Goal: Task Accomplishment & Management: Manage account settings

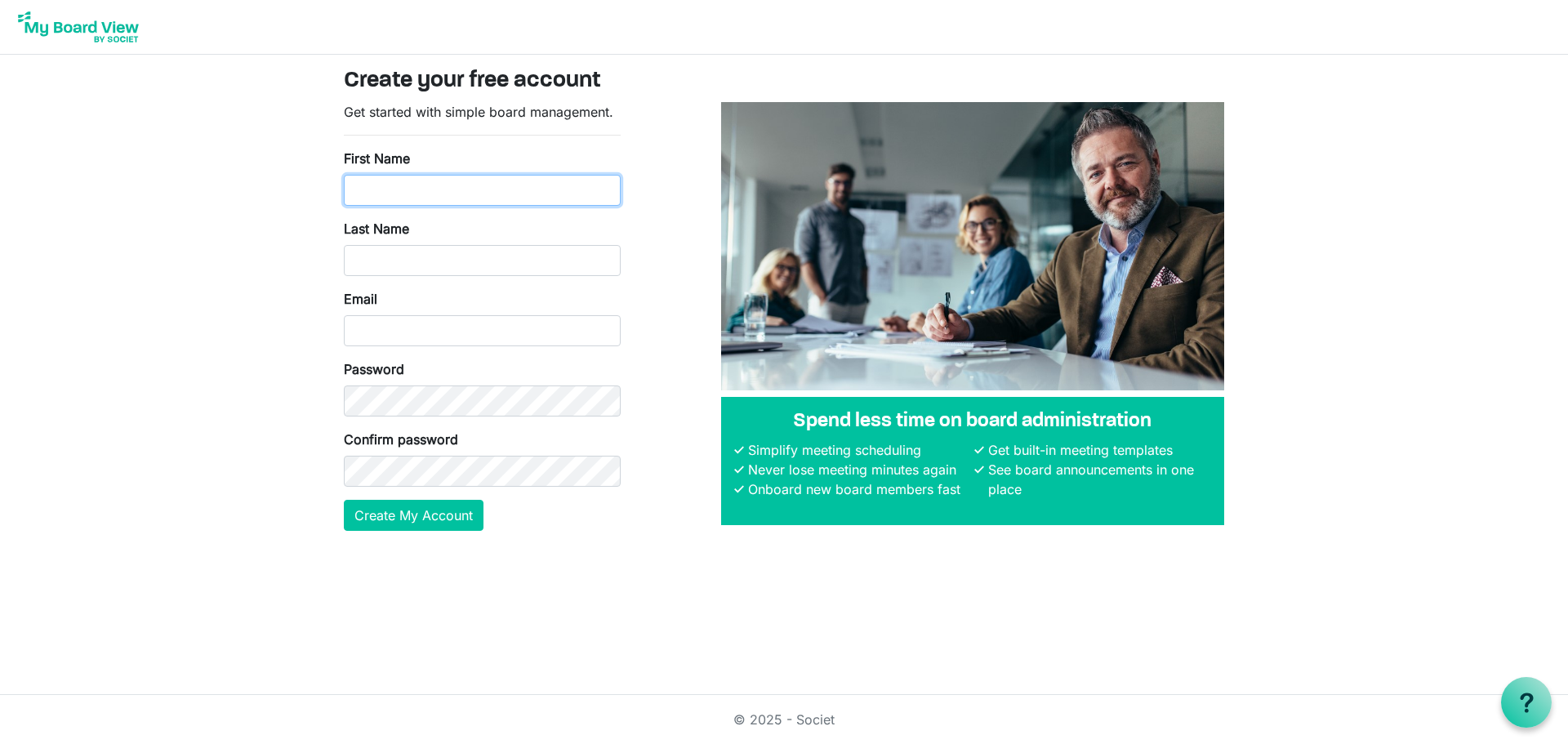
click at [474, 190] on input "First Name" at bounding box center [482, 190] width 277 height 31
type input "[PERSON_NAME]"
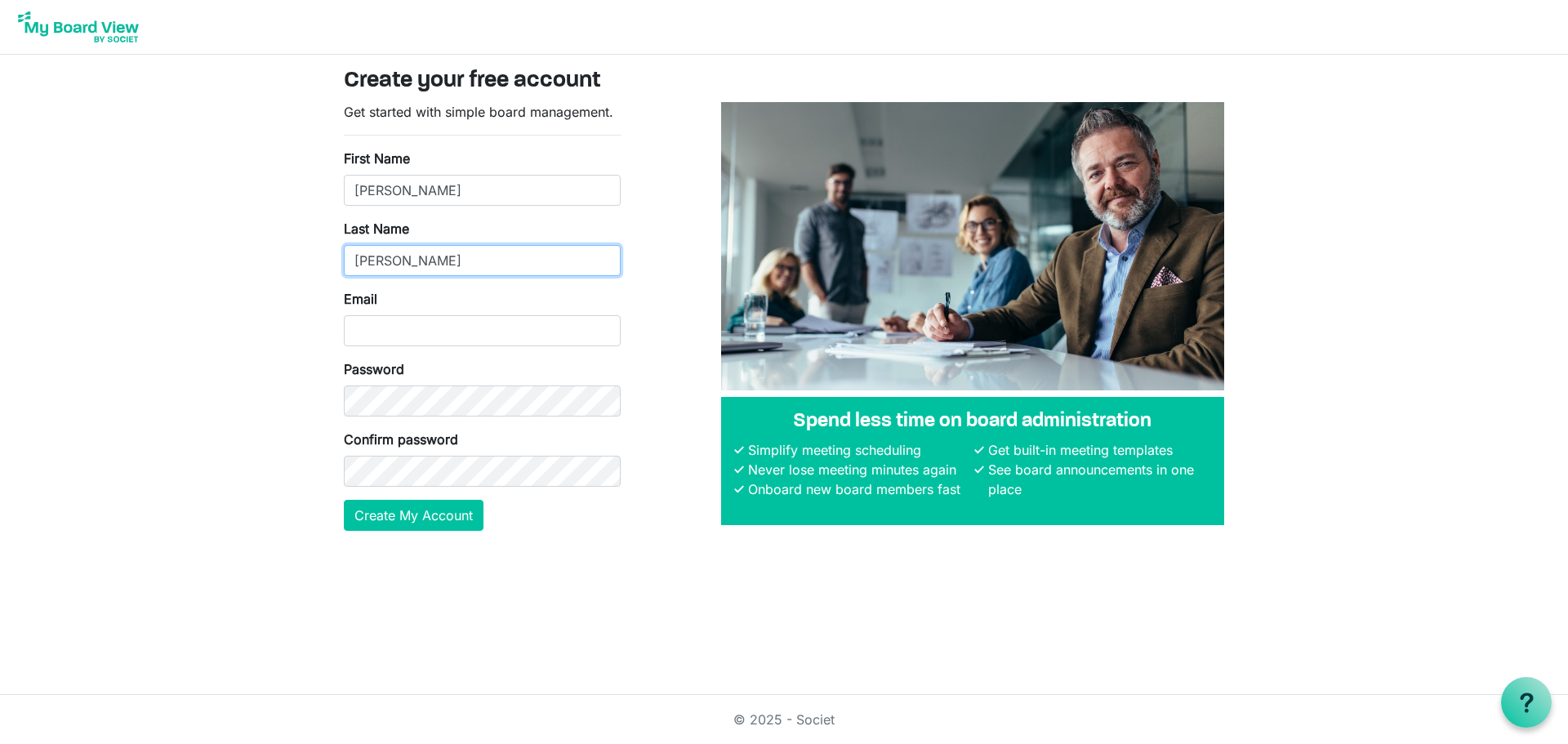
type input "[PERSON_NAME]"
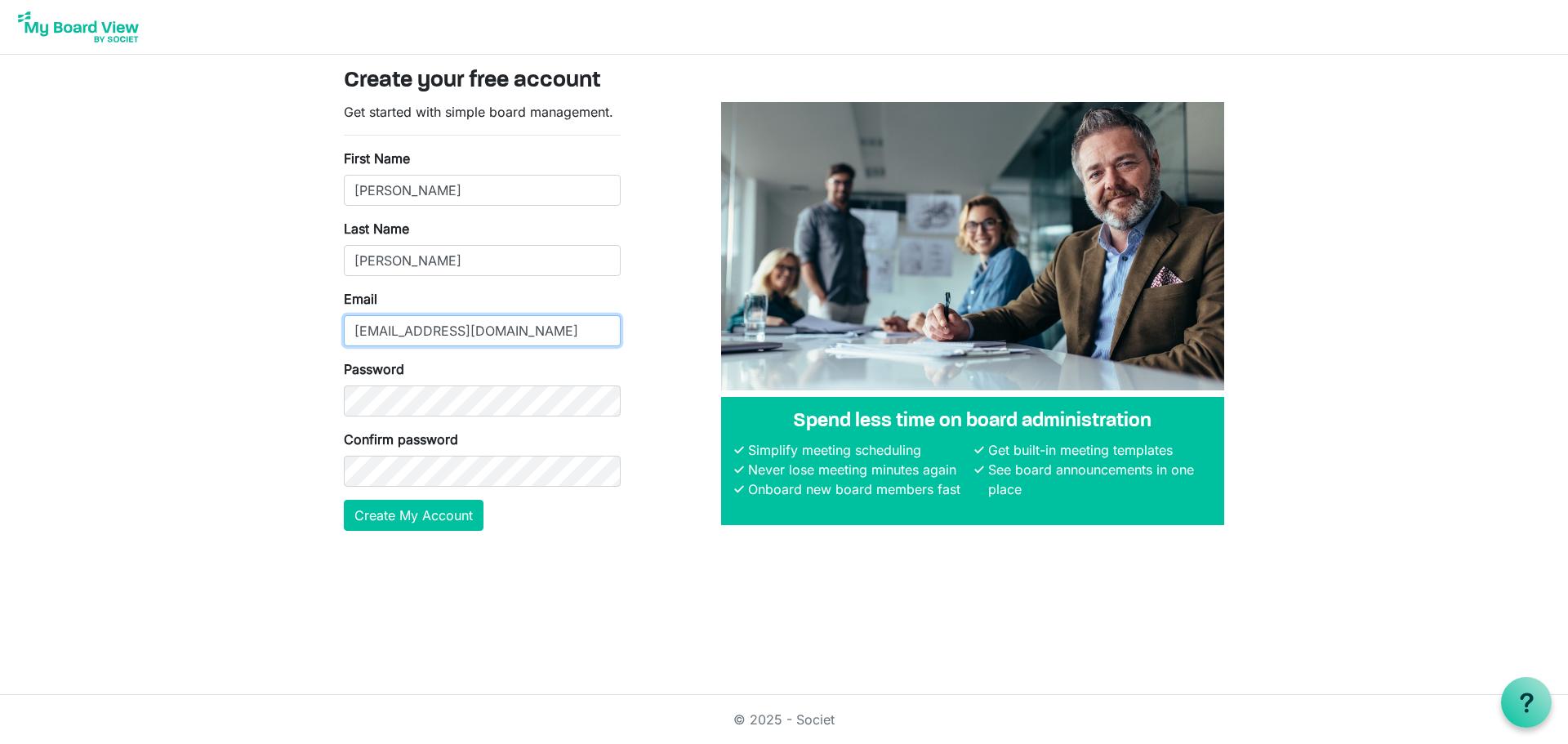
type input "[EMAIL_ADDRESS][DOMAIN_NAME]"
click at [207, 368] on body "Create your free account Get started with simple board management. First Name N…" at bounding box center [784, 279] width 1568 height 557
click at [392, 519] on button "Create My Account" at bounding box center [413, 515] width 139 height 31
click at [115, 27] on img at bounding box center [78, 27] width 130 height 41
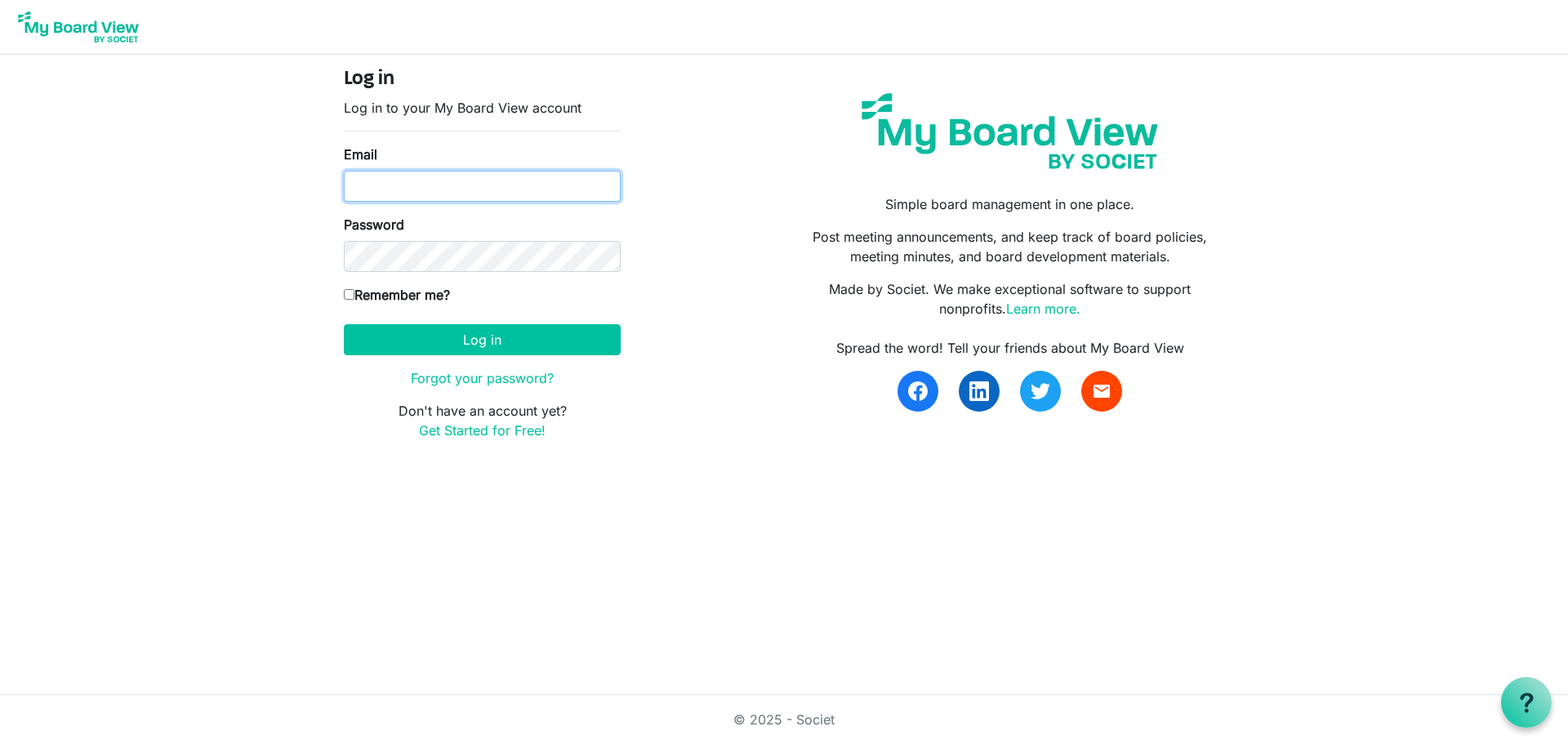
type input "nwilson@shuswapchildrens.ca"
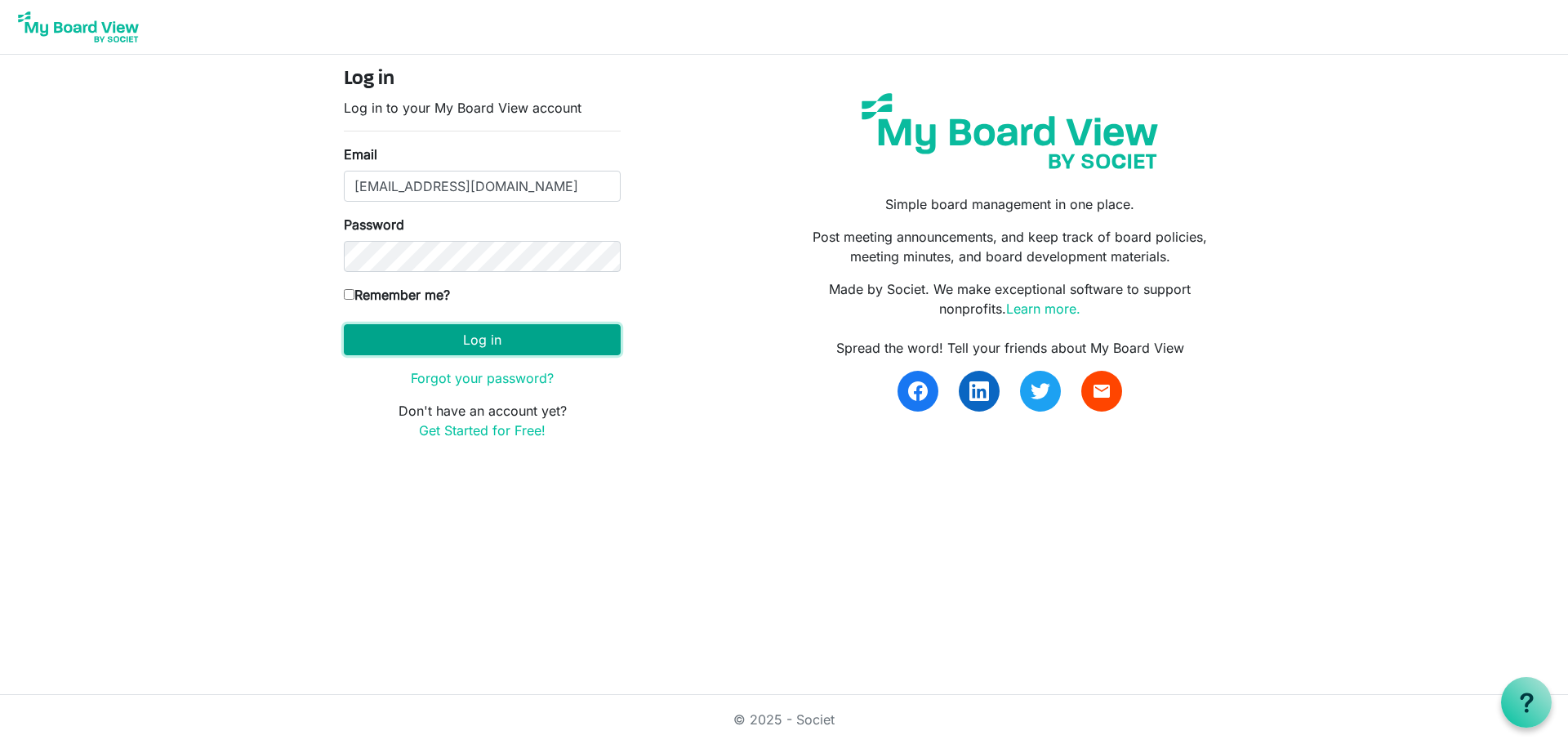
click at [467, 339] on button "Log in" at bounding box center [482, 339] width 277 height 31
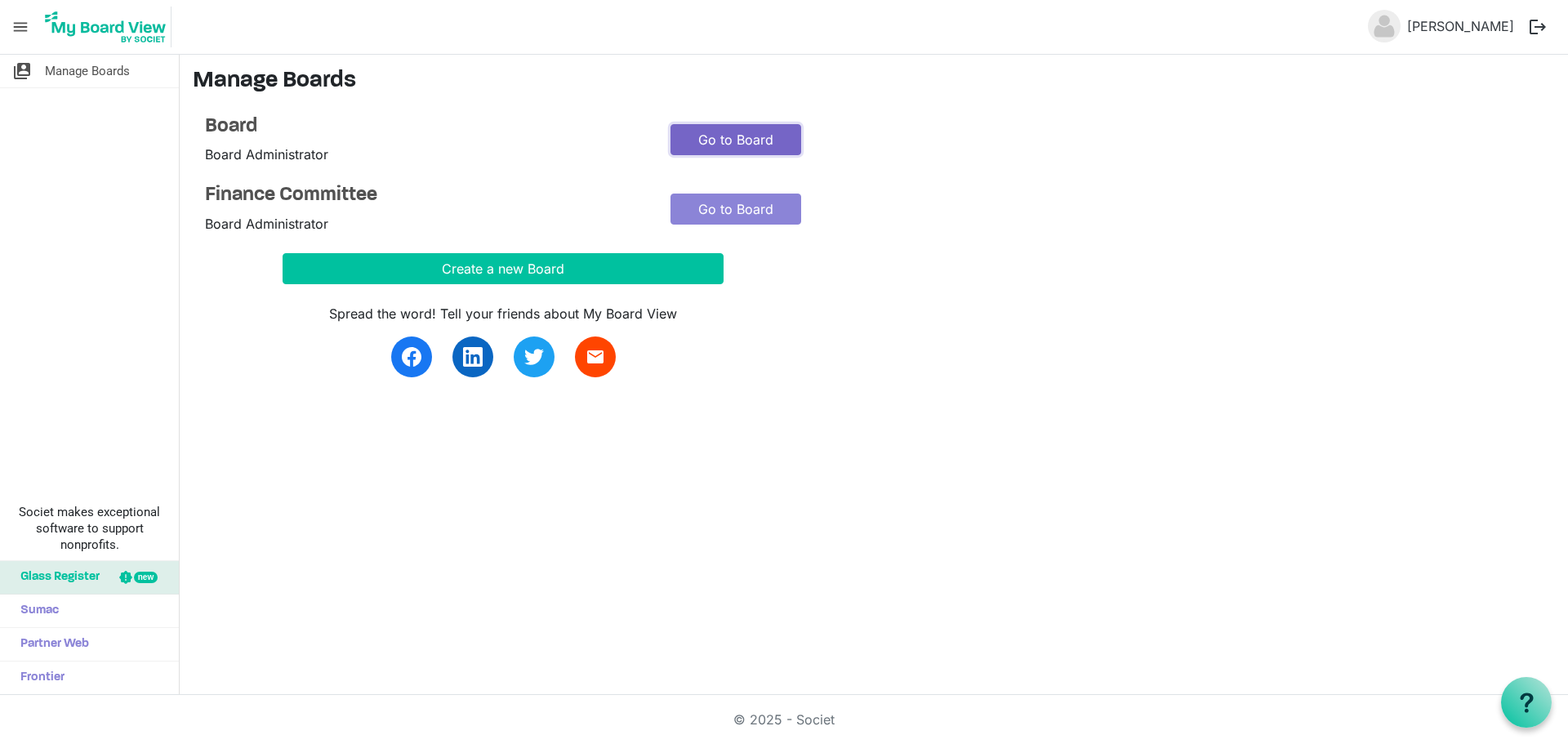
click at [738, 142] on link "Go to Board" at bounding box center [736, 139] width 130 height 31
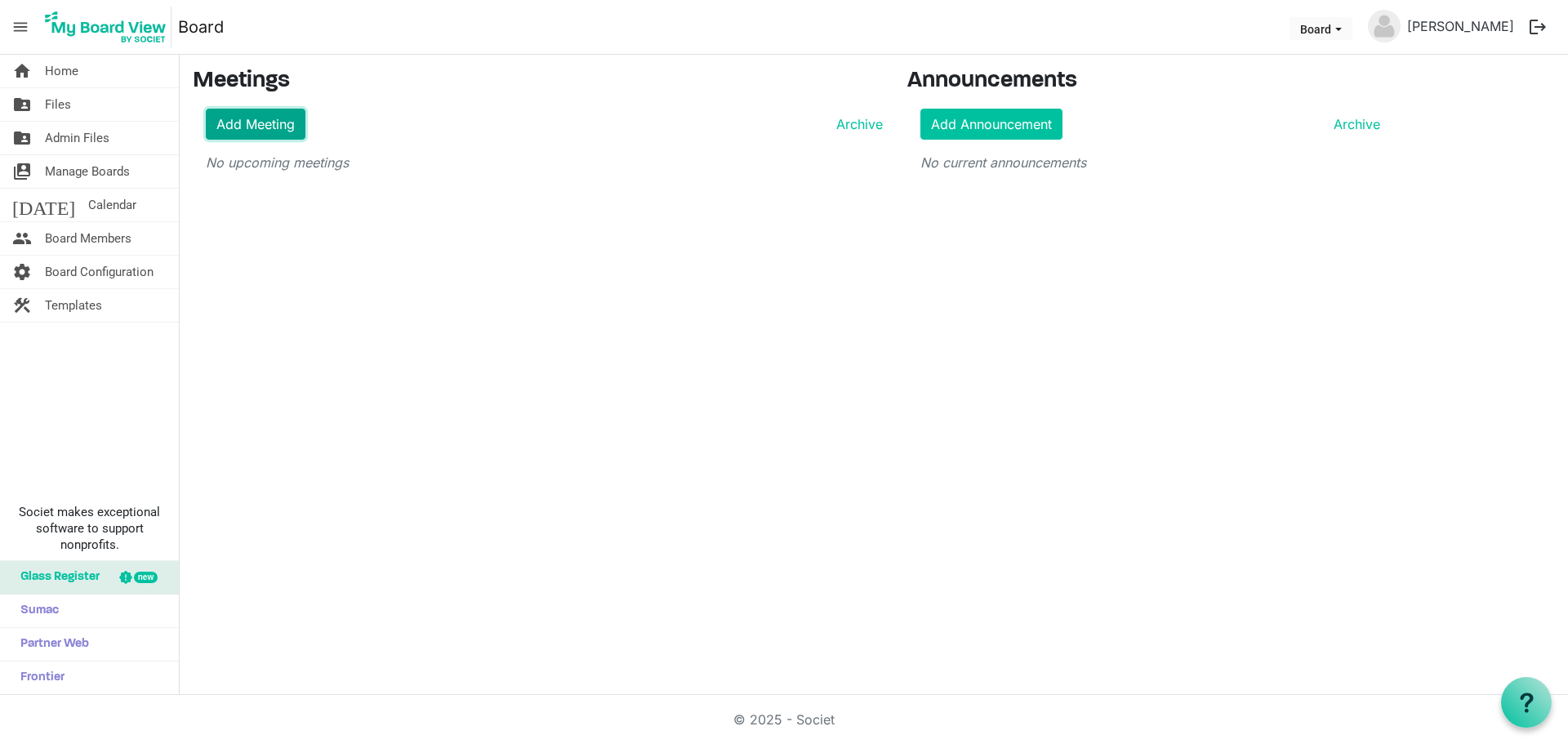
click at [238, 118] on link "Add Meeting" at bounding box center [255, 124] width 100 height 31
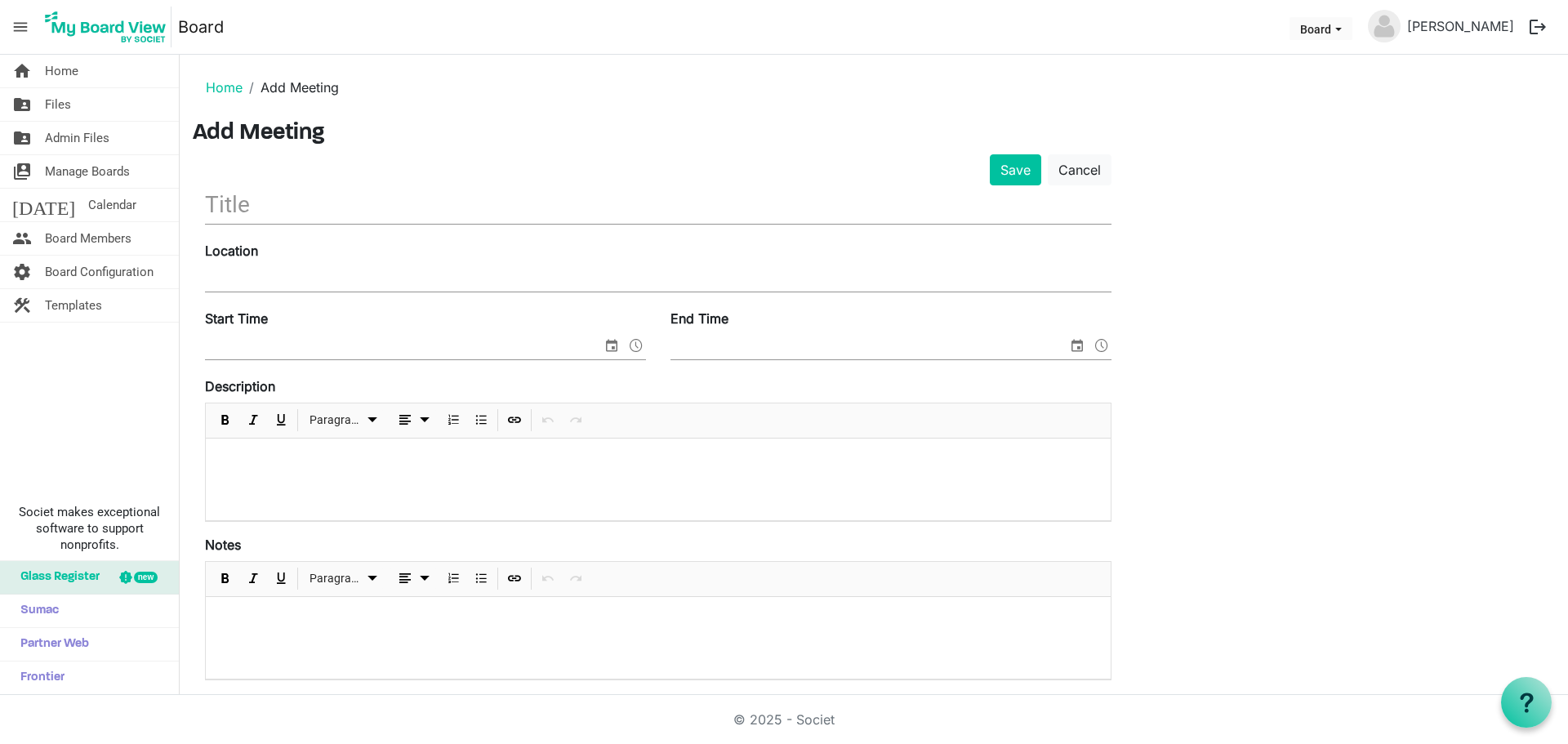
click at [285, 205] on input "text" at bounding box center [657, 205] width 906 height 39
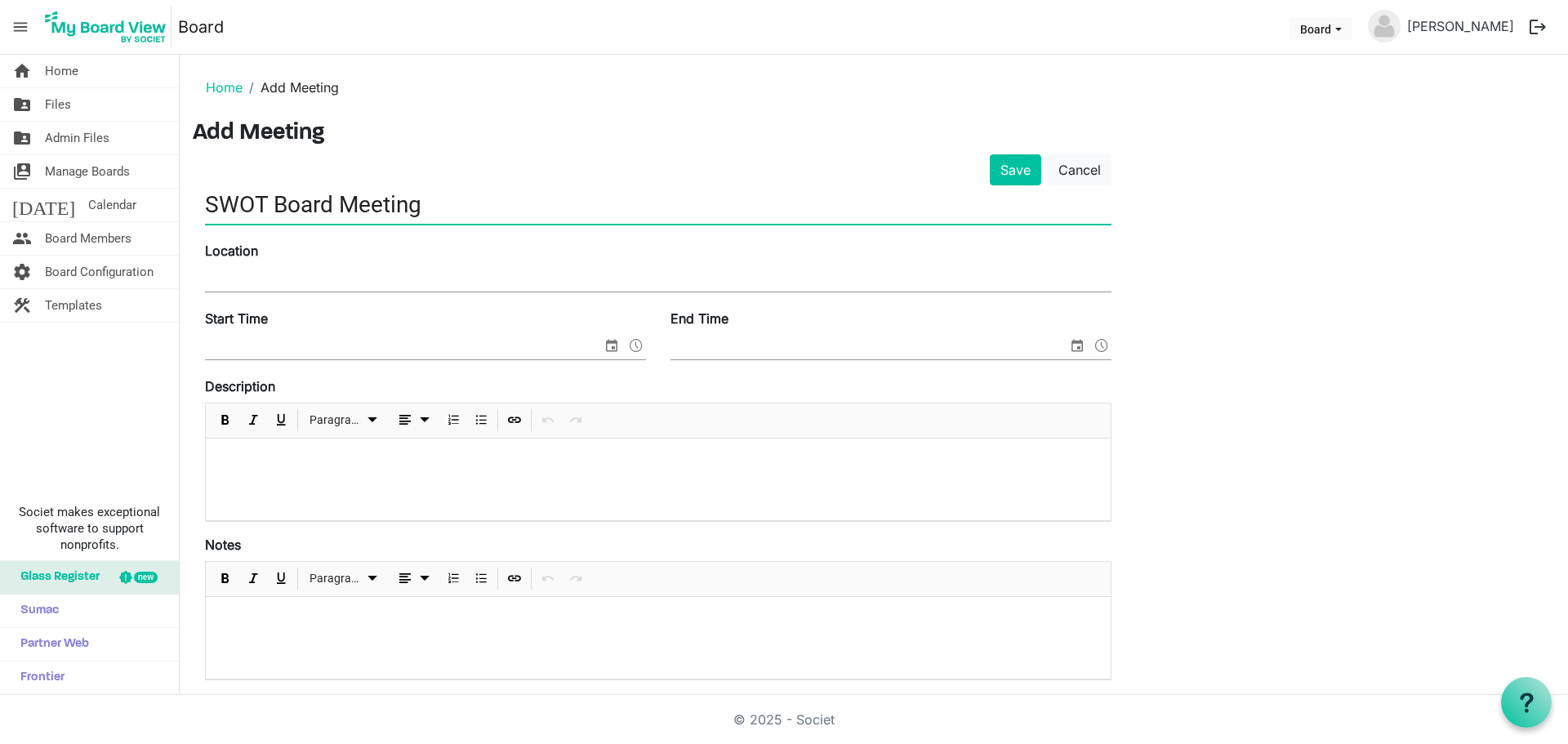
type input "SWOT Board Meeting"
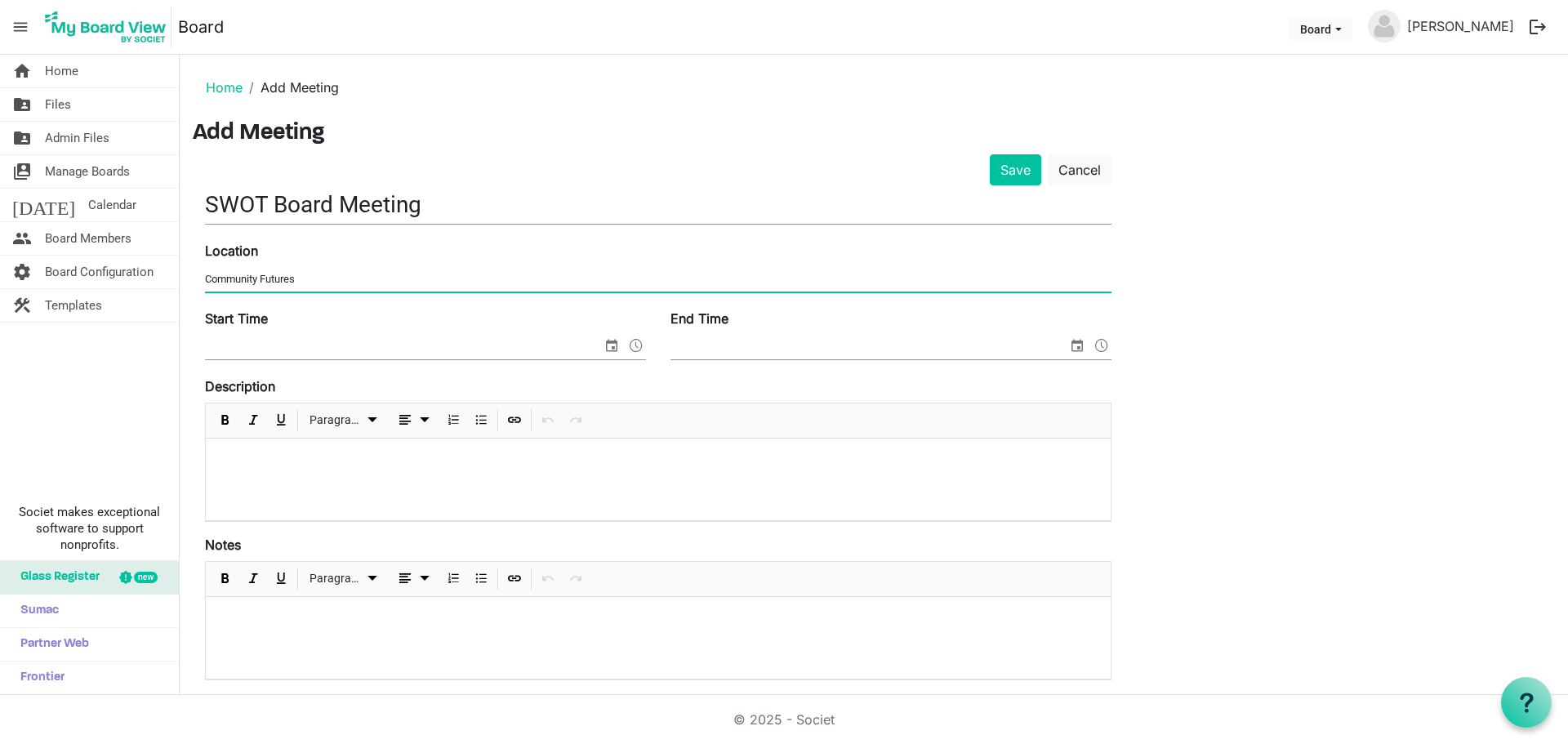
type input "Community Futures"
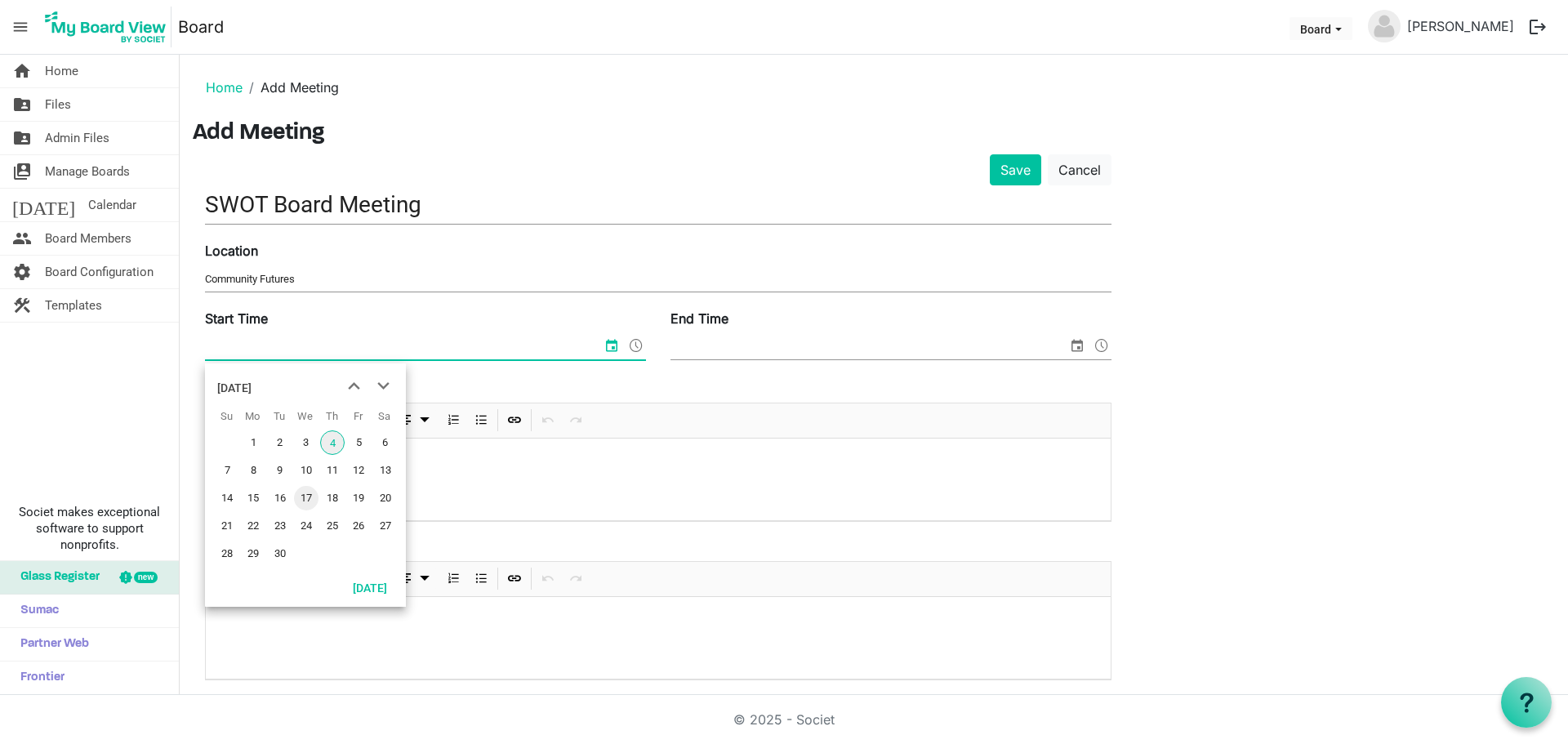
click at [302, 499] on span "17" at bounding box center [306, 498] width 25 height 25
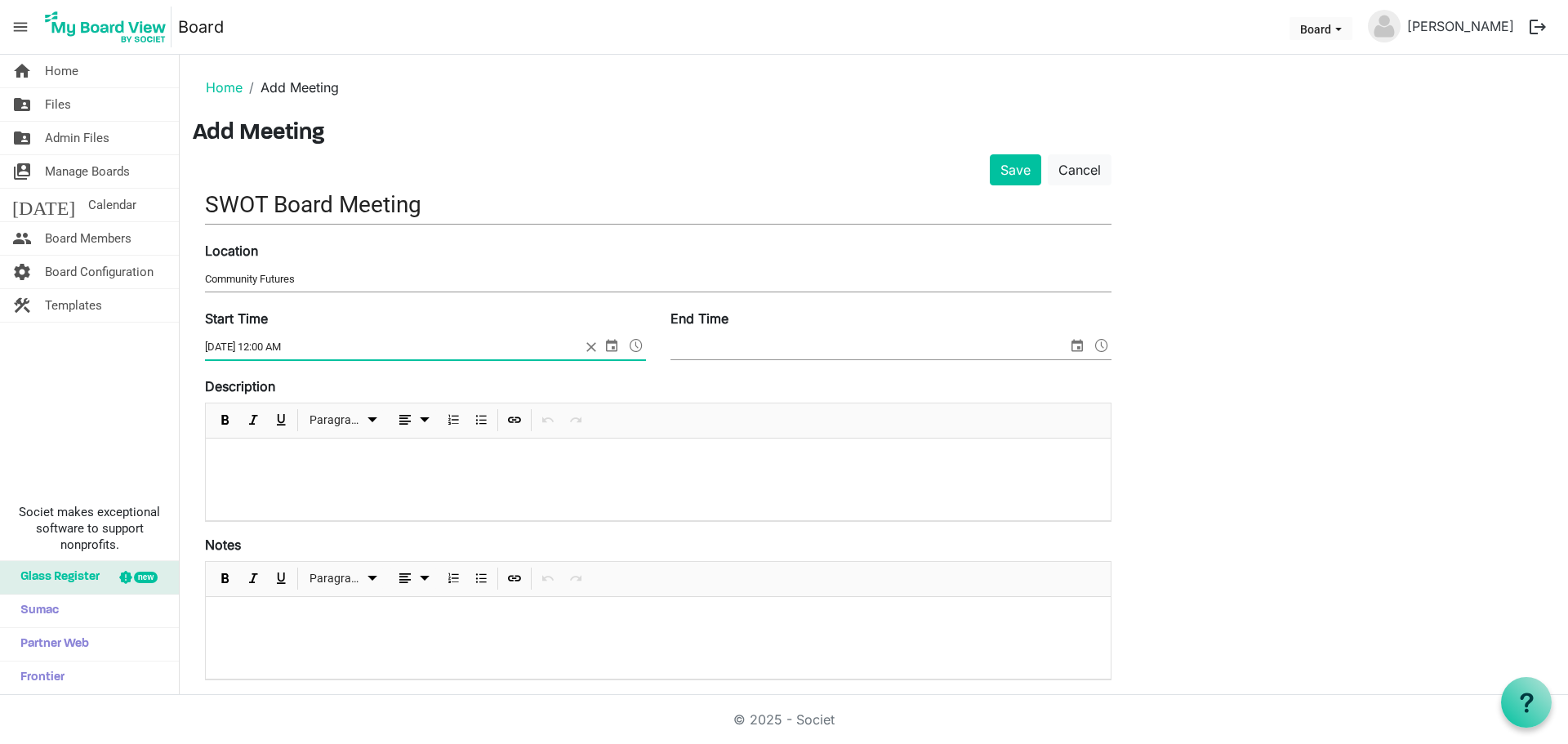
click at [264, 351] on input "9/17/2025 12:00 AM" at bounding box center [392, 347] width 375 height 25
click at [314, 352] on input "9/17/2025 12:00 AM" at bounding box center [392, 347] width 375 height 25
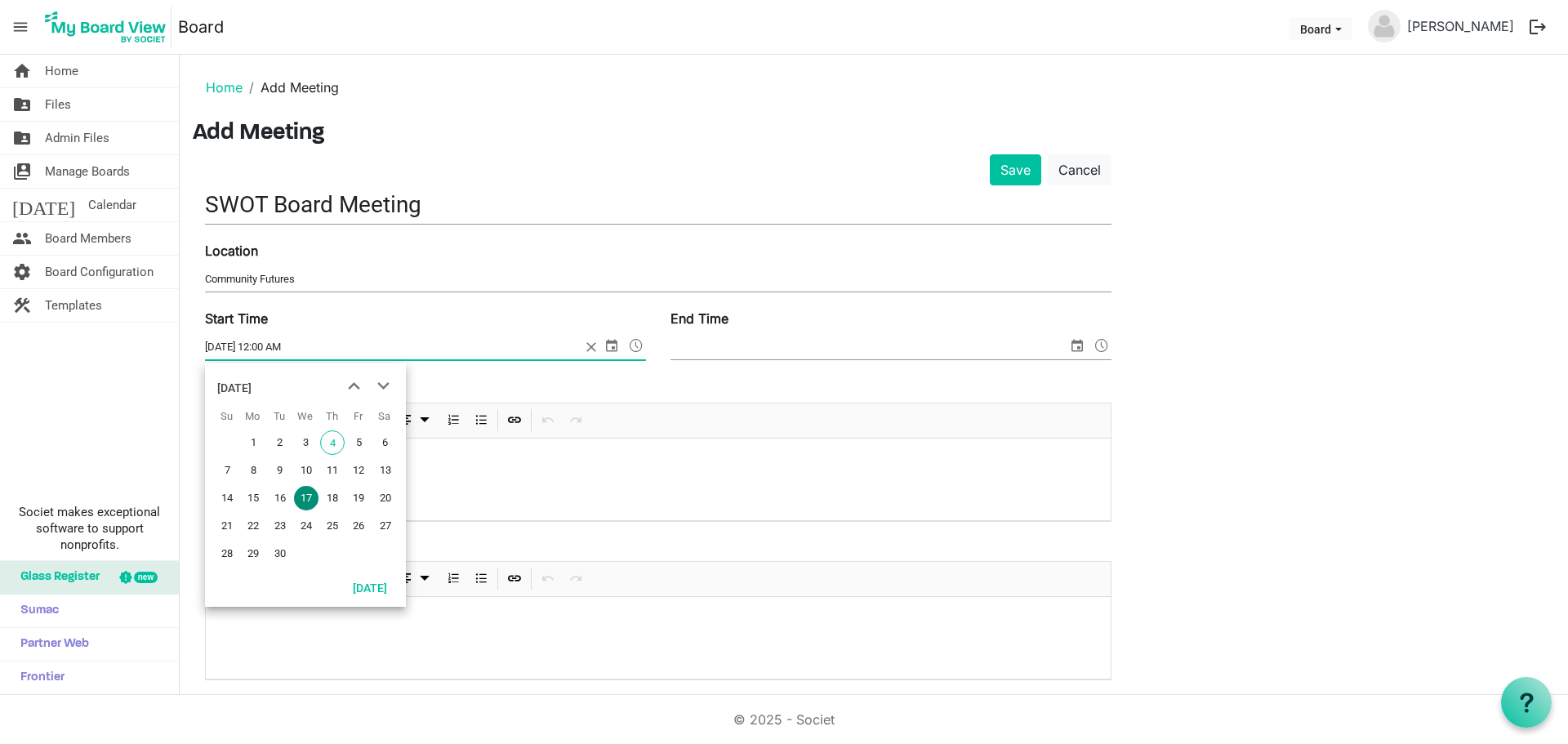
click at [612, 347] on span "select" at bounding box center [612, 345] width 20 height 21
click at [639, 341] on span at bounding box center [636, 345] width 20 height 21
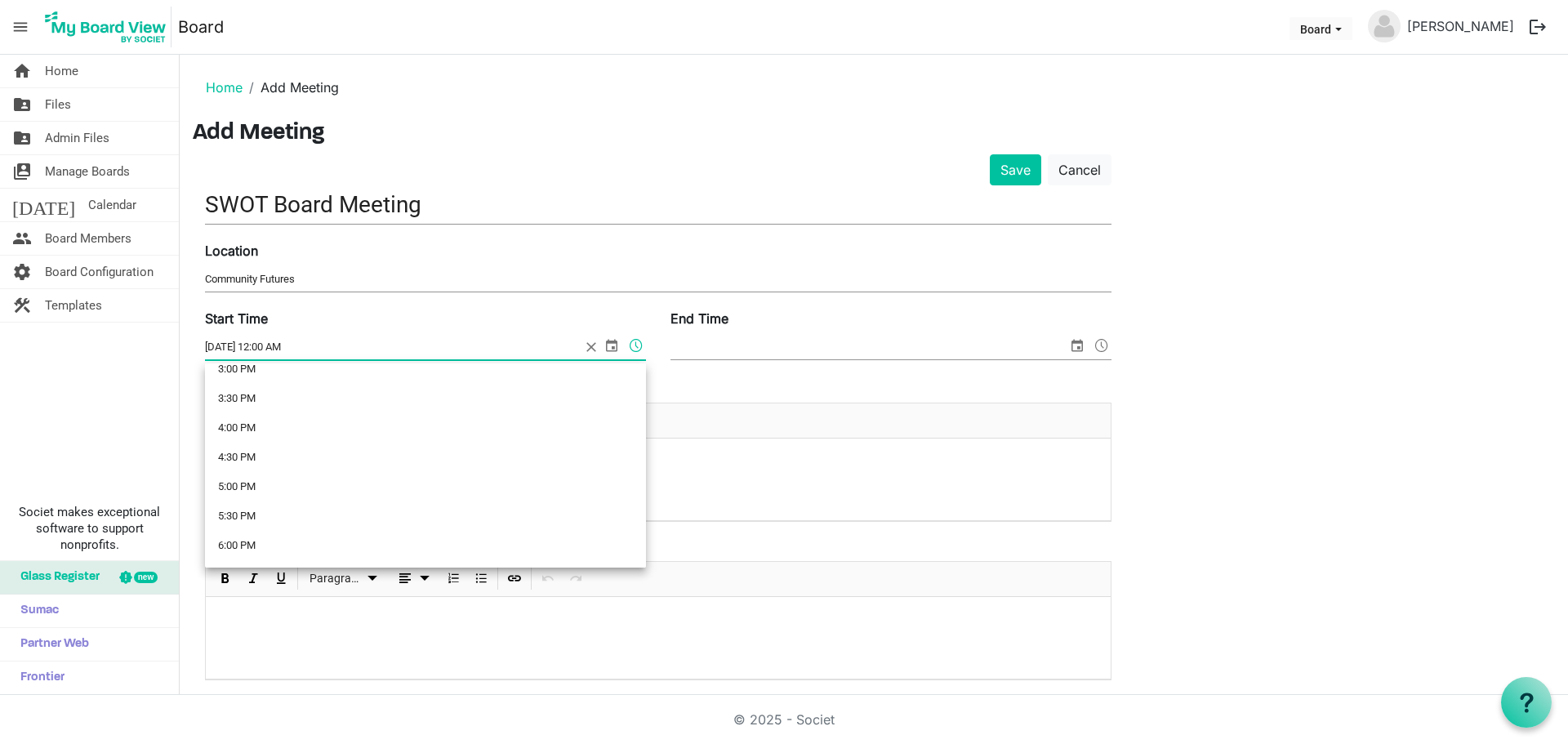
scroll to position [898, 0]
click at [298, 508] on li "5:30 PM" at bounding box center [425, 516] width 441 height 30
type input "9/17/2025 5:30 PM"
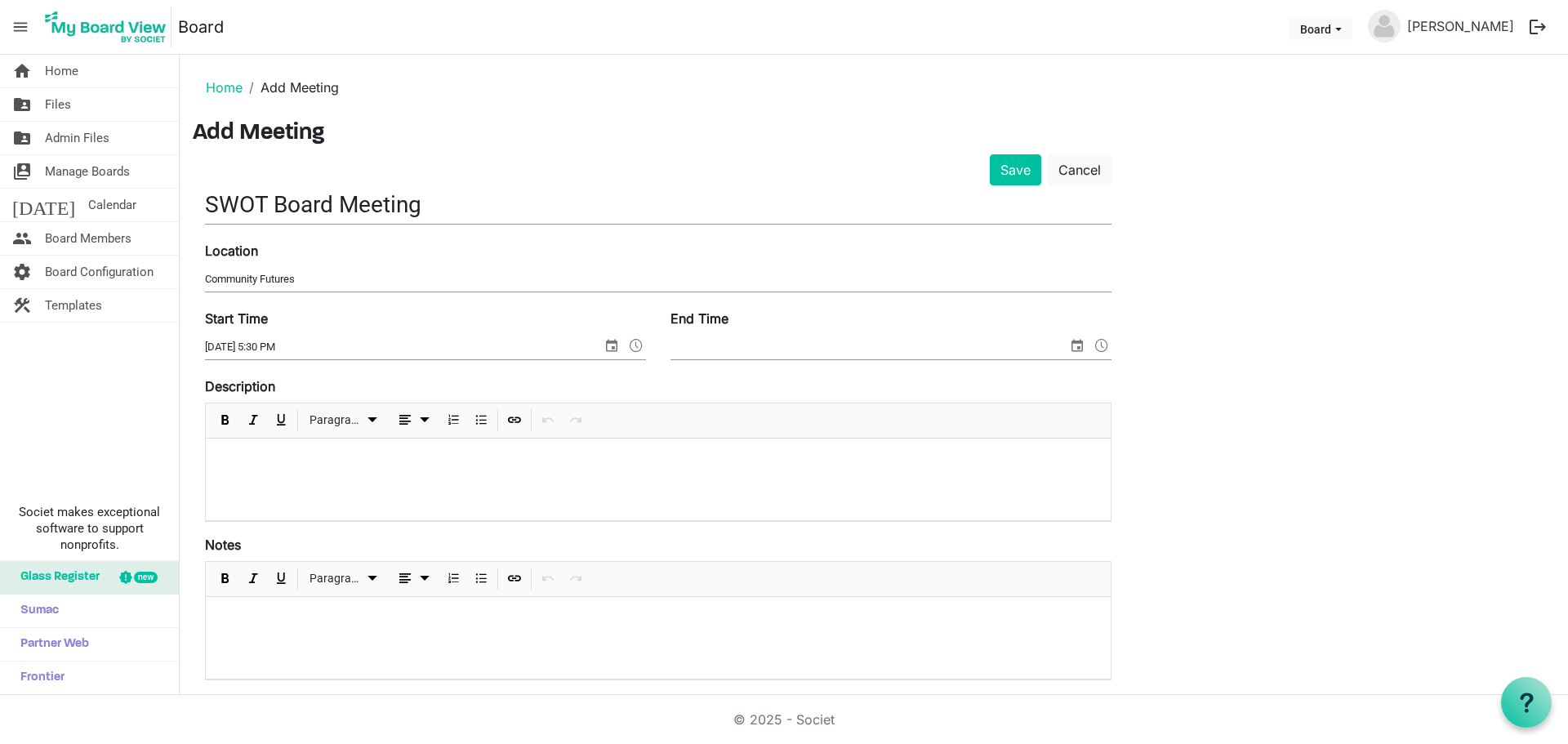
click at [720, 351] on input "End Time" at bounding box center [869, 347] width 397 height 25
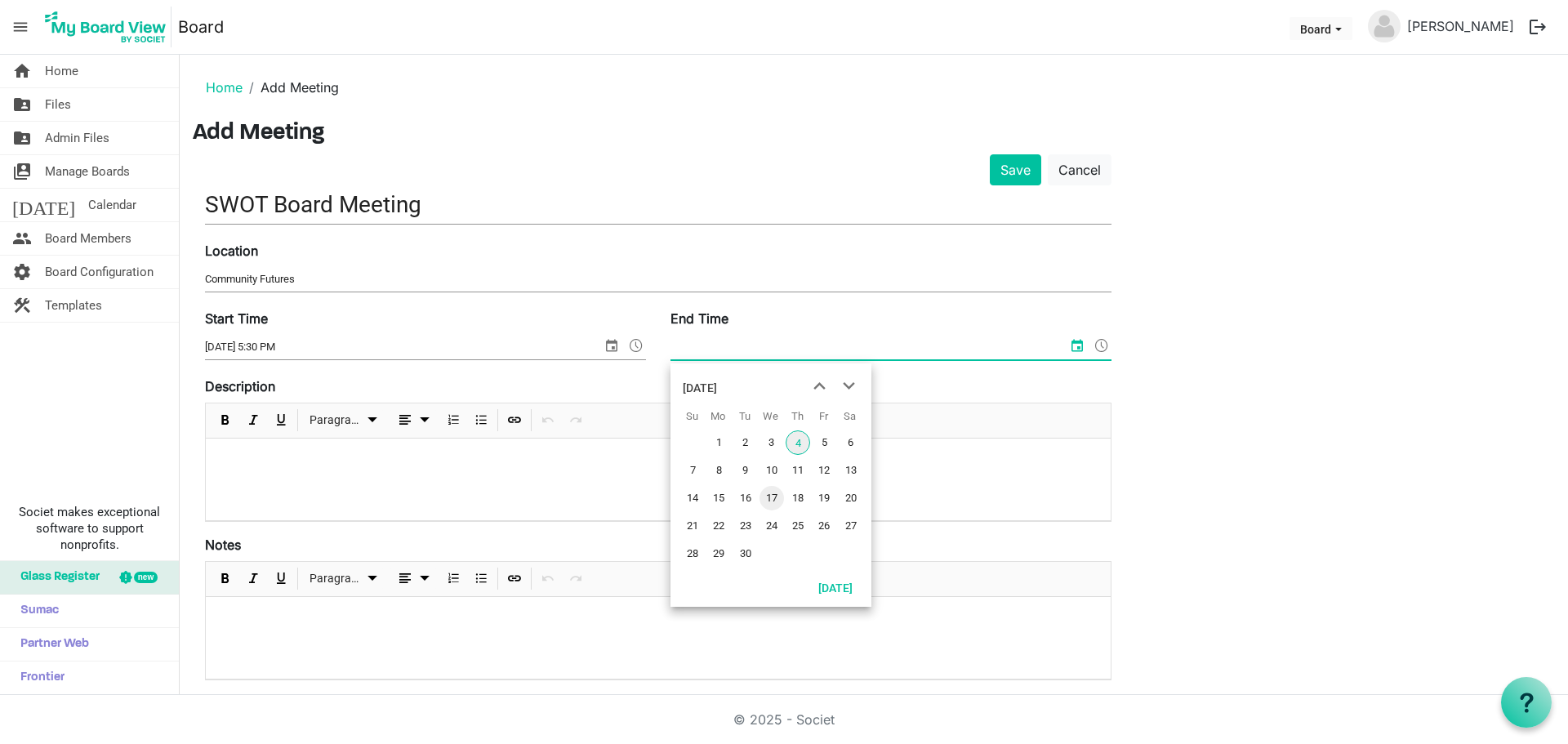
click at [774, 499] on span "17" at bounding box center [772, 498] width 25 height 25
click at [724, 345] on input "9/17/2025 12:00 AM" at bounding box center [859, 347] width 375 height 25
click at [1103, 343] on span at bounding box center [1102, 345] width 20 height 21
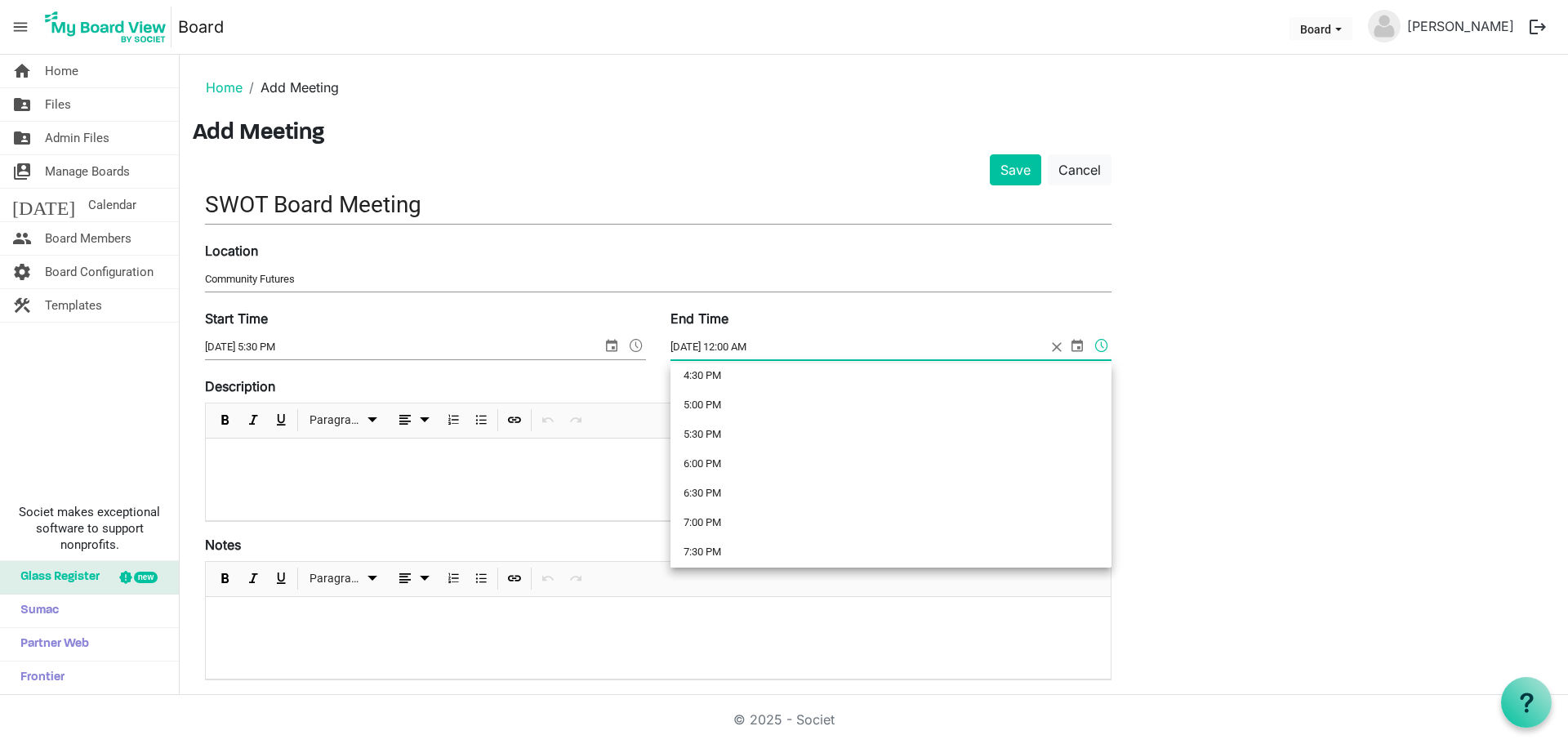
scroll to position [980, 0]
click at [790, 518] on li "7:00 PM" at bounding box center [891, 522] width 441 height 30
type input "9/17/2025 7:00 PM"
click at [789, 518] on div at bounding box center [658, 479] width 905 height 82
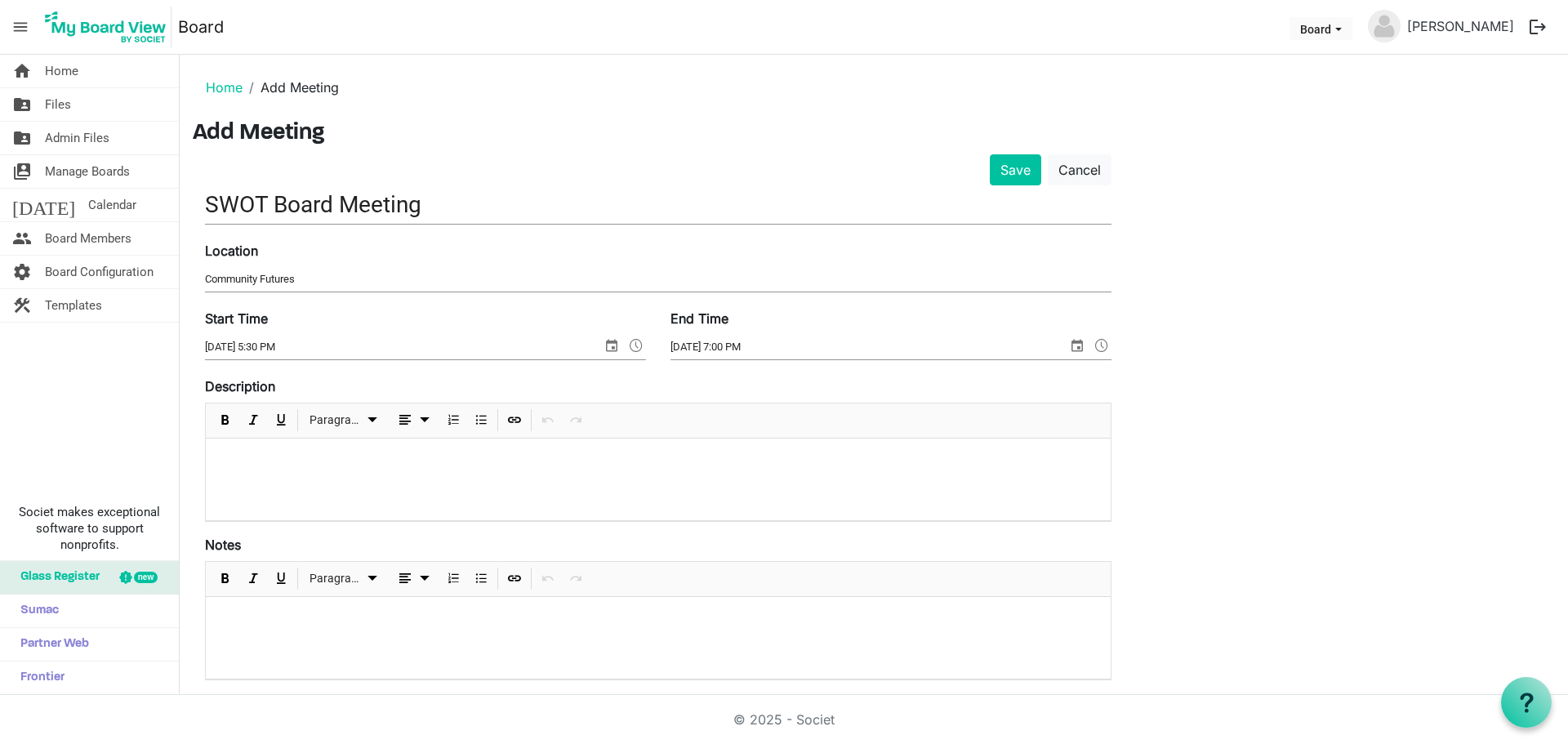
click at [332, 452] on p at bounding box center [657, 459] width 878 height 17
click at [233, 475] on div at bounding box center [658, 479] width 905 height 82
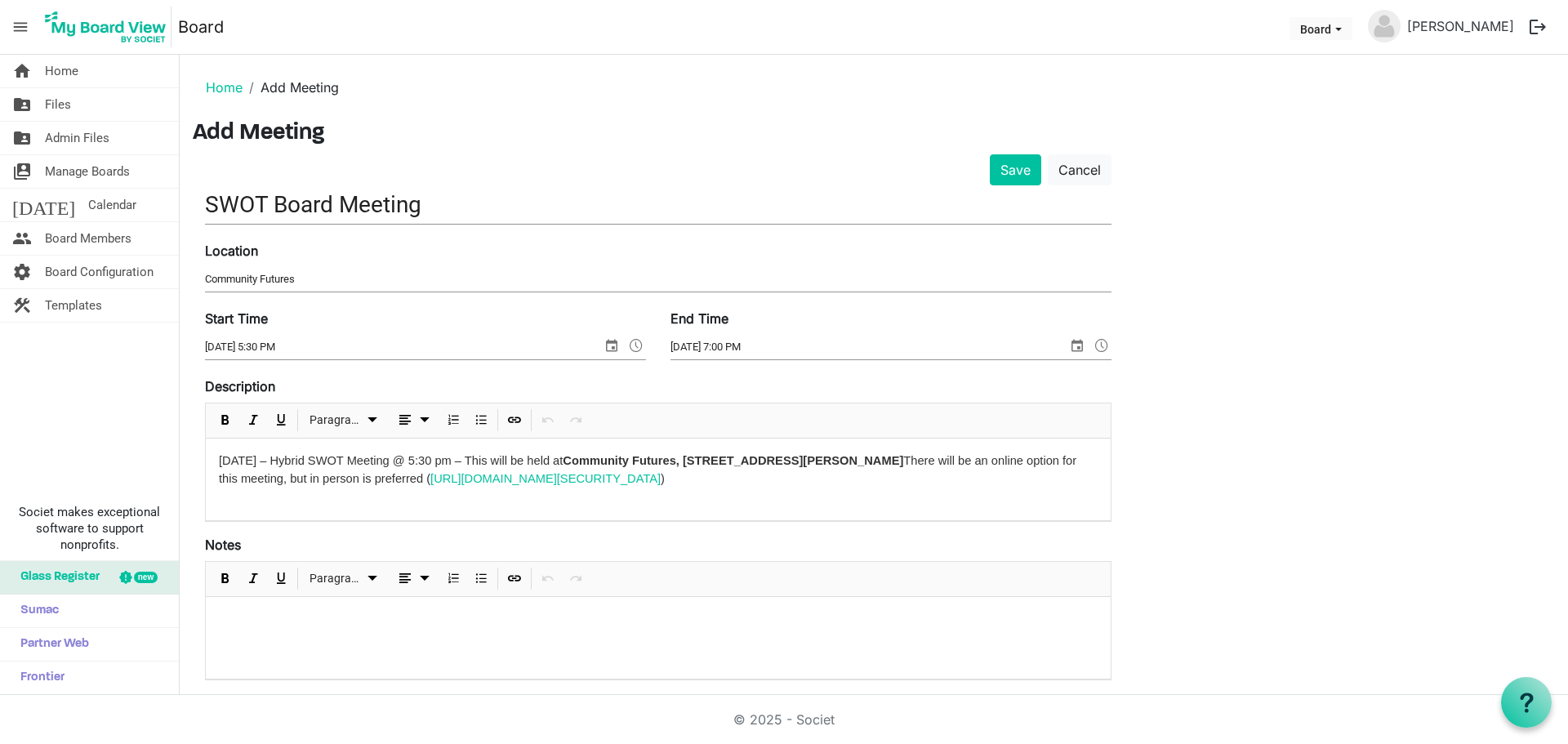
click at [535, 637] on div at bounding box center [658, 637] width 905 height 82
click at [341, 267] on input "Community Futures" at bounding box center [657, 279] width 906 height 25
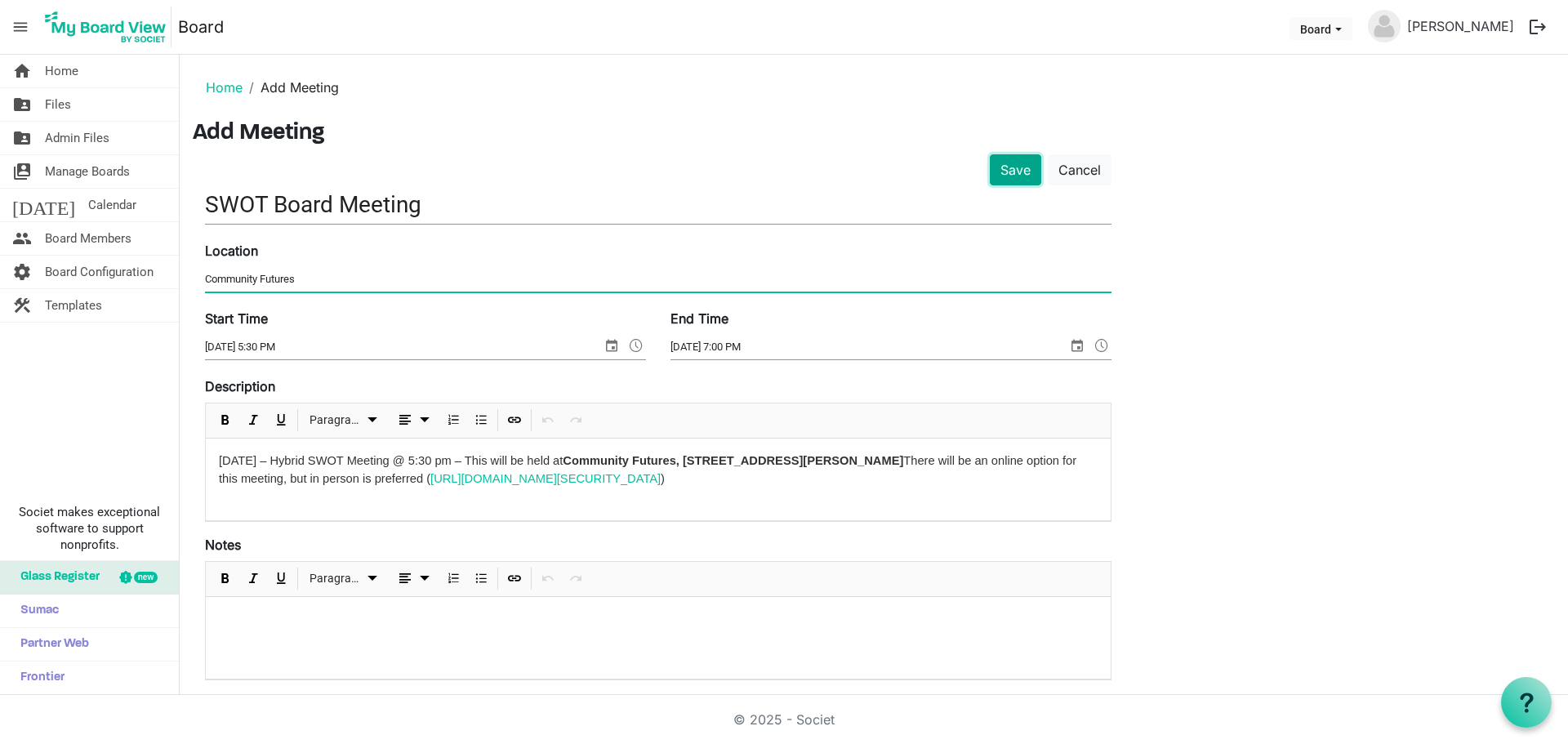
click at [1014, 166] on button "Save" at bounding box center [1016, 169] width 51 height 31
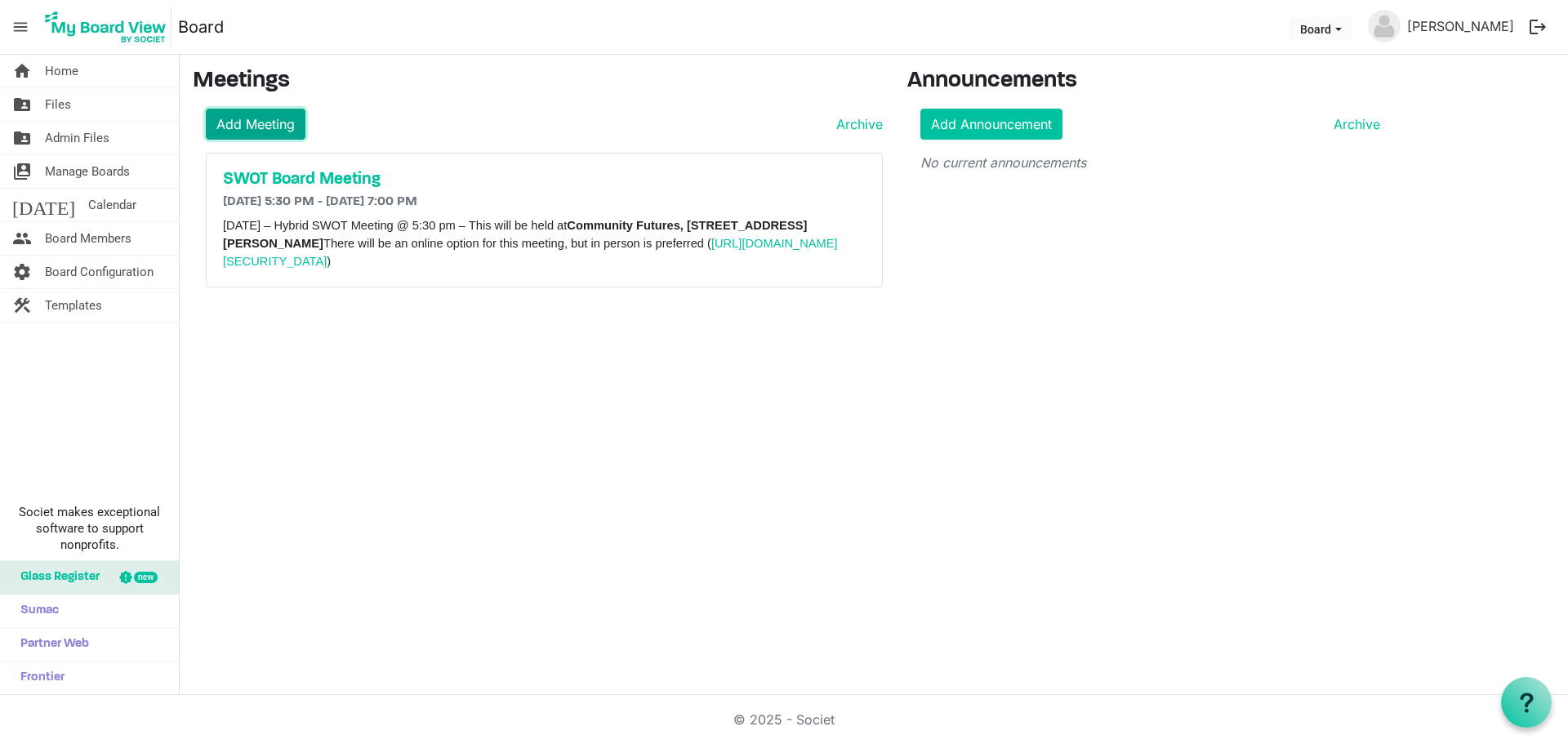
click at [287, 124] on link "Add Meeting" at bounding box center [255, 124] width 100 height 31
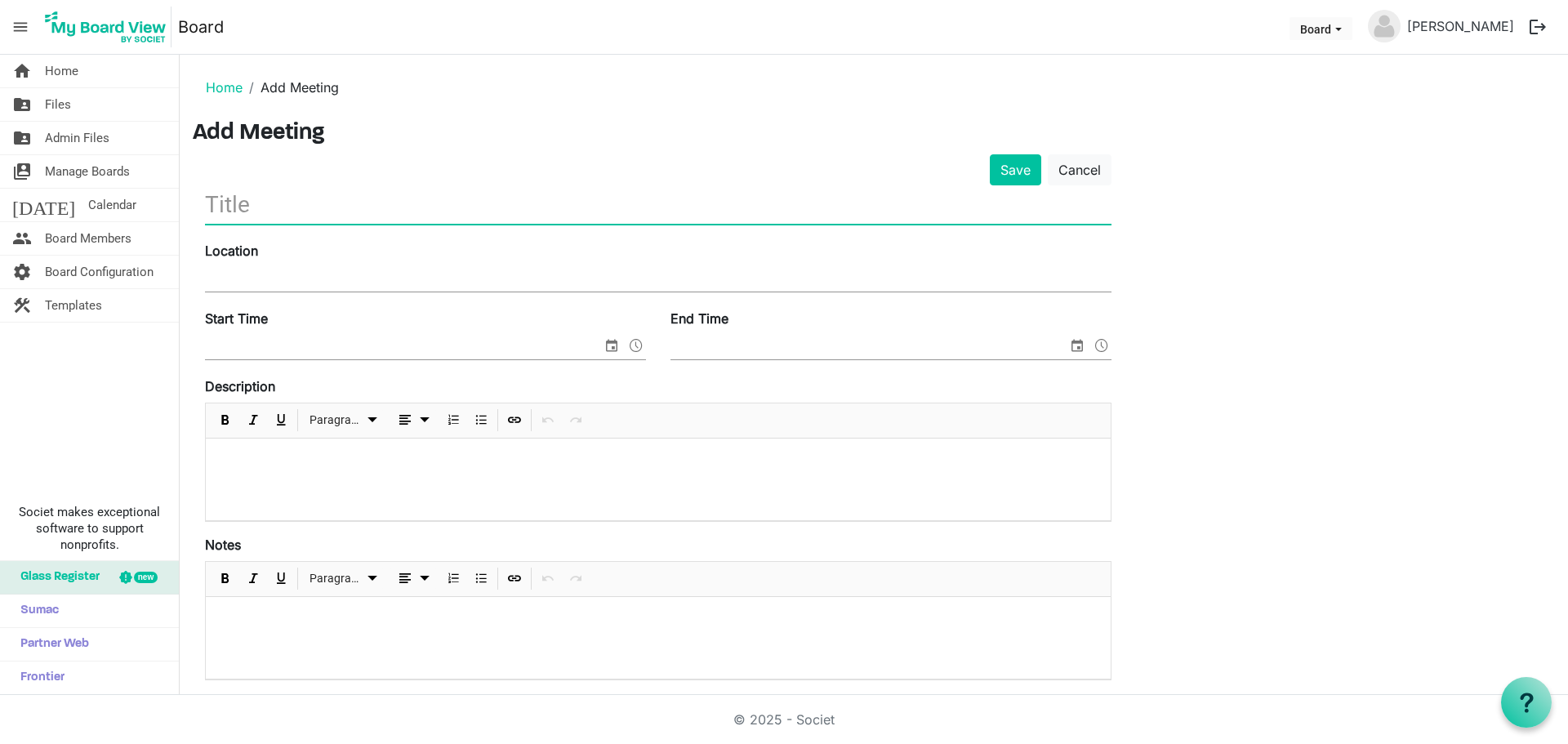
click at [289, 207] on input "text" at bounding box center [657, 205] width 906 height 39
type input "Board Meeting"
click at [240, 273] on input "Location" at bounding box center [657, 279] width 906 height 25
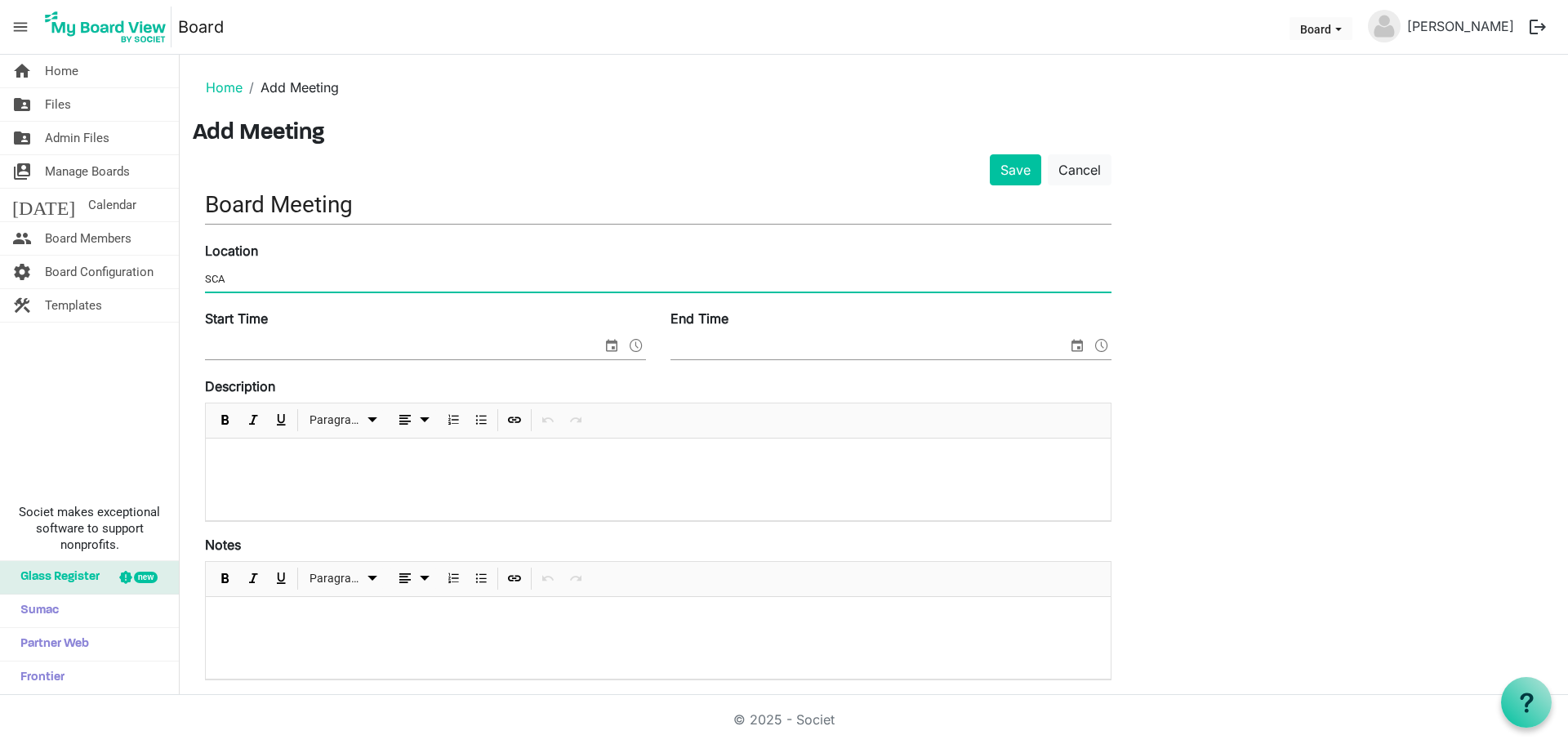
type input "SCA"
click at [294, 337] on input "Start Time" at bounding box center [403, 347] width 397 height 25
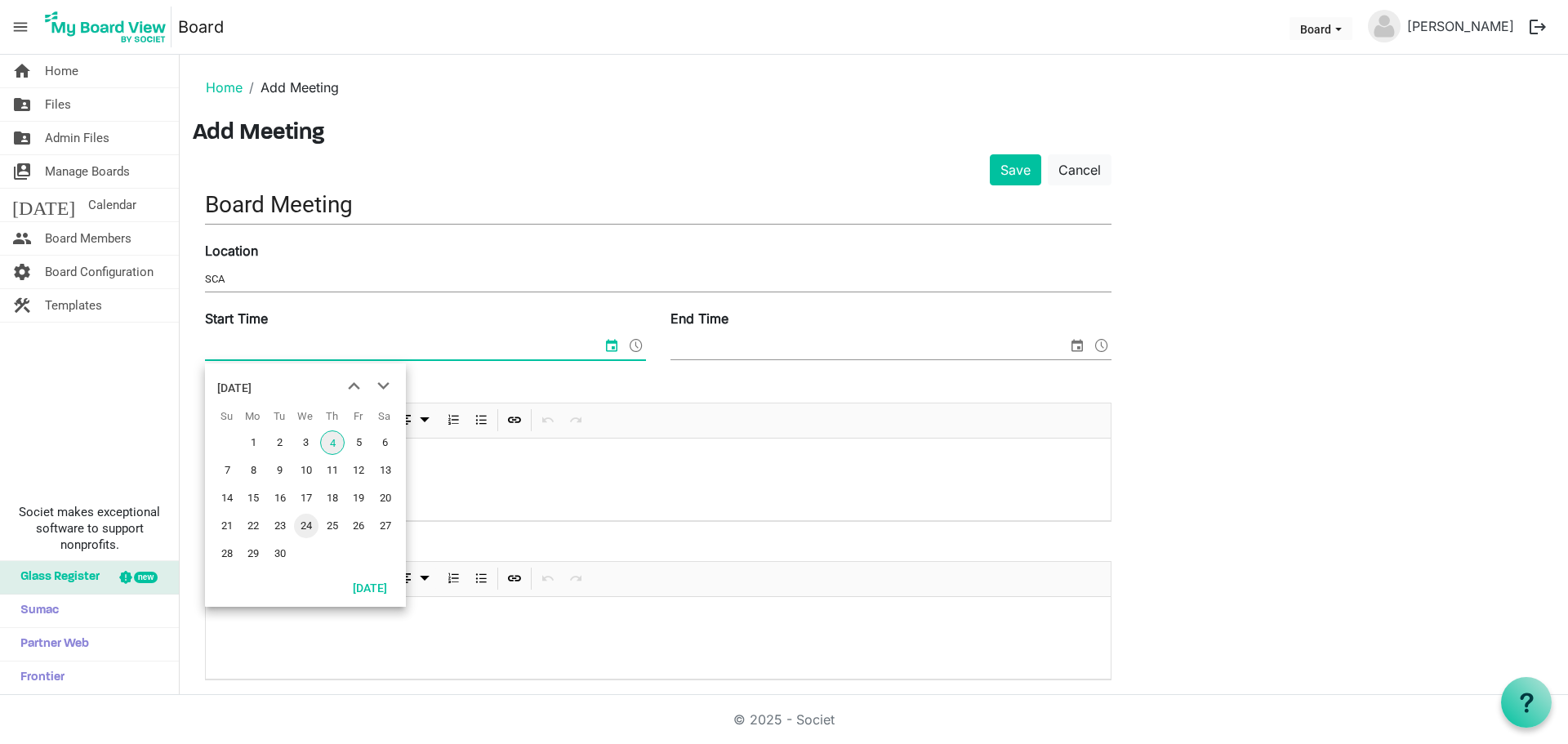
click at [303, 522] on span "24" at bounding box center [306, 526] width 25 height 25
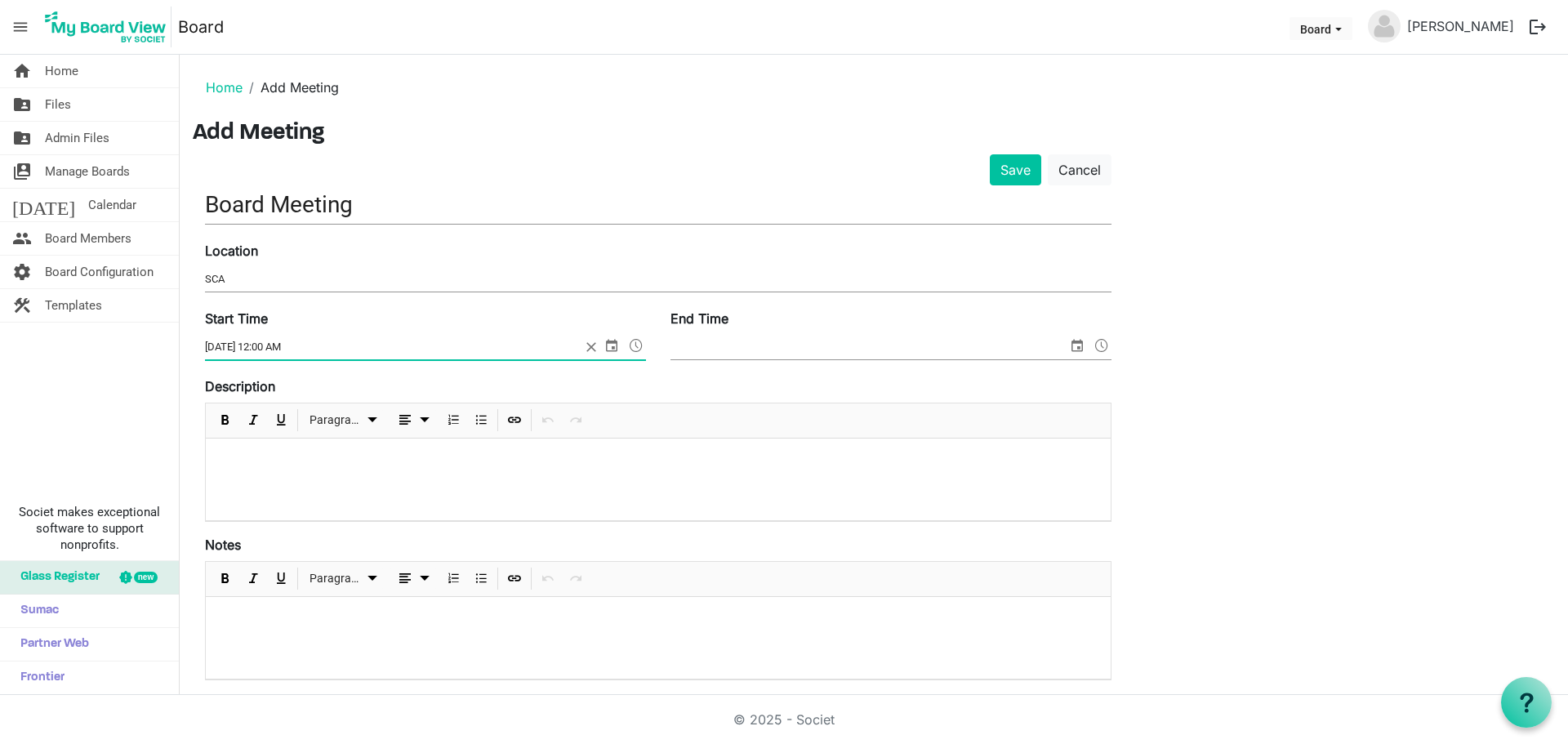
click at [642, 341] on span at bounding box center [636, 345] width 20 height 21
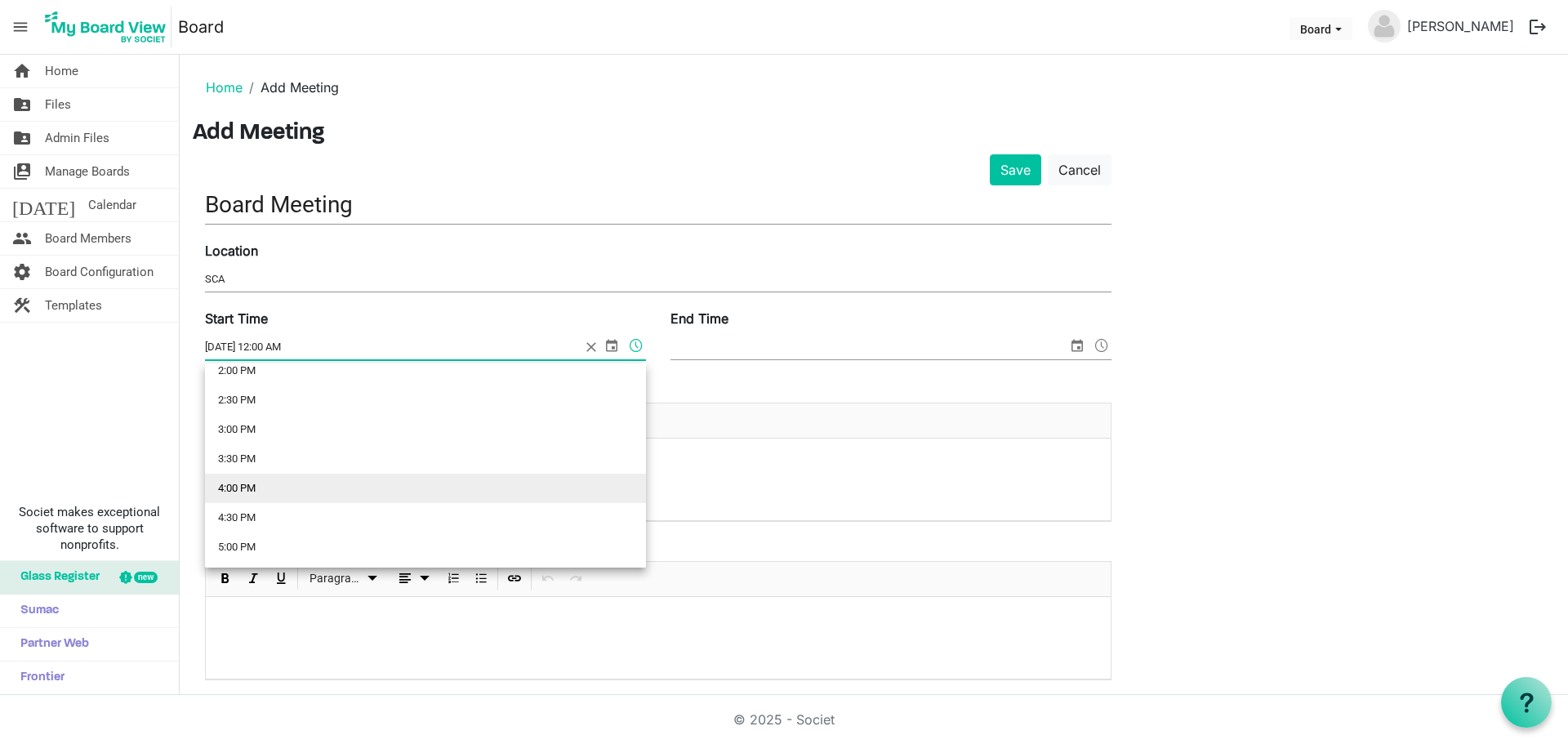
scroll to position [980, 0]
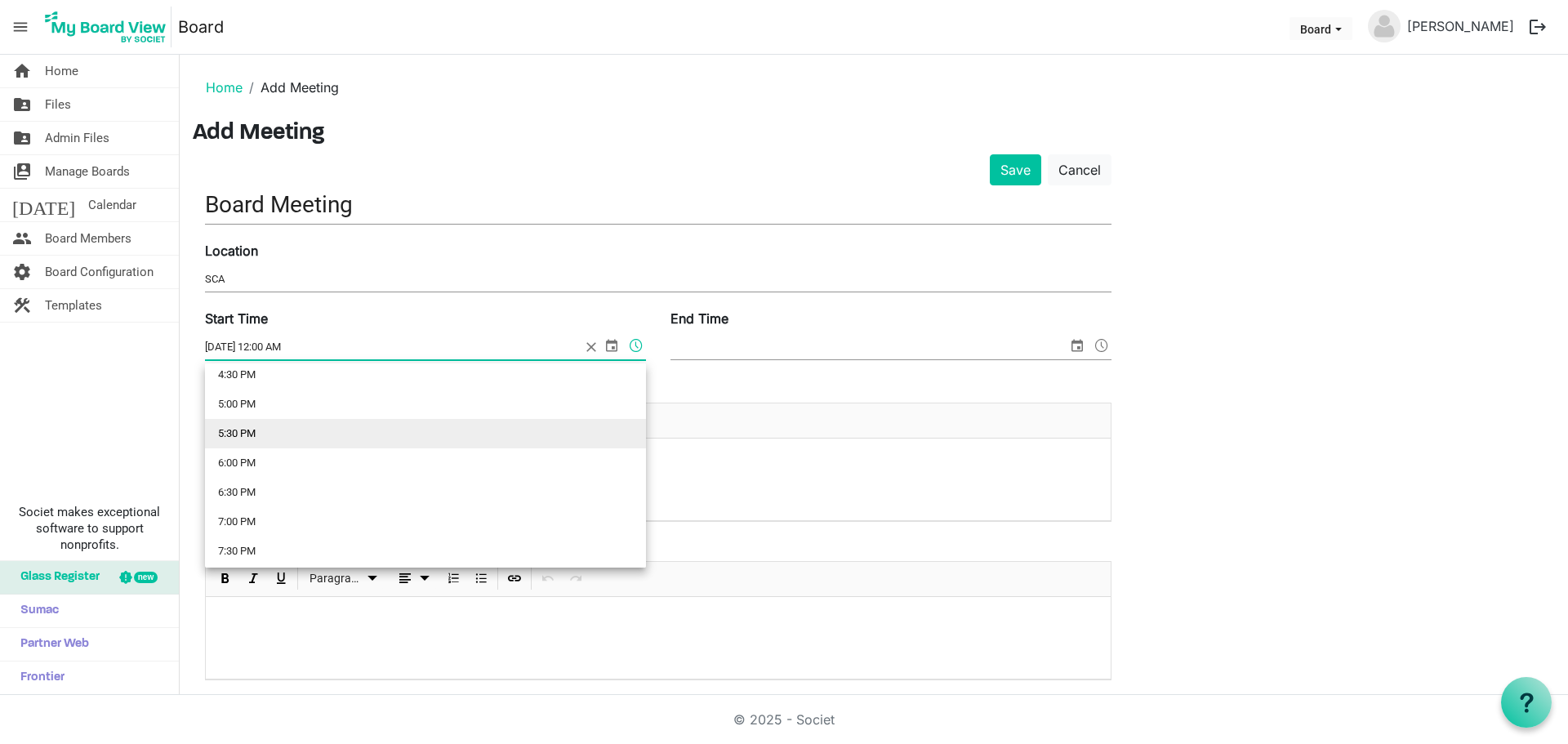
click at [346, 444] on li "5:30 PM" at bounding box center [425, 434] width 441 height 30
type input "9/24/2025 5:30 PM"
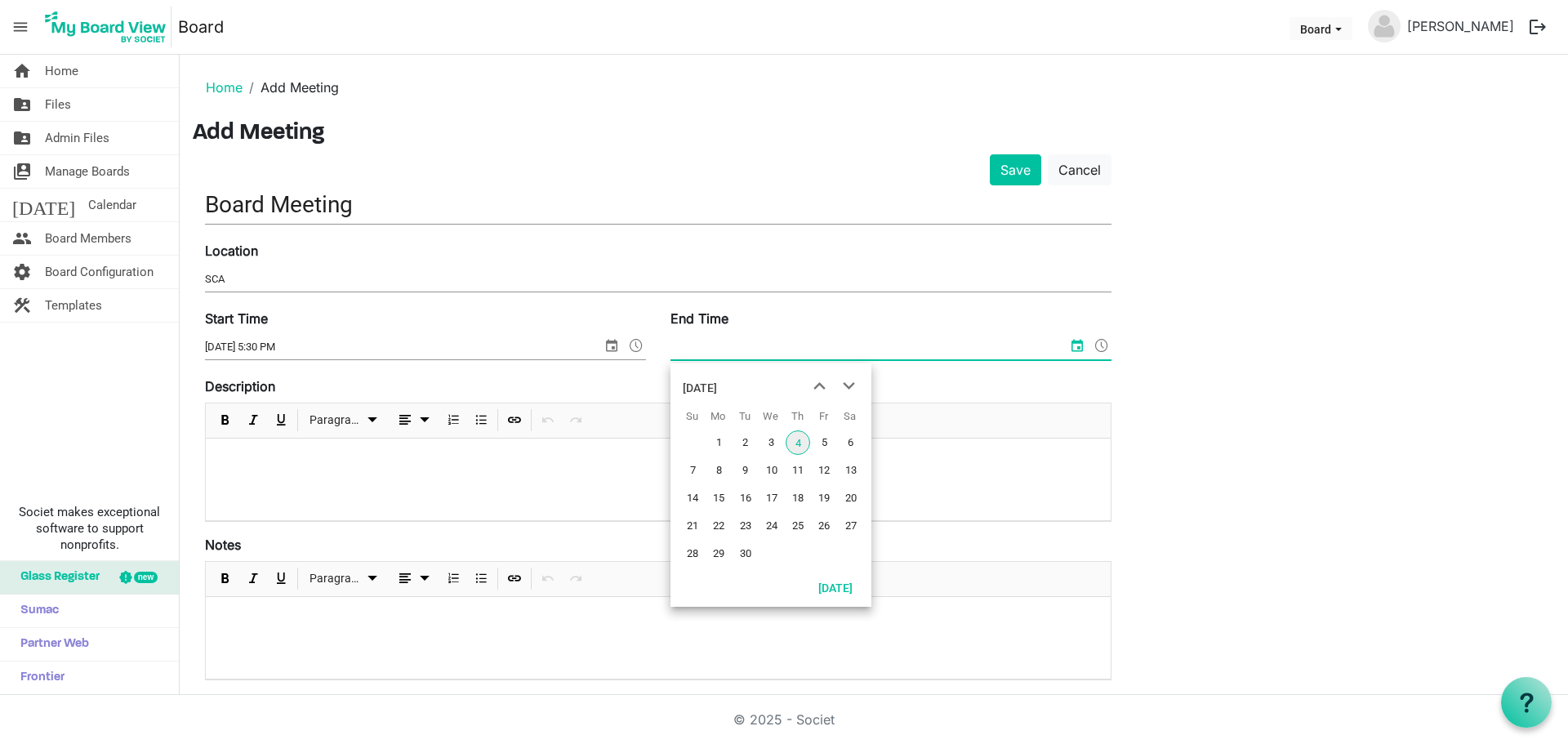
click at [738, 345] on input "End Time" at bounding box center [869, 347] width 397 height 25
click at [772, 525] on span "24" at bounding box center [772, 526] width 25 height 25
click at [1105, 347] on span at bounding box center [1102, 345] width 20 height 21
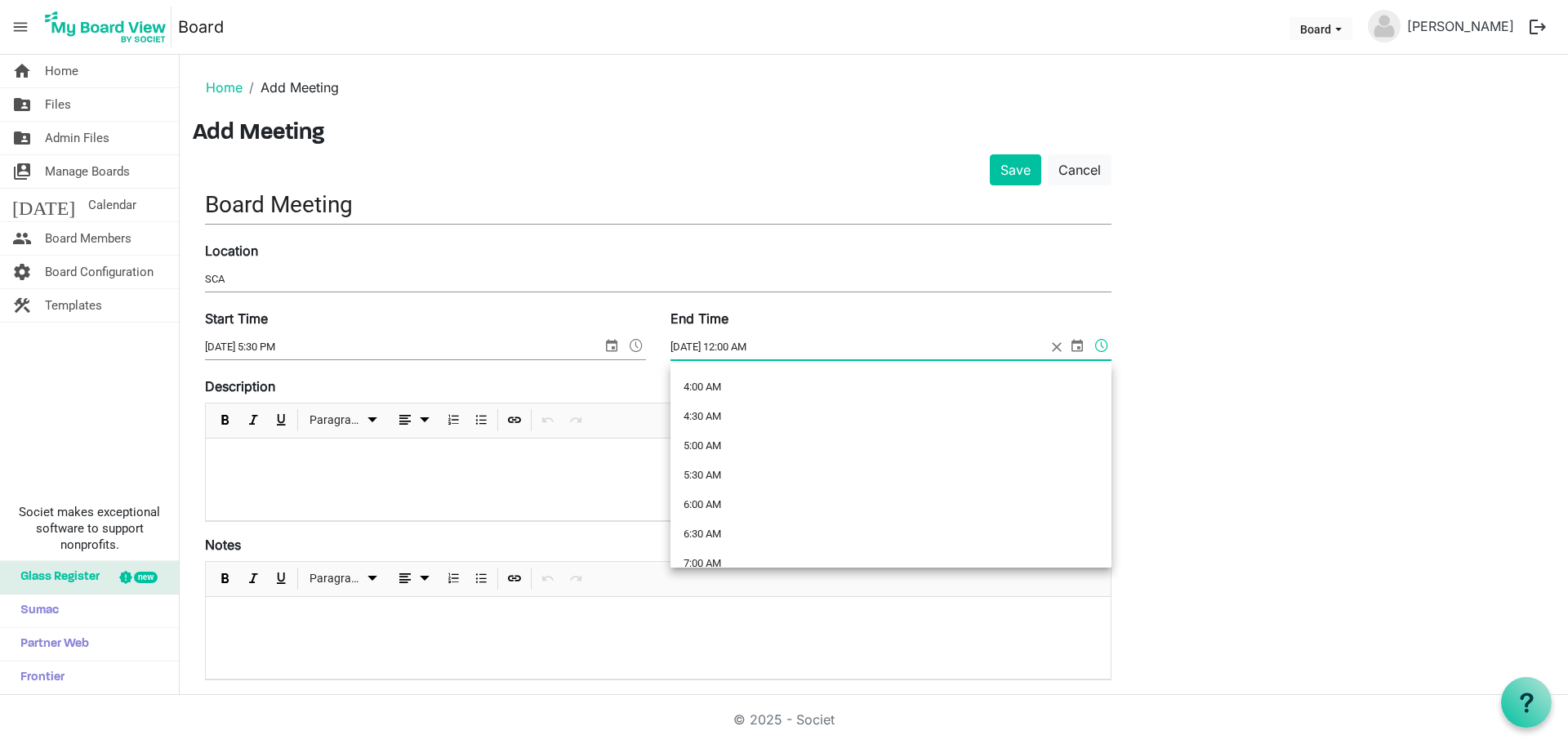
scroll to position [245, 0]
click at [746, 527] on li "6:30 AM" at bounding box center [891, 522] width 441 height 30
click at [801, 351] on input "9/24/2025 6:30 AM" at bounding box center [859, 347] width 375 height 25
type input "9/24/2025 6:30 PM"
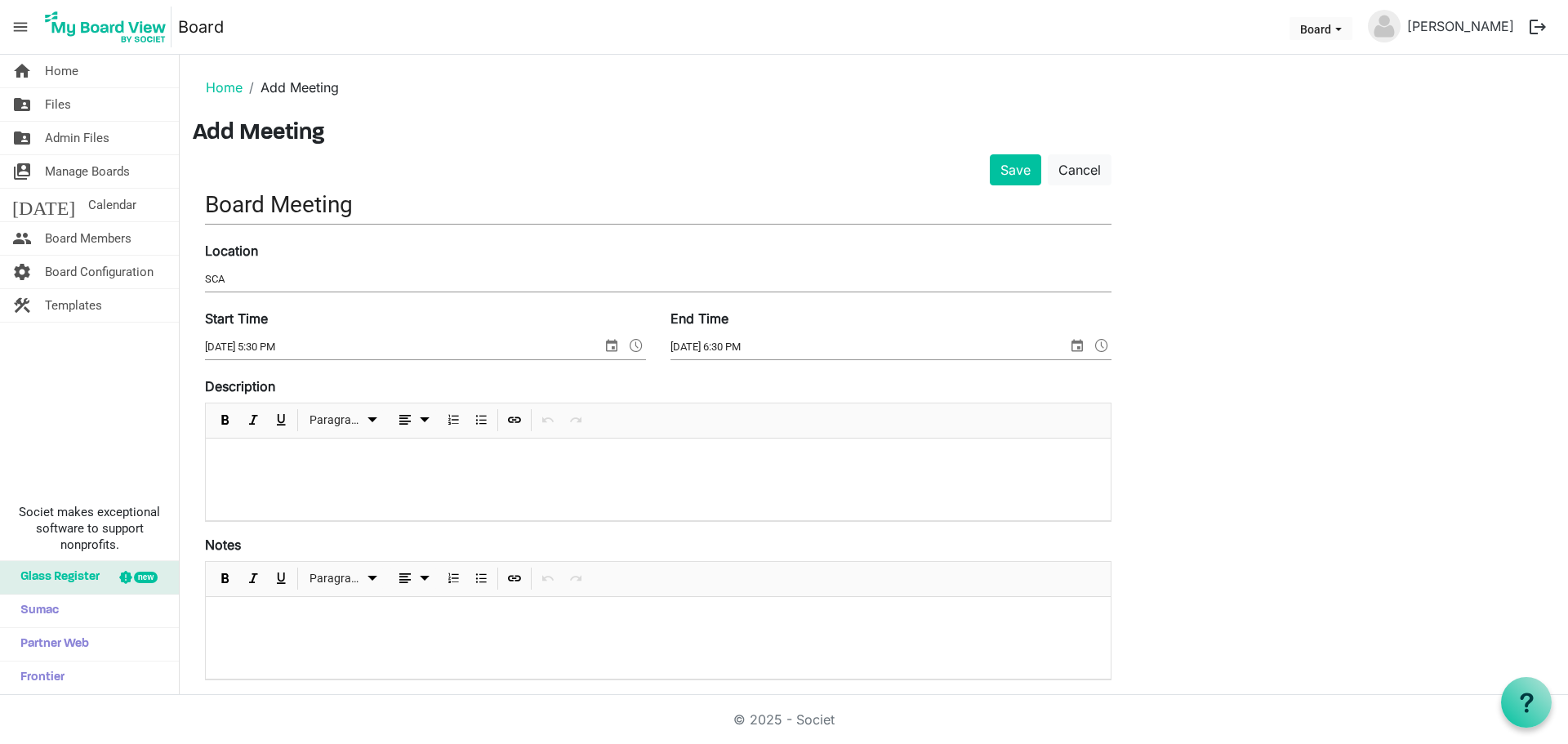
click at [242, 466] on p at bounding box center [657, 459] width 878 height 17
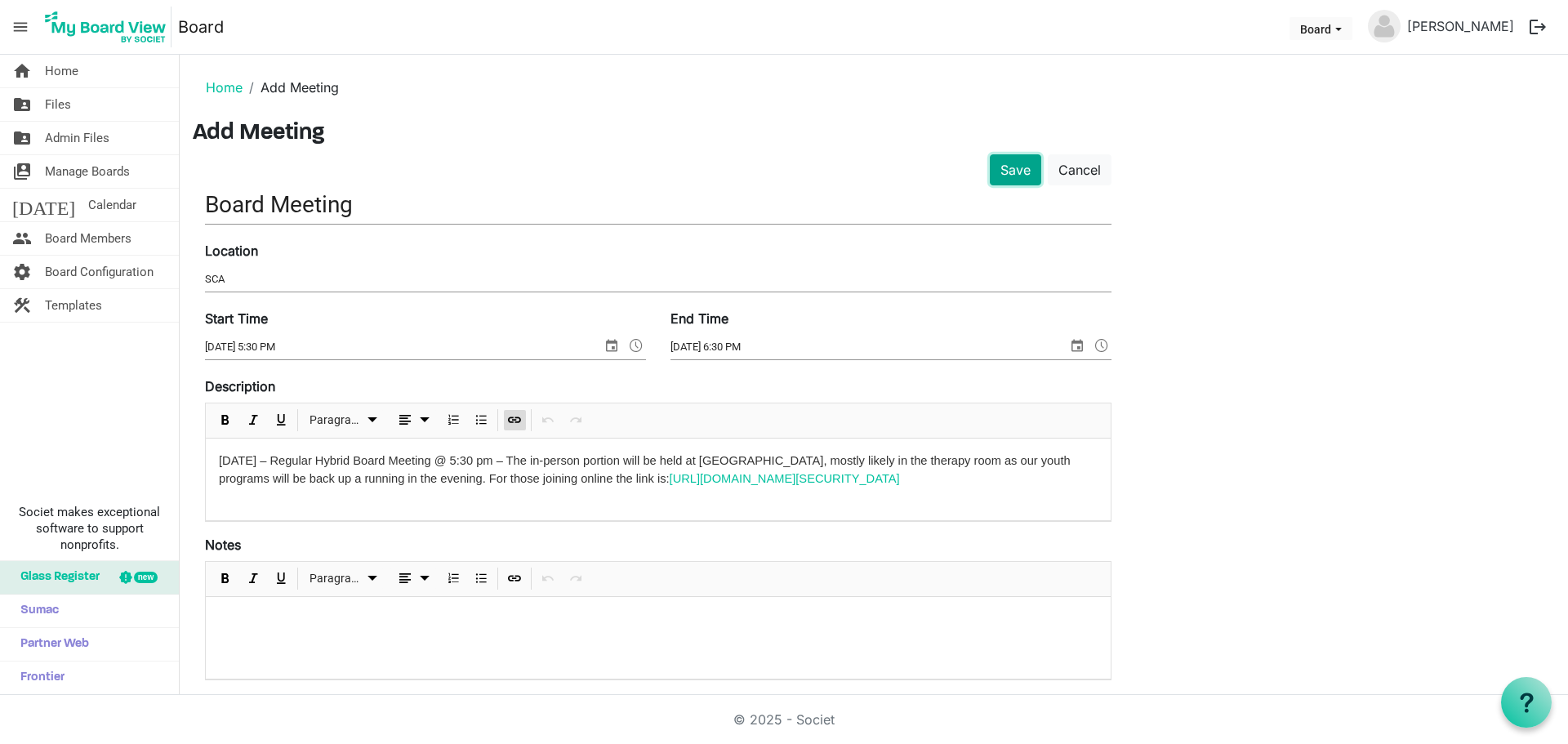
click at [1024, 167] on button "Save" at bounding box center [1016, 169] width 51 height 31
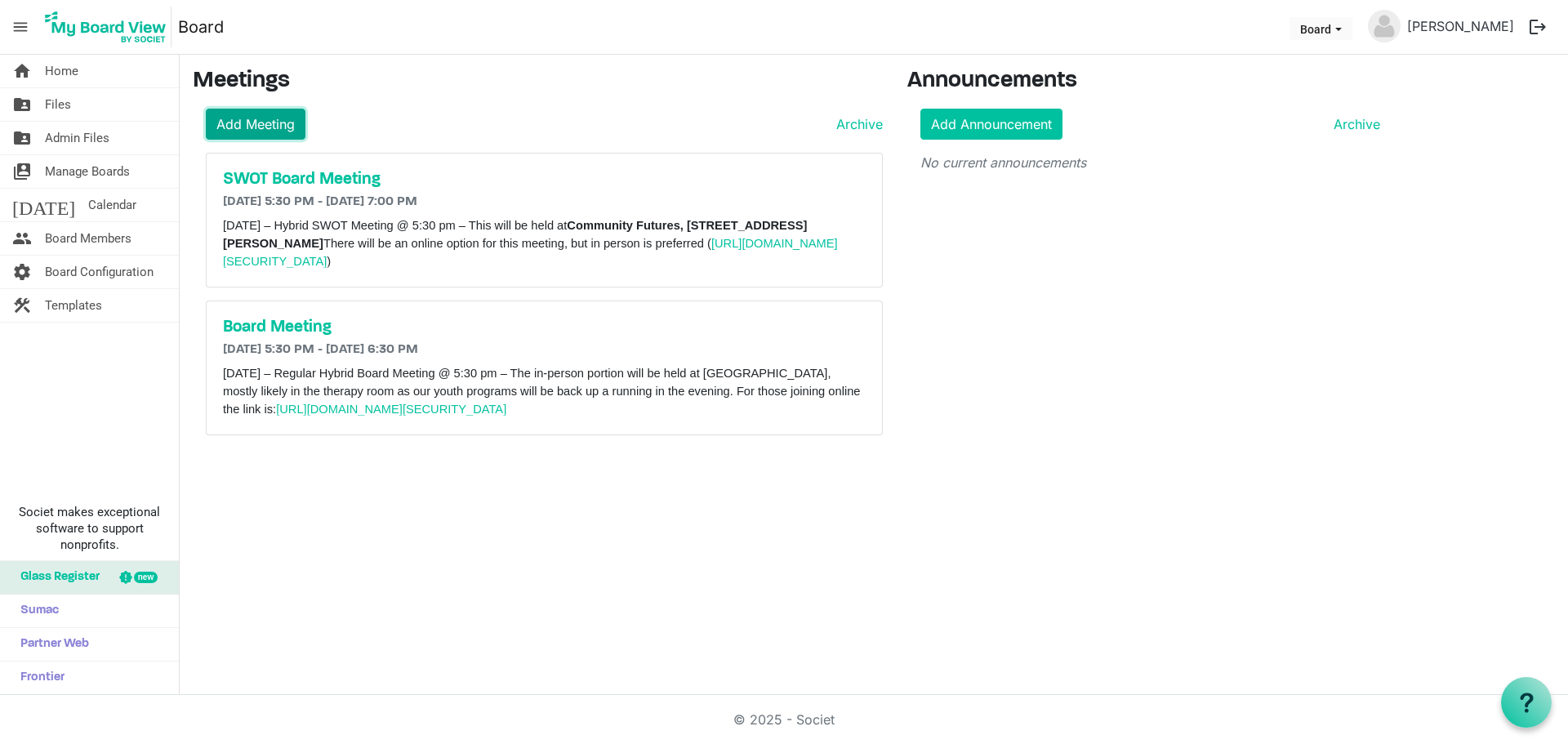
click at [245, 127] on link "Add Meeting" at bounding box center [255, 124] width 100 height 31
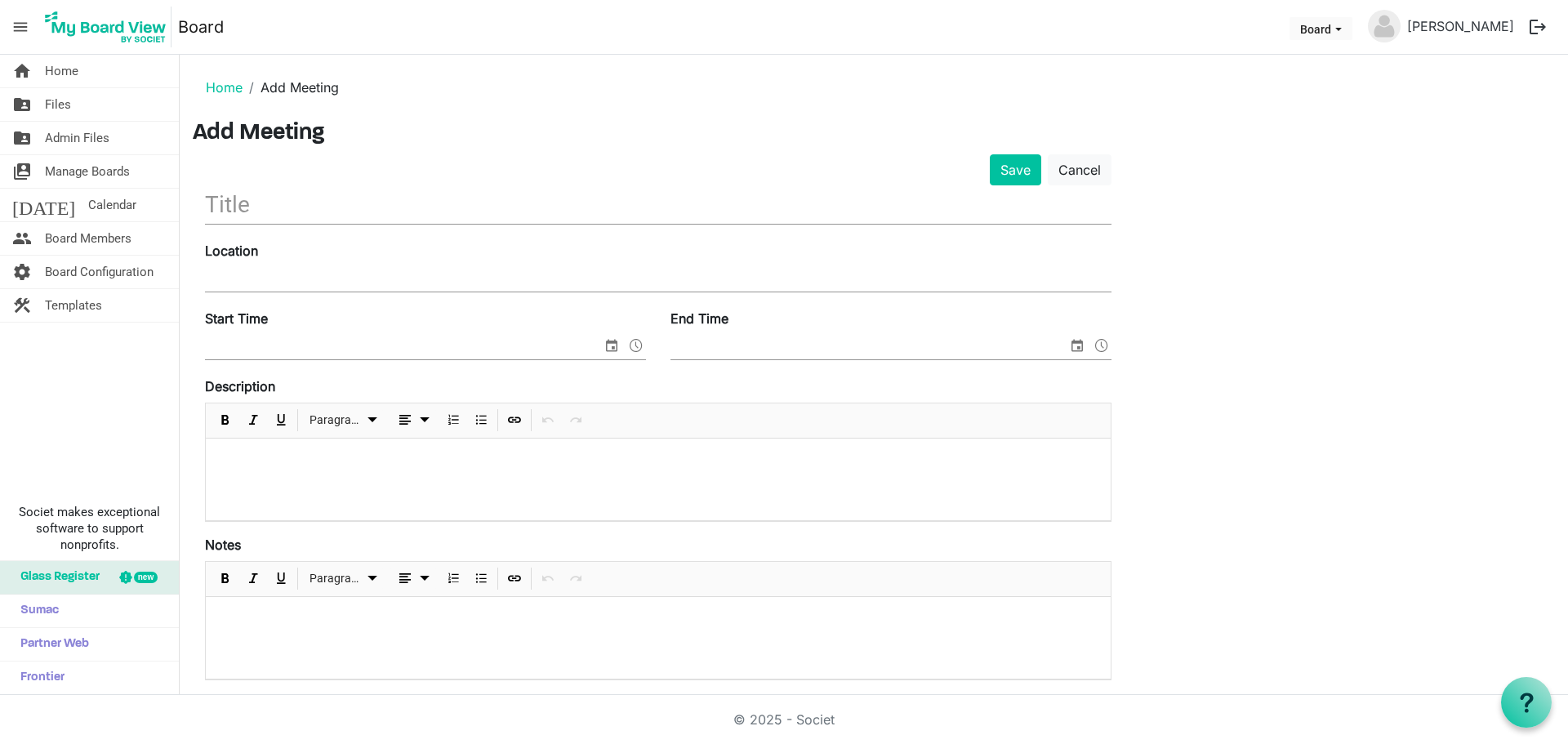
click at [334, 207] on input "text" at bounding box center [657, 205] width 906 height 39
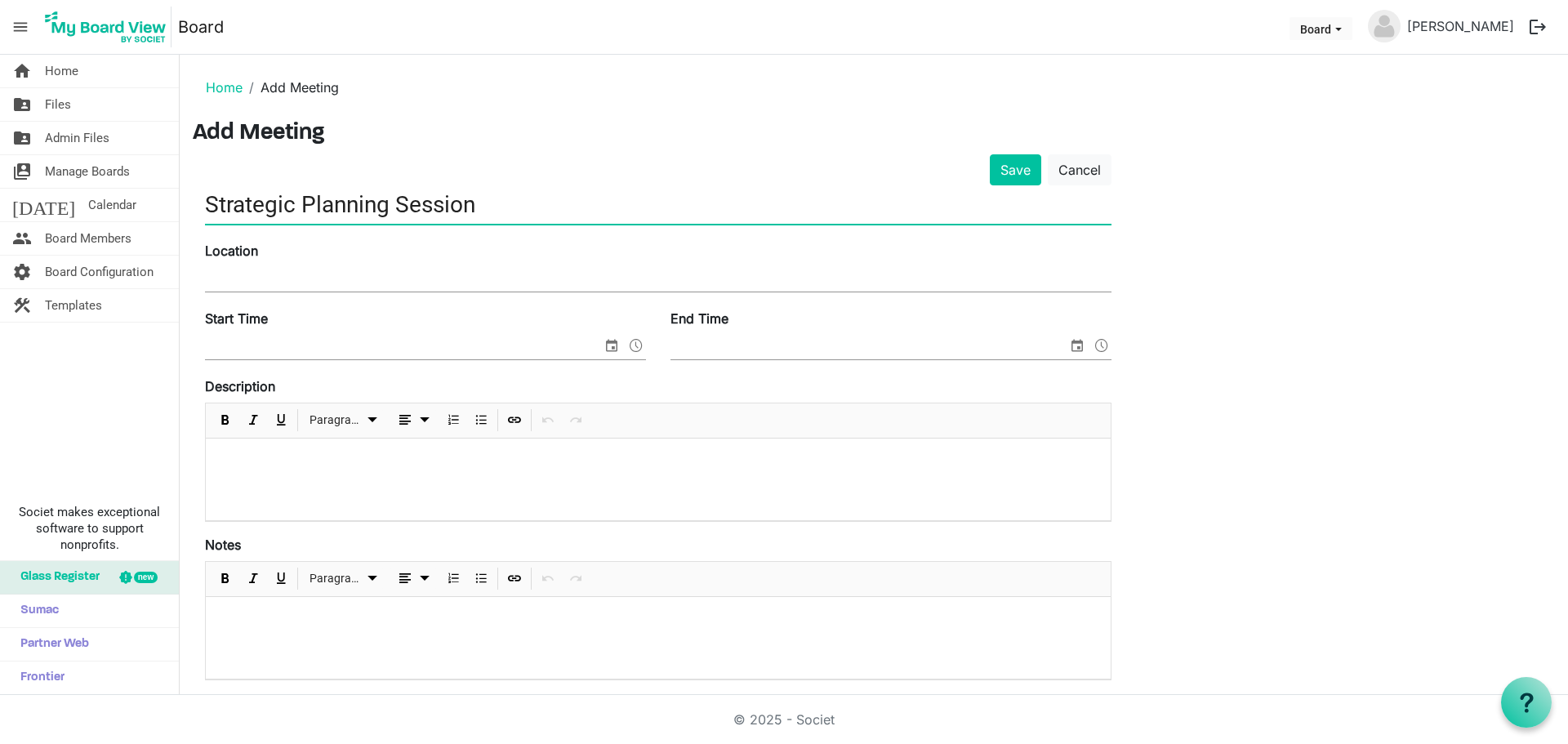
type input "Strategic Planning Session"
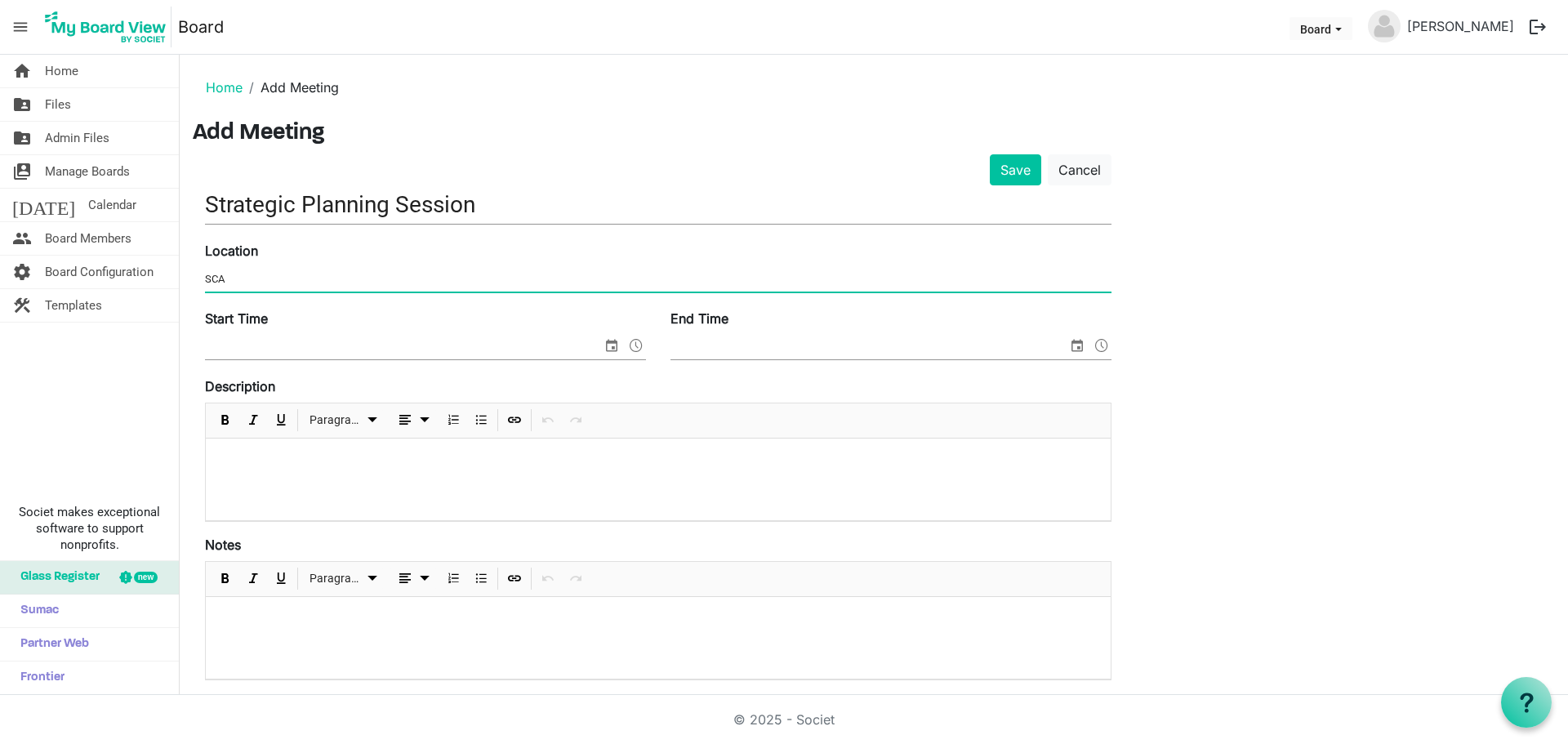
type input "SCA"
click at [473, 356] on input "Start Time" at bounding box center [403, 347] width 397 height 25
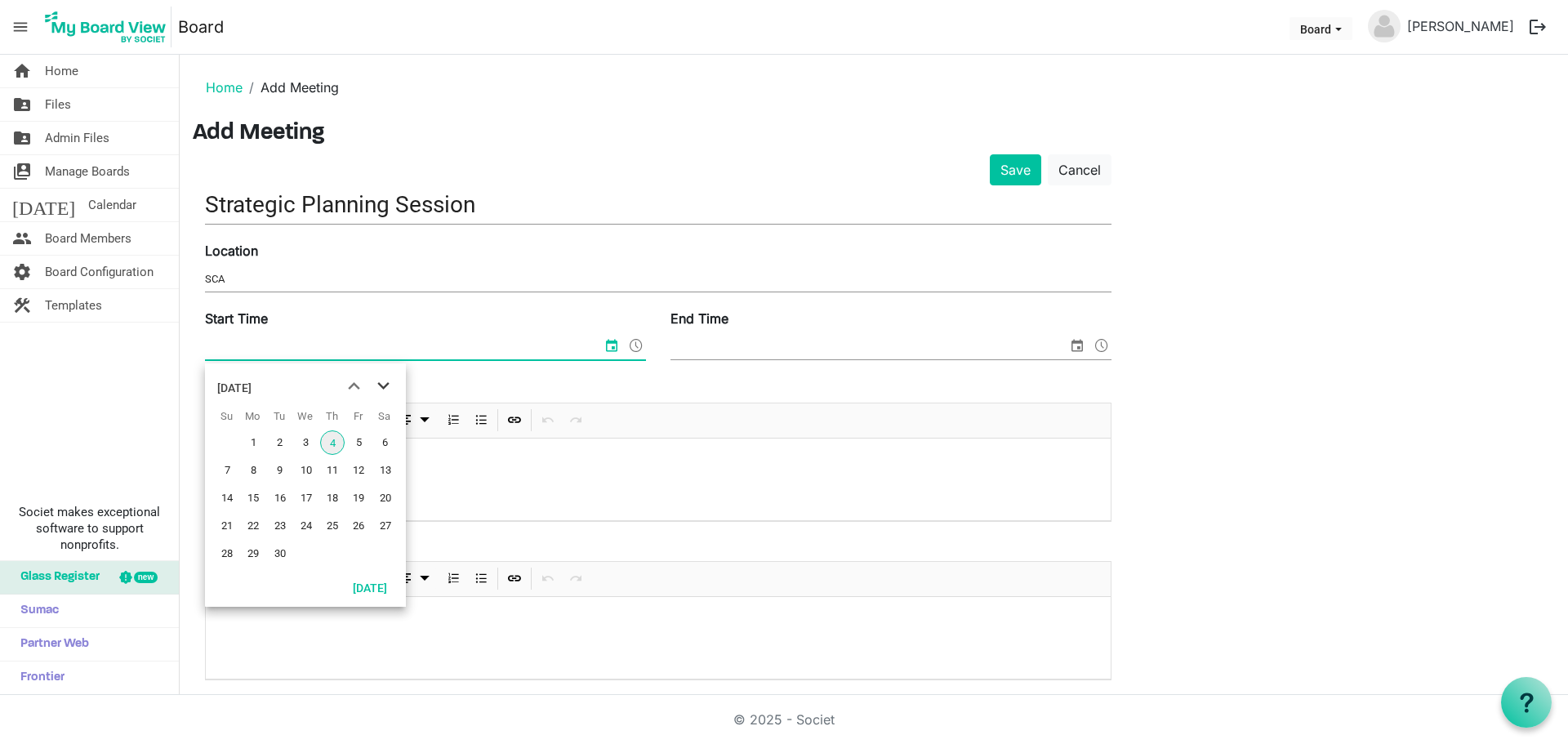
click at [378, 388] on span "next month" at bounding box center [383, 386] width 29 height 30
click at [385, 445] on span "4" at bounding box center [385, 443] width 25 height 25
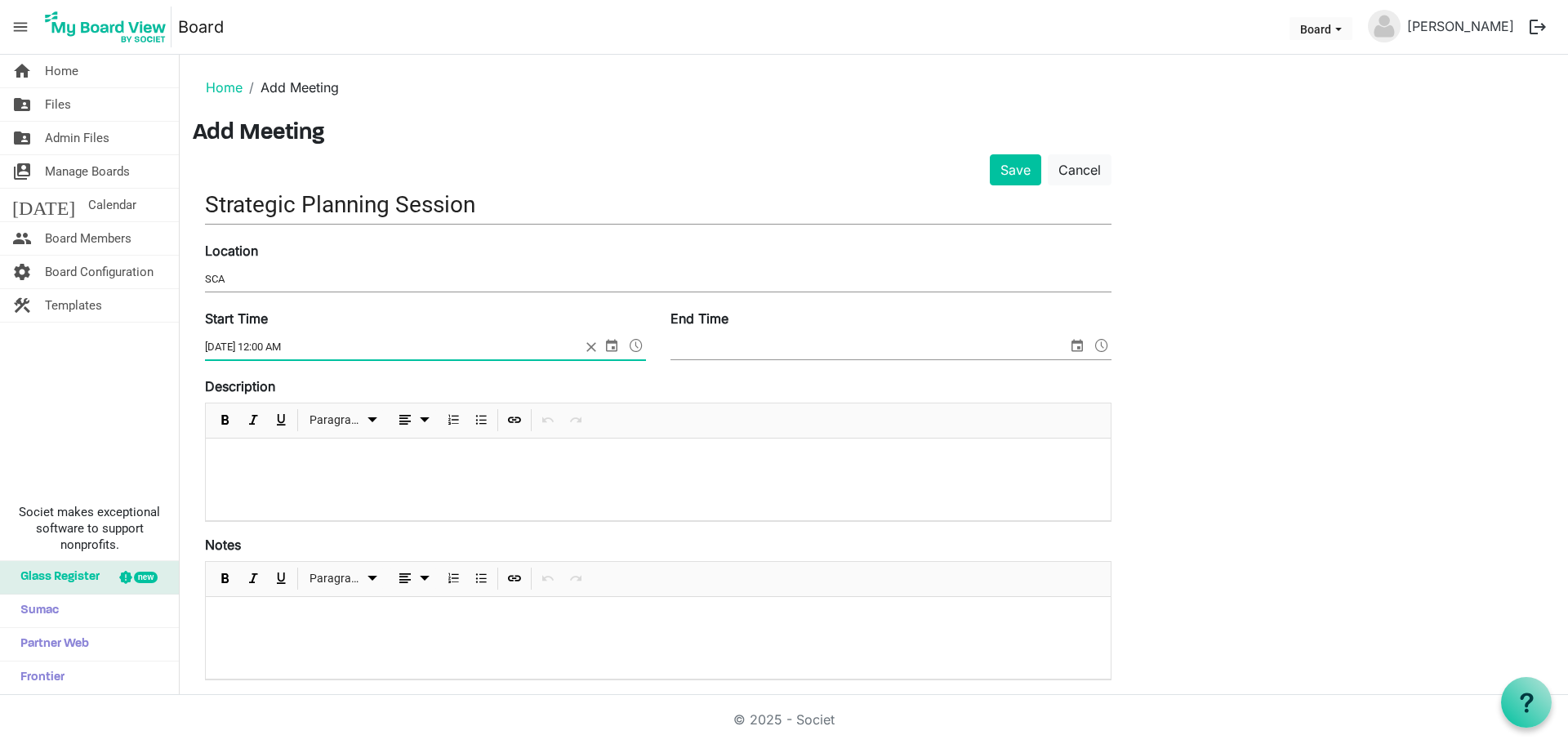
click at [633, 340] on span at bounding box center [636, 345] width 20 height 21
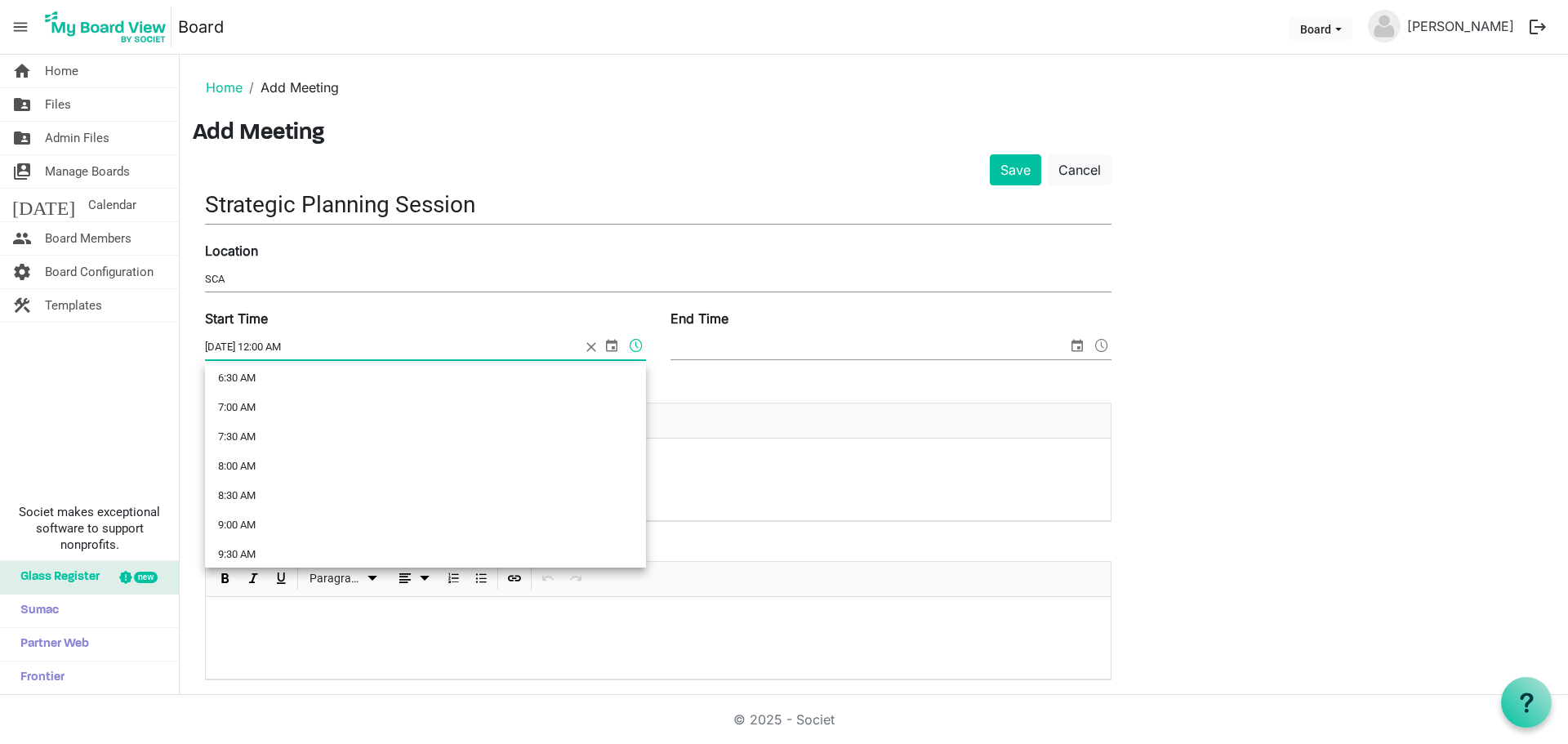
scroll to position [408, 0]
click at [370, 494] on li "9:00 AM" at bounding box center [425, 506] width 441 height 30
type input "10/4/2025 9:00 AM"
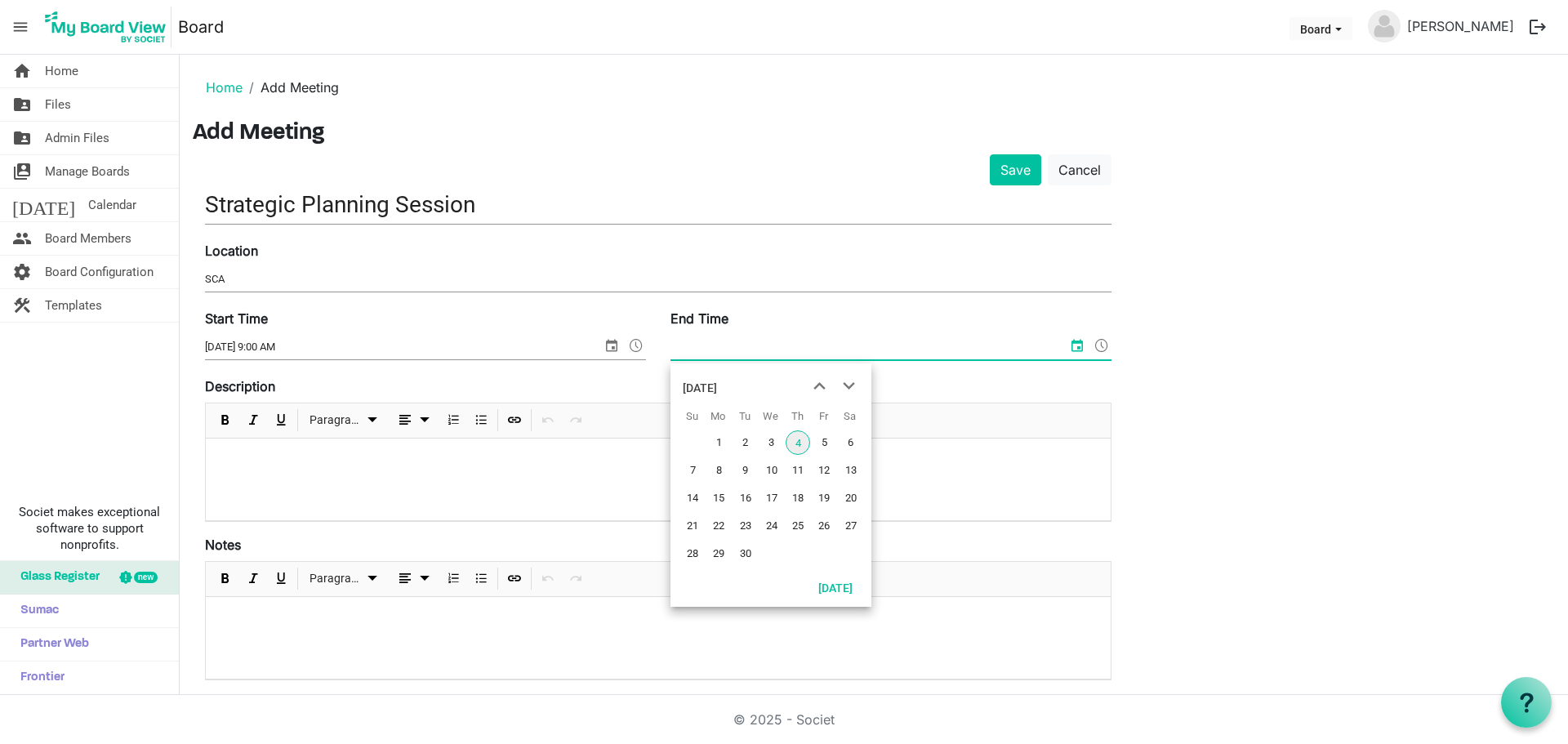
click at [790, 348] on input "End Time" at bounding box center [869, 347] width 397 height 25
click at [845, 385] on span "next month" at bounding box center [849, 386] width 29 height 30
click at [847, 439] on span "4" at bounding box center [851, 443] width 25 height 25
click at [1106, 343] on span at bounding box center [1102, 345] width 20 height 21
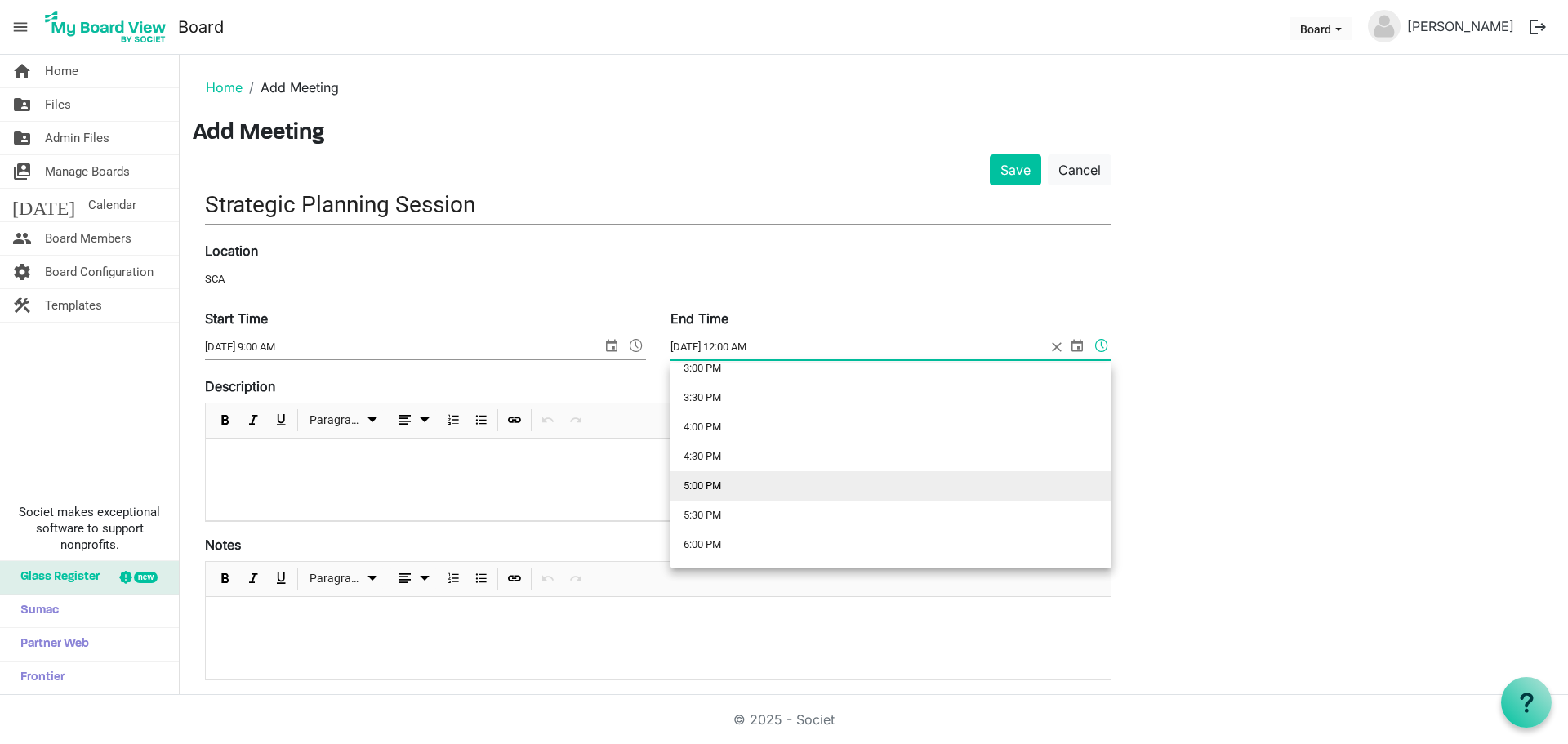
scroll to position [816, 0]
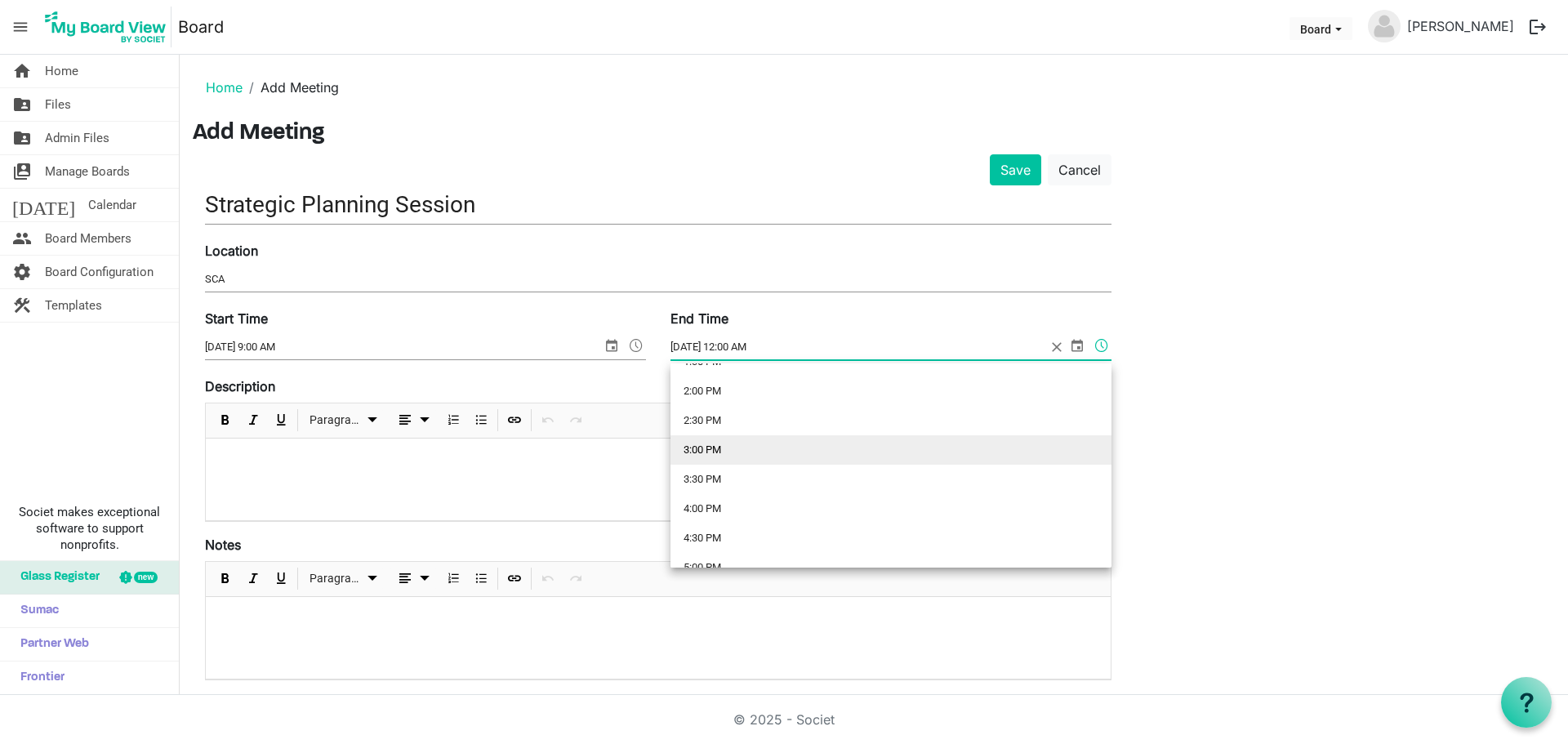
click at [805, 447] on li "3:00 PM" at bounding box center [891, 451] width 441 height 30
type input "10/4/2025 3:00 PM"
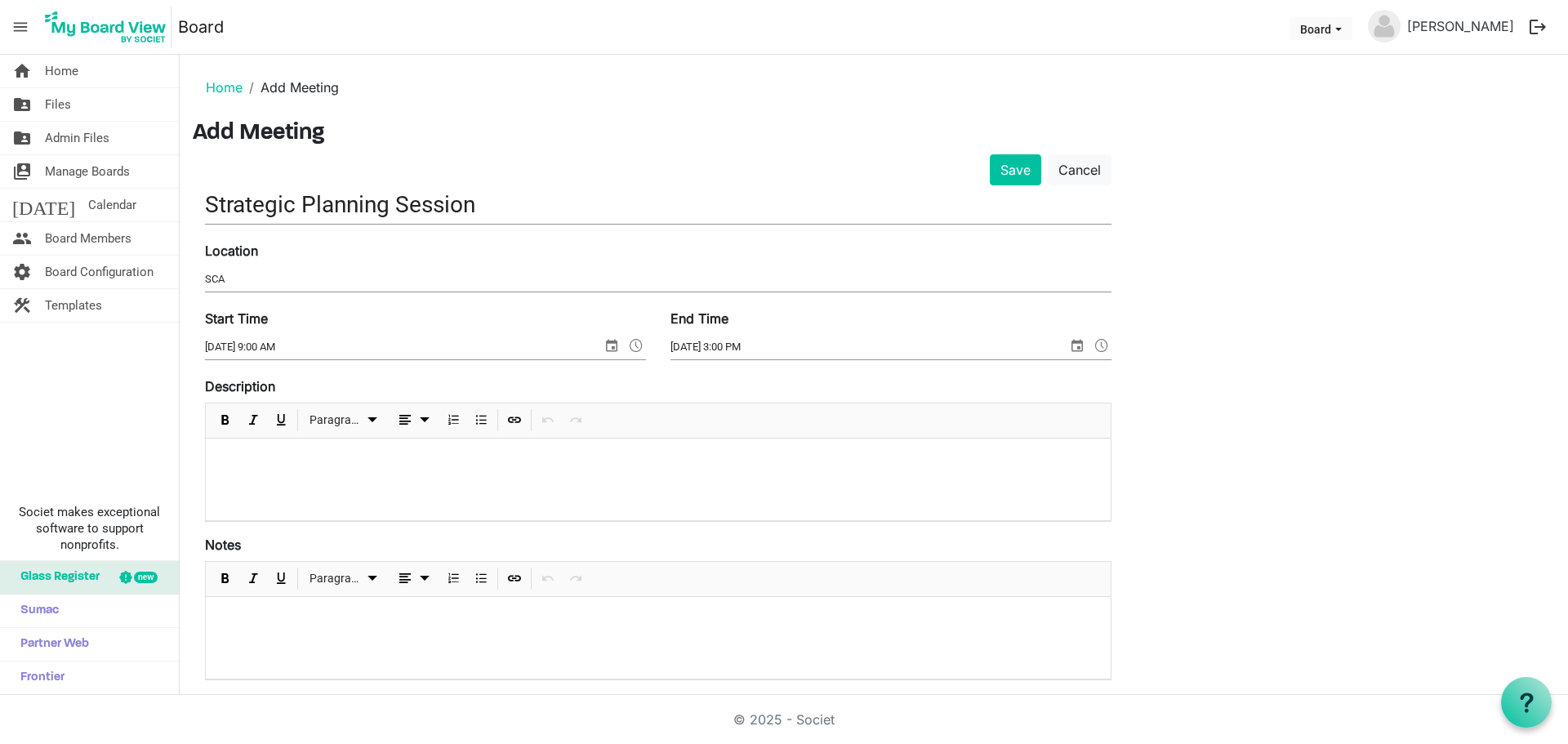
click at [293, 477] on div at bounding box center [658, 479] width 905 height 82
click at [1019, 169] on button "Save" at bounding box center [1016, 169] width 51 height 31
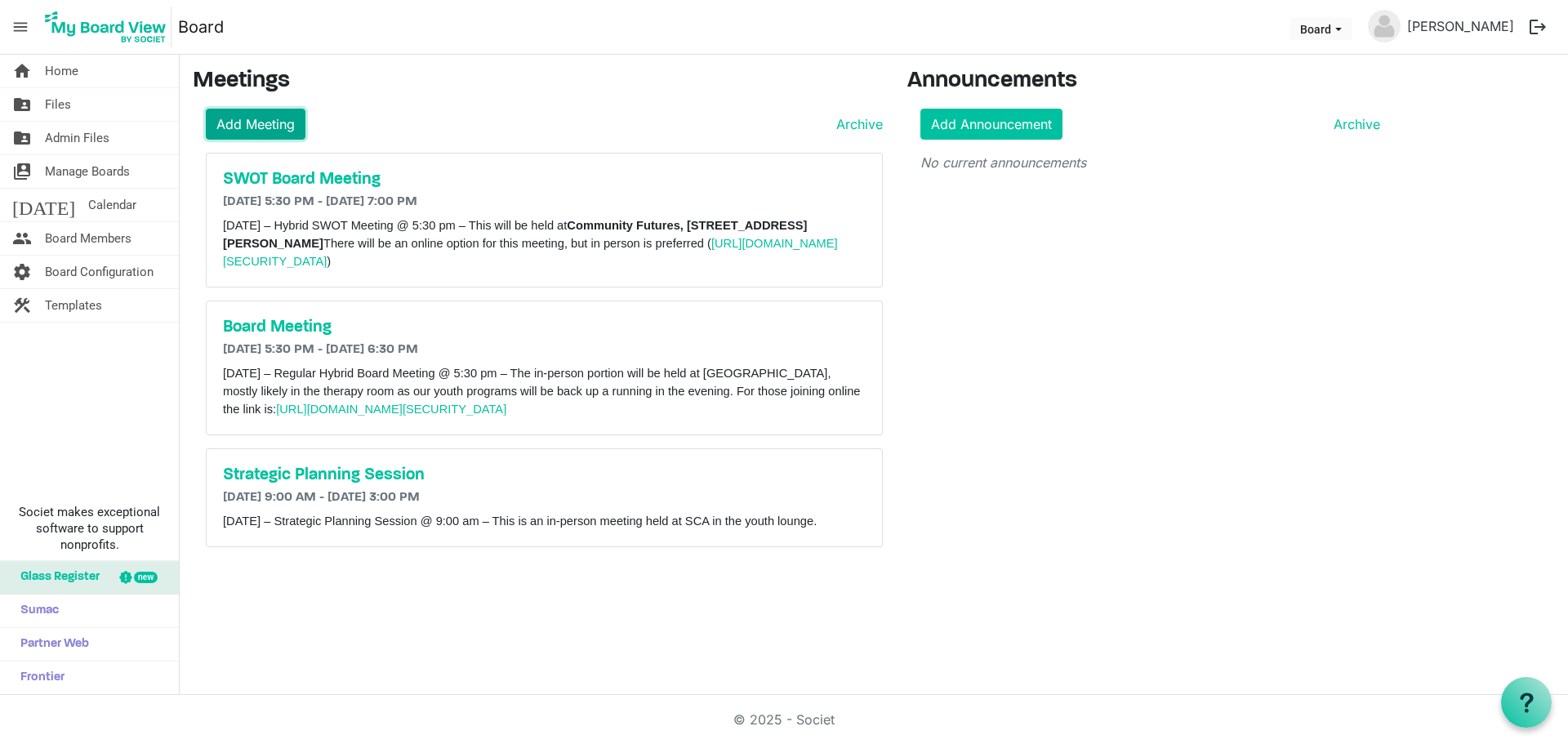
click at [260, 123] on link "Add Meeting" at bounding box center [255, 124] width 100 height 31
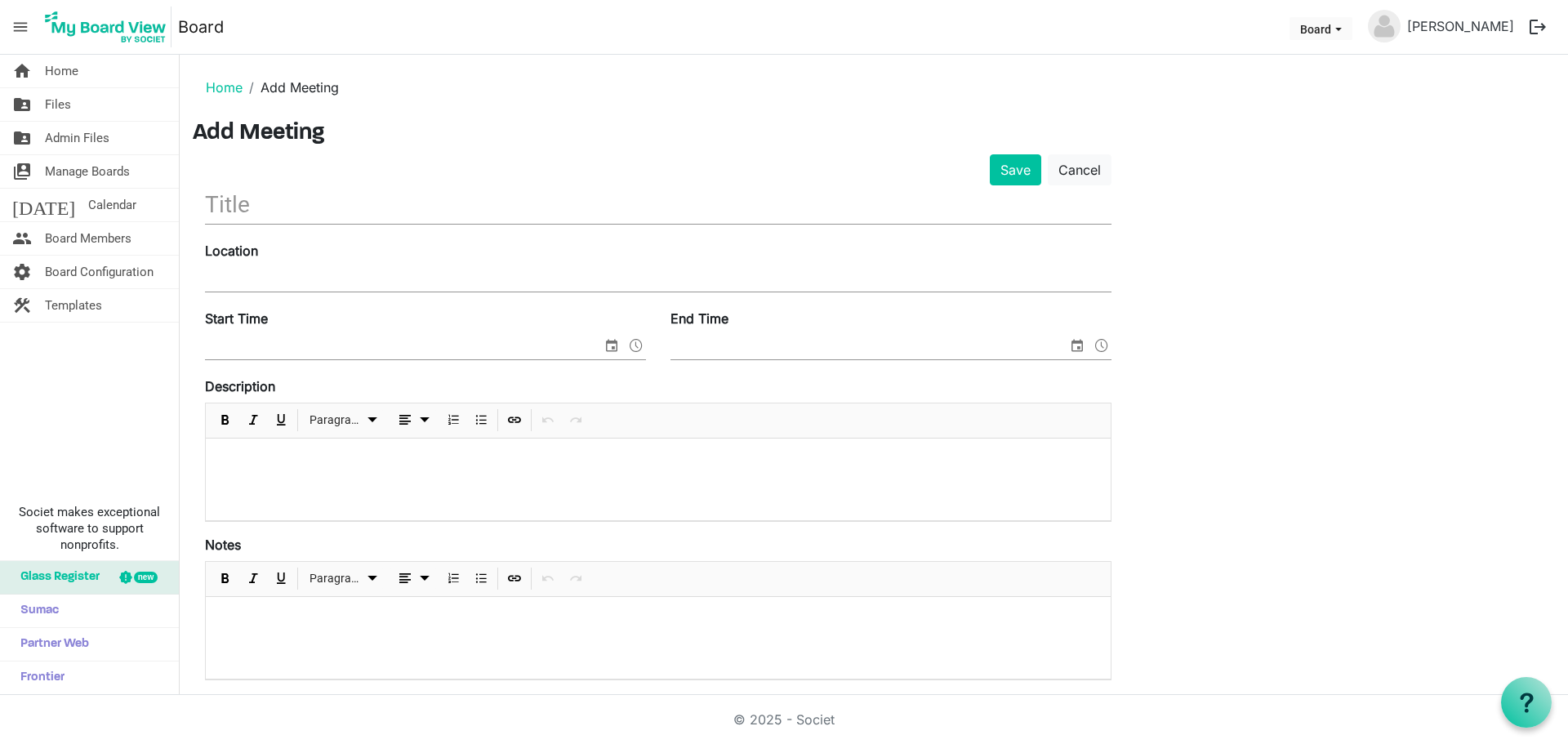
click at [326, 212] on input "text" at bounding box center [657, 205] width 906 height 39
type input "Board Meeting"
click at [375, 278] on input "Location" at bounding box center [657, 279] width 906 height 25
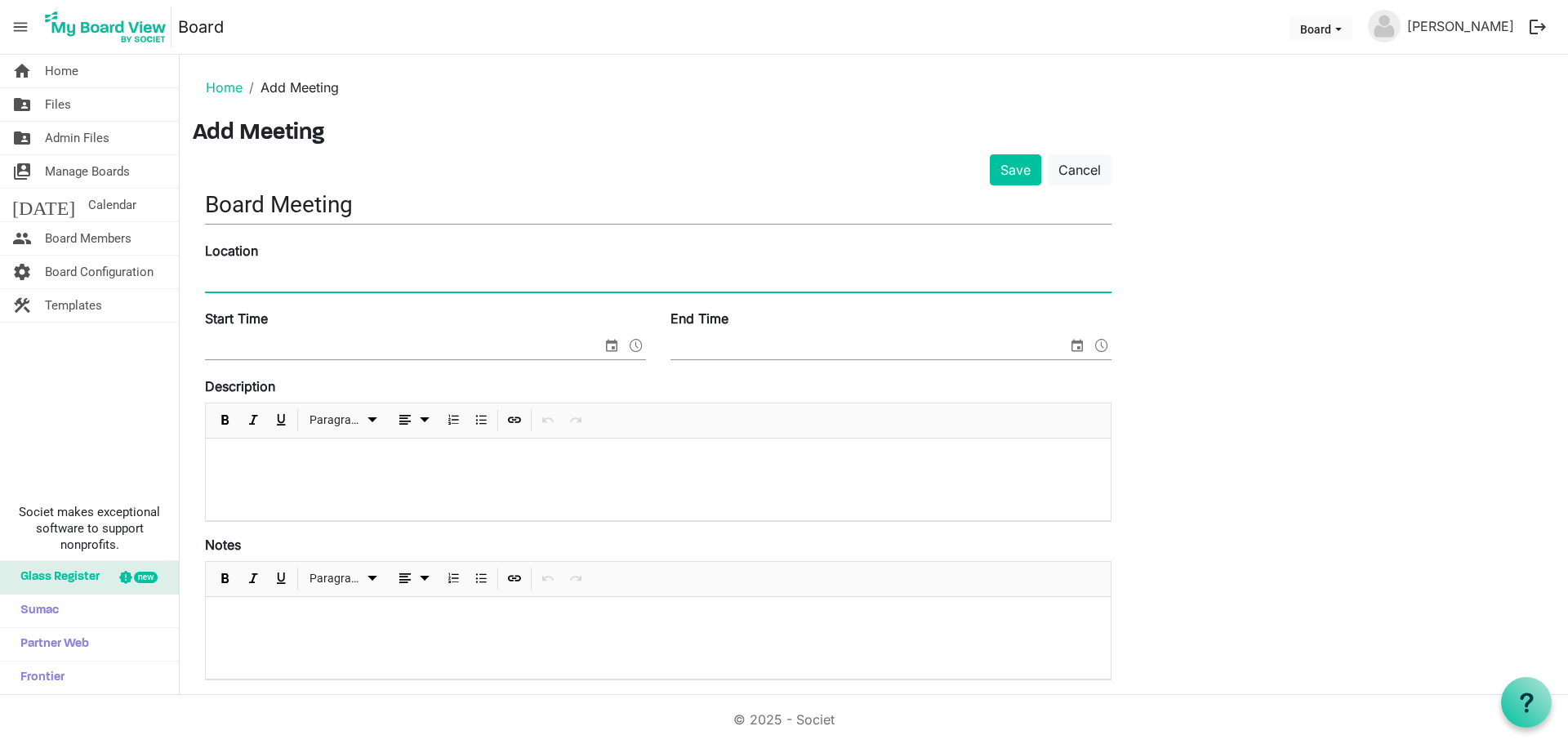
type input "SCA"
click at [371, 360] on span at bounding box center [425, 348] width 441 height 26
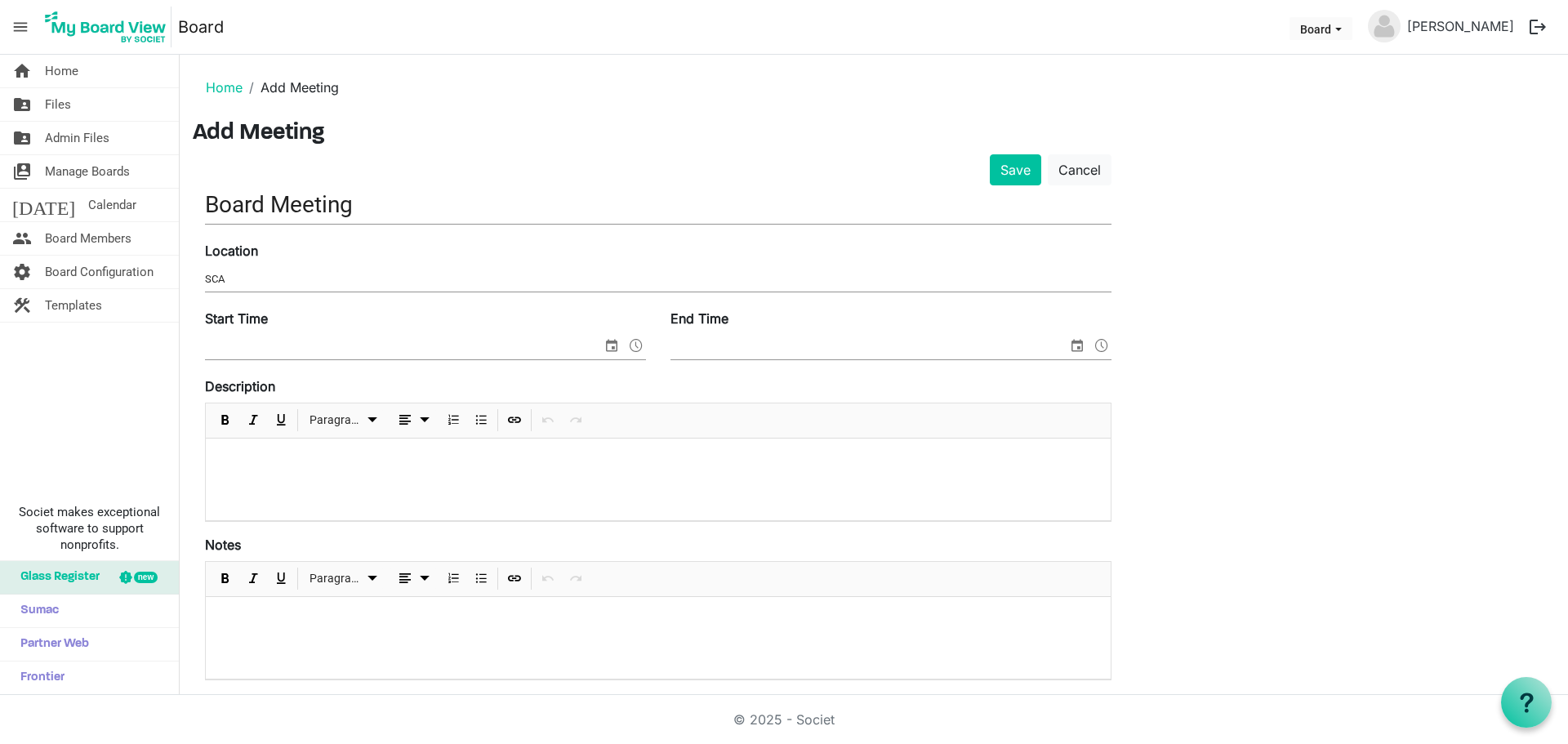
click at [408, 344] on input "Start Time" at bounding box center [403, 347] width 397 height 25
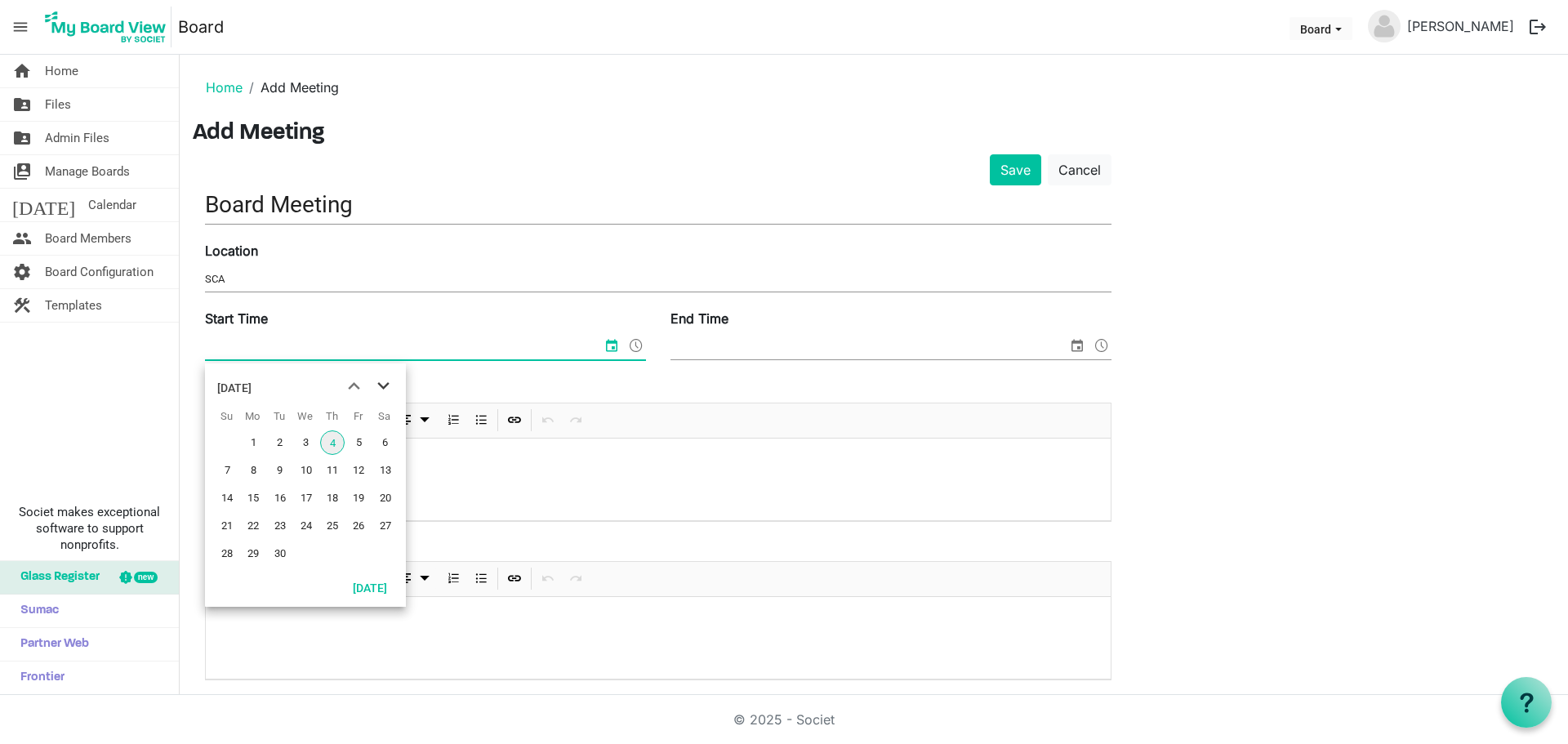
click at [382, 384] on span "next month" at bounding box center [383, 386] width 29 height 30
click at [304, 547] on span "29" at bounding box center [306, 553] width 25 height 25
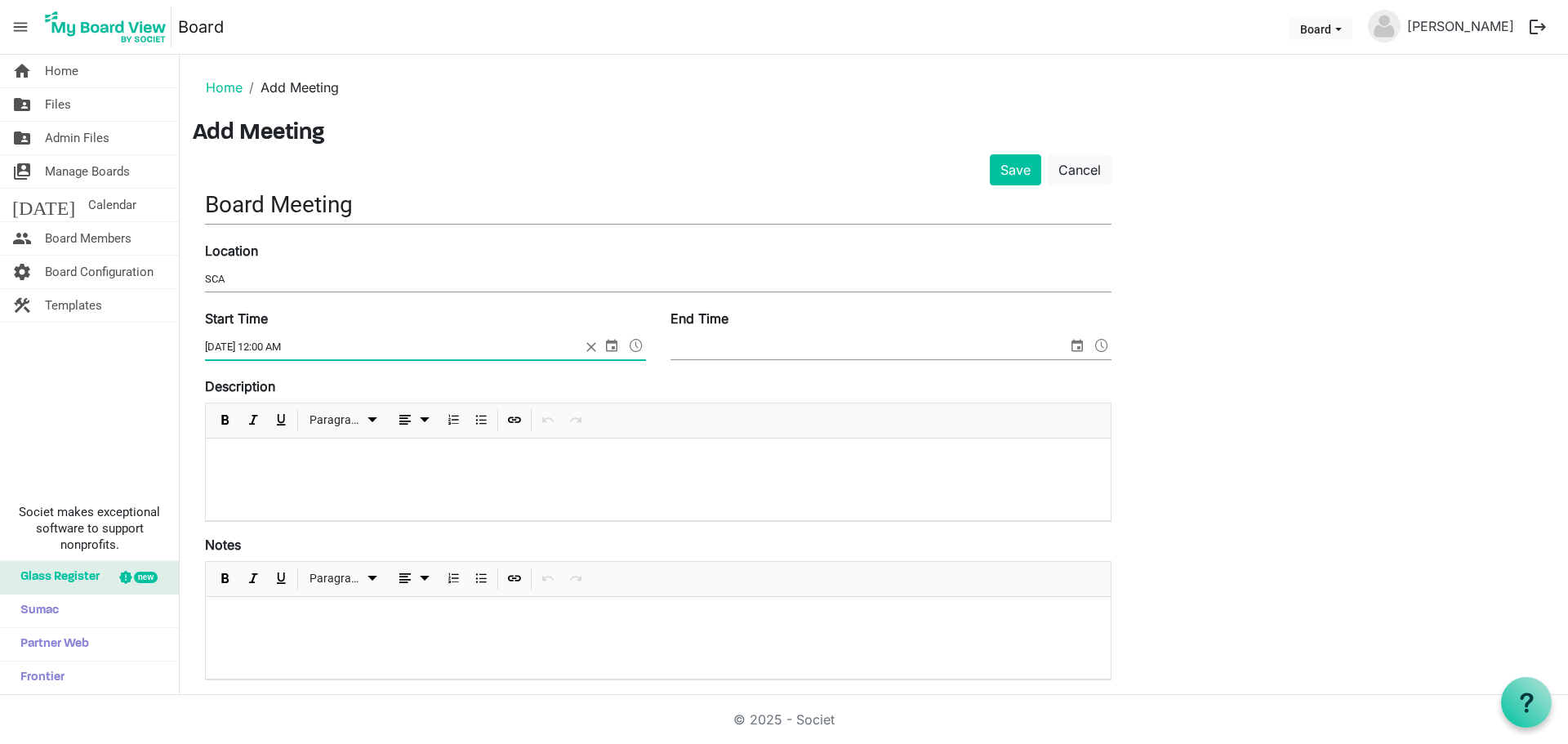
click at [634, 345] on span at bounding box center [636, 345] width 20 height 21
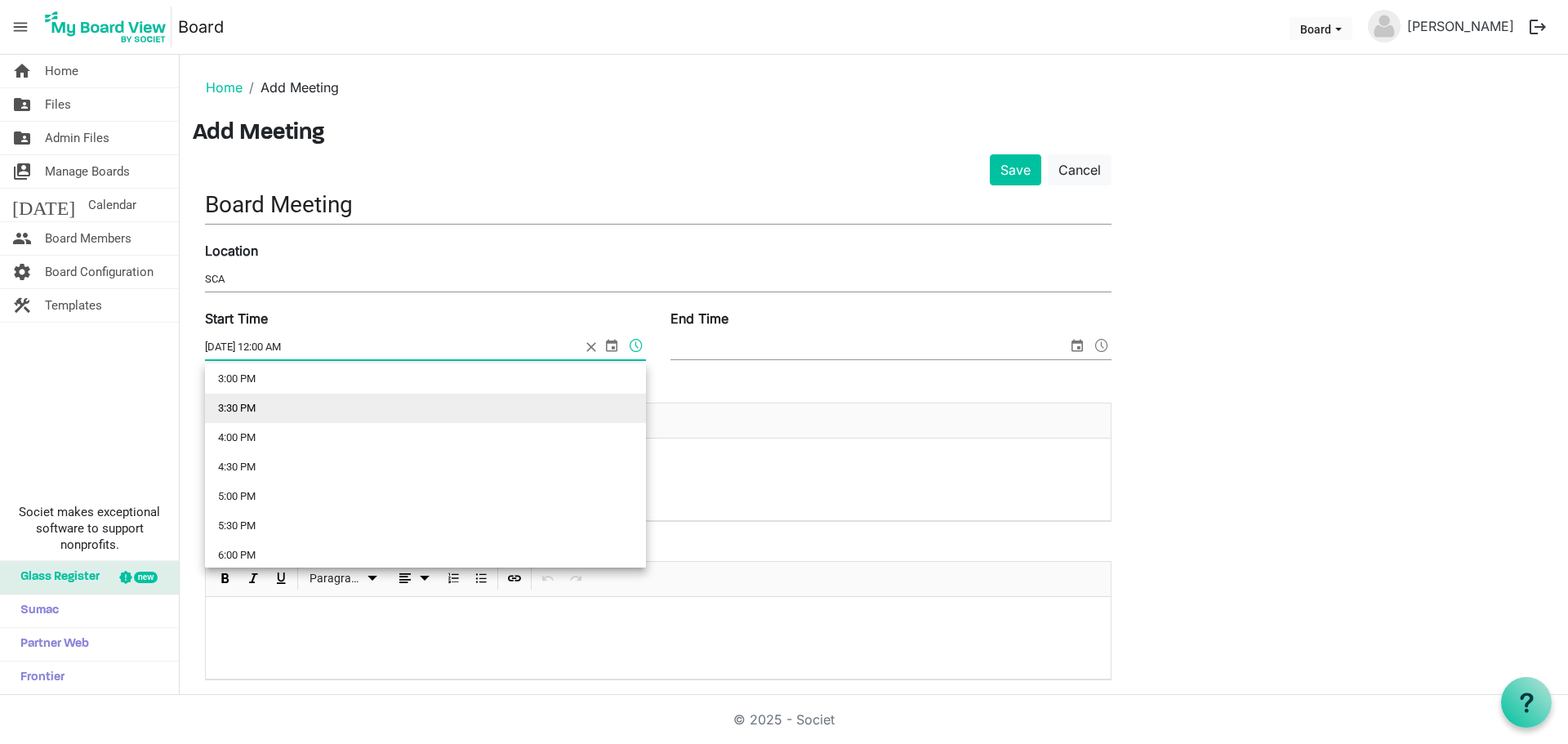
scroll to position [980, 0]
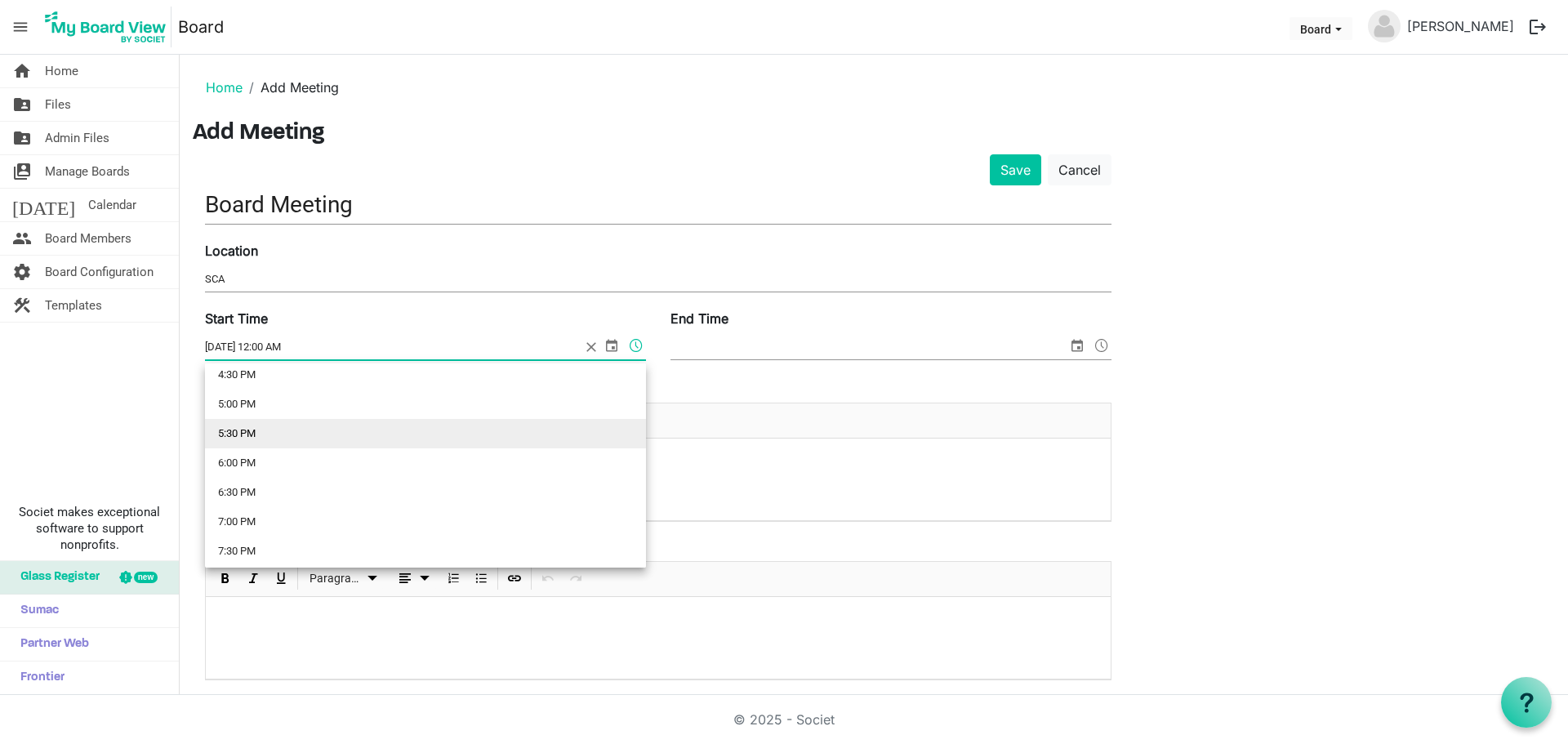
click at [388, 432] on li "5:30 PM" at bounding box center [425, 434] width 441 height 30
type input "[DATE] 5:30 PM"
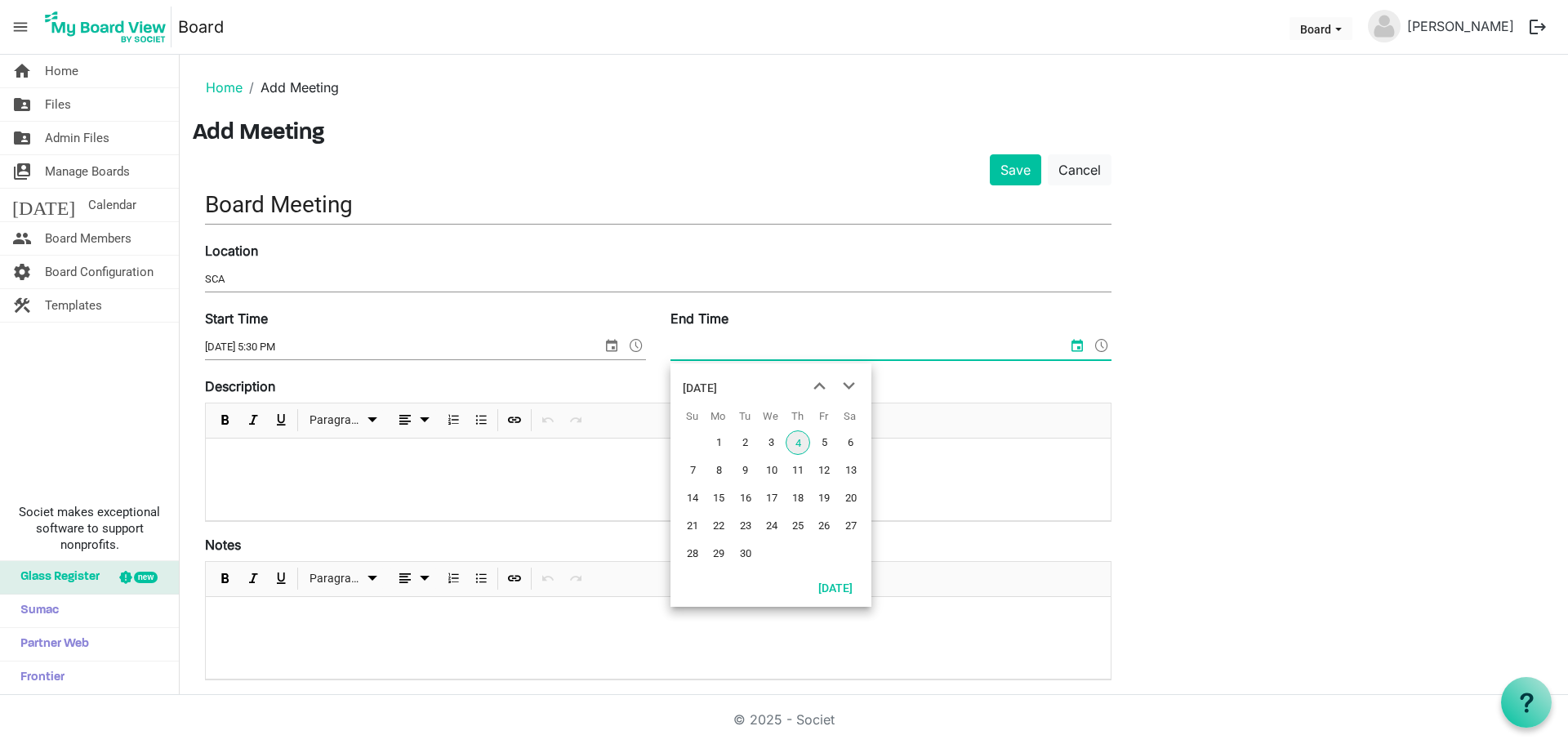
click at [743, 341] on input "End Time" at bounding box center [869, 347] width 397 height 25
click at [855, 384] on span "next month" at bounding box center [849, 386] width 29 height 30
click at [767, 553] on span "29" at bounding box center [772, 553] width 25 height 25
click at [1099, 346] on span at bounding box center [1102, 345] width 20 height 21
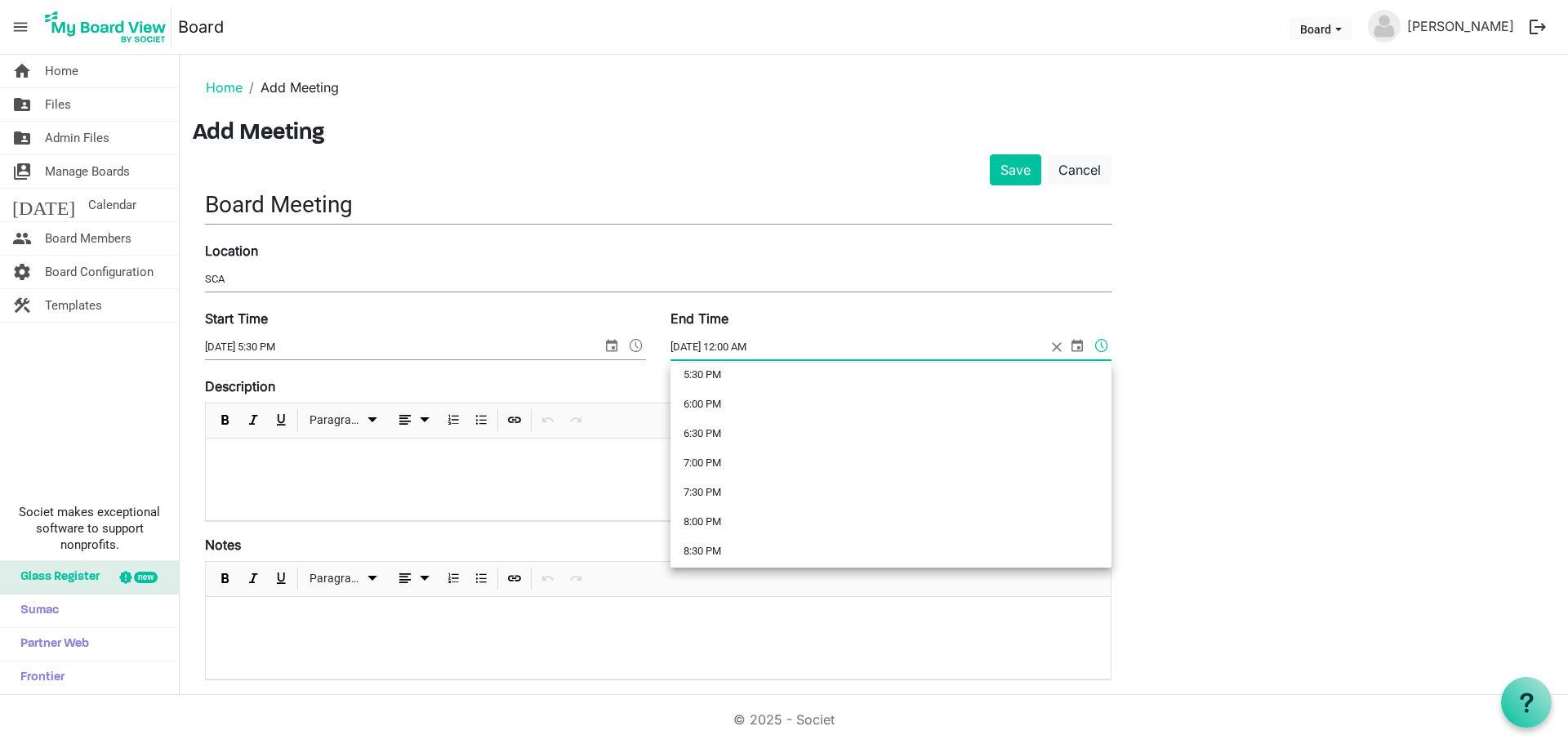
scroll to position [1061, 0]
click at [759, 405] on li "6:30 PM" at bounding box center [891, 411] width 441 height 30
type input "[DATE] 6:30 PM"
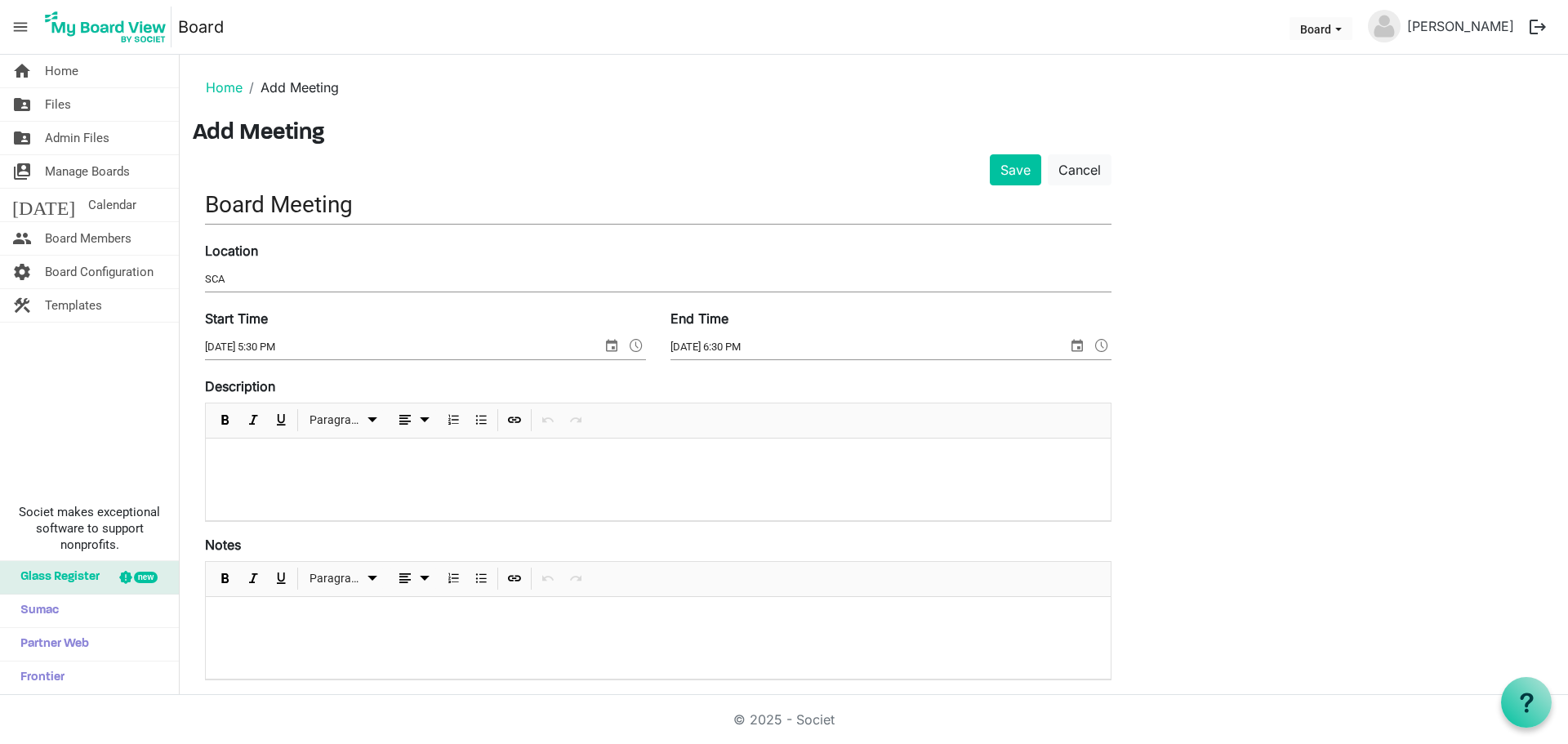
click at [262, 473] on div at bounding box center [658, 479] width 905 height 82
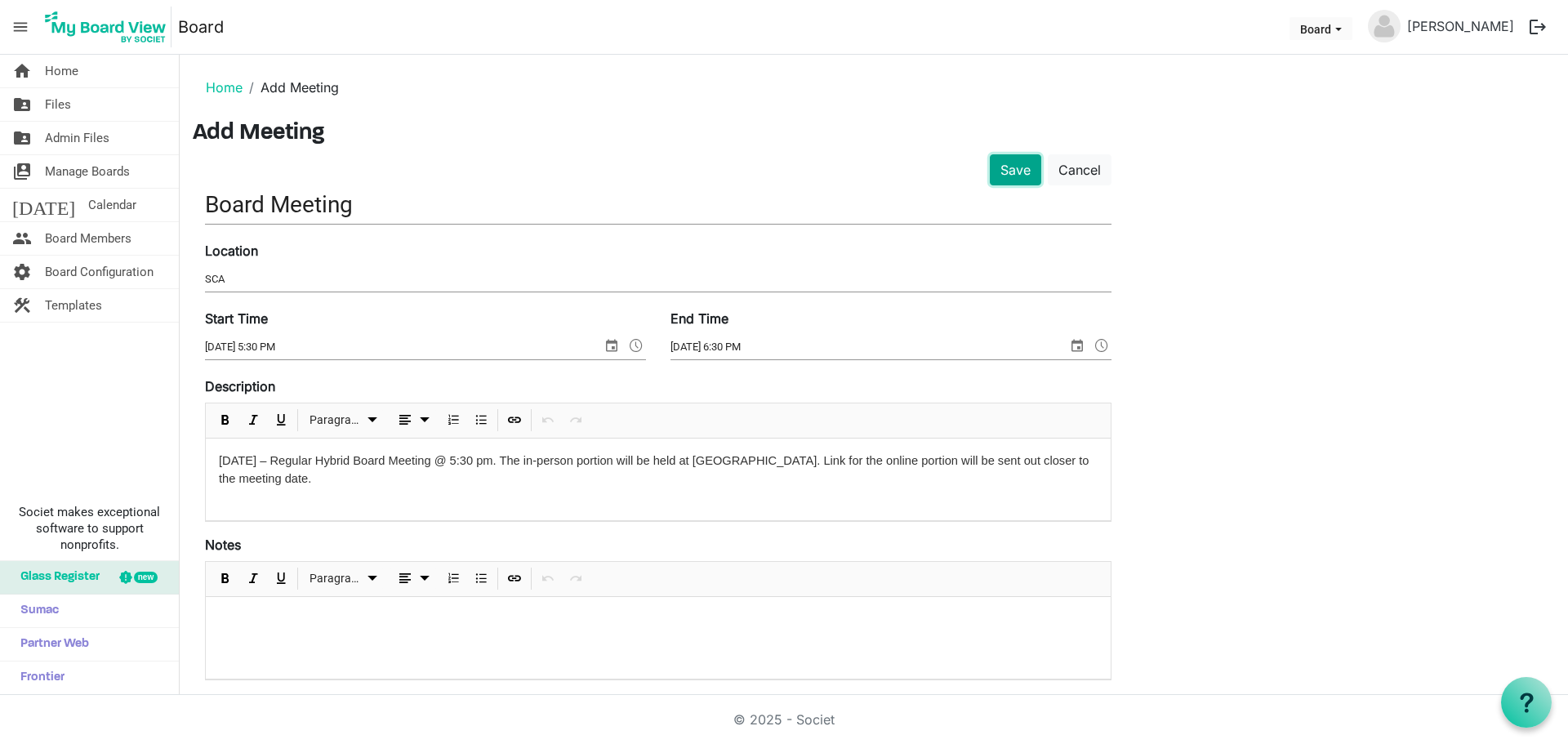
click at [1013, 172] on button "Save" at bounding box center [1016, 169] width 51 height 31
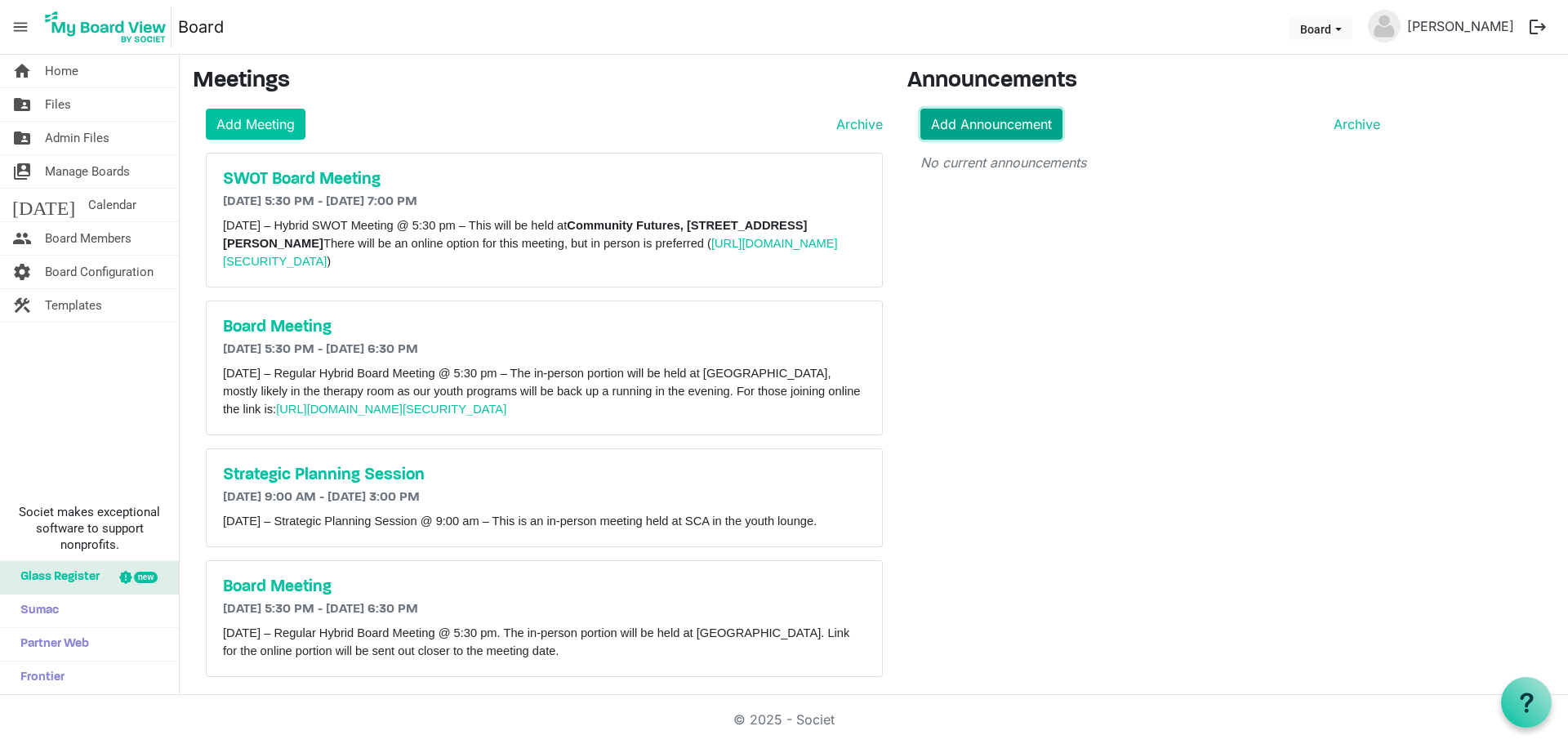
click at [1012, 130] on link "Add Announcement" at bounding box center [991, 124] width 142 height 31
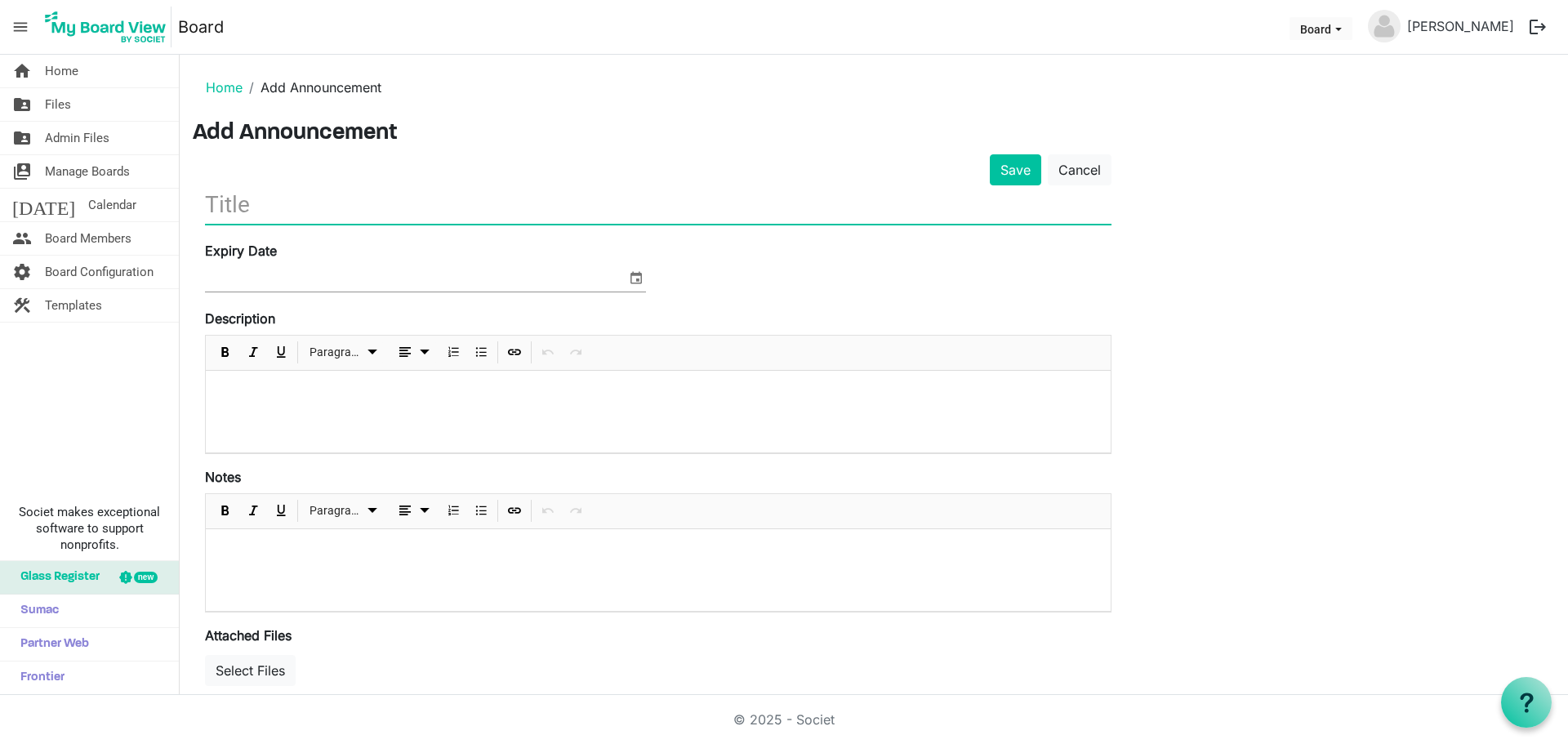
click at [316, 214] on input "text" at bounding box center [657, 205] width 906 height 39
type input "Block Party!"
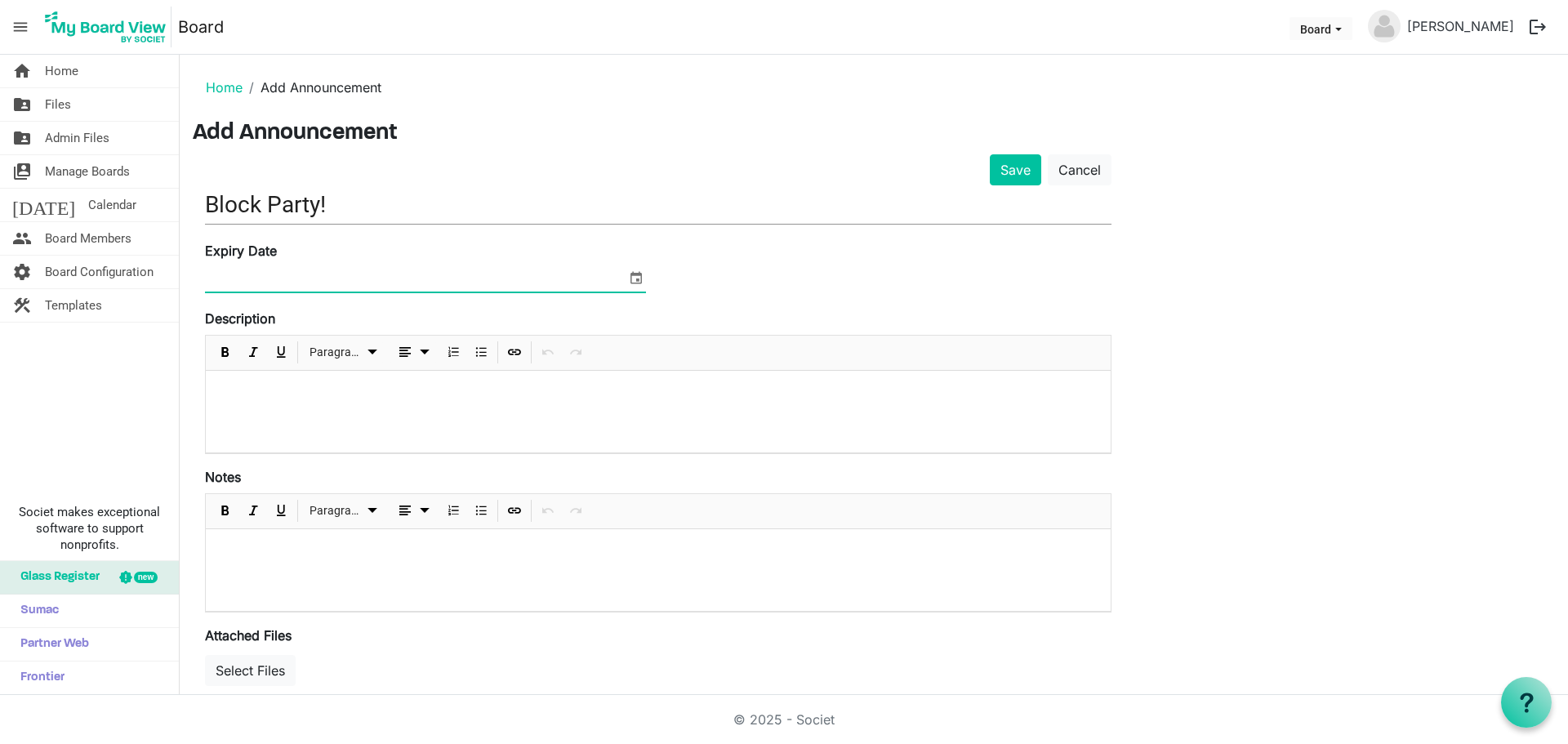
click at [338, 274] on input at bounding box center [415, 279] width 421 height 25
click at [637, 280] on span "select" at bounding box center [636, 277] width 20 height 21
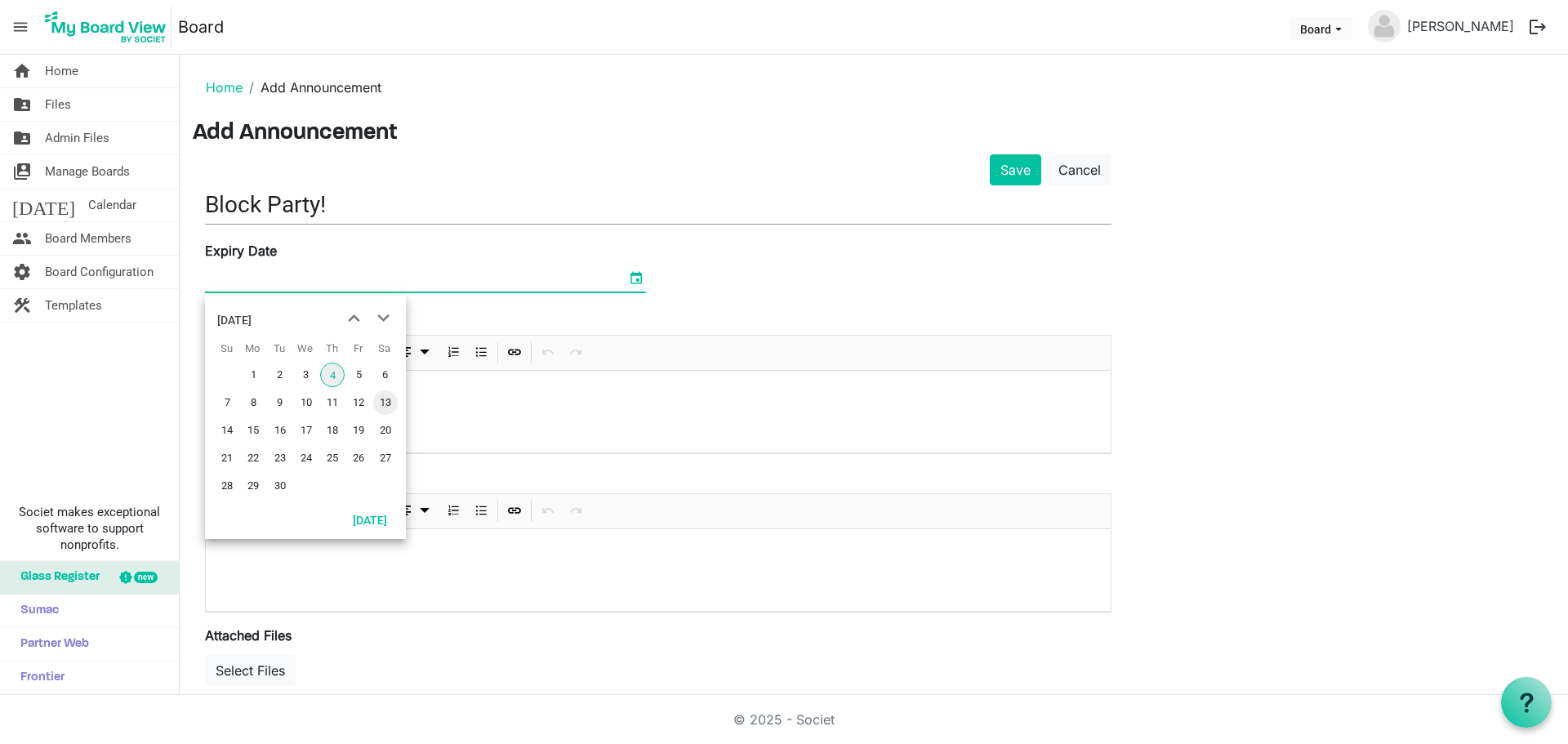
click at [388, 401] on span "13" at bounding box center [385, 402] width 25 height 25
type input "[DATE]"
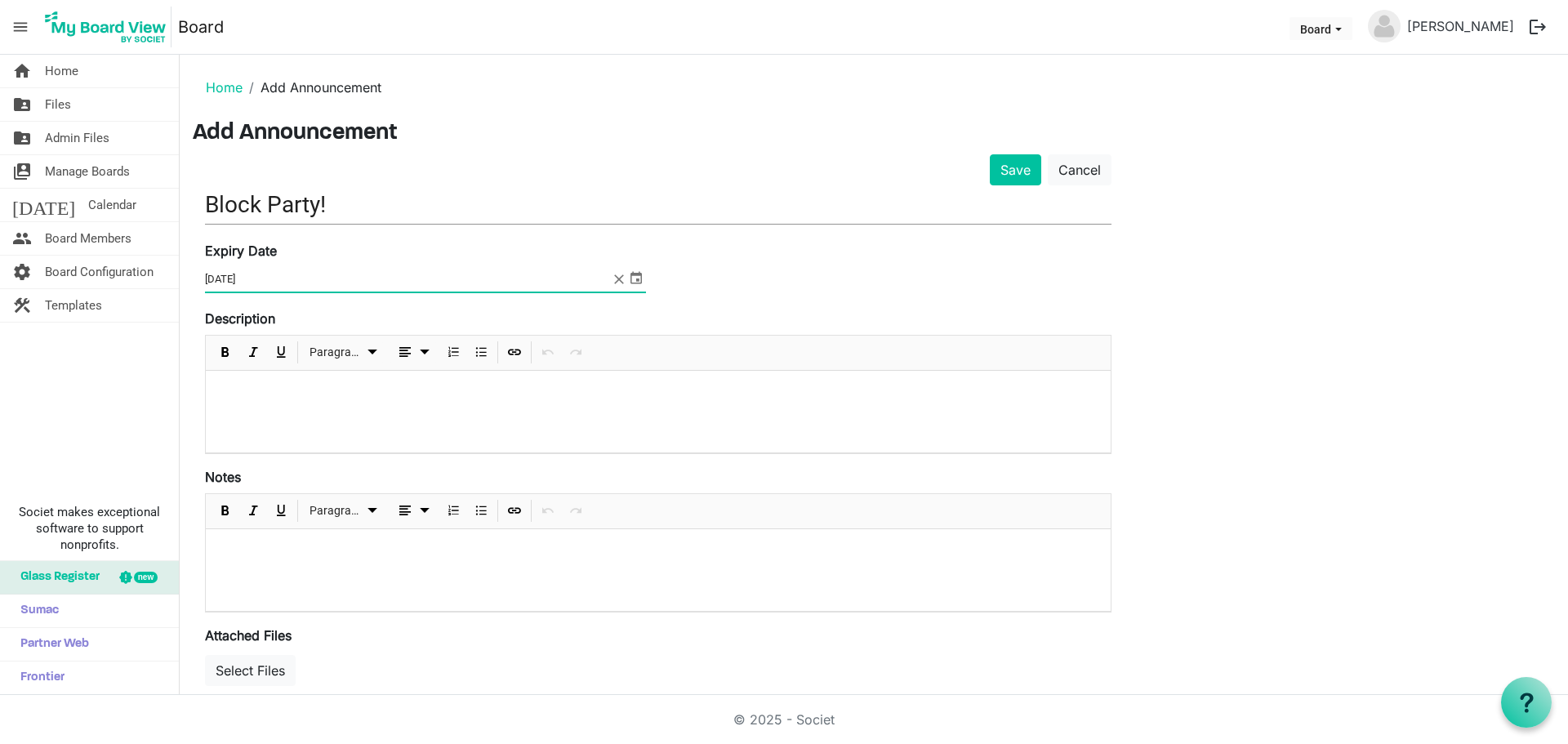
click at [339, 401] on div at bounding box center [658, 411] width 905 height 82
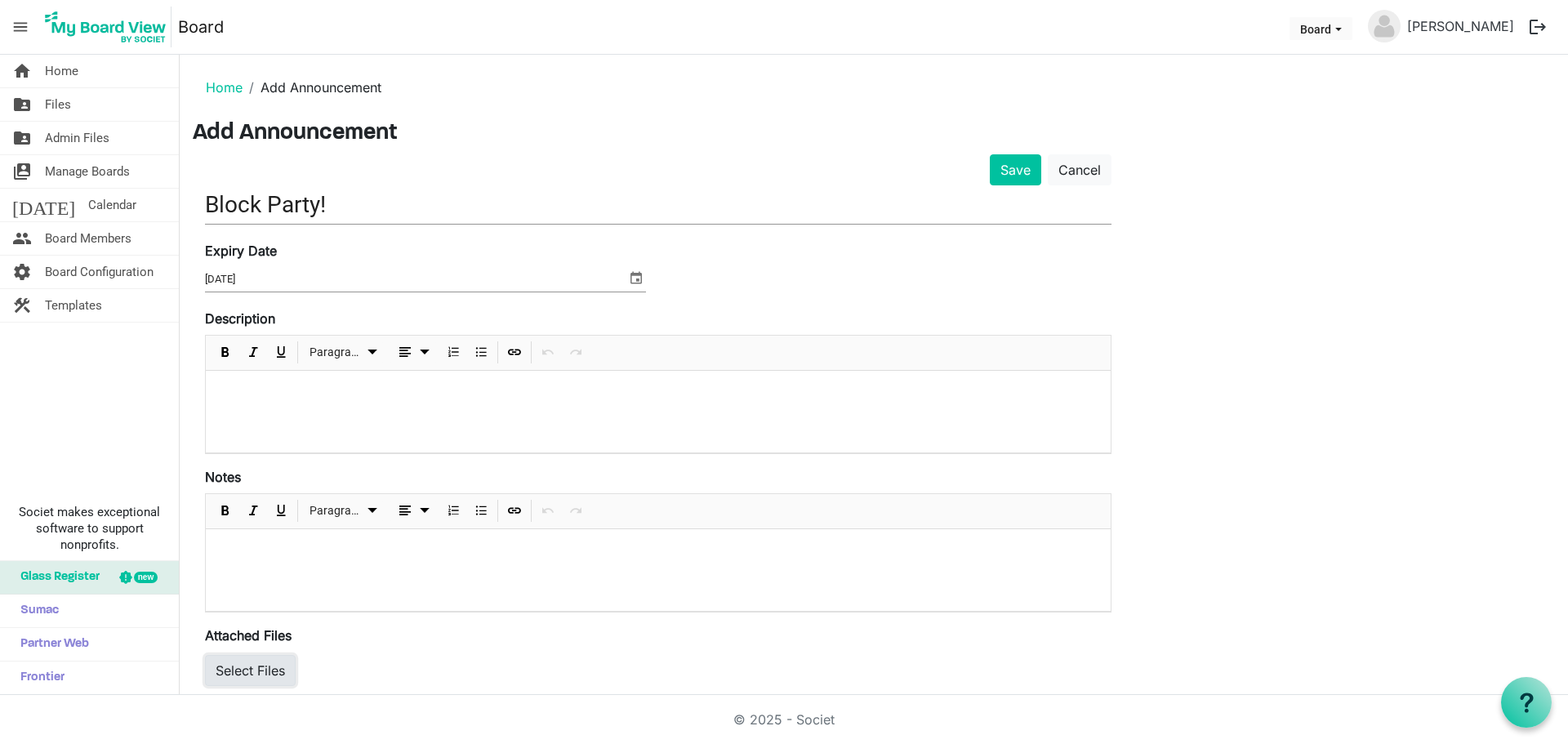
click at [242, 673] on button "Select Files" at bounding box center [250, 670] width 91 height 31
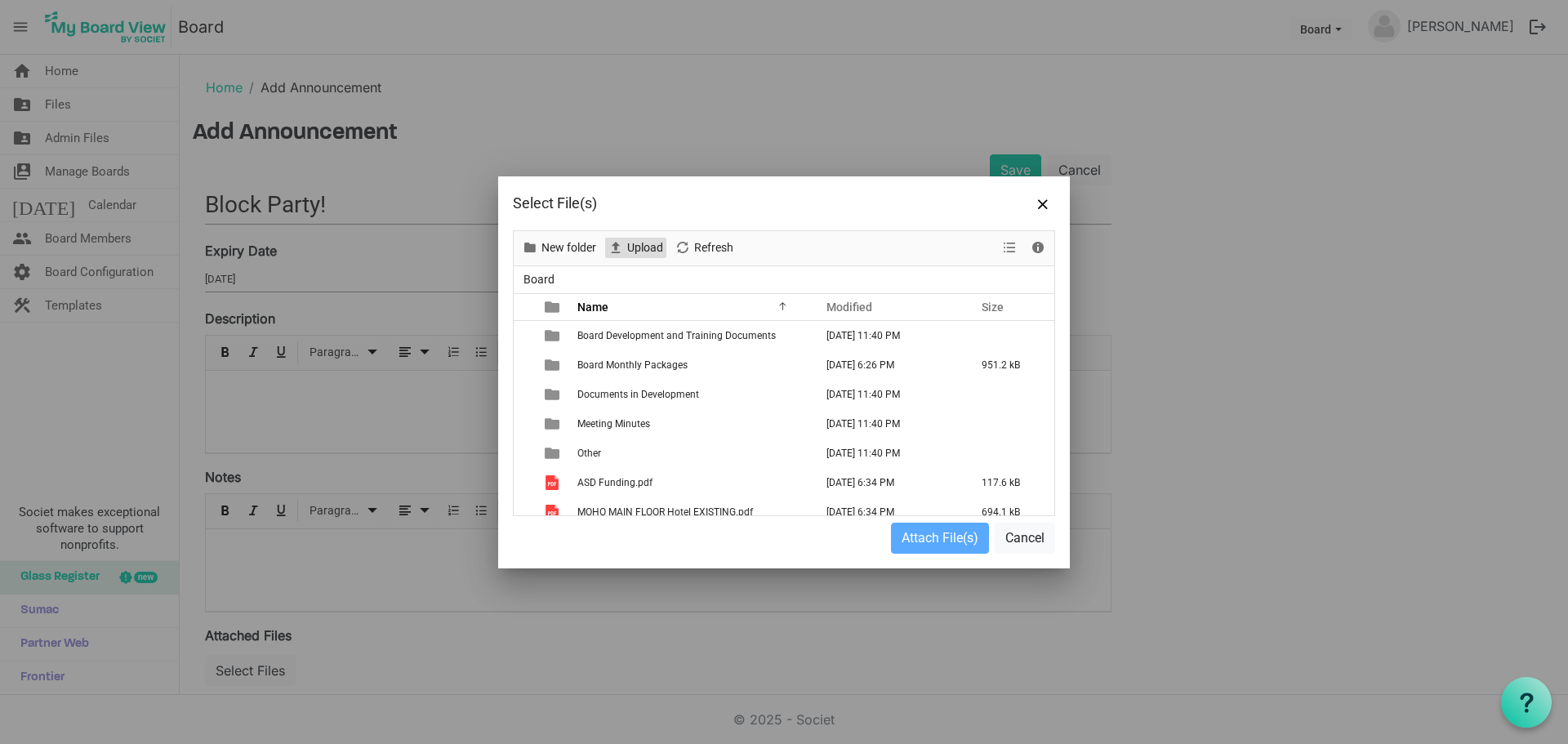
click at [640, 246] on span "Upload" at bounding box center [645, 248] width 40 height 21
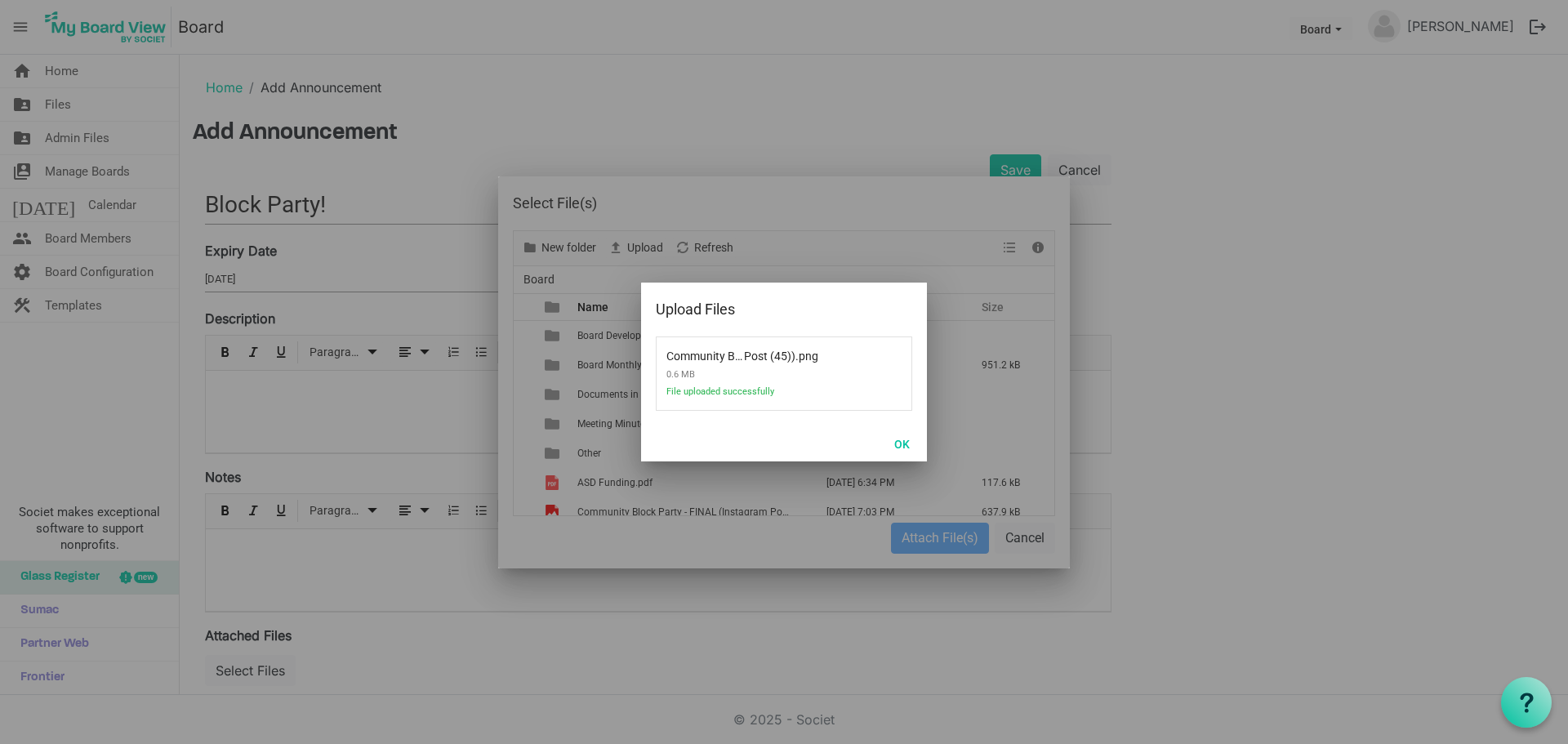
click at [920, 534] on div at bounding box center [784, 372] width 572 height 392
click at [902, 440] on button "OK" at bounding box center [901, 443] width 37 height 23
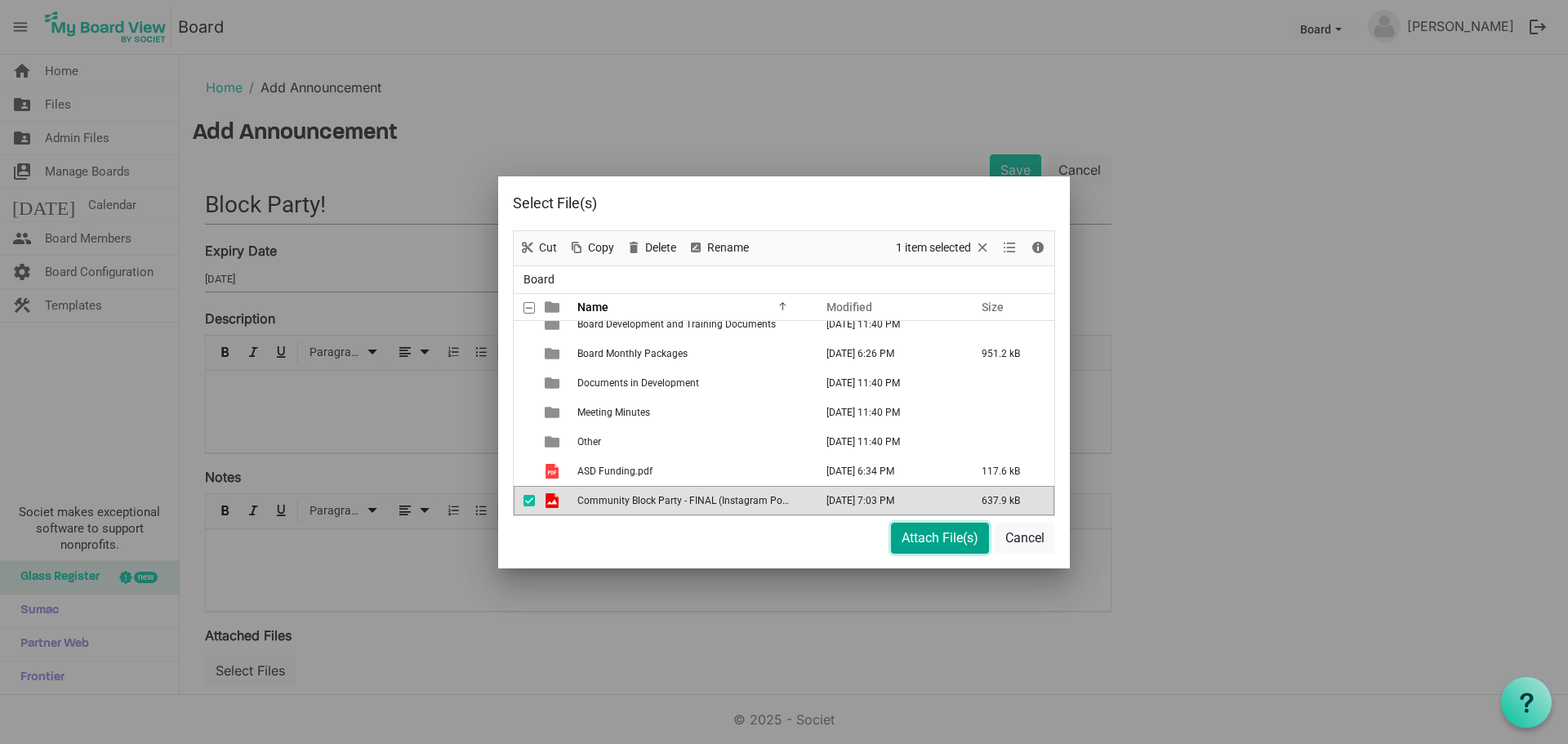
click at [917, 541] on button "Attach File(s)" at bounding box center [940, 537] width 98 height 31
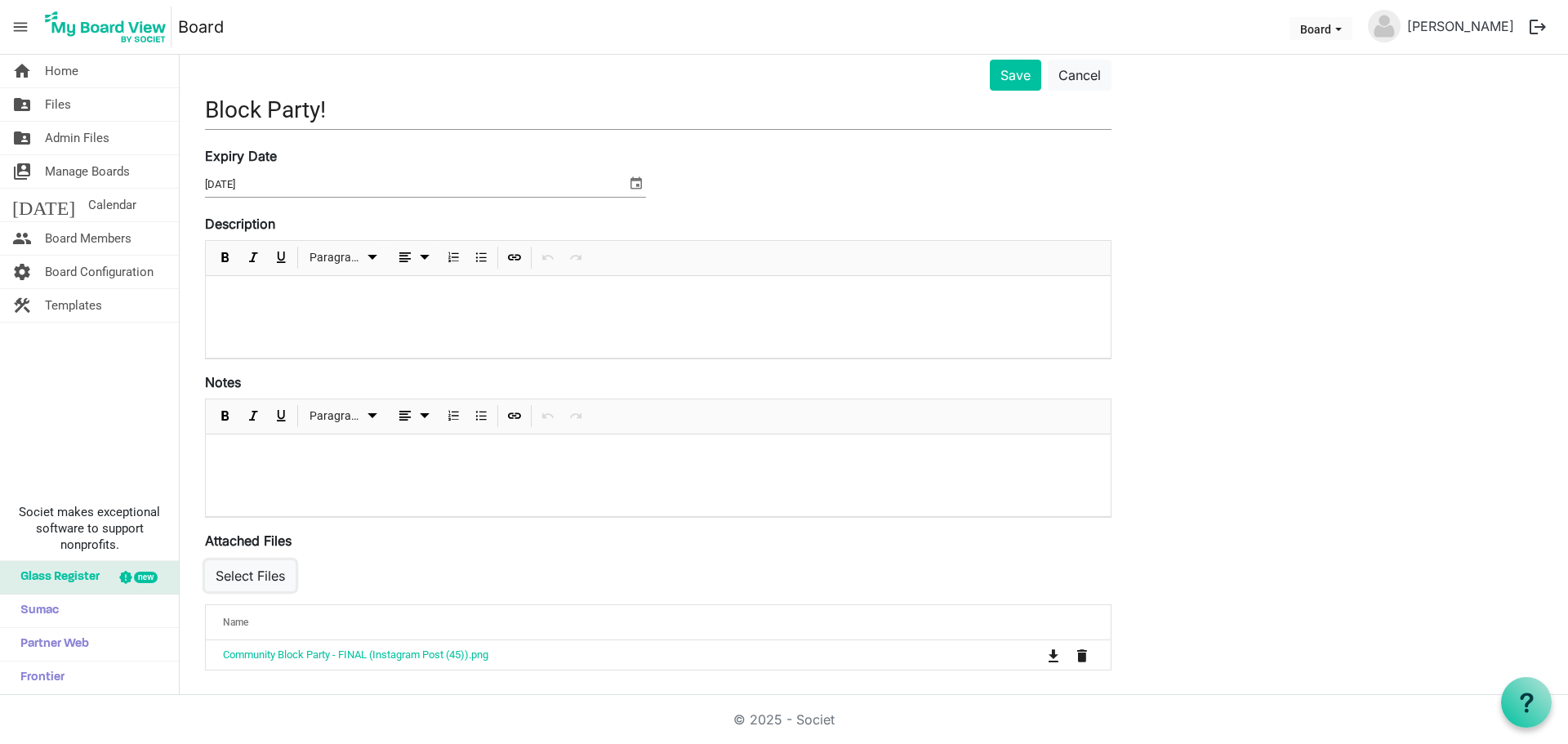
scroll to position [97, 0]
click at [277, 447] on p at bounding box center [657, 454] width 878 height 17
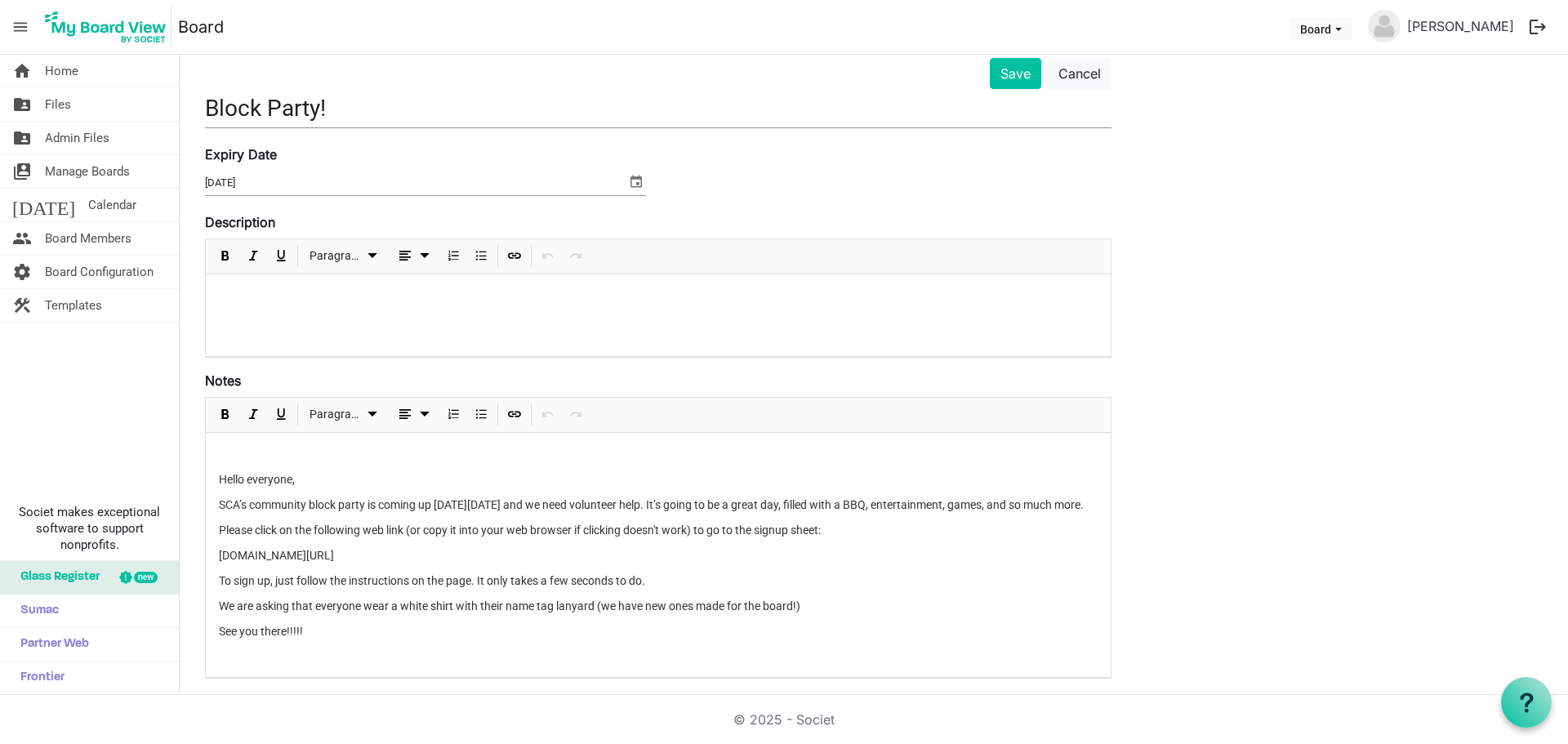
click at [297, 455] on p at bounding box center [657, 454] width 878 height 17
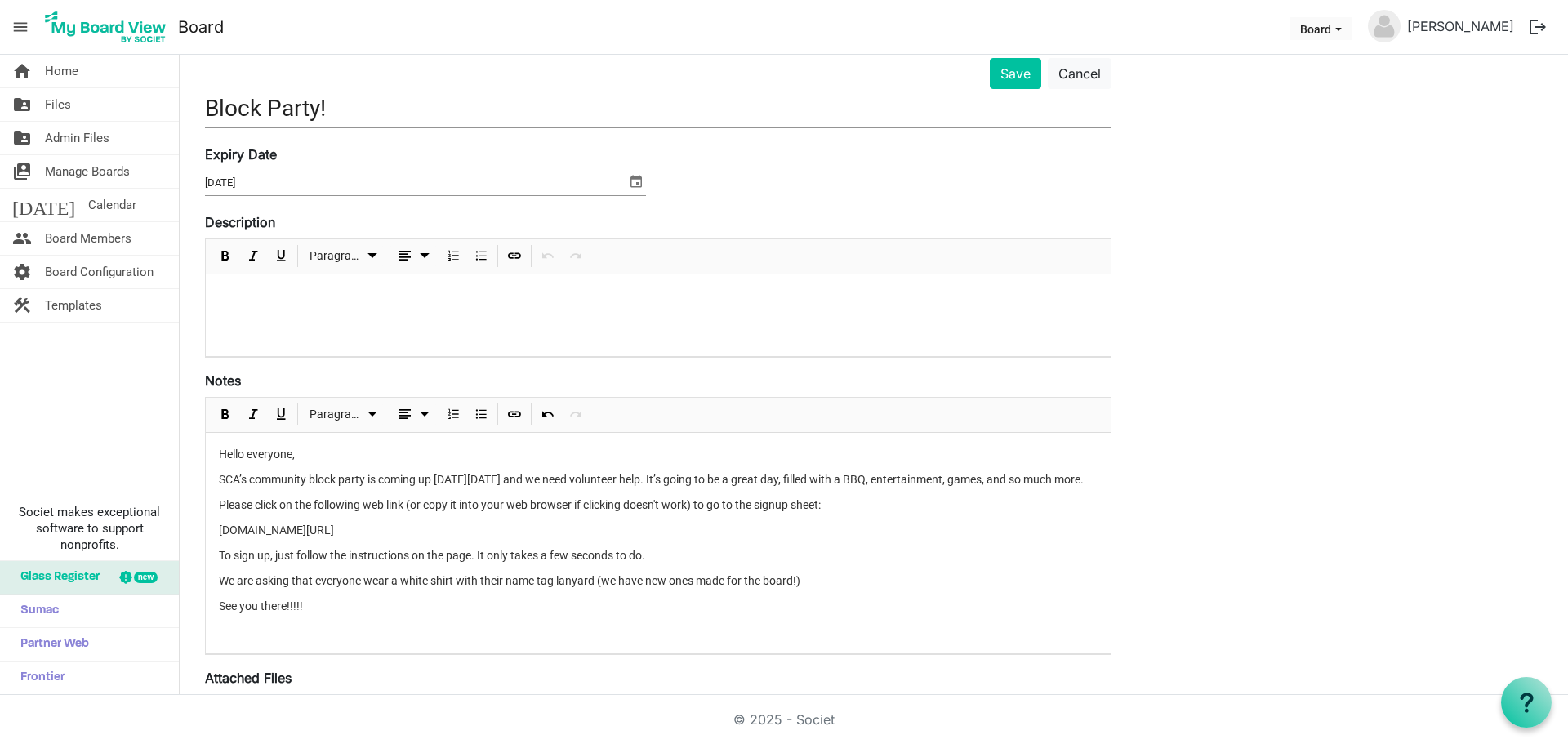
drag, startPoint x: 373, startPoint y: 543, endPoint x: 184, endPoint y: 544, distance: 189.0
click at [184, 544] on main "Home Add Announcement Add Announcement Save Cancel Block Party! Expiry Date 9/1…" at bounding box center [873, 396] width 1388 height 875
click at [376, 538] on p "[DOMAIN_NAME][URL]" at bounding box center [657, 530] width 878 height 17
drag, startPoint x: 362, startPoint y: 546, endPoint x: 205, endPoint y: 510, distance: 161.1
click at [205, 510] on div "<p>Hello everyone,</p><p>SCA’s community block party is coming up on Saturday S…" at bounding box center [657, 526] width 906 height 258
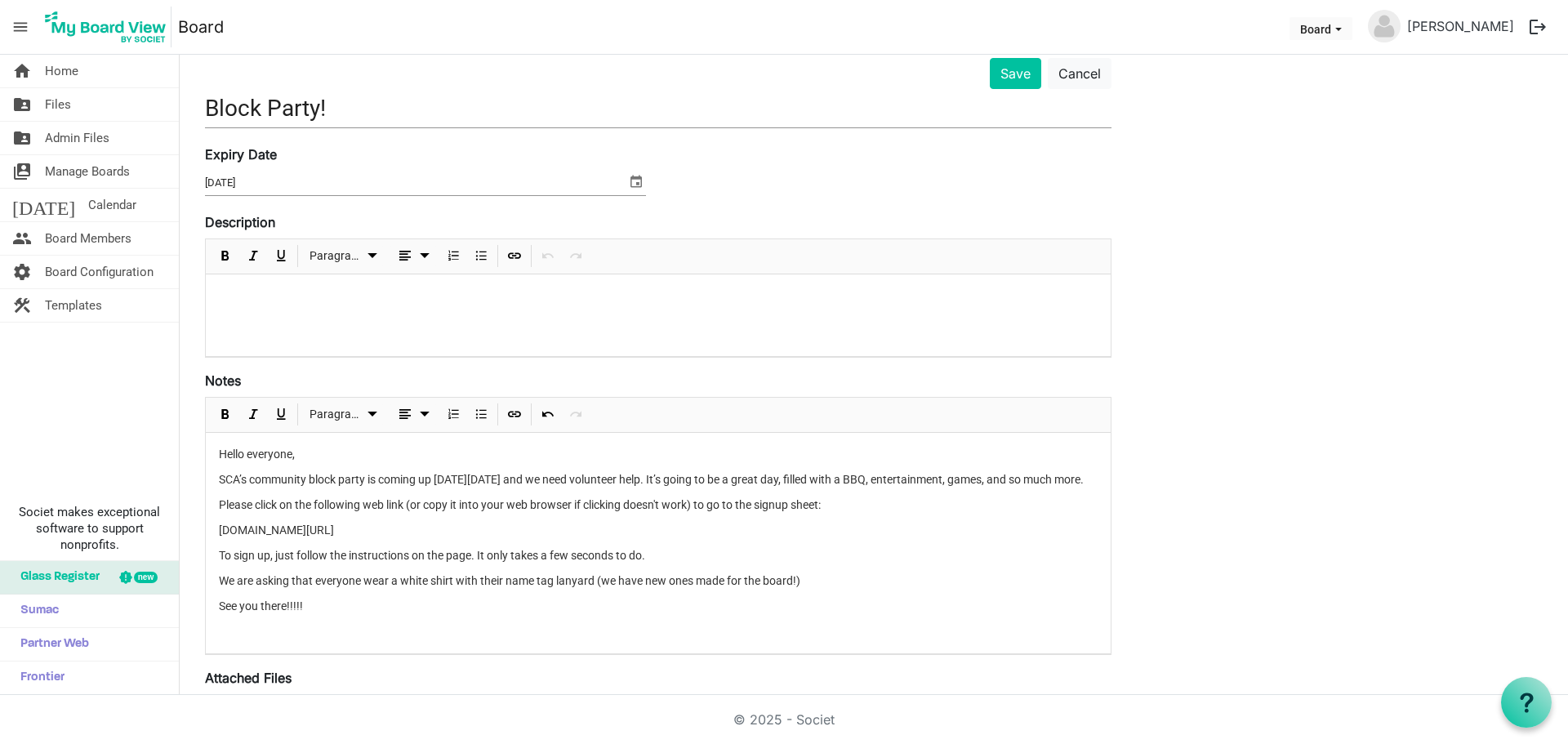
drag, startPoint x: 367, startPoint y: 324, endPoint x: 294, endPoint y: 305, distance: 75.4
click at [367, 324] on div at bounding box center [658, 315] width 905 height 82
click at [525, 358] on form "Save Cancel Block Party! Expiry Date 9/13/2025 Description Paragraph Please cli…" at bounding box center [657, 433] width 906 height 750
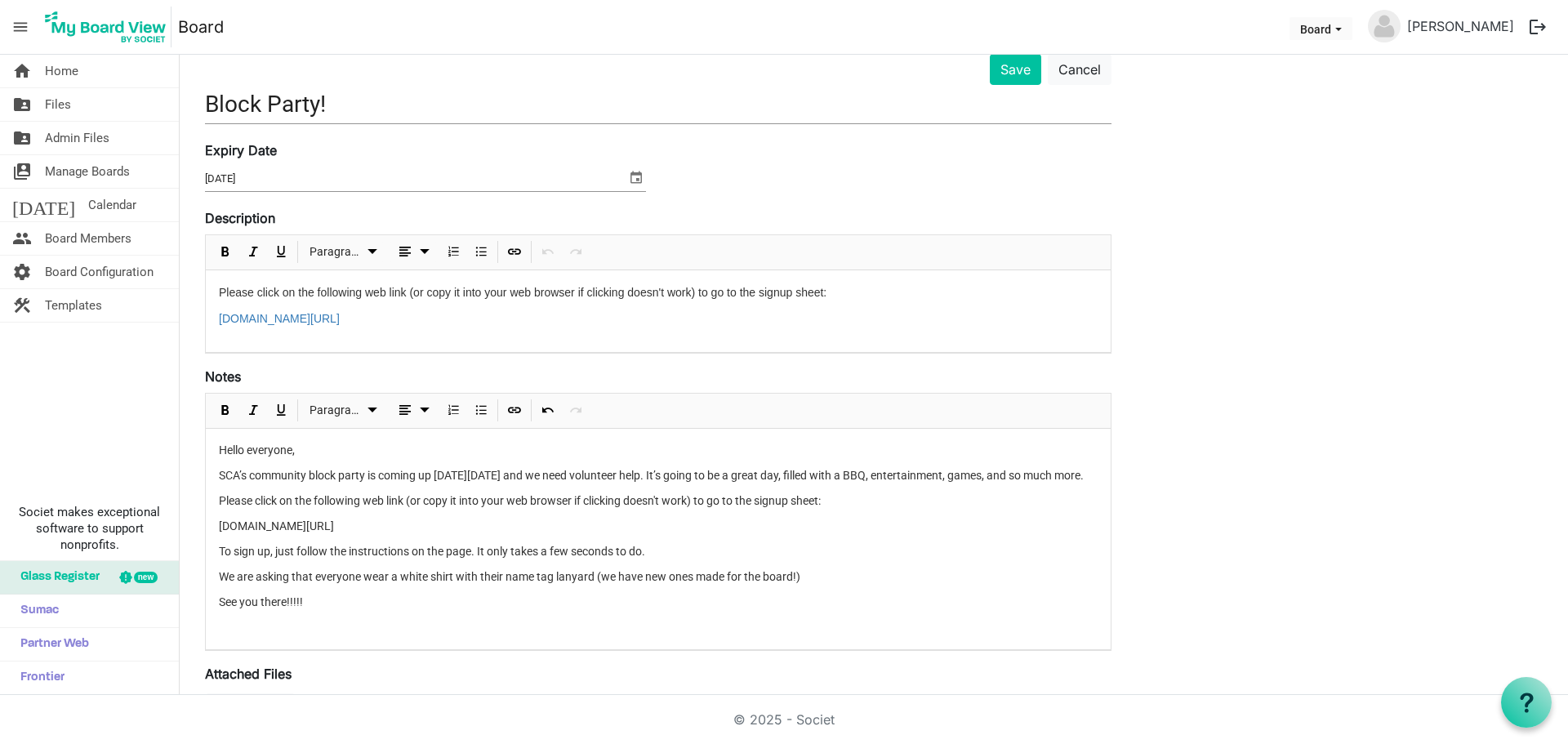
scroll to position [0, 0]
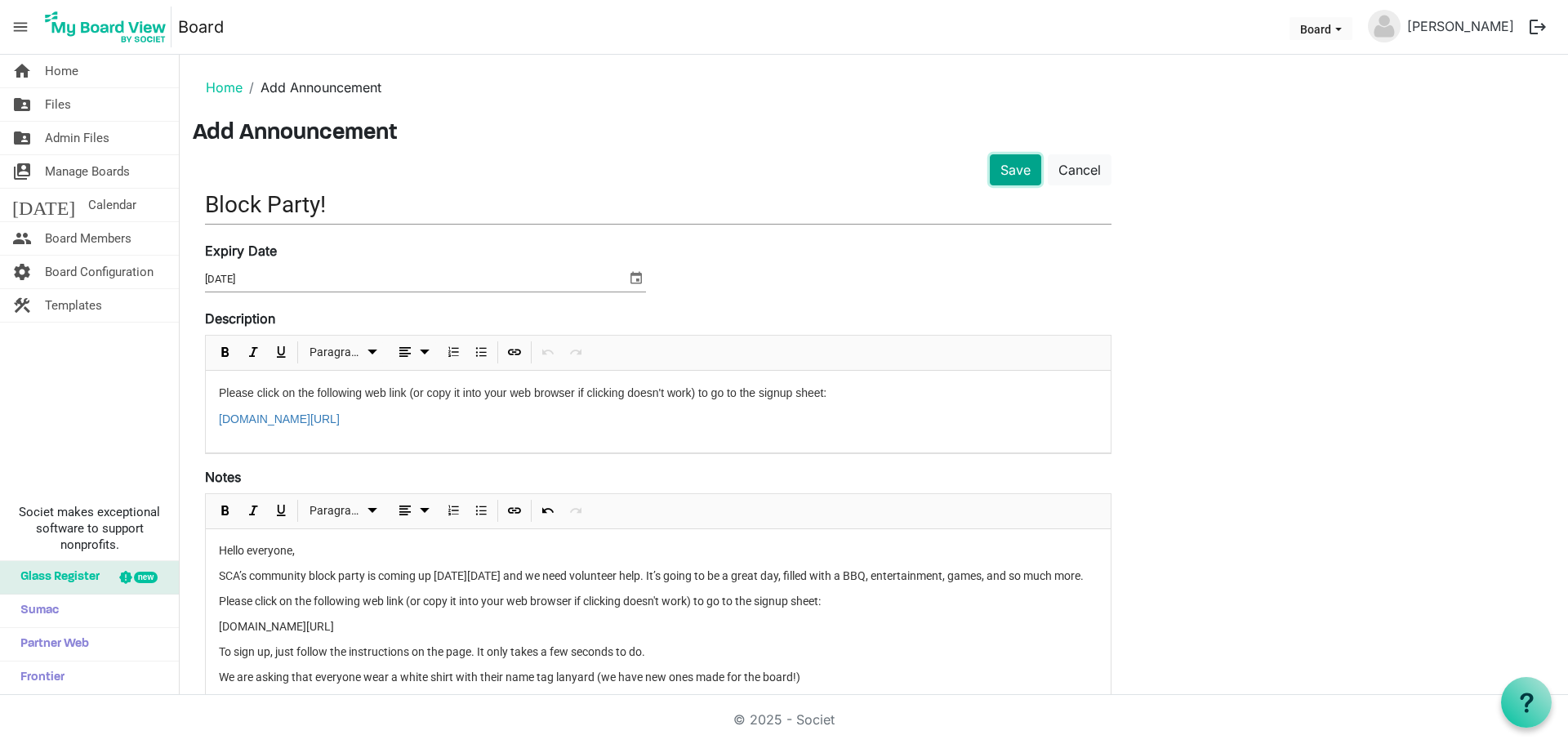
click at [1019, 177] on button "Save" at bounding box center [1016, 169] width 51 height 31
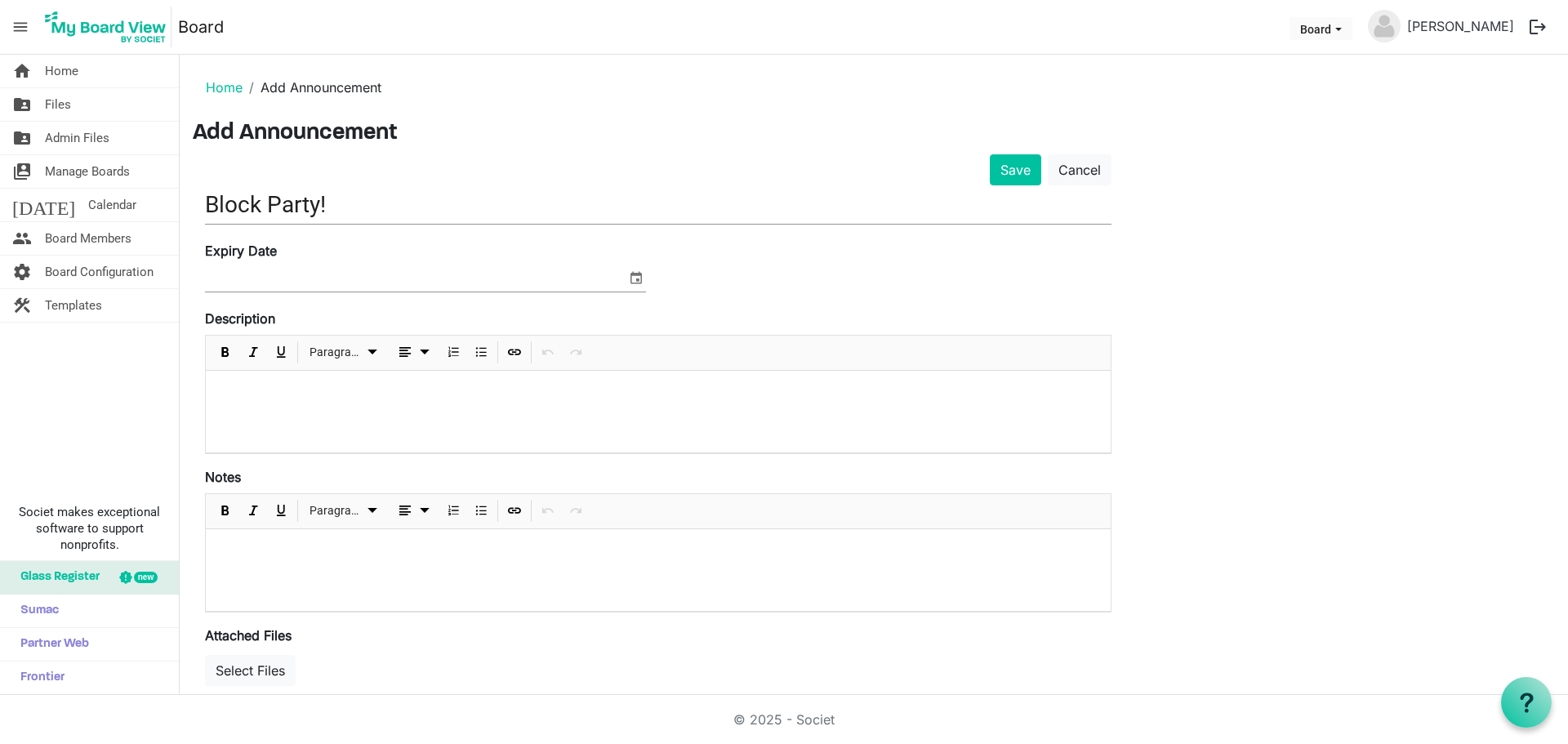
click at [276, 276] on input at bounding box center [415, 279] width 421 height 25
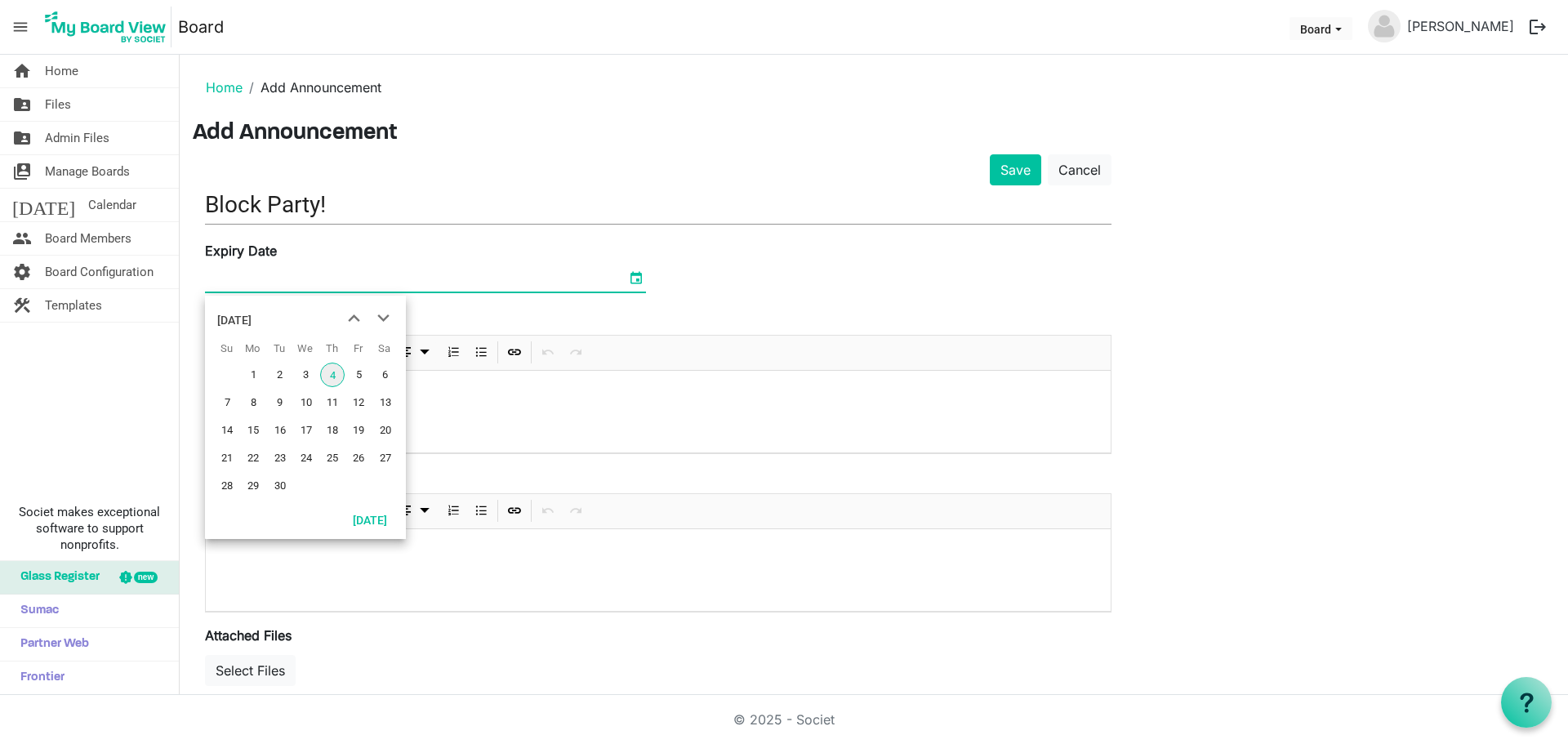
click at [632, 278] on span "select" at bounding box center [636, 277] width 20 height 21
click at [385, 397] on span "13" at bounding box center [385, 402] width 25 height 25
type input "[DATE]"
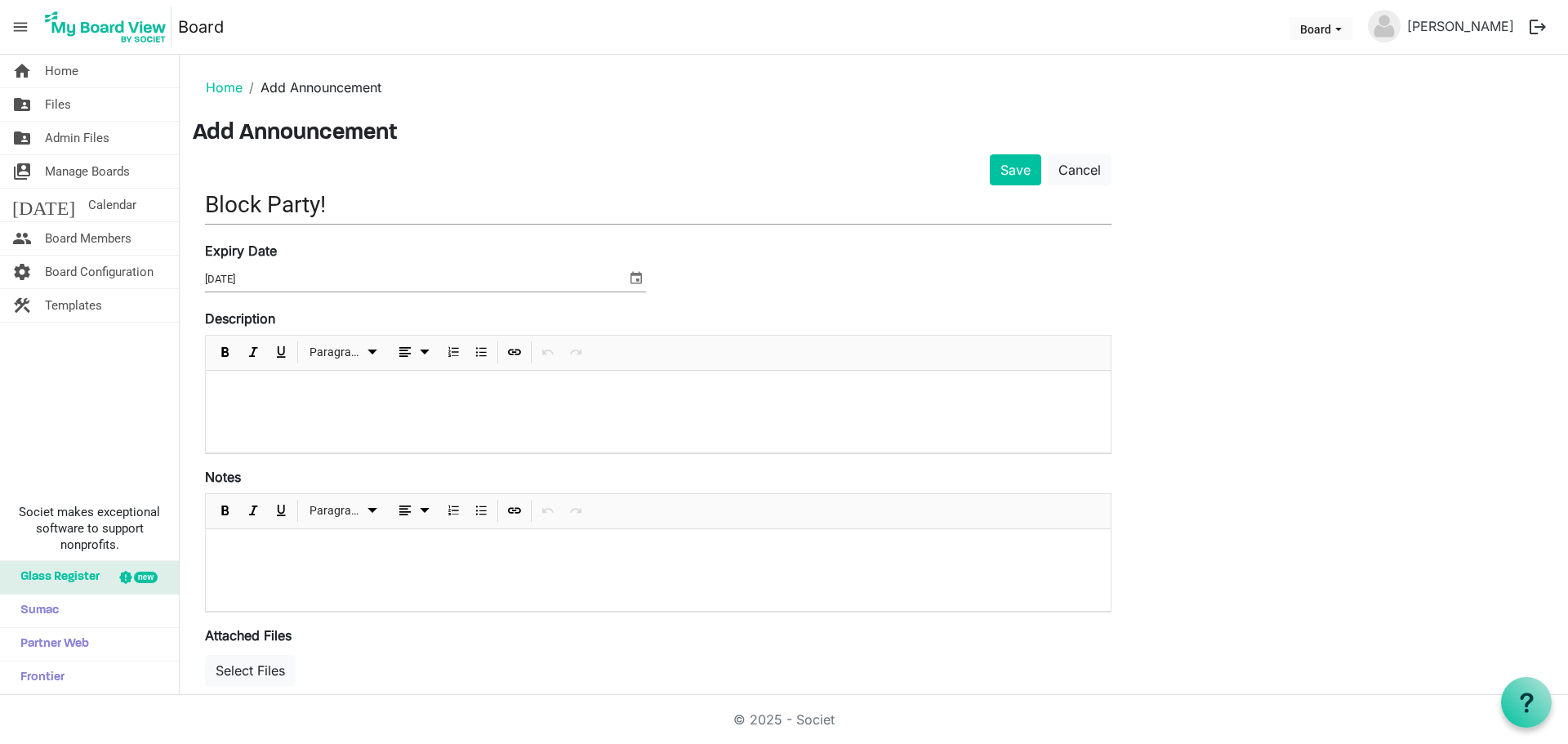
drag, startPoint x: 231, startPoint y: 550, endPoint x: 534, endPoint y: 384, distance: 345.5
click at [347, 551] on p at bounding box center [657, 550] width 878 height 17
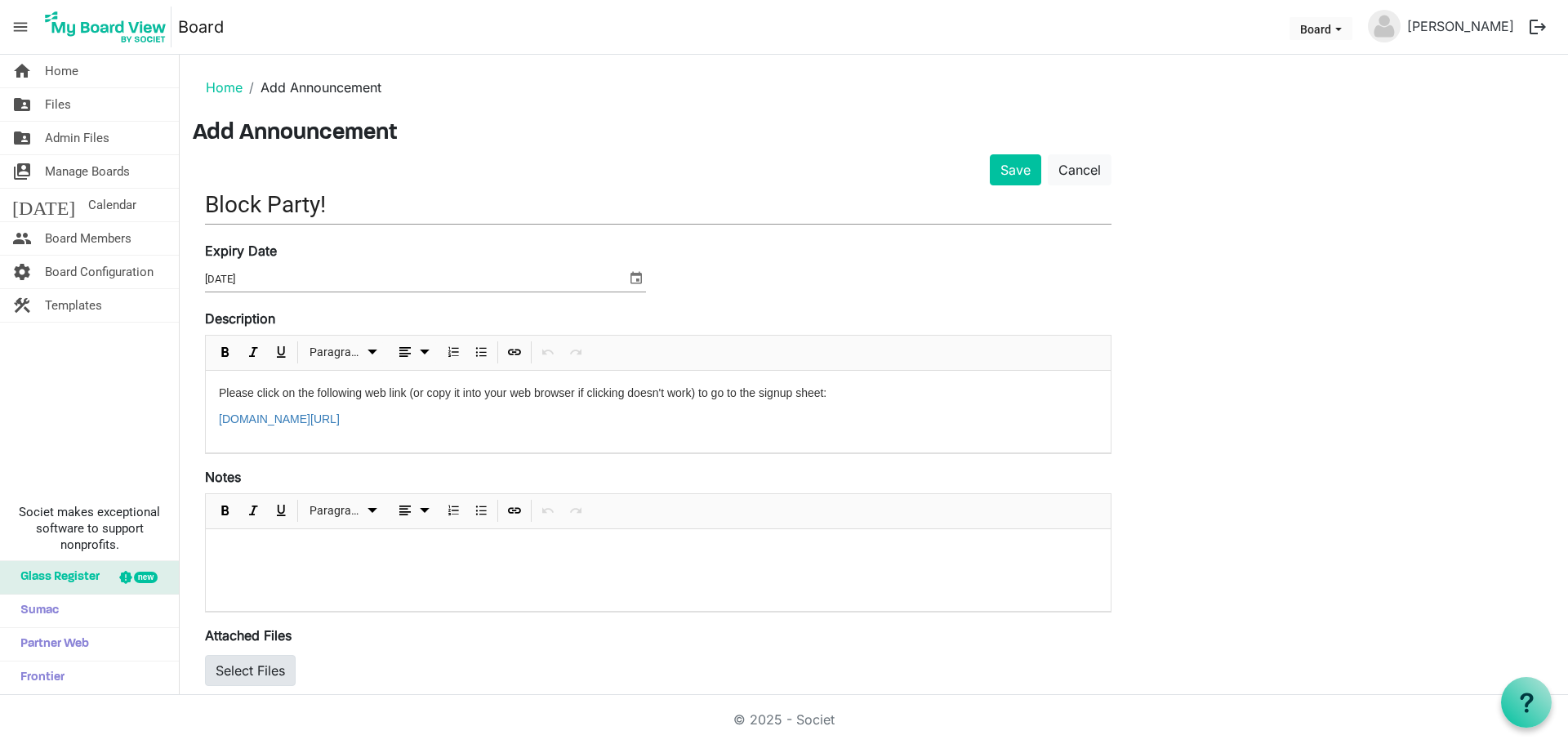
scroll to position [98, 0]
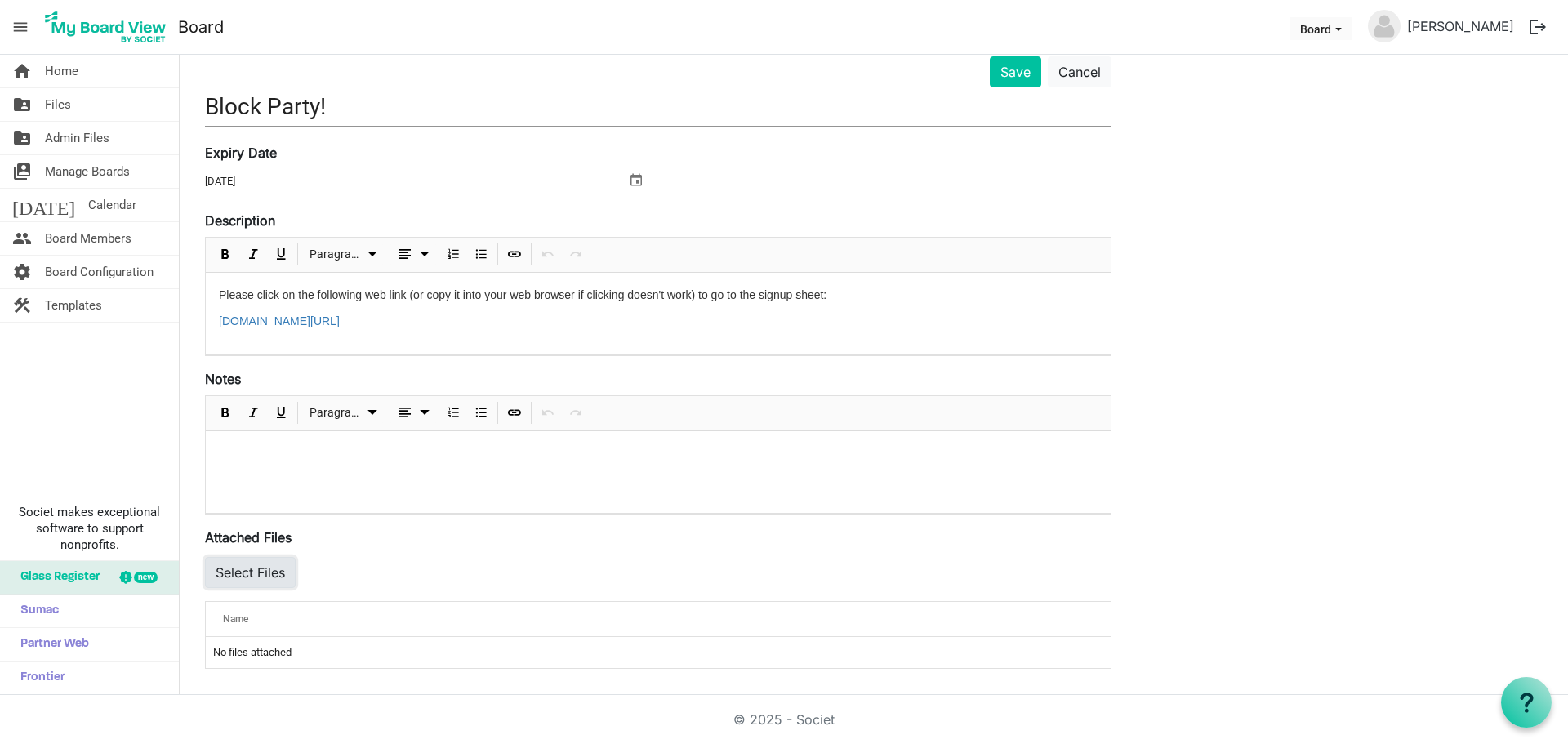
click at [262, 576] on button "Select Files" at bounding box center [250, 572] width 91 height 31
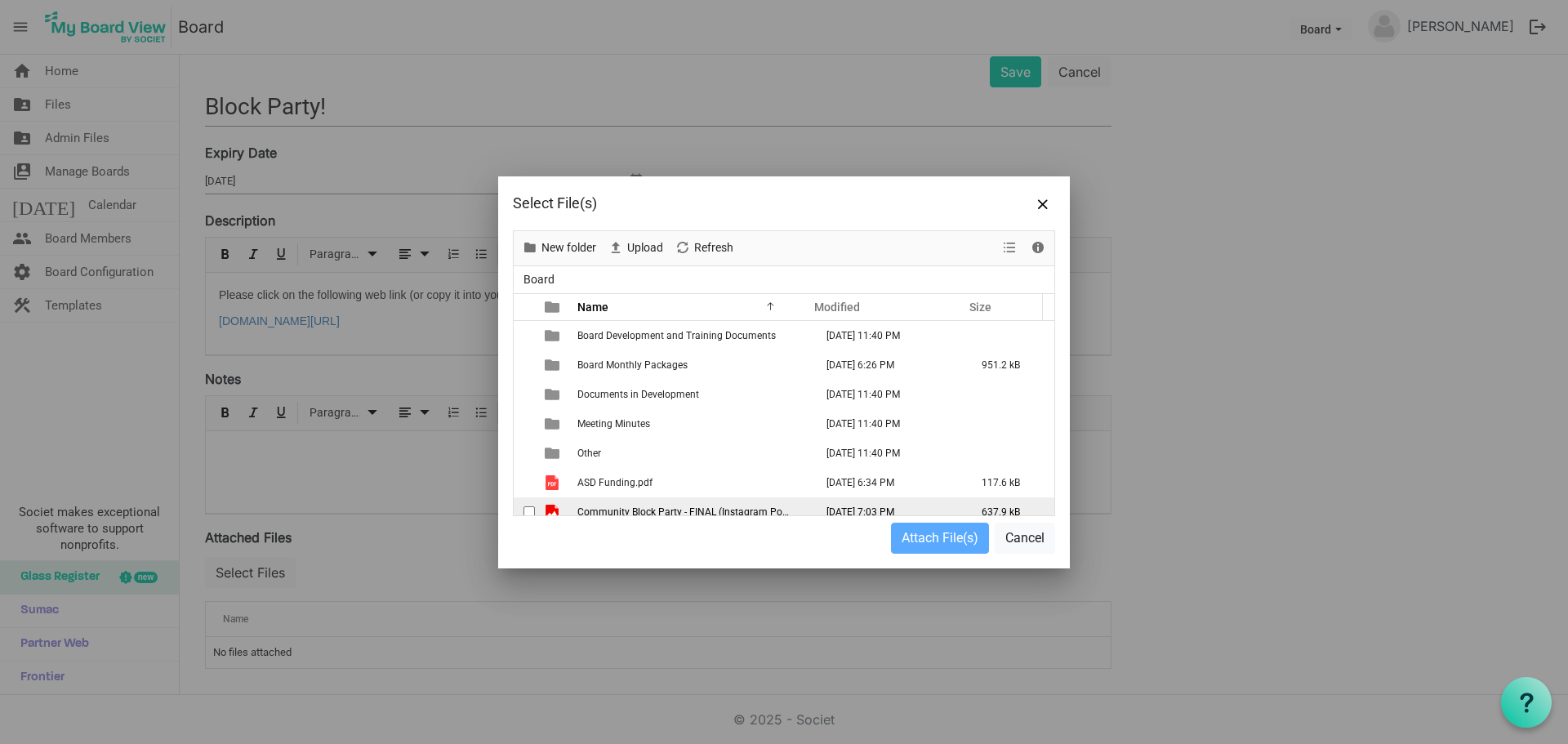
click at [681, 508] on span "Community Block Party - FINAL (Instagram Post (45)).png" at bounding box center [705, 512] width 257 height 12
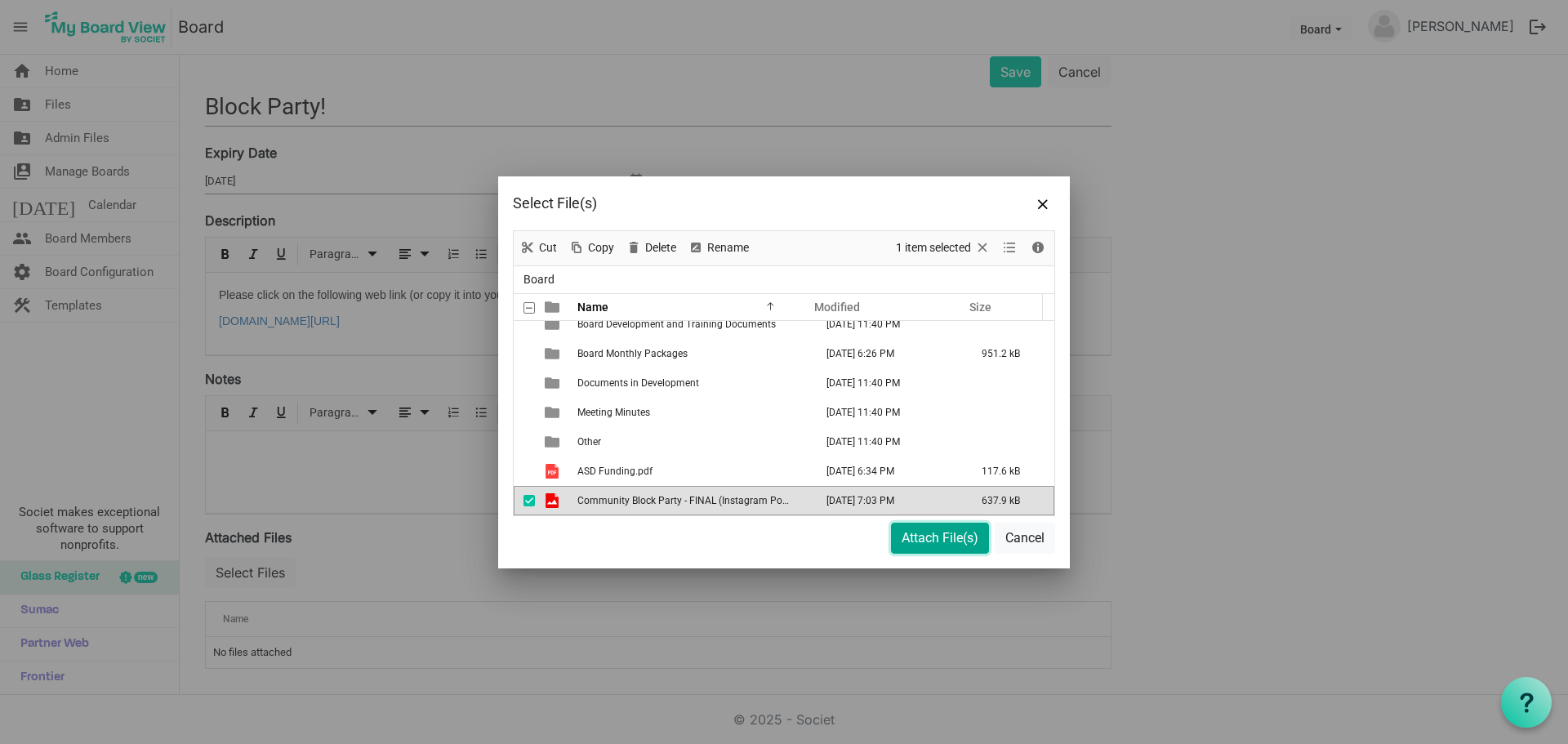
click at [909, 535] on button "Attach File(s)" at bounding box center [940, 537] width 98 height 31
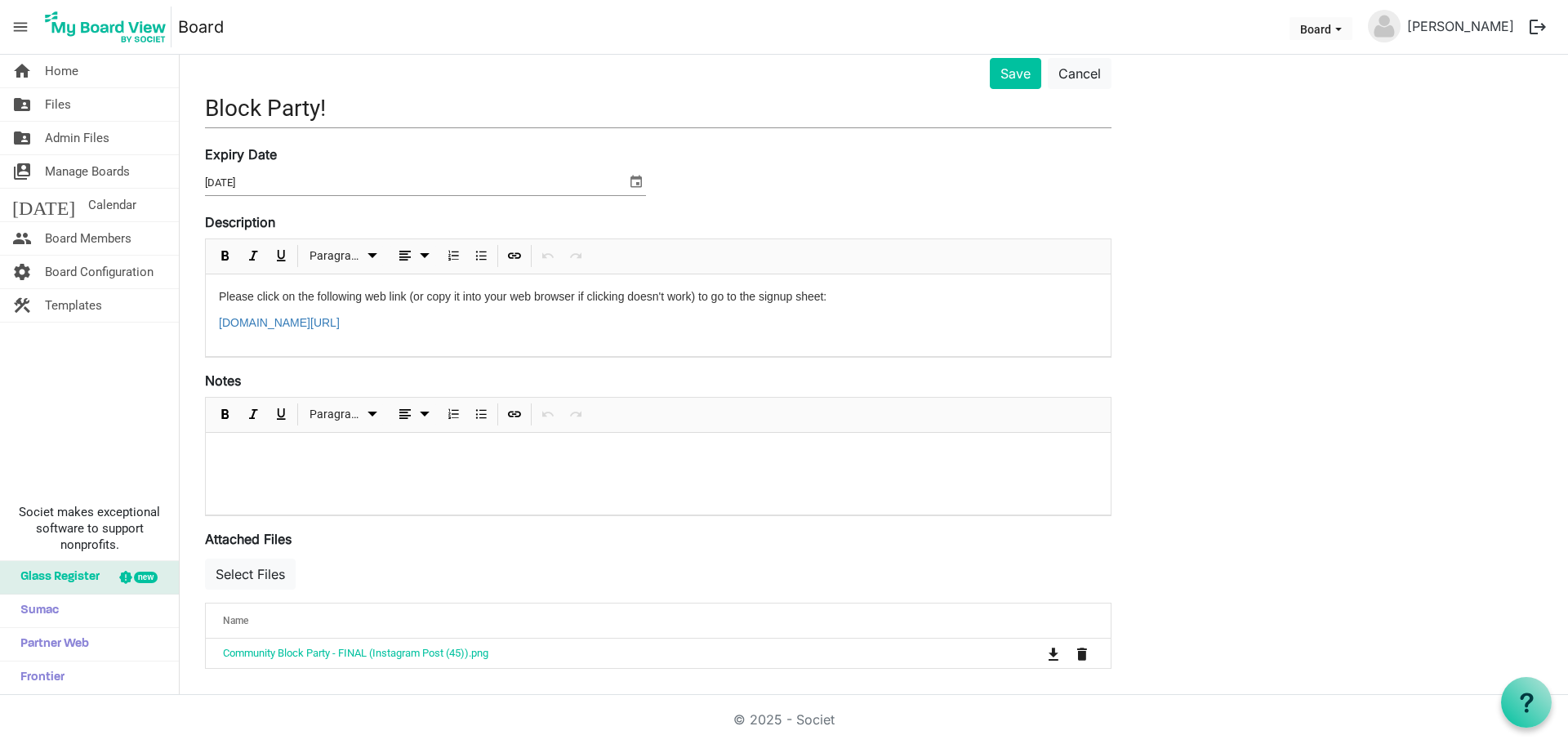
click at [1022, 89] on input "Block Party!" at bounding box center [657, 108] width 906 height 39
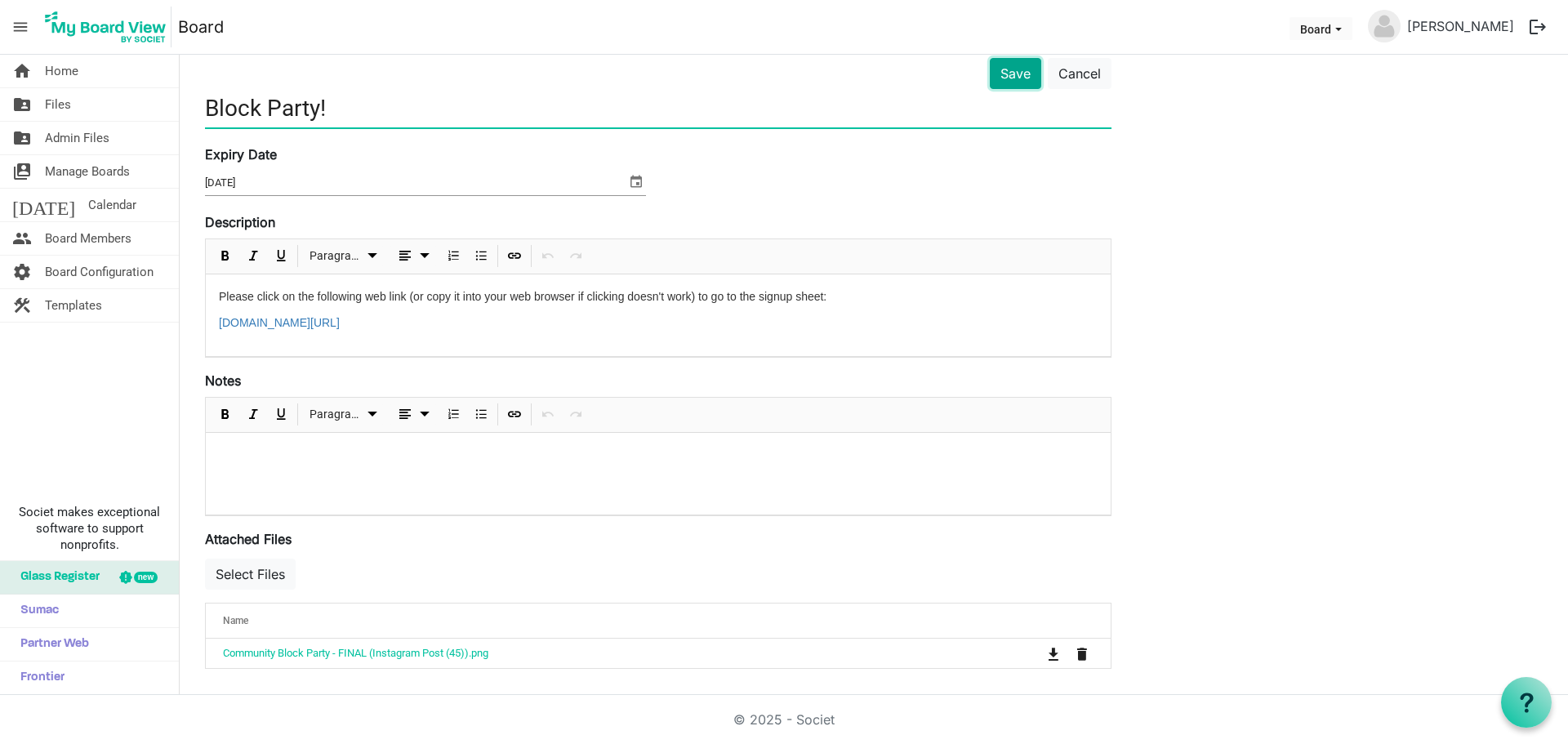
click at [1019, 67] on button "Save" at bounding box center [1016, 73] width 51 height 31
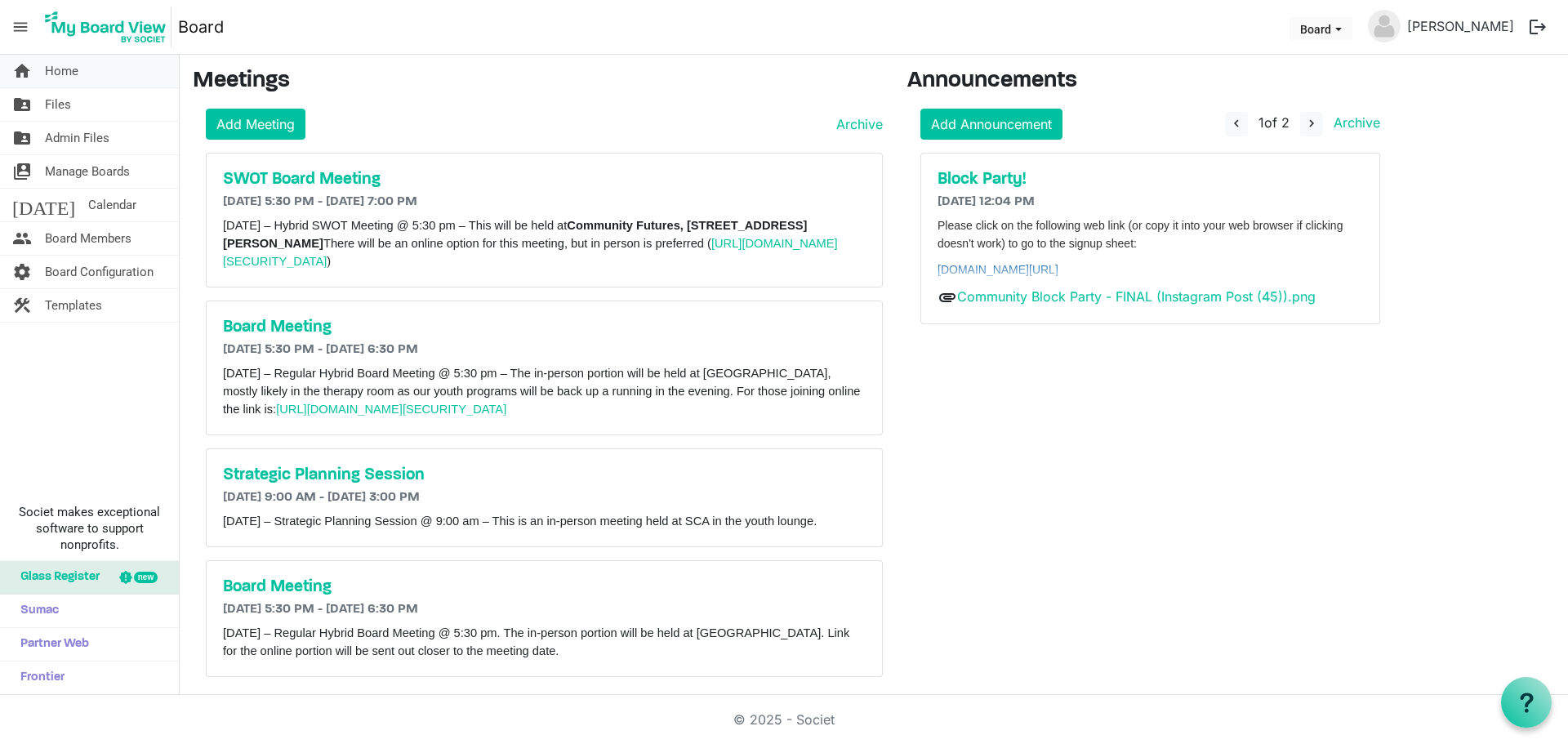
click at [104, 75] on link "home Home" at bounding box center [89, 70] width 179 height 33
click at [83, 102] on link "folder_shared Files" at bounding box center [89, 104] width 179 height 33
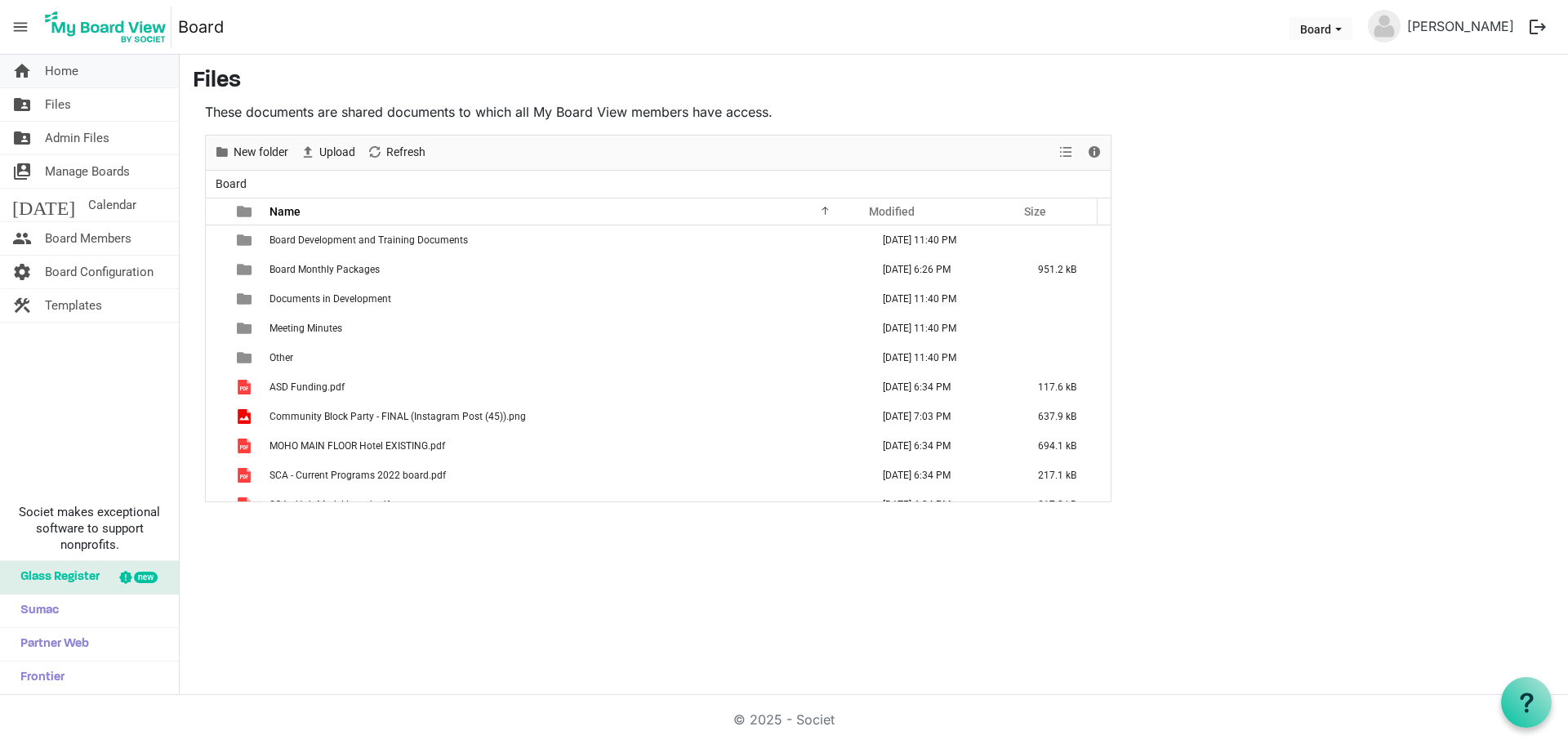
click at [106, 78] on link "home Home" at bounding box center [89, 70] width 179 height 33
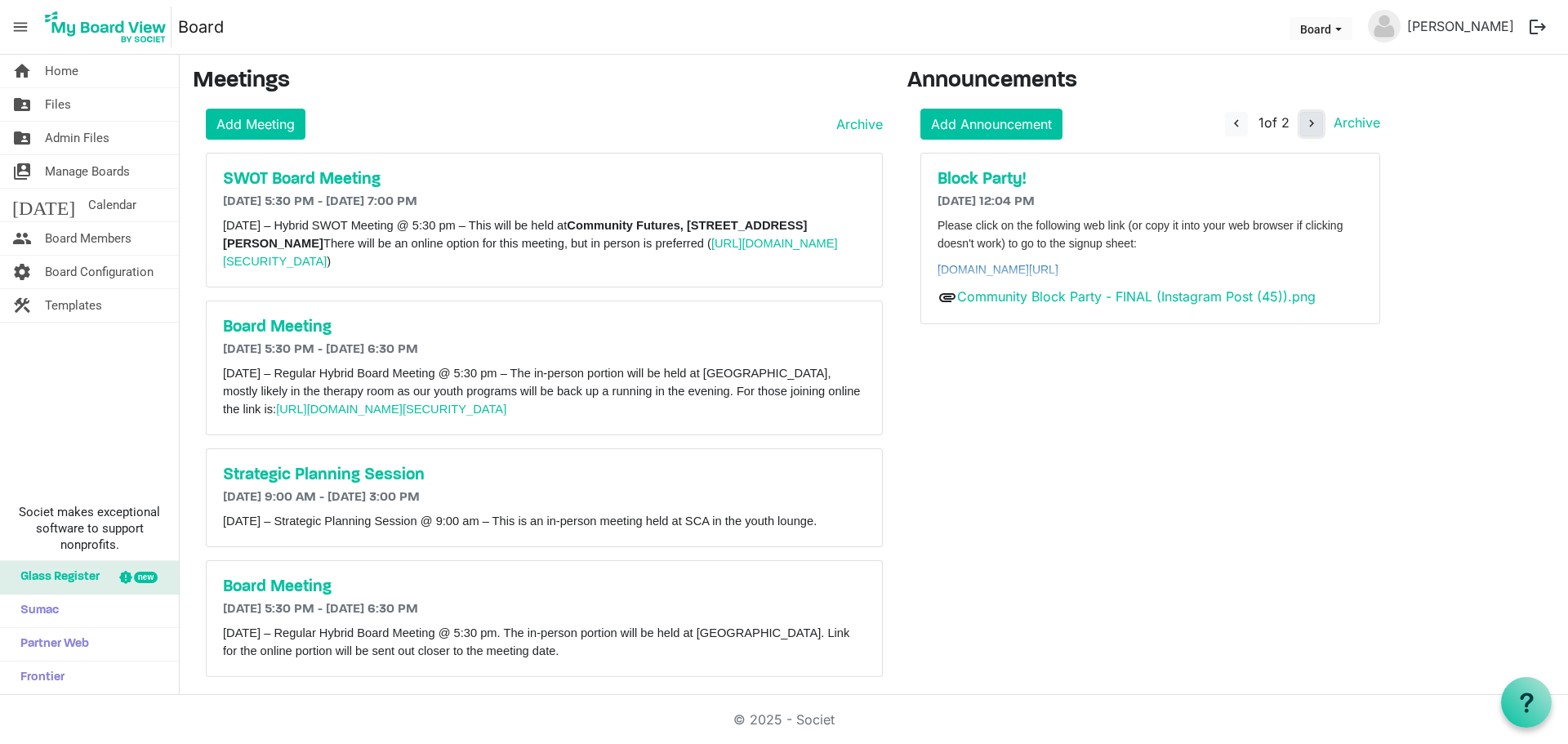
click at [1310, 127] on span "navigate_next" at bounding box center [1311, 123] width 15 height 15
click at [1235, 126] on span "navigate_before" at bounding box center [1233, 123] width 15 height 15
click at [47, 101] on span "Files" at bounding box center [57, 104] width 26 height 33
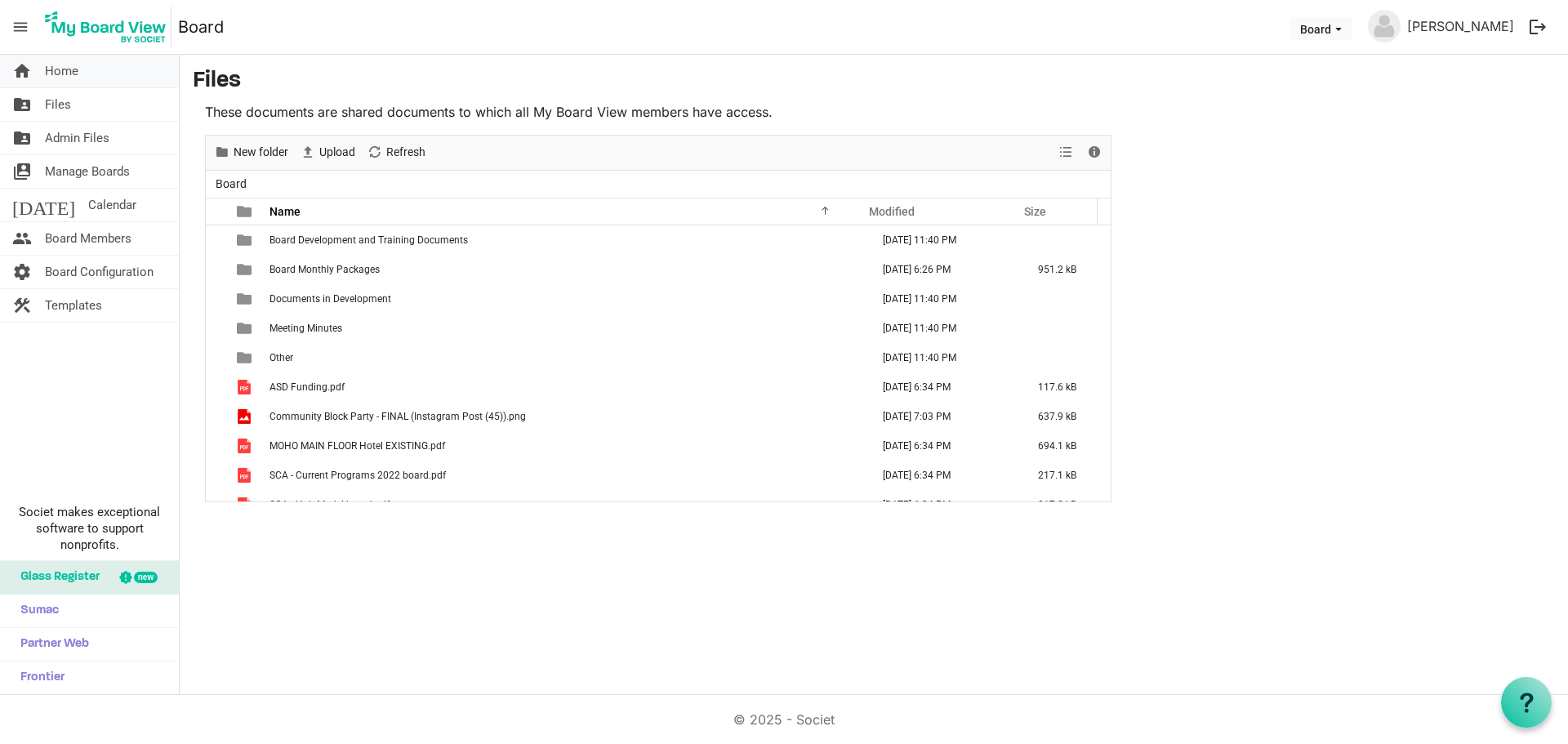
click at [66, 73] on span "Home" at bounding box center [61, 70] width 34 height 33
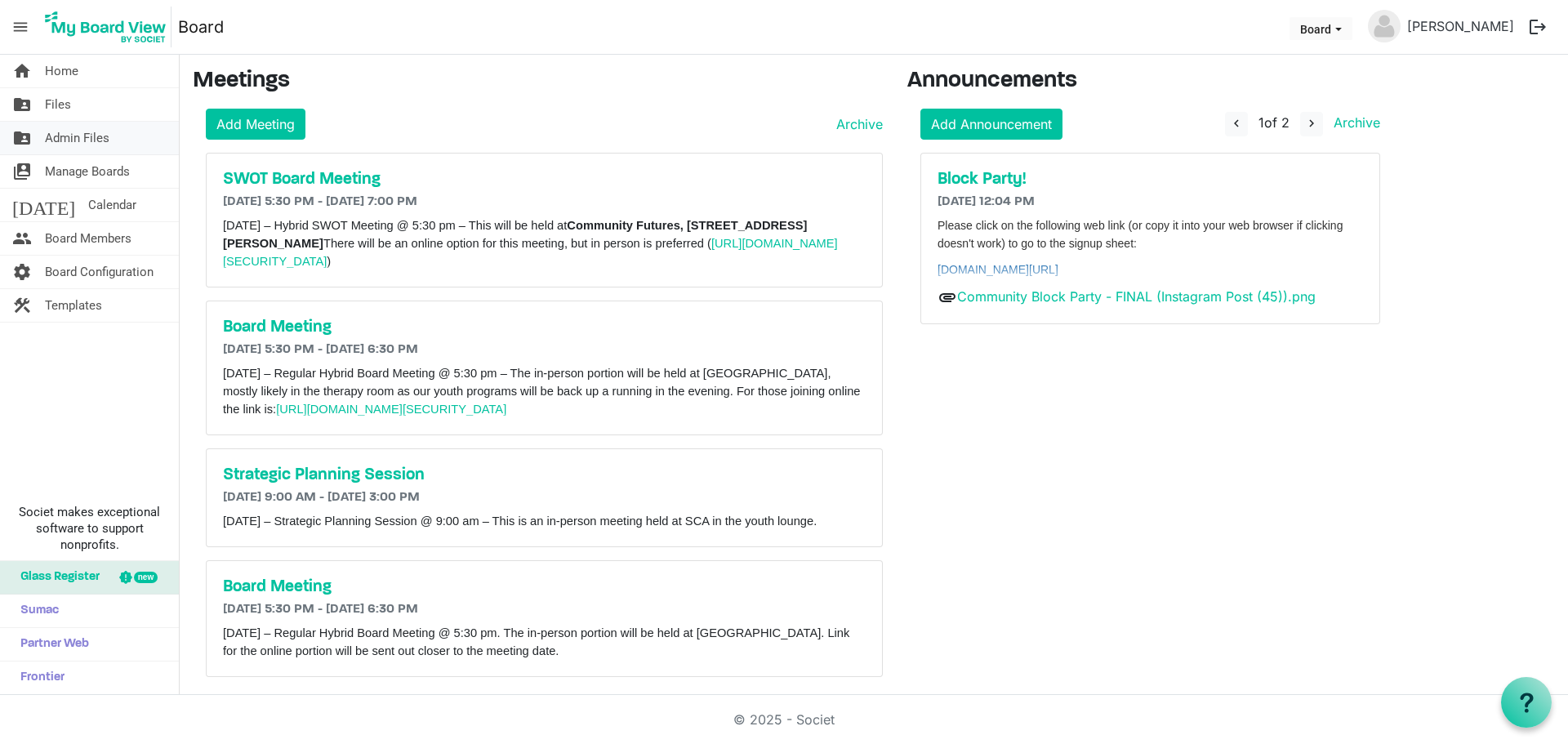
click at [66, 138] on span "Admin Files" at bounding box center [76, 137] width 64 height 33
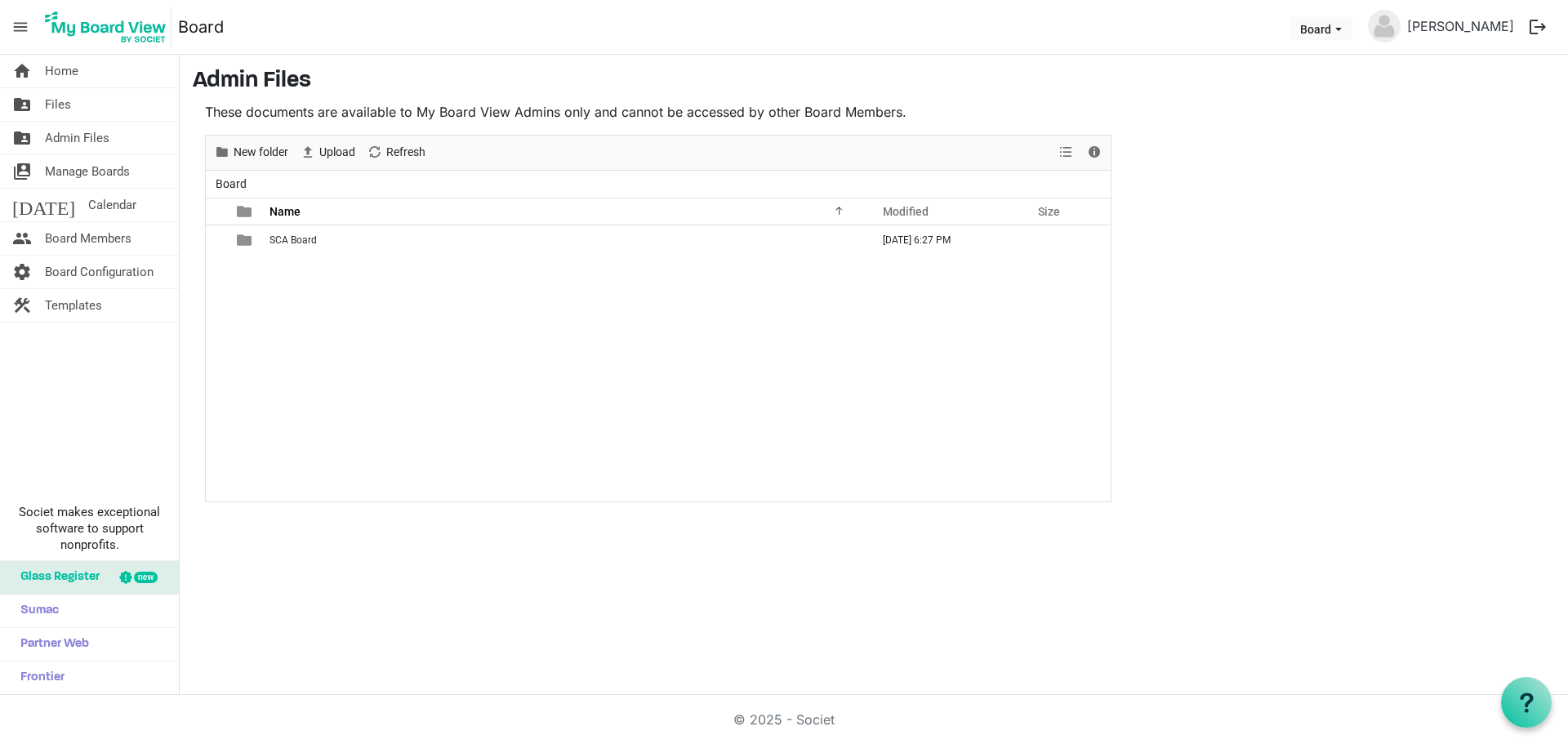
click at [64, 169] on span "Manage Boards" at bounding box center [87, 171] width 85 height 33
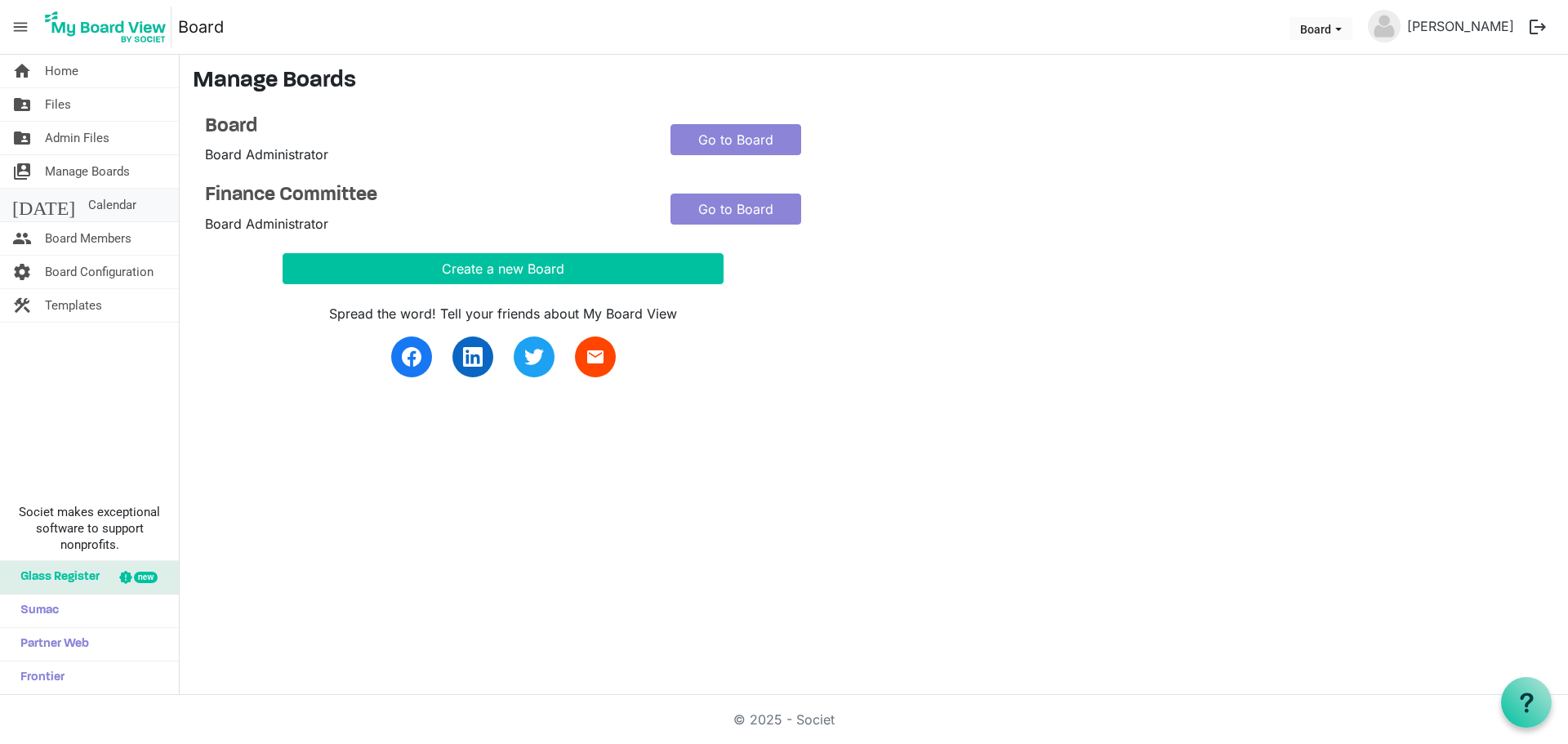
click at [88, 208] on span "Calendar" at bounding box center [112, 205] width 48 height 33
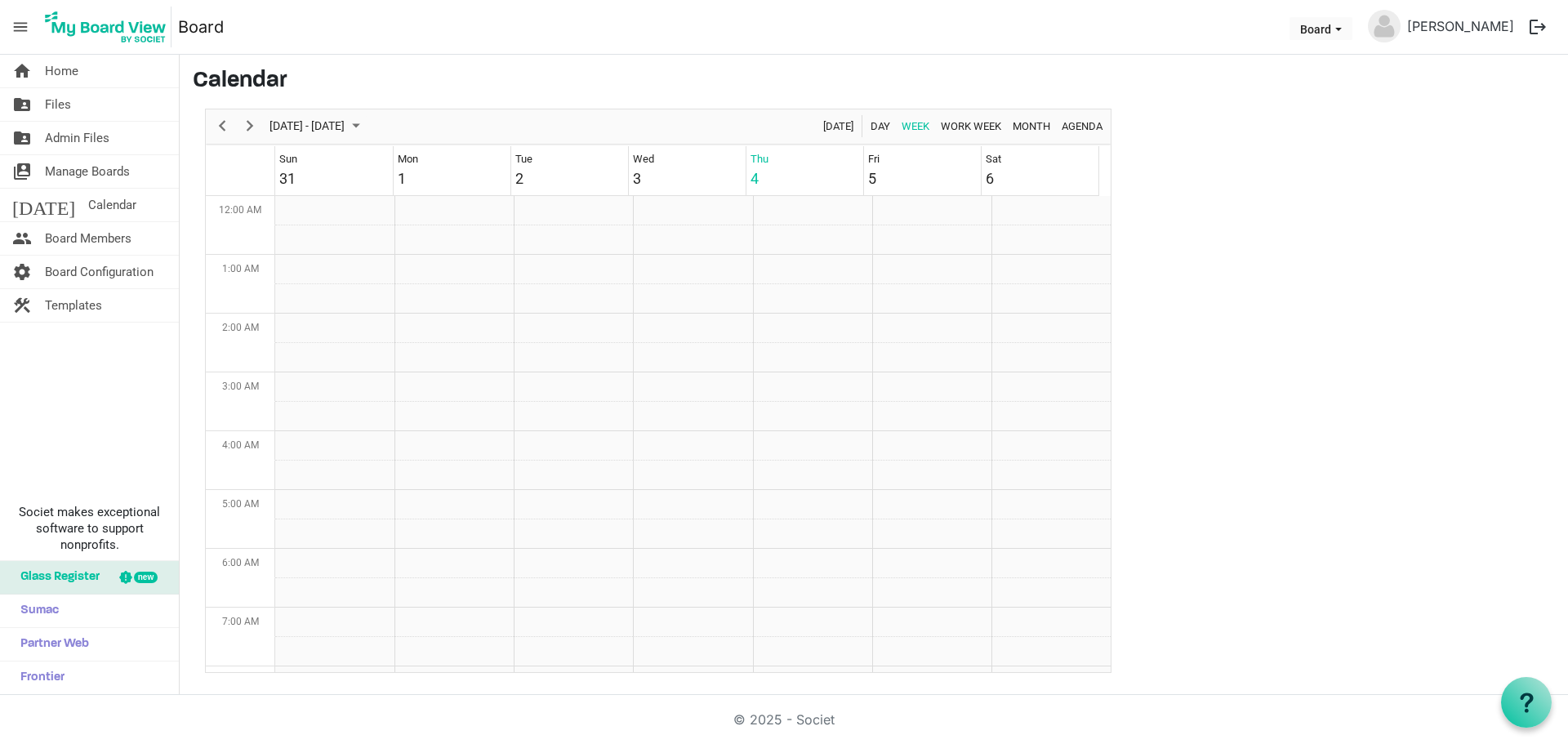
scroll to position [530, 0]
click at [1026, 125] on span "Month" at bounding box center [1031, 125] width 41 height 21
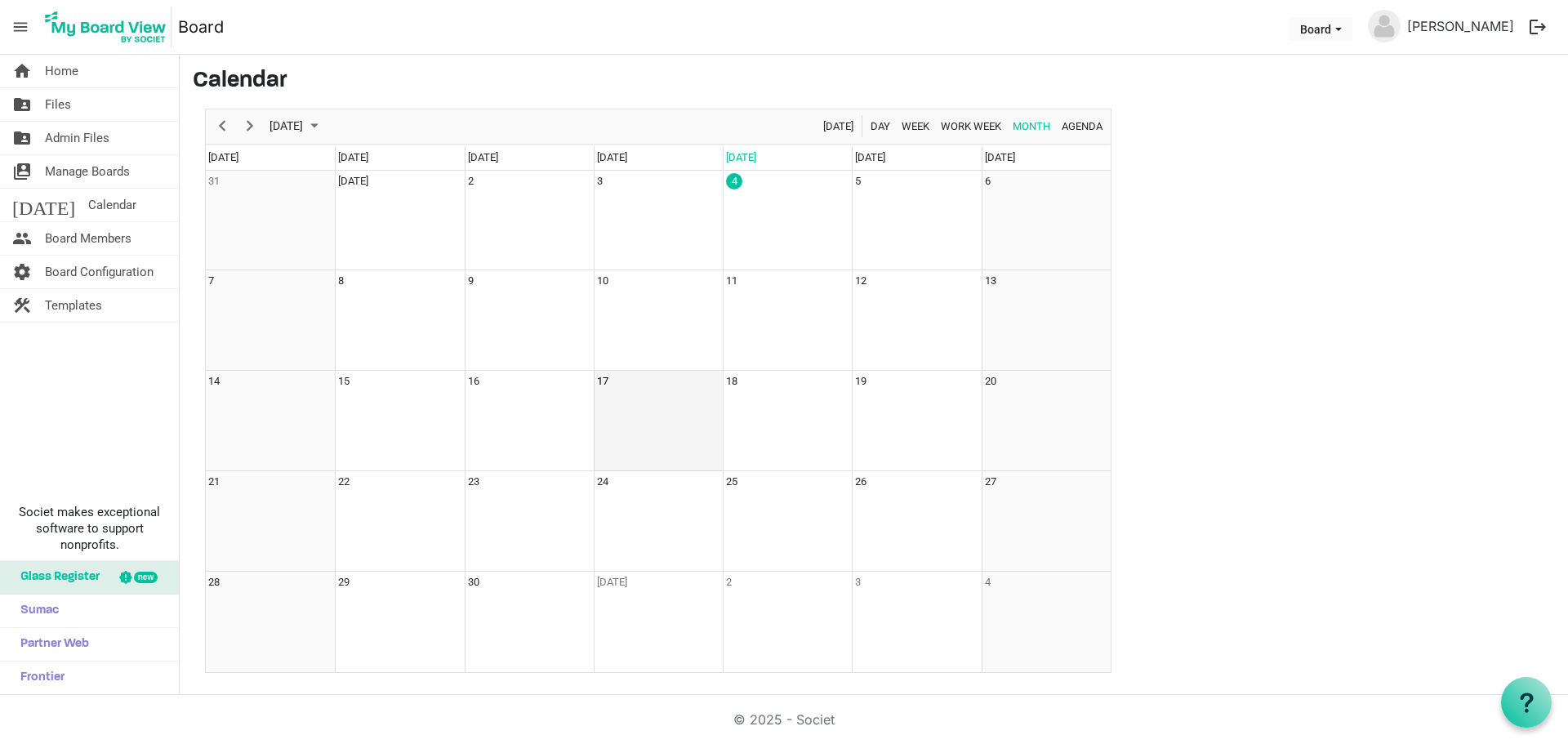
click at [642, 415] on td "17" at bounding box center [658, 421] width 129 height 101
click at [1068, 123] on span "Agenda" at bounding box center [1082, 125] width 44 height 21
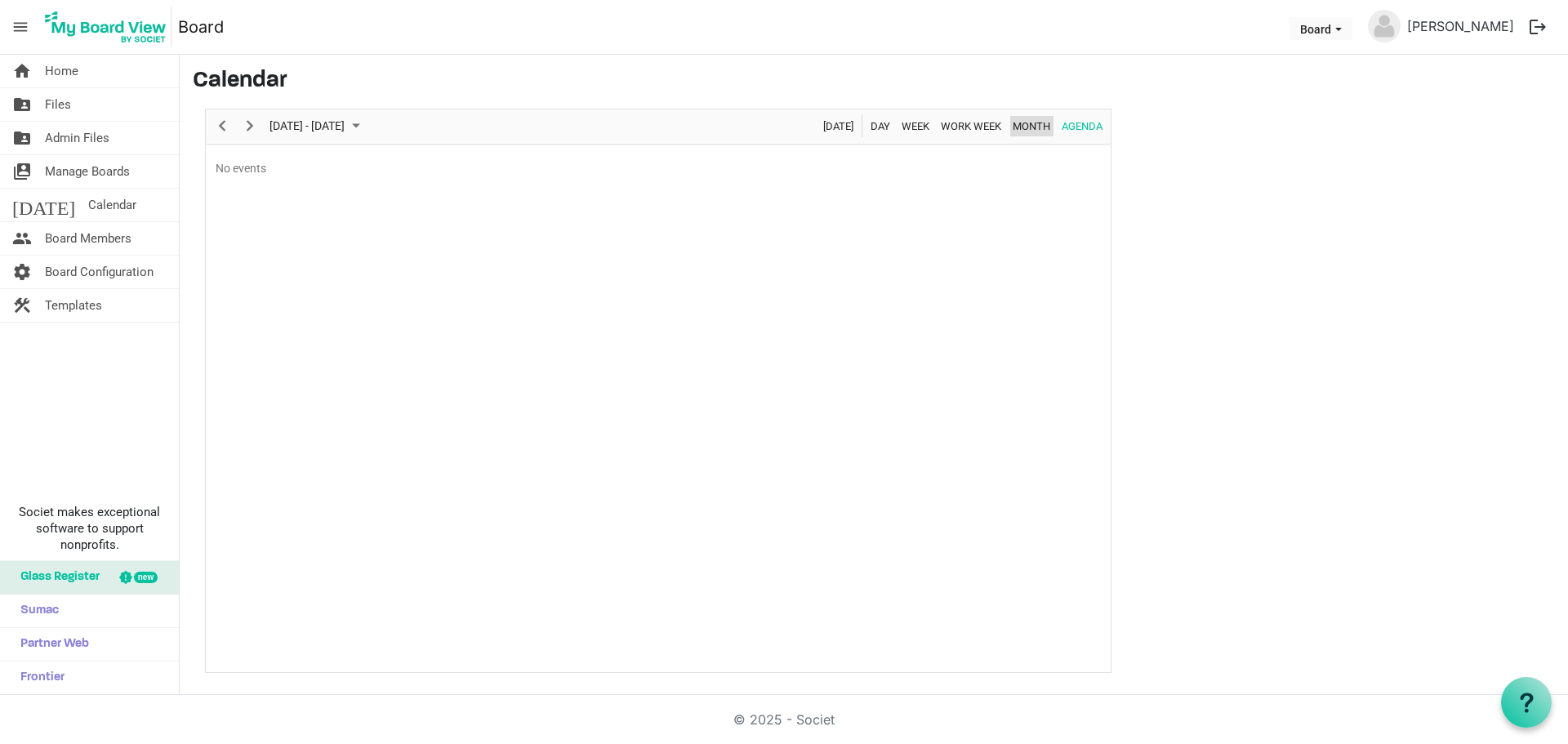
click at [1019, 122] on span "Month" at bounding box center [1031, 125] width 41 height 21
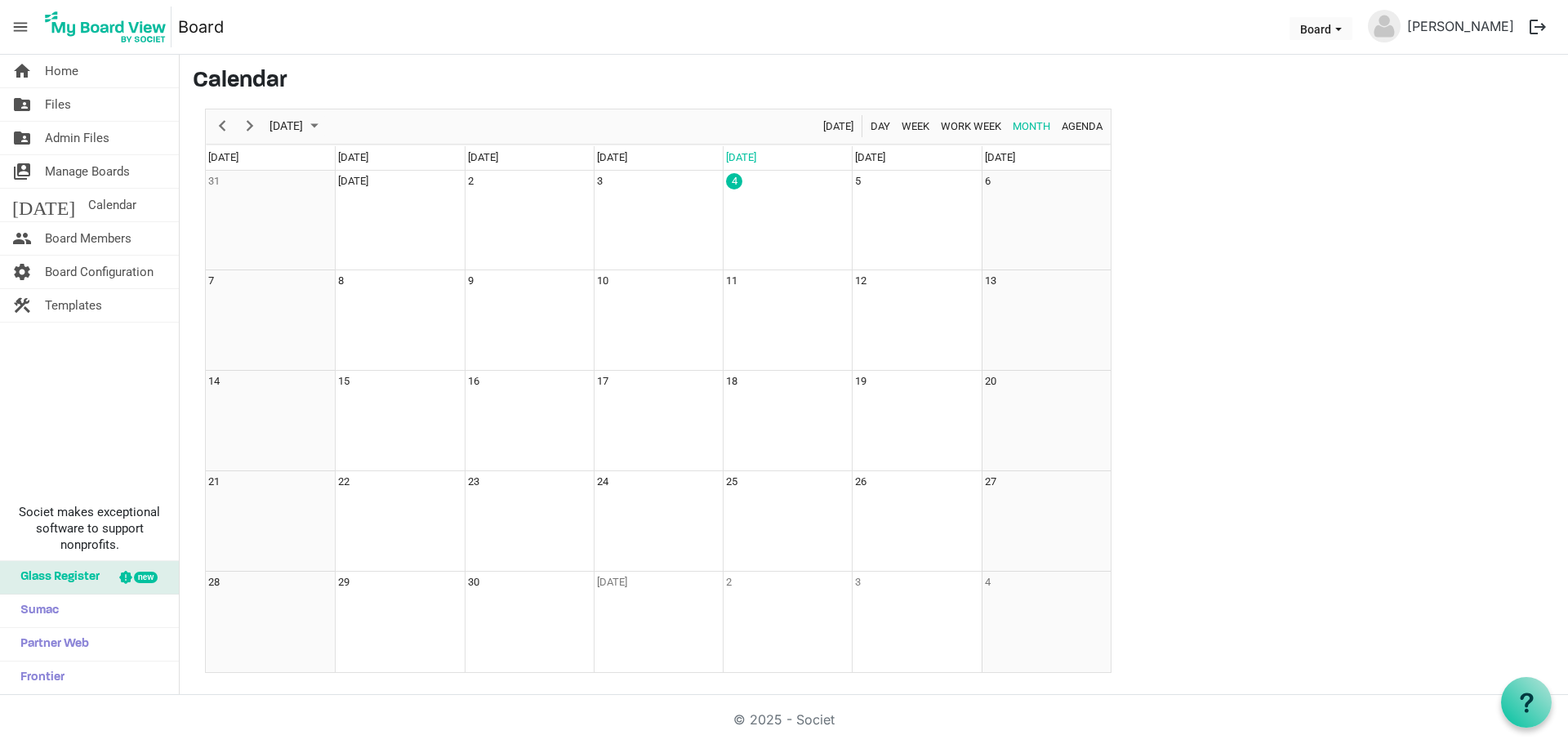
drag, startPoint x: 1195, startPoint y: 783, endPoint x: 1328, endPoint y: 783, distance: 133.0
drag, startPoint x: 1328, startPoint y: 783, endPoint x: 1527, endPoint y: 700, distance: 215.6
click at [1527, 700] on icon at bounding box center [1527, 703] width 21 height 21
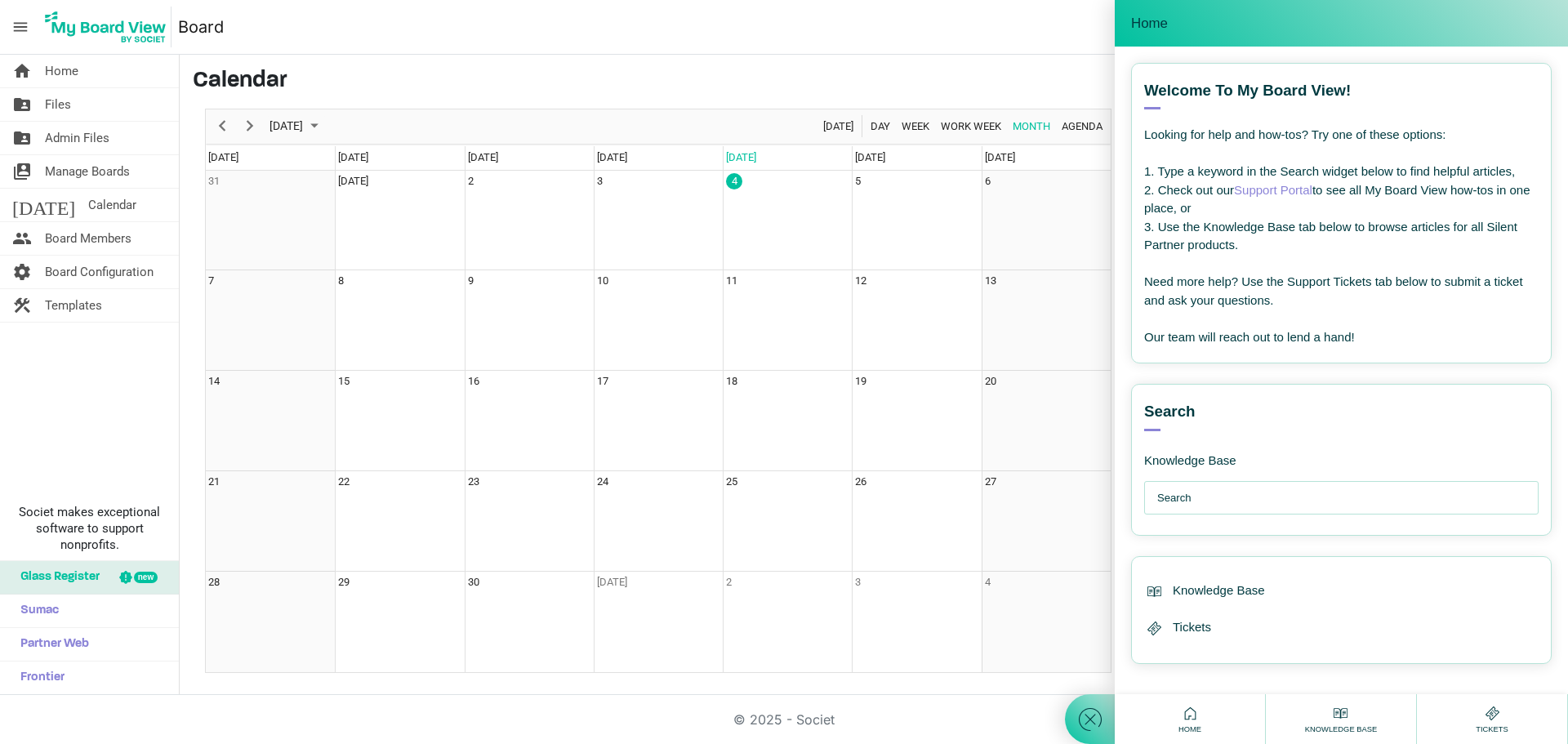
scroll to position [7, 0]
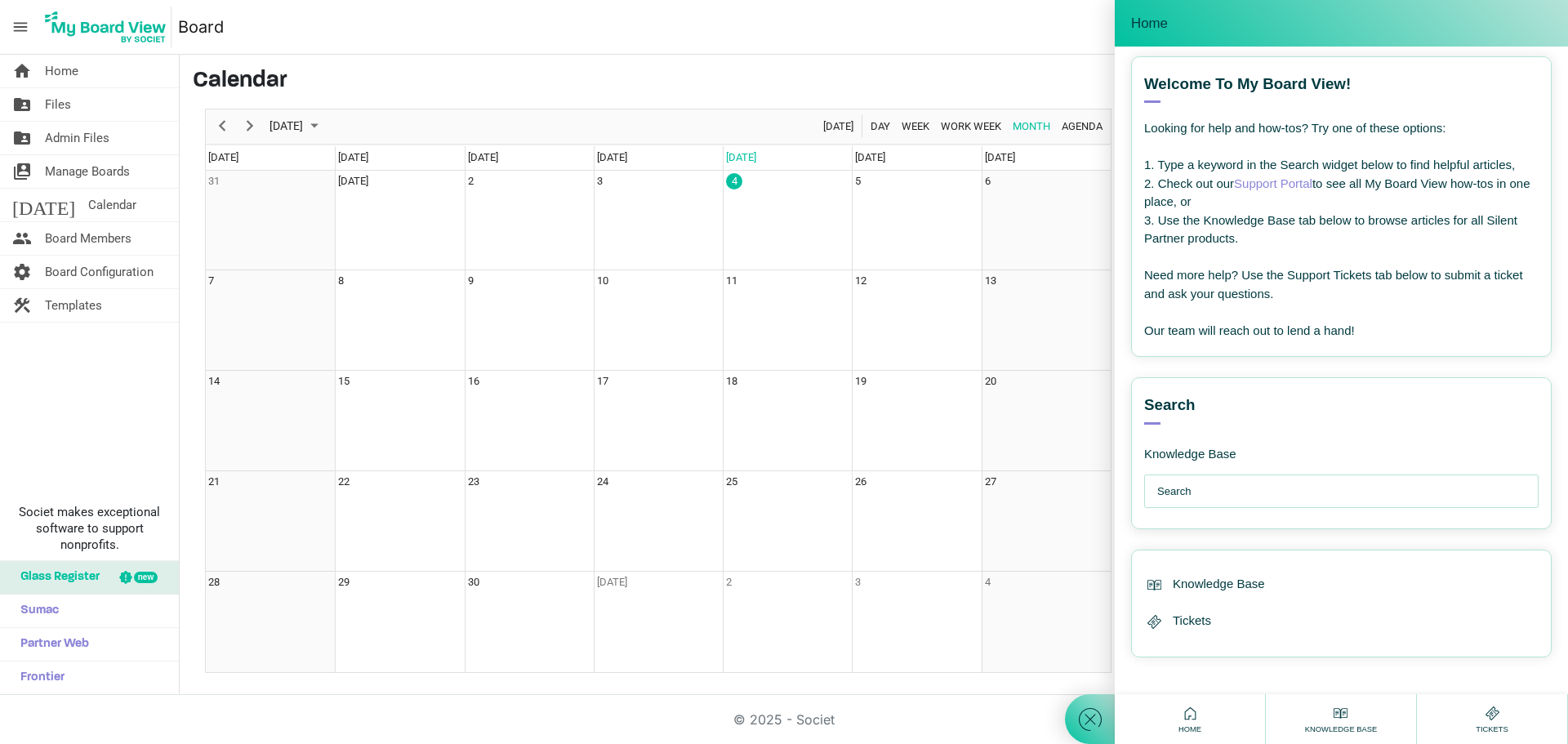
click at [1254, 487] on input "text" at bounding box center [1345, 491] width 376 height 33
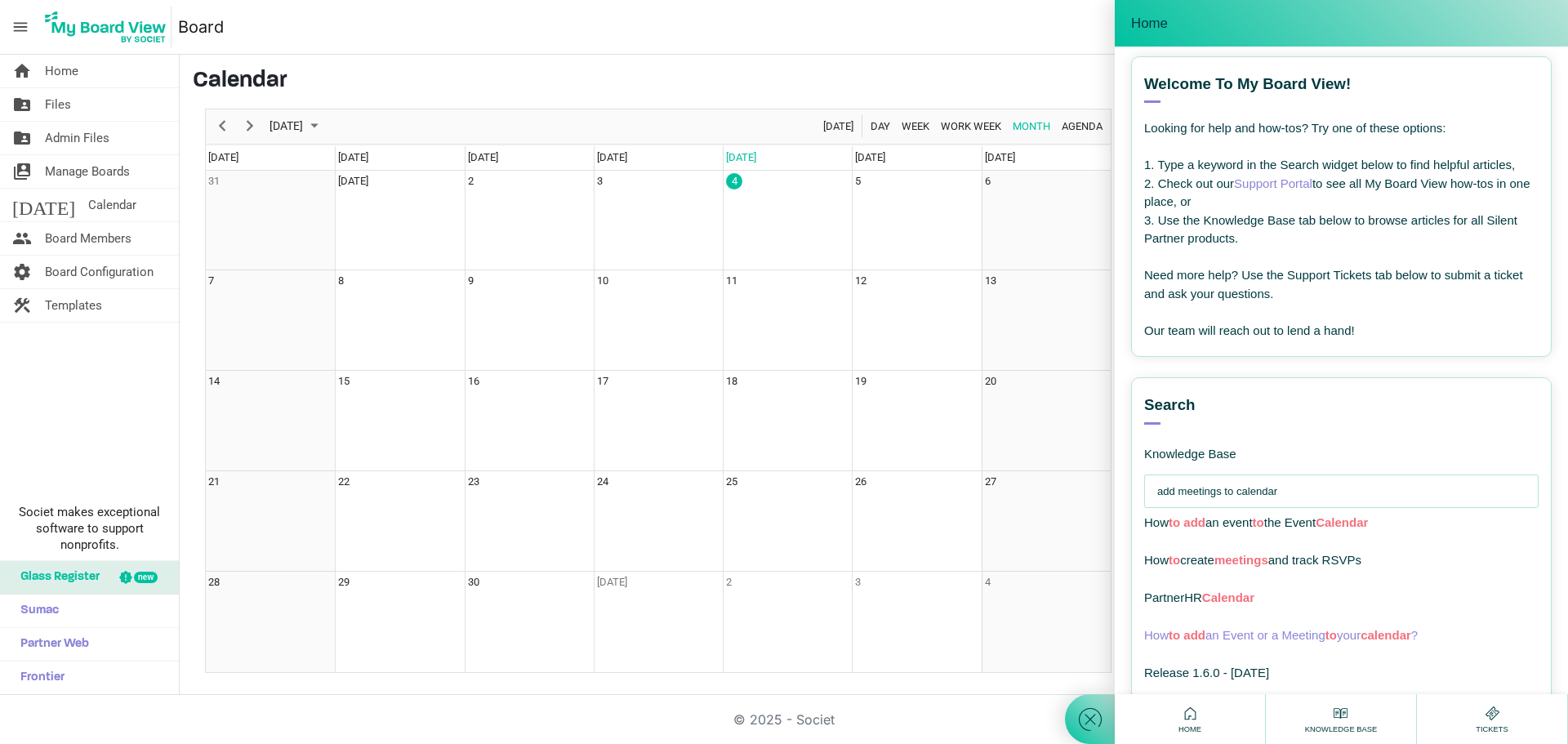
type input "add meetings to calendar"
click at [1311, 633] on span "How to add an Event or a Meeting to your calendar ?" at bounding box center [1280, 635] width 274 height 14
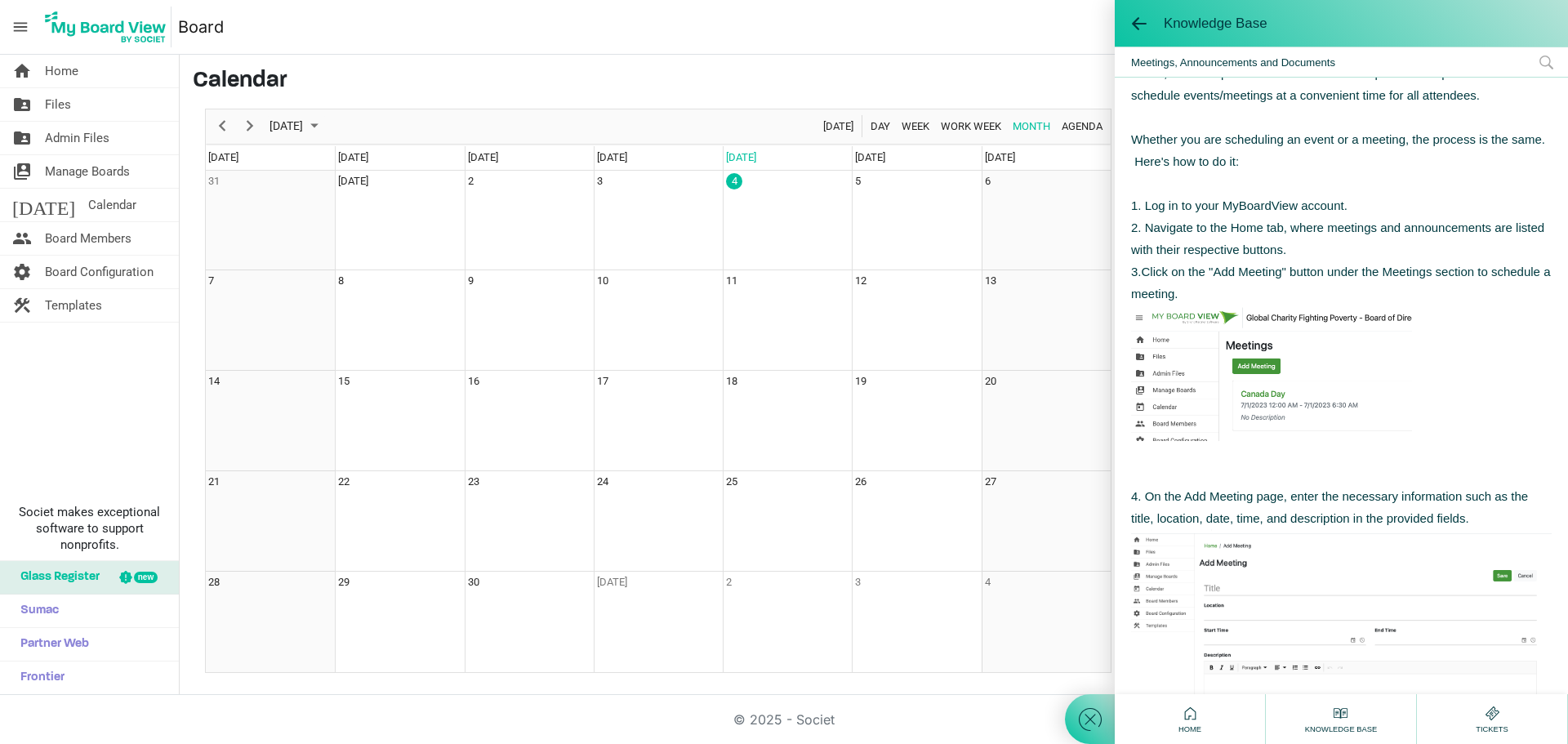
scroll to position [163, 0]
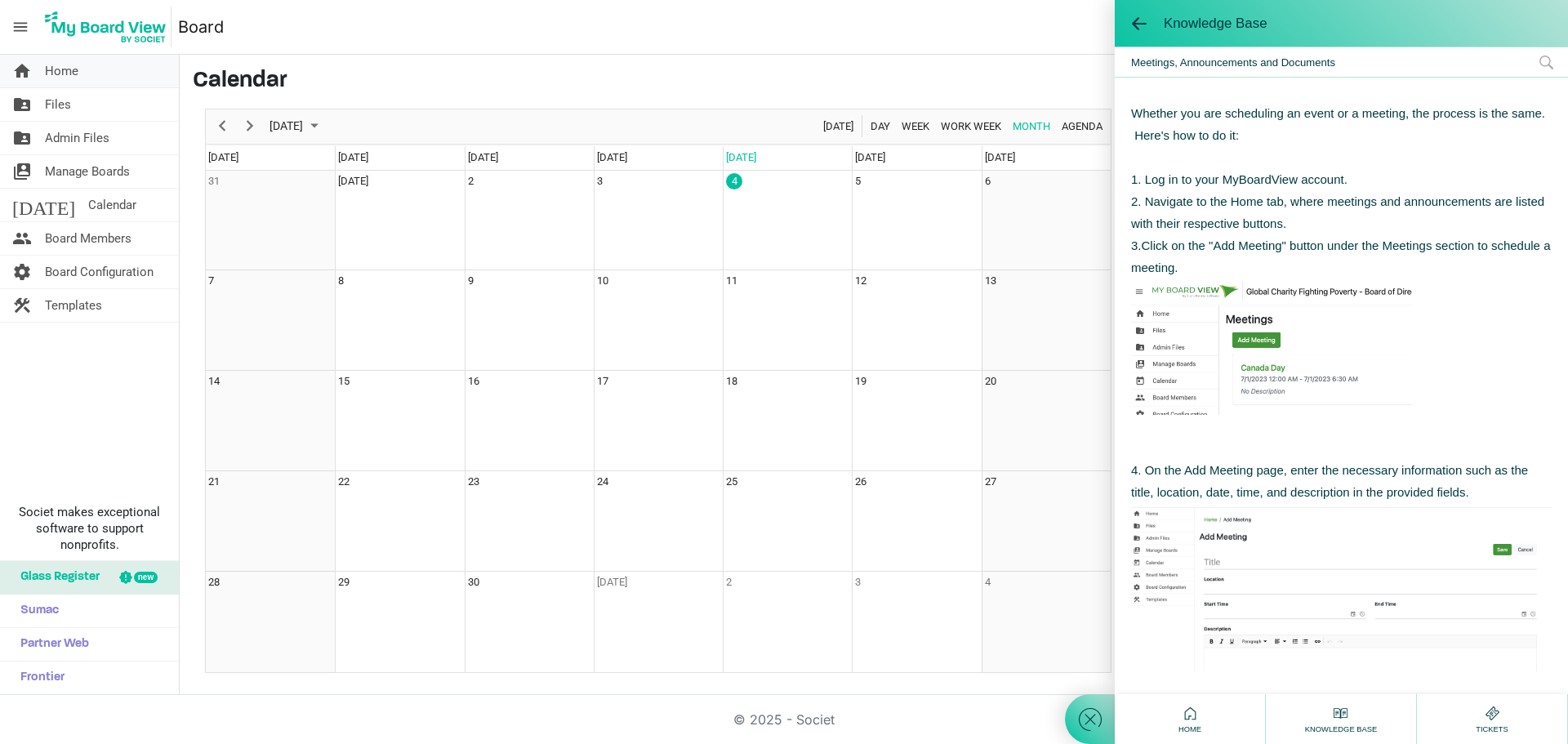
click at [59, 67] on span "Home" at bounding box center [61, 70] width 34 height 33
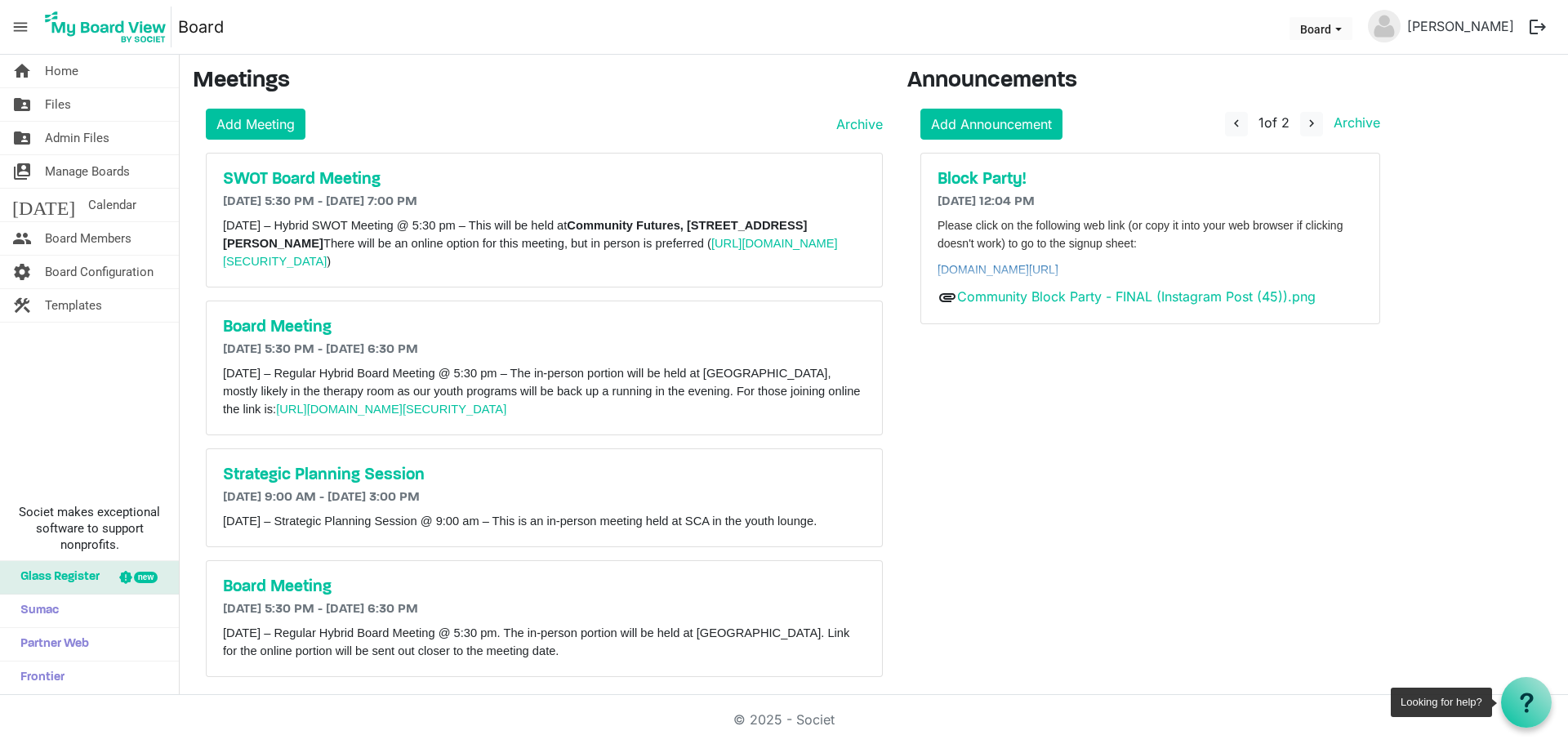
click at [1520, 699] on icon at bounding box center [1527, 703] width 21 height 21
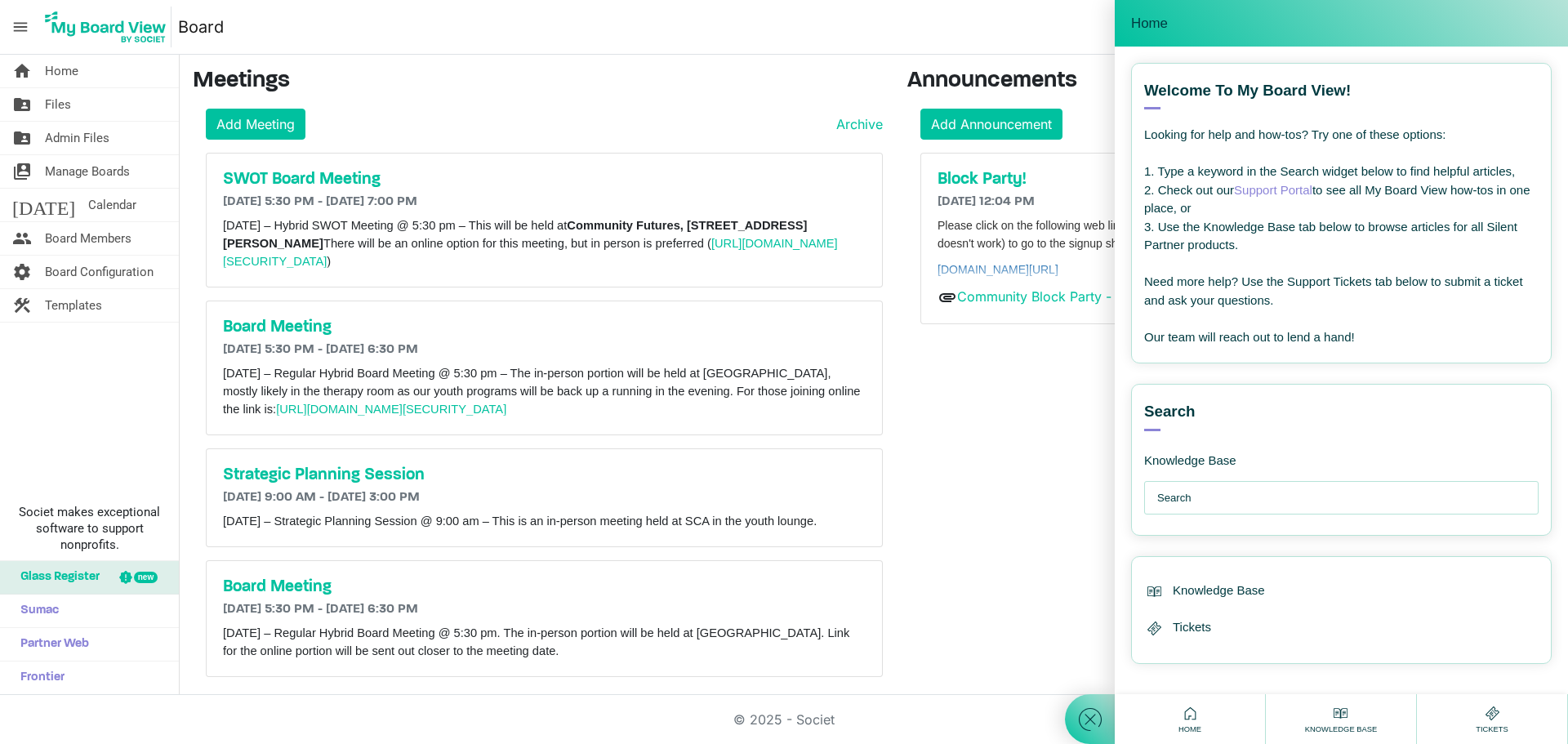
click at [1205, 496] on input "text" at bounding box center [1345, 498] width 376 height 33
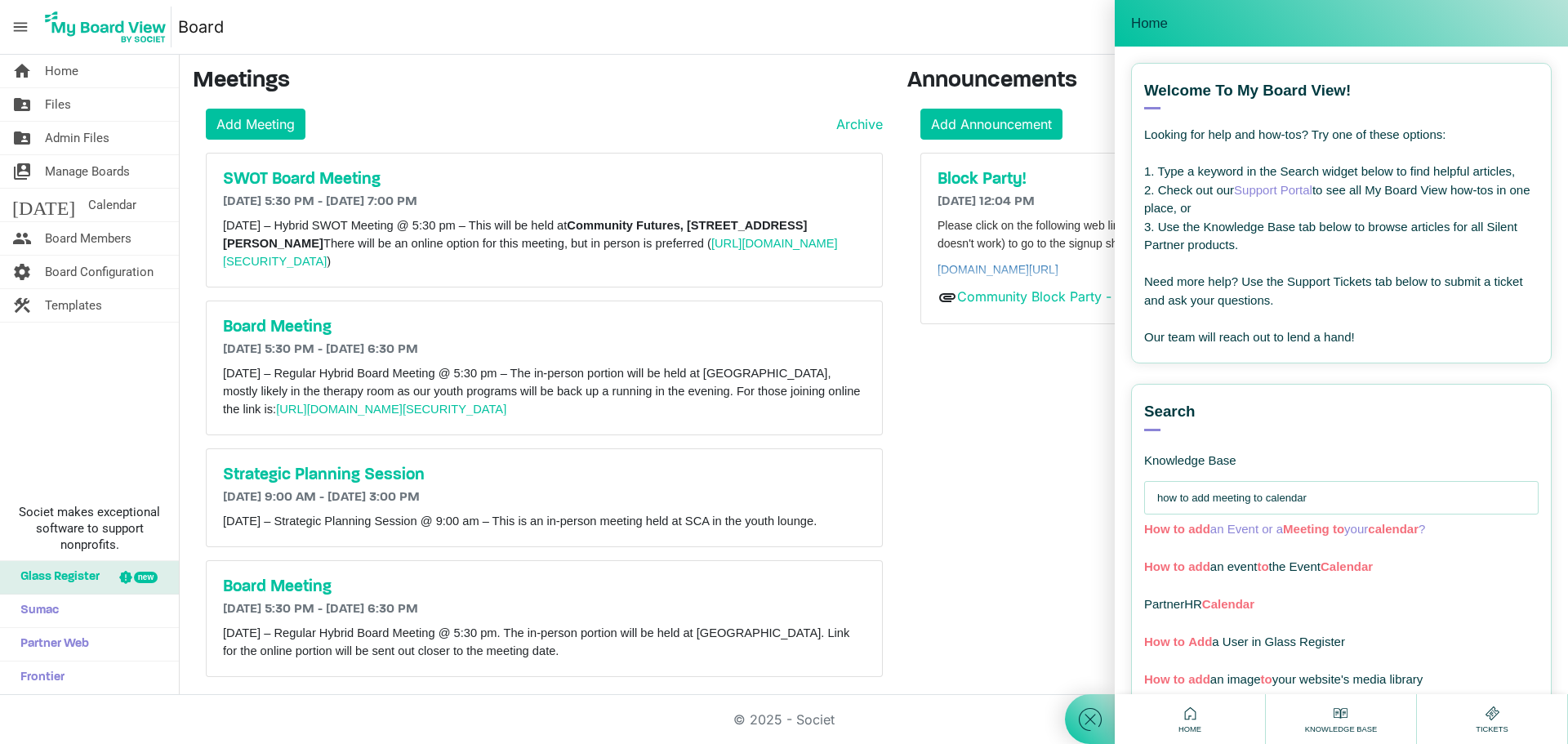
type input "how to add meeting to calendar"
click at [1307, 527] on span "Meeting" at bounding box center [1305, 529] width 46 height 14
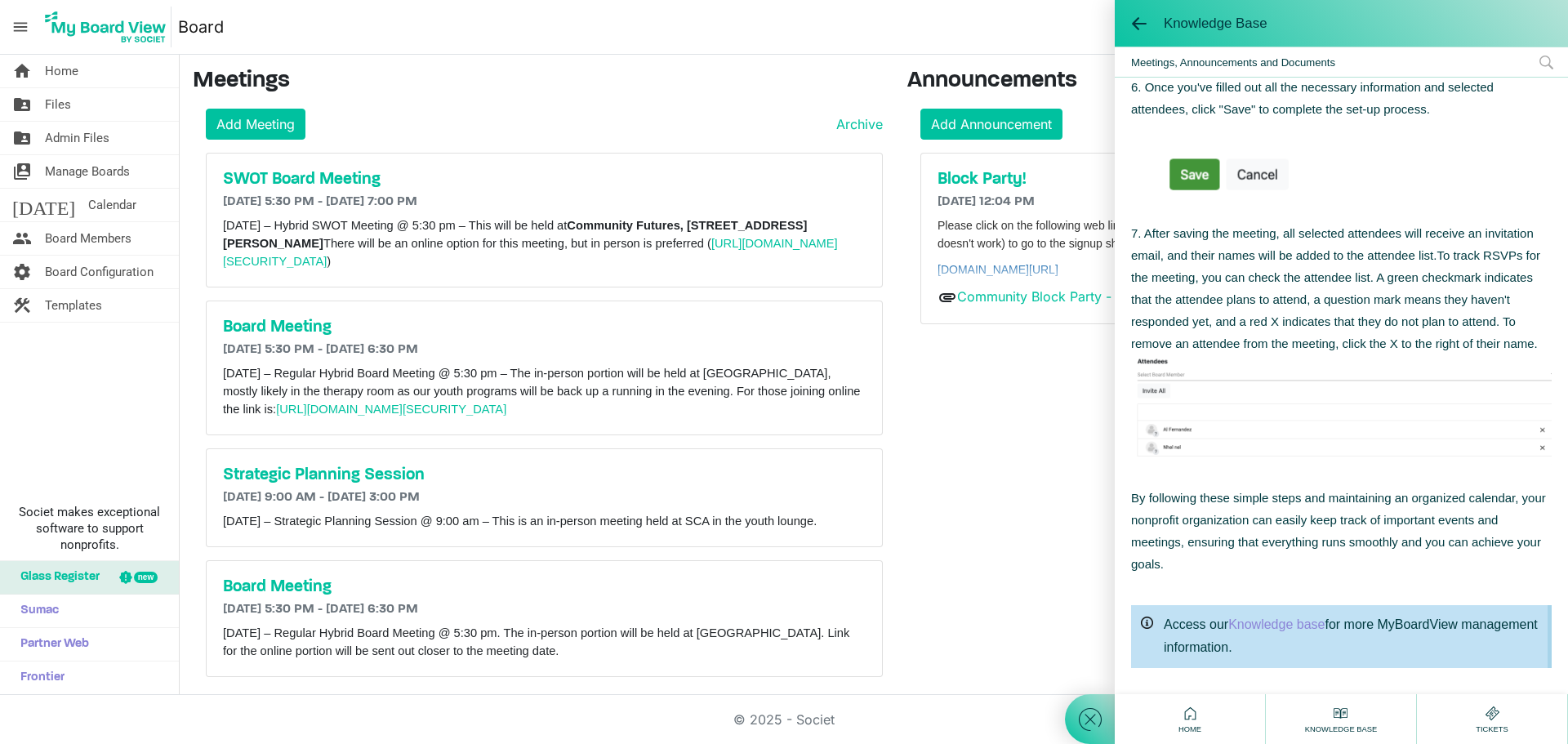
scroll to position [671, 0]
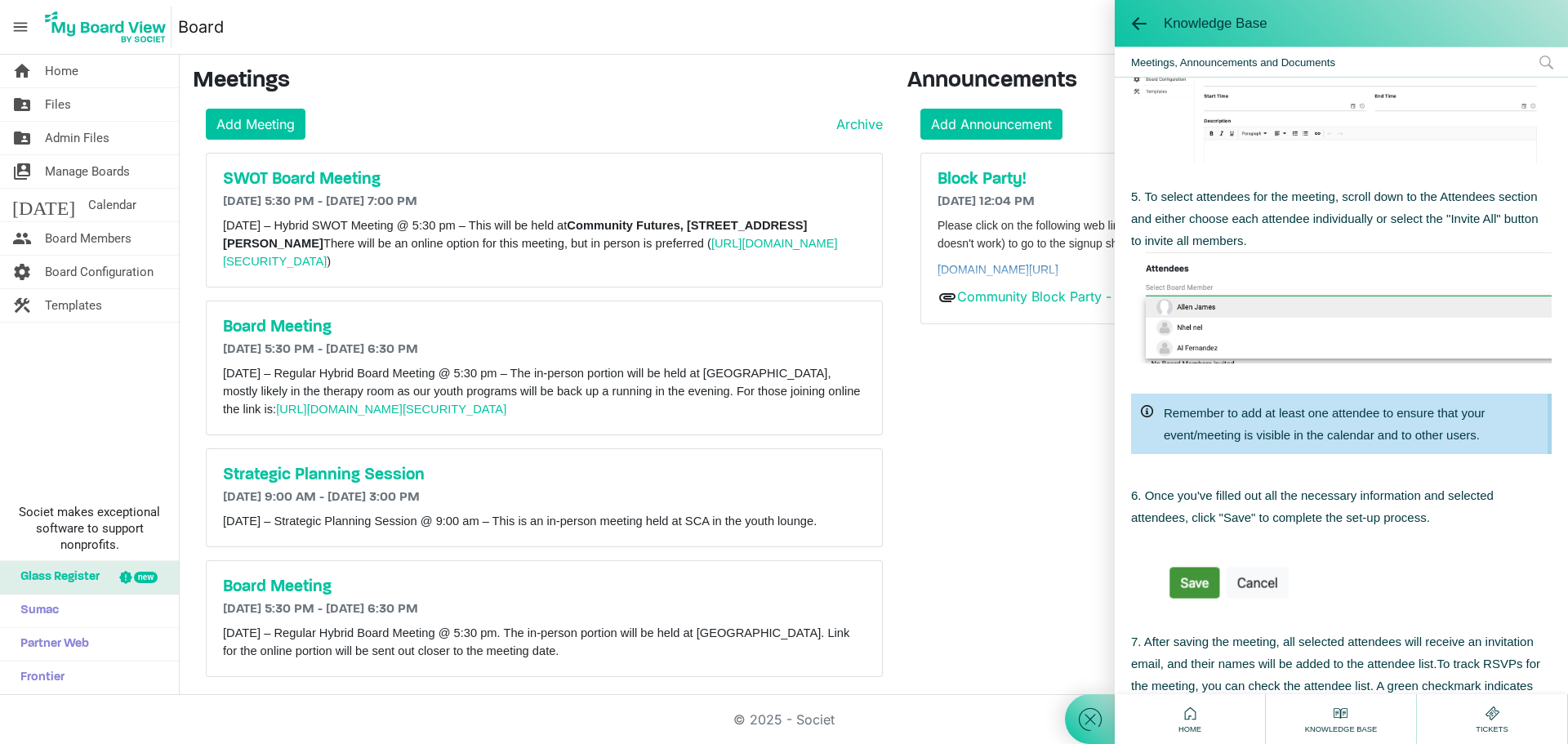
click at [987, 461] on div "Announcements Add Announcement navigate_before 1 of 2 navigate_next Archive Blo…" at bounding box center [1150, 379] width 511 height 622
click at [1139, 26] on span at bounding box center [1139, 24] width 17 height 17
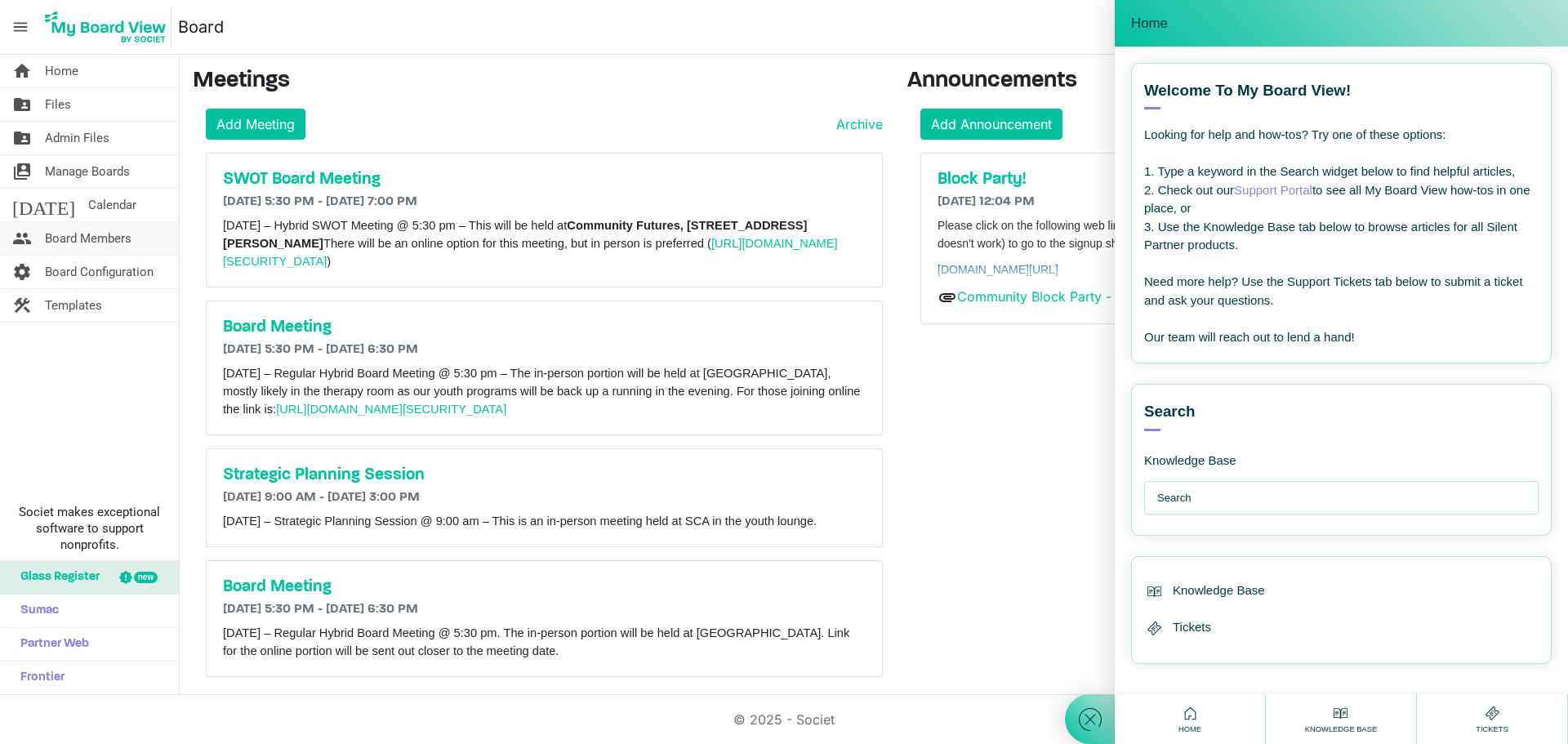
click at [93, 238] on span "Board Members" at bounding box center [88, 238] width 87 height 33
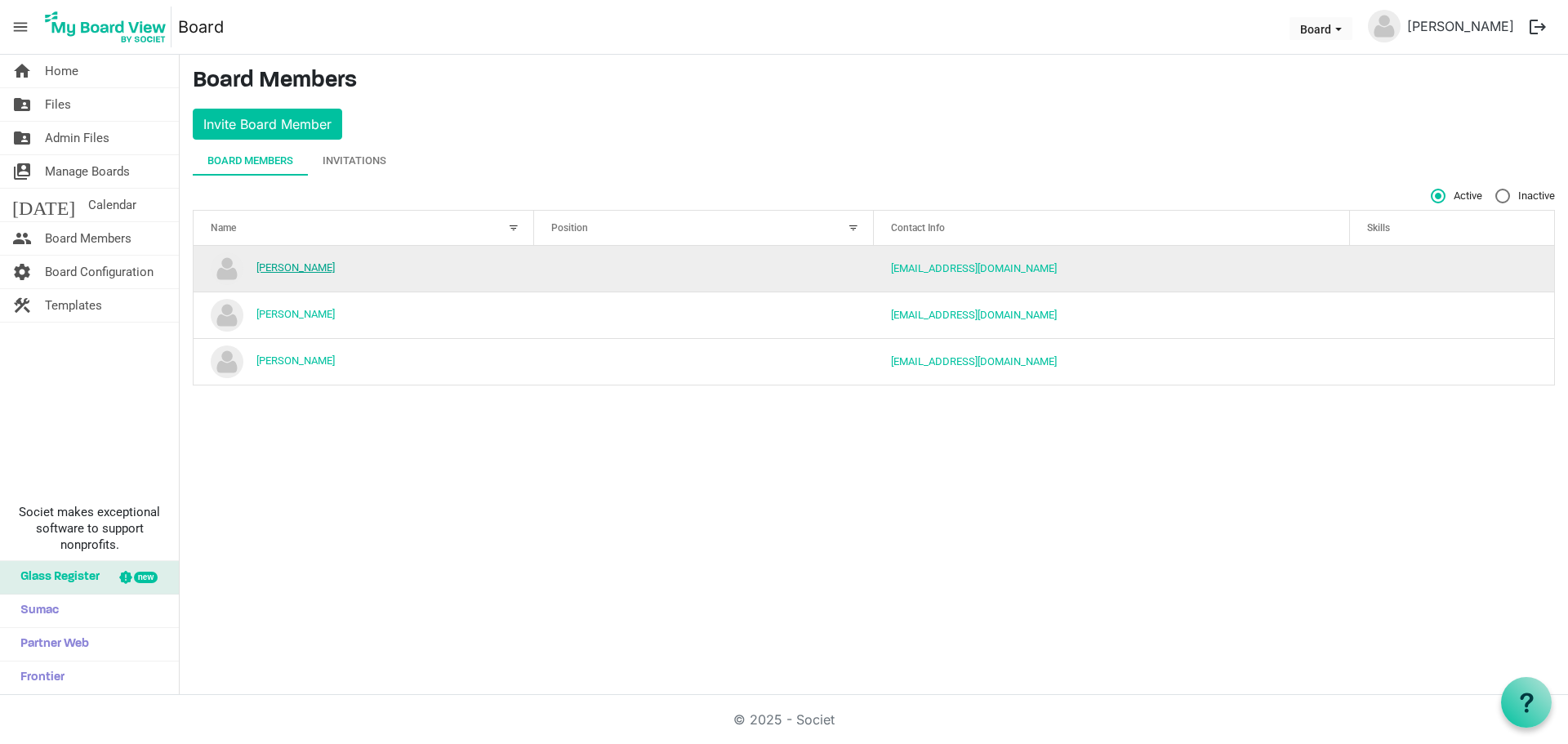
click at [261, 267] on link "[PERSON_NAME]" at bounding box center [295, 267] width 78 height 12
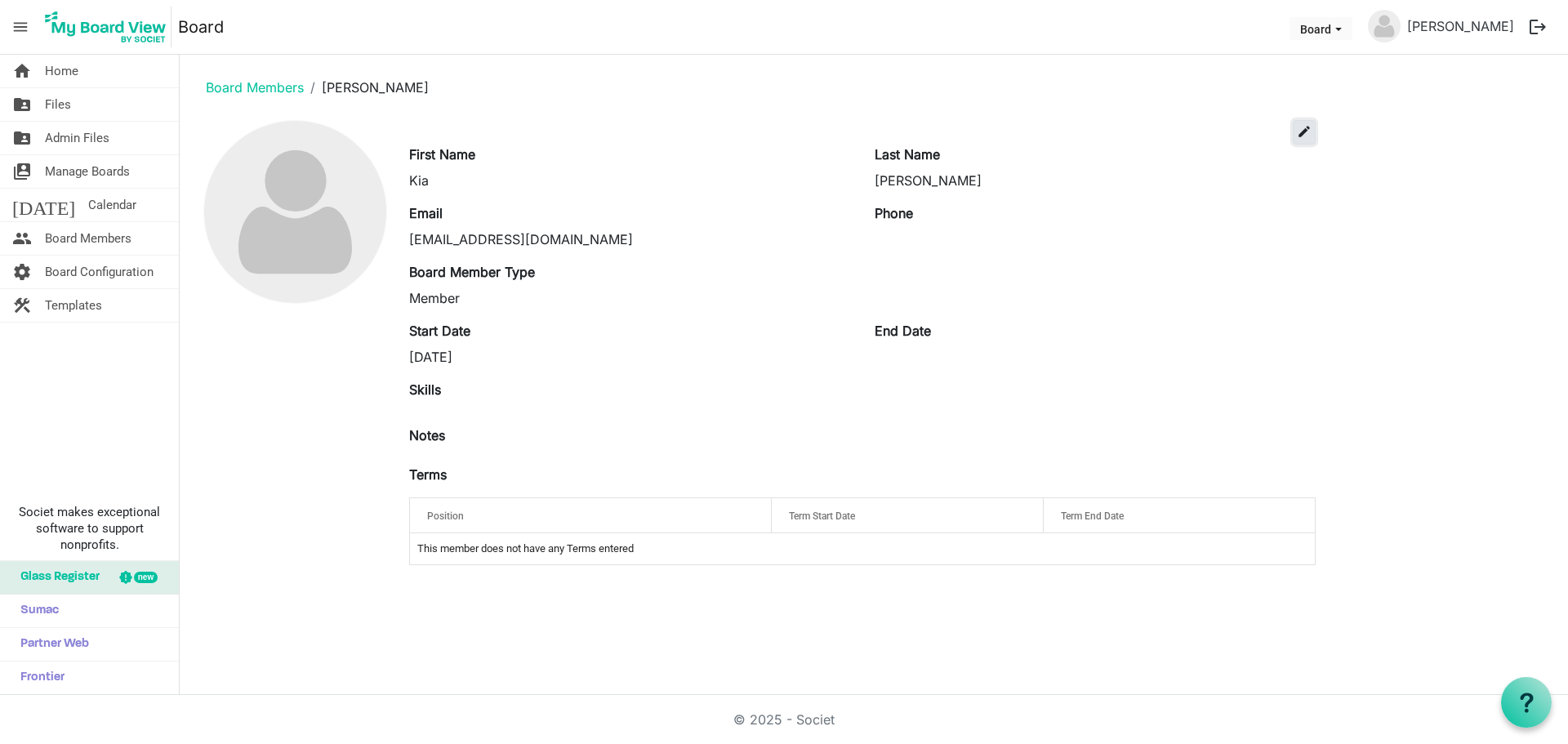
click at [1304, 136] on span "edit" at bounding box center [1303, 131] width 15 height 15
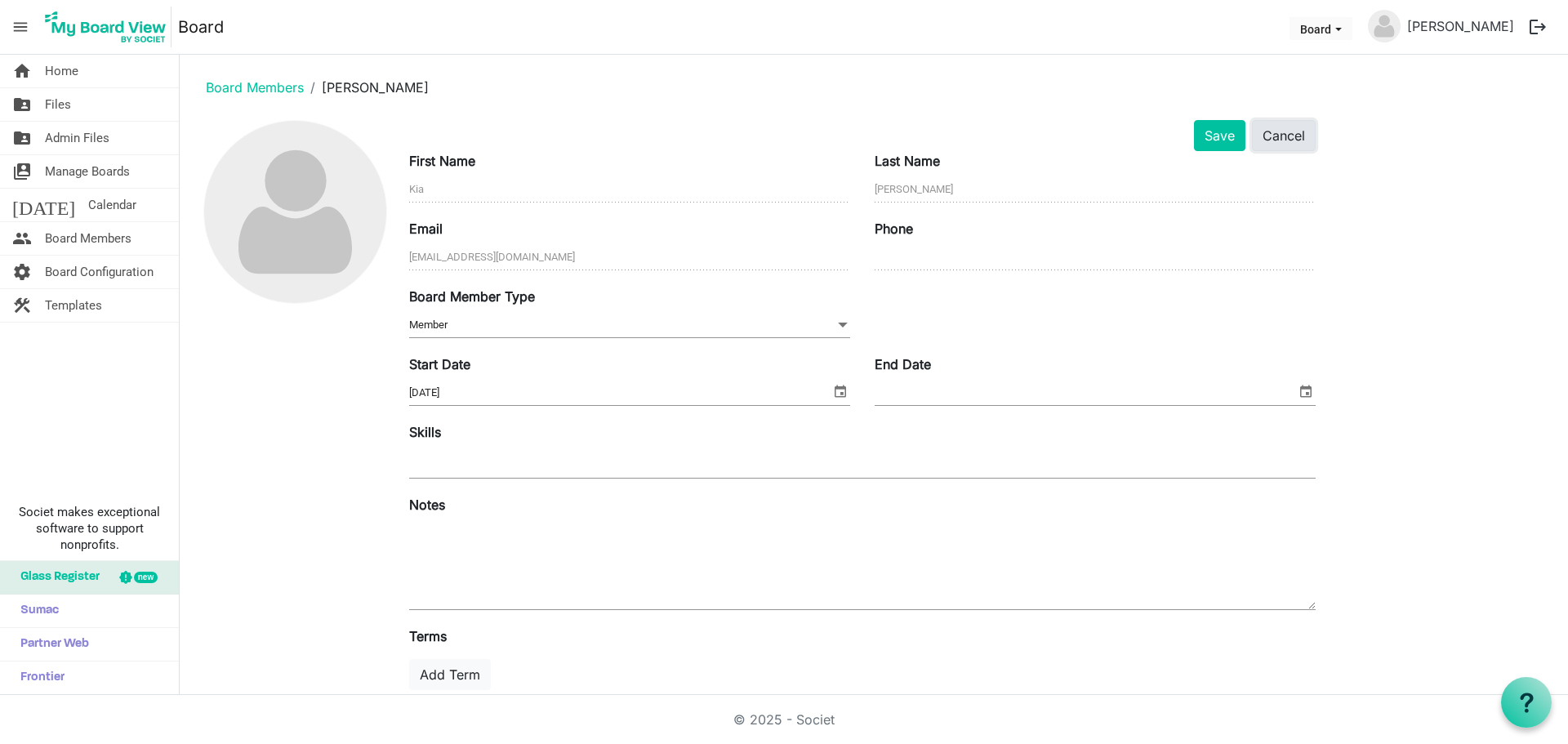
click at [1291, 136] on button "Cancel" at bounding box center [1283, 134] width 63 height 31
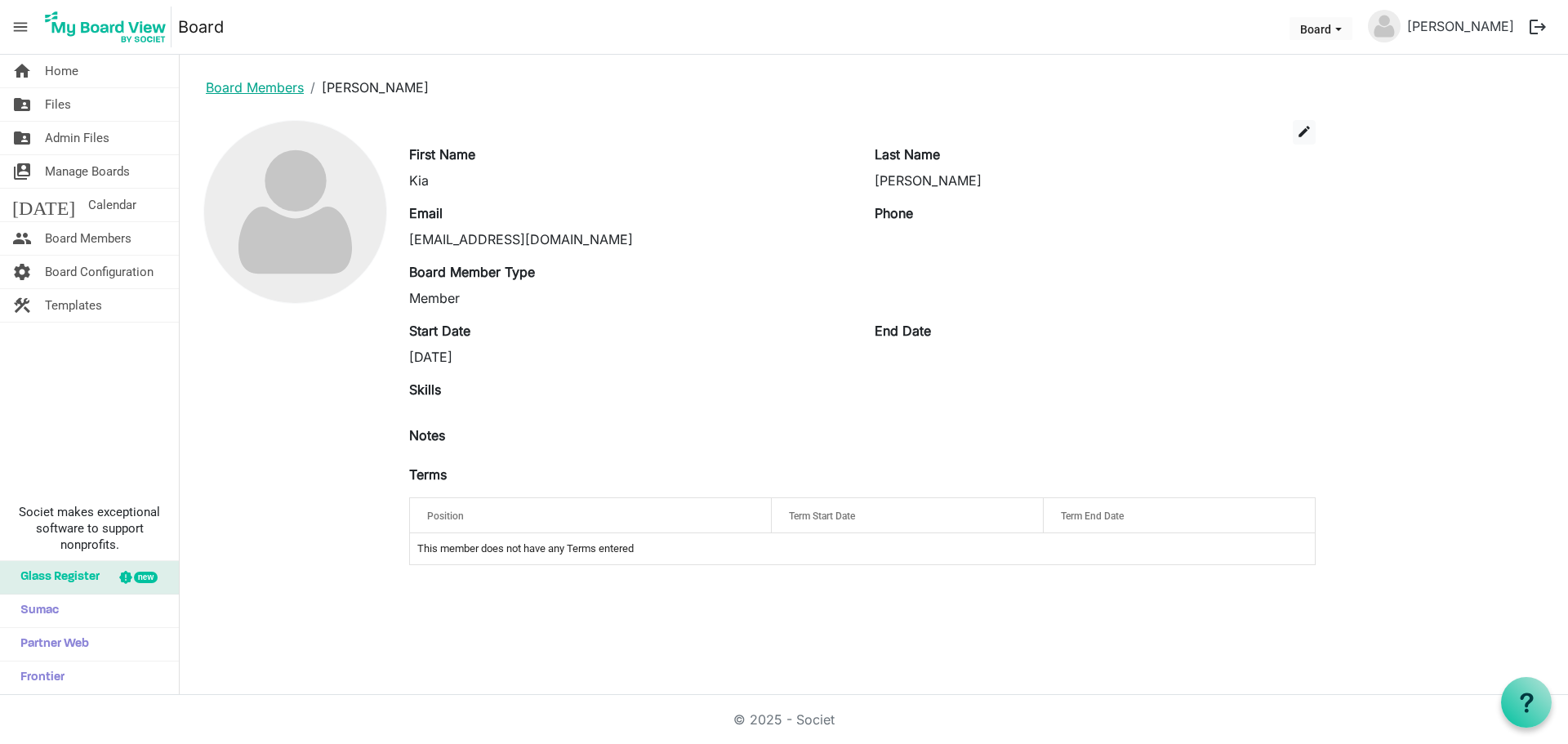
click at [238, 80] on link "Board Members" at bounding box center [254, 87] width 98 height 17
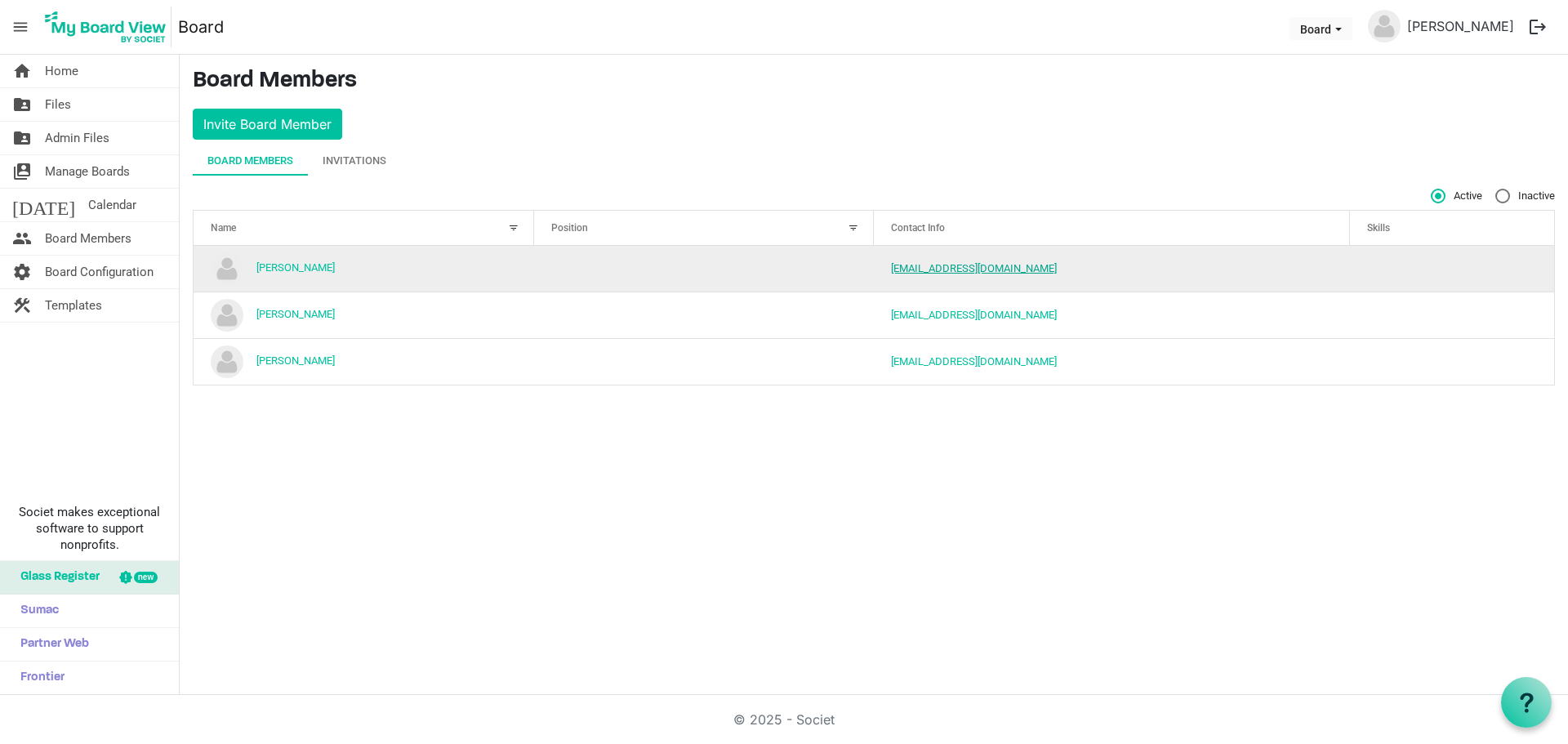
click at [936, 264] on link "[EMAIL_ADDRESS][DOMAIN_NAME]" at bounding box center [974, 268] width 166 height 12
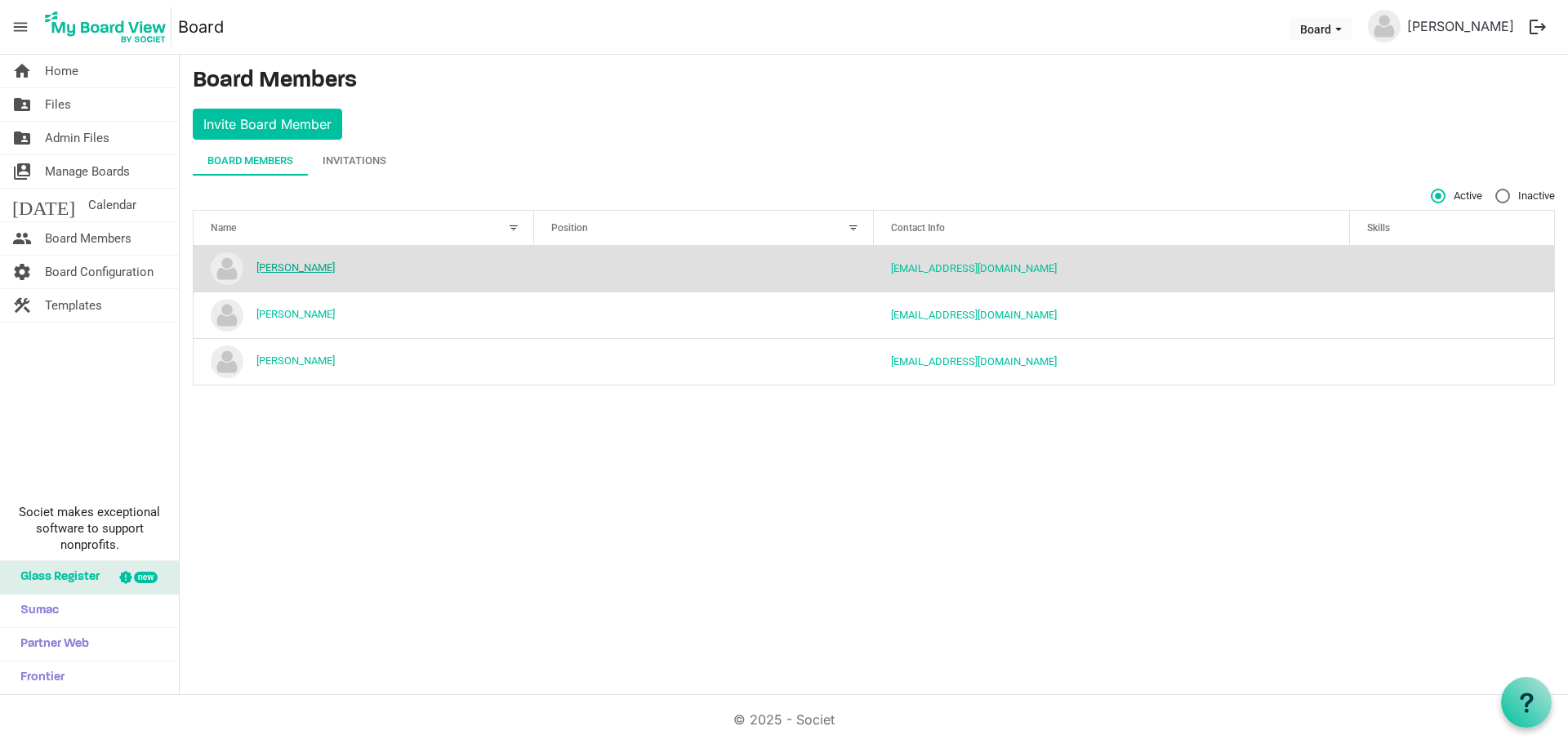
click at [285, 268] on link "[PERSON_NAME]" at bounding box center [295, 267] width 78 height 12
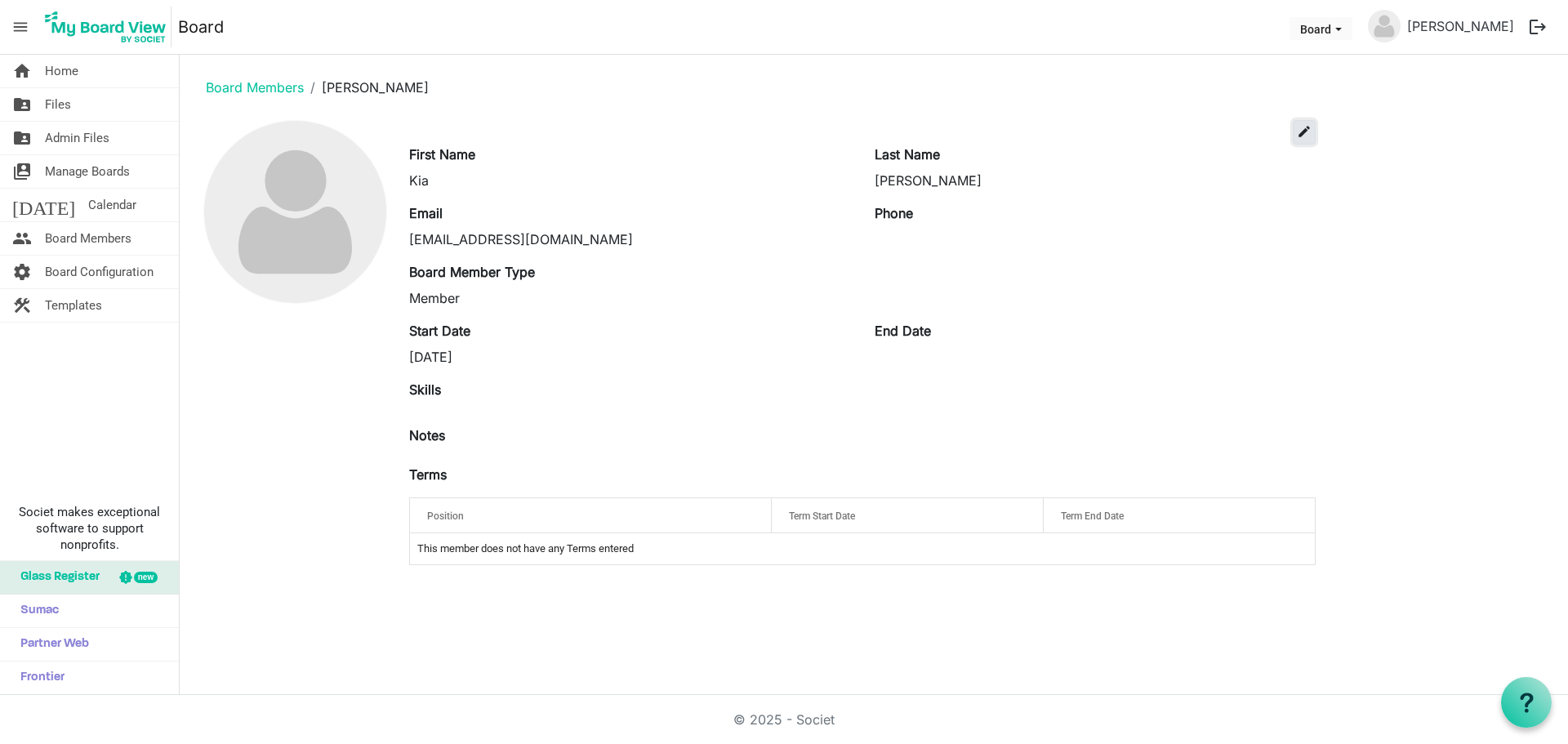
click at [1305, 132] on span "edit" at bounding box center [1303, 131] width 15 height 15
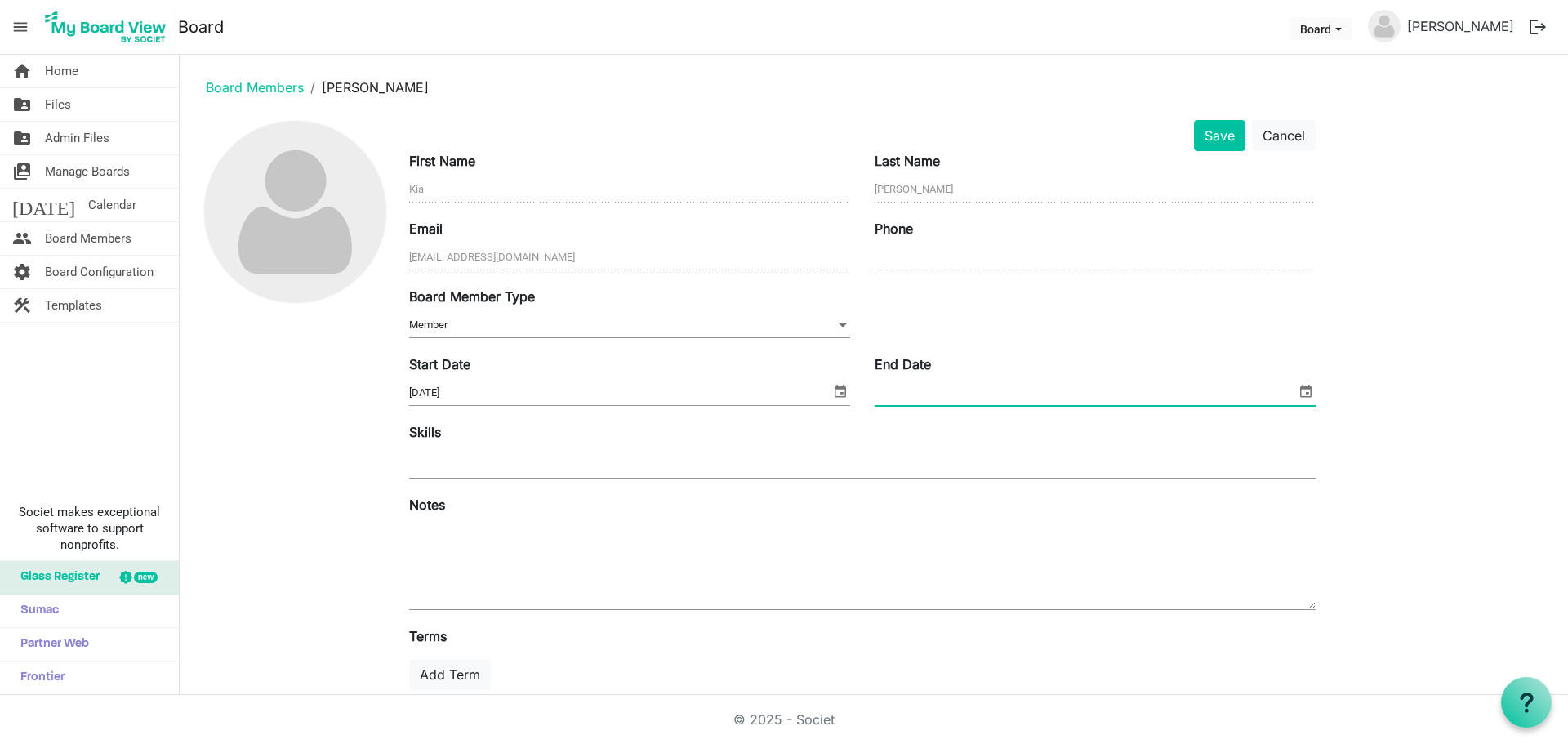
click at [971, 396] on input "End Date" at bounding box center [1085, 392] width 421 height 25
click at [1302, 387] on span "select" at bounding box center [1306, 390] width 20 height 21
click at [1021, 429] on span "previous month" at bounding box center [1024, 432] width 29 height 30
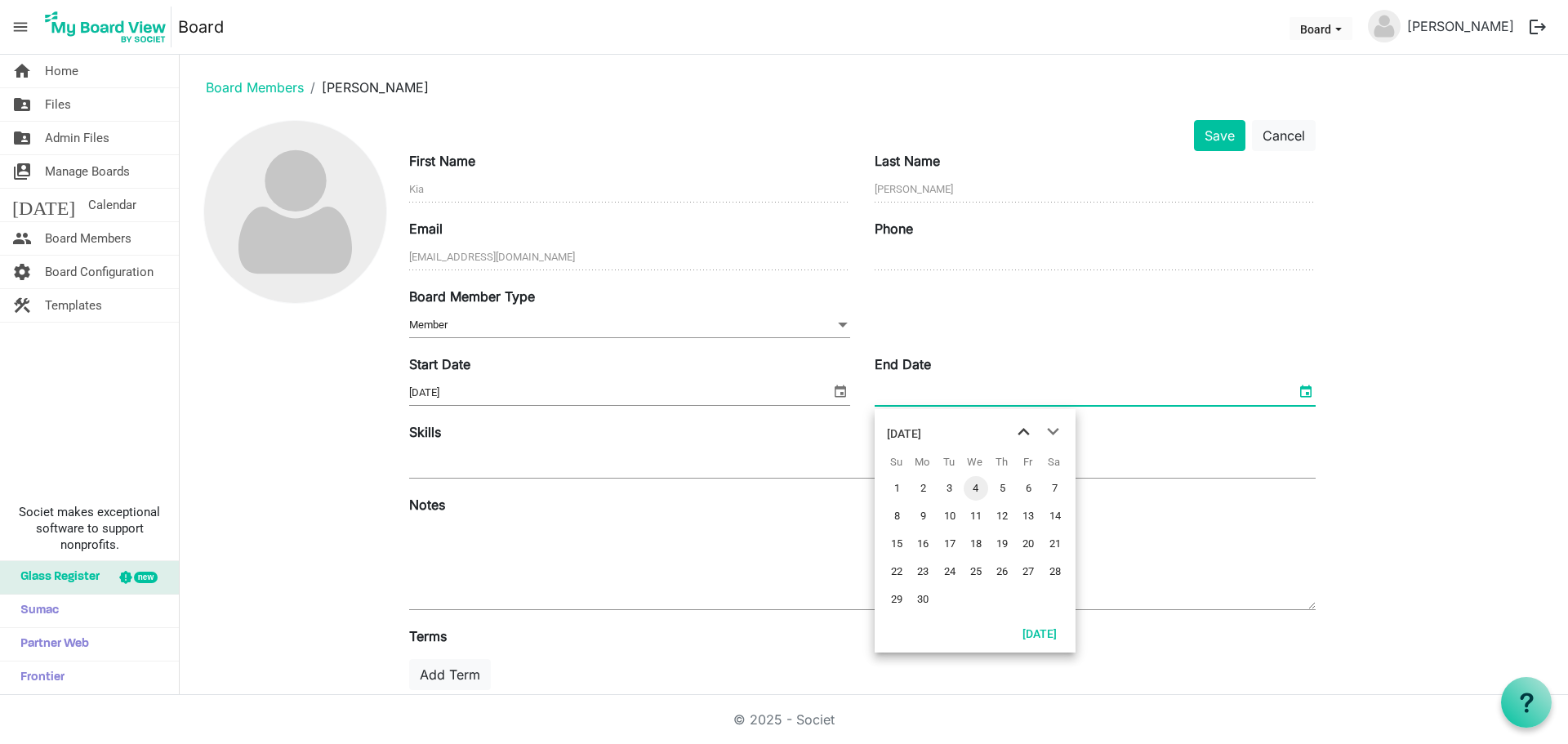
click at [1021, 429] on span "previous month" at bounding box center [1024, 432] width 29 height 30
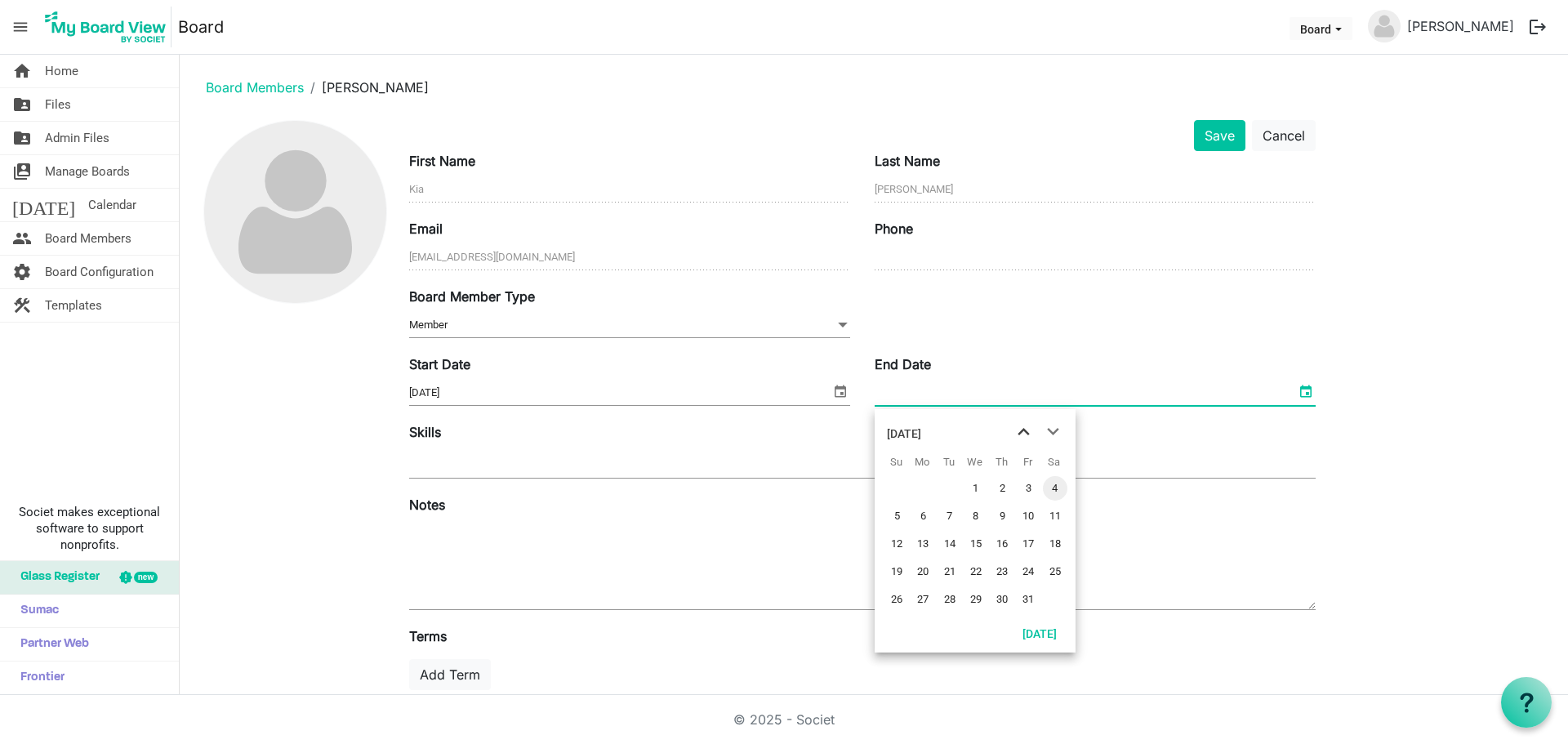
click at [1021, 429] on span "previous month" at bounding box center [1024, 432] width 29 height 30
click at [1020, 430] on span "previous month" at bounding box center [1024, 432] width 29 height 30
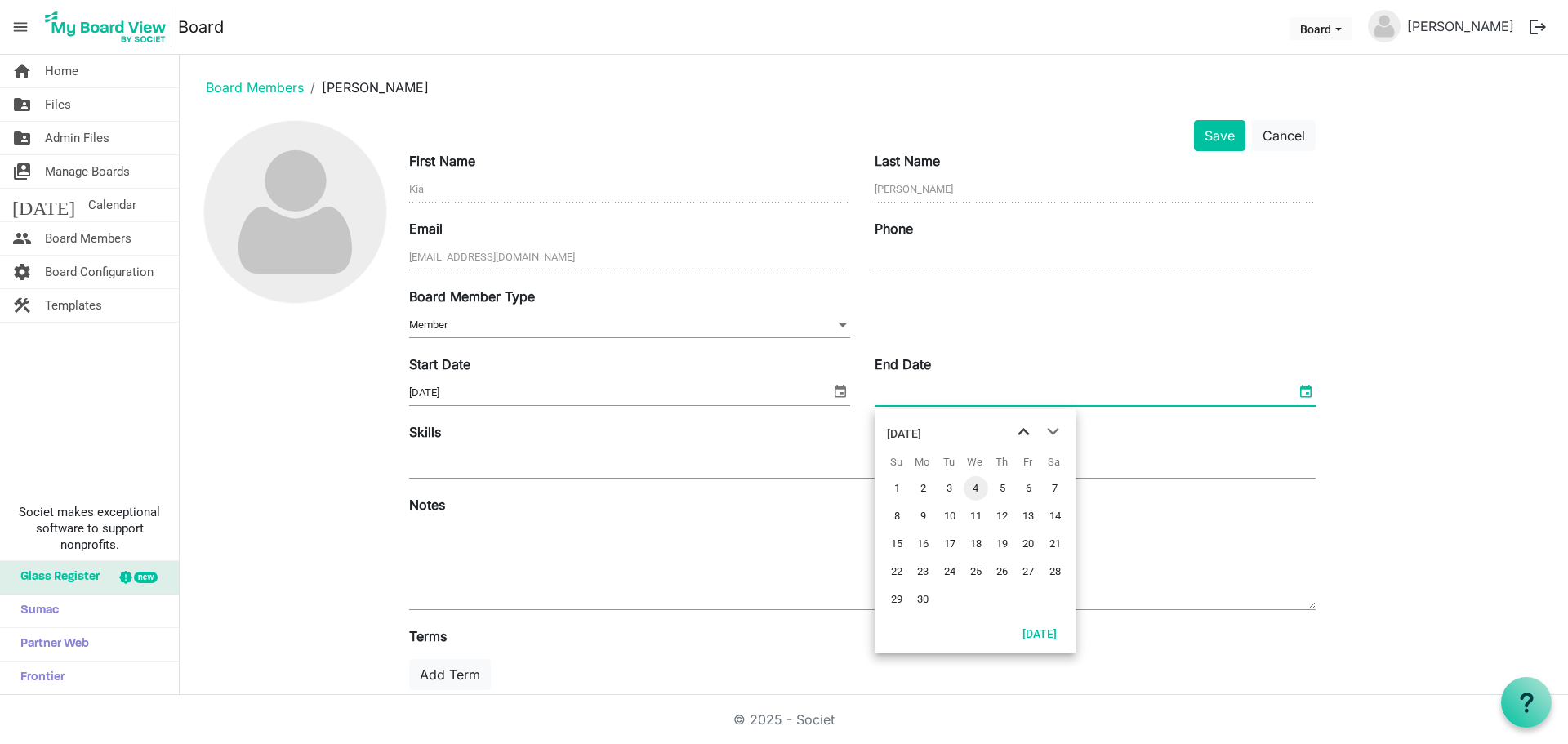
click at [1020, 430] on span "previous month" at bounding box center [1024, 432] width 29 height 30
click at [1018, 430] on span "previous month" at bounding box center [1024, 432] width 29 height 30
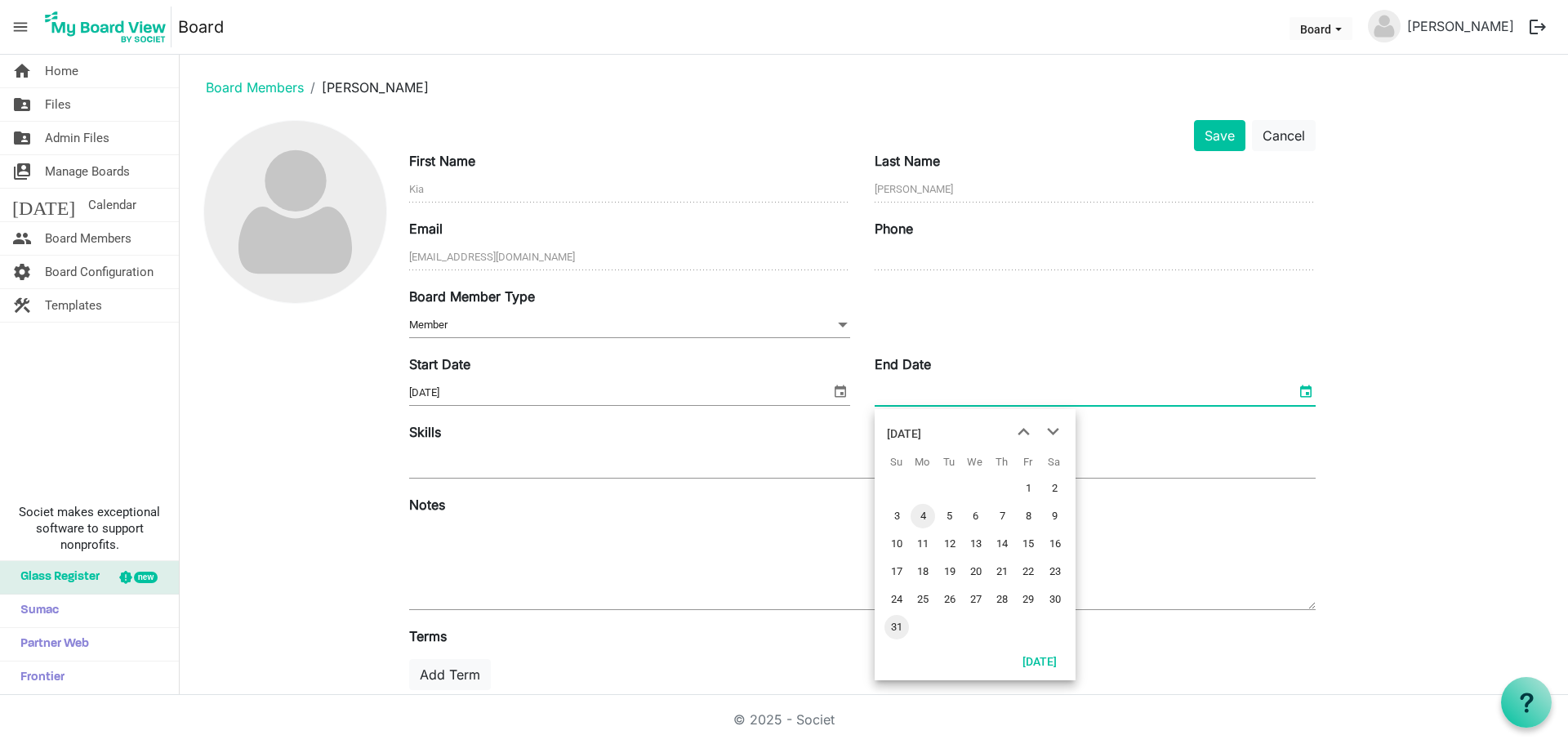
click at [901, 621] on span "31" at bounding box center [896, 626] width 25 height 25
type input "3/31/2024"
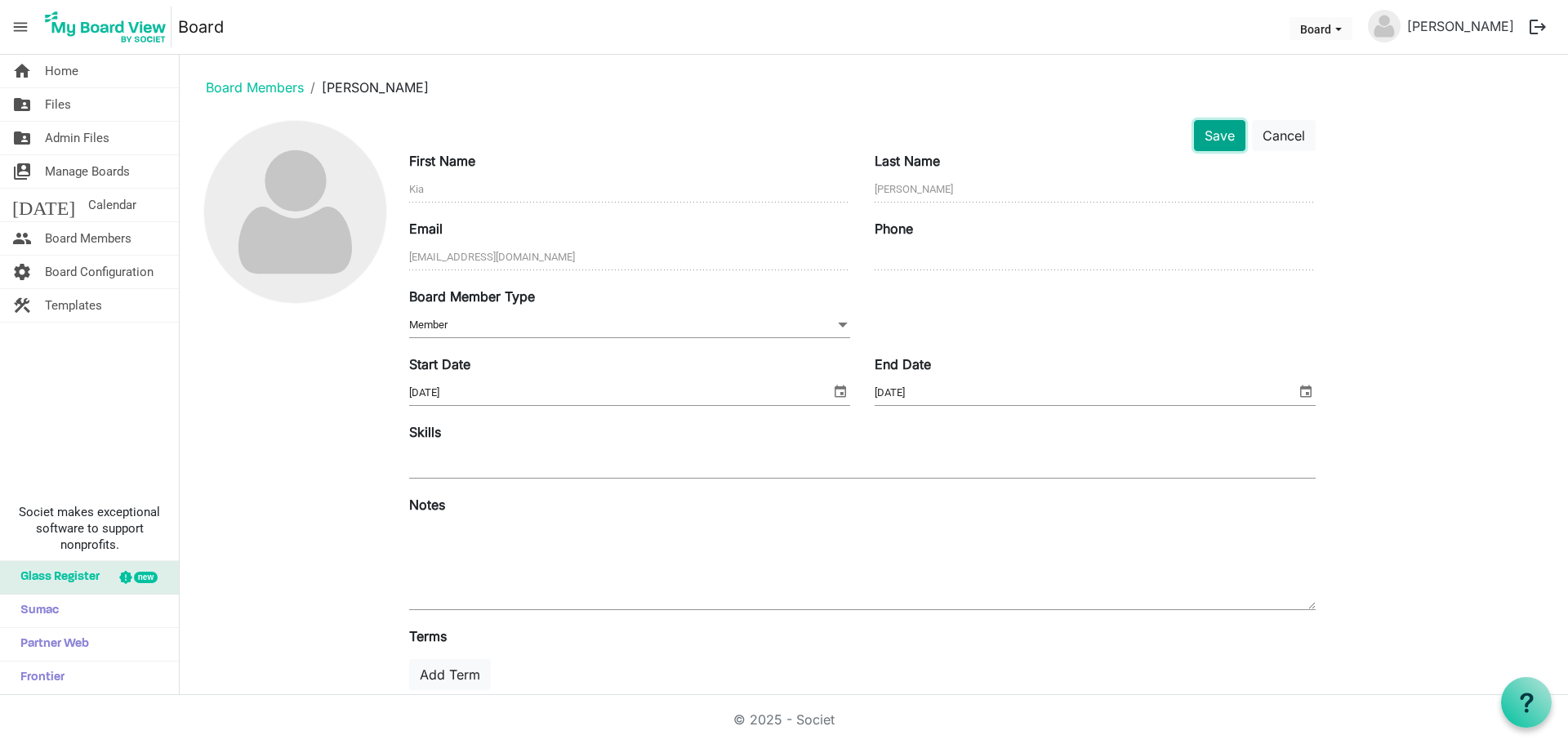
click at [1216, 145] on button "Save" at bounding box center [1219, 134] width 51 height 31
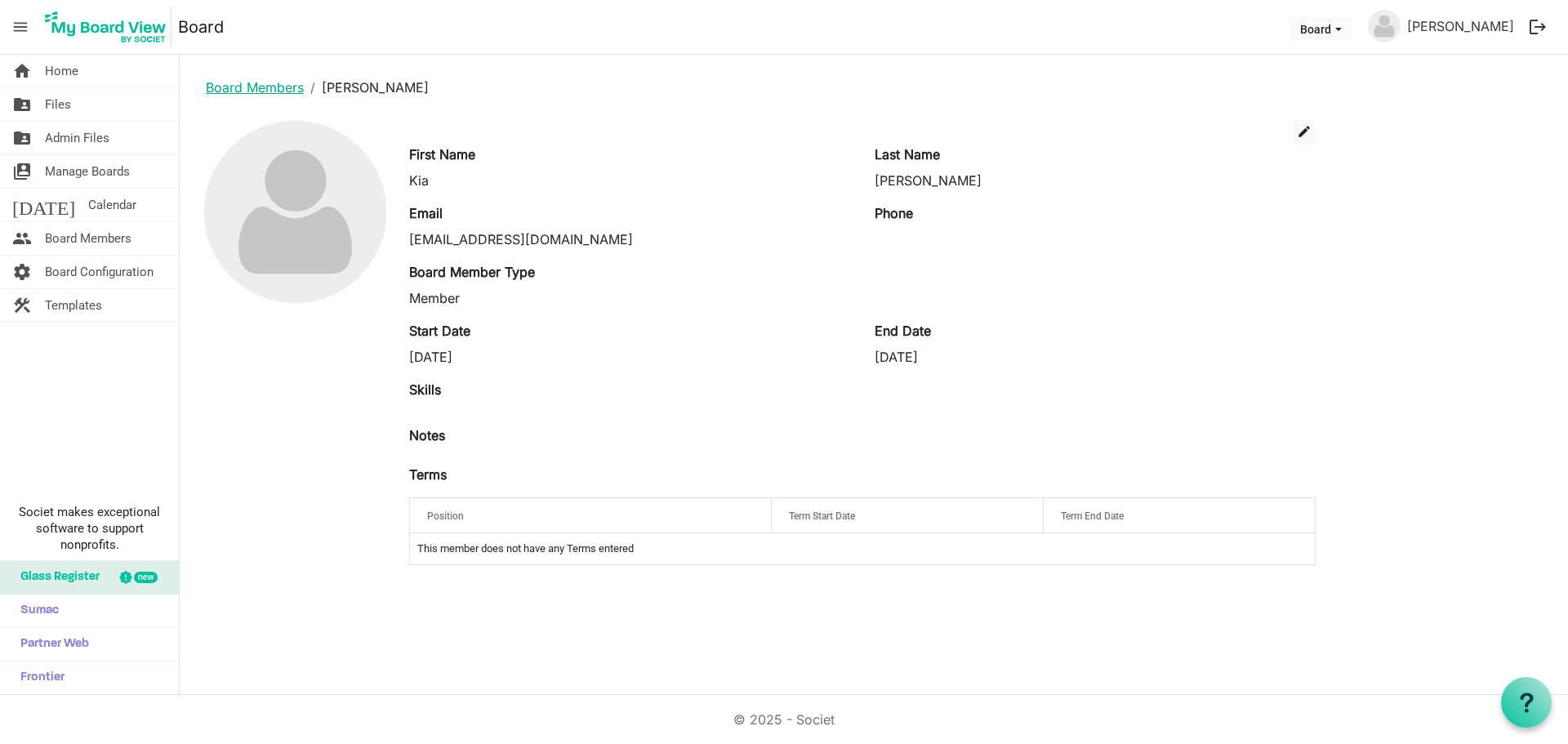
click at [262, 87] on link "Board Members" at bounding box center [254, 87] width 98 height 17
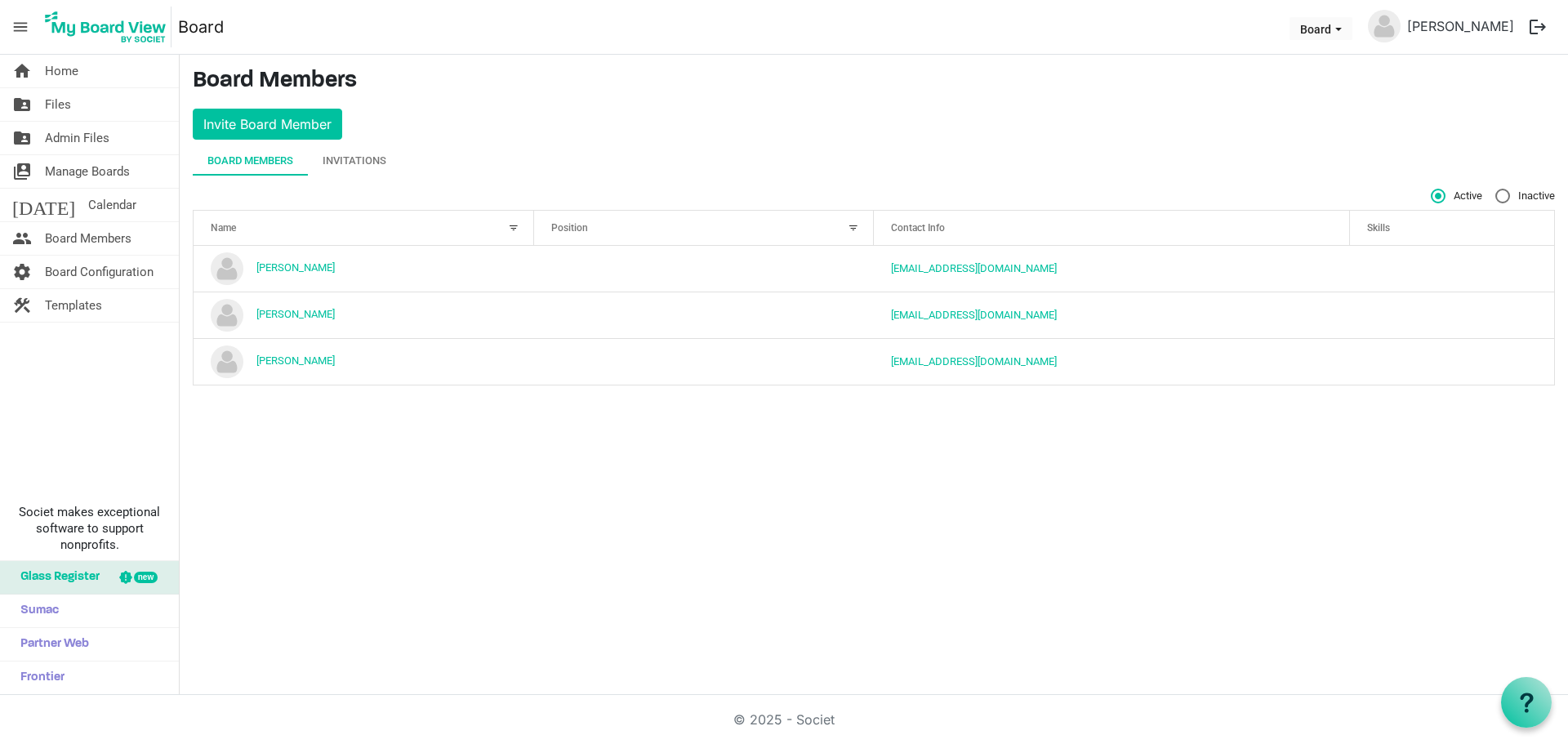
click at [1501, 198] on label "Inactive" at bounding box center [1525, 196] width 59 height 15
click at [1496, 190] on input "Inactive" at bounding box center [1495, 189] width 1 height 1
radio input "true"
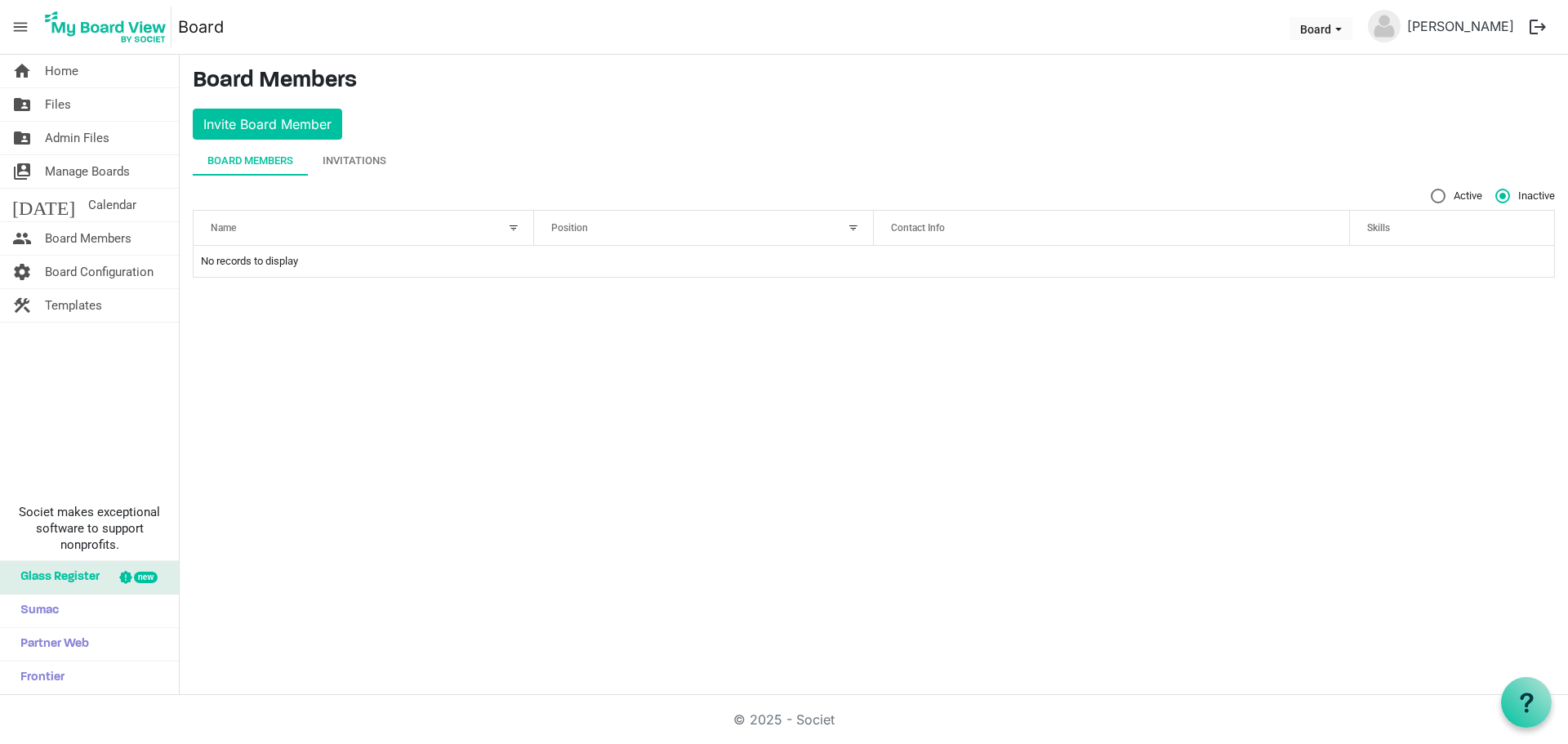
click at [1445, 195] on span "Active" at bounding box center [1456, 196] width 51 height 15
click at [1432, 190] on input "Active" at bounding box center [1431, 189] width 1 height 1
radio input "true"
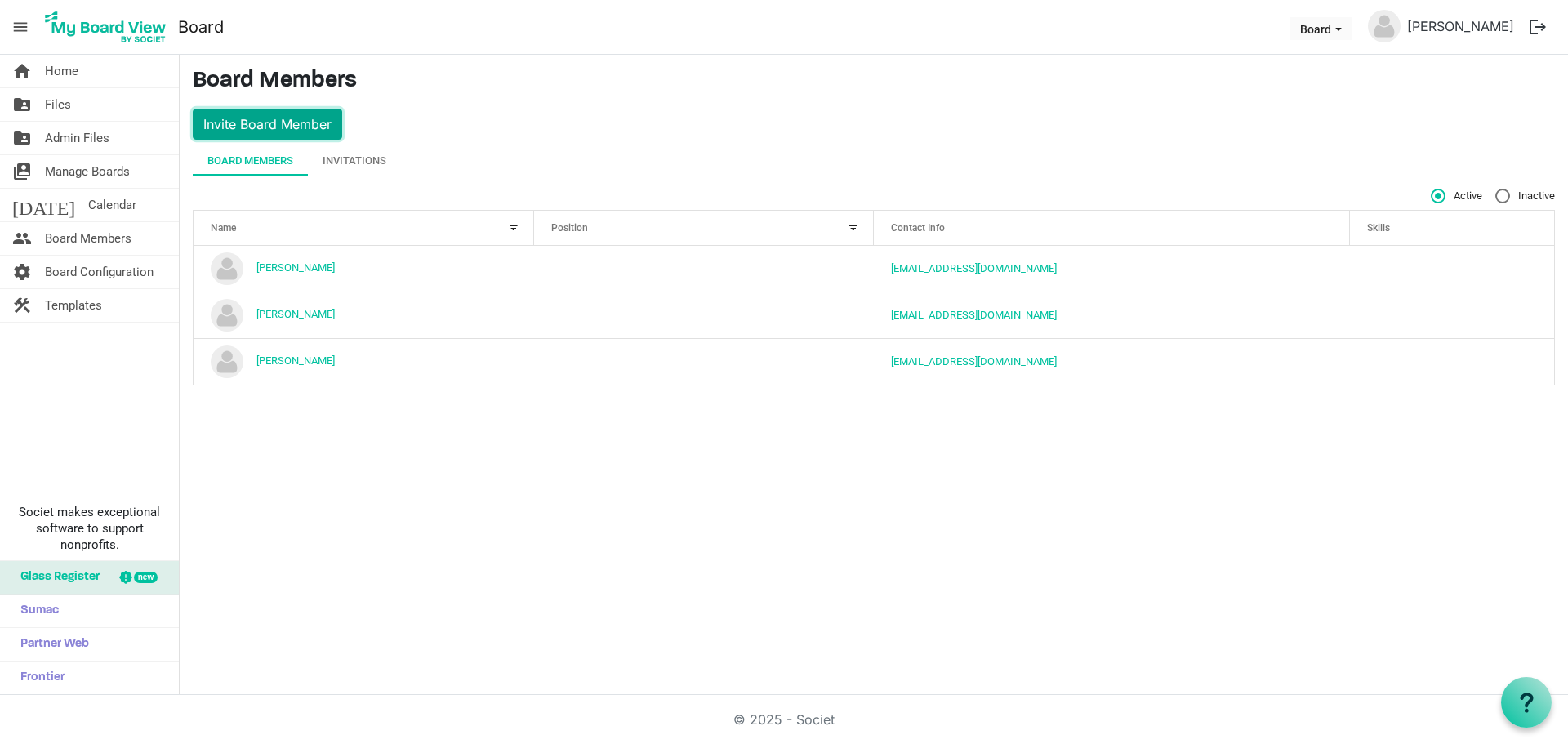
click at [297, 118] on button "Invite Board Member" at bounding box center [267, 124] width 149 height 31
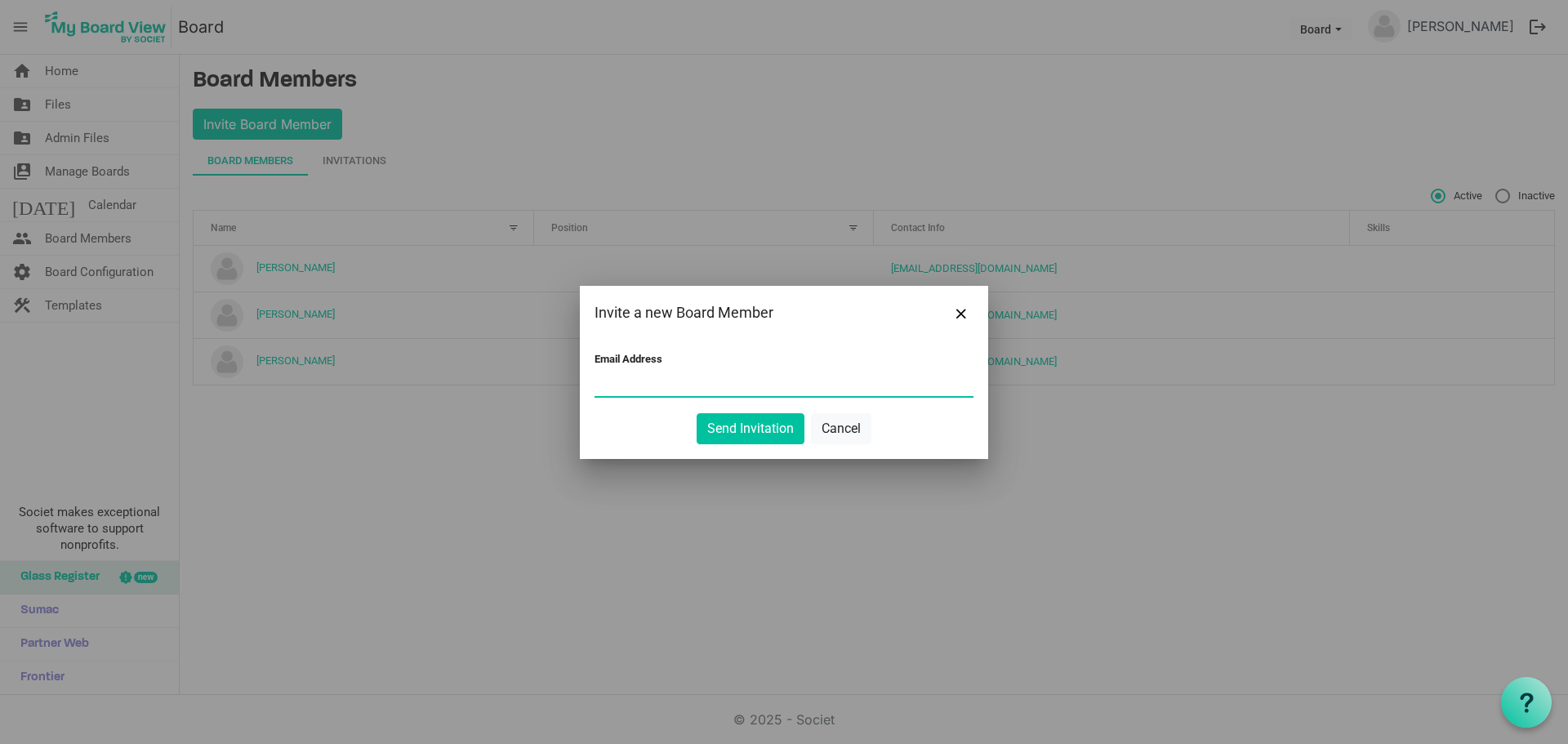
click at [648, 388] on input "Email Address" at bounding box center [784, 383] width 378 height 25
type input "[EMAIL_ADDRESS][DOMAIN_NAME]"
click at [701, 421] on button "Send Invitation" at bounding box center [750, 428] width 108 height 31
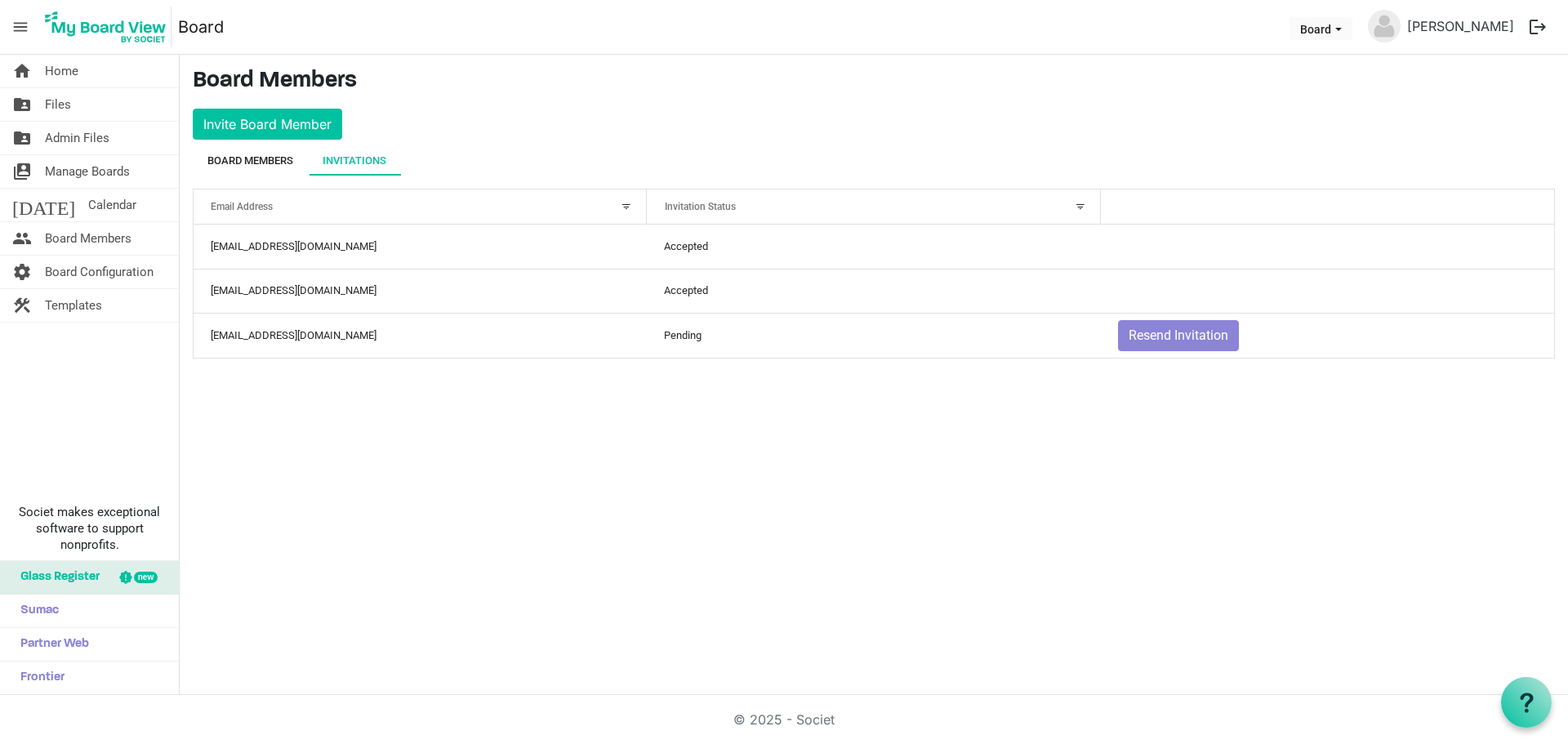
click at [250, 156] on div "Board Members" at bounding box center [250, 161] width 86 height 17
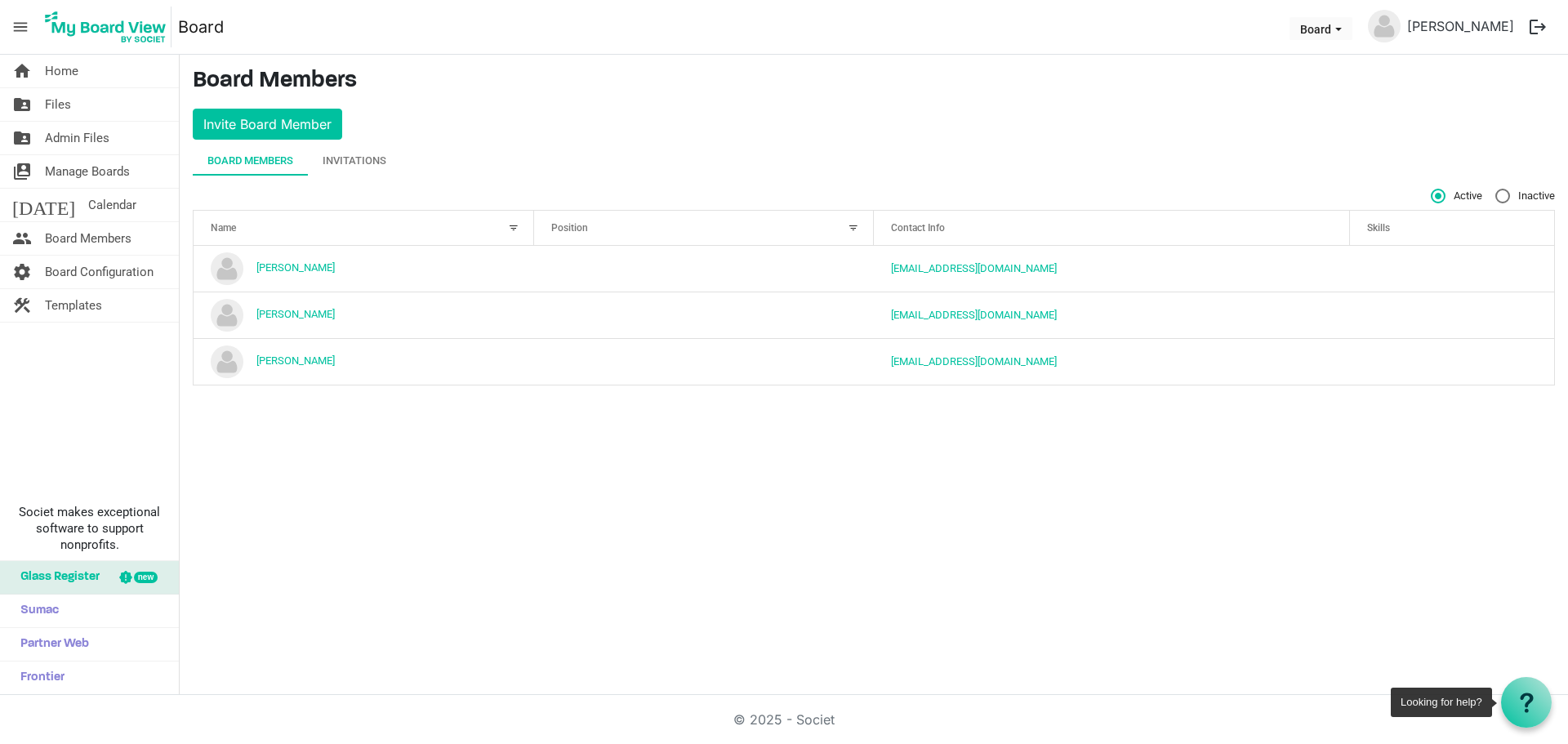
click at [1526, 716] on div at bounding box center [1526, 702] width 50 height 50
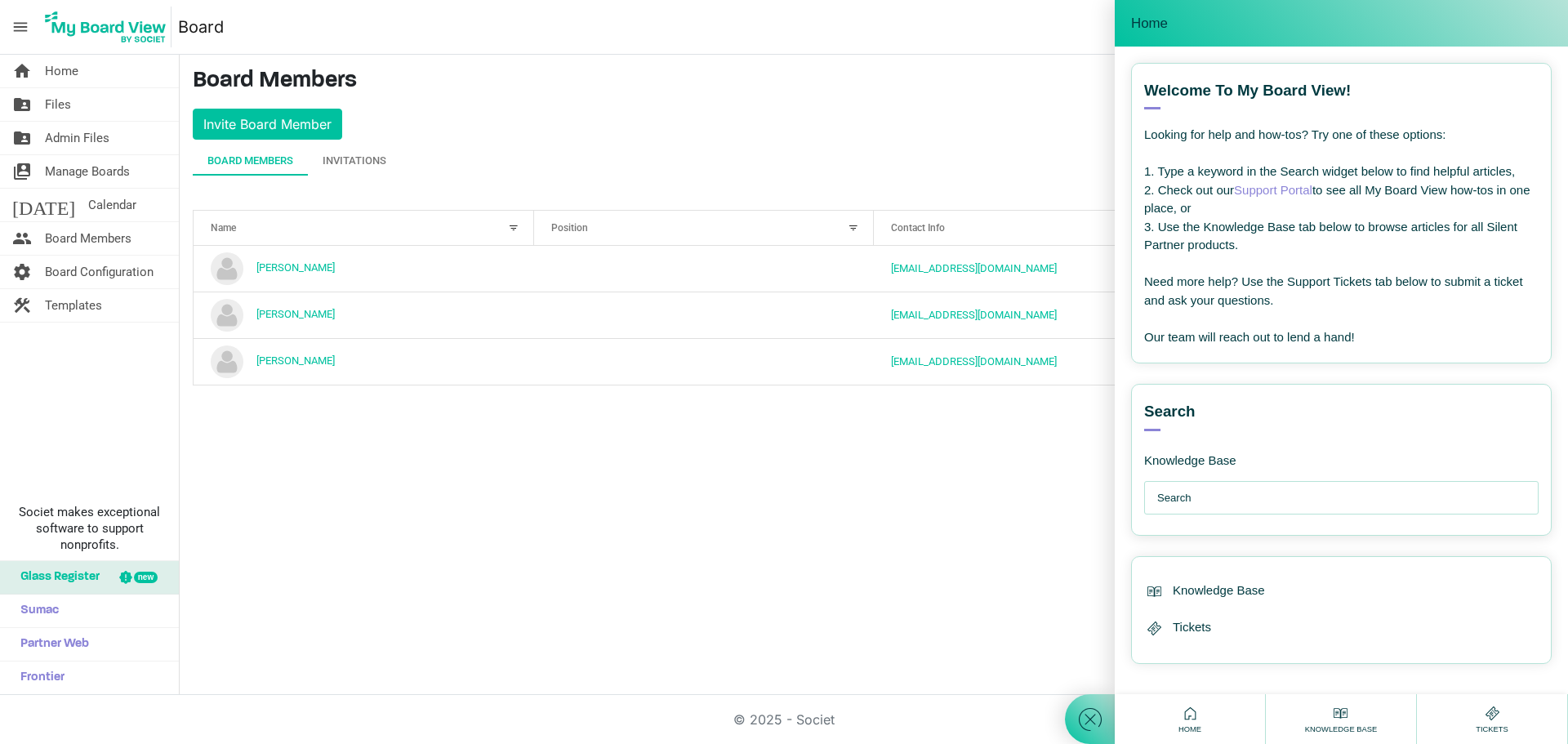
click at [1212, 492] on input "text" at bounding box center [1345, 498] width 376 height 33
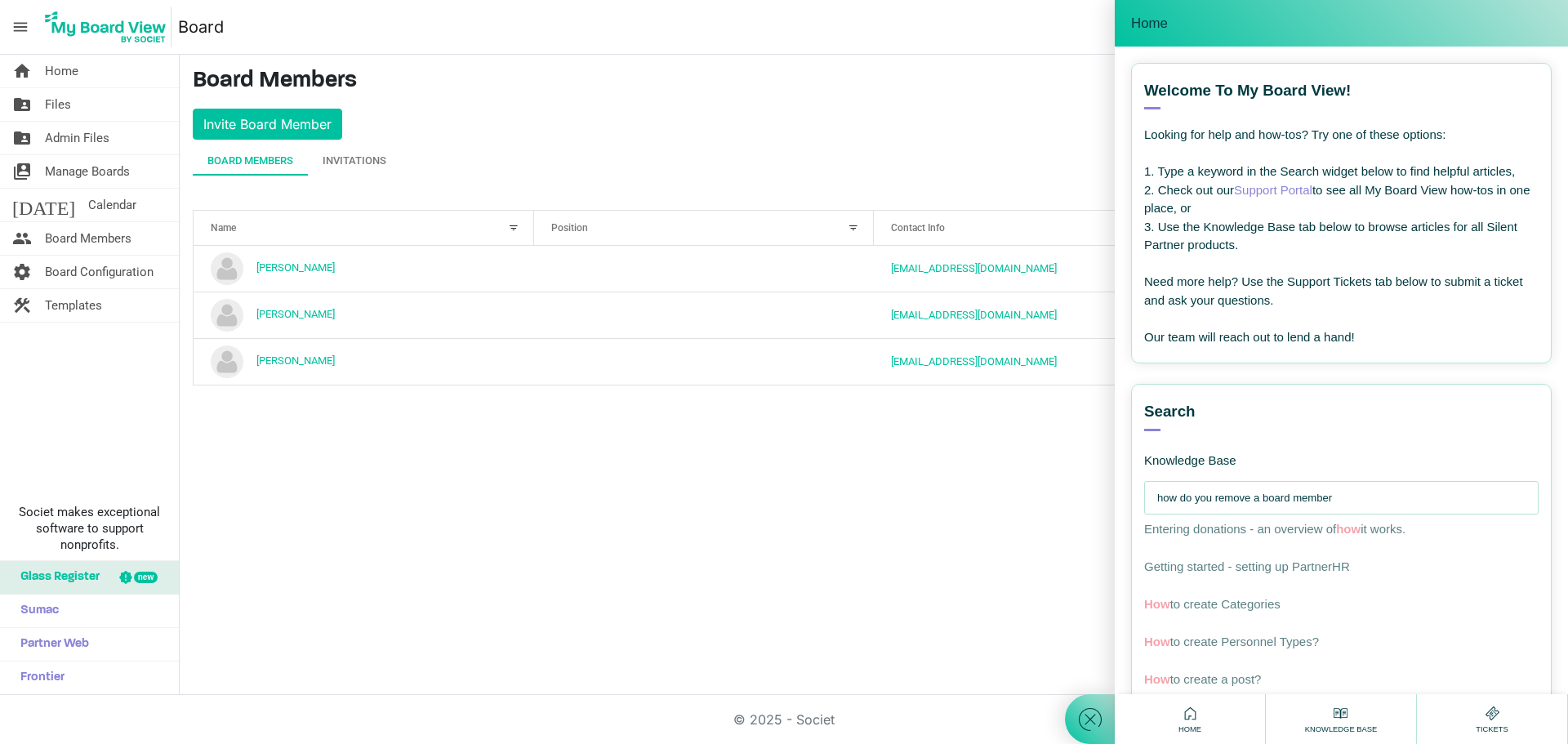
type input "how do you remove a board member"
click at [1273, 531] on span "How to invite a nd m a n a ge board member s" at bounding box center [1258, 529] width 228 height 14
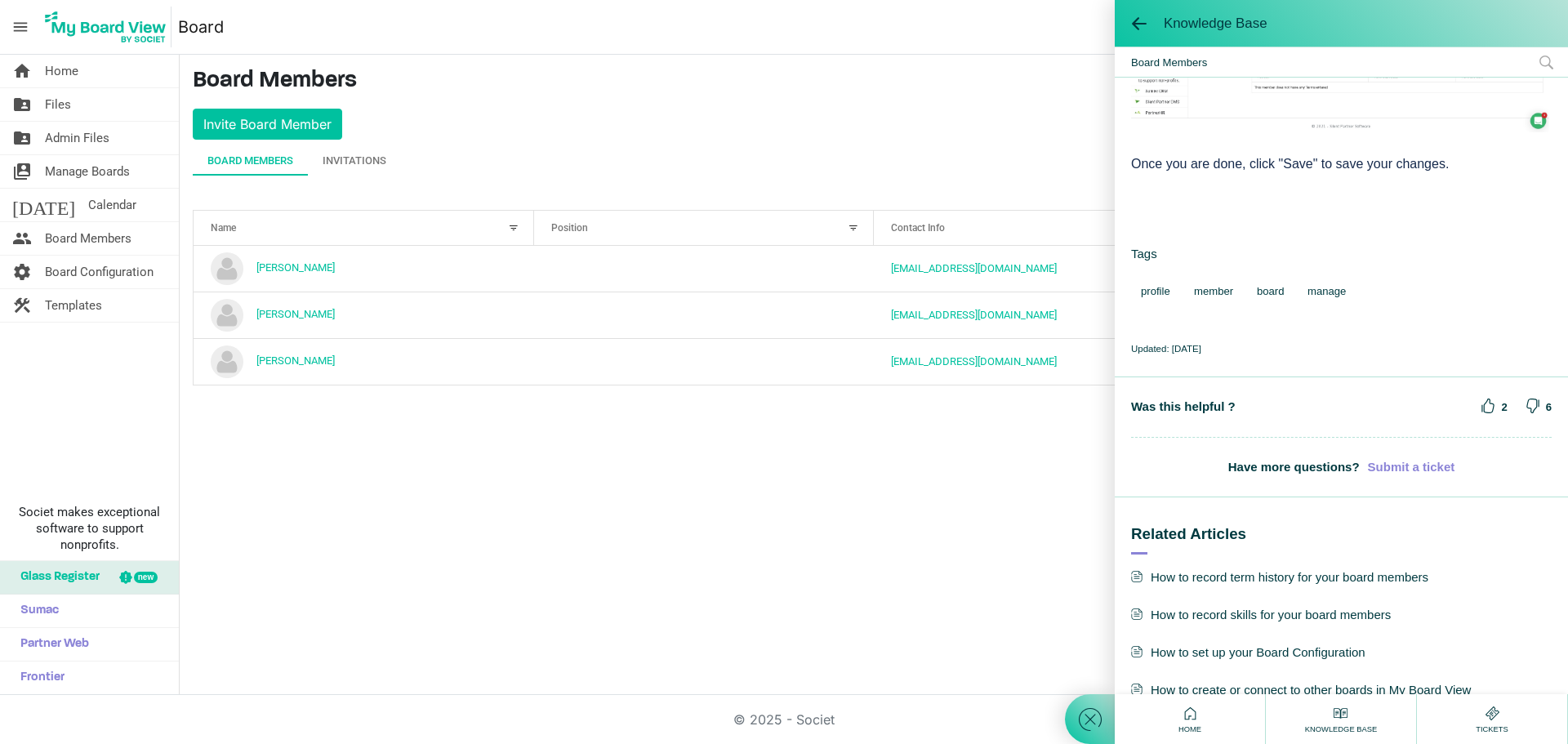
scroll to position [1470, 0]
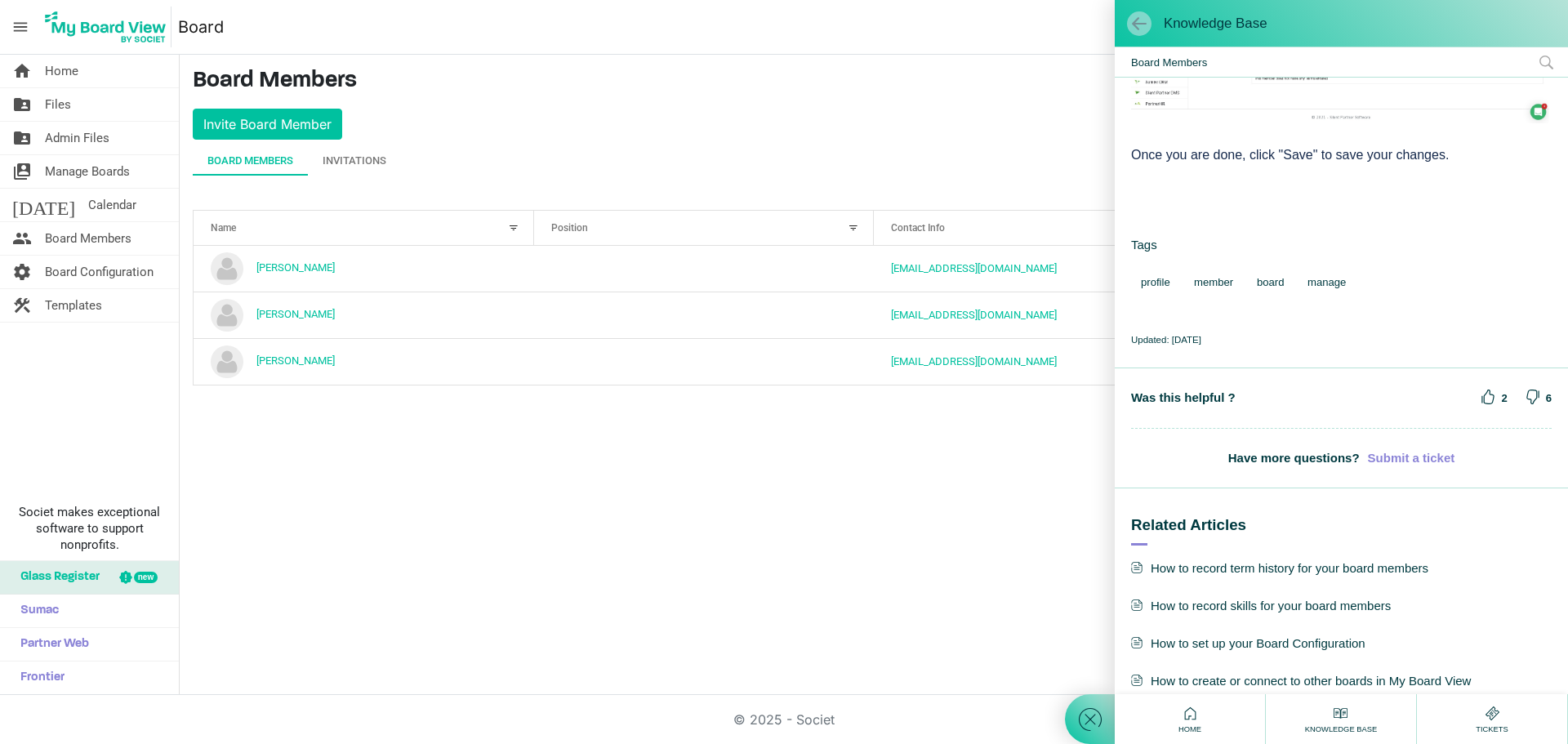
click at [1133, 21] on span at bounding box center [1139, 24] width 17 height 17
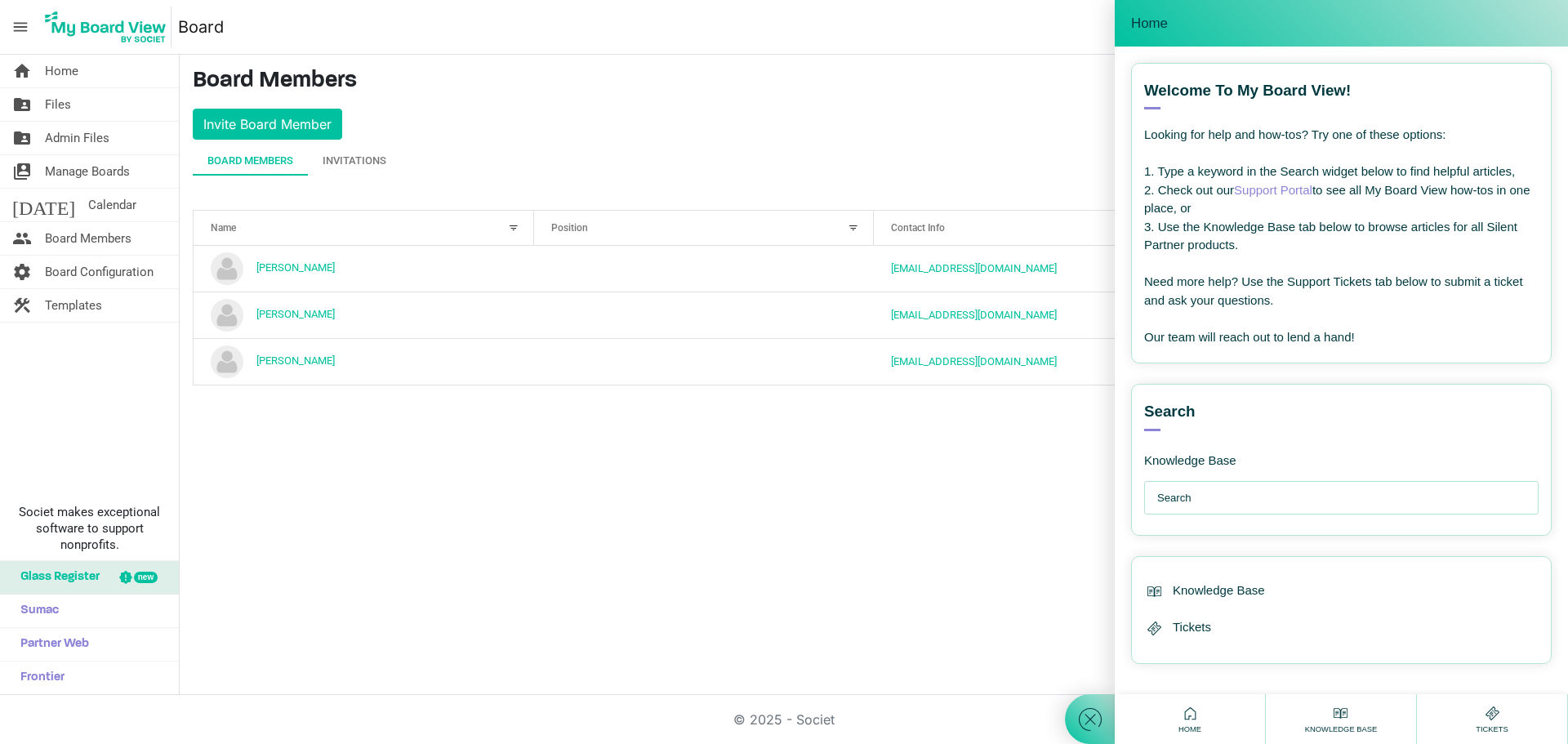
drag, startPoint x: 1389, startPoint y: 12, endPoint x: 1195, endPoint y: 30, distance: 194.8
click at [1196, 30] on div "Home" at bounding box center [1342, 23] width 421 height 22
click at [1136, 21] on span "Home" at bounding box center [1149, 24] width 37 height 17
click at [887, 102] on main "Board Members Invite Board Member Board Members Invitations Active Inactive Nam…" at bounding box center [873, 232] width 1388 height 357
click at [966, 641] on div "home Home folder_shared Files folder_shared Admin Files switch_account Manage B…" at bounding box center [784, 374] width 1568 height 640
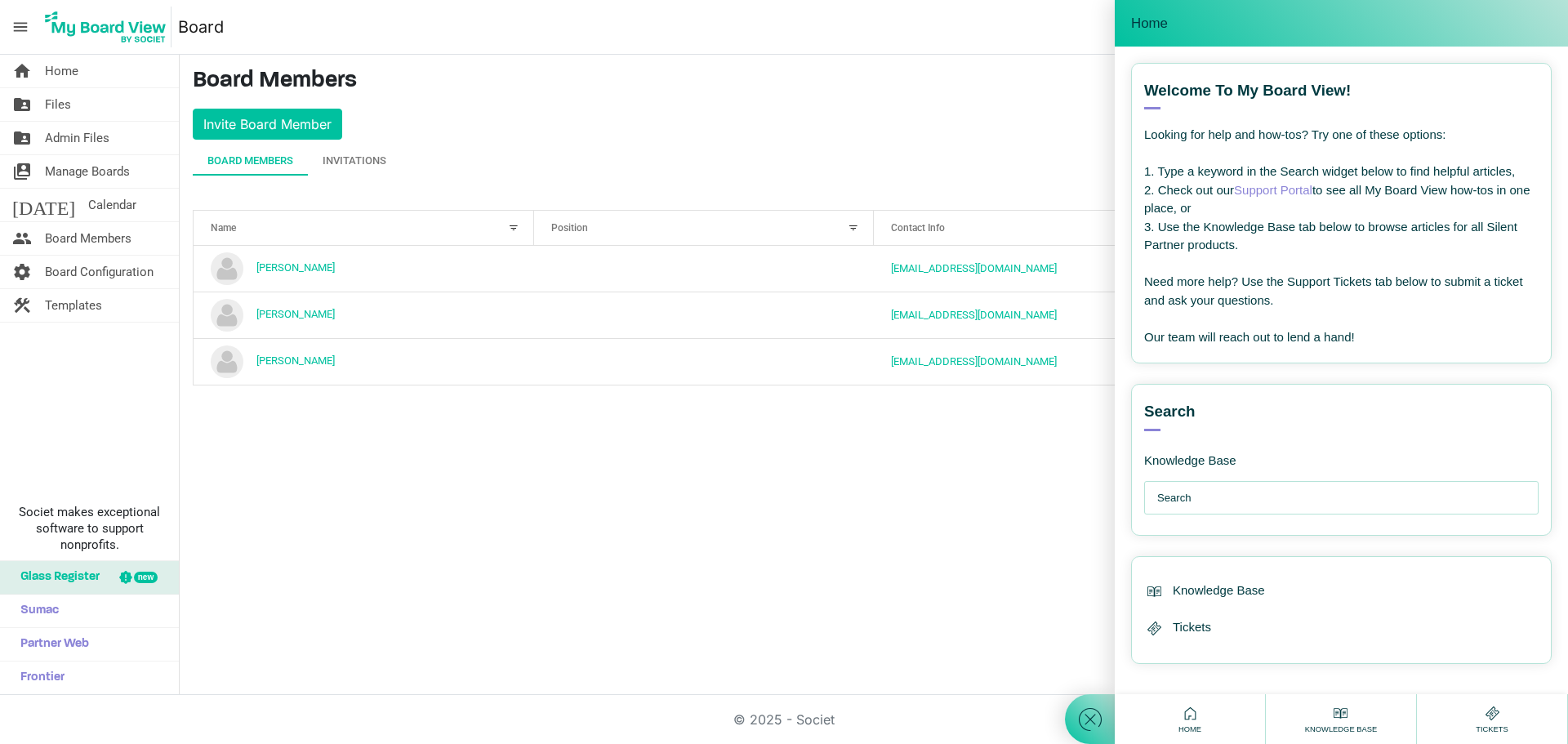
click at [962, 105] on main "Board Members Invite Board Member Board Members Invitations Active Inactive Nam…" at bounding box center [873, 232] width 1388 height 357
click at [453, 581] on div "home Home folder_shared Files folder_shared Admin Files switch_account Manage B…" at bounding box center [784, 374] width 1568 height 640
click at [1090, 723] on icon at bounding box center [1090, 719] width 30 height 30
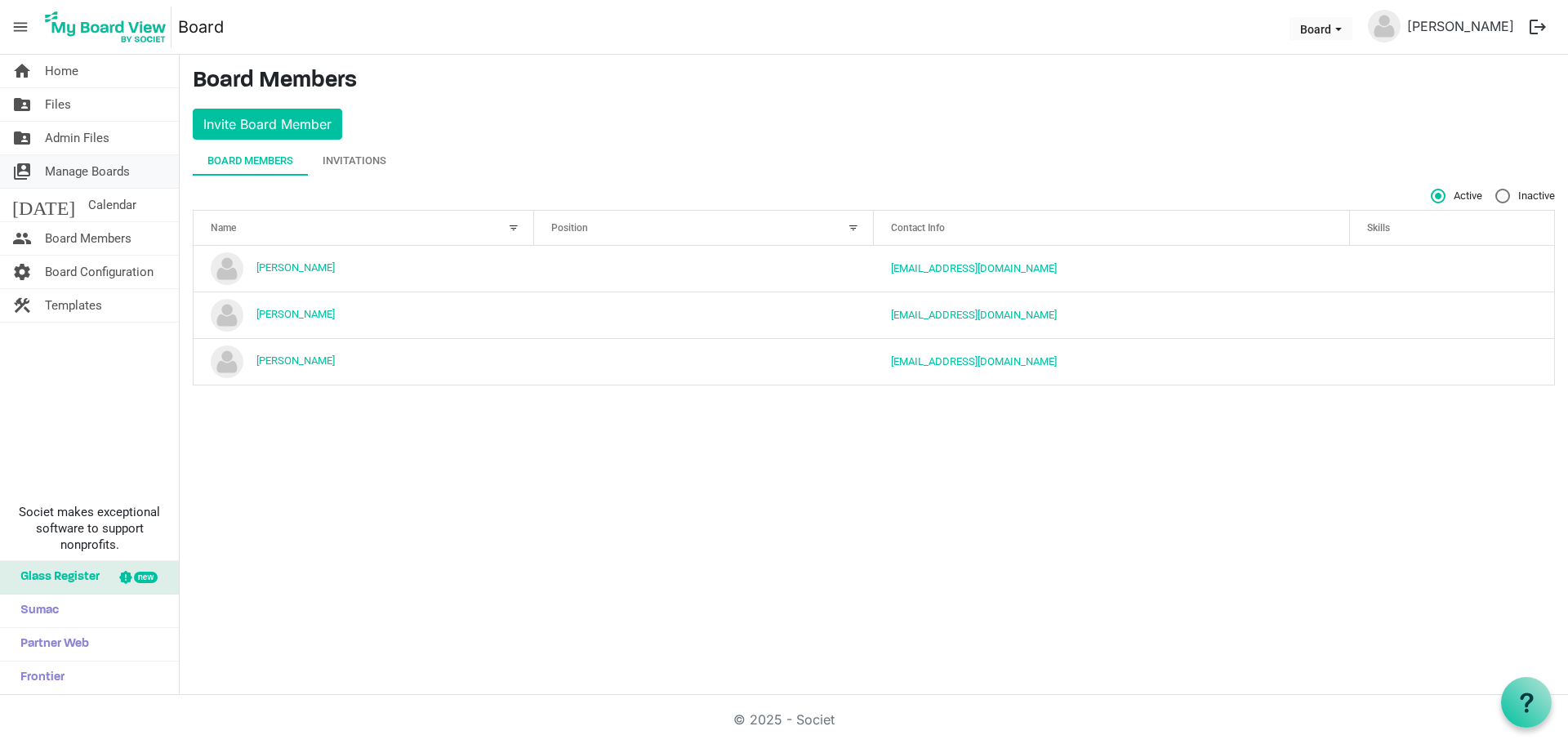
click at [66, 166] on span "Manage Boards" at bounding box center [87, 171] width 85 height 33
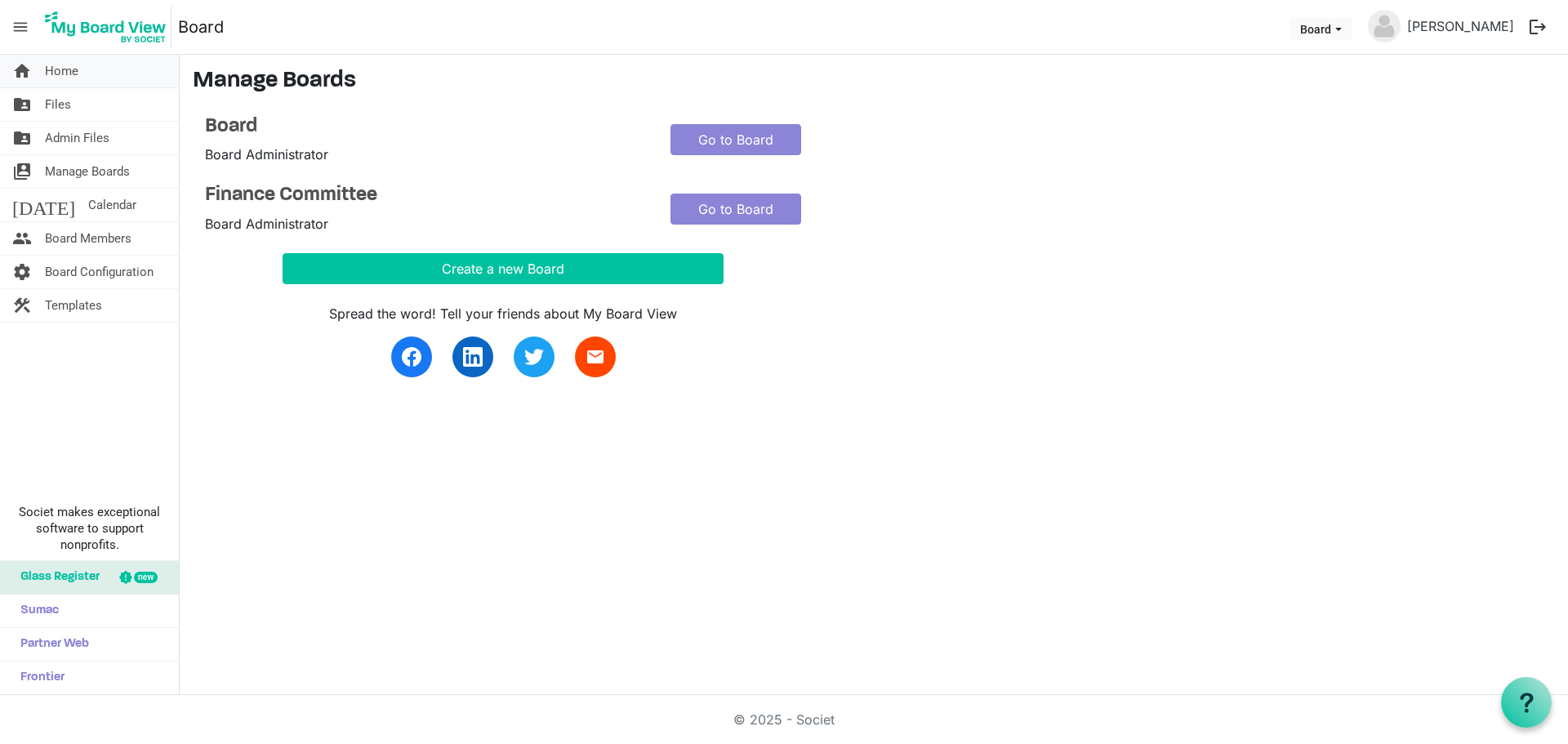
click at [77, 71] on span "Home" at bounding box center [61, 70] width 34 height 33
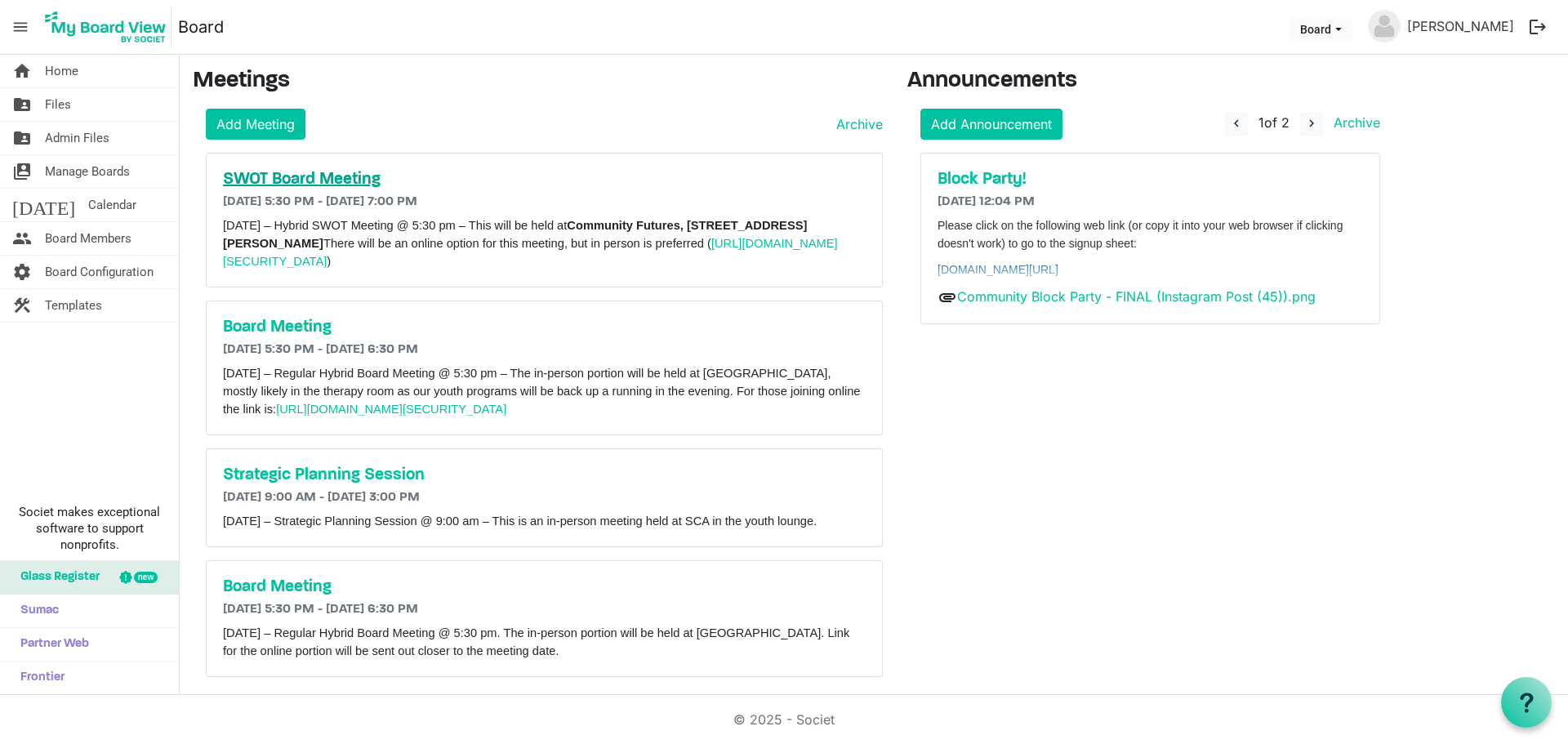
click at [346, 172] on h5 "SWOT Board Meeting" at bounding box center [544, 180] width 642 height 20
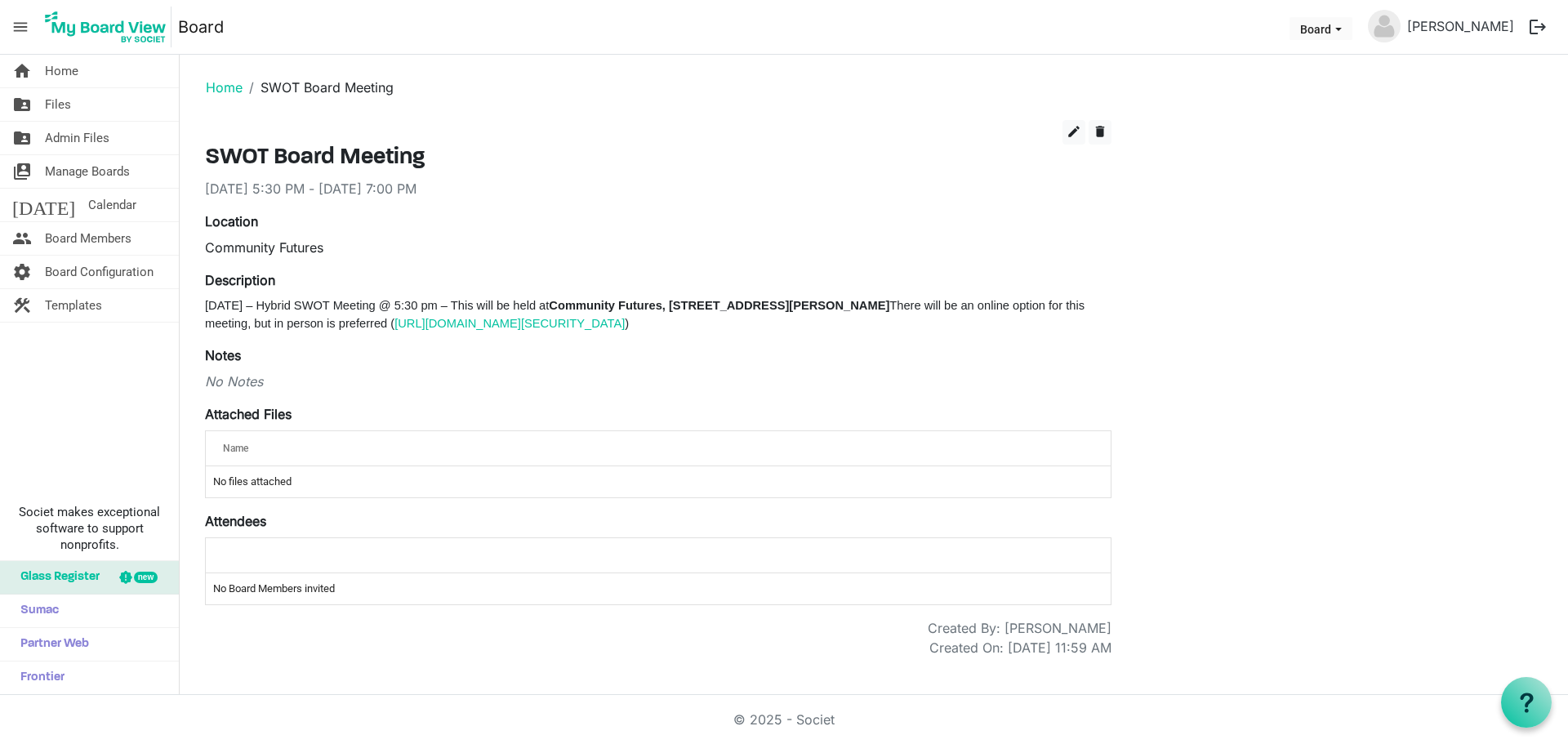
click at [282, 535] on div "Attendees attendeesGrid_header_table No Board Members invited" at bounding box center [657, 557] width 906 height 94
click at [257, 558] on div at bounding box center [658, 555] width 882 height 24
click at [257, 585] on td "No Board Members invited" at bounding box center [658, 588] width 905 height 31
click at [308, 555] on div at bounding box center [658, 555] width 882 height 24
click at [1080, 127] on span "edit" at bounding box center [1073, 131] width 15 height 15
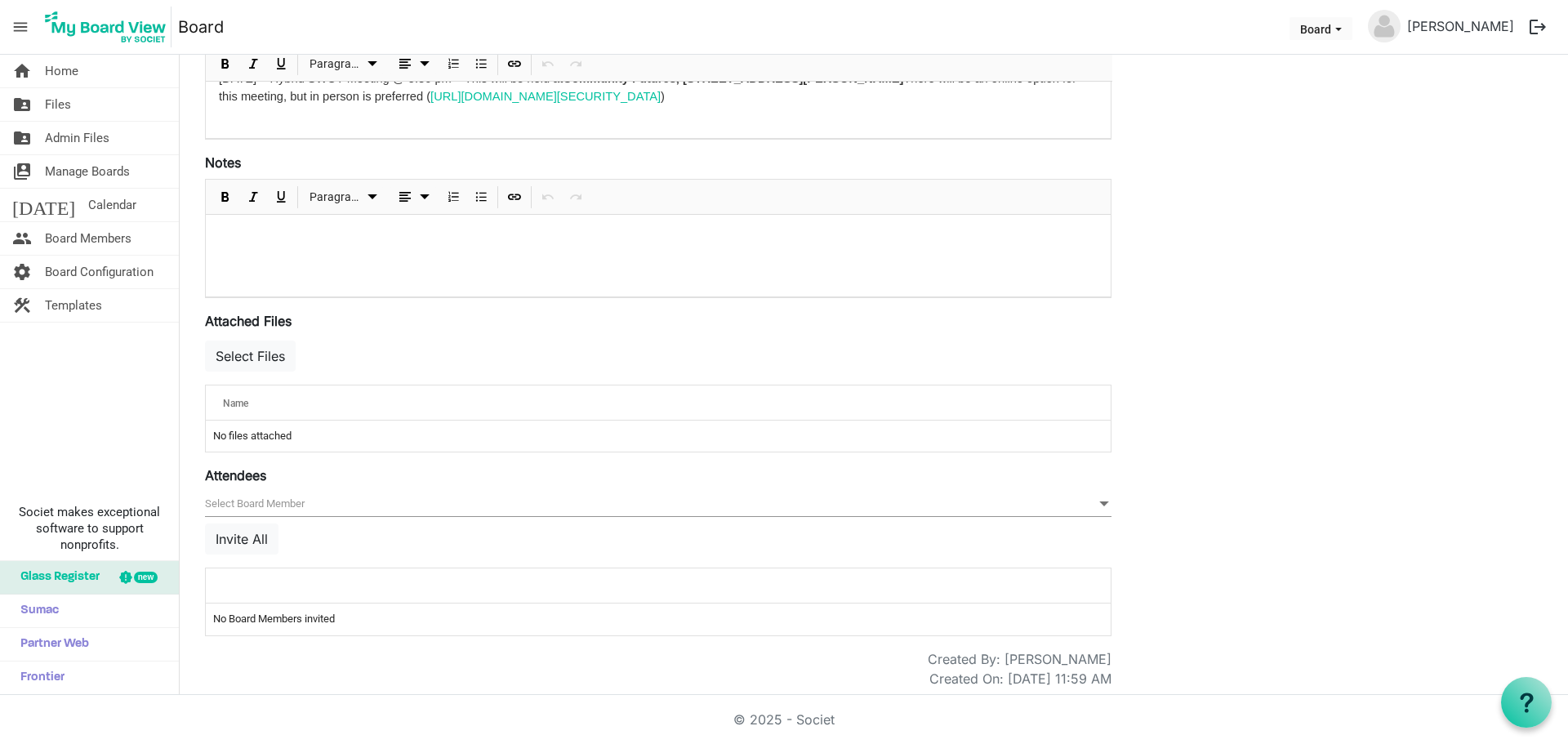
scroll to position [355, 0]
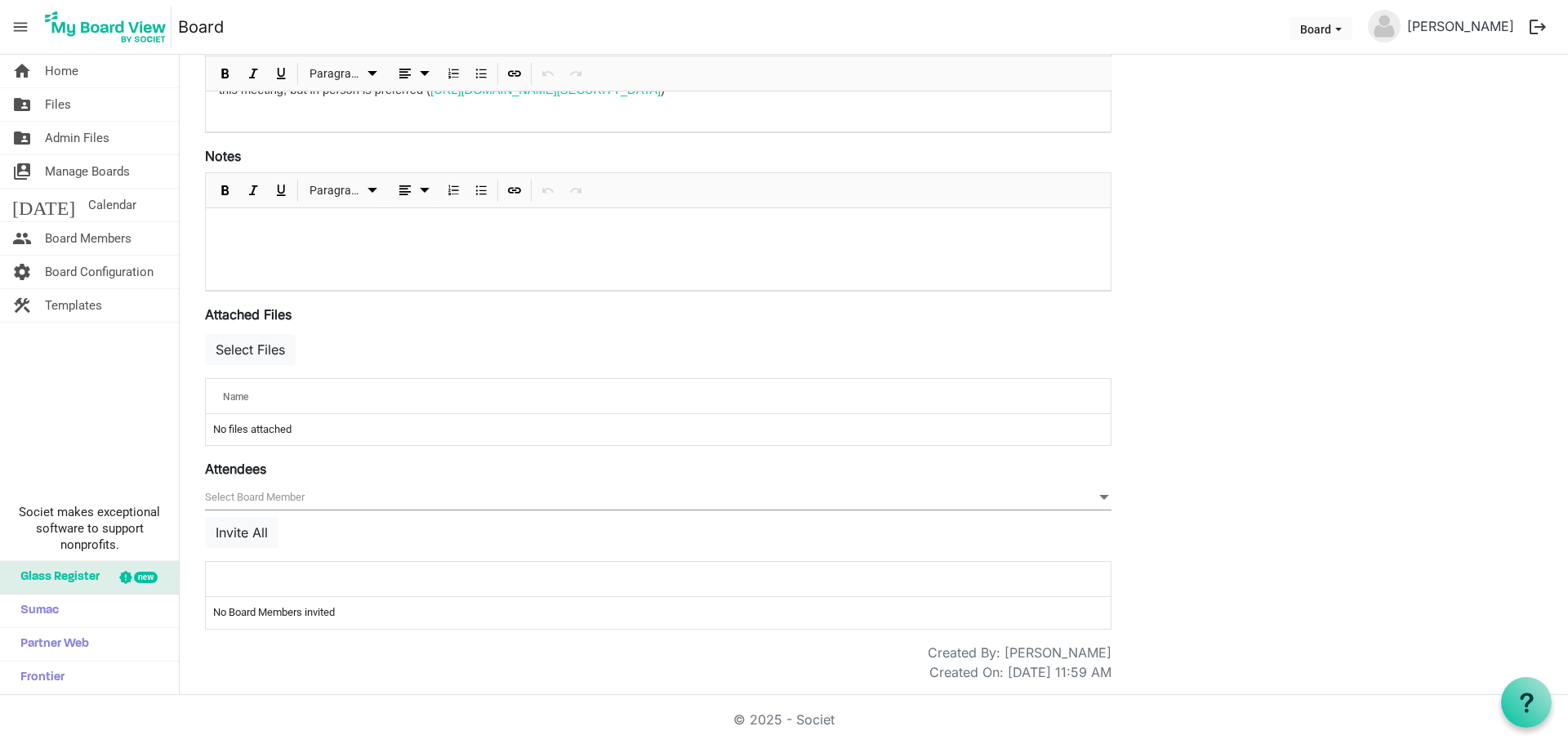
click at [297, 507] on span "null" at bounding box center [657, 498] width 906 height 26
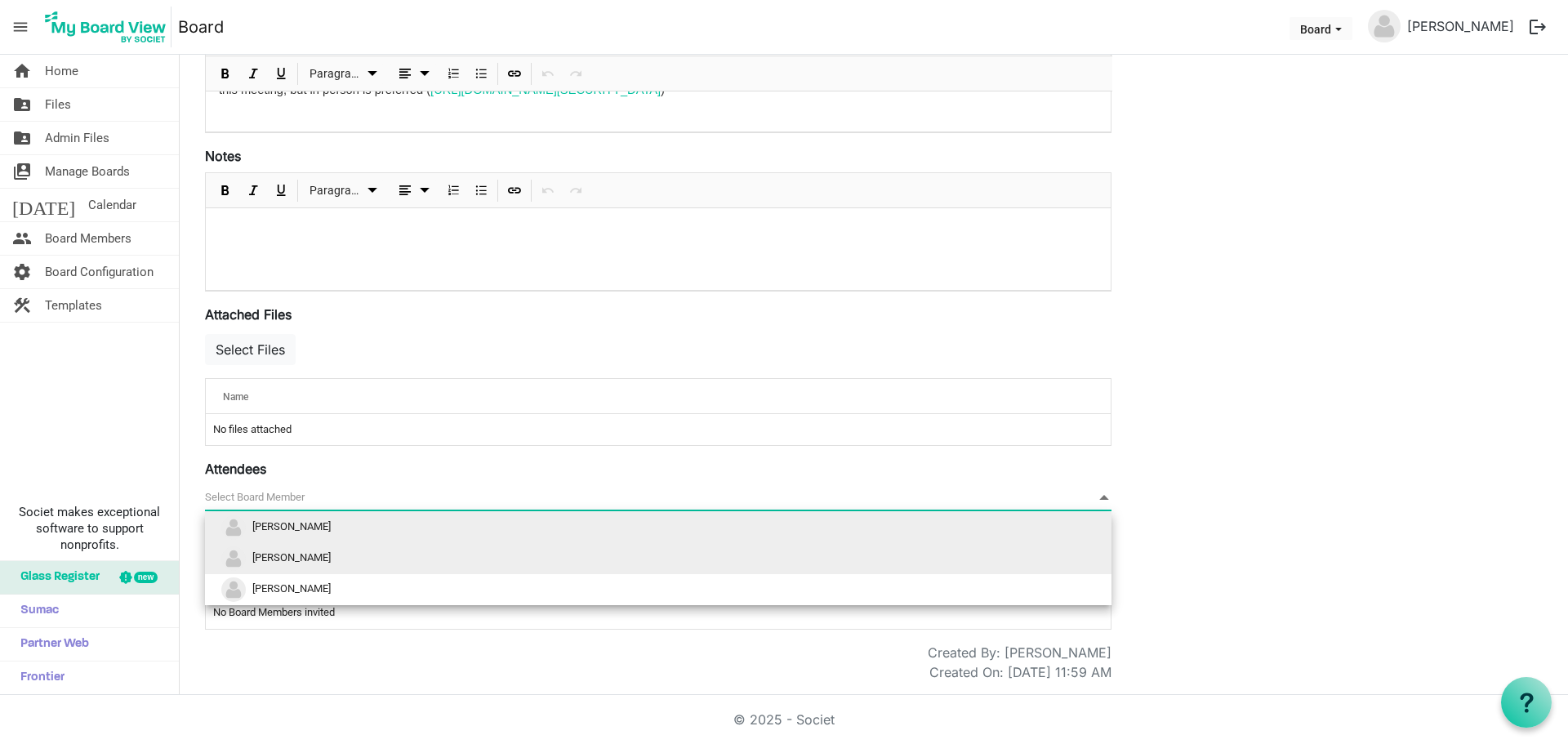
click at [300, 552] on span "[PERSON_NAME]" at bounding box center [290, 558] width 78 height 12
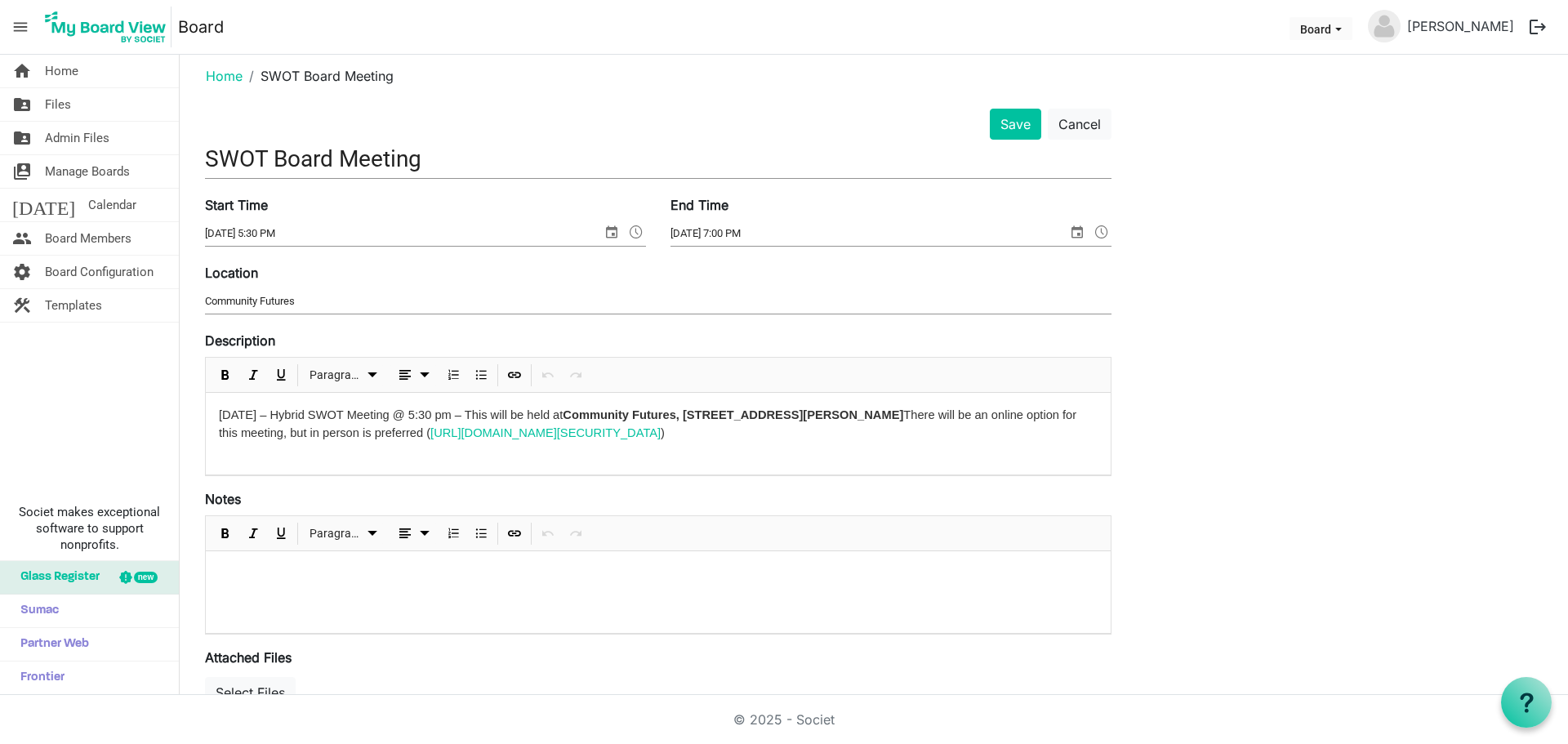
scroll to position [0, 0]
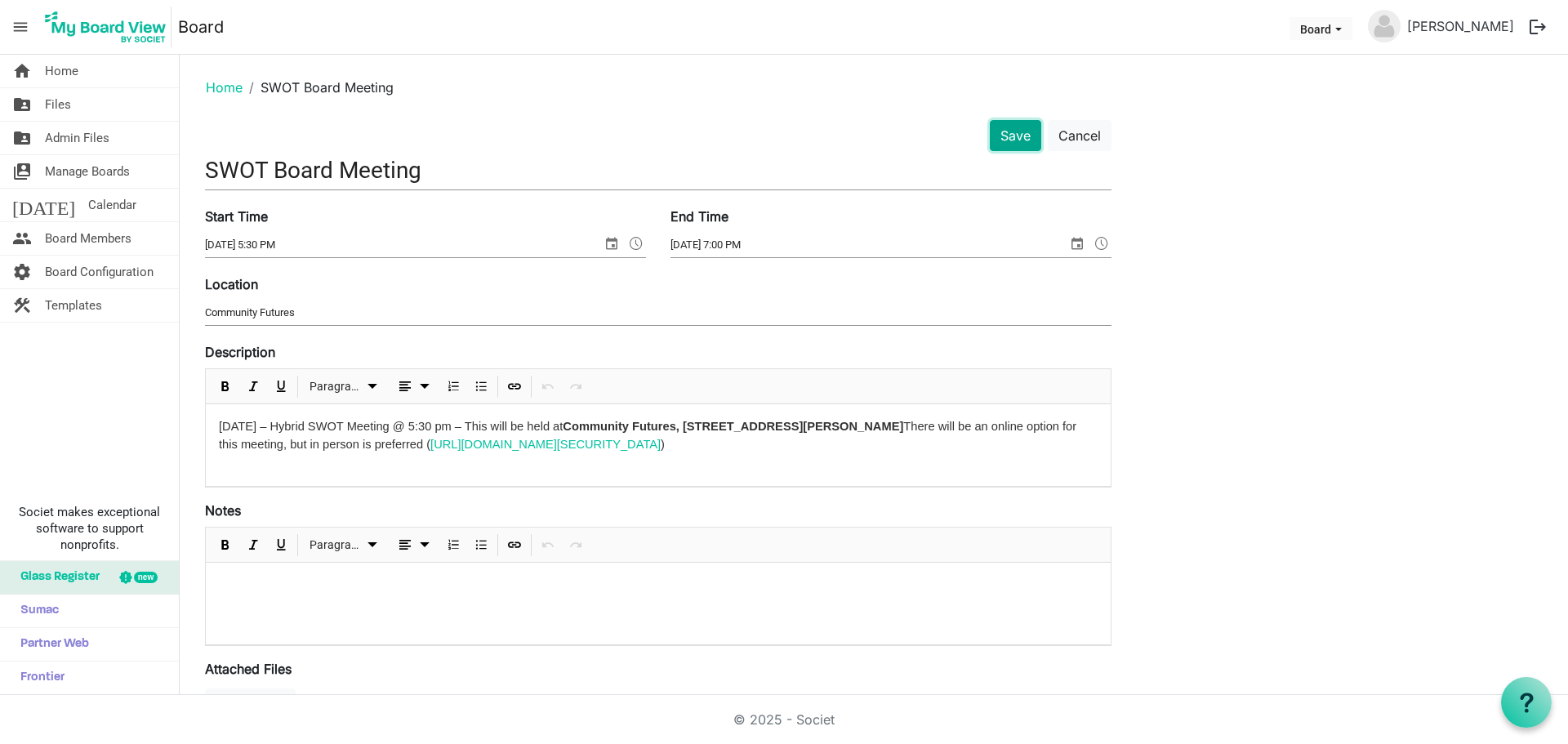
click at [1003, 127] on button "Save" at bounding box center [1016, 134] width 51 height 31
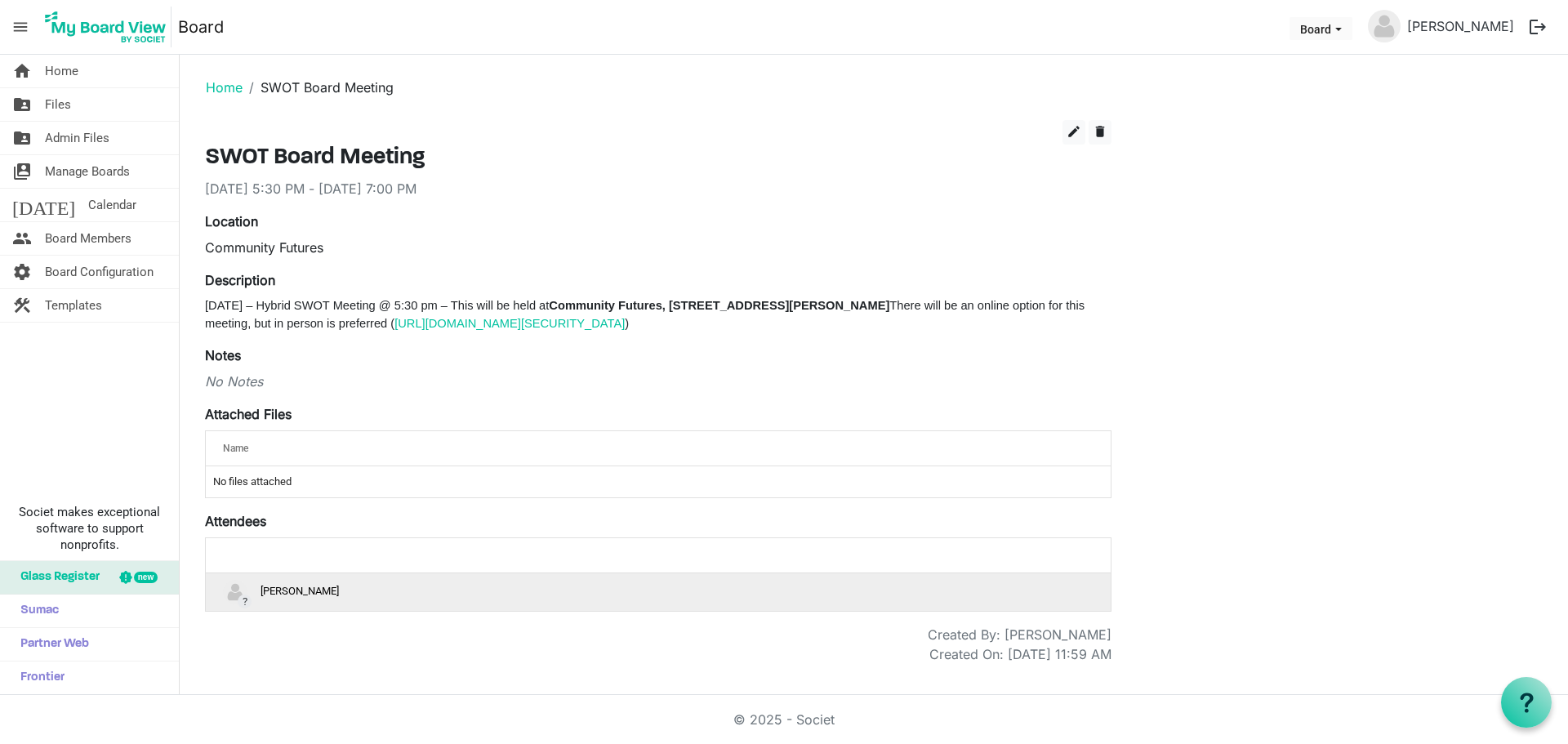
click at [378, 595] on div "? [PERSON_NAME]" at bounding box center [658, 592] width 870 height 25
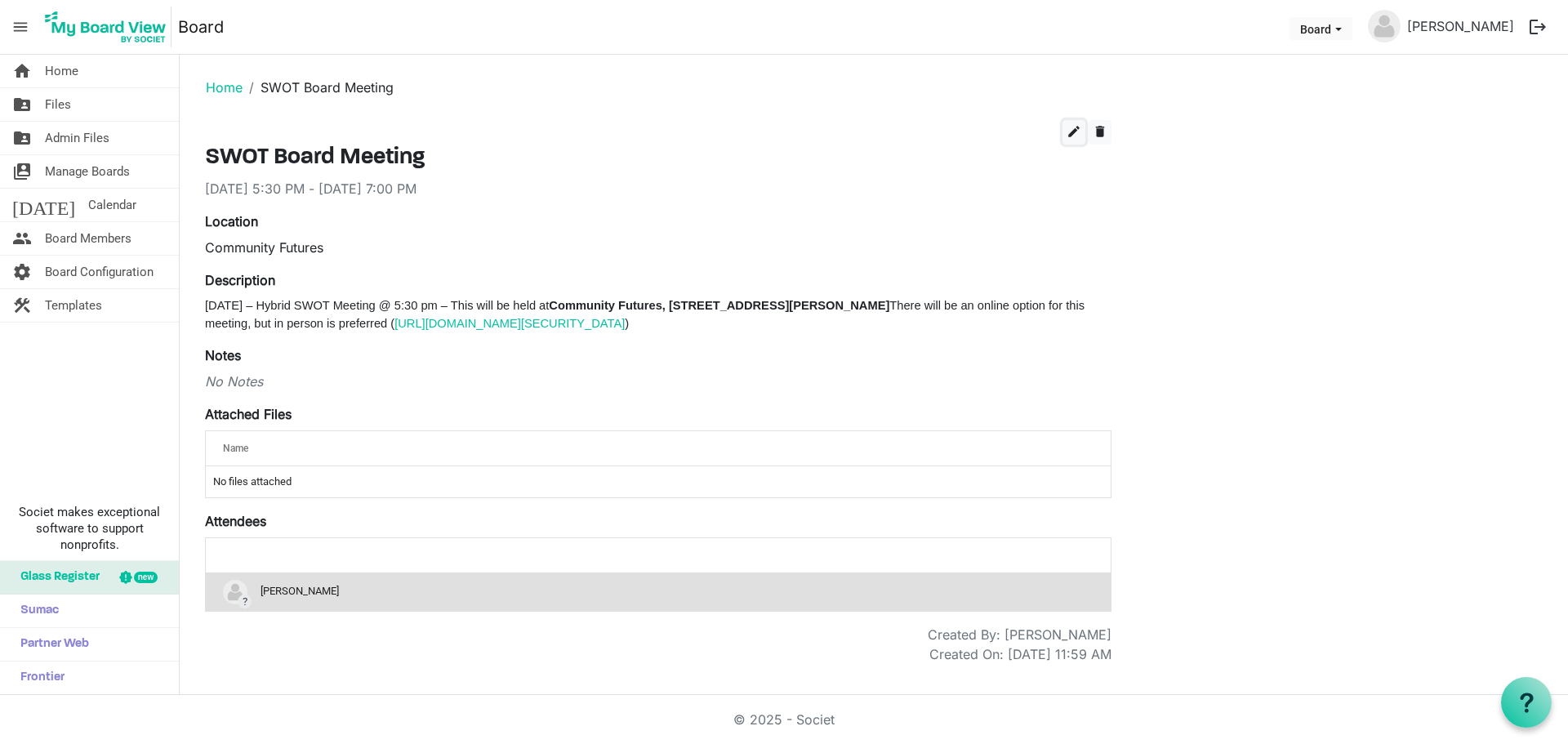
drag, startPoint x: 1069, startPoint y: 129, endPoint x: 1025, endPoint y: 157, distance: 52.2
click at [1069, 129] on span "edit" at bounding box center [1073, 131] width 15 height 15
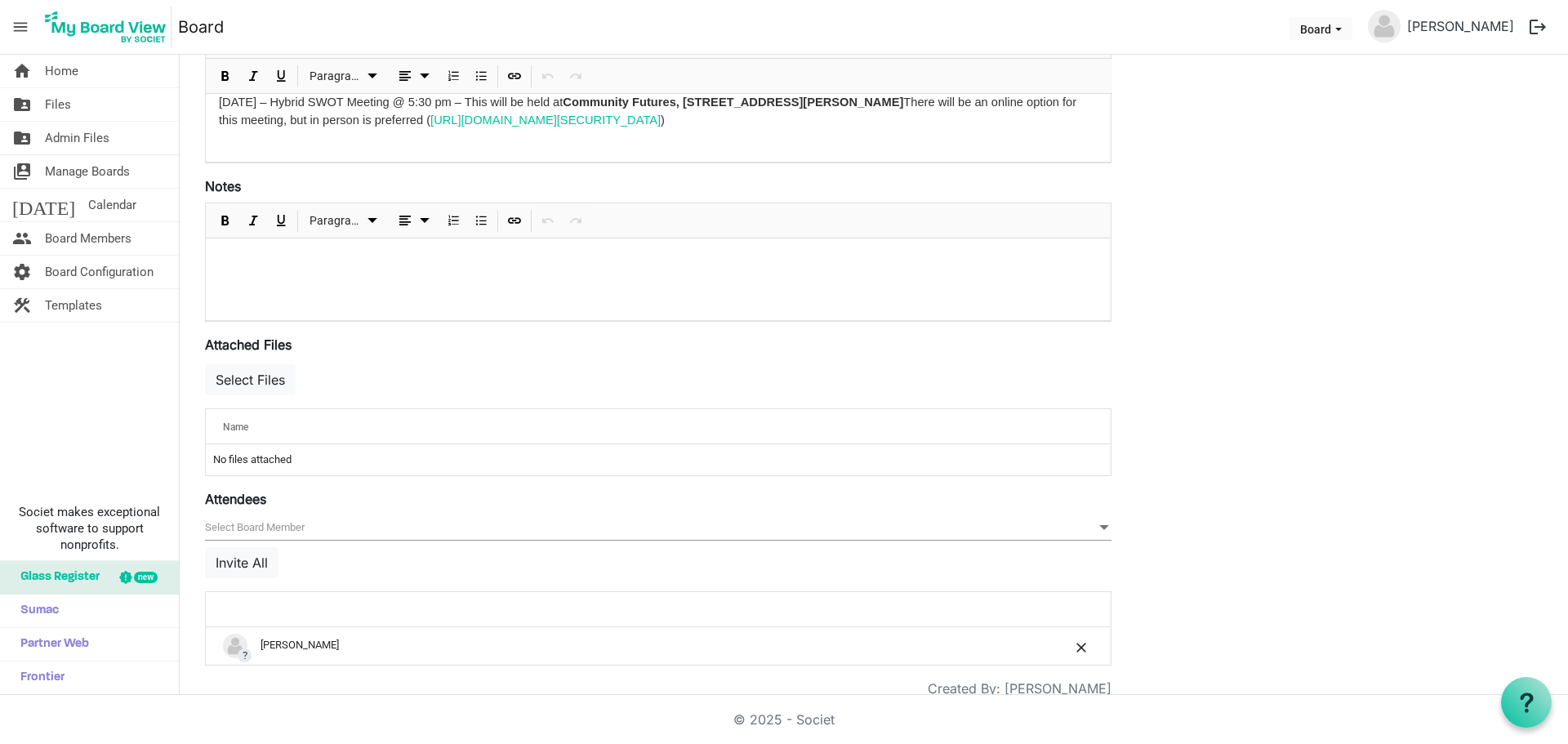
scroll to position [327, 0]
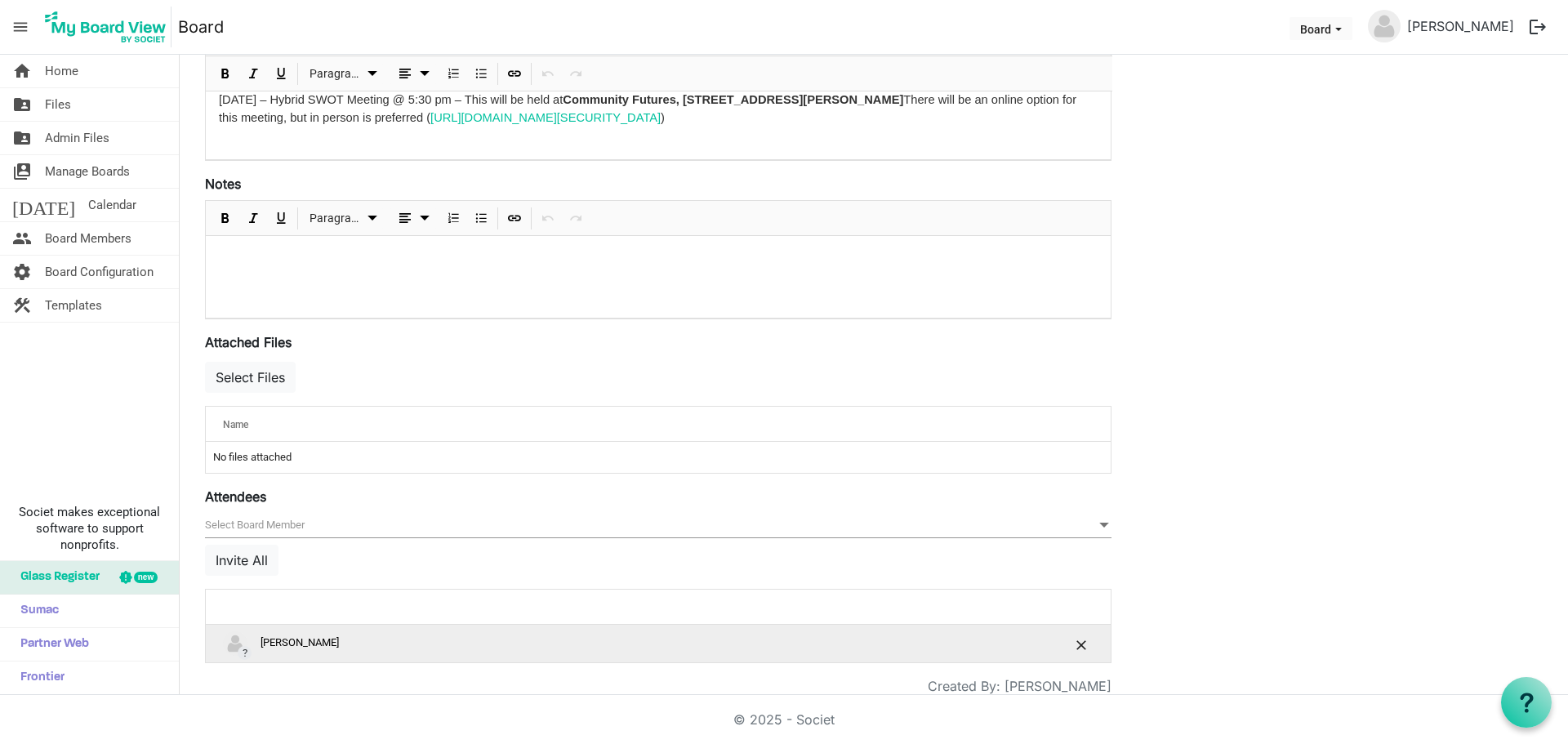
click at [400, 647] on div "? [PERSON_NAME]" at bounding box center [608, 643] width 769 height 25
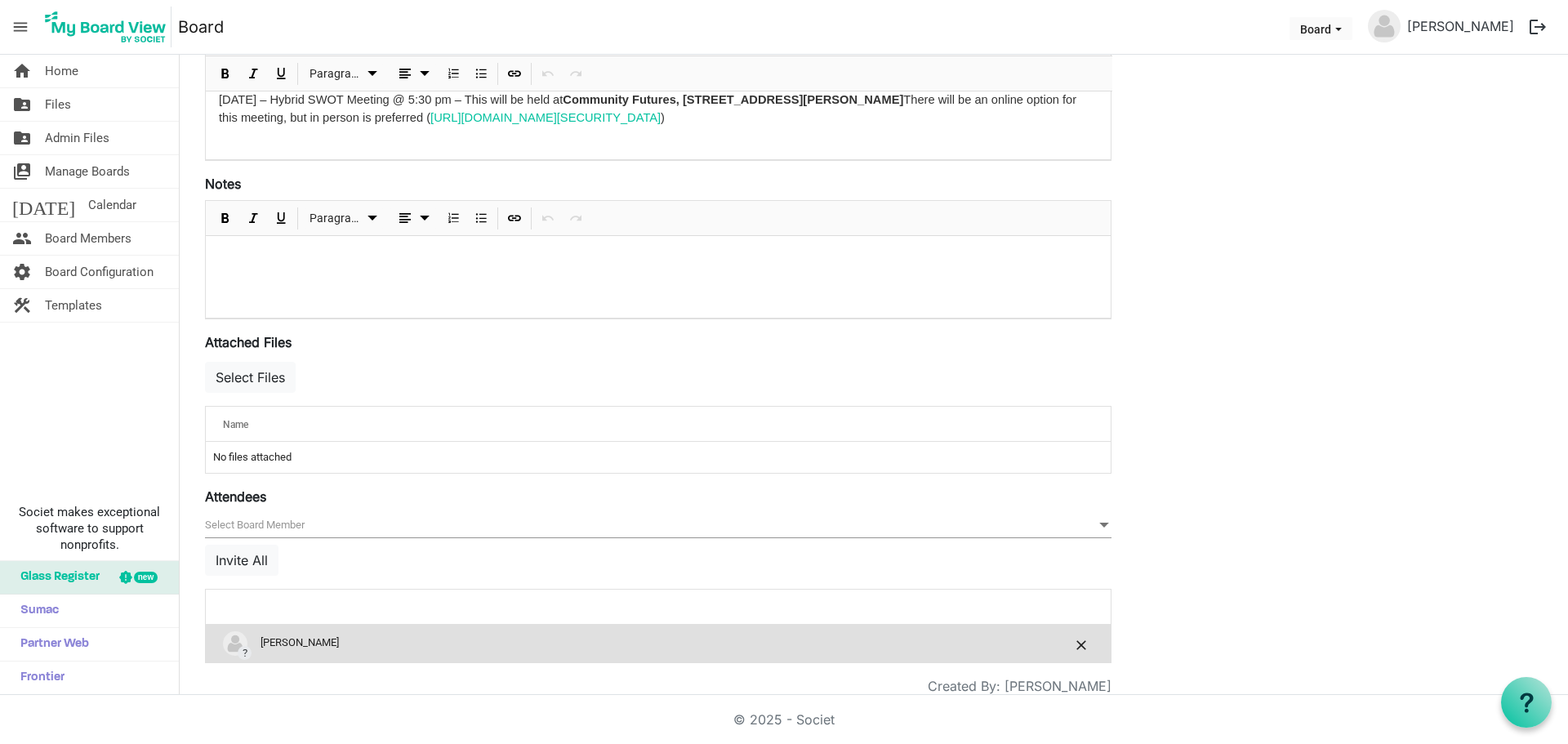
click at [388, 596] on div at bounding box center [607, 607] width 780 height 24
click at [378, 657] on td "? Tim Gibson" at bounding box center [607, 643] width 802 height 38
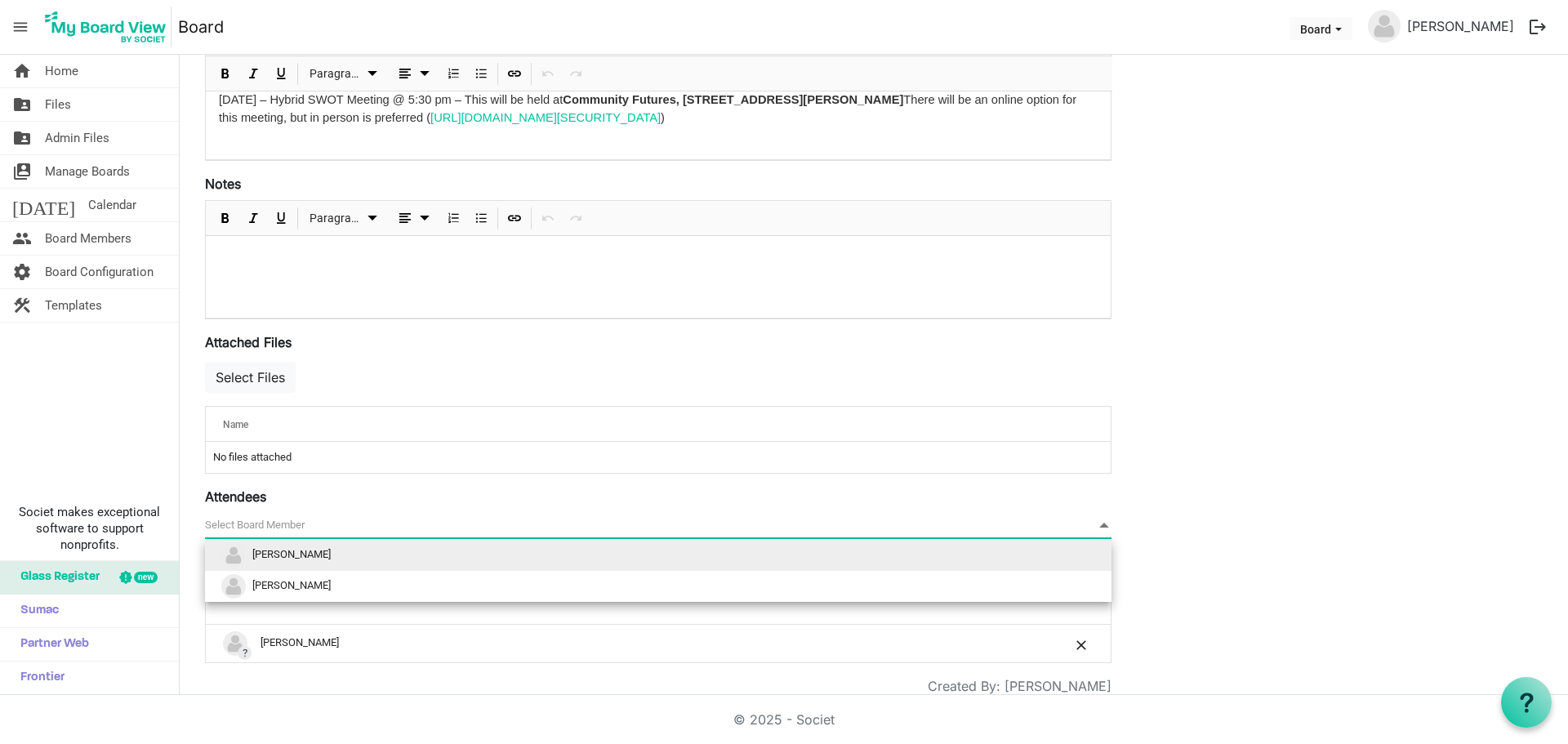
click at [359, 522] on span "null" at bounding box center [657, 526] width 906 height 26
click at [321, 551] on li "[PERSON_NAME]" at bounding box center [657, 554] width 906 height 31
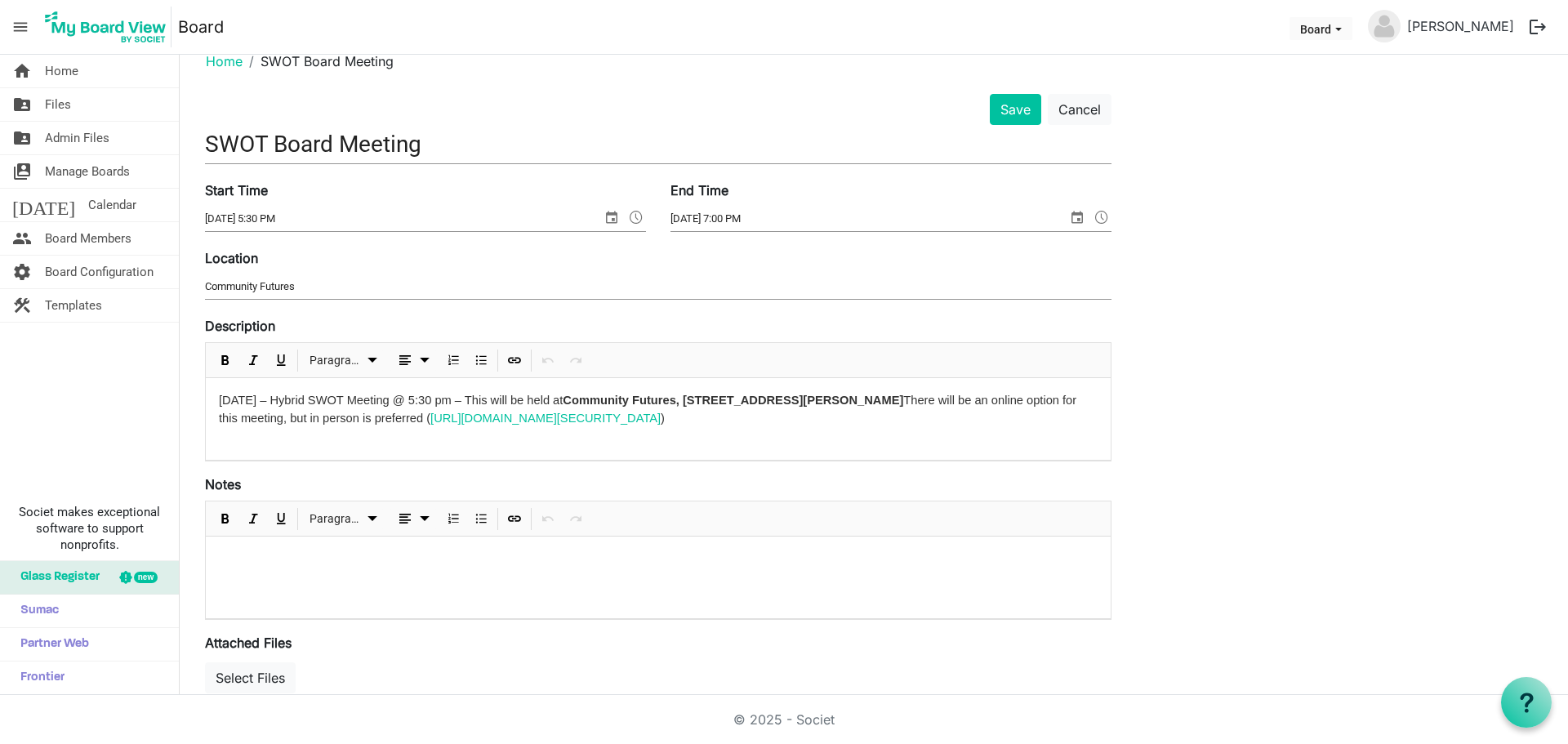
scroll to position [0, 0]
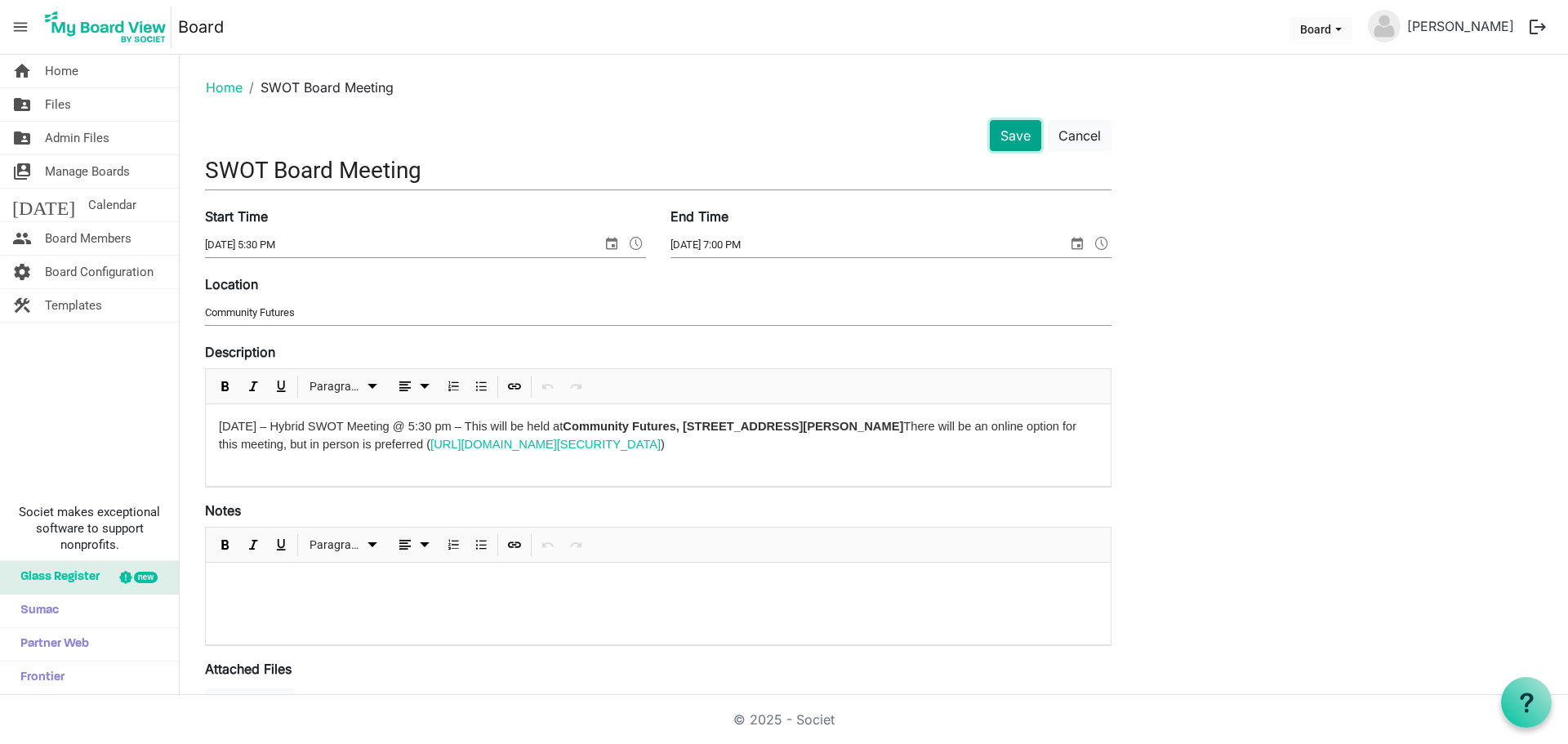
click at [1023, 134] on button "Save" at bounding box center [1016, 134] width 51 height 31
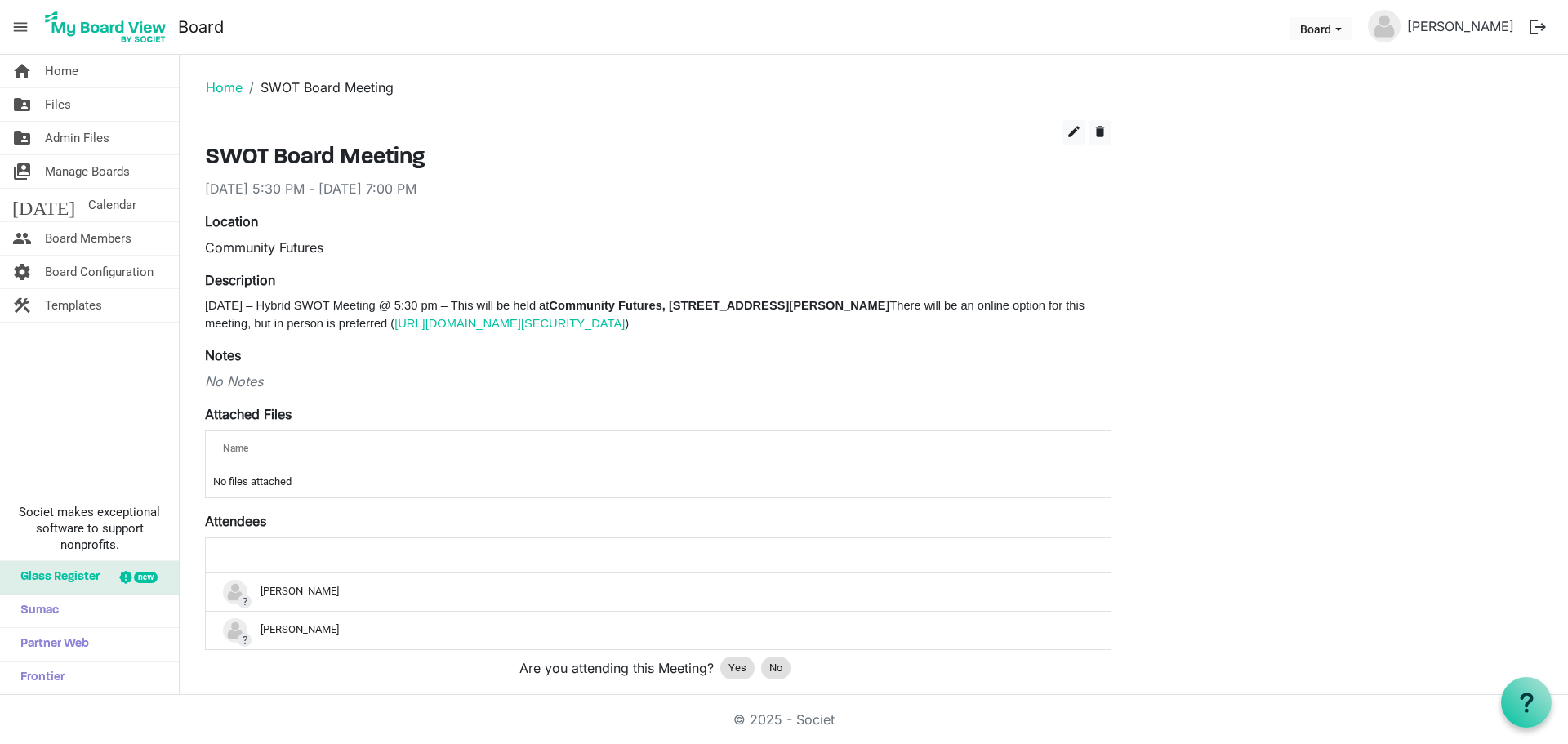
drag, startPoint x: 218, startPoint y: 82, endPoint x: 252, endPoint y: 87, distance: 34.4
click at [218, 82] on link "Home" at bounding box center [223, 87] width 37 height 17
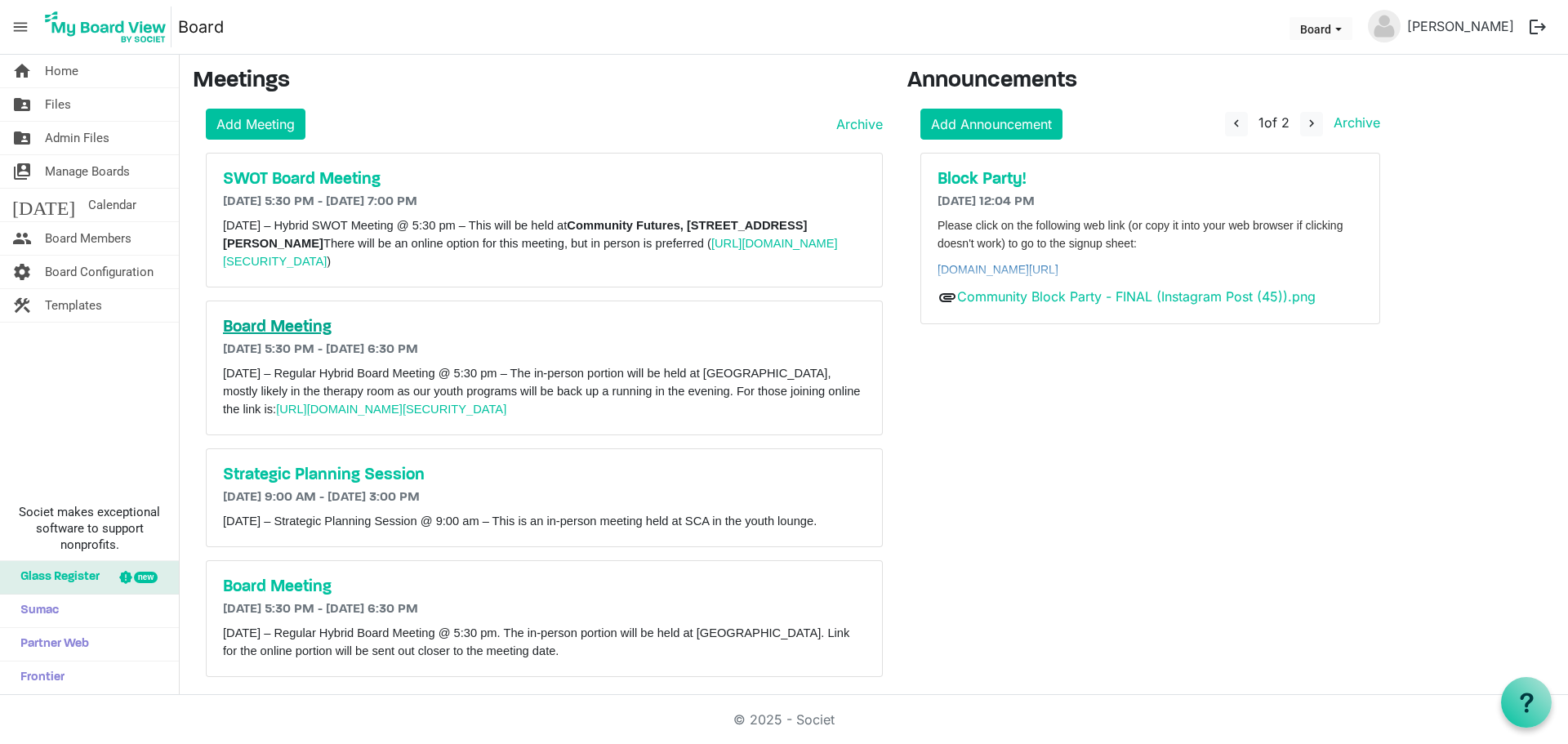
click at [285, 324] on h5 "Board Meeting" at bounding box center [544, 327] width 642 height 20
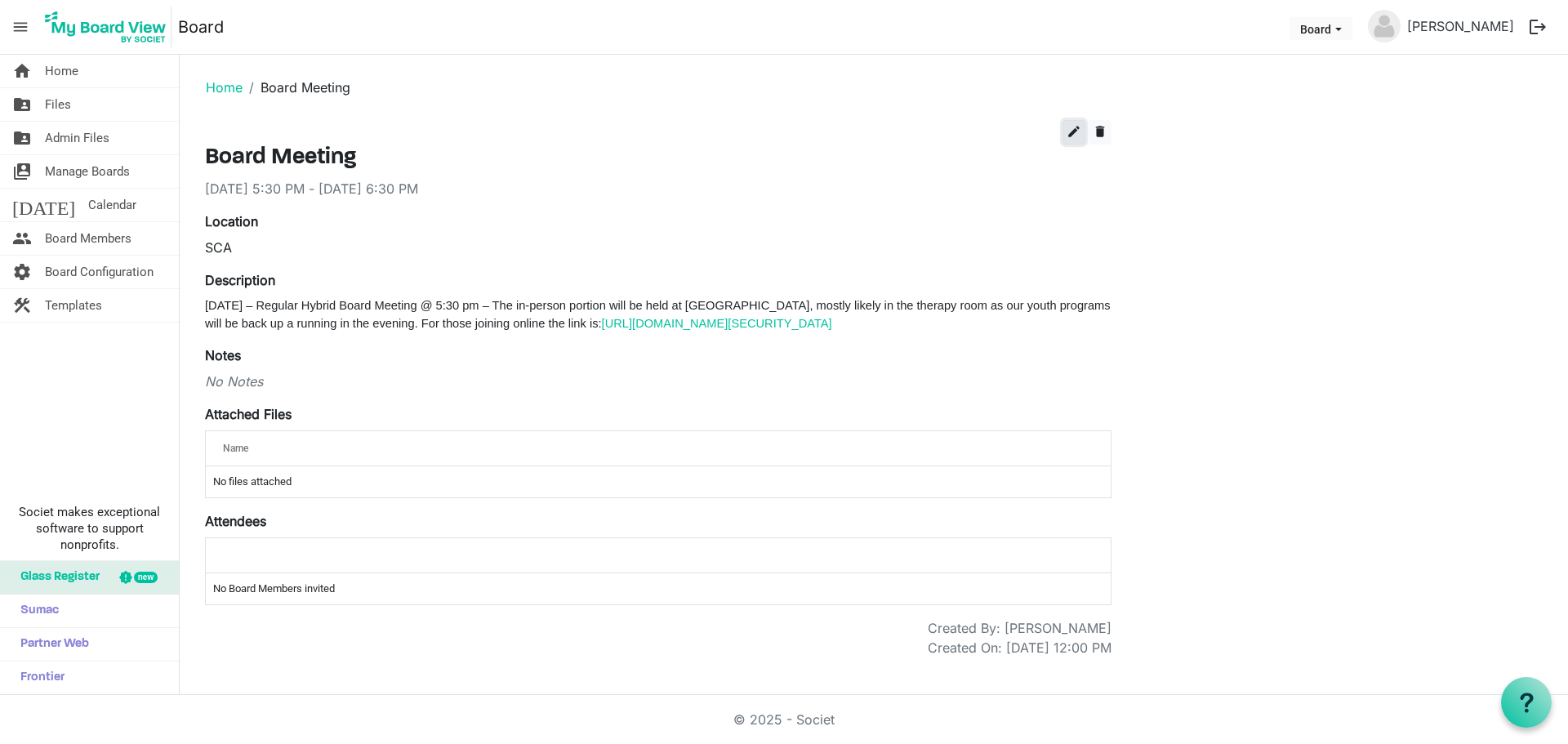
click at [1075, 124] on span "edit" at bounding box center [1073, 131] width 15 height 15
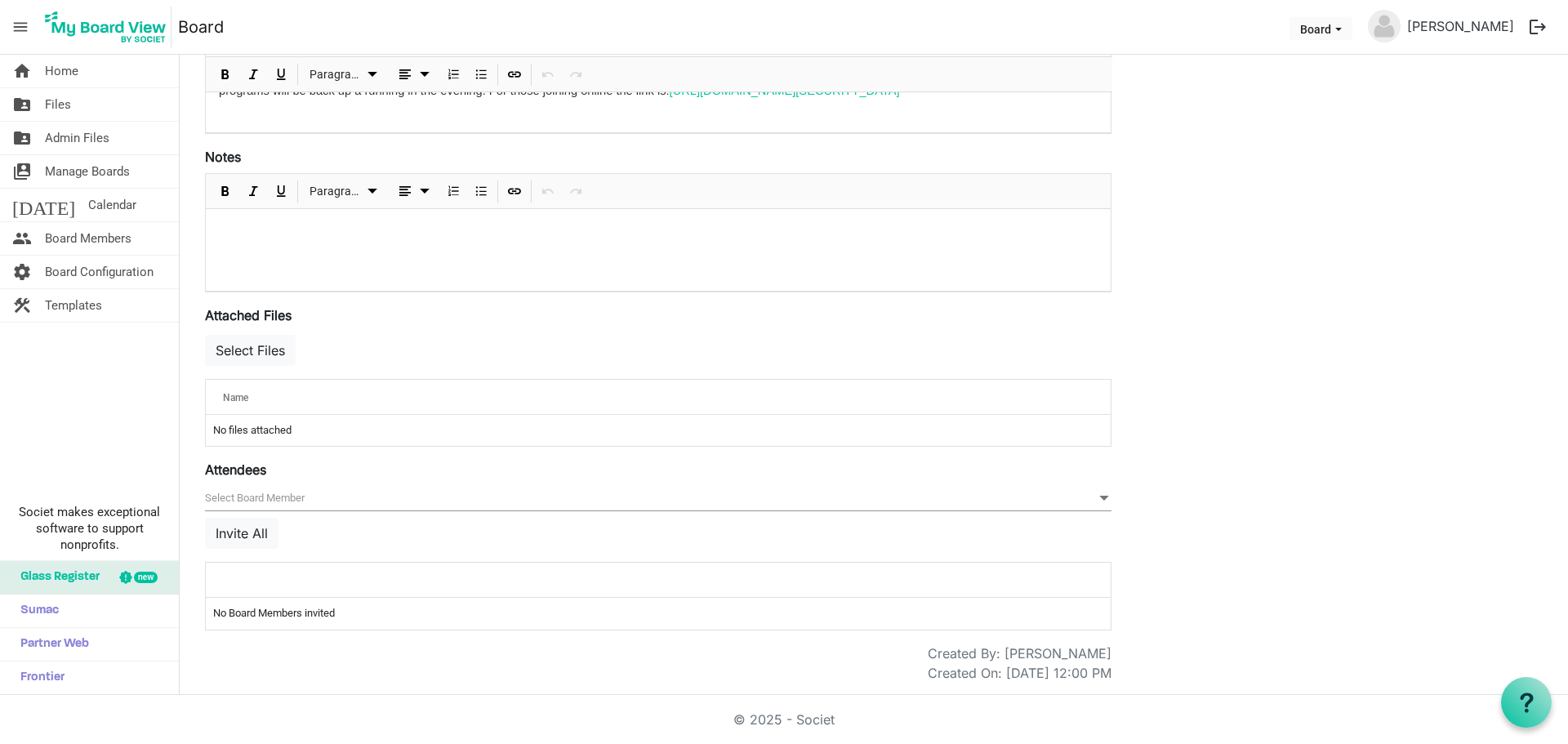
scroll to position [355, 0]
click at [315, 496] on span "null" at bounding box center [657, 498] width 906 height 26
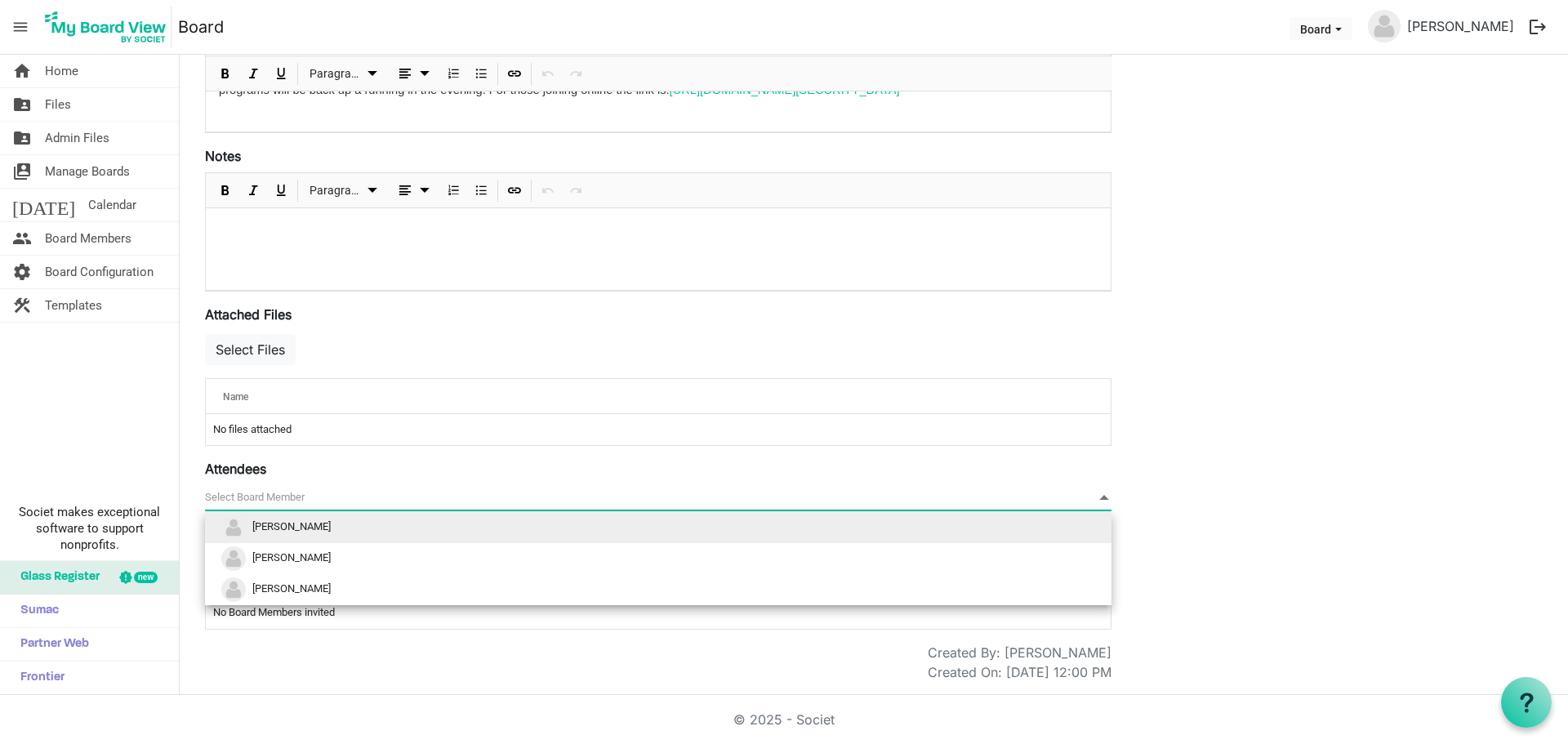
click at [313, 530] on li "[PERSON_NAME]" at bounding box center [657, 527] width 906 height 31
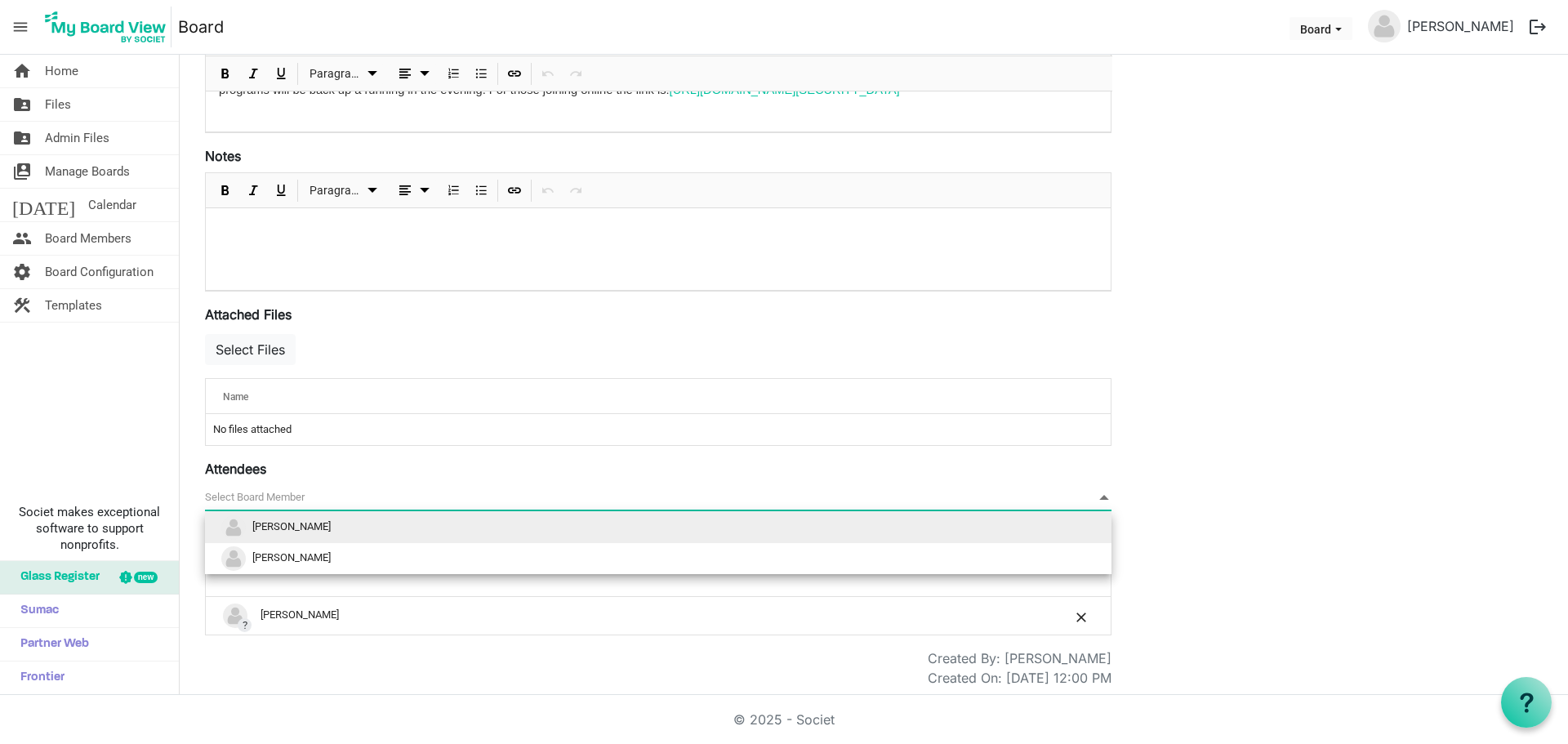
click at [336, 492] on span "null" at bounding box center [657, 498] width 906 height 26
click at [314, 520] on li "[PERSON_NAME]" at bounding box center [657, 527] width 906 height 31
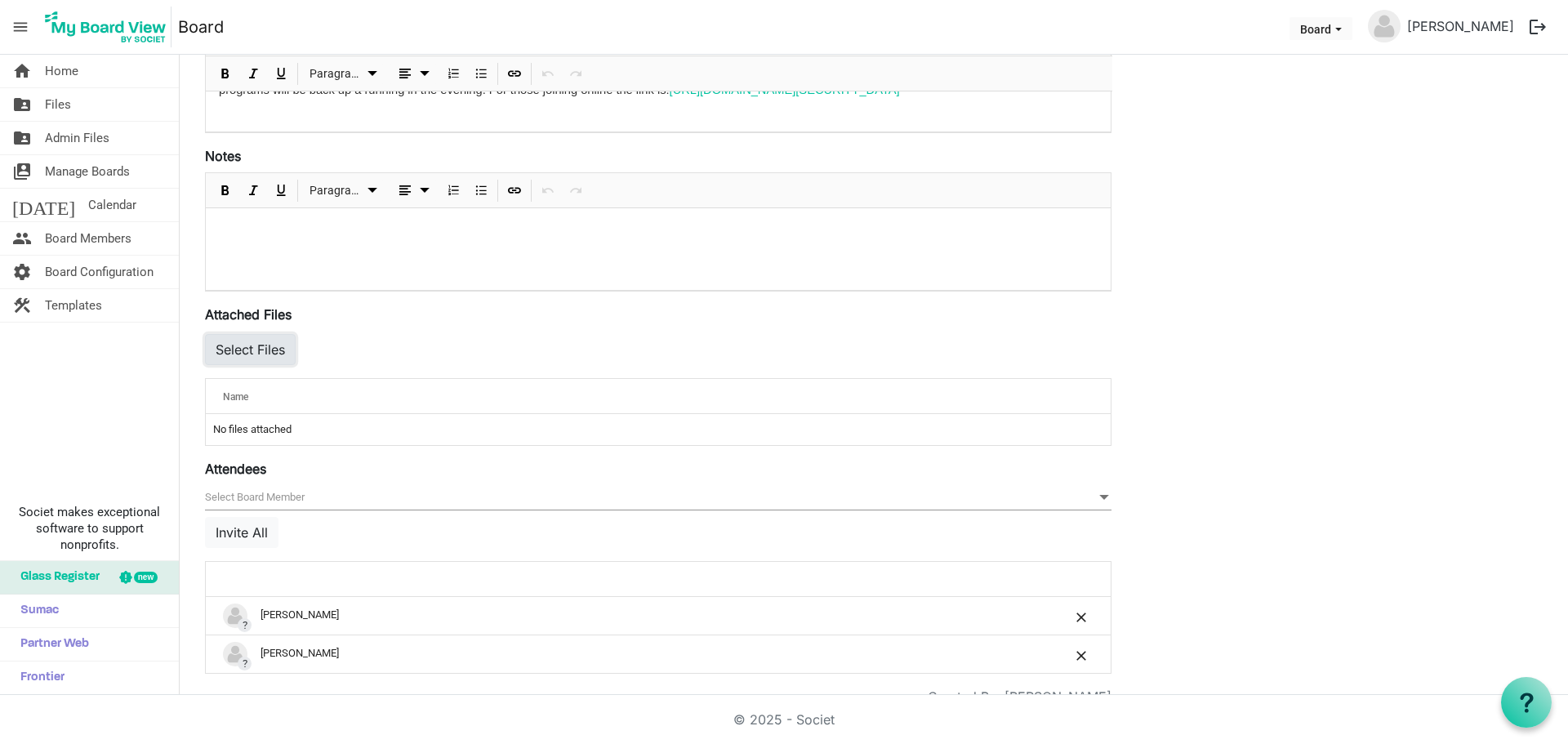
click at [271, 351] on button "Select Files" at bounding box center [250, 349] width 91 height 31
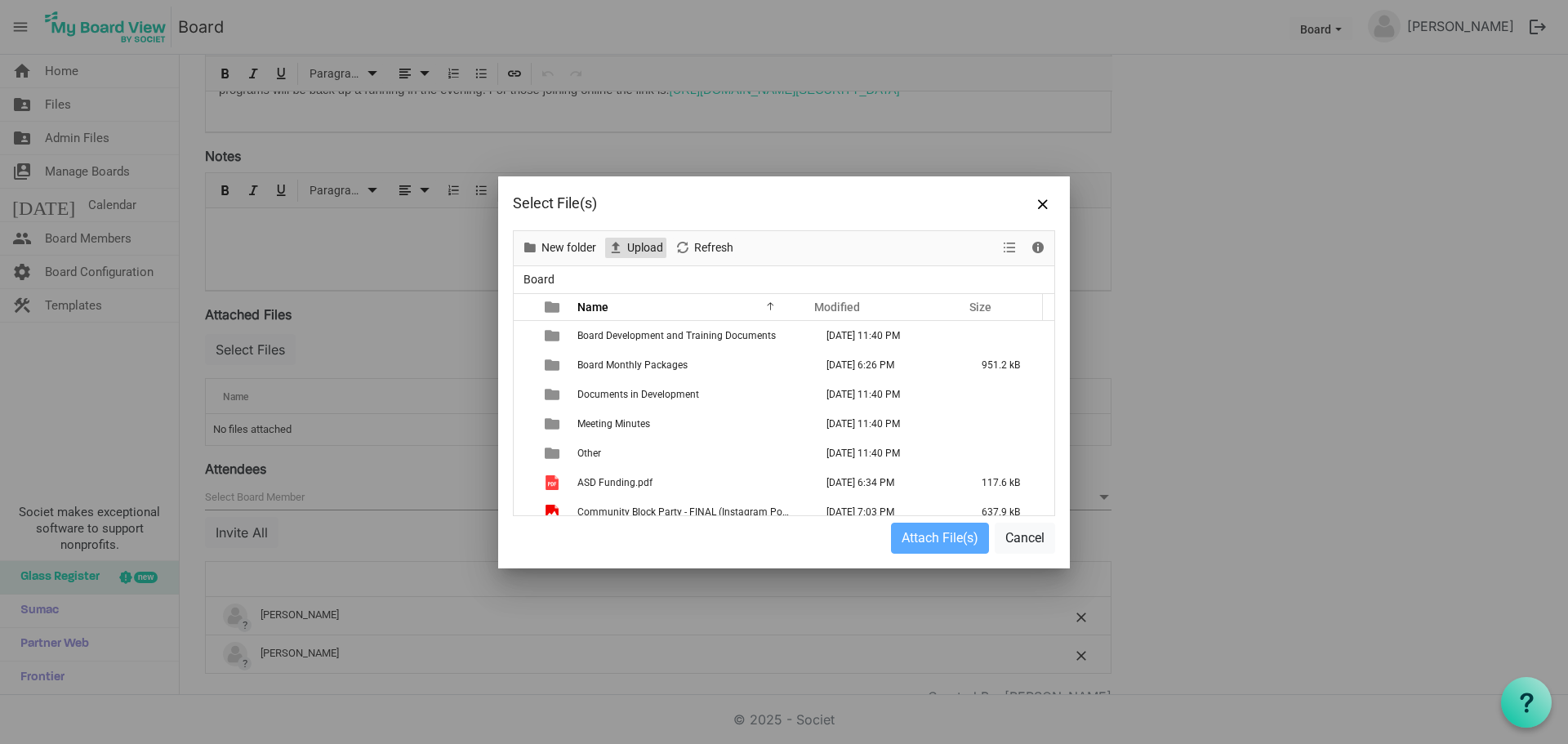
click at [645, 247] on span "Upload" at bounding box center [645, 248] width 40 height 21
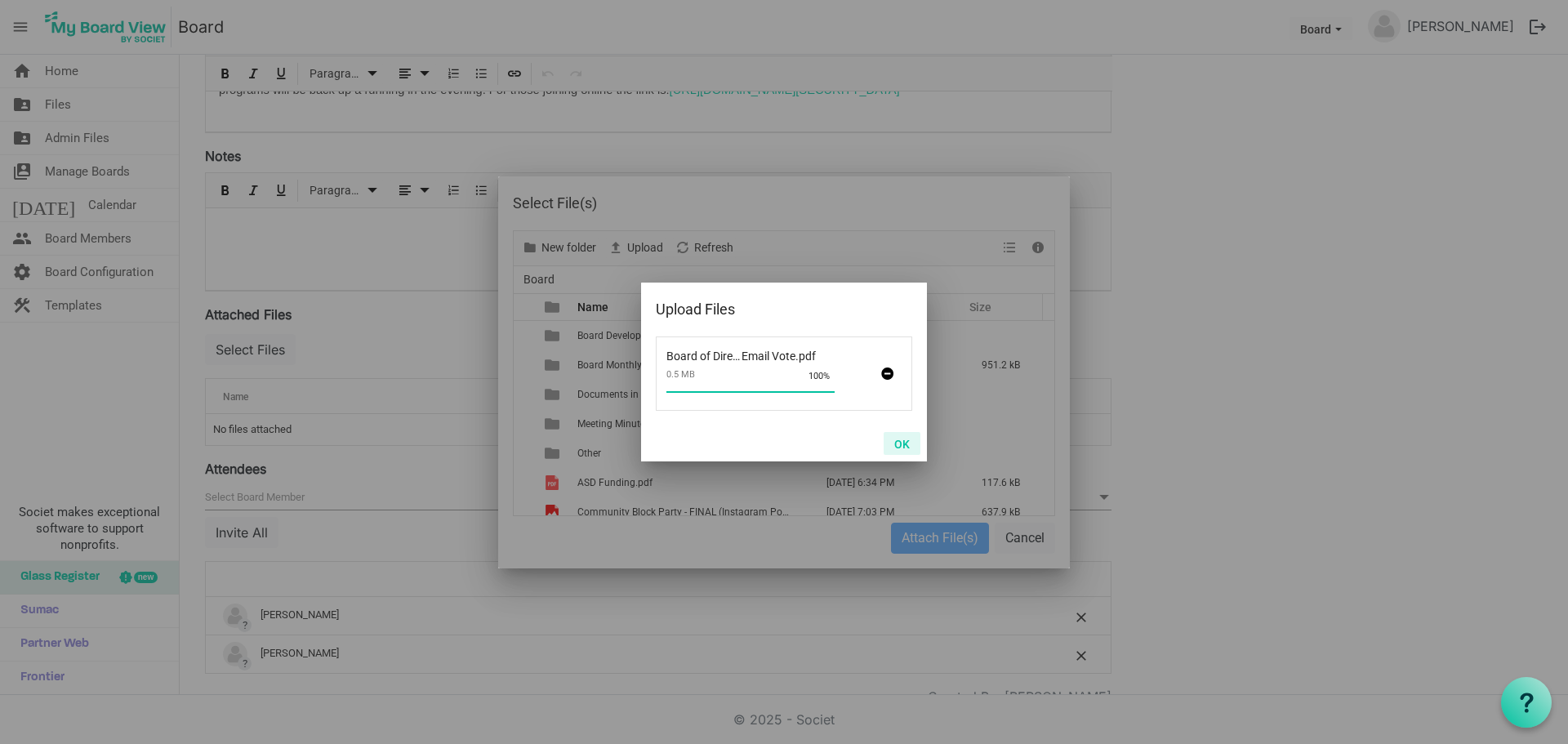
click at [902, 443] on button "OK" at bounding box center [901, 443] width 37 height 23
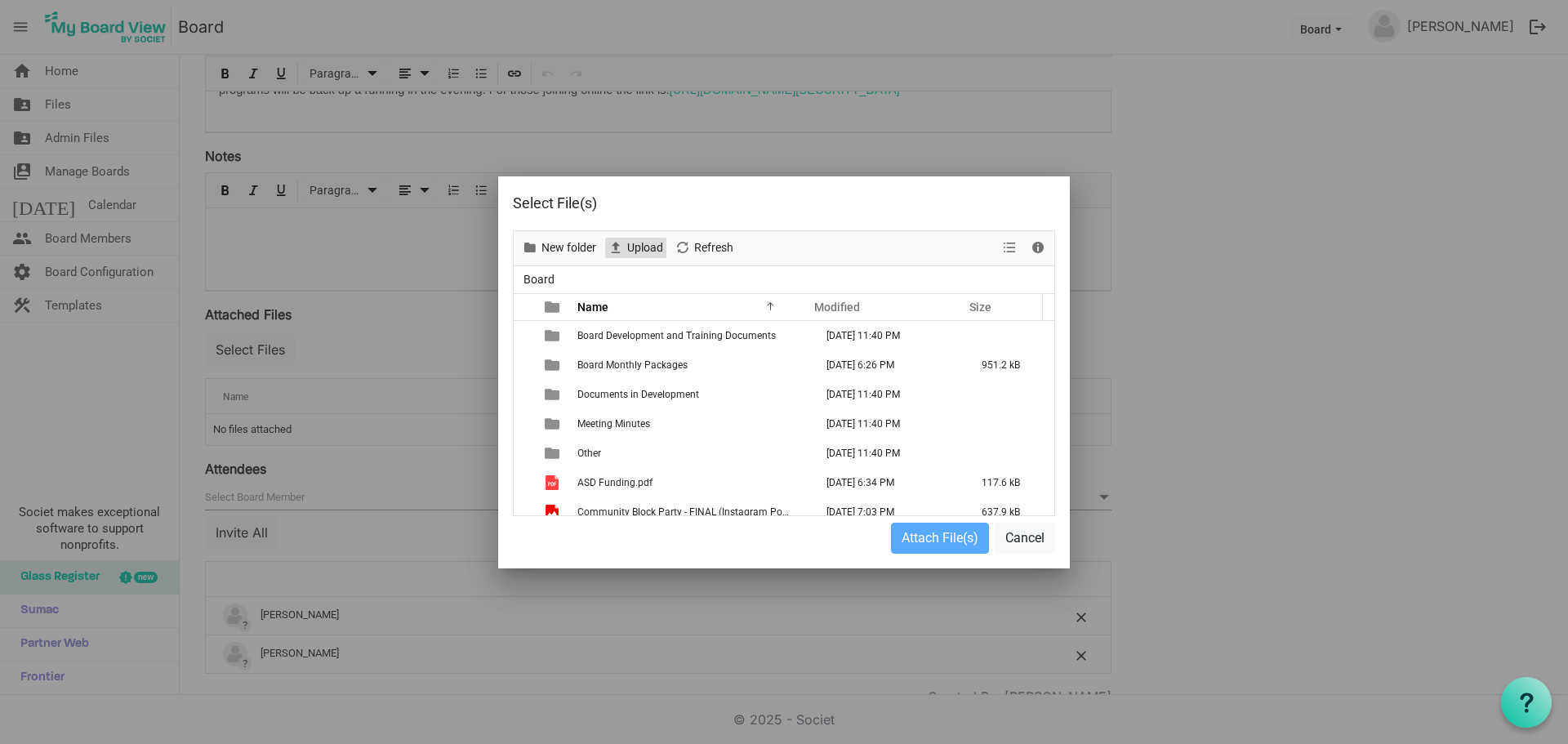
click at [643, 250] on span "Upload" at bounding box center [645, 248] width 40 height 21
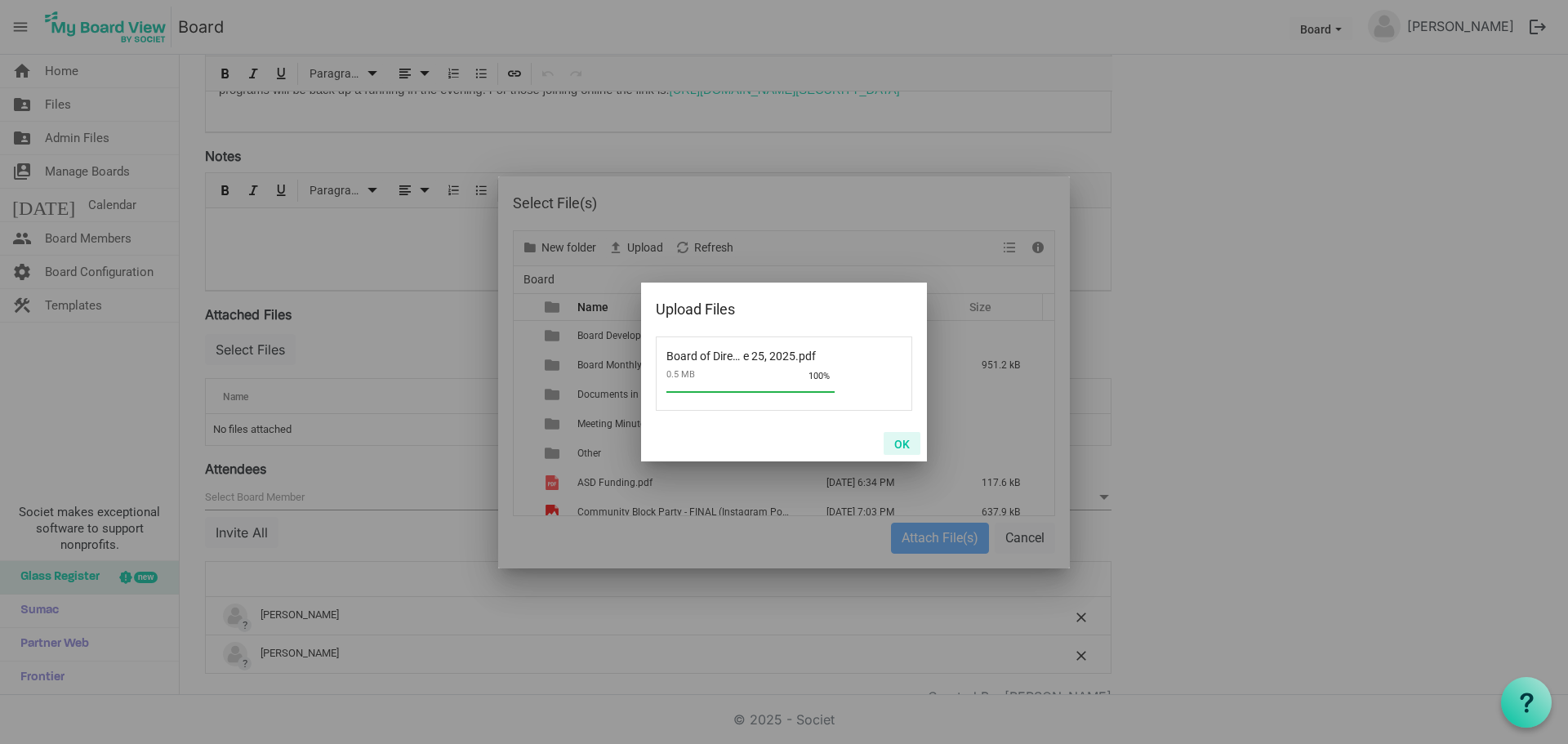
click at [906, 447] on button "OK" at bounding box center [901, 443] width 37 height 23
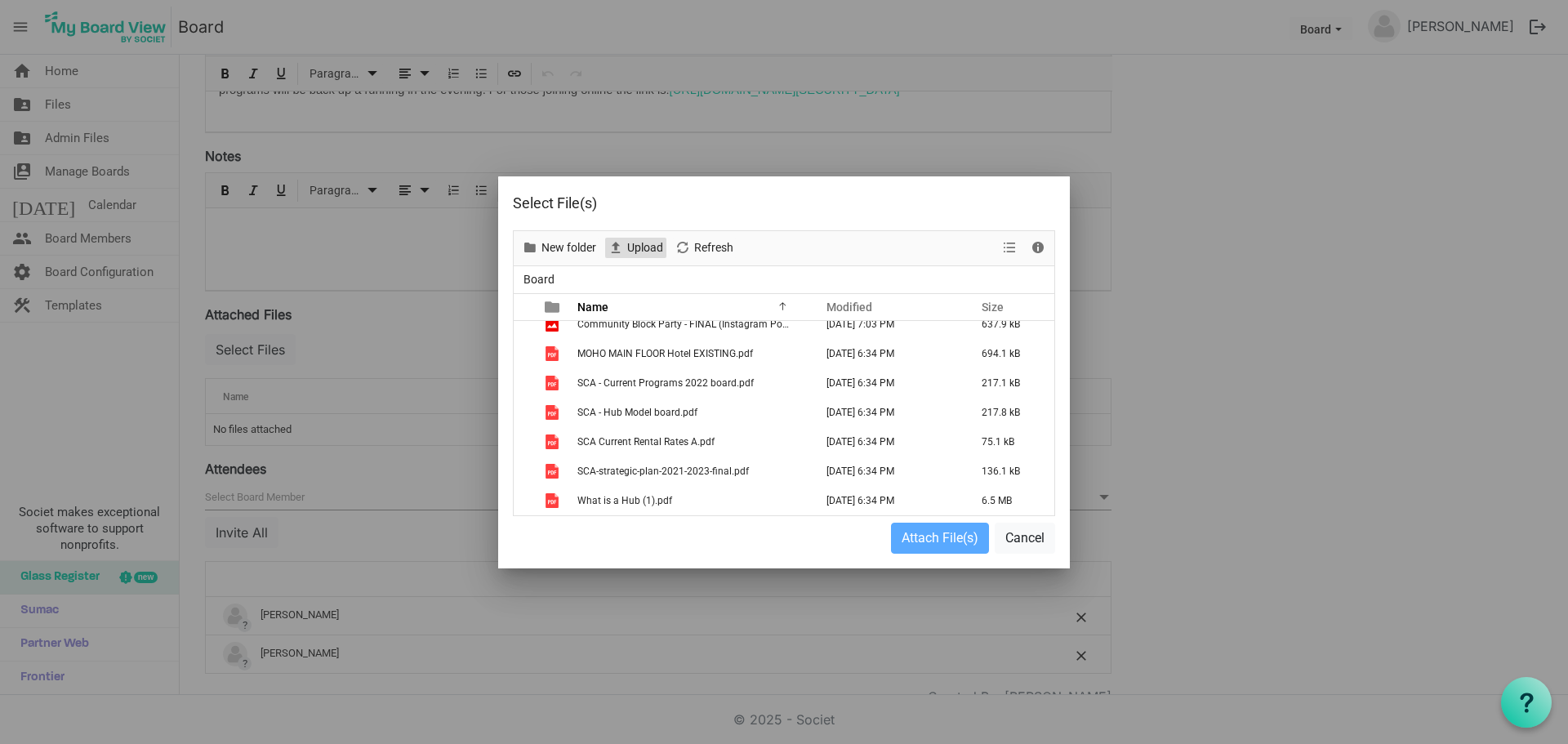
scroll to position [0, 0]
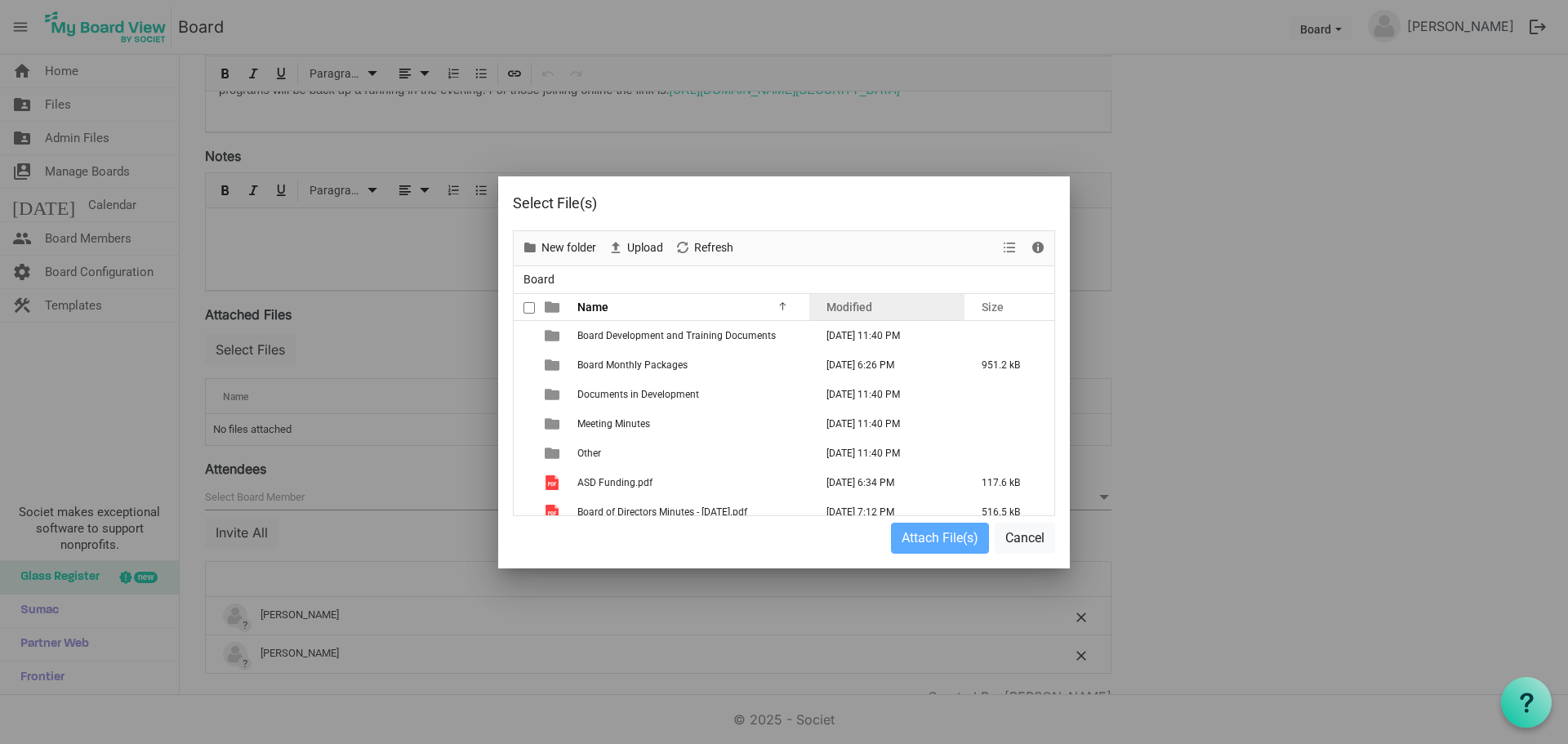
click at [846, 300] on span "Modified" at bounding box center [849, 306] width 45 height 13
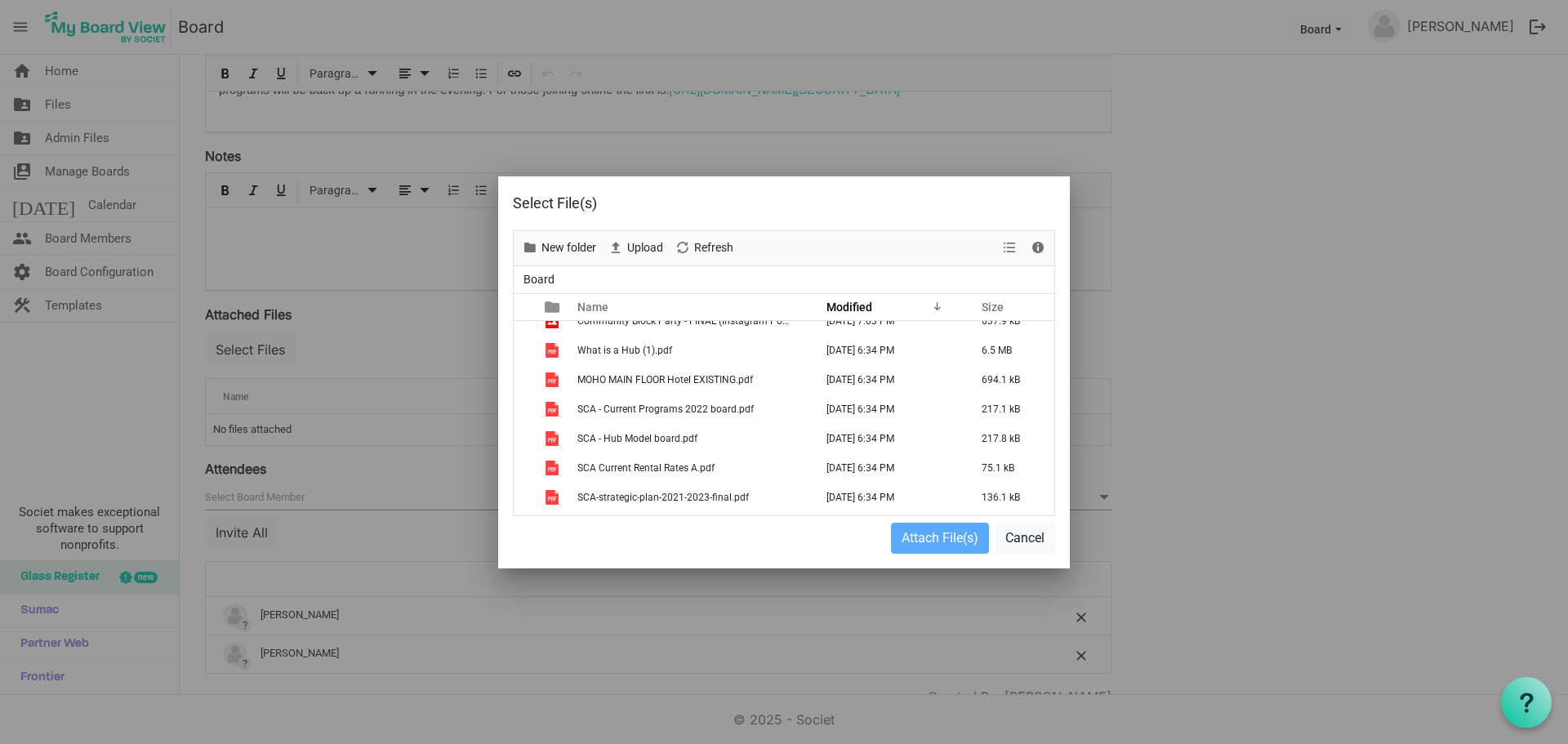
scroll to position [217, 0]
click at [673, 303] on div "Name" at bounding box center [685, 306] width 226 height 24
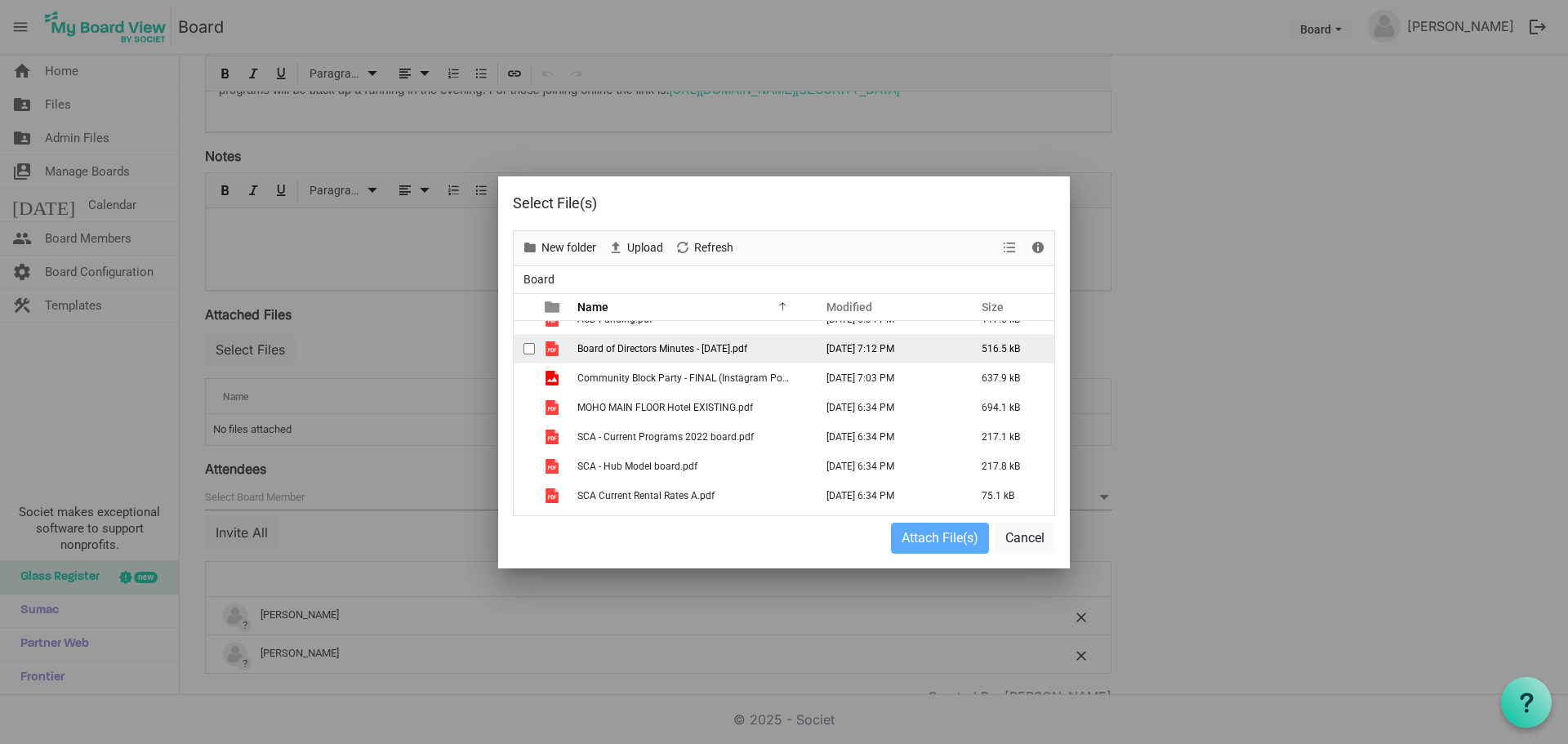
click at [694, 348] on span "Board of Directors Minutes - [DATE].pdf" at bounding box center [662, 349] width 170 height 12
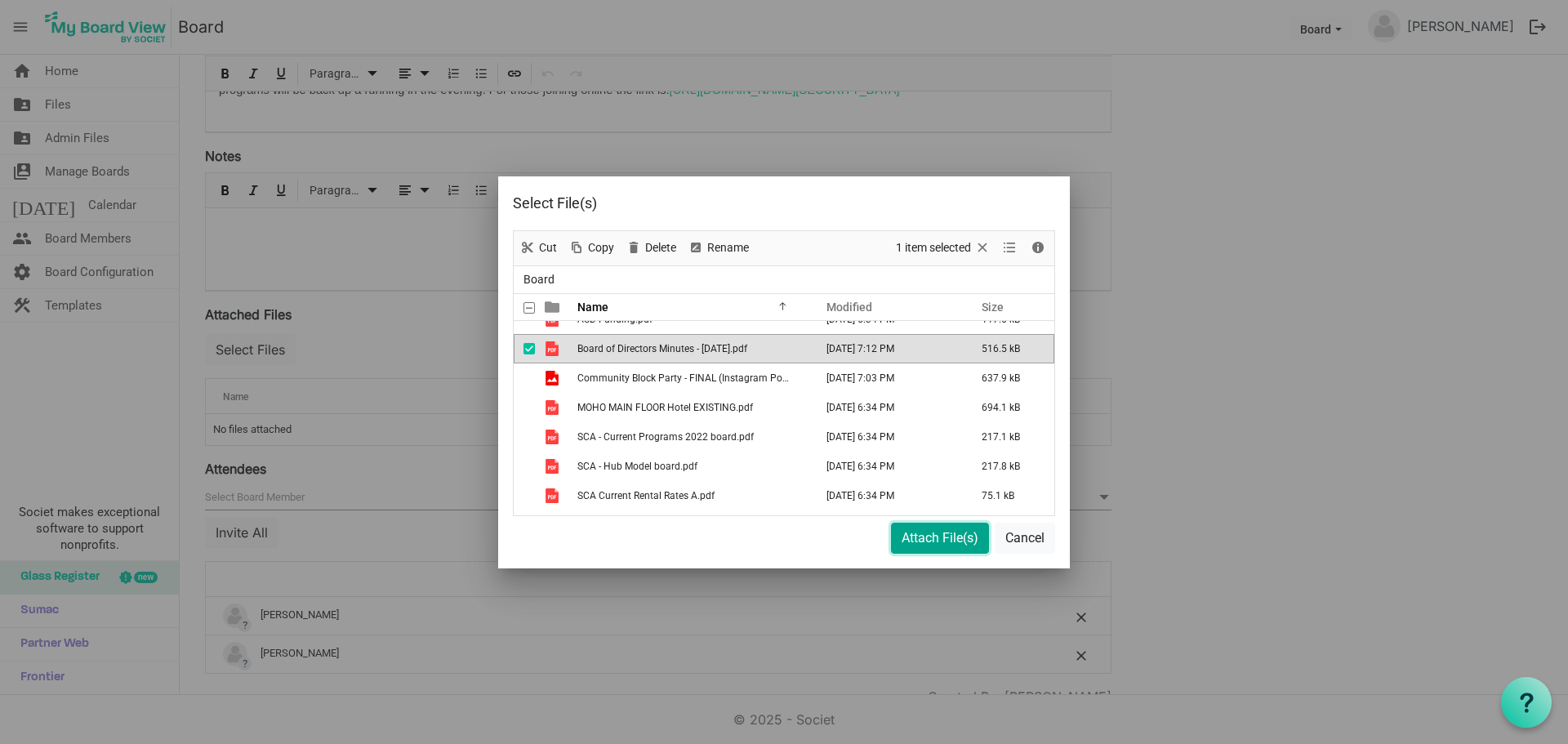
click at [911, 533] on button "Attach File(s)" at bounding box center [940, 537] width 98 height 31
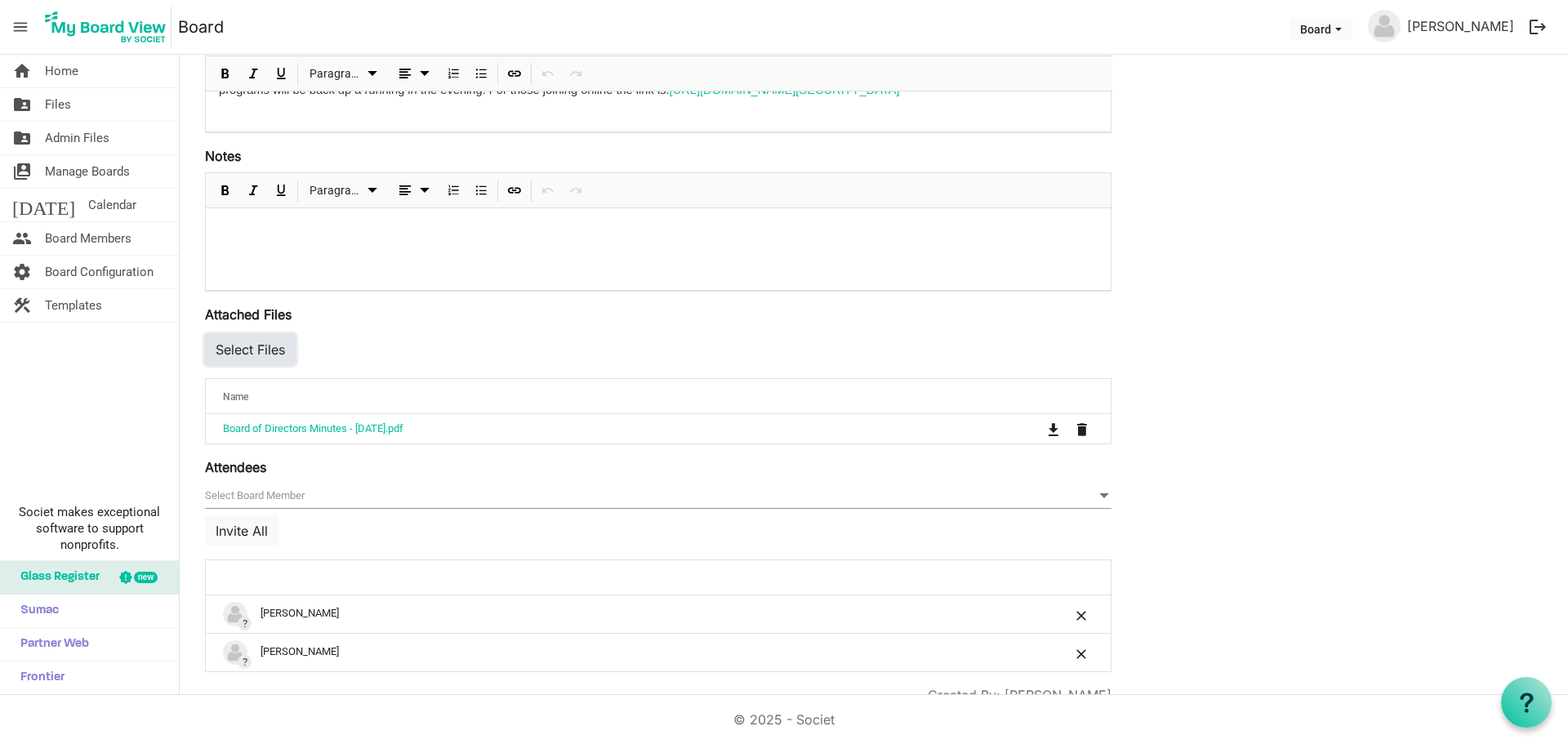
click at [254, 347] on button "Select Files" at bounding box center [250, 349] width 91 height 31
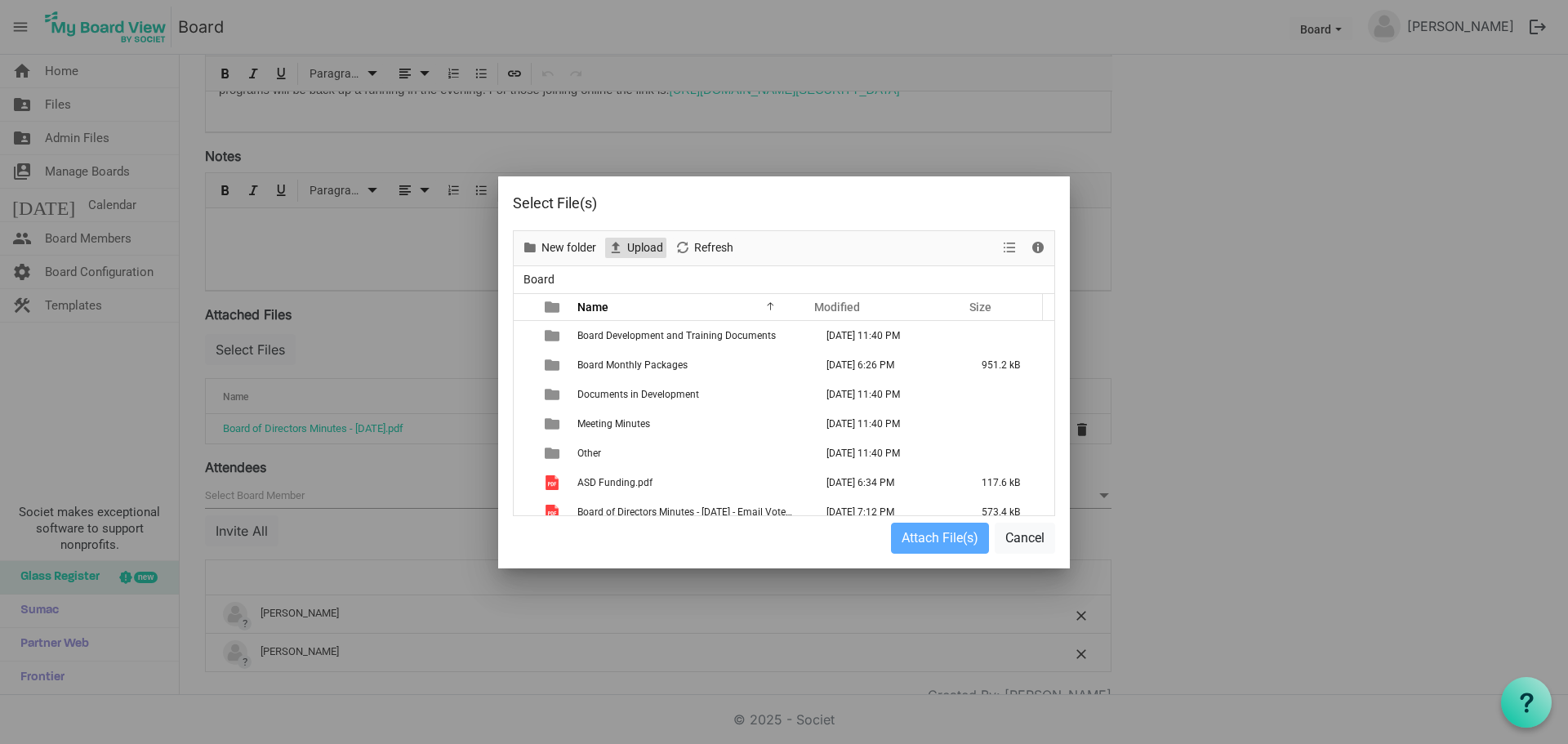
click at [654, 239] on span "Upload" at bounding box center [645, 248] width 40 height 21
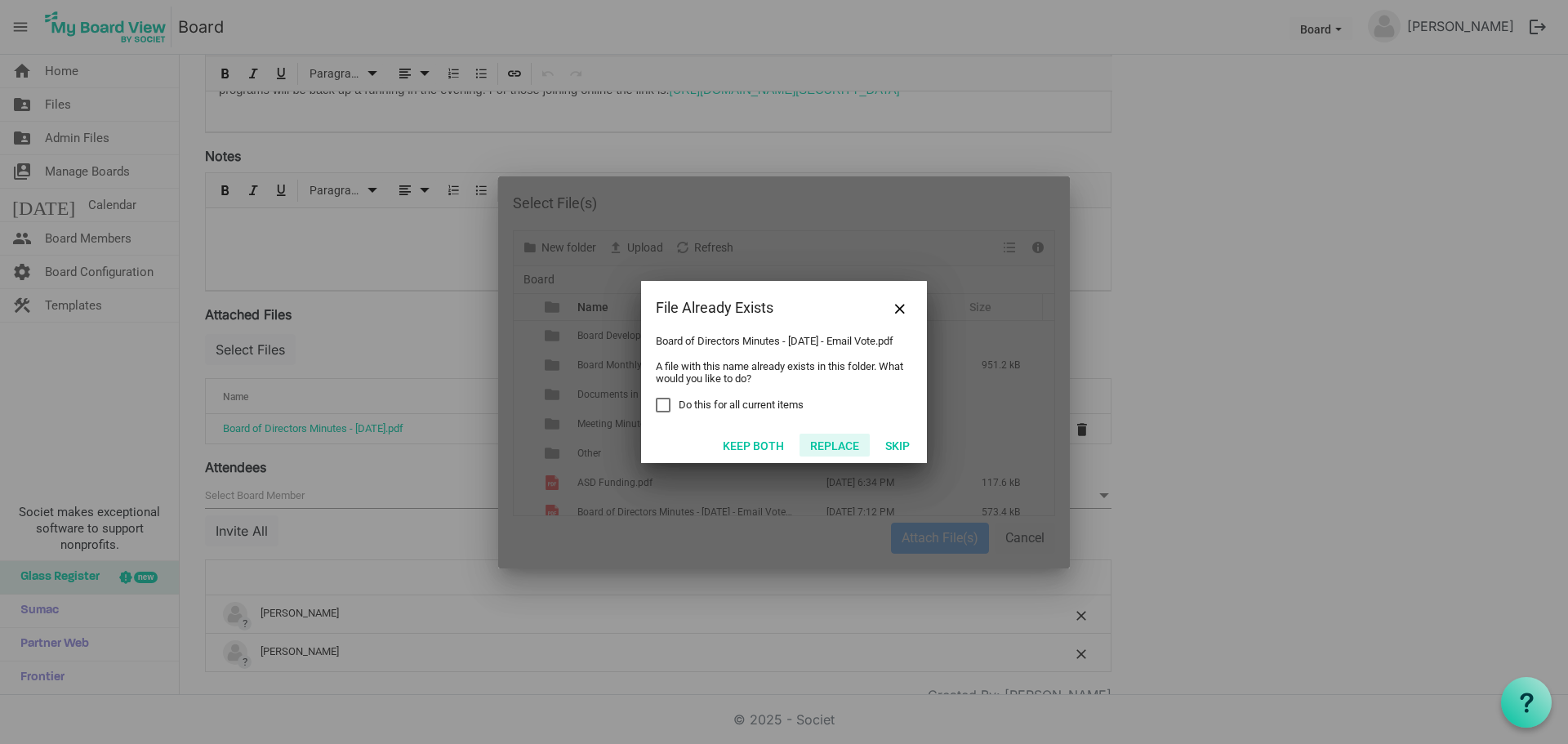
click at [849, 445] on button "Replace" at bounding box center [834, 445] width 70 height 23
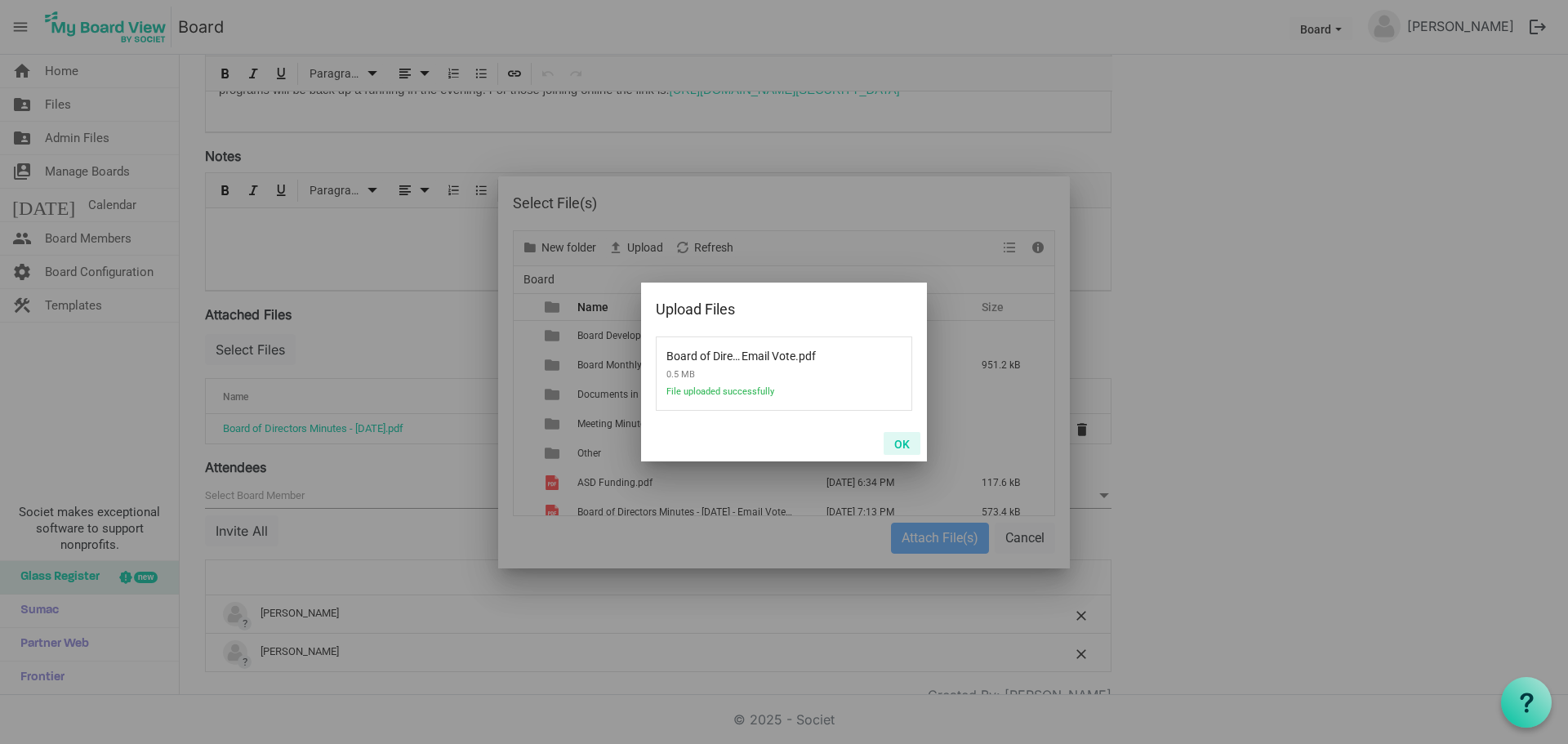
click at [901, 440] on button "OK" at bounding box center [901, 443] width 37 height 23
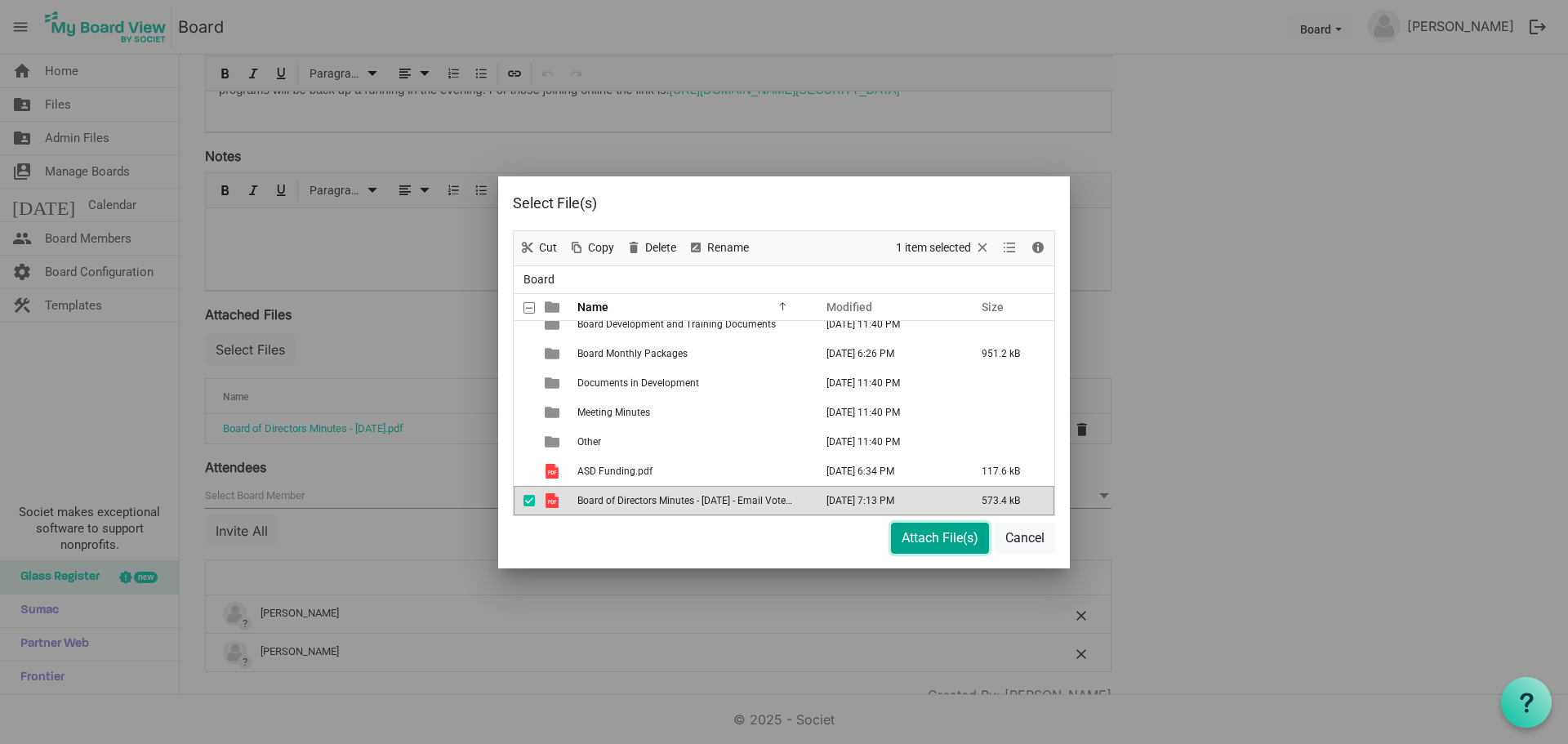
click at [948, 534] on button "Attach File(s)" at bounding box center [940, 537] width 98 height 31
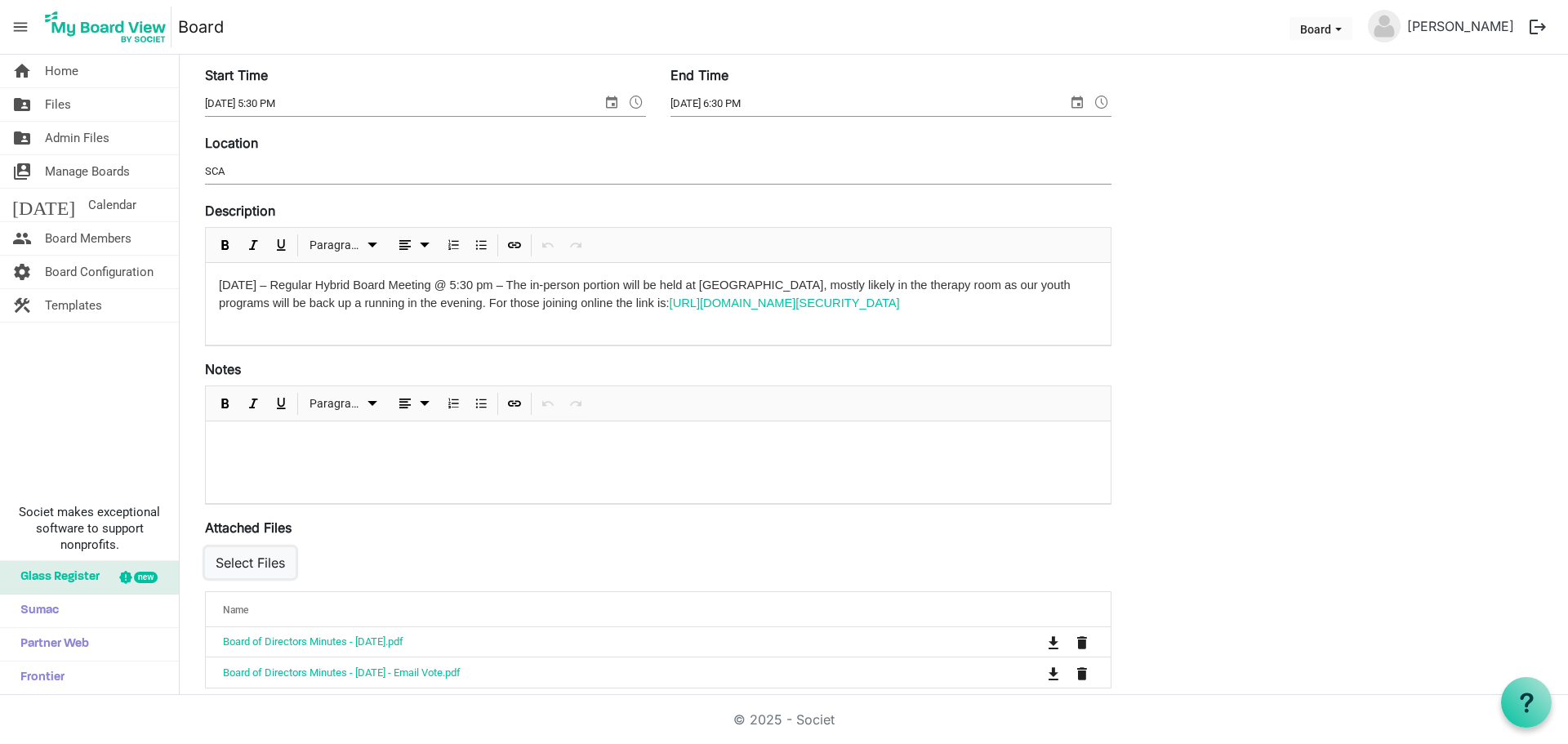
scroll to position [0, 0]
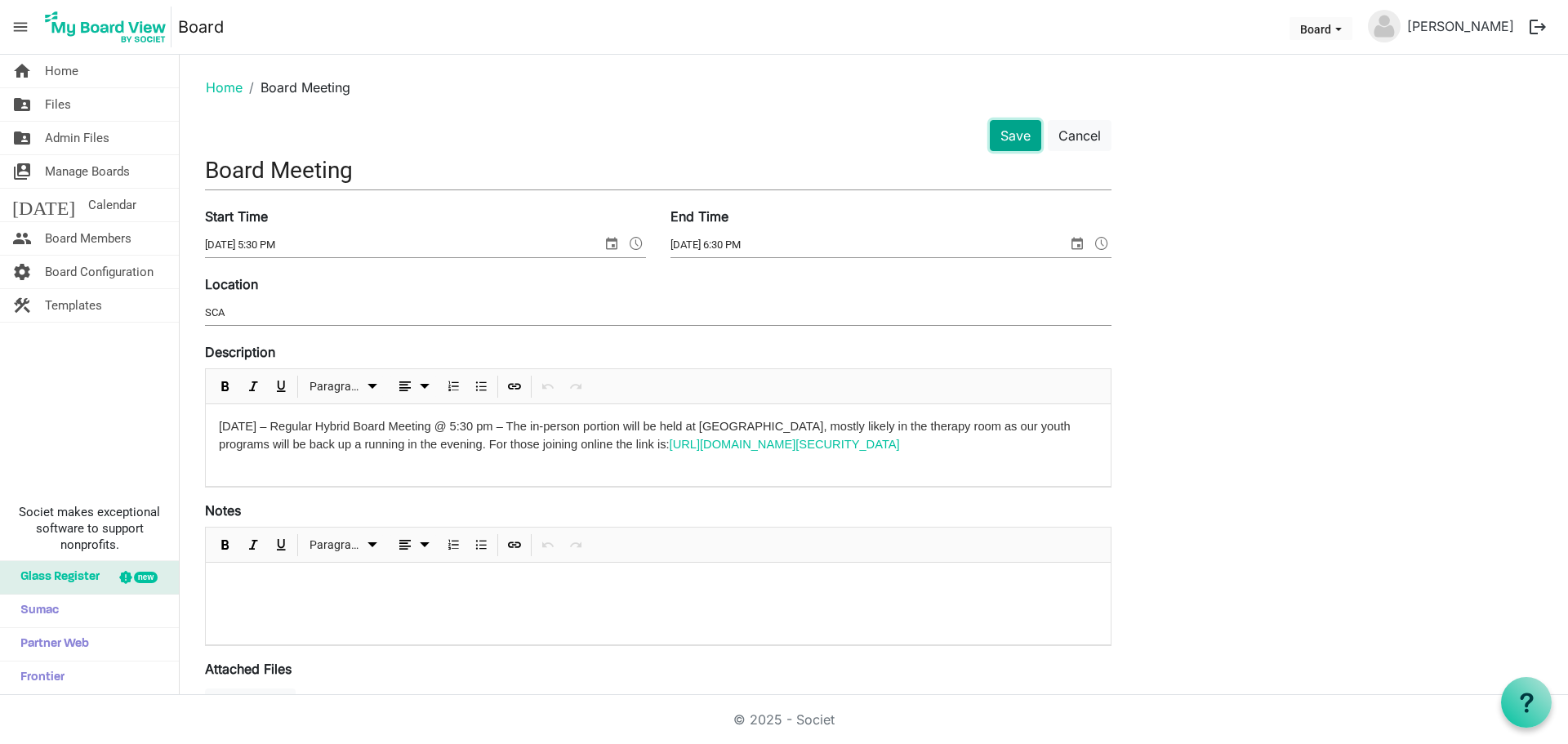
click at [1017, 126] on button "Save" at bounding box center [1016, 134] width 51 height 31
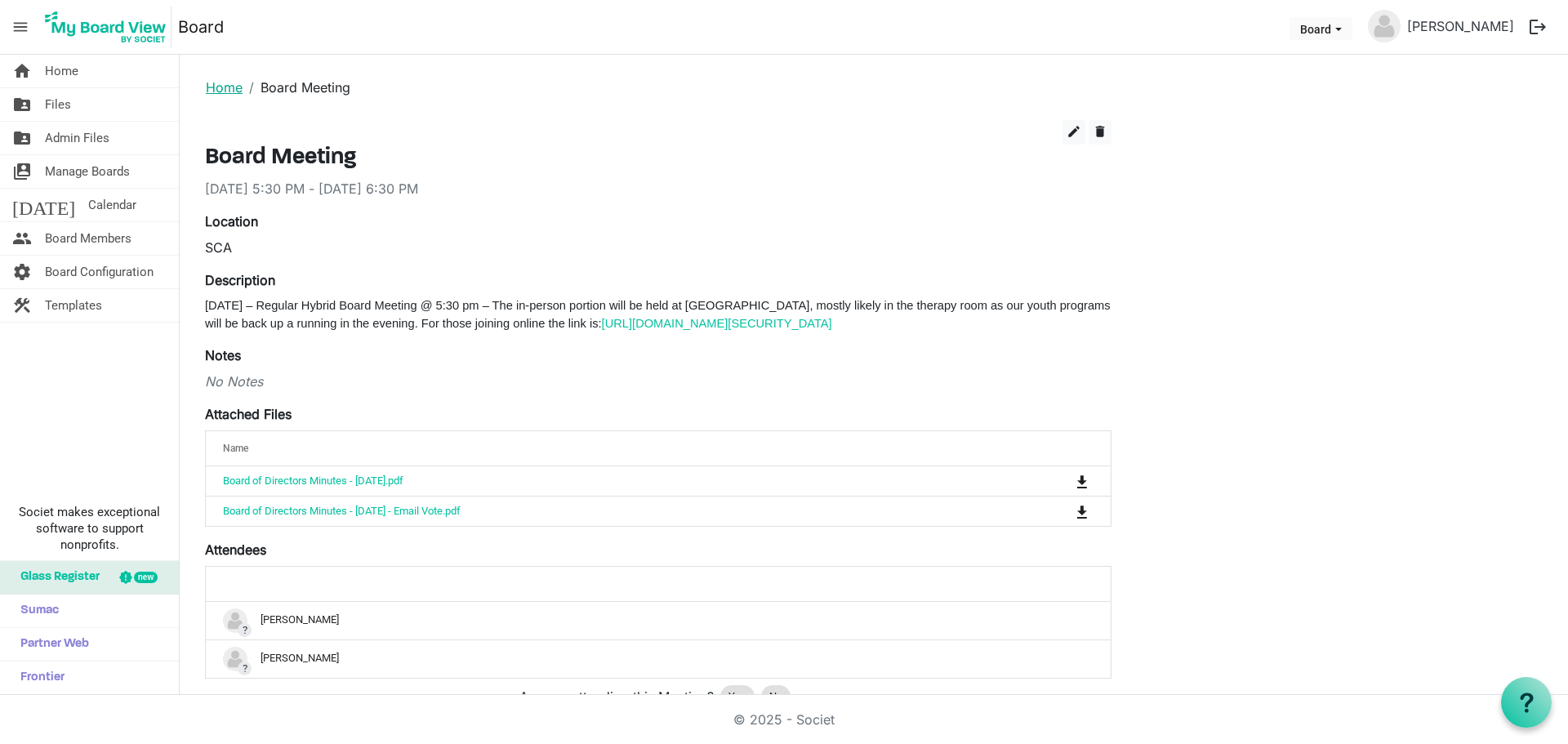
click at [215, 81] on link "Home" at bounding box center [223, 87] width 37 height 17
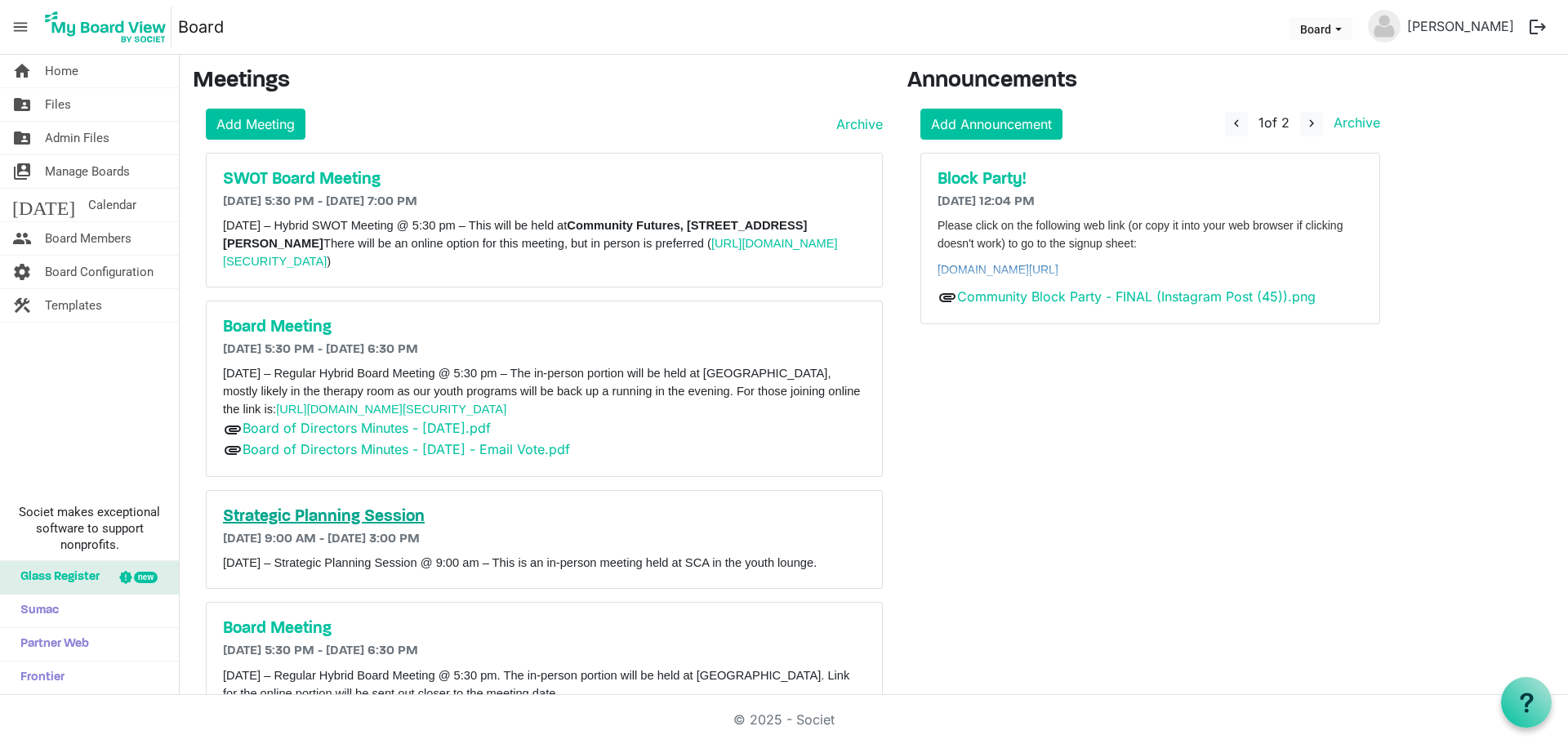
click at [391, 516] on h5 "Strategic Planning Session" at bounding box center [544, 517] width 642 height 20
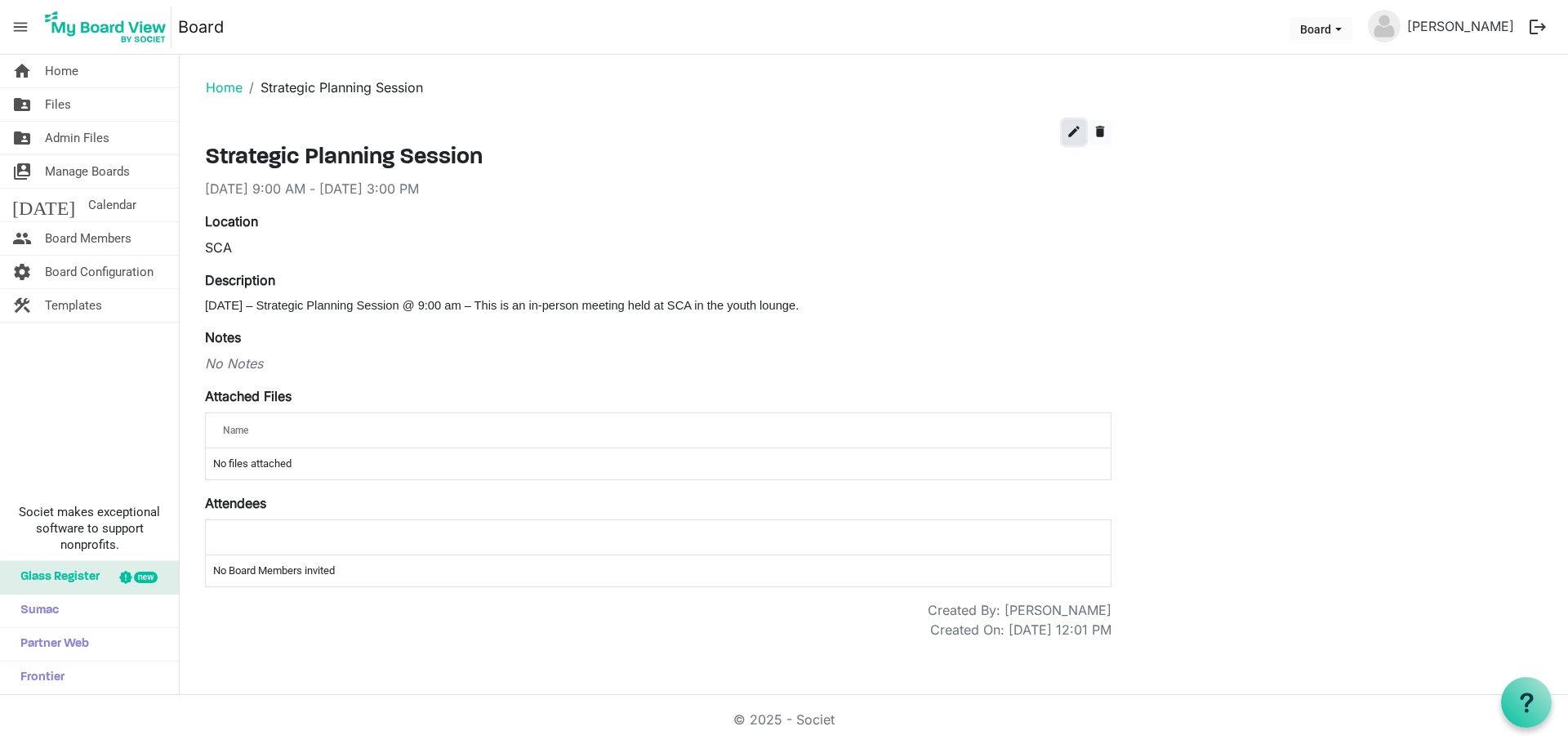
click at [1078, 127] on span "edit" at bounding box center [1073, 131] width 15 height 15
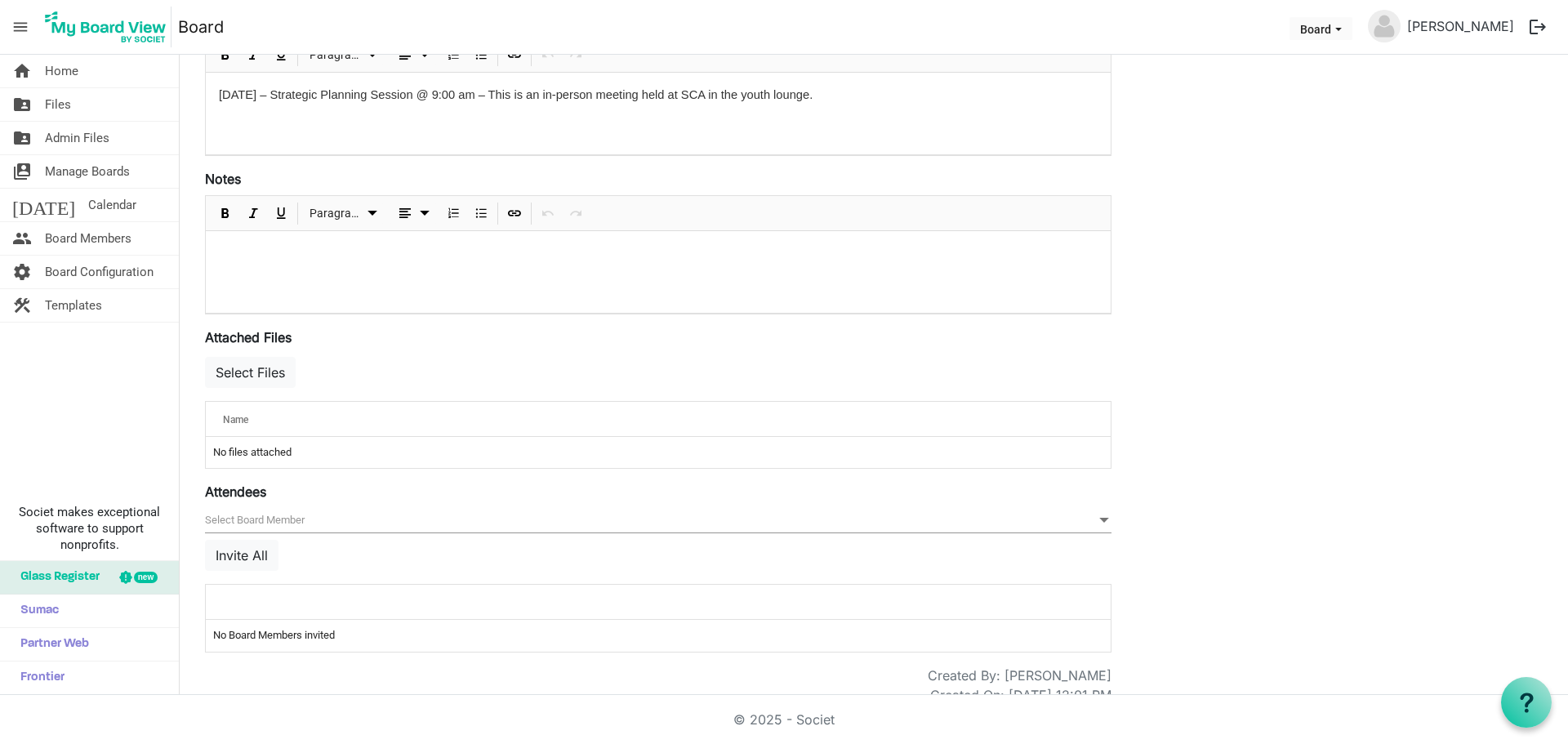
scroll to position [355, 0]
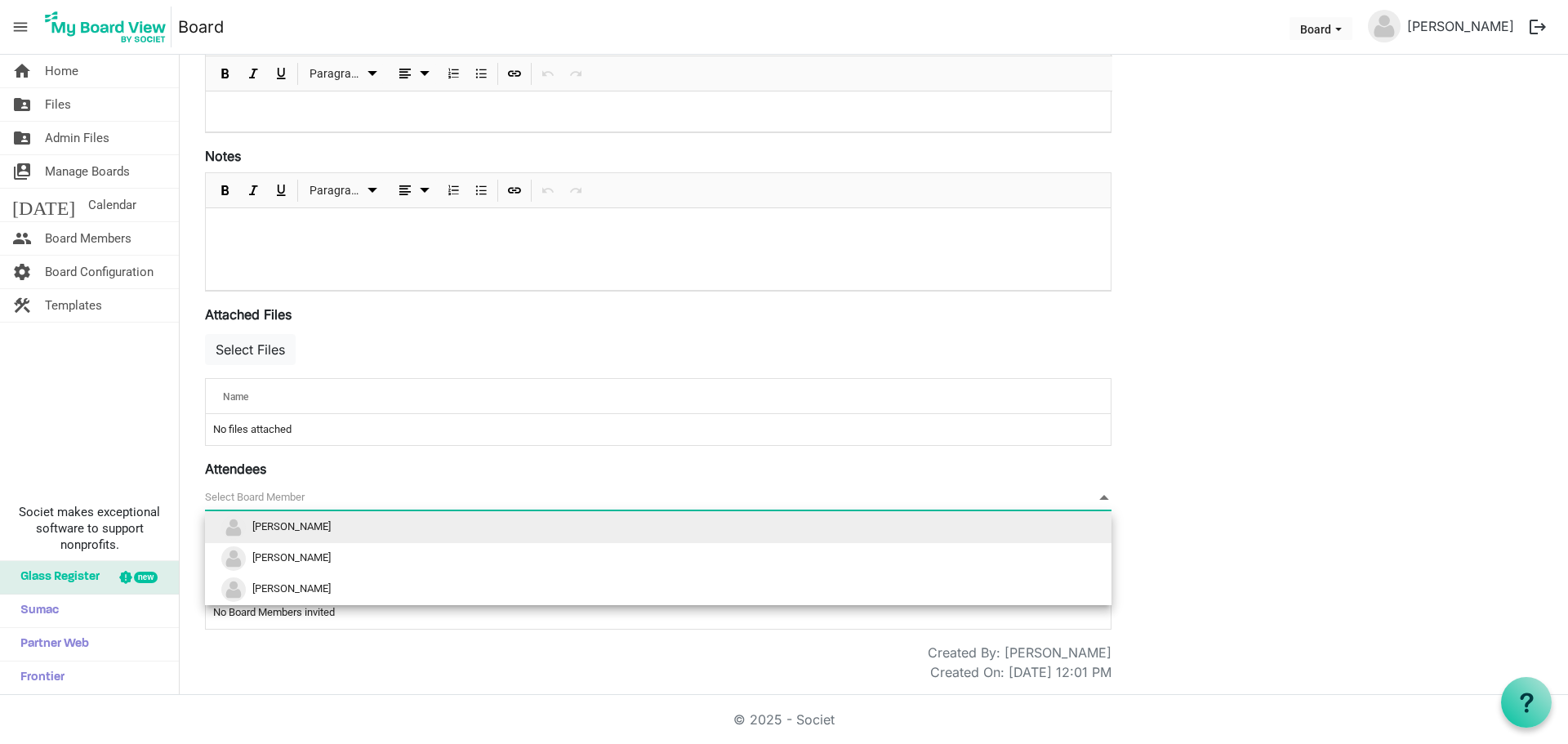
click at [362, 494] on span "null" at bounding box center [657, 498] width 906 height 26
click at [335, 546] on li "[PERSON_NAME]" at bounding box center [657, 558] width 906 height 31
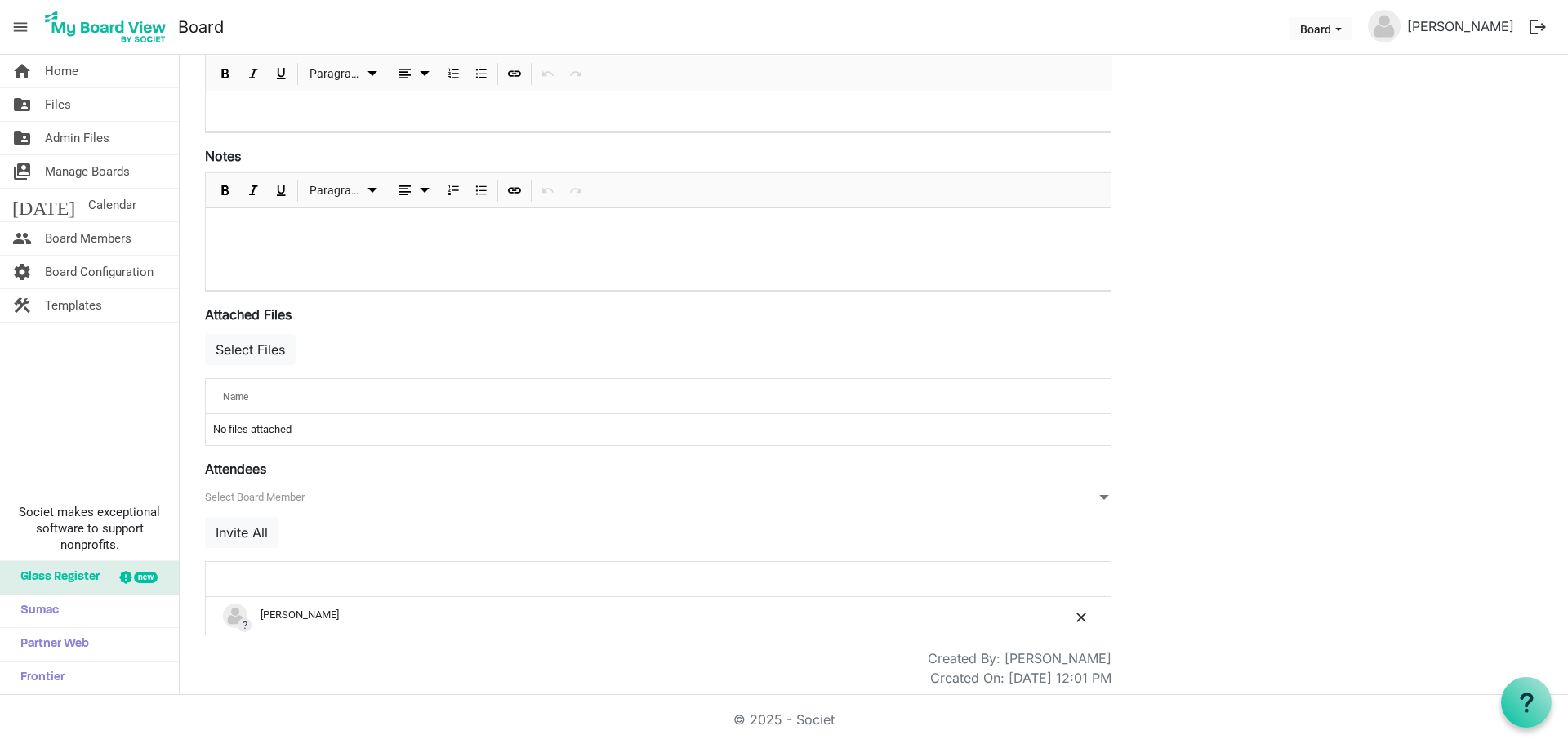
click at [374, 495] on span "null" at bounding box center [657, 498] width 906 height 26
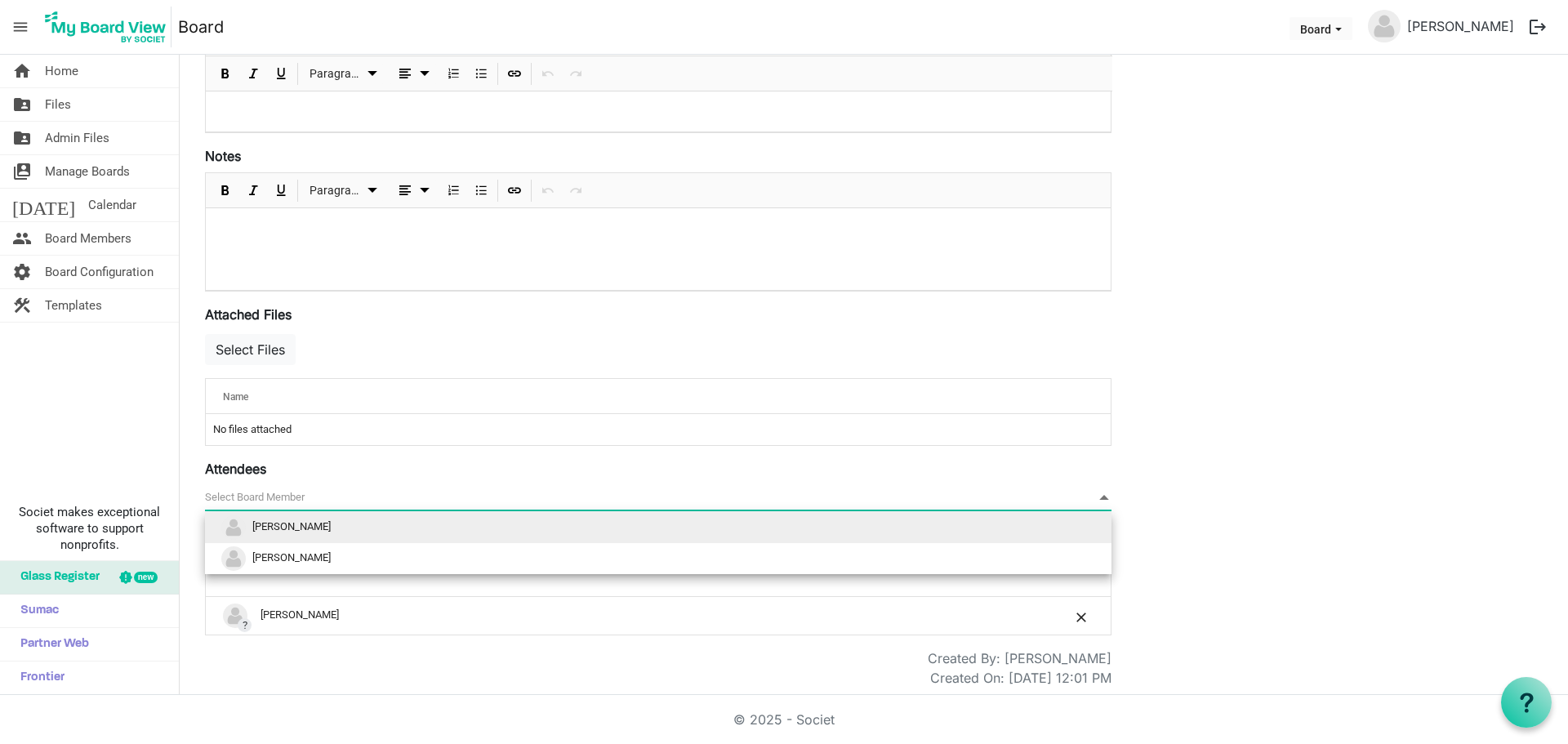
click at [356, 522] on li "[PERSON_NAME]" at bounding box center [657, 527] width 906 height 31
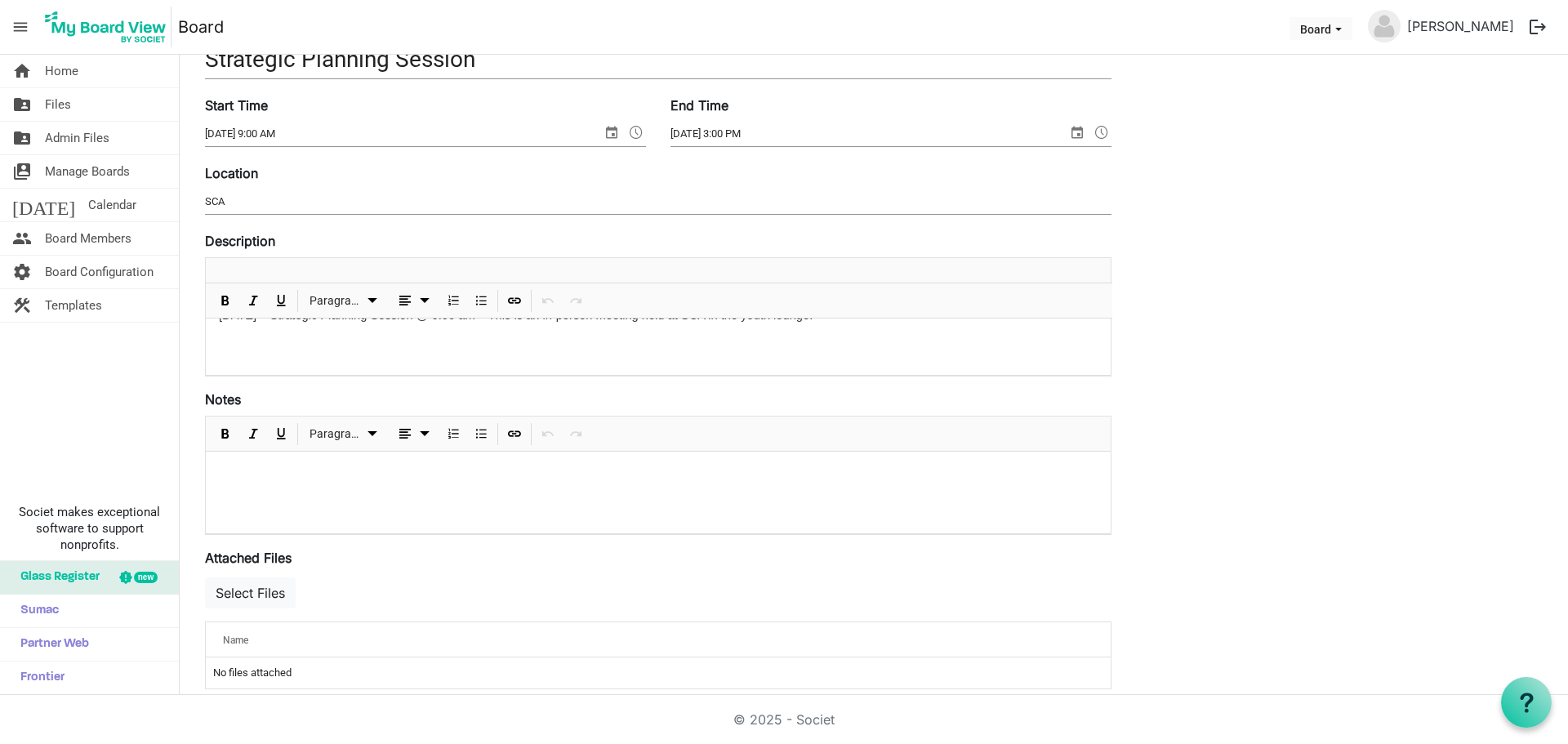
scroll to position [0, 0]
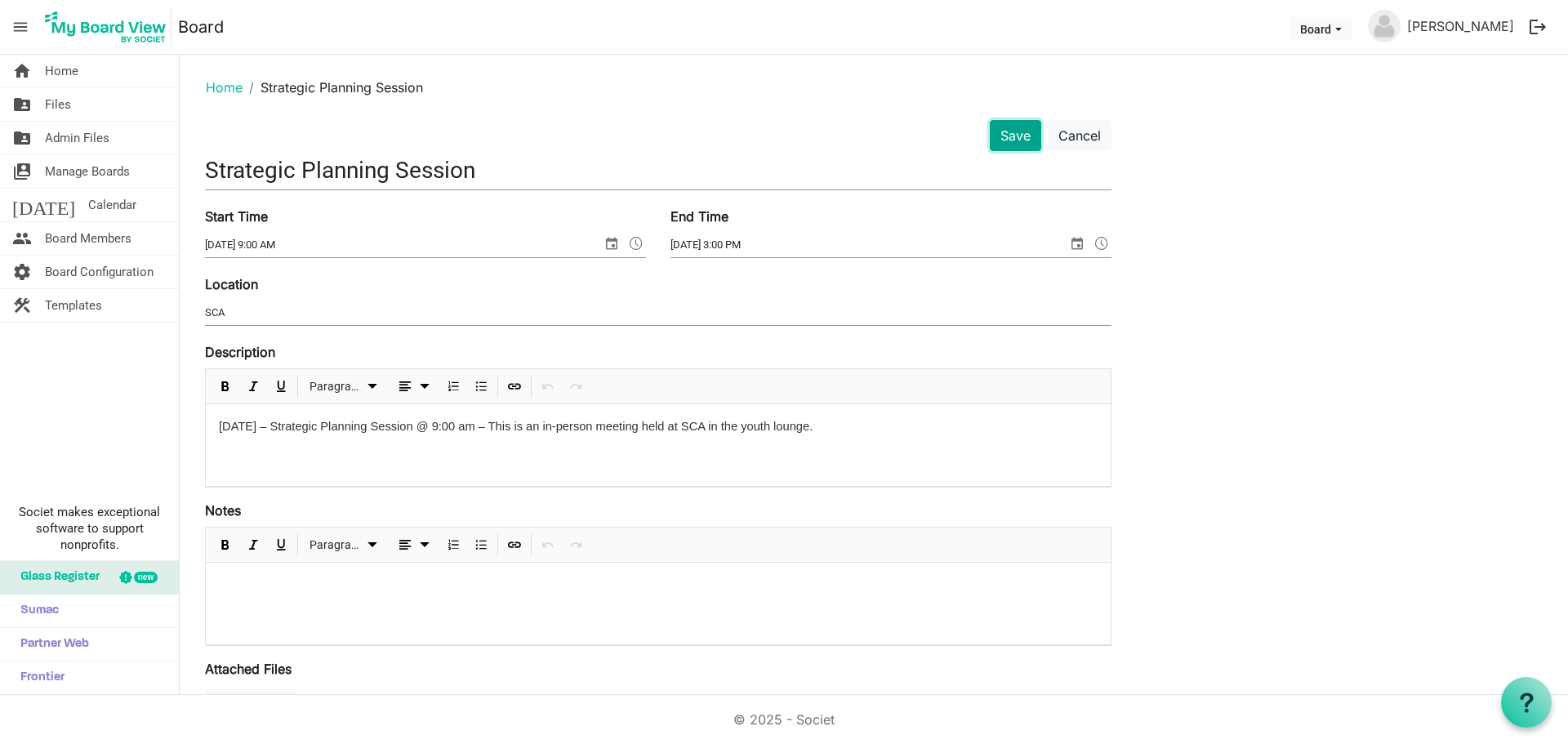
click at [1015, 140] on button "Save" at bounding box center [1016, 134] width 51 height 31
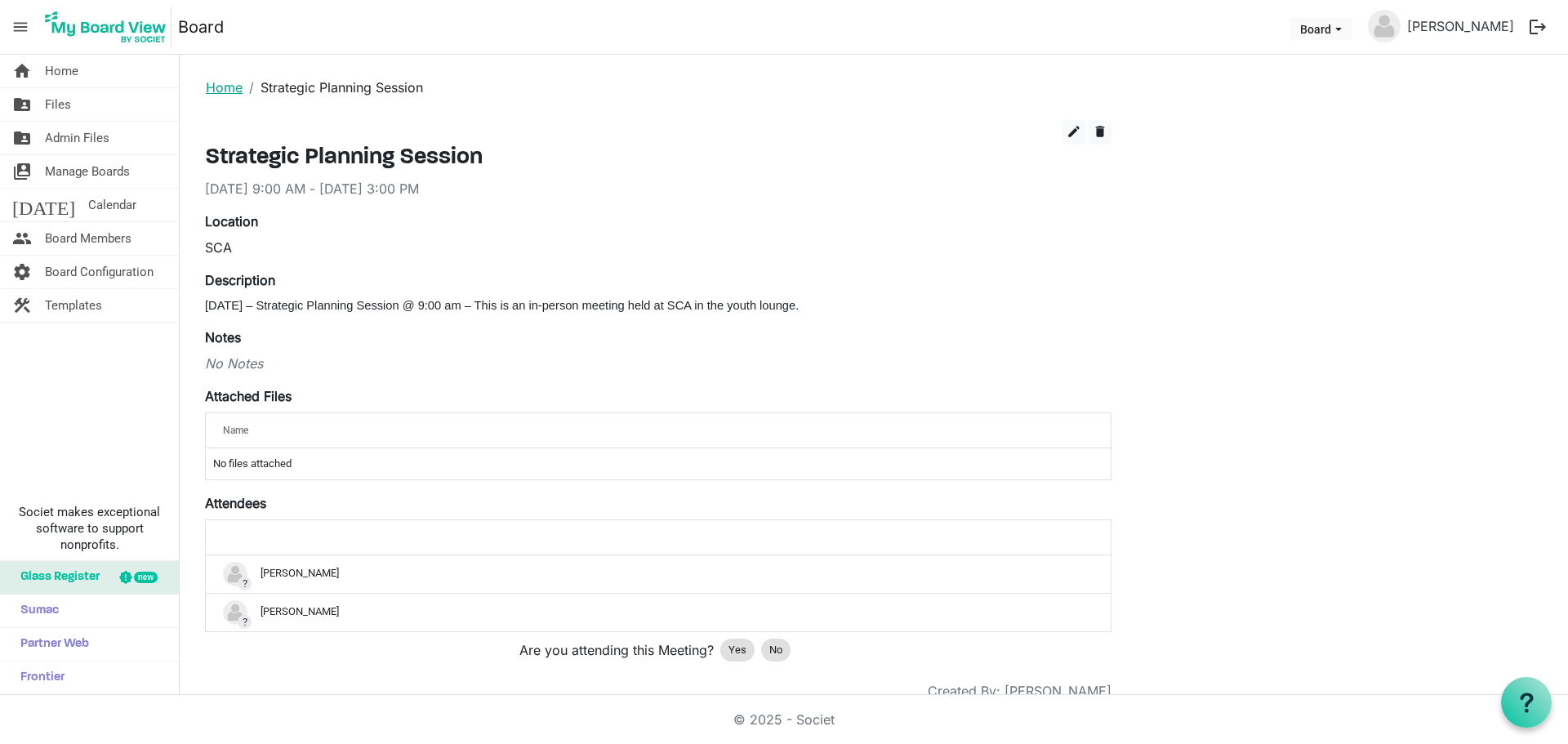
click at [230, 91] on link "Home" at bounding box center [223, 87] width 37 height 17
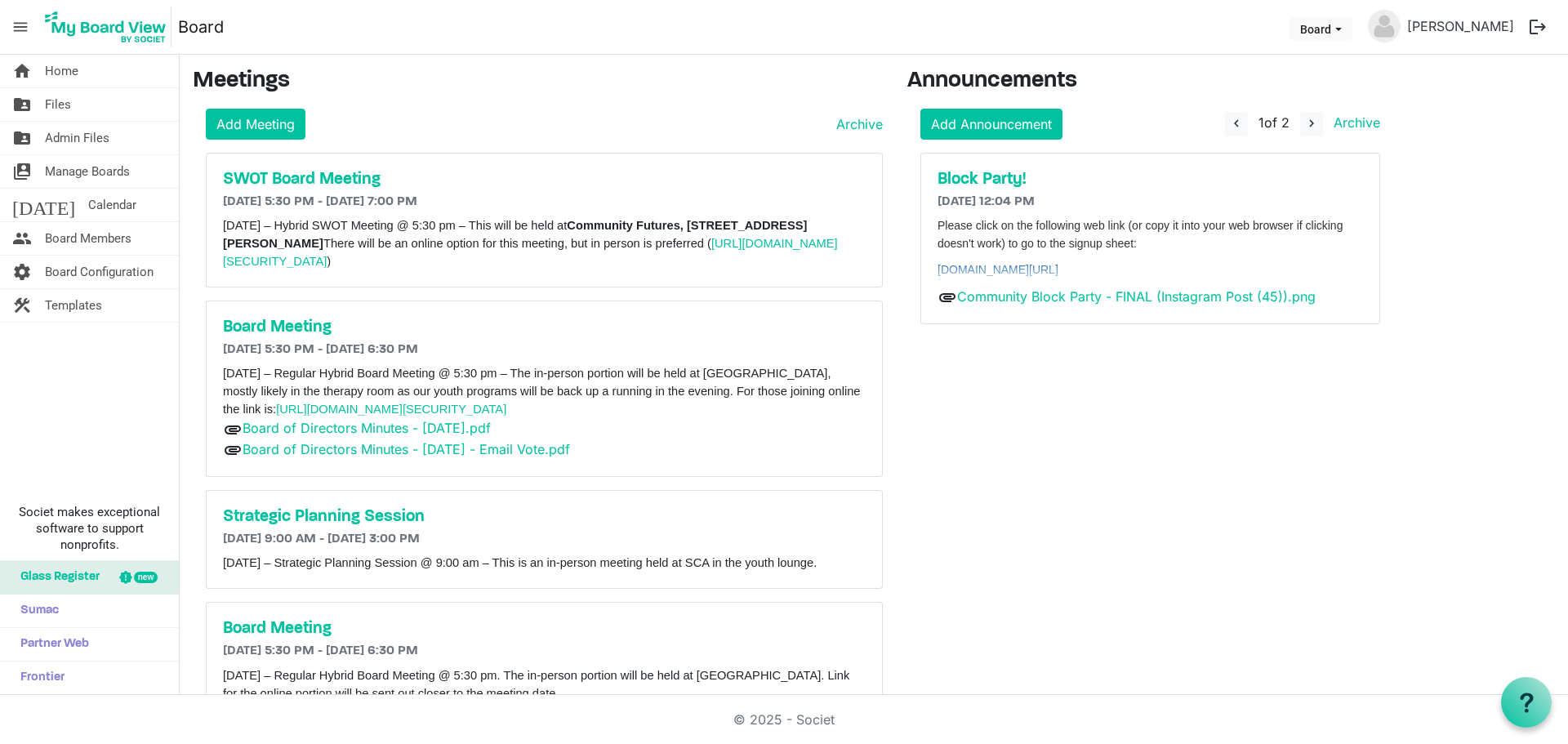
scroll to position [68, 0]
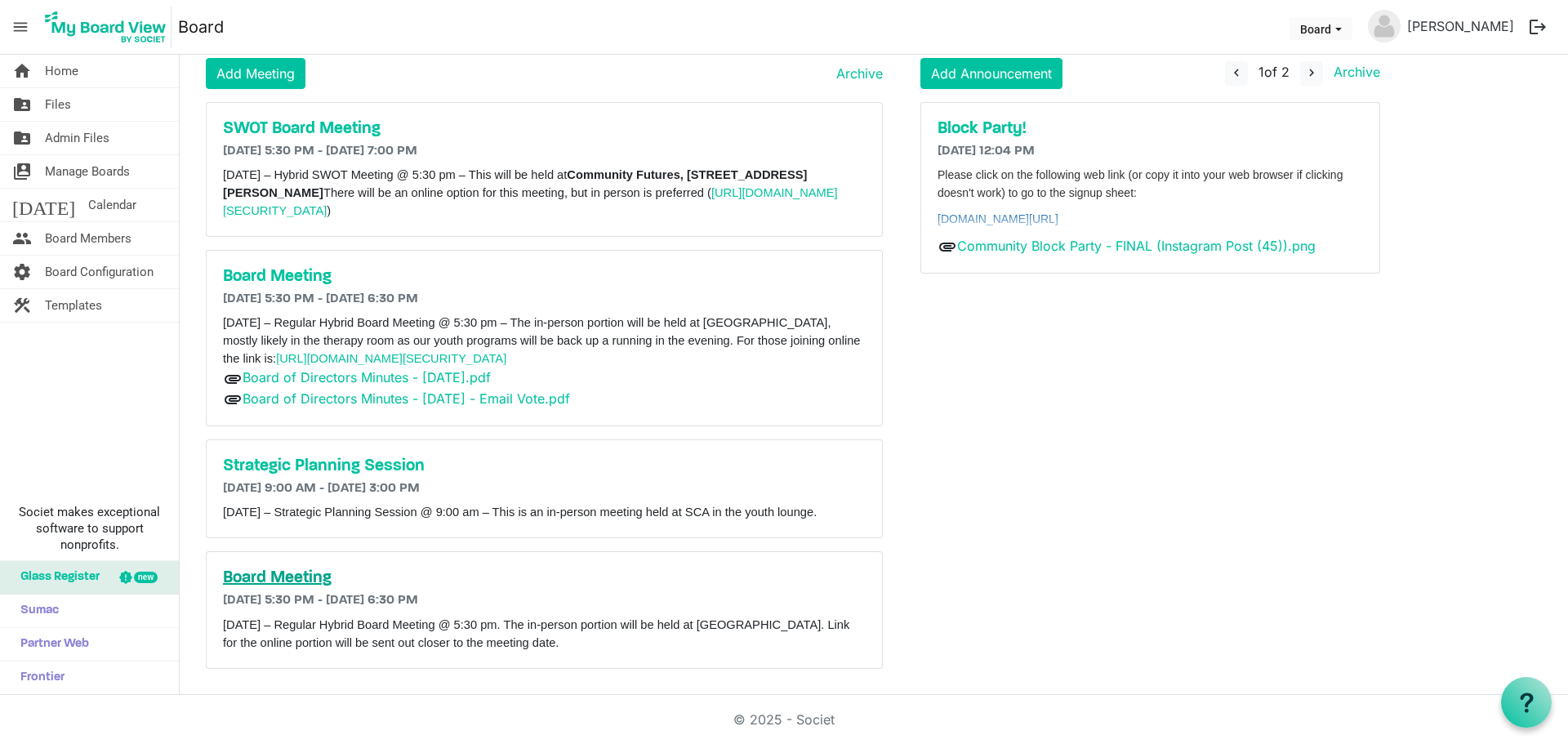
click at [286, 570] on h5 "Board Meeting" at bounding box center [544, 578] width 642 height 20
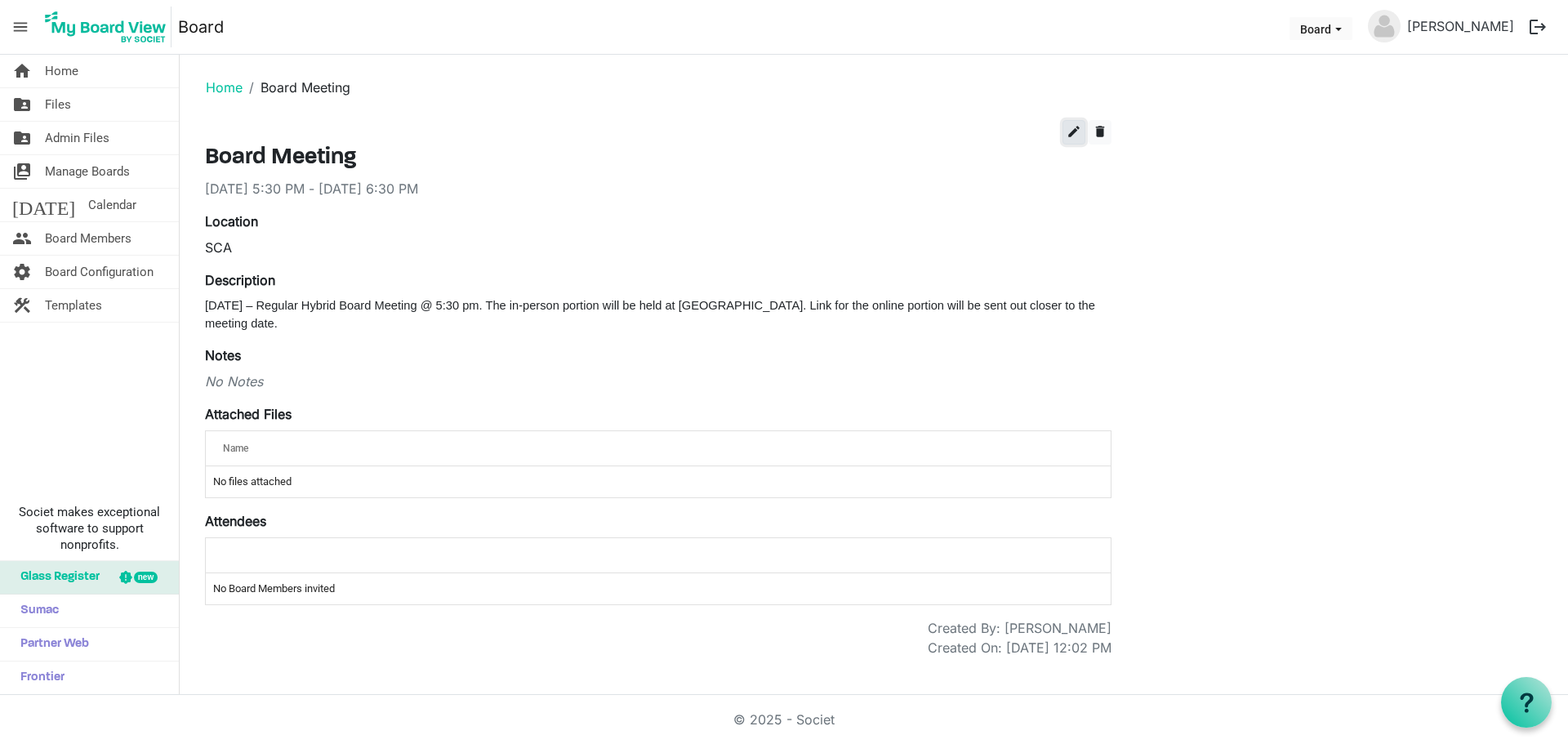
click at [1072, 131] on span "edit" at bounding box center [1073, 131] width 15 height 15
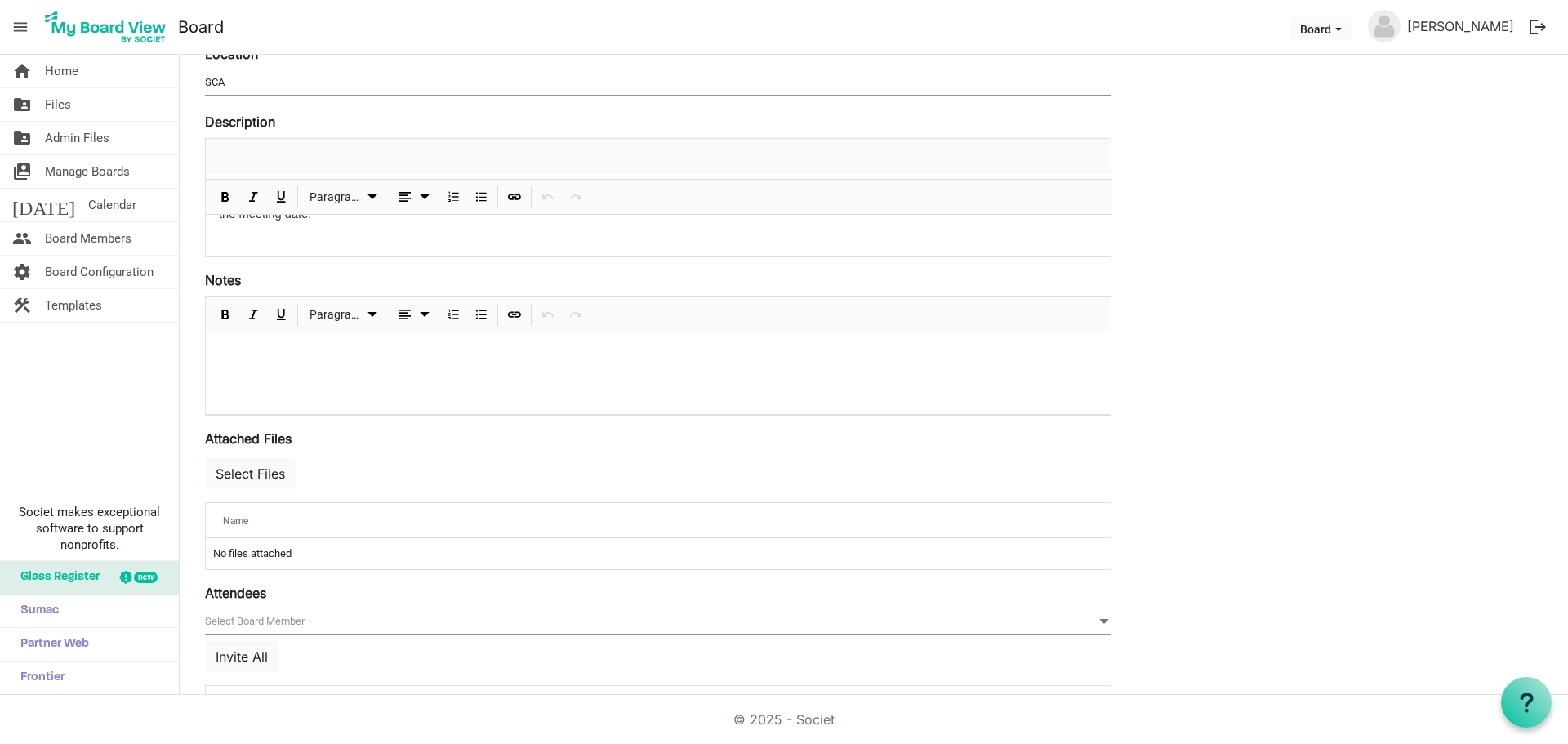
scroll to position [355, 0]
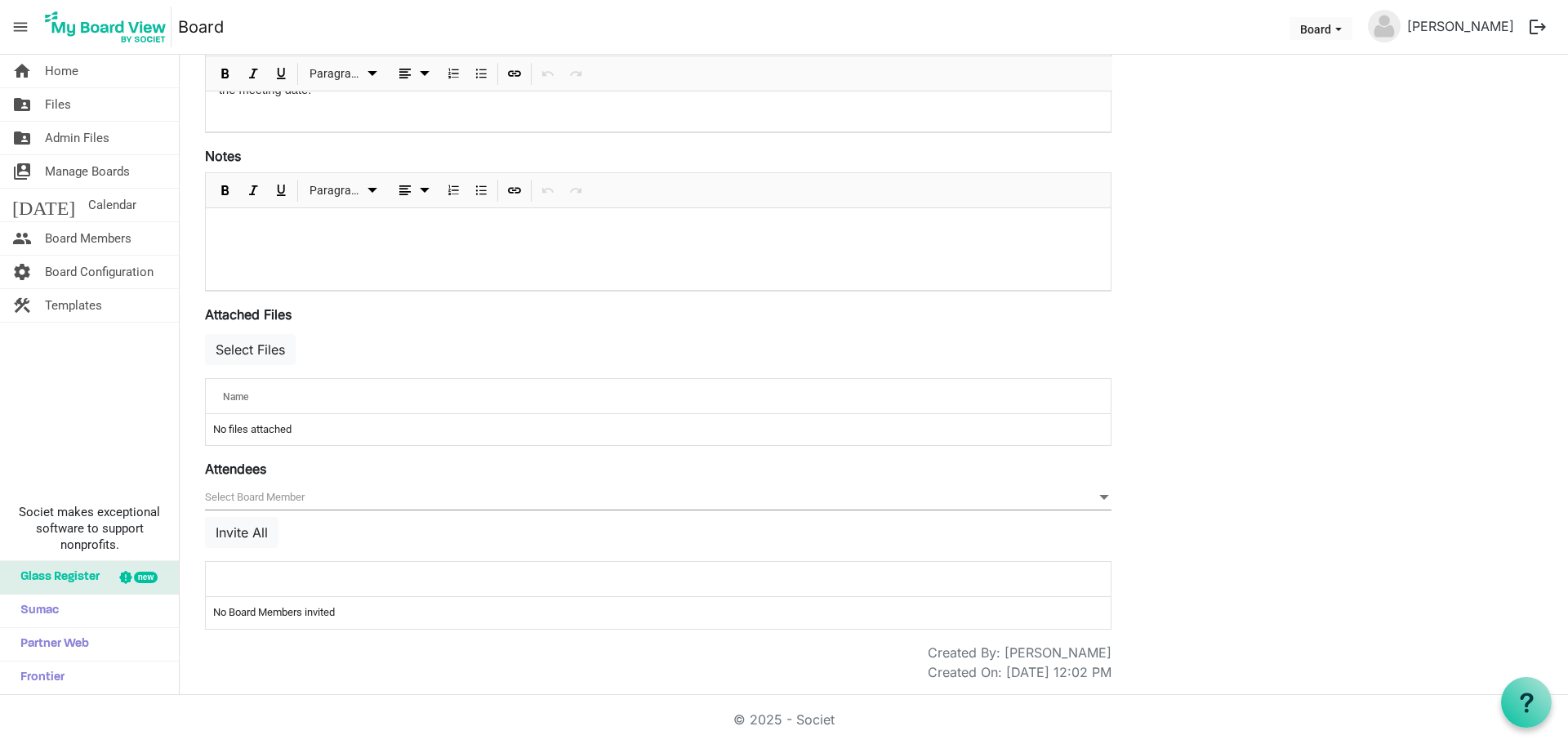
click at [332, 496] on span "null" at bounding box center [657, 498] width 906 height 26
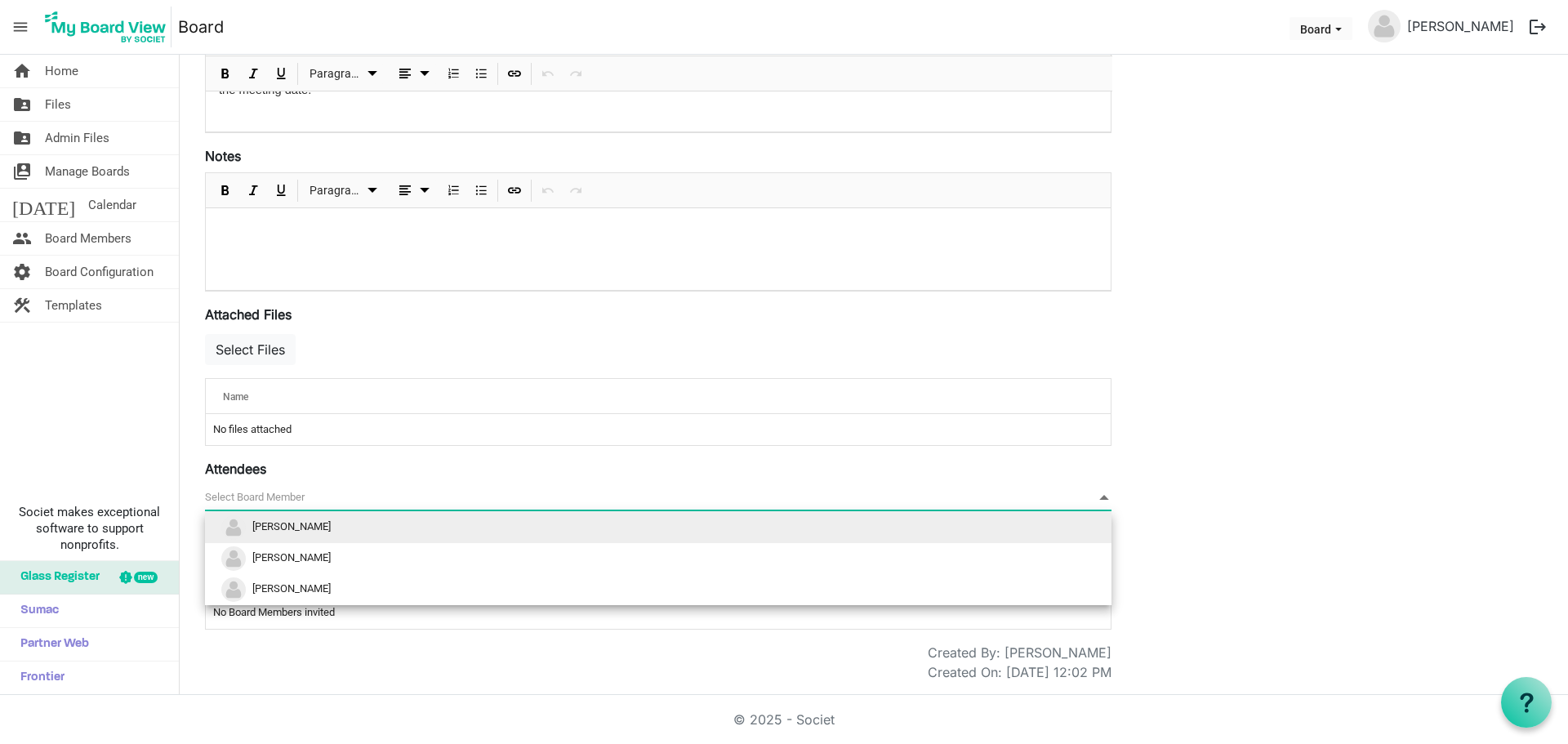
click at [314, 520] on li "[PERSON_NAME]" at bounding box center [657, 527] width 906 height 31
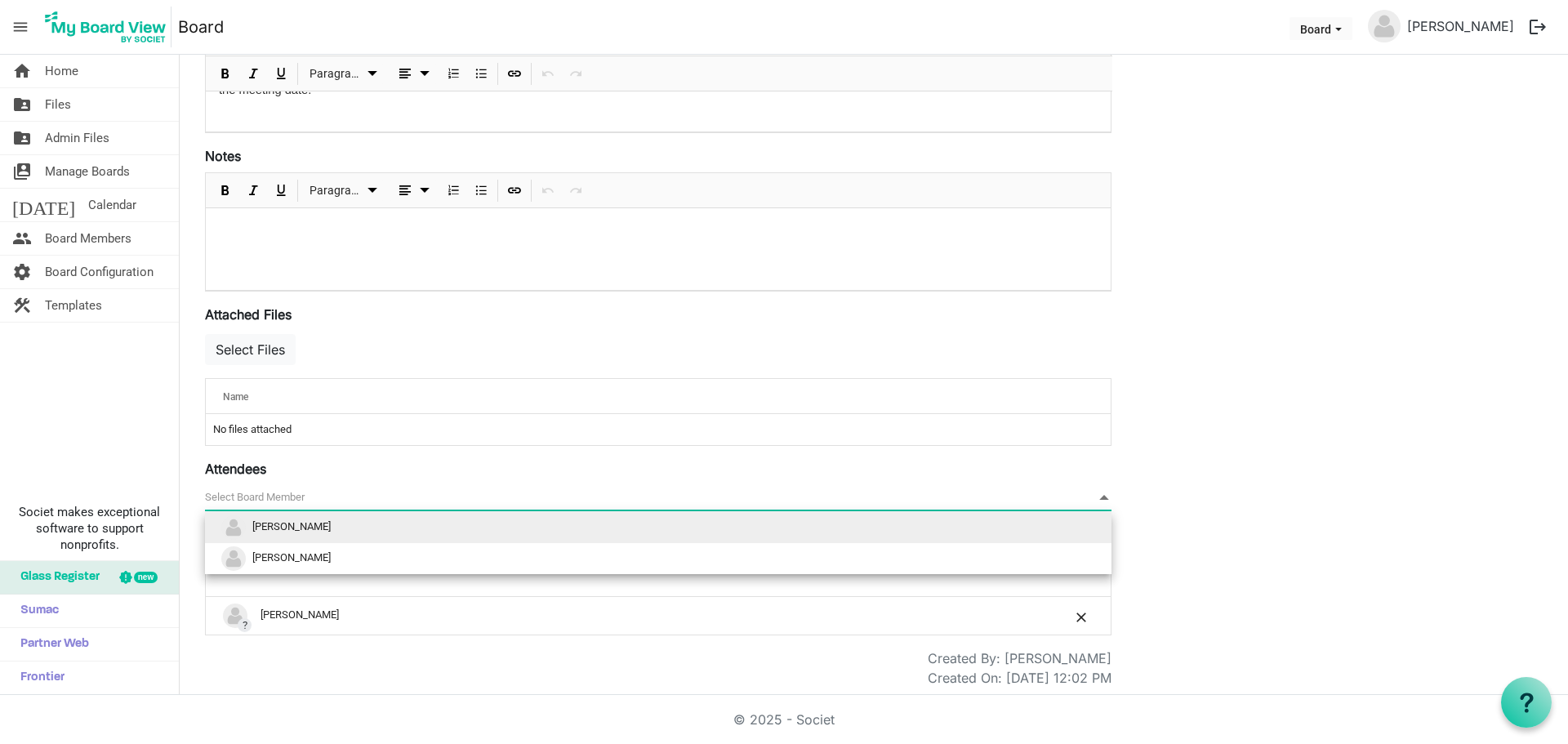
click at [349, 492] on span "null" at bounding box center [657, 498] width 906 height 26
click at [355, 518] on li "Tim Gibson" at bounding box center [657, 527] width 906 height 31
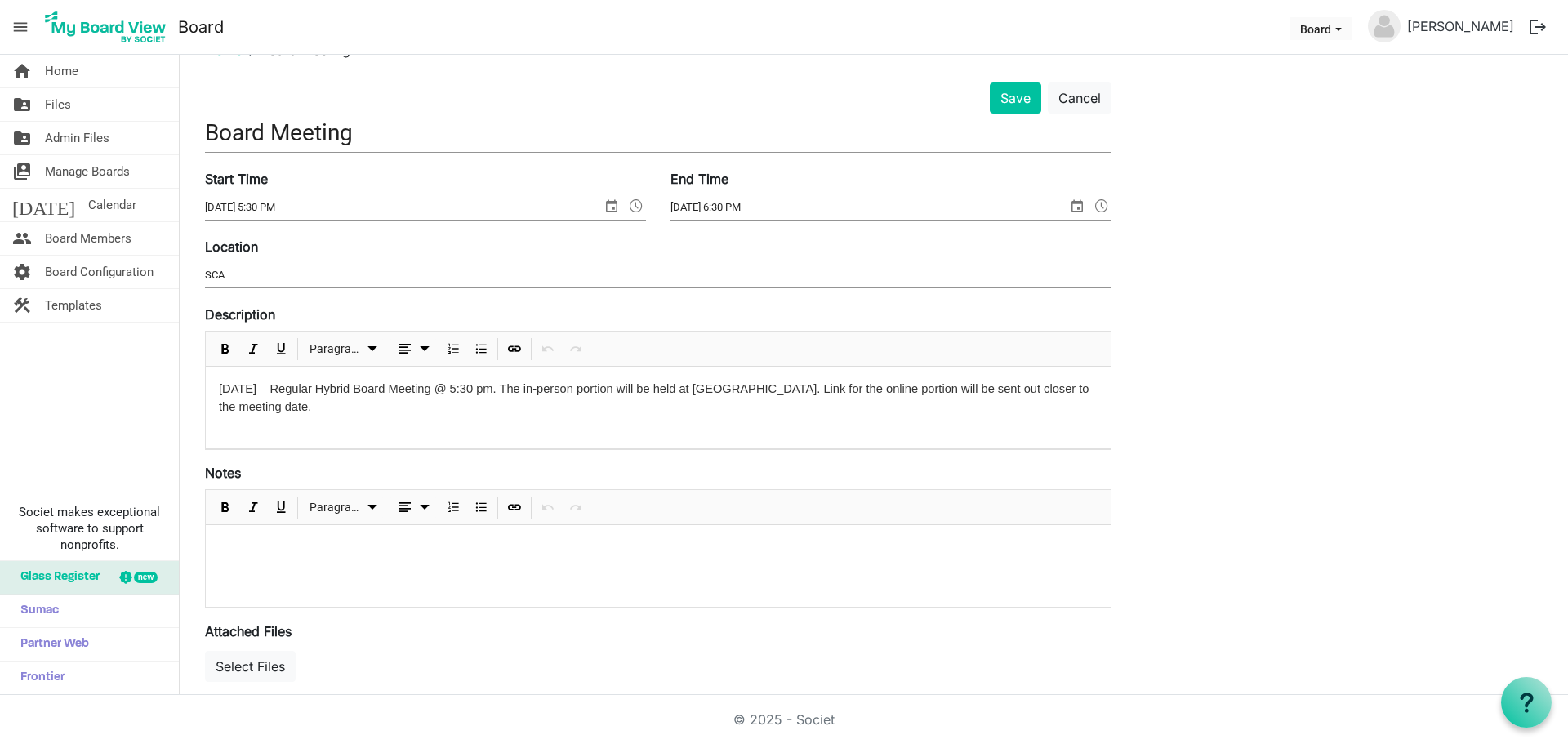
scroll to position [0, 0]
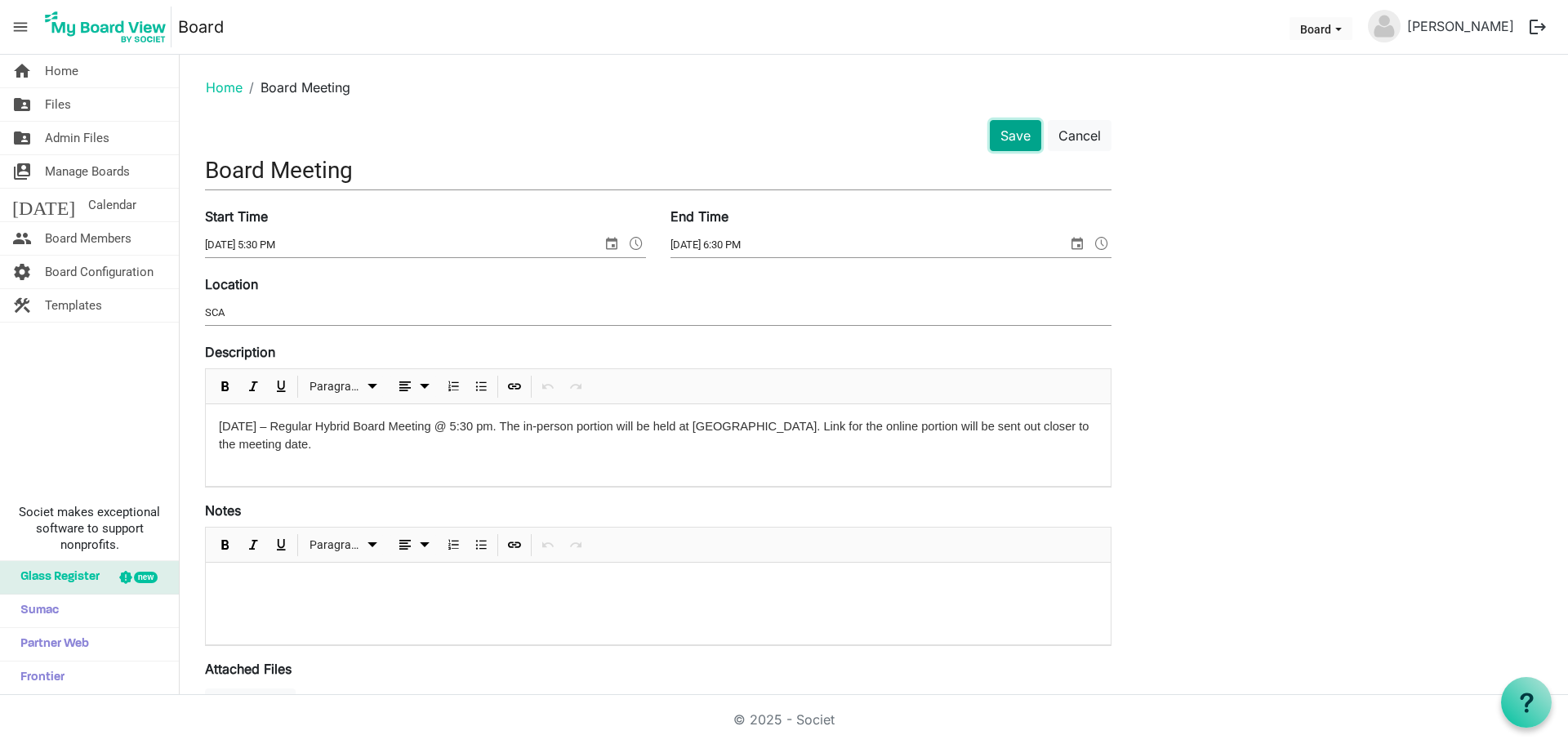
click at [1005, 138] on button "Save" at bounding box center [1016, 134] width 51 height 31
click at [1016, 137] on button "Save" at bounding box center [1016, 134] width 51 height 31
click at [94, 206] on link "today Calendar" at bounding box center [89, 205] width 179 height 33
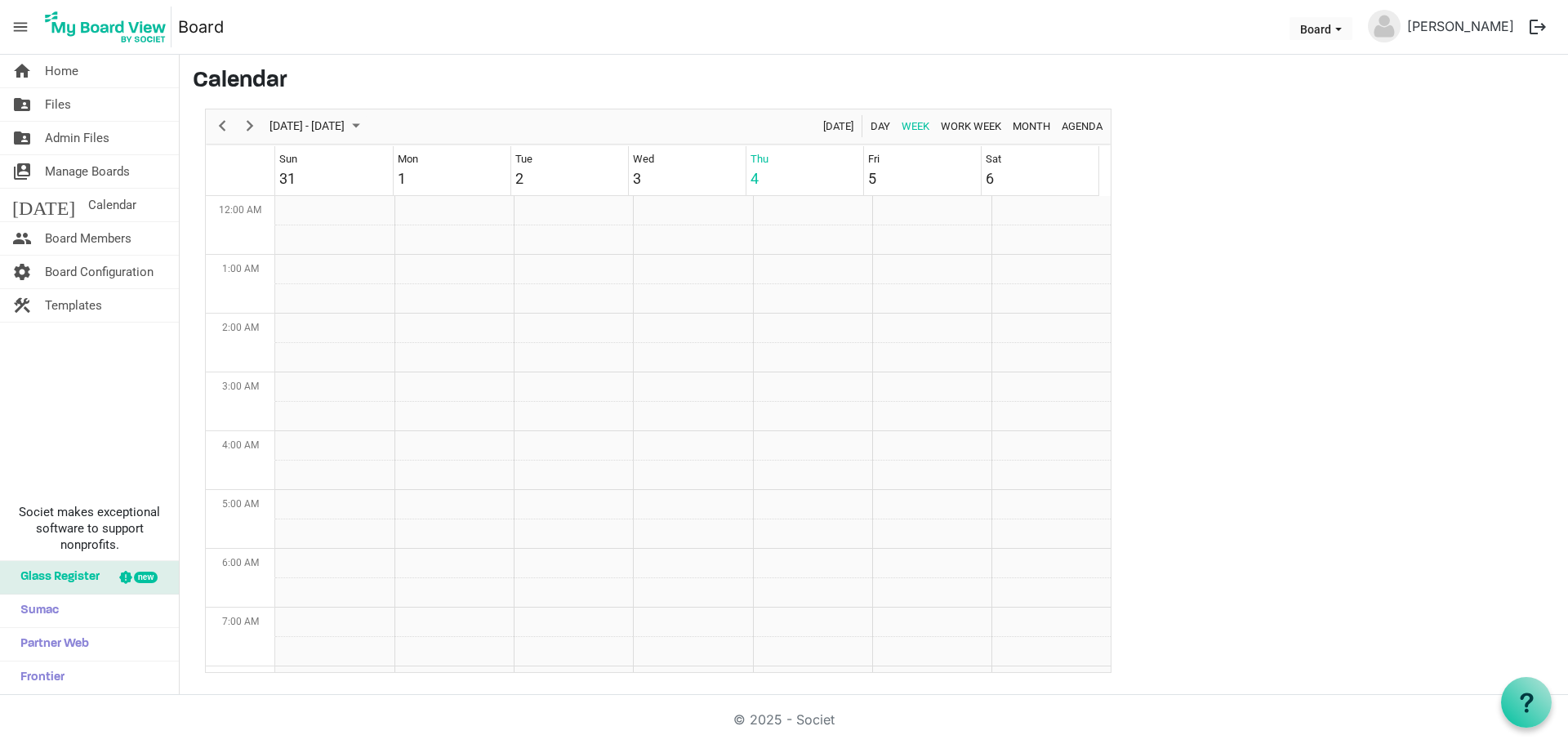
scroll to position [530, 0]
click at [1041, 123] on span "Month" at bounding box center [1031, 125] width 41 height 21
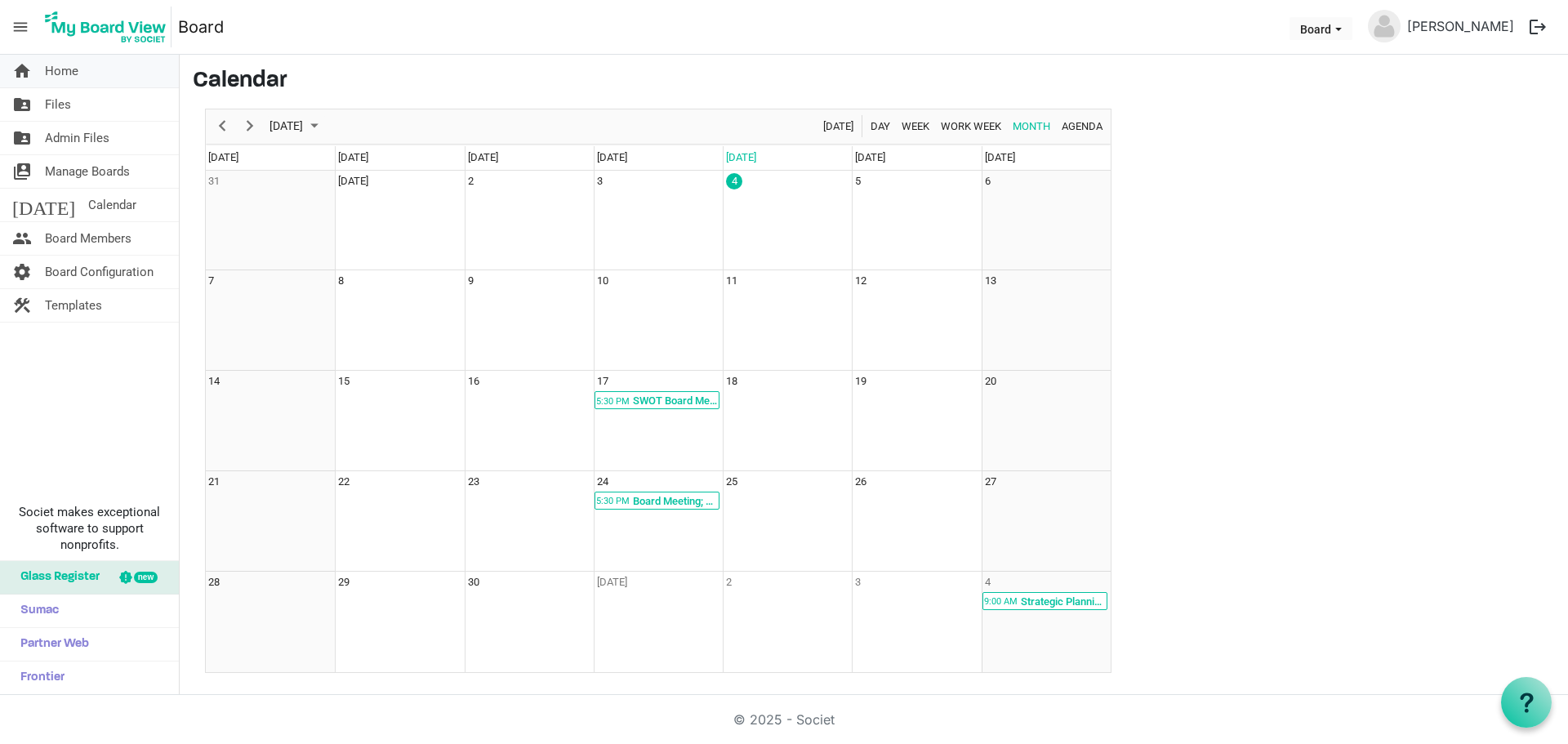
click at [73, 64] on span "Home" at bounding box center [61, 70] width 34 height 33
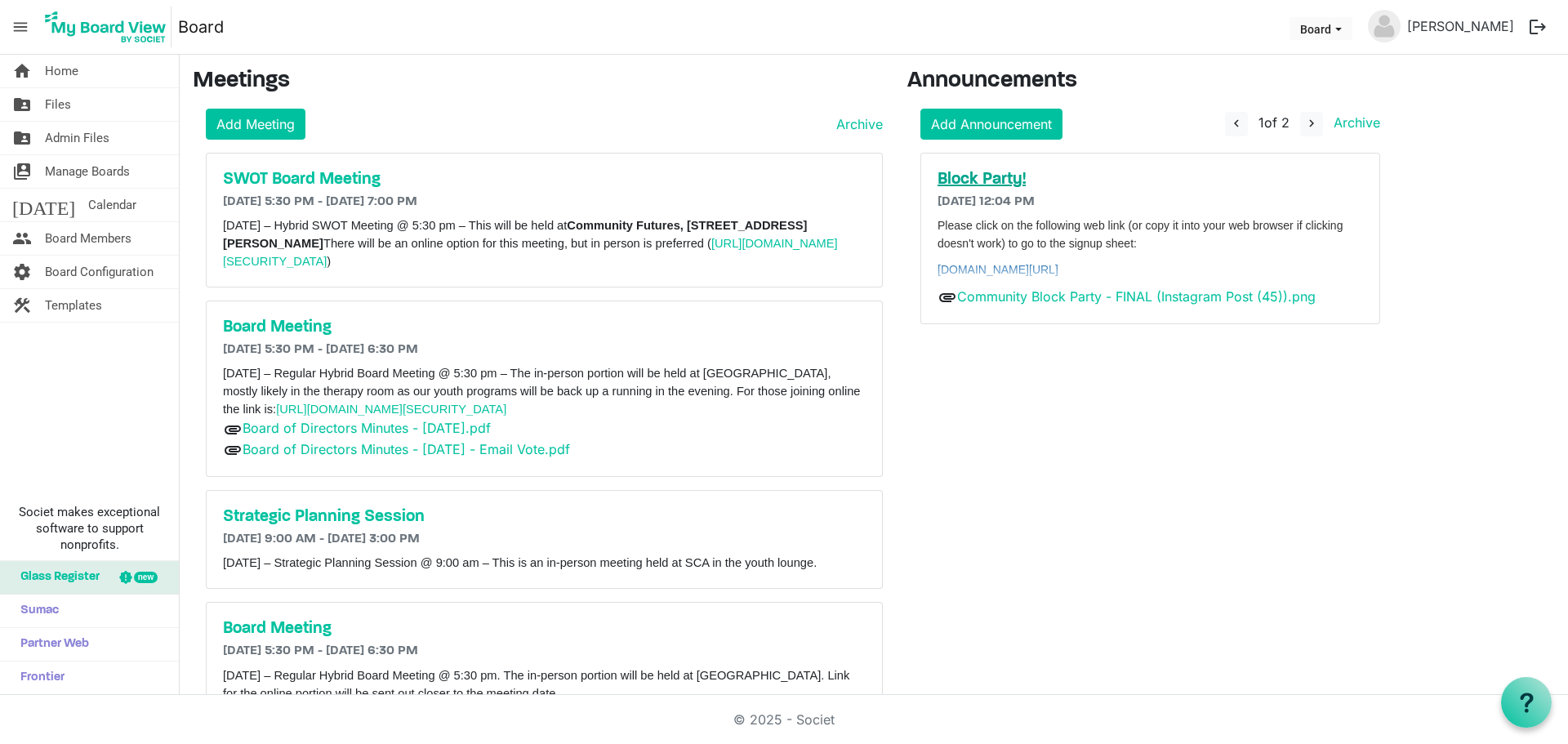
click at [982, 182] on h5 "Block Party!" at bounding box center [1150, 180] width 426 height 20
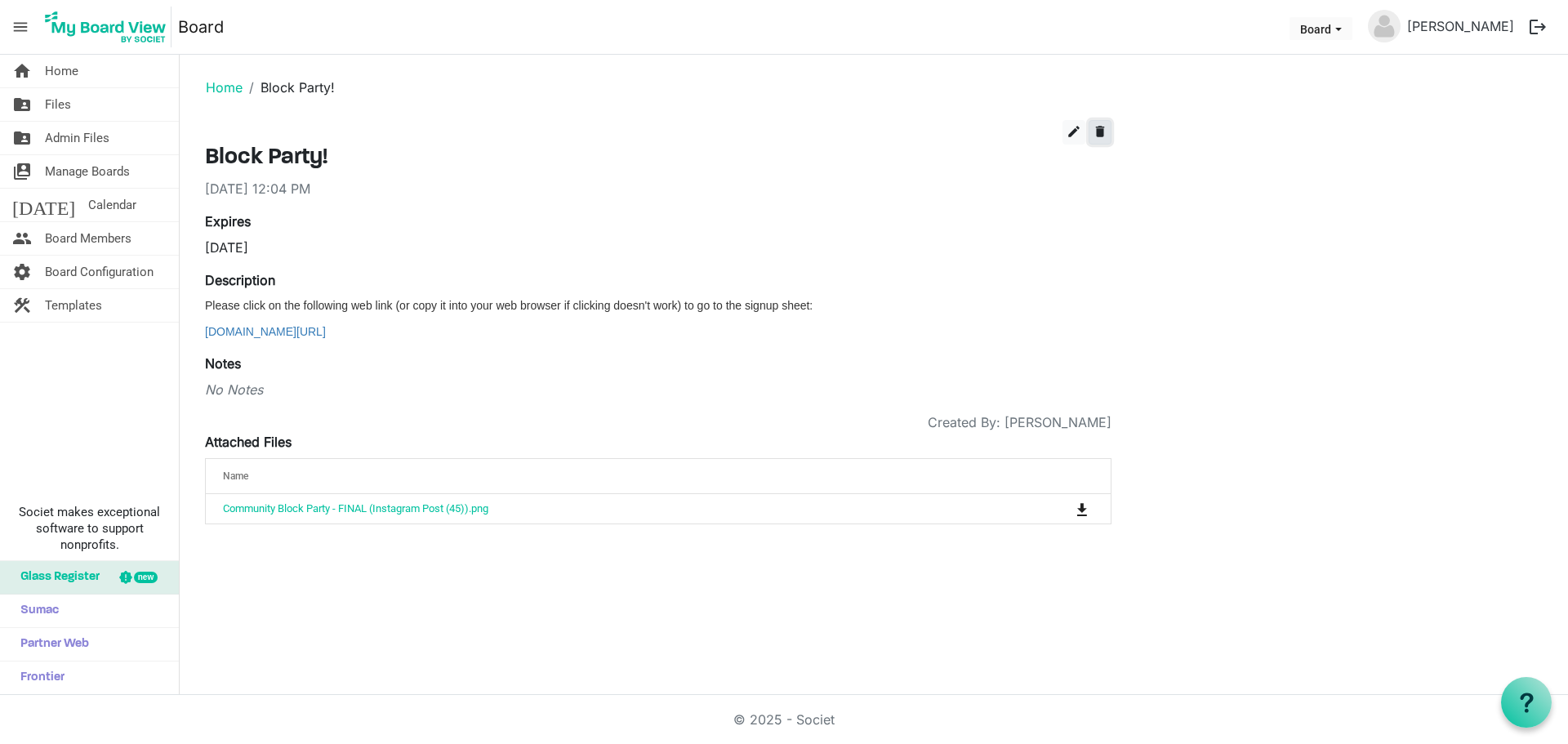
click at [1106, 131] on span "delete" at bounding box center [1100, 131] width 15 height 15
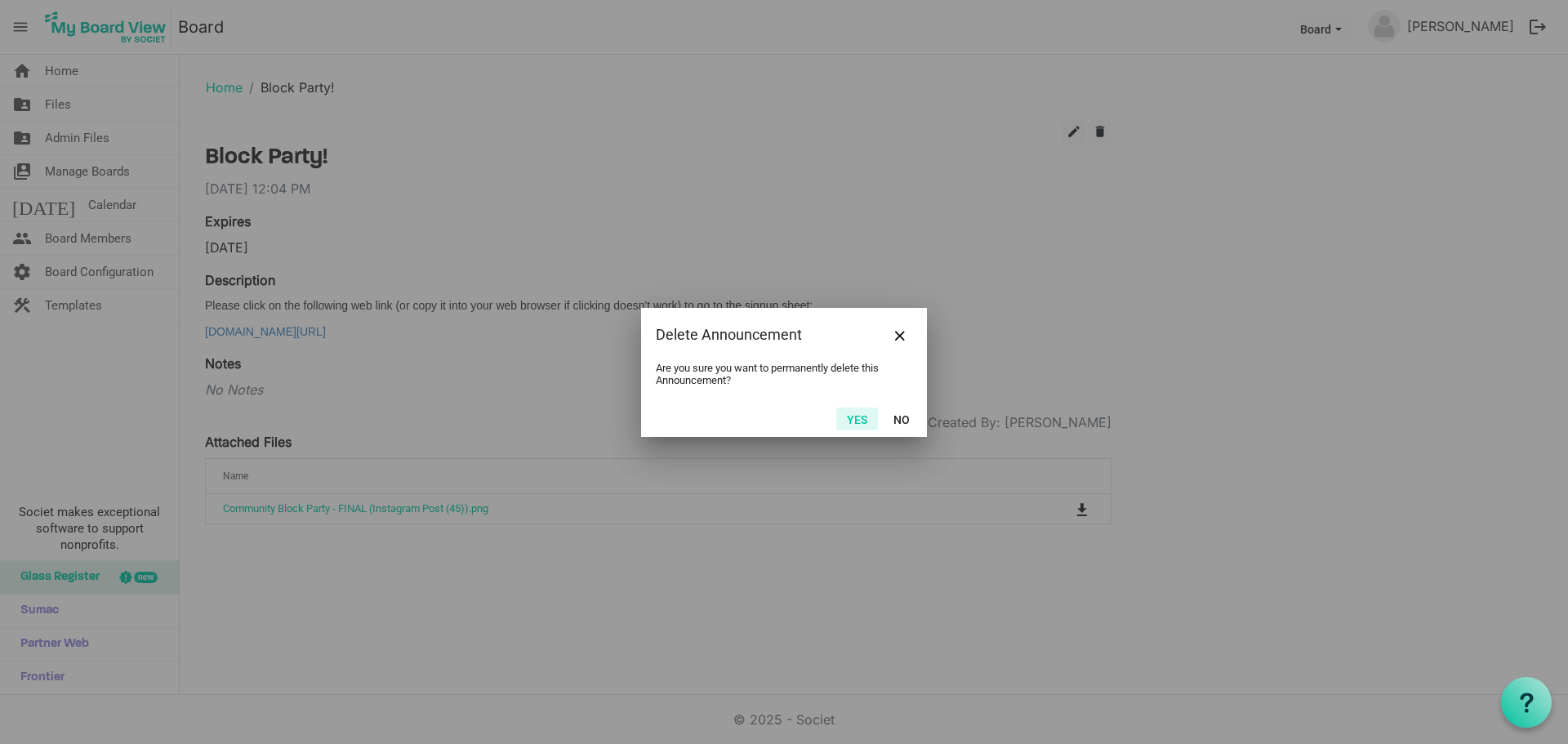
click at [853, 419] on button "Yes" at bounding box center [857, 418] width 41 height 23
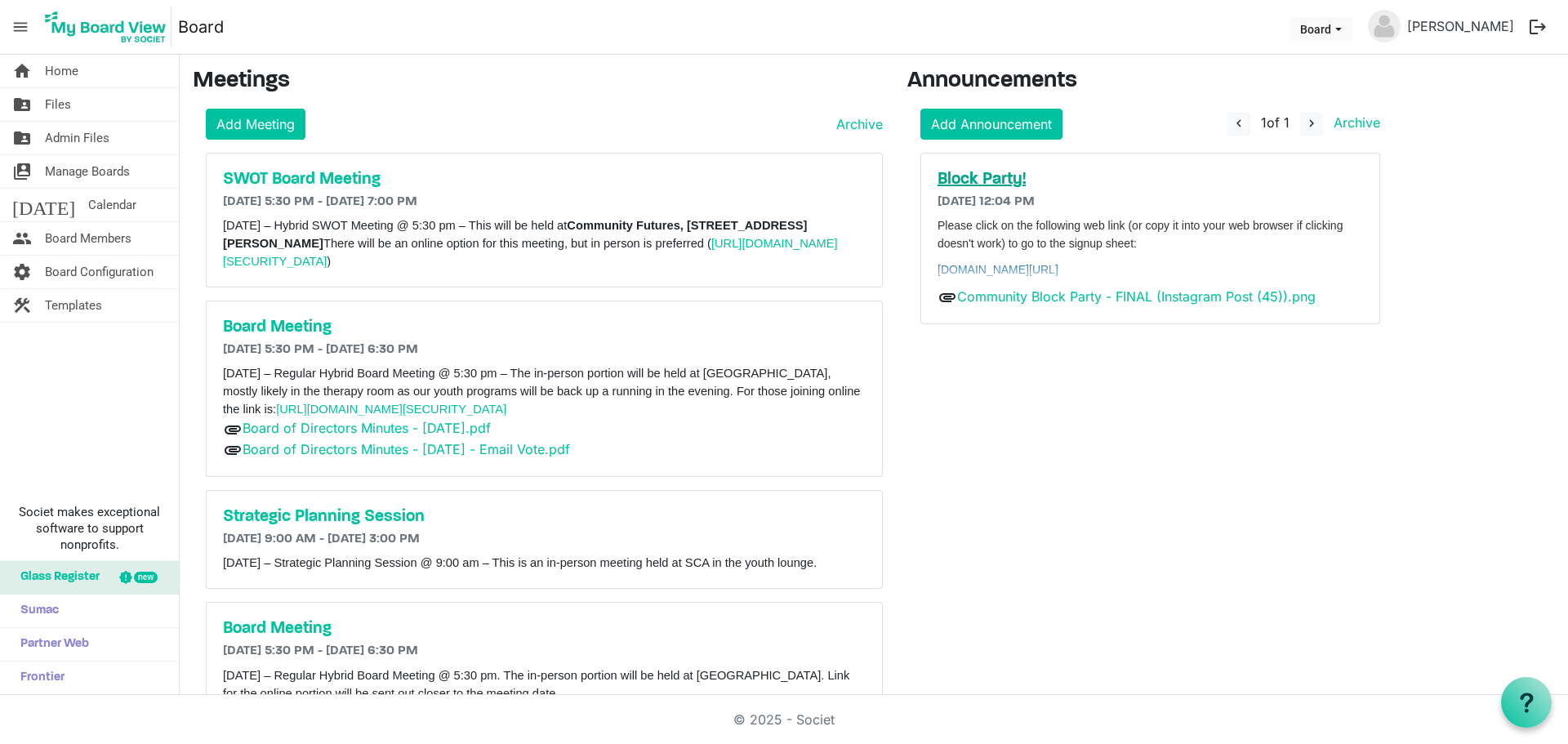
click at [982, 174] on h5 "Block Party!" at bounding box center [1150, 180] width 426 height 20
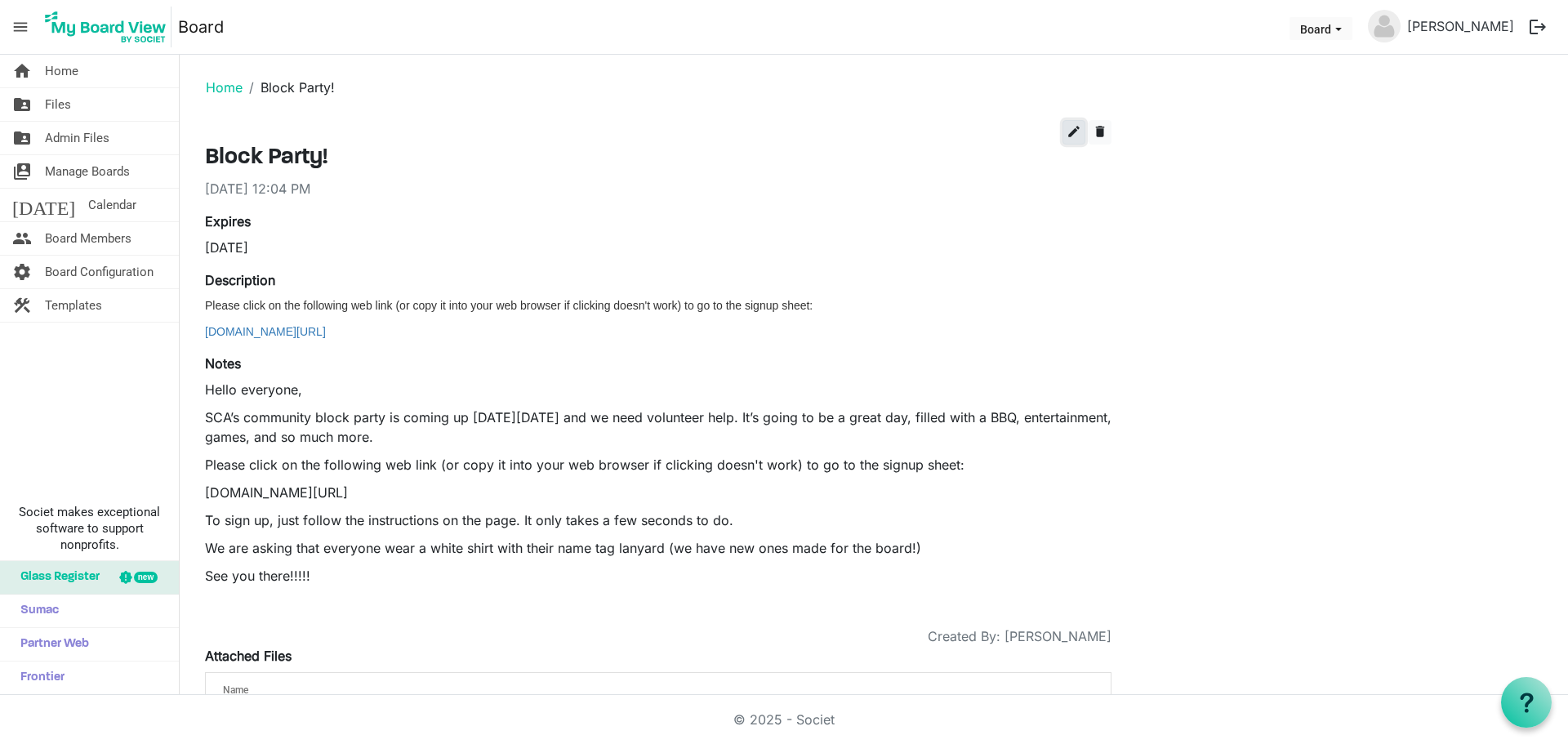
drag, startPoint x: 1072, startPoint y: 123, endPoint x: 677, endPoint y: 332, distance: 446.9
click at [1073, 123] on button "edit" at bounding box center [1073, 131] width 23 height 25
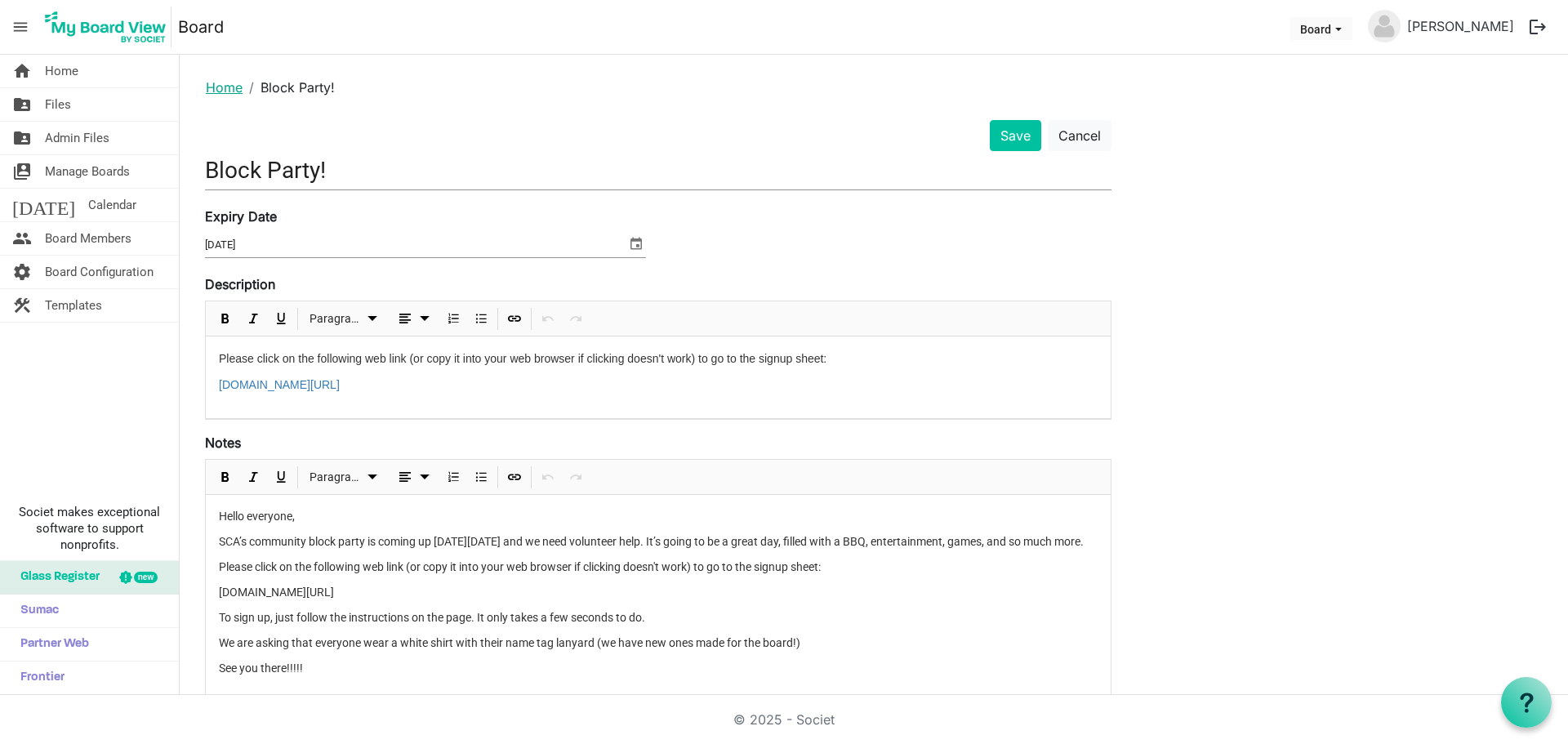
click at [223, 87] on link "Home" at bounding box center [223, 87] width 37 height 17
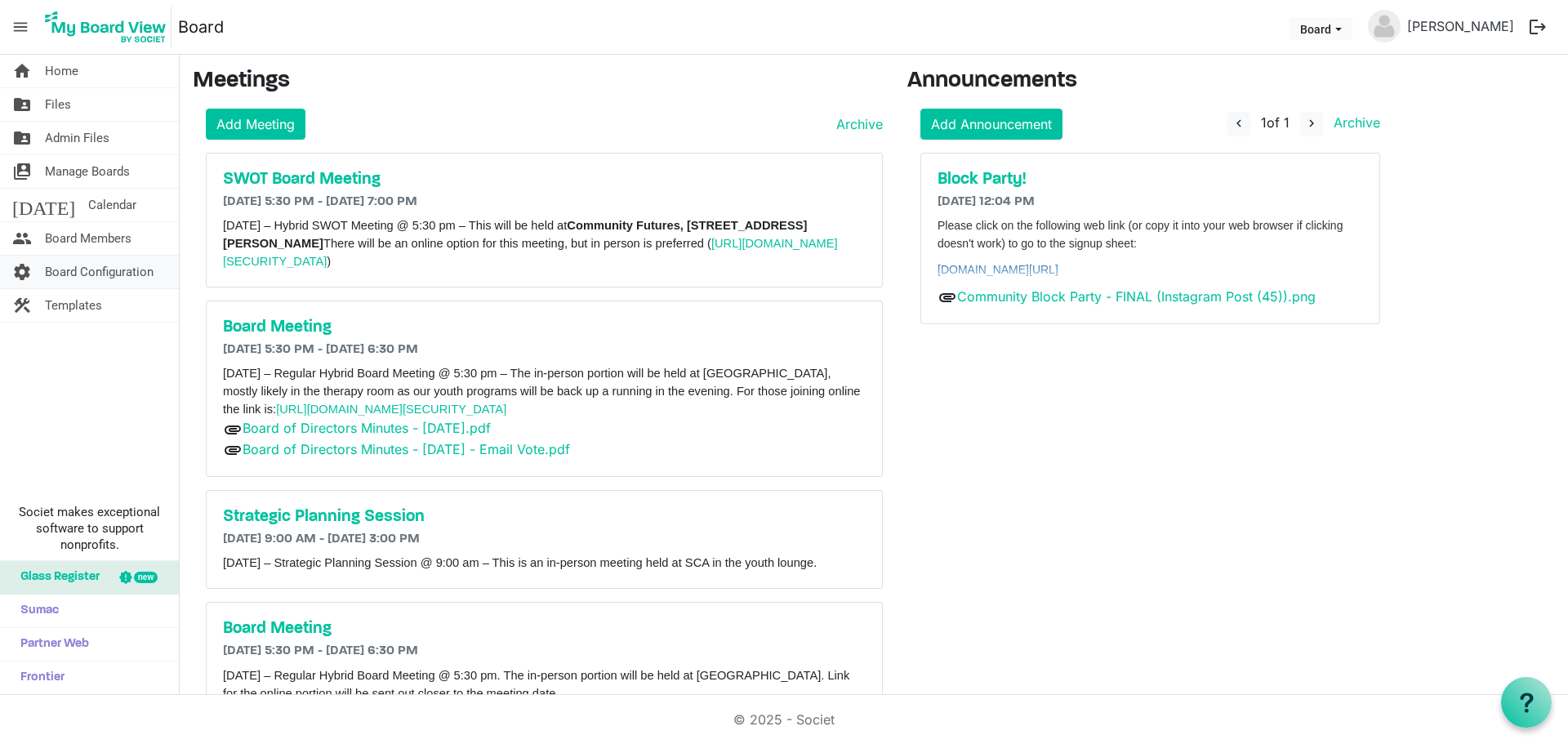
click at [73, 264] on span "Board Configuration" at bounding box center [99, 272] width 109 height 33
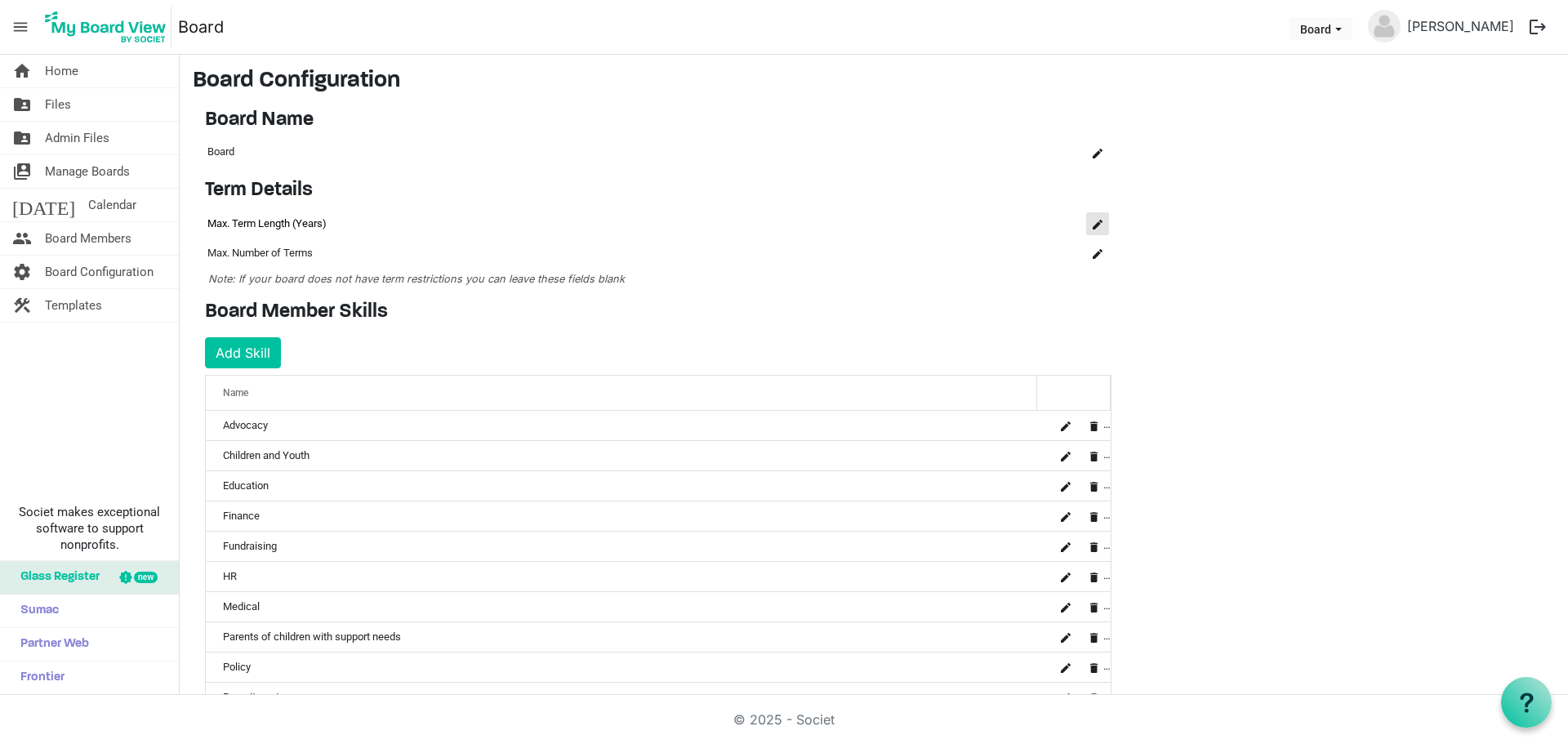
click at [1098, 226] on span "is Command column column header" at bounding box center [1098, 224] width 10 height 10
type input "2"
click at [1093, 257] on span "is Command column column header" at bounding box center [1098, 260] width 10 height 10
click at [1097, 153] on span "is Command column column header" at bounding box center [1098, 153] width 10 height 10
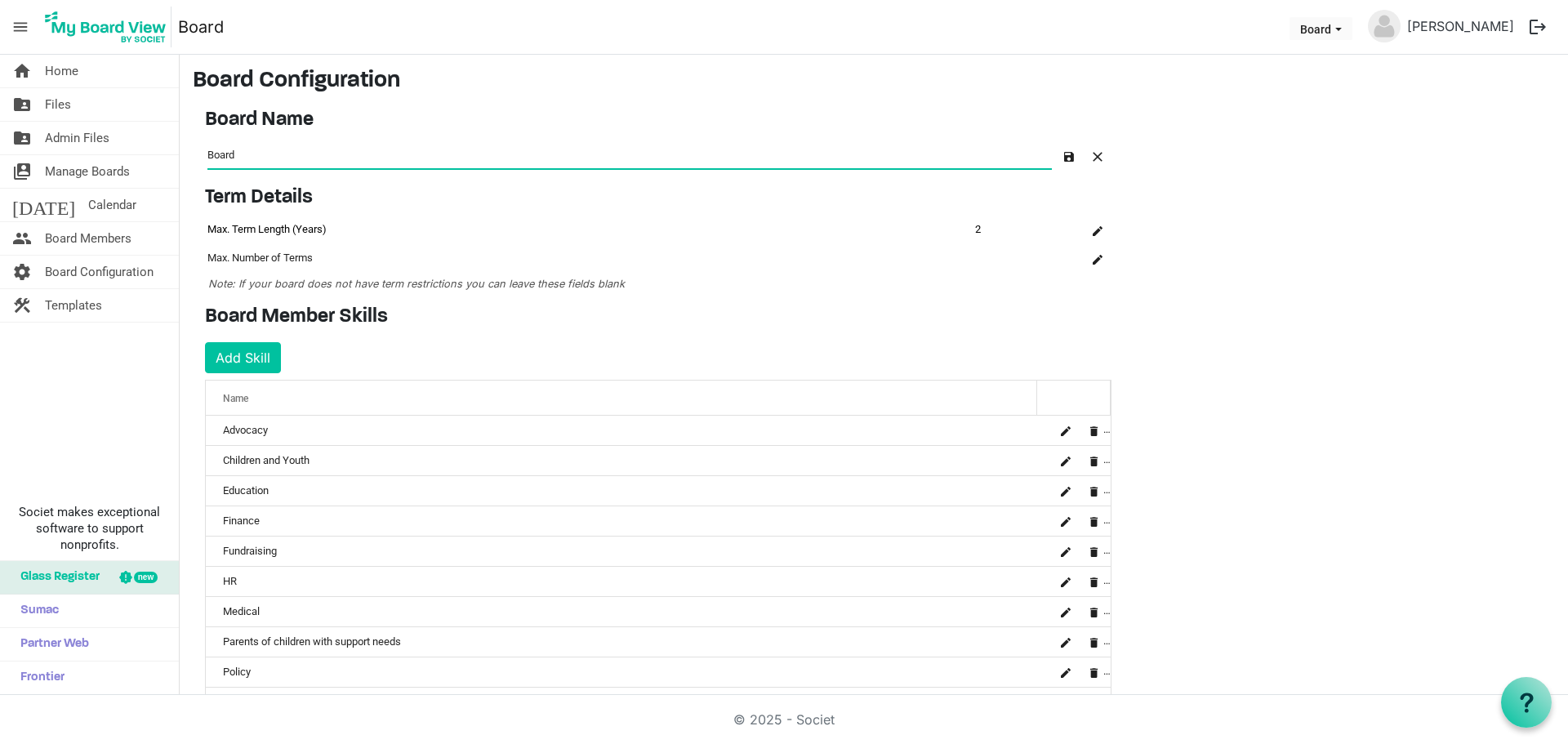
click at [209, 148] on input "Board" at bounding box center [629, 153] width 845 height 27
type input "SCA Board of Directors"
click at [1067, 152] on span "button" at bounding box center [1069, 157] width 10 height 10
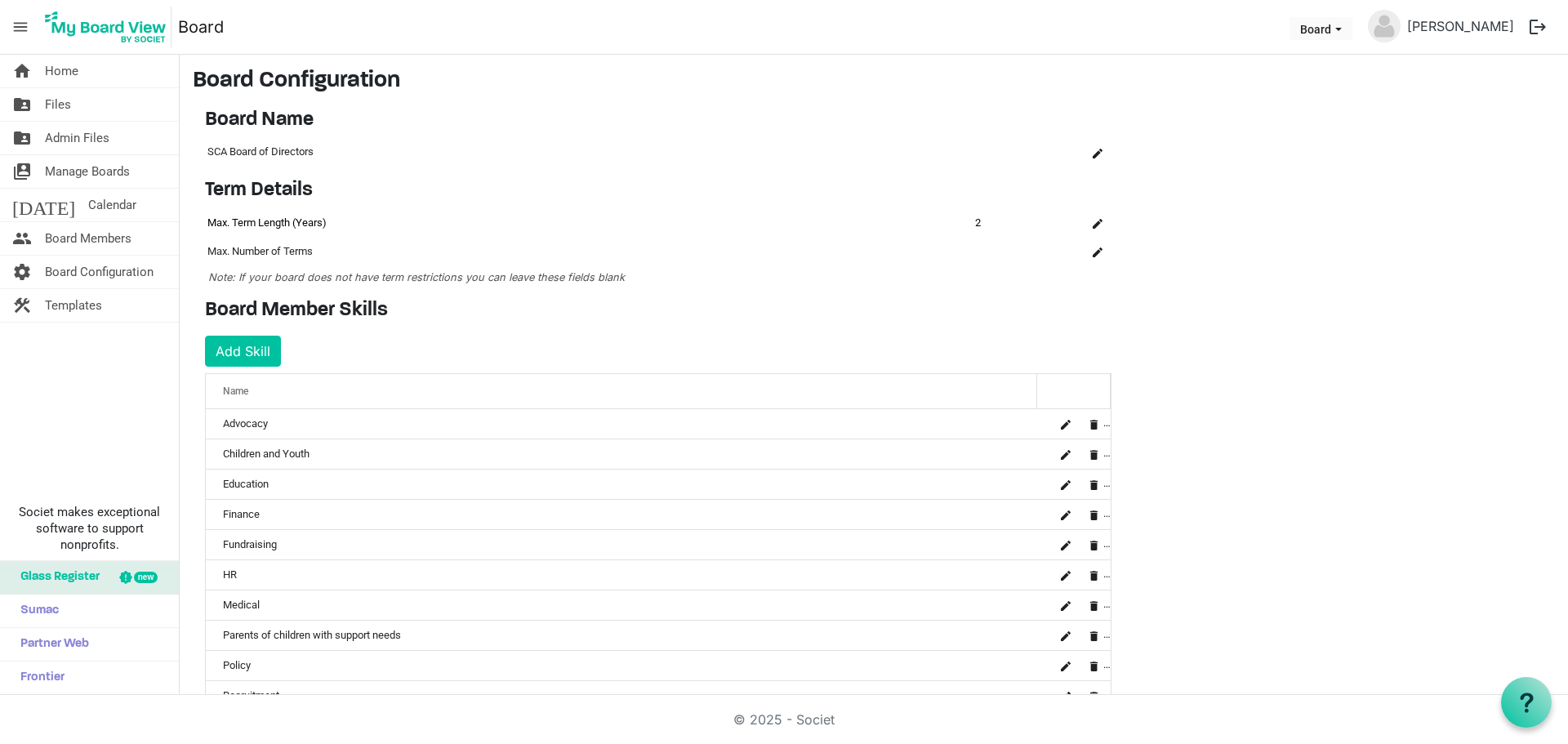
drag, startPoint x: 794, startPoint y: 361, endPoint x: 767, endPoint y: 361, distance: 27.0
drag, startPoint x: 767, startPoint y: 361, endPoint x: 671, endPoint y: 298, distance: 114.8
click at [677, 271] on div "Term Details OK OK Cancel Id Name Name term-settings-grid_header_table 233 Max.…" at bounding box center [658, 232] width 931 height 107
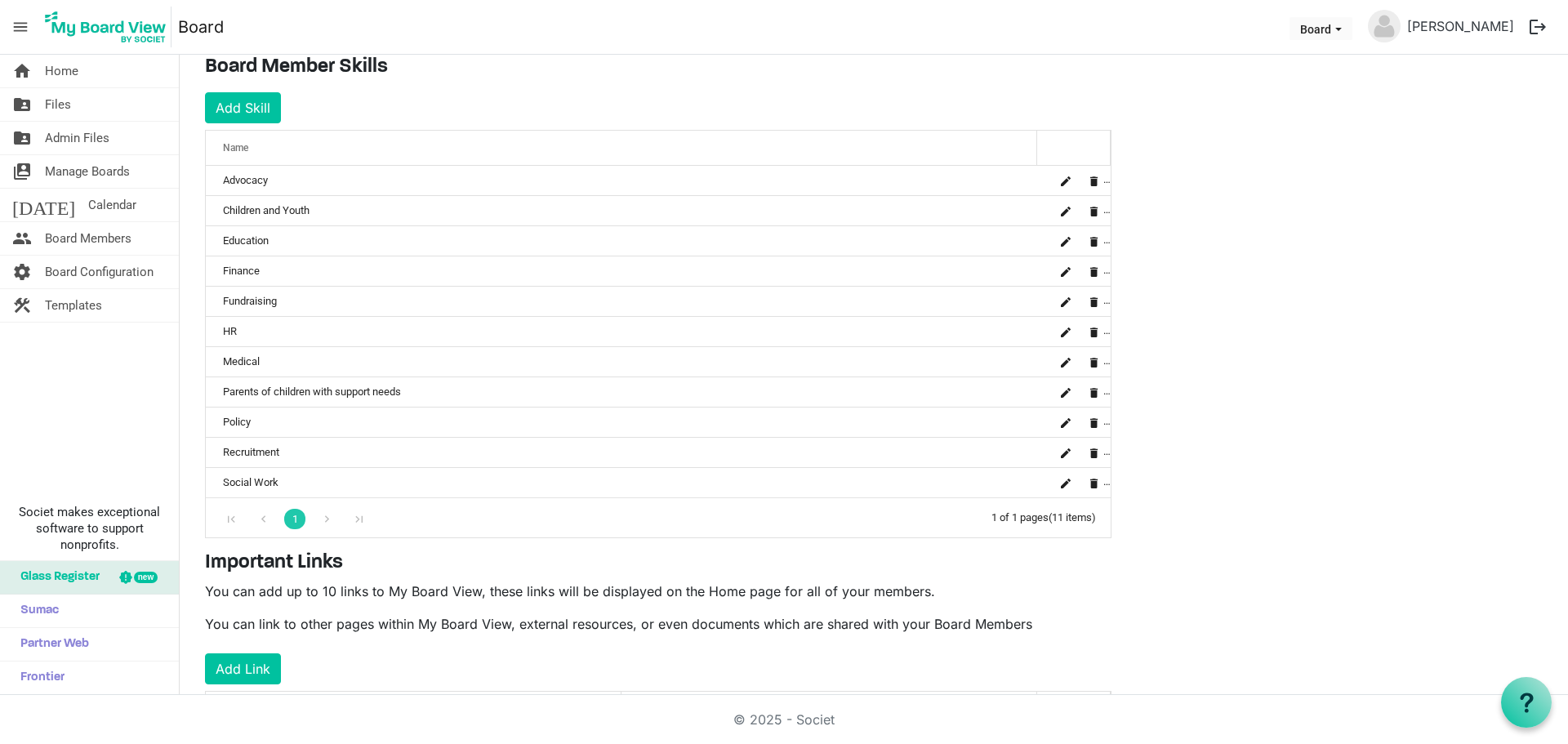
scroll to position [245, 0]
click at [257, 111] on button "Add Skill" at bounding box center [242, 106] width 76 height 31
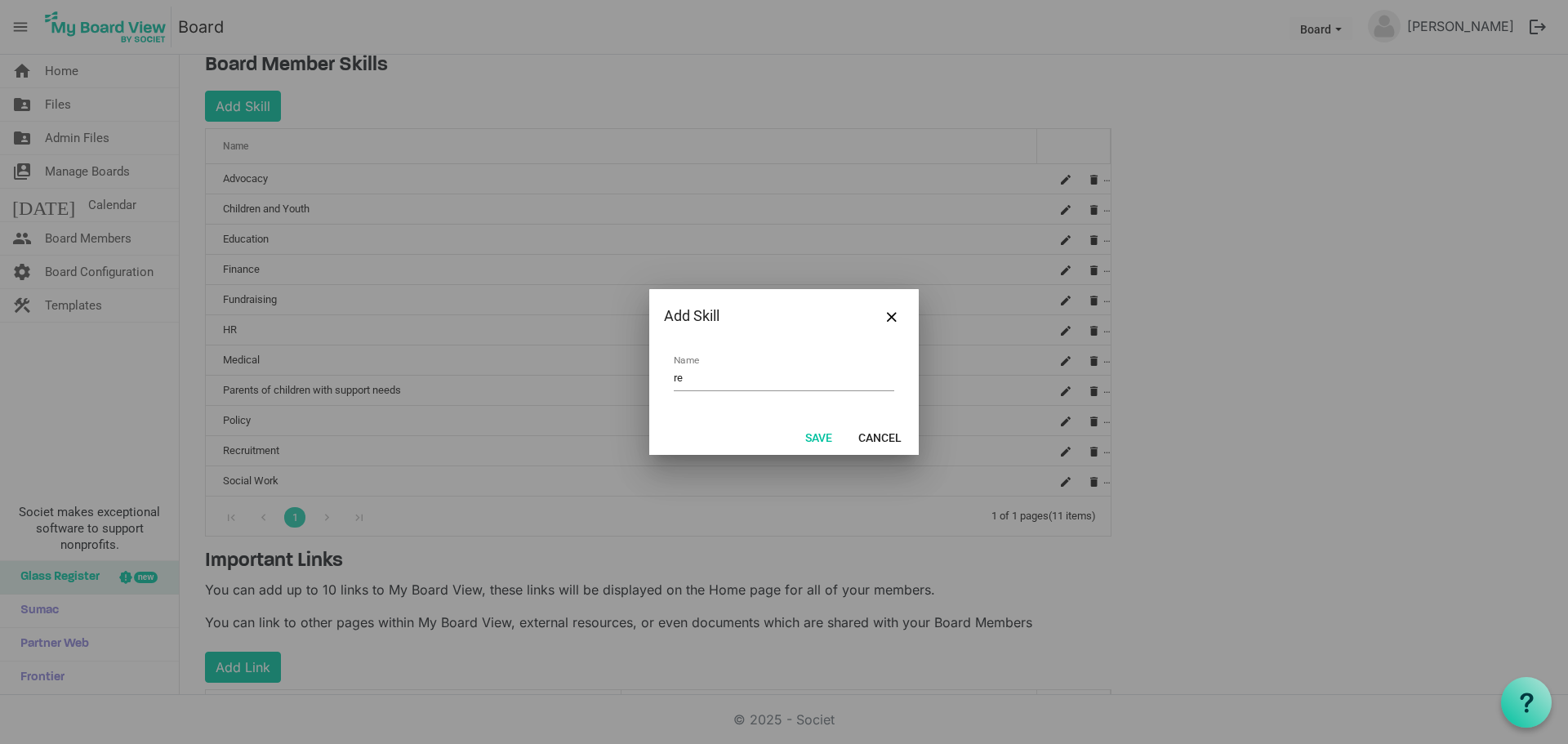
type input "r"
type input "Real Estate"
click at [807, 433] on button "Save" at bounding box center [818, 437] width 48 height 23
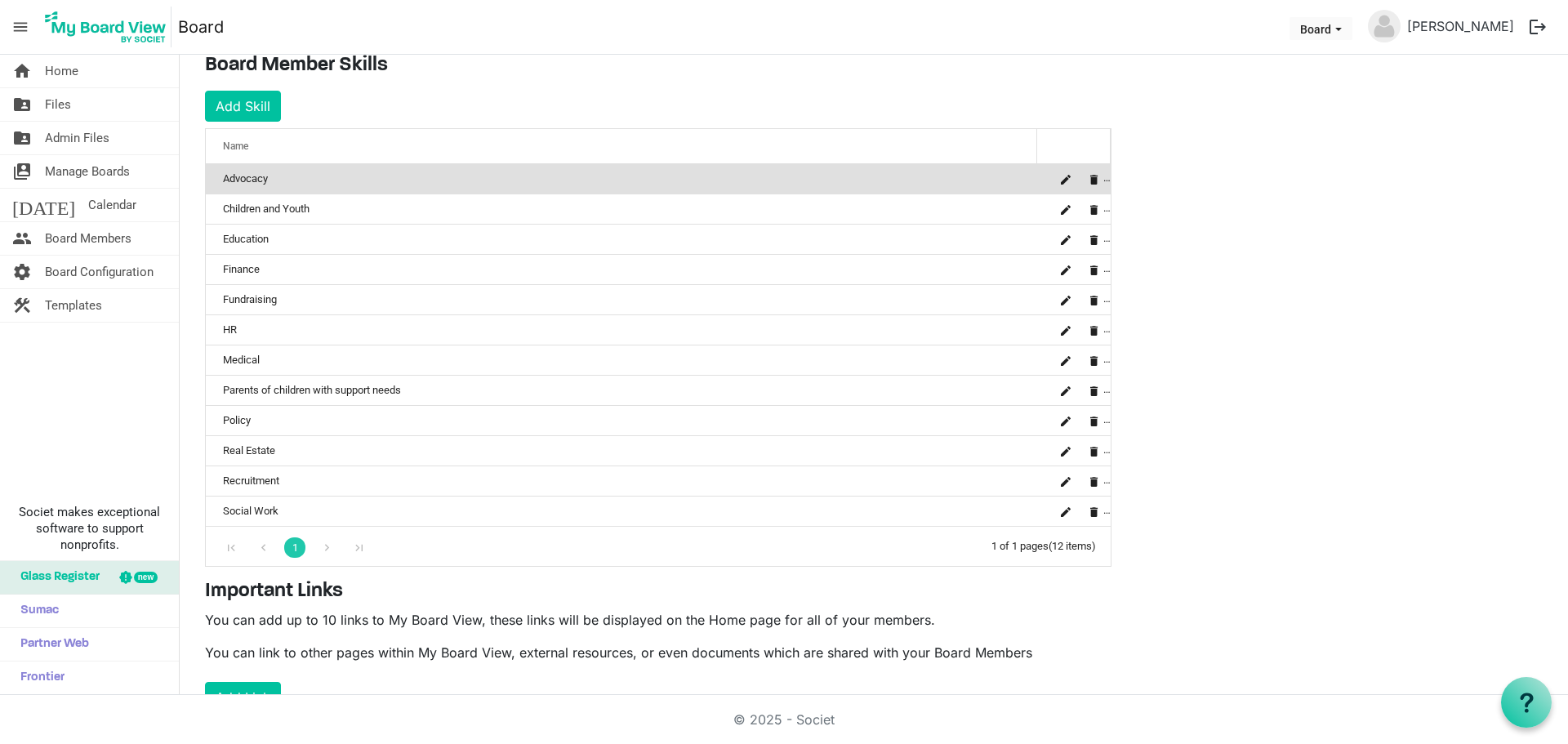
drag, startPoint x: 360, startPoint y: 543, endPoint x: 440, endPoint y: 668, distance: 148.4
drag, startPoint x: 440, startPoint y: 668, endPoint x: 242, endPoint y: 103, distance: 598.7
click at [242, 103] on button "Add Skill" at bounding box center [242, 106] width 76 height 31
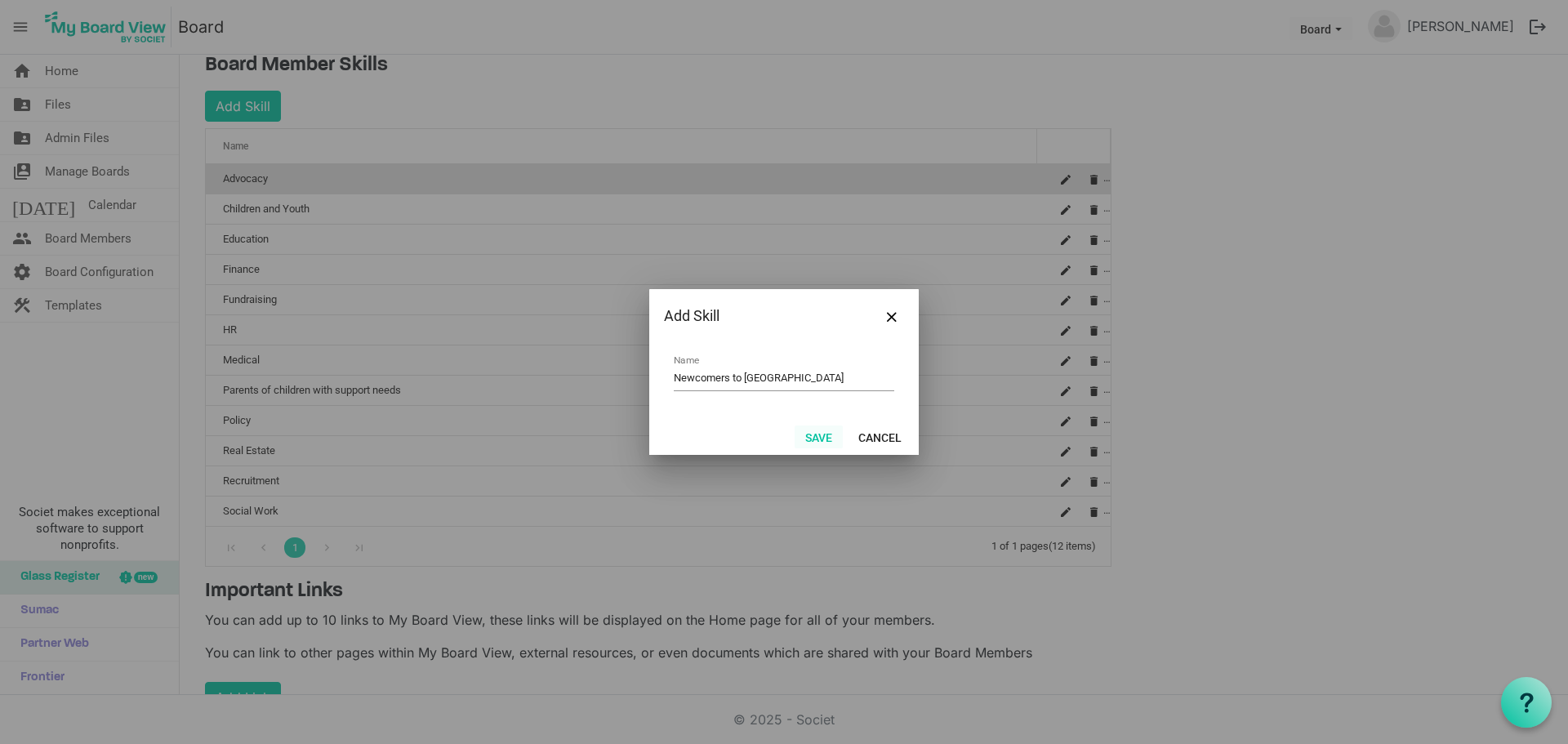
type input "Newcomers to SA"
click at [824, 436] on button "Save" at bounding box center [818, 437] width 48 height 23
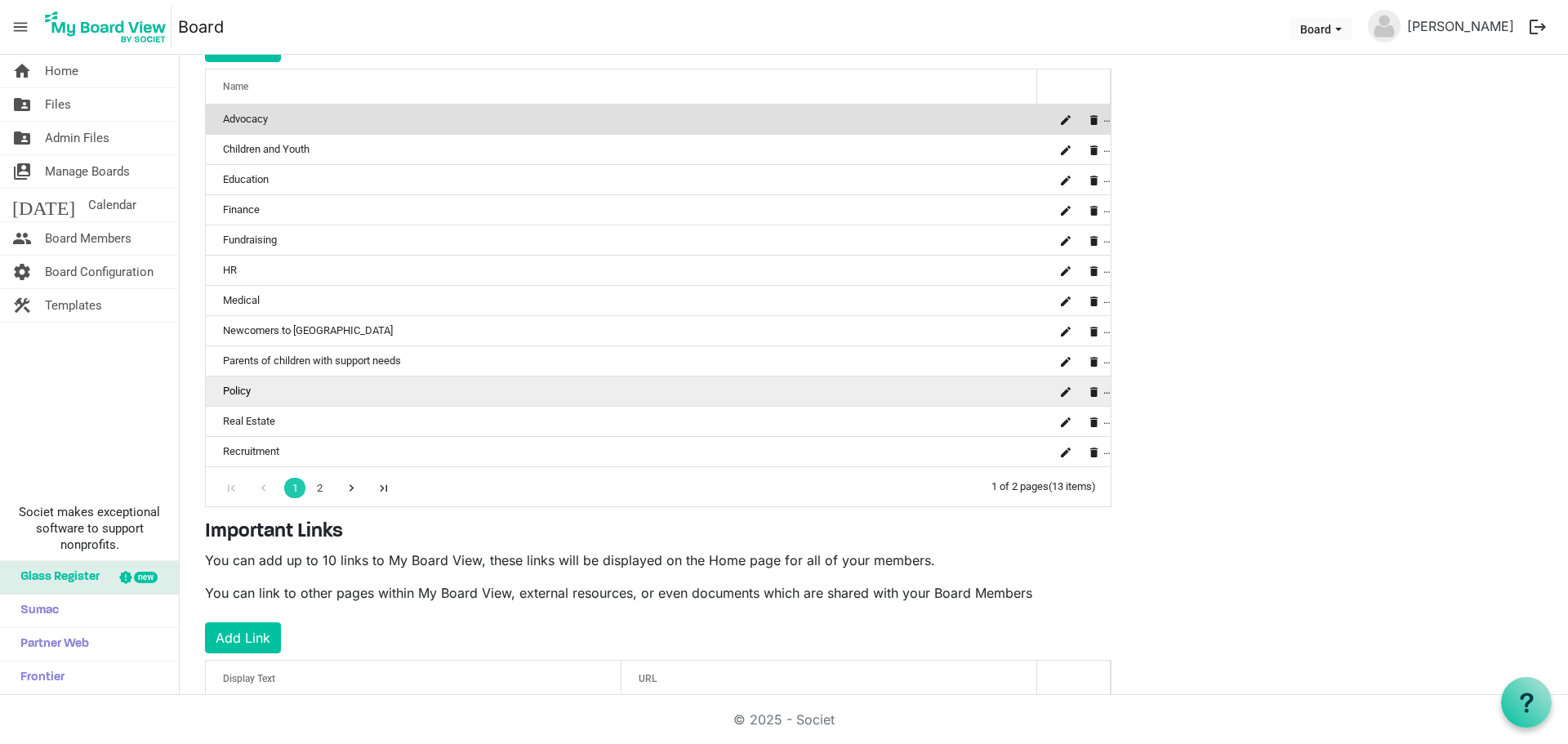
scroll to position [376, 0]
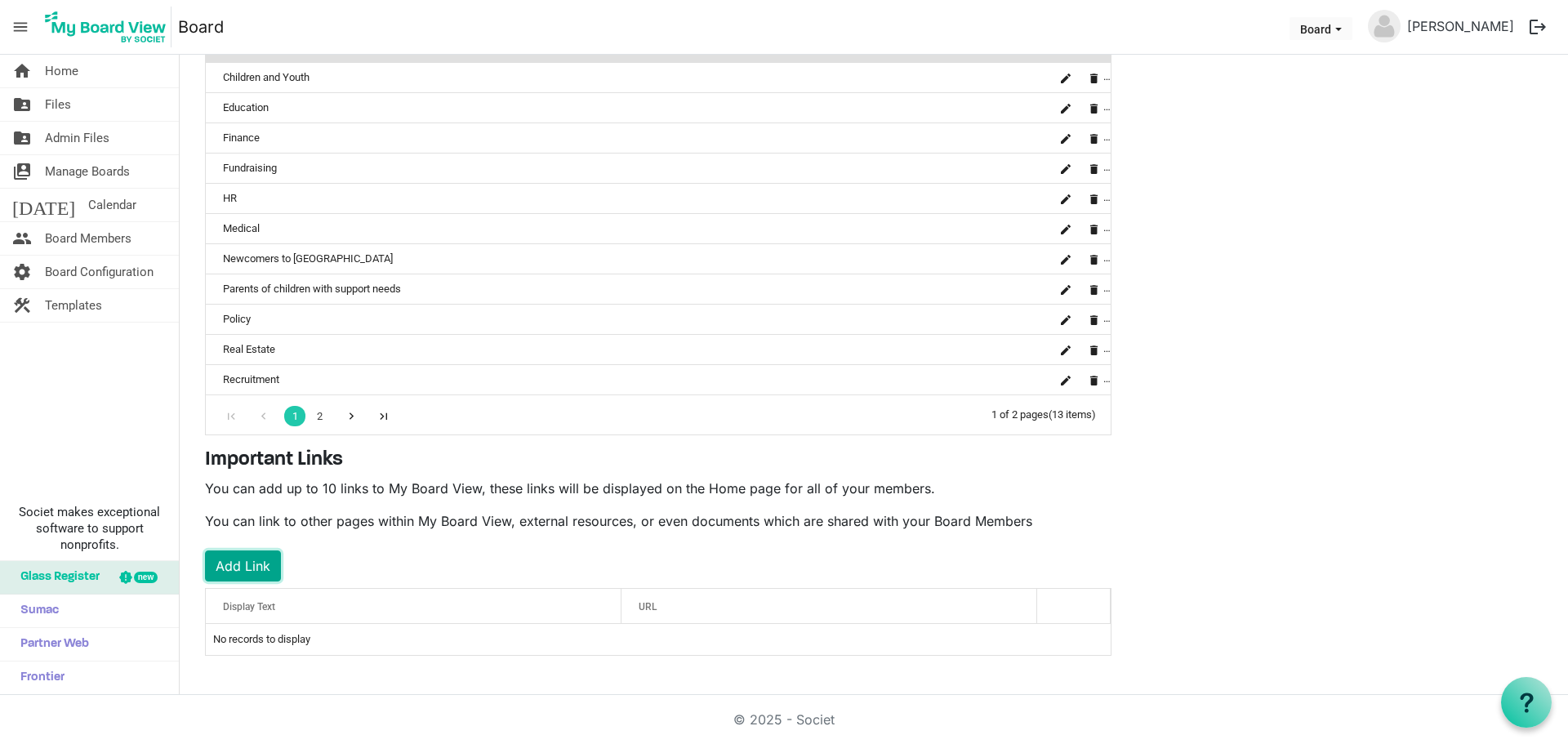
click at [237, 566] on button "Add Link" at bounding box center [242, 565] width 76 height 31
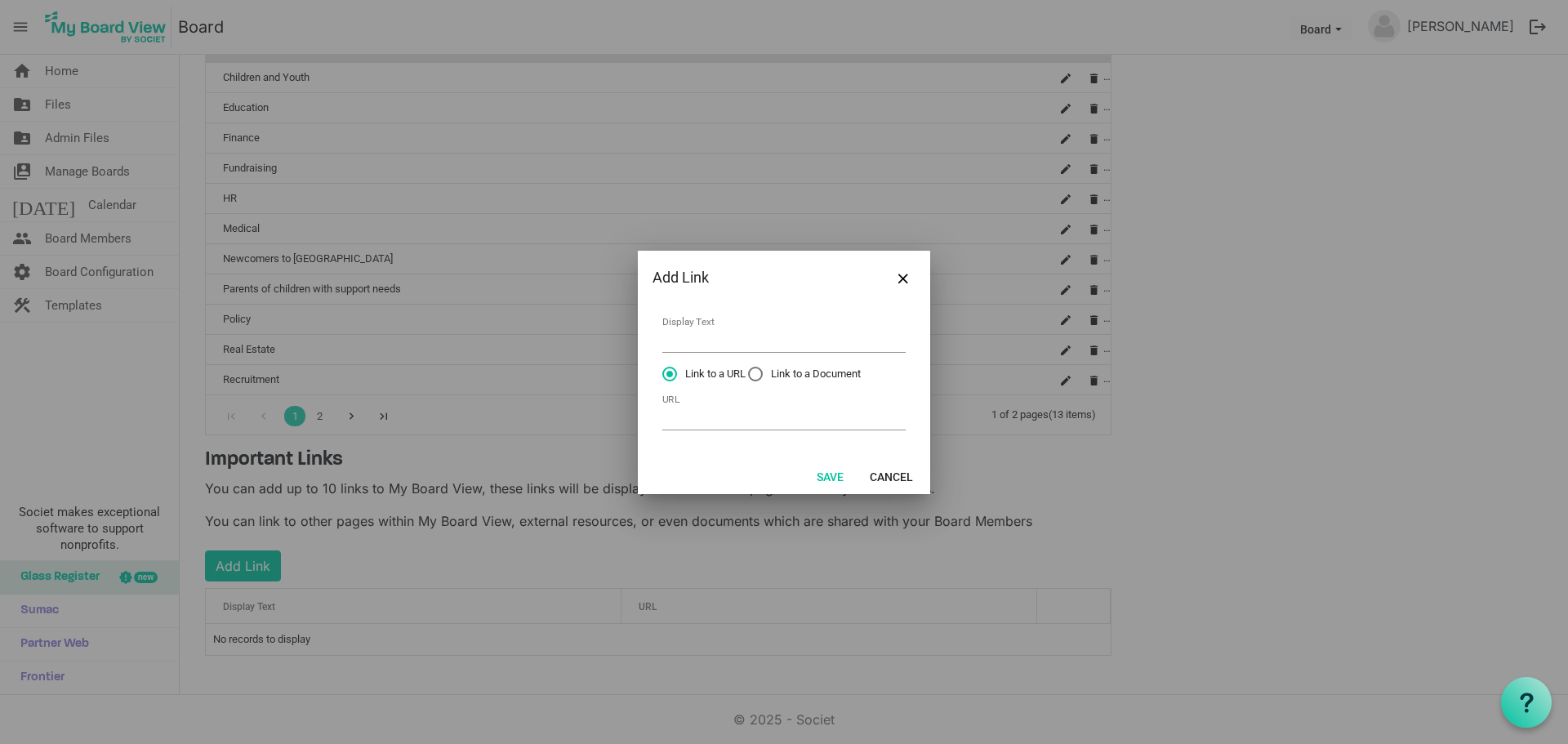
click at [759, 376] on label "Link to a Document" at bounding box center [804, 373] width 113 height 15
click at [749, 368] on input "Link to a Document" at bounding box center [748, 367] width 1 height 1
radio input "true"
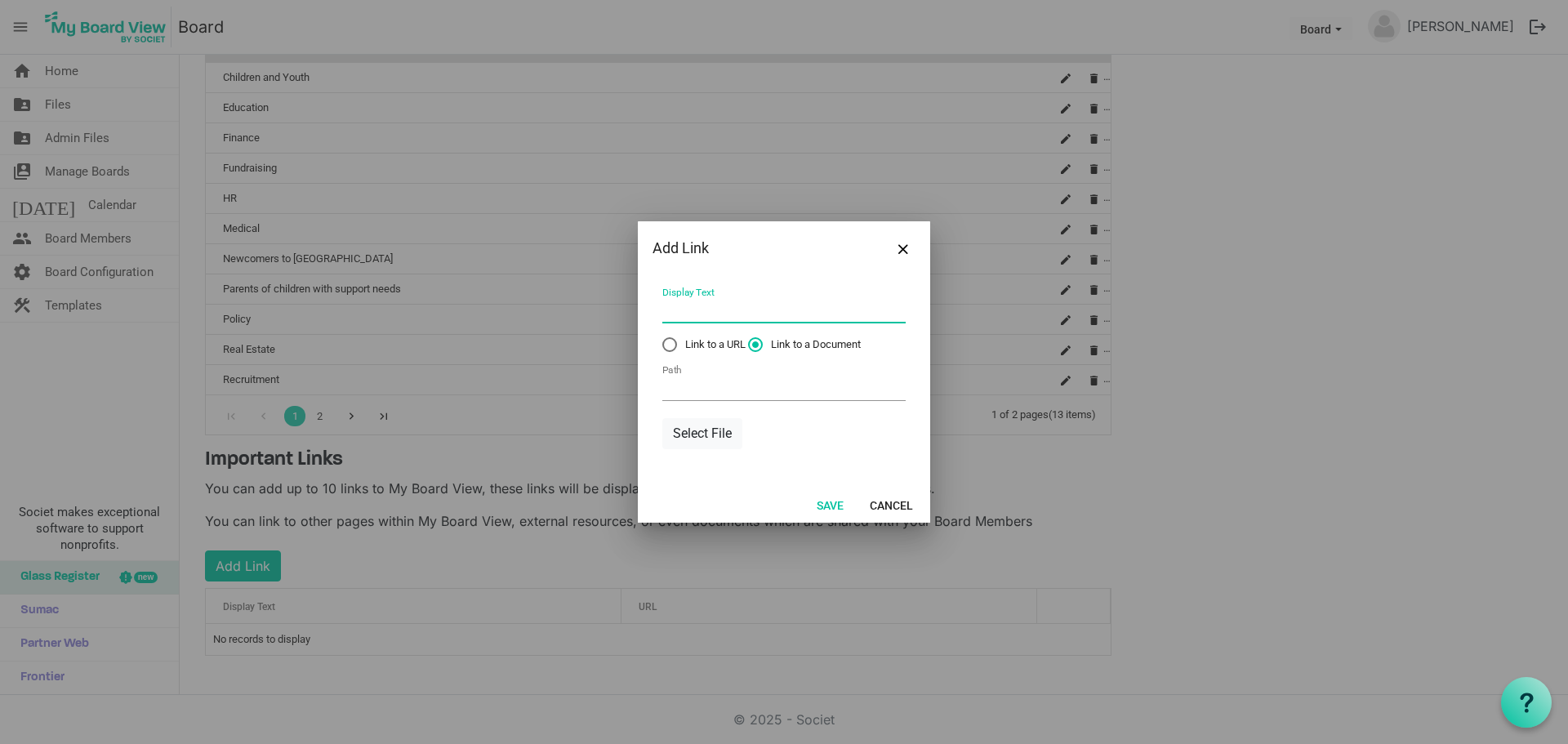
click at [679, 300] on input "Display Text" at bounding box center [784, 311] width 243 height 26
click at [689, 317] on input "Display Text" at bounding box center [784, 311] width 243 height 26
type input "2 Board of Directors Policy for review"
click at [696, 383] on input "Path" at bounding box center [784, 388] width 243 height 26
click at [706, 430] on button "Select File" at bounding box center [701, 433] width 80 height 31
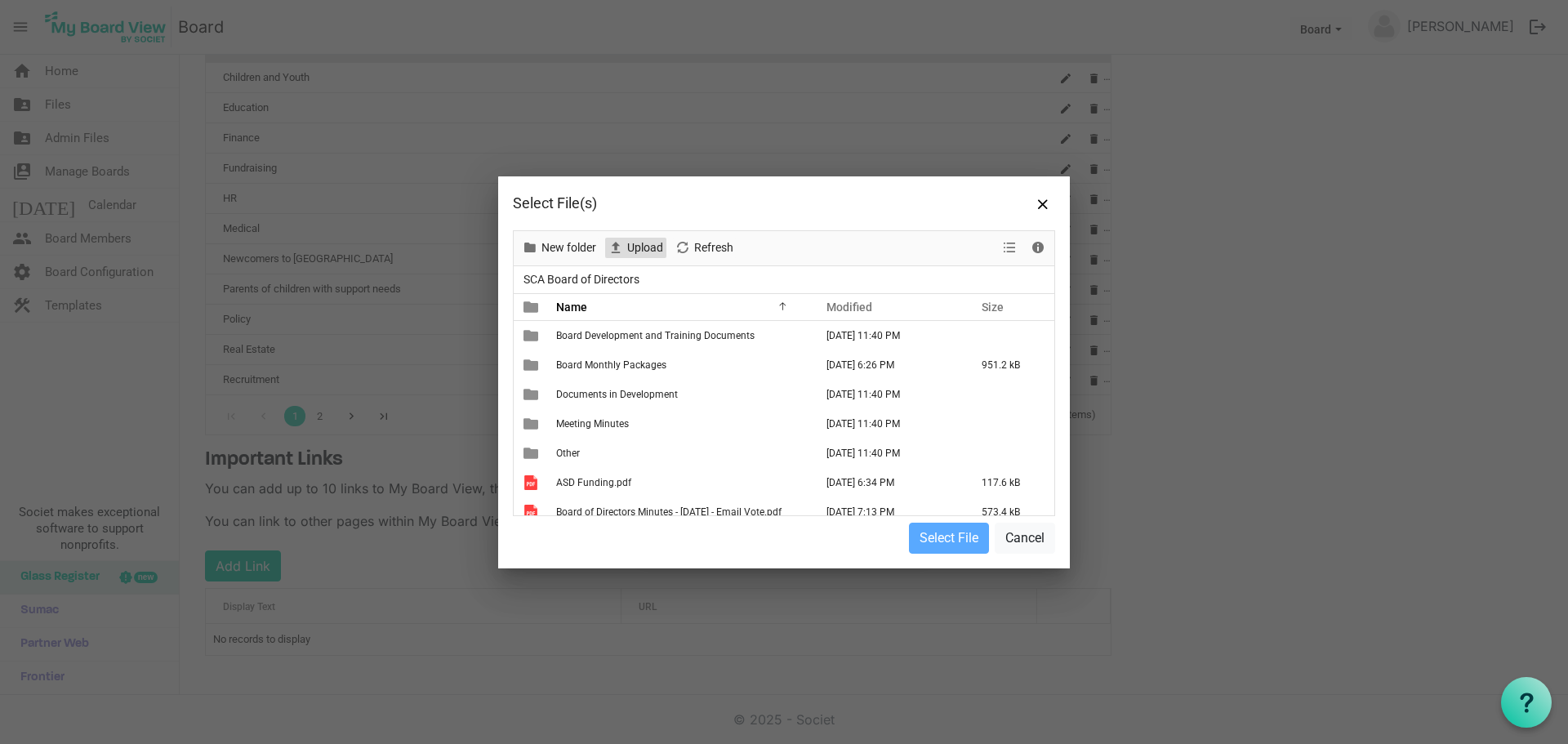
click at [636, 248] on span "Upload" at bounding box center [645, 248] width 40 height 21
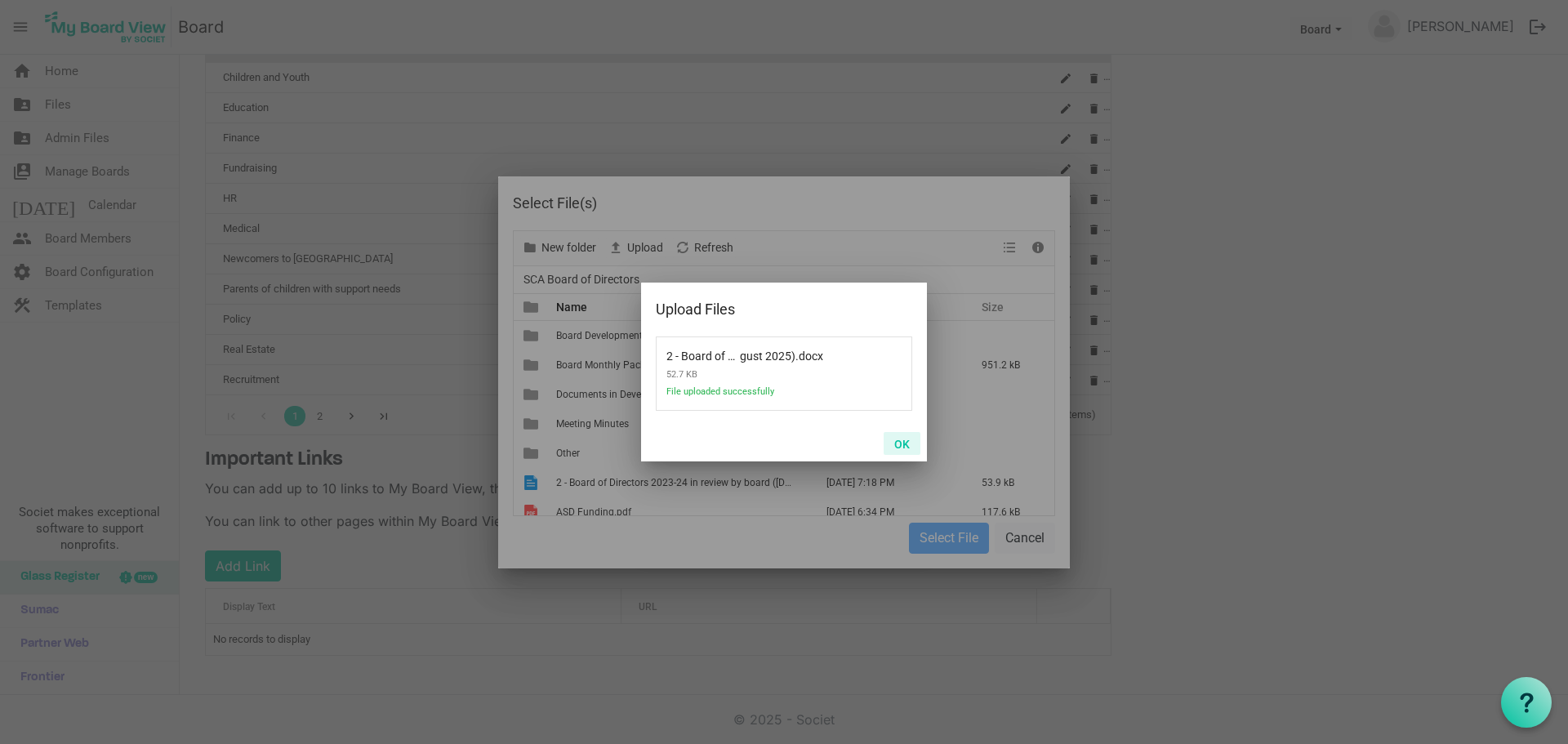
click at [898, 445] on button "OK" at bounding box center [901, 443] width 37 height 23
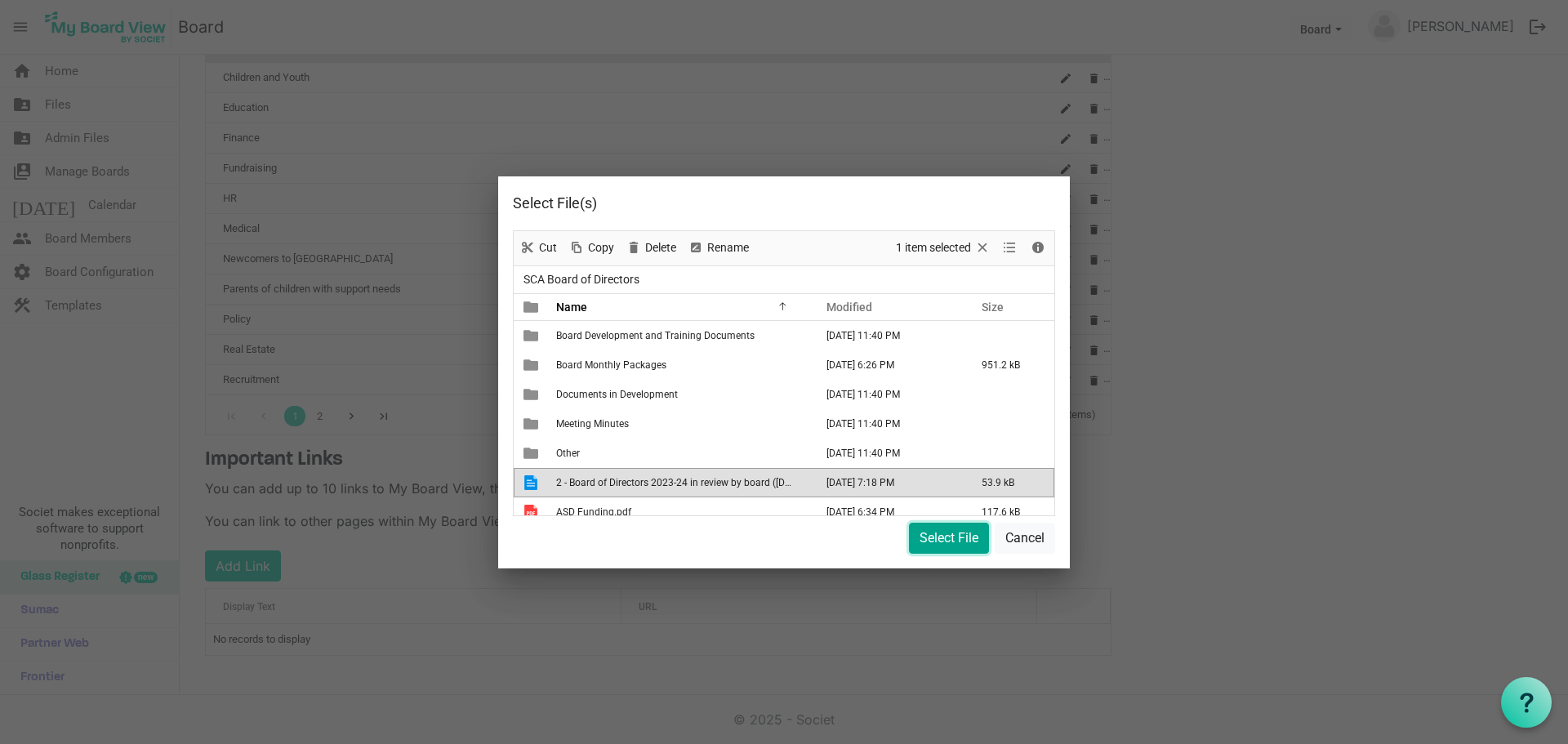
click at [949, 543] on button "Select File" at bounding box center [949, 537] width 80 height 31
type input "/2 - Board of Directors 2023-24 in review by board (August 2025).docx"
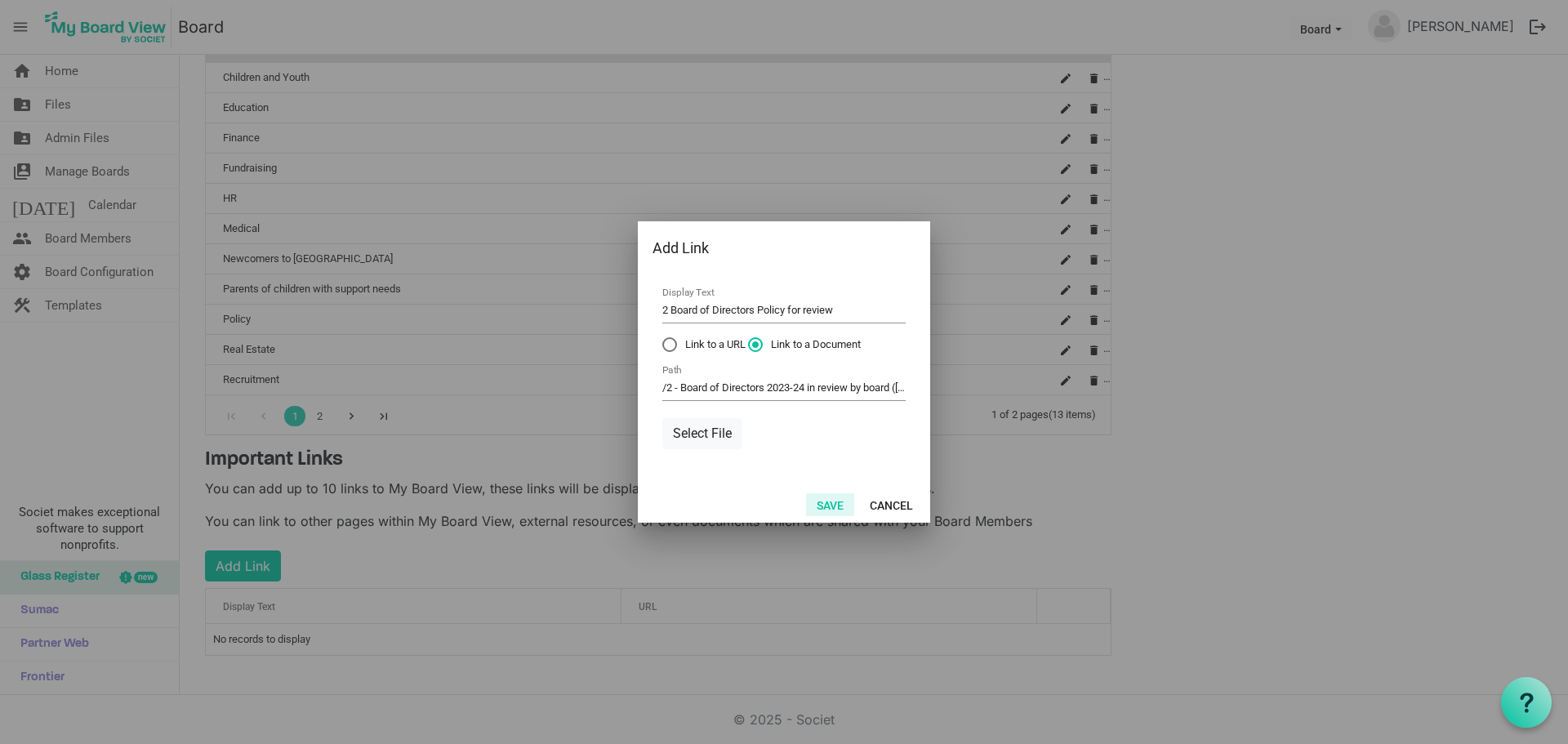
click at [832, 505] on button "Save" at bounding box center [830, 504] width 48 height 23
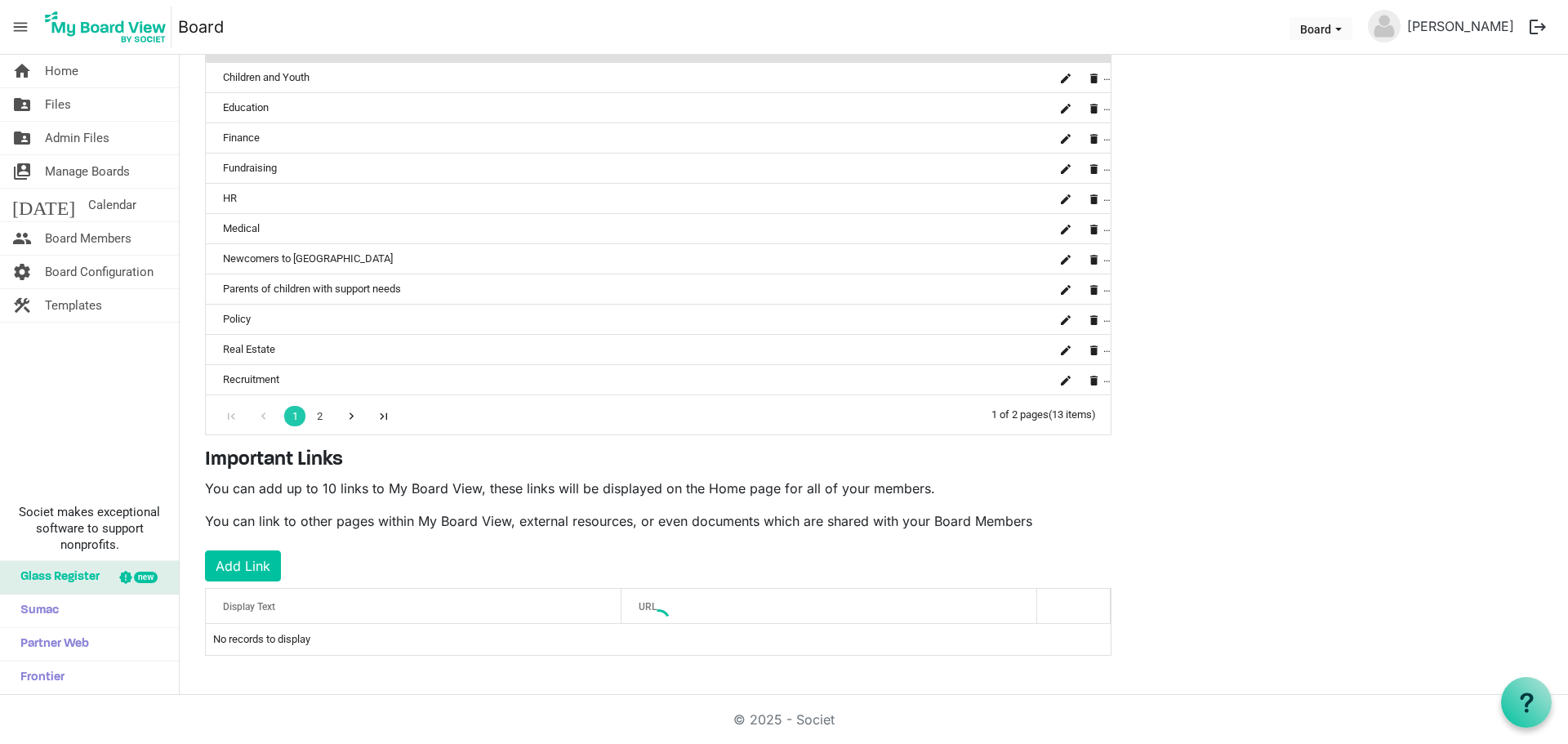
scroll to position [374, 0]
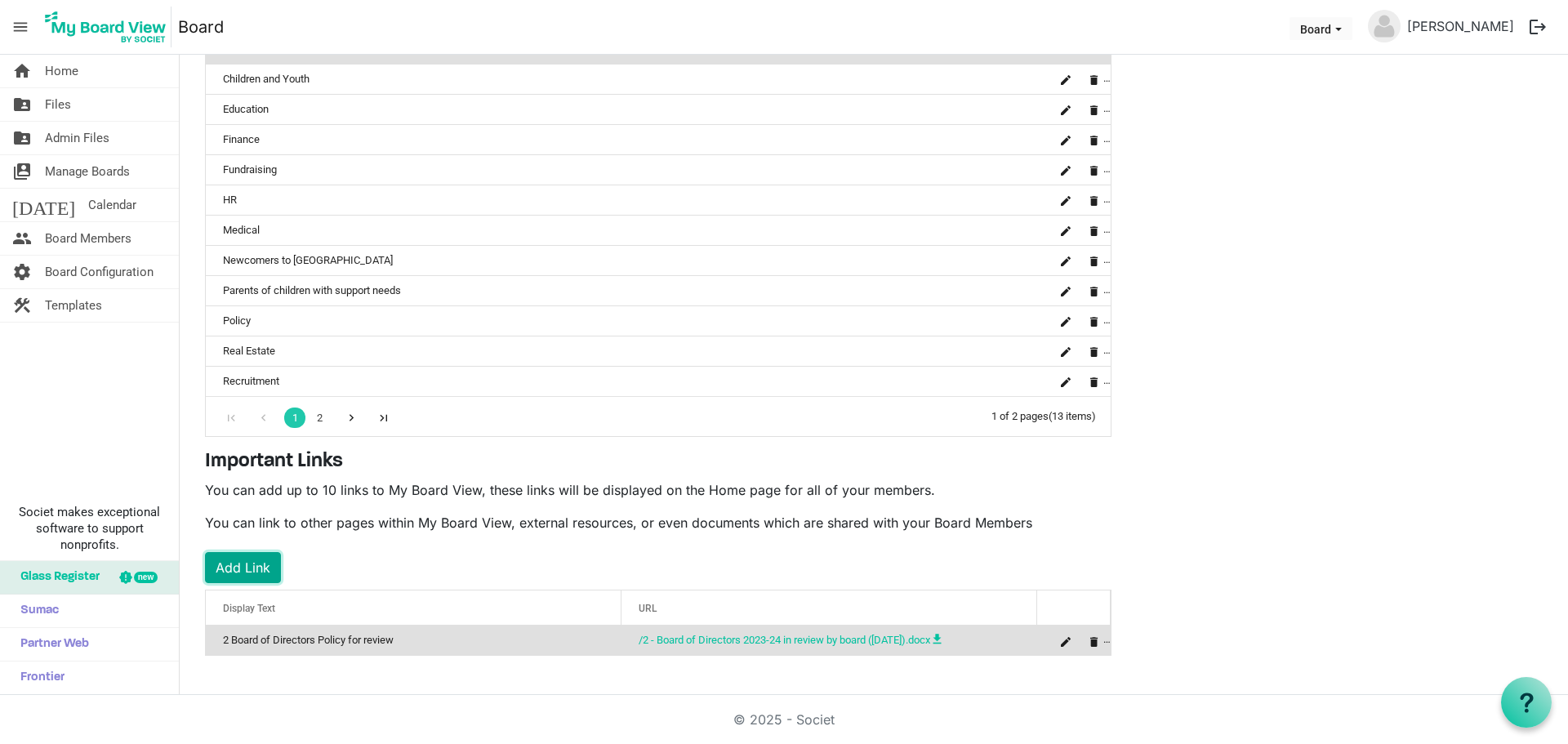
click at [243, 565] on button "Add Link" at bounding box center [242, 567] width 76 height 31
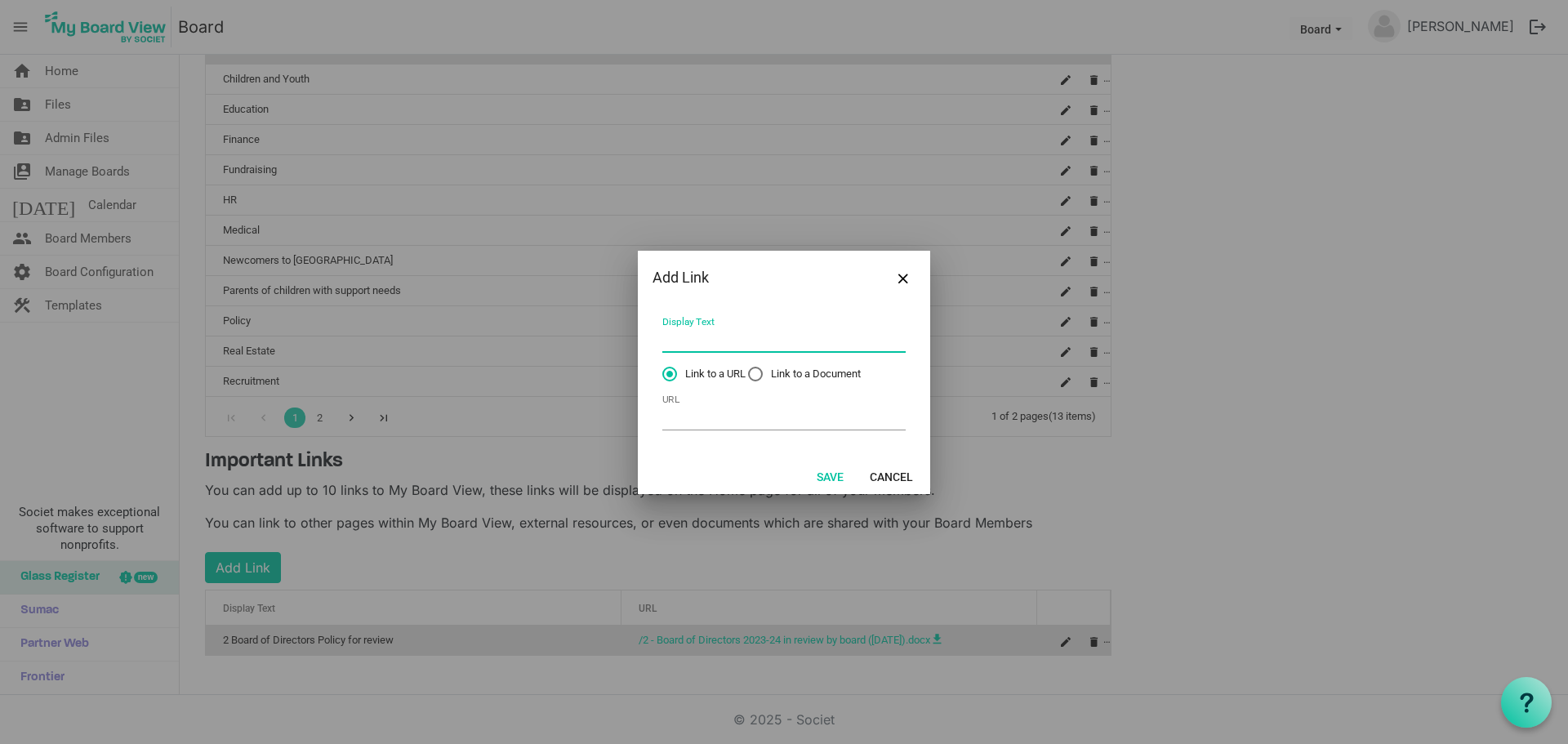
click at [699, 333] on input "Display Text" at bounding box center [784, 340] width 243 height 26
type input "3 Agency Committees Policy for review"
click at [763, 377] on label "Link to a Document" at bounding box center [804, 373] width 113 height 15
click at [749, 368] on input "Link to a Document" at bounding box center [748, 367] width 1 height 1
radio input "true"
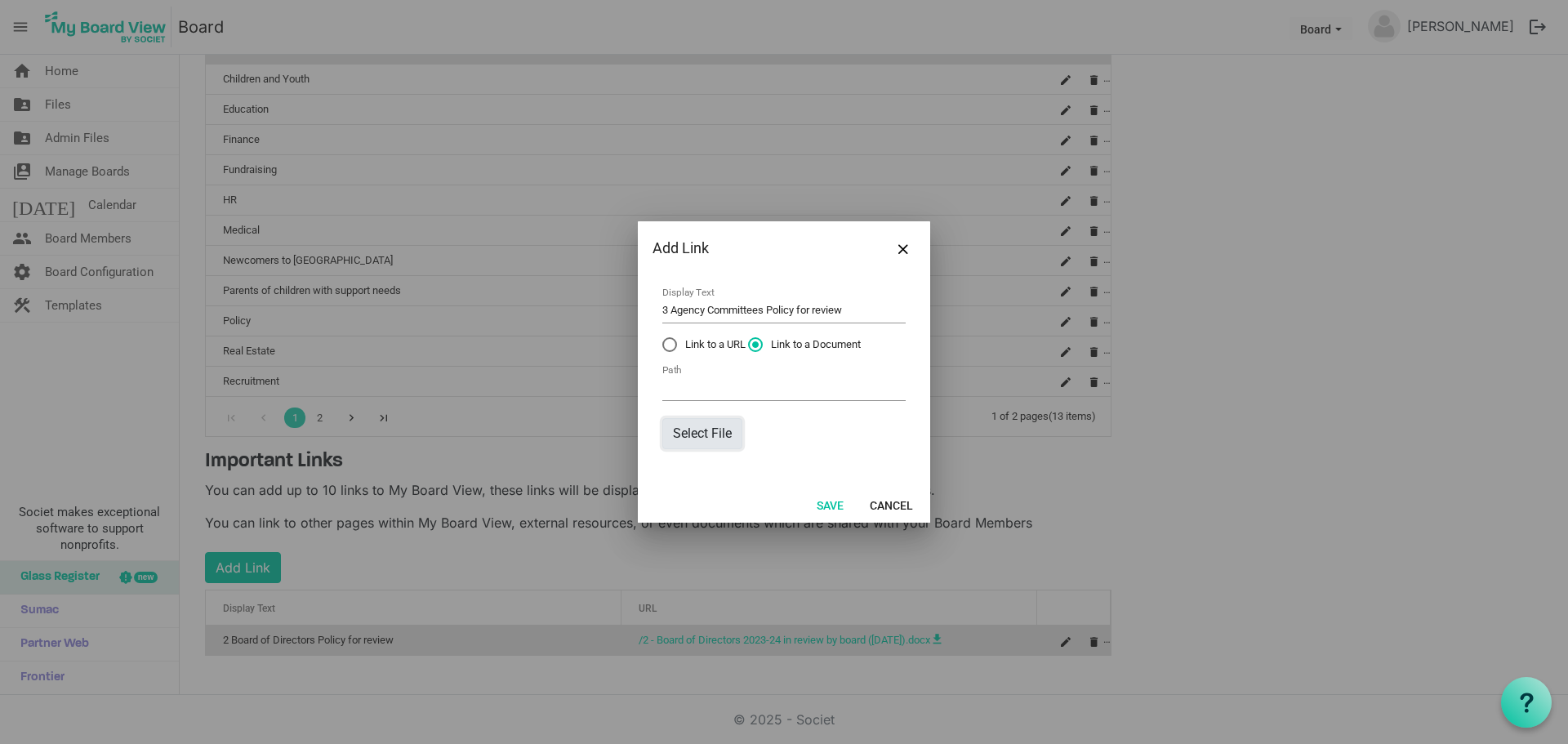
click at [683, 431] on button "Select File" at bounding box center [701, 433] width 80 height 31
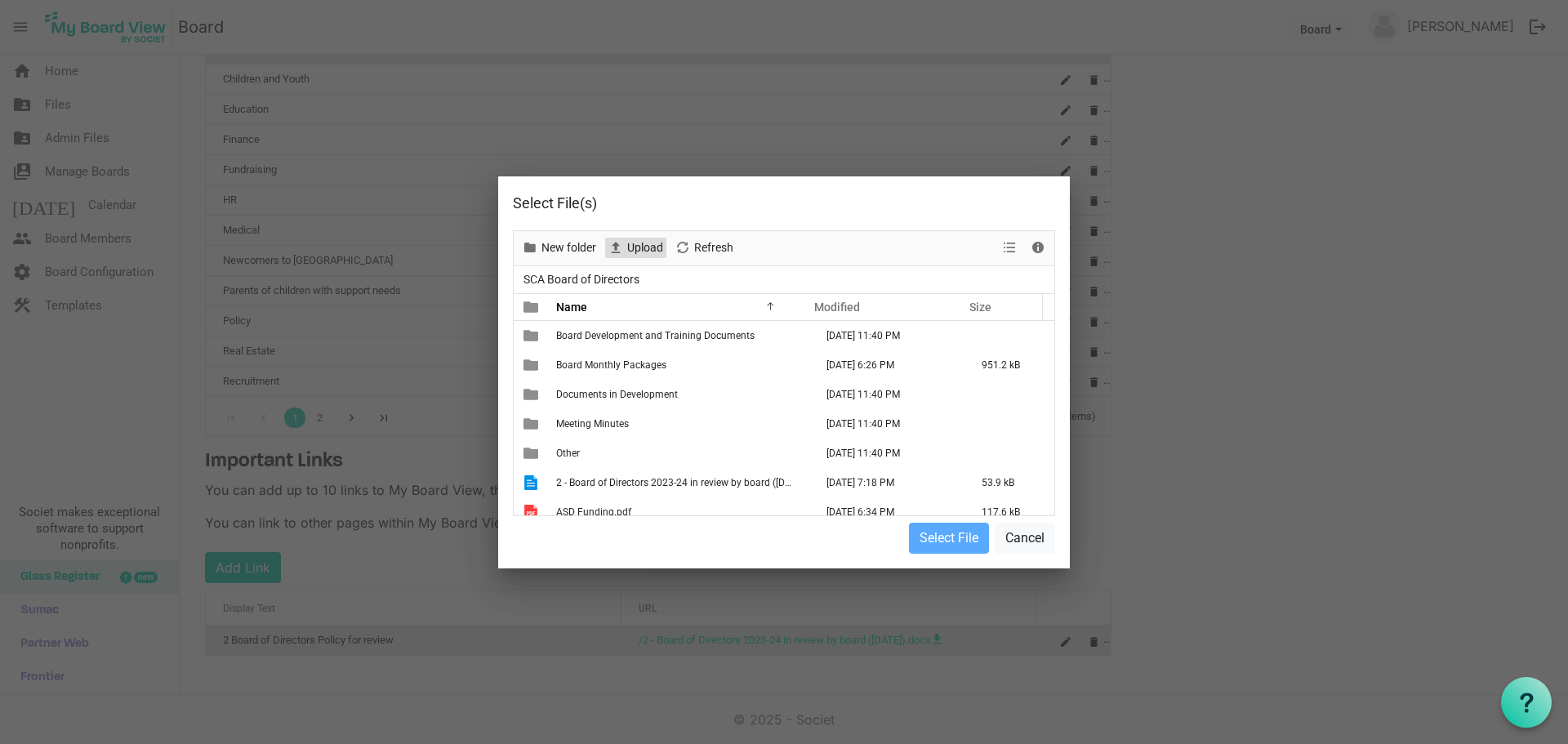
click at [648, 250] on span "Upload" at bounding box center [645, 248] width 40 height 21
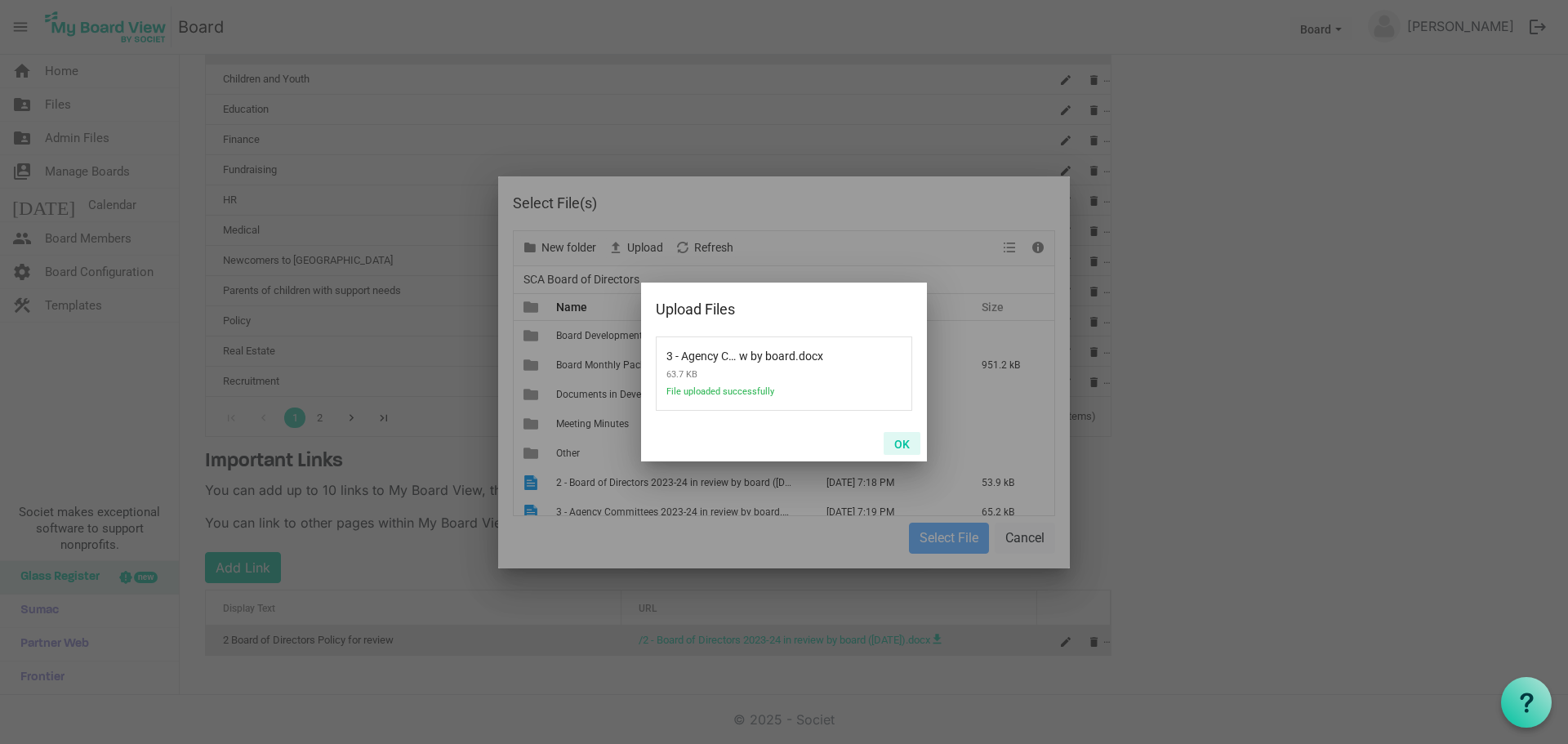
click at [906, 440] on button "OK" at bounding box center [901, 443] width 37 height 23
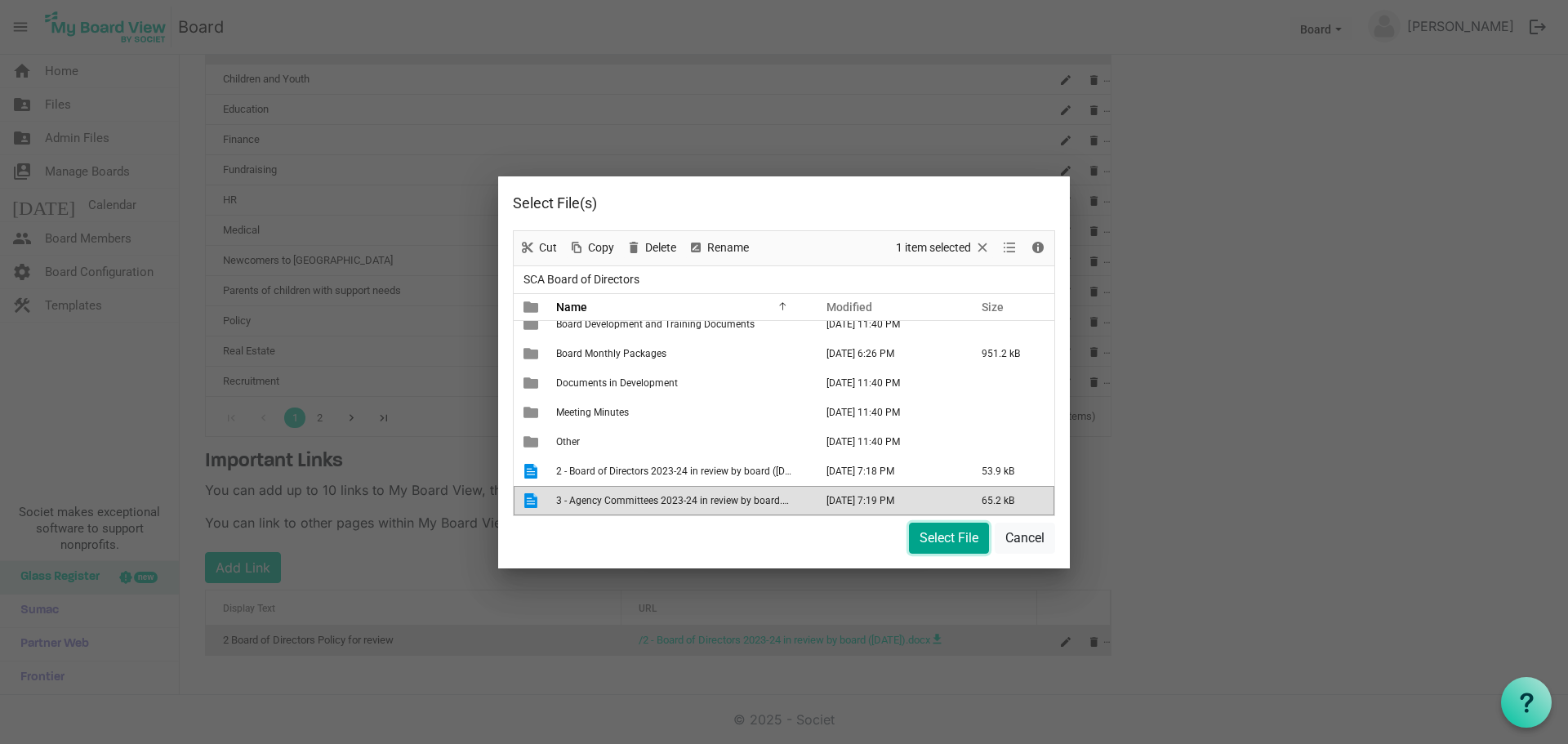
click at [926, 535] on button "Select File" at bounding box center [949, 537] width 80 height 31
type input "/3 - Agency Committees 2023-24 in review by board.docx"
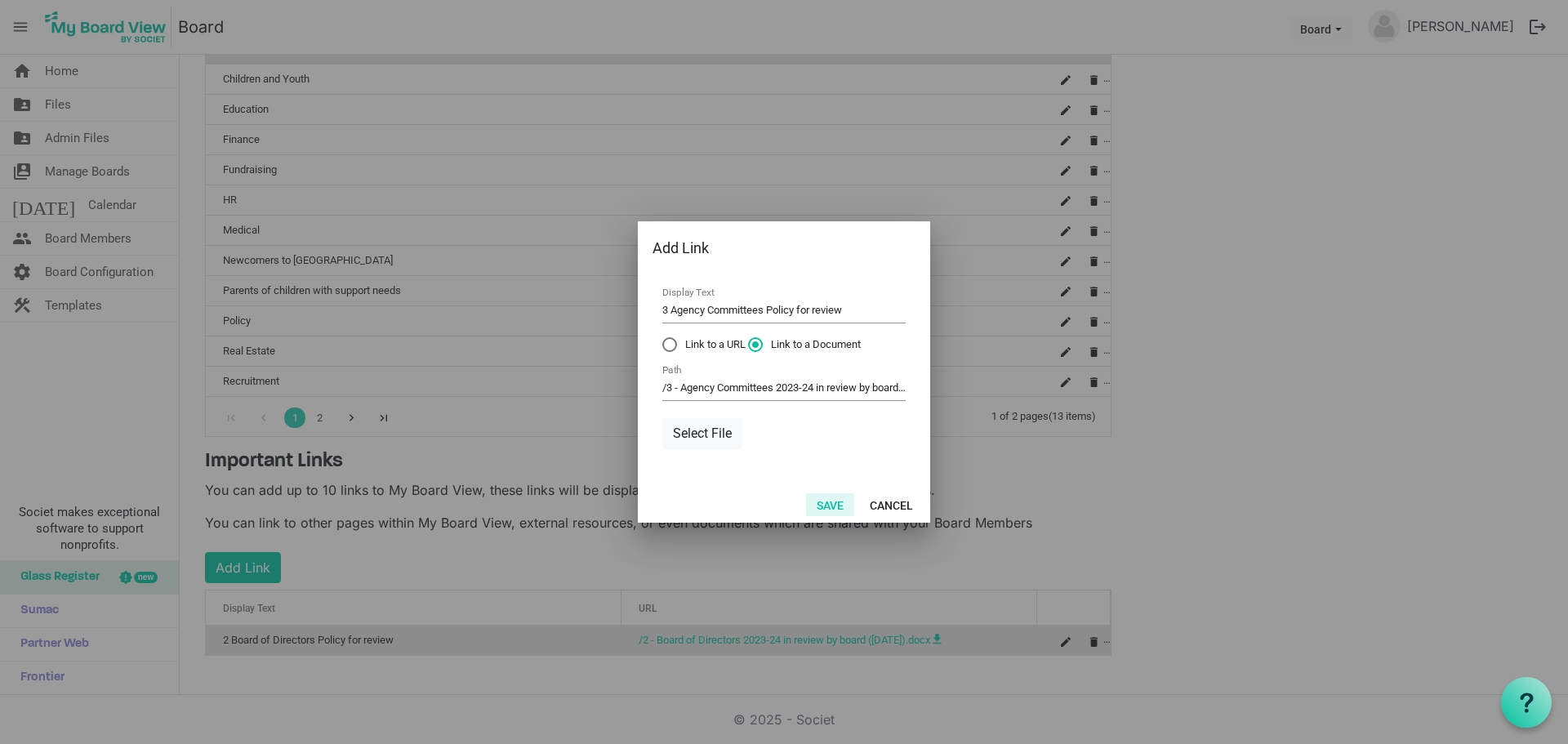
click at [833, 503] on button "Save" at bounding box center [830, 504] width 48 height 23
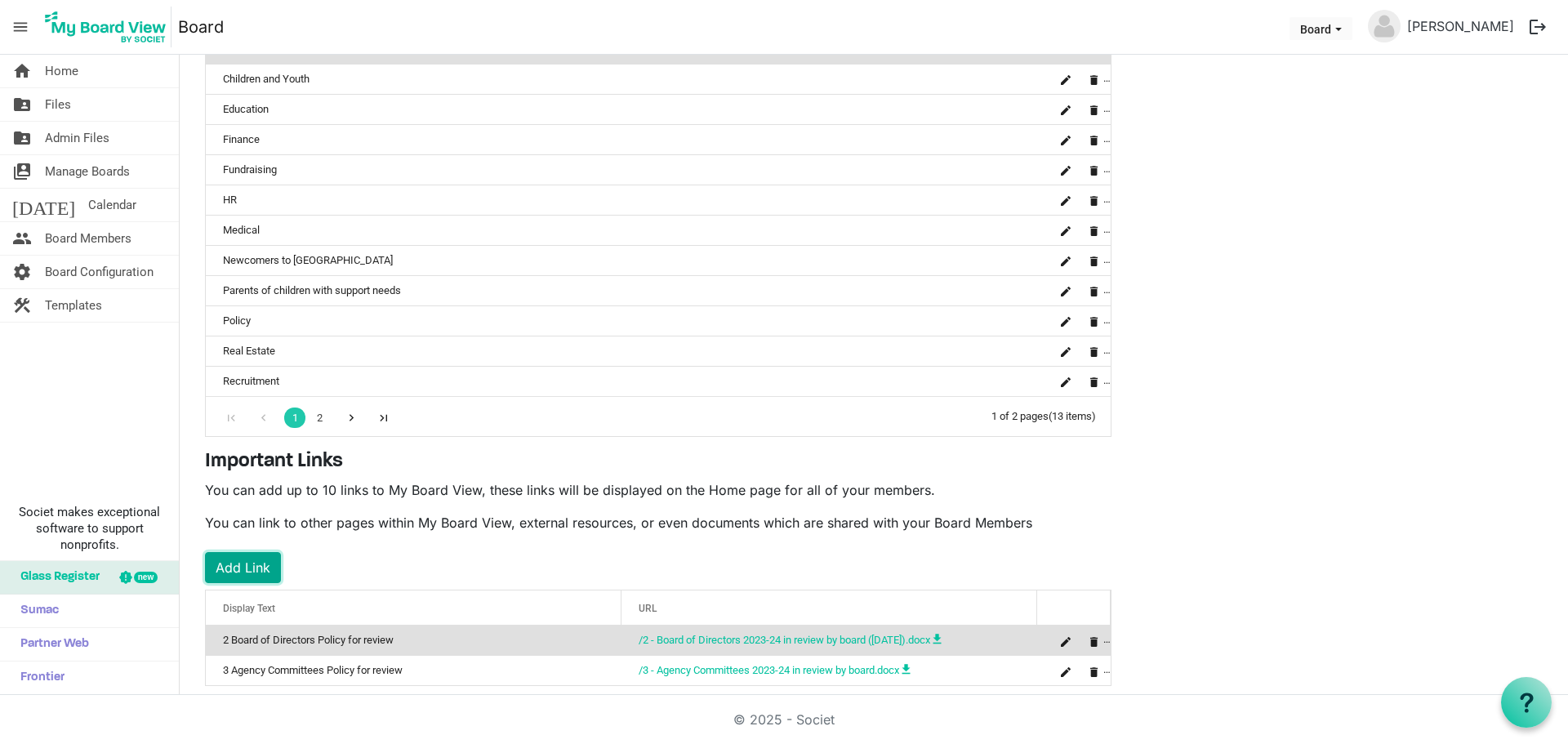
click at [259, 562] on button "Add Link" at bounding box center [242, 567] width 76 height 31
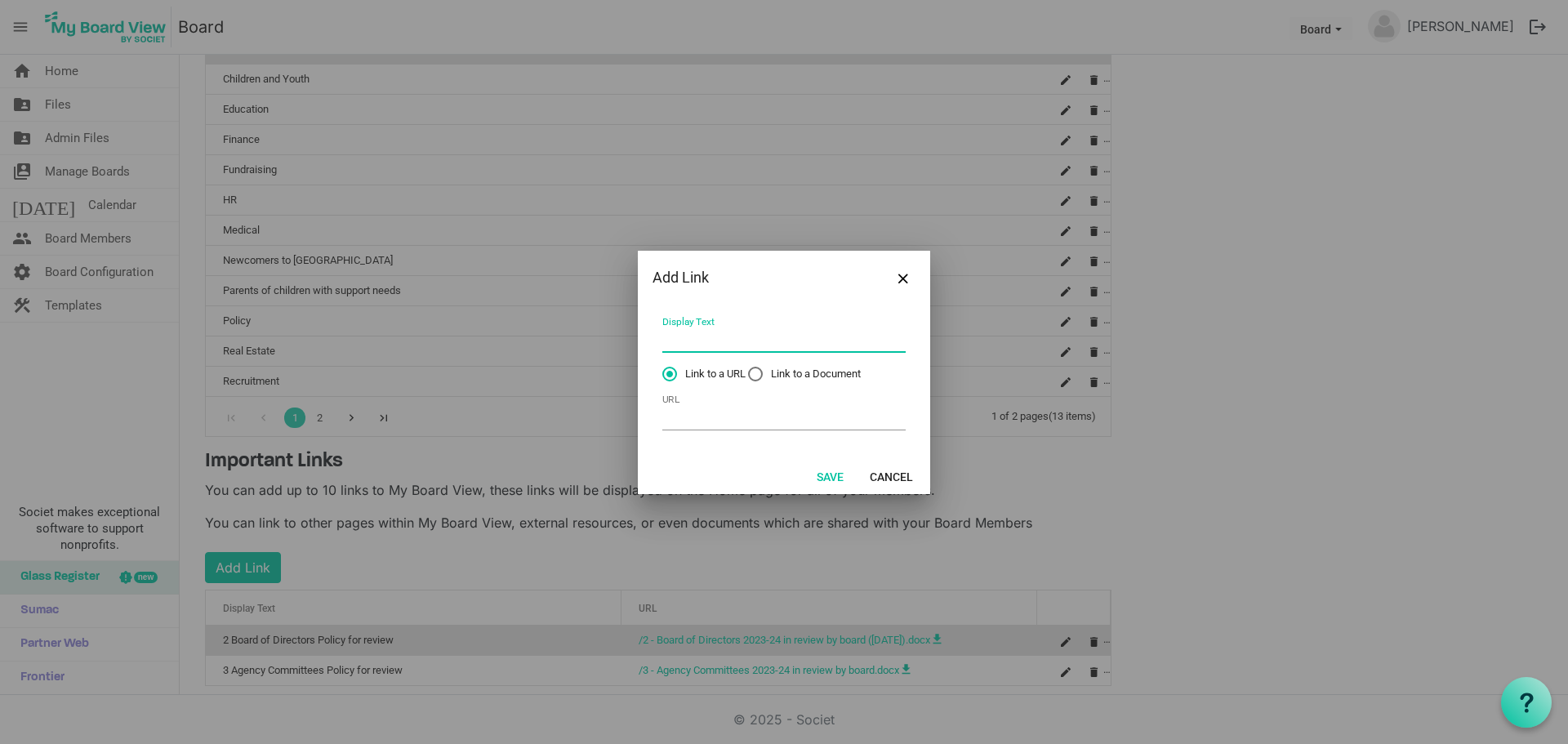
click at [699, 341] on input "Display Text" at bounding box center [784, 340] width 243 height 26
type input "4.21 Capital Campaigns SCA for review"
click at [759, 372] on label "Link to a Document" at bounding box center [804, 373] width 113 height 15
click at [749, 368] on input "Link to a Document" at bounding box center [748, 367] width 1 height 1
radio input "true"
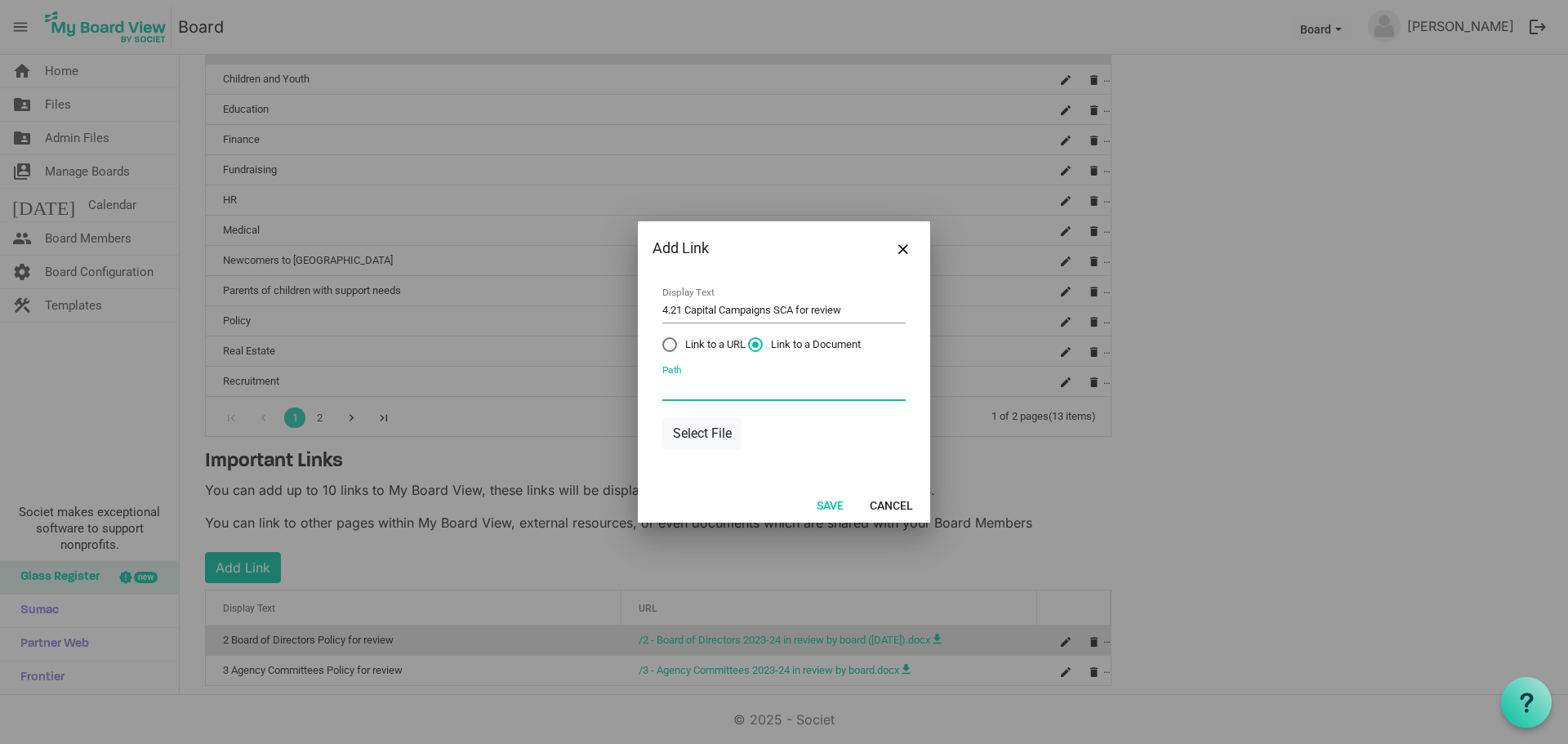
click at [739, 388] on input "Path" at bounding box center [784, 388] width 243 height 26
click at [704, 426] on button "Select File" at bounding box center [701, 433] width 80 height 31
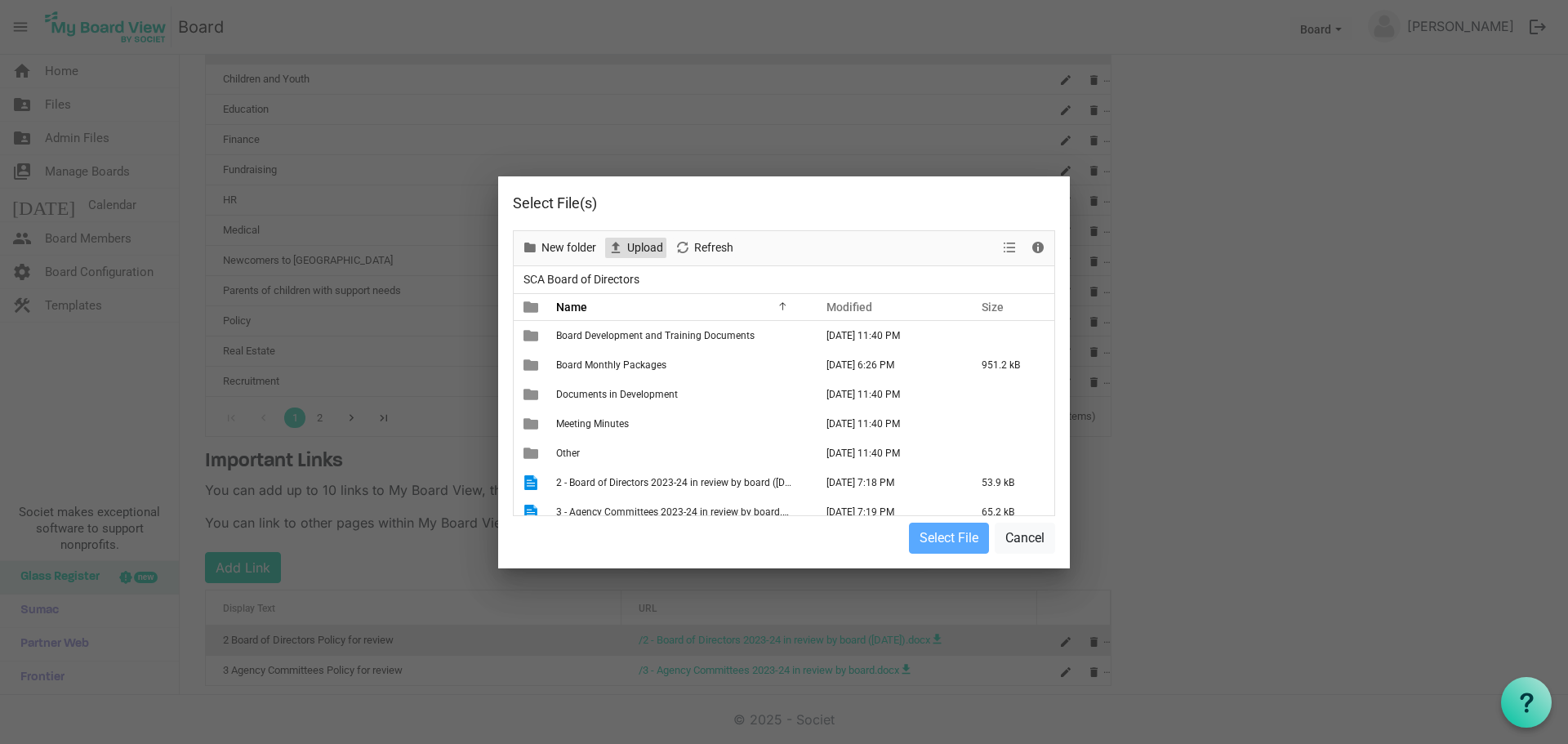
click at [641, 247] on span "Upload" at bounding box center [645, 248] width 40 height 21
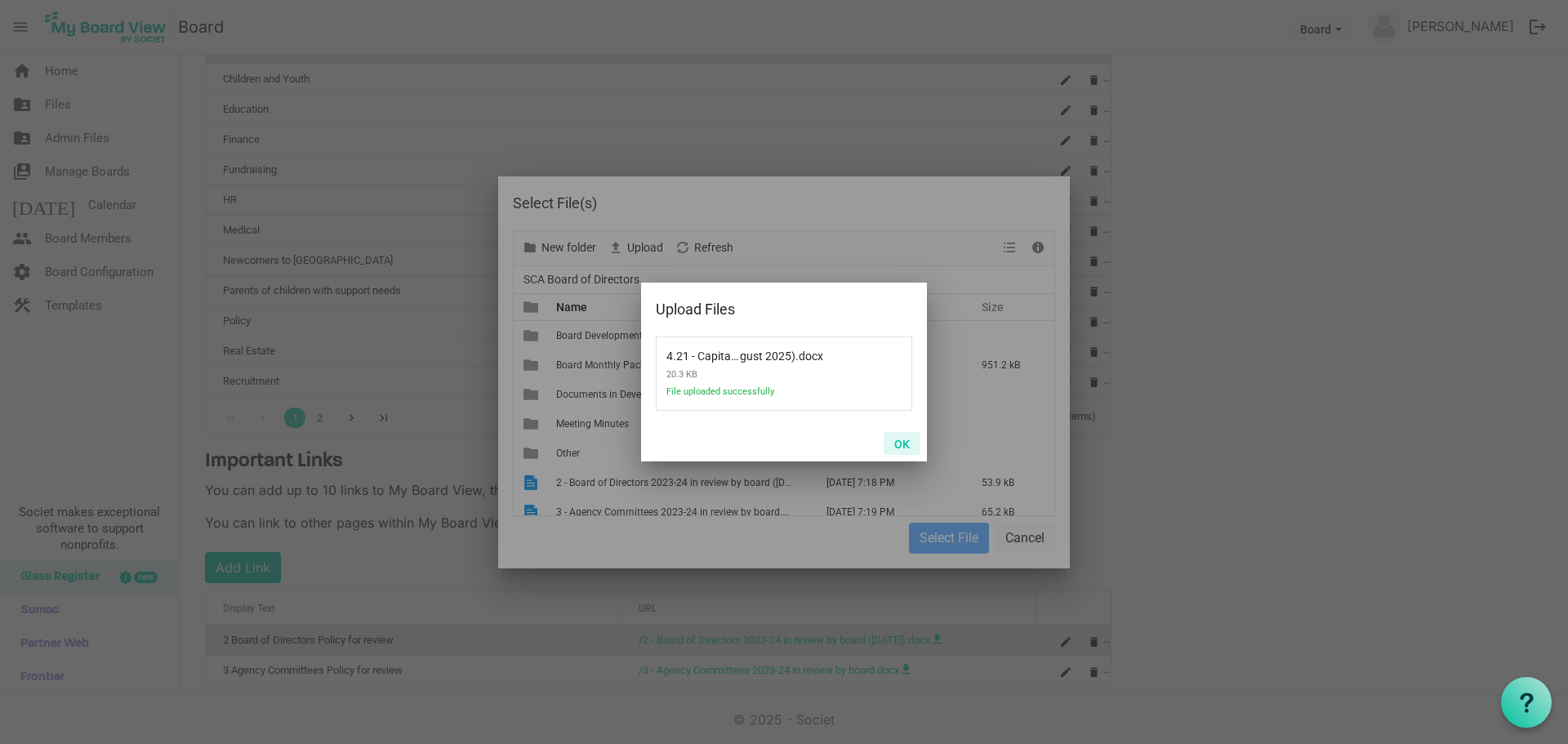
click at [904, 439] on button "OK" at bounding box center [901, 443] width 37 height 23
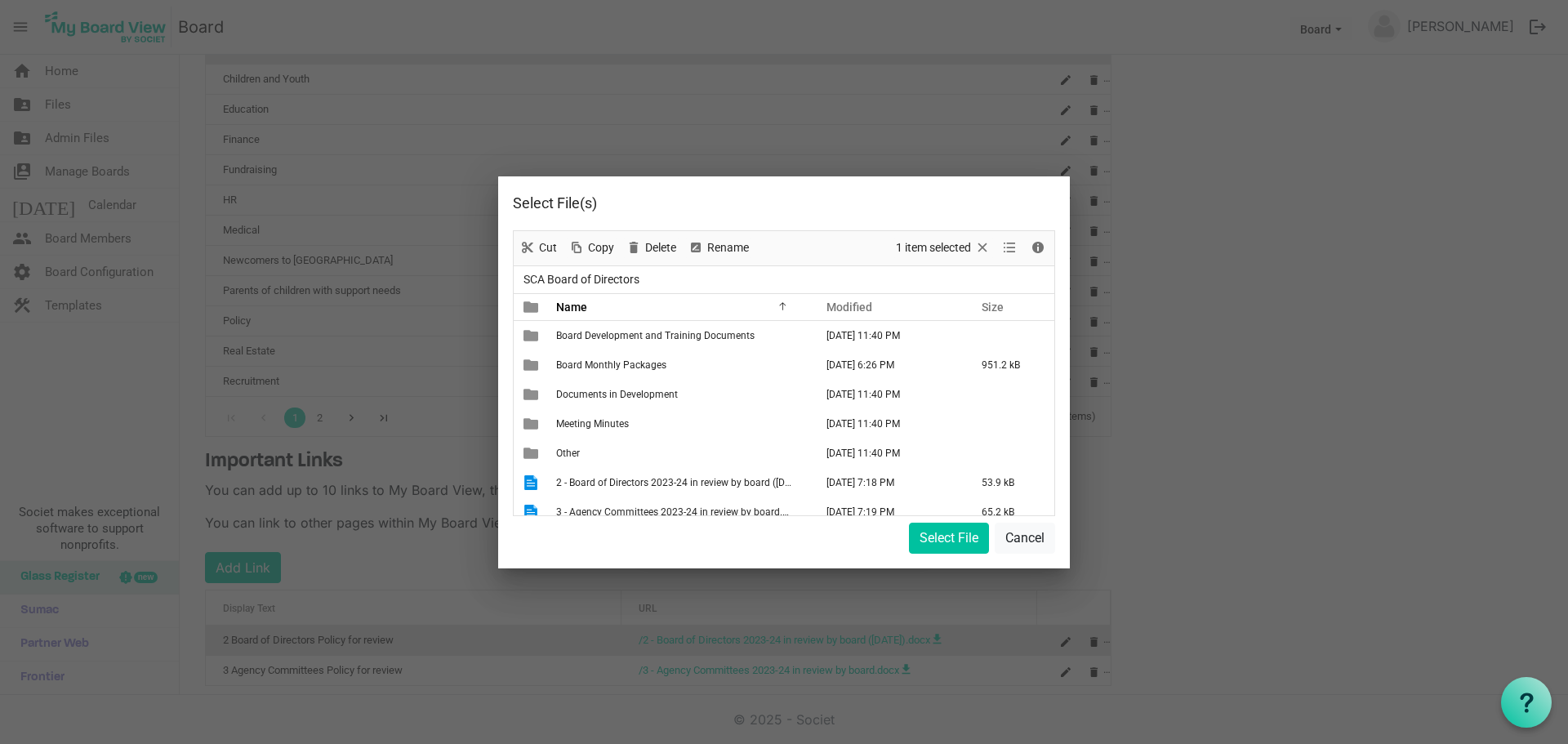
scroll to position [124, 0]
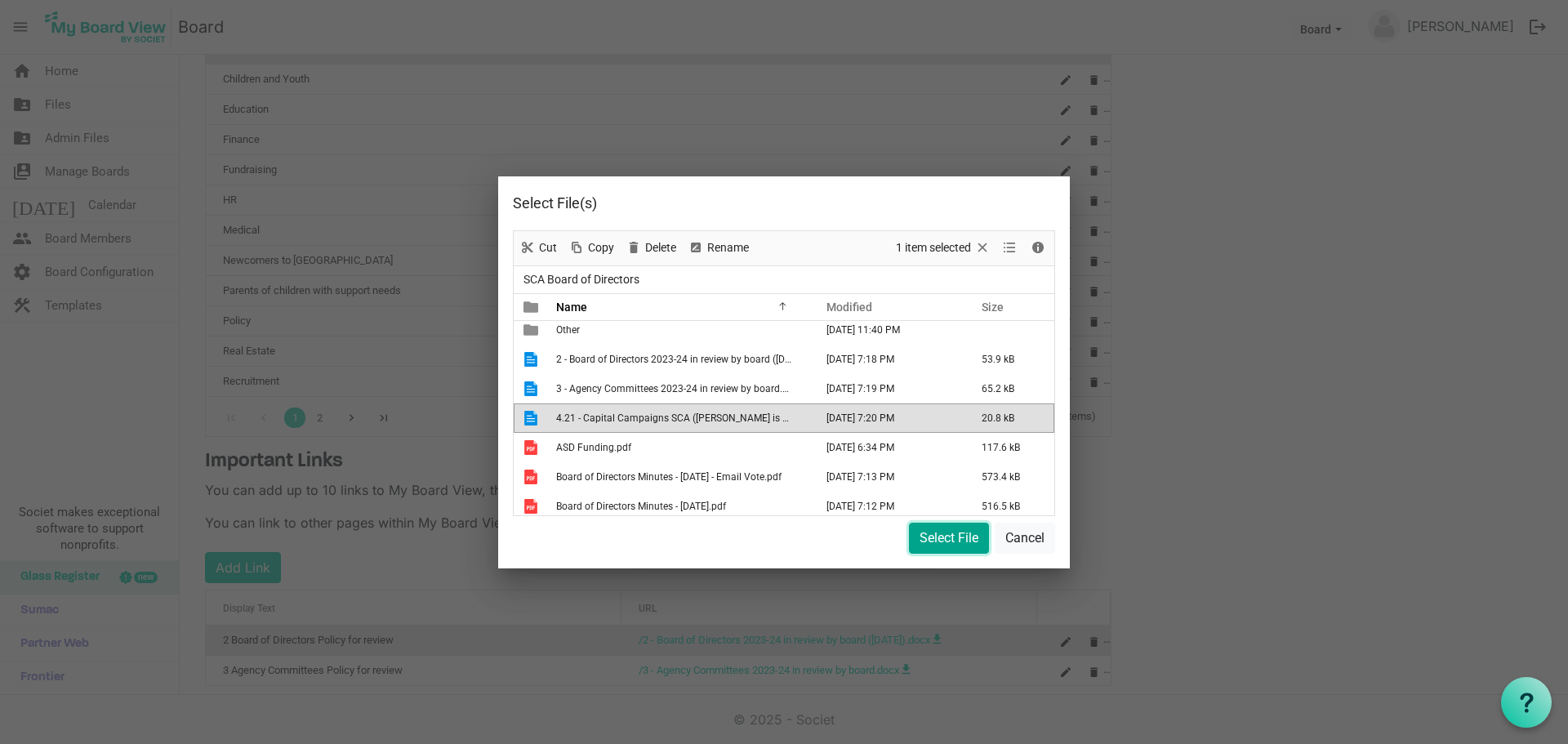
click at [930, 541] on button "Select File" at bounding box center [949, 537] width 80 height 31
type input "/4.21 - Capital Campaigns SCA (Tim is editing) (August 2025).docx"
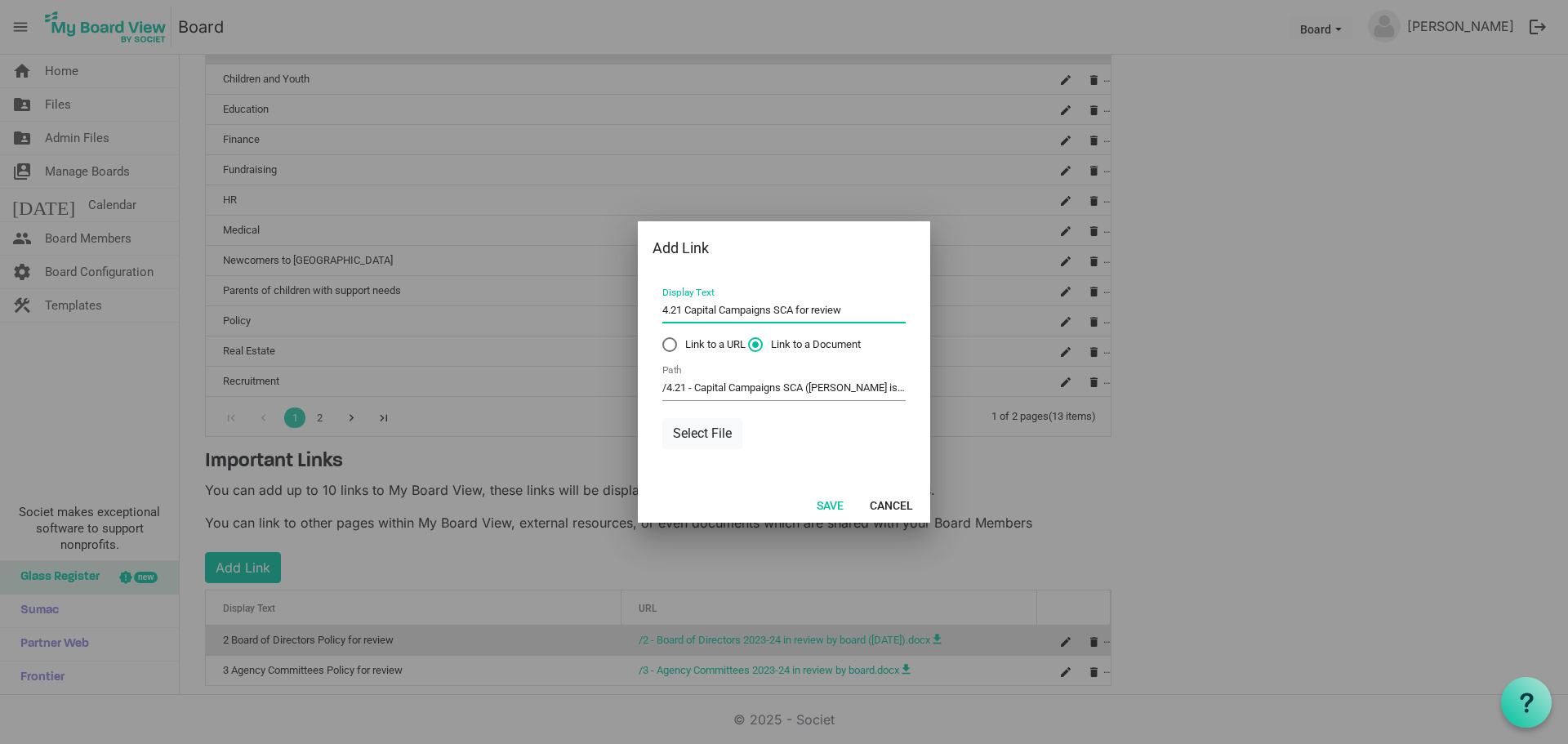
click at [856, 304] on input "4.21 Capital Campaigns SCA for review" at bounding box center [784, 311] width 243 height 26
type input "4.21 Capital Campaigns SCA for review by Tim"
click at [833, 506] on button "Save" at bounding box center [830, 504] width 48 height 23
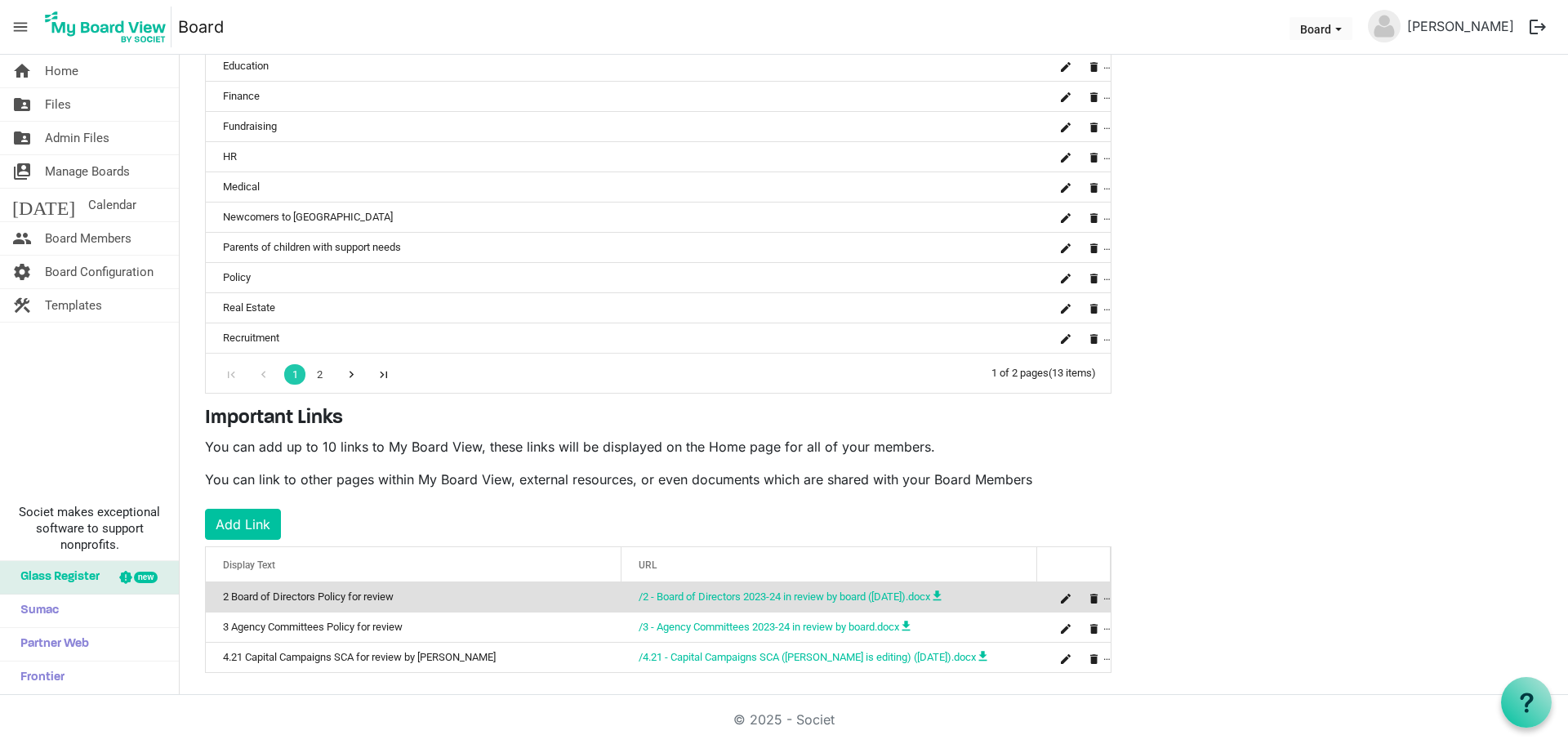
scroll to position [436, 0]
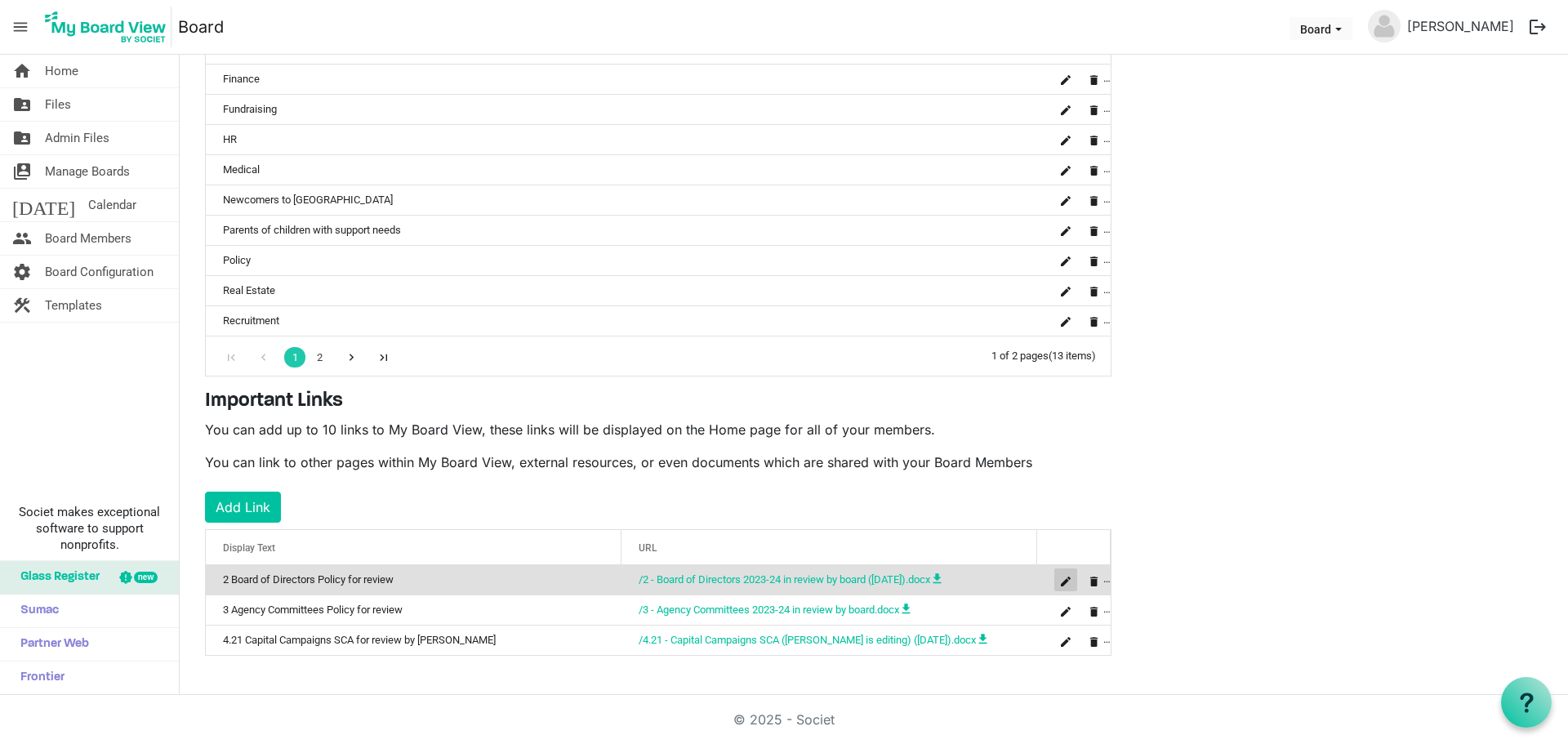
click at [1069, 577] on span "is Command column column header" at bounding box center [1066, 581] width 10 height 10
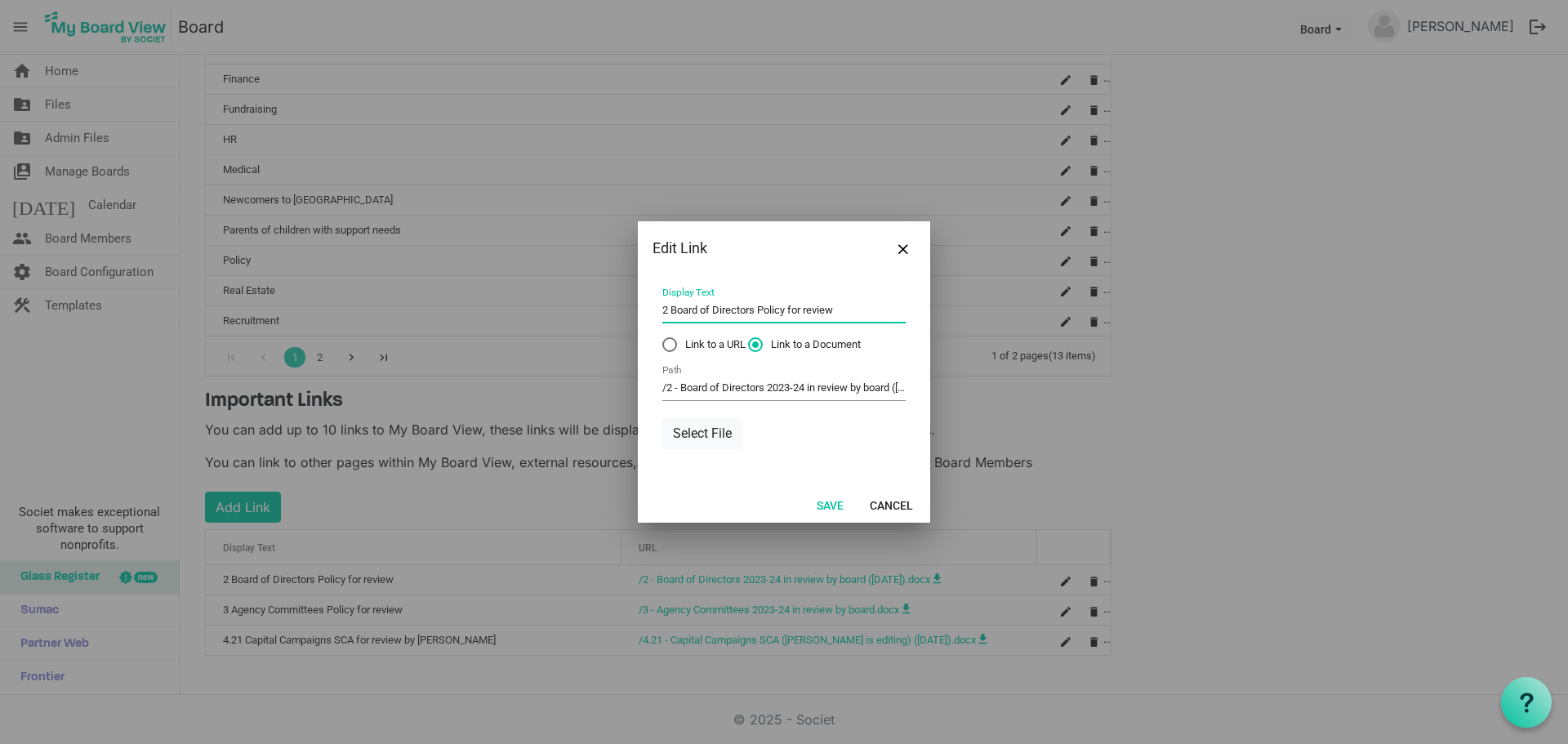
click at [846, 306] on input "2 Board of Directors Policy for review" at bounding box center [784, 311] width 243 height 26
type input "2 Board of Directors Policy for review by board"
click at [818, 506] on button "Save" at bounding box center [830, 504] width 48 height 23
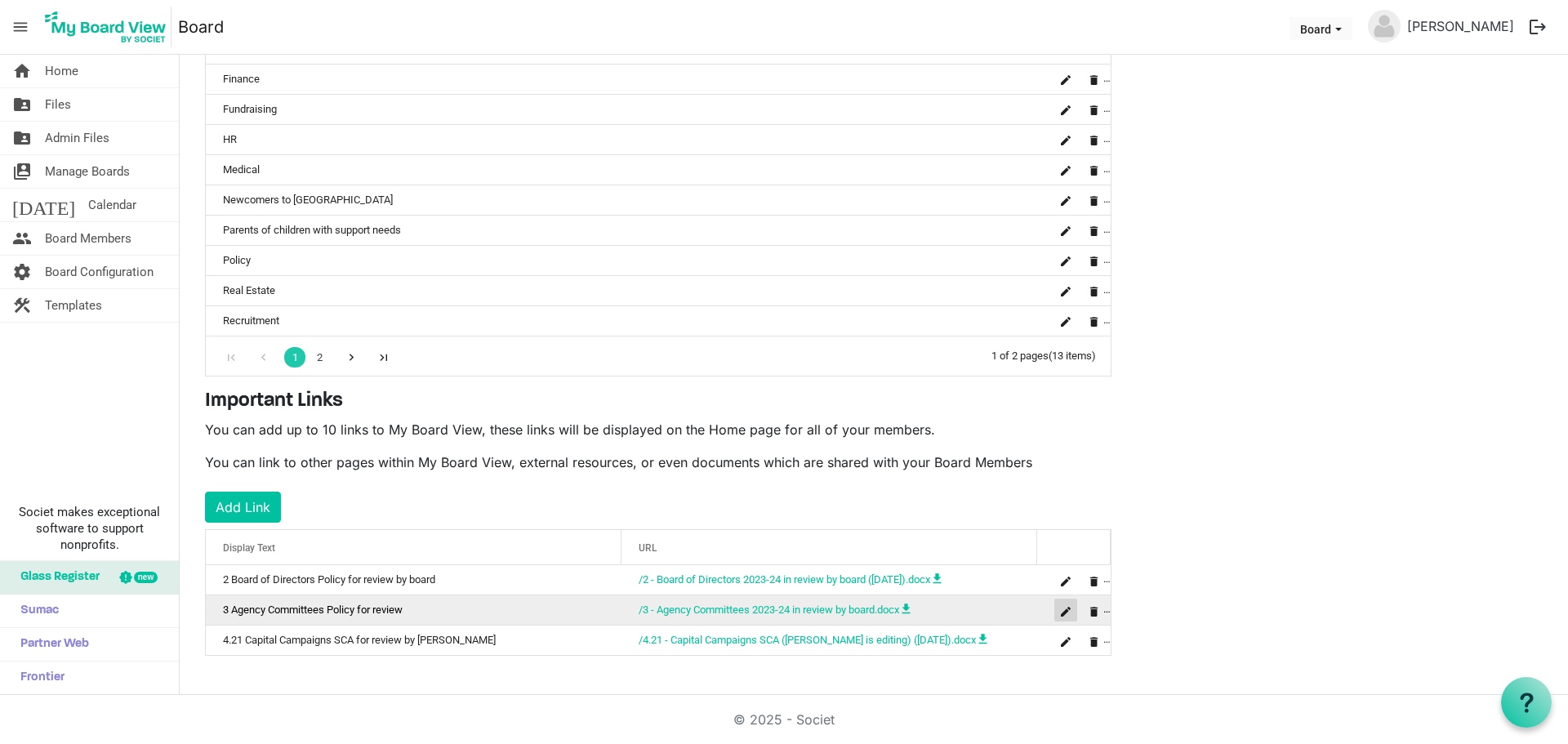
click at [1066, 609] on span "is Command column column header" at bounding box center [1066, 612] width 10 height 10
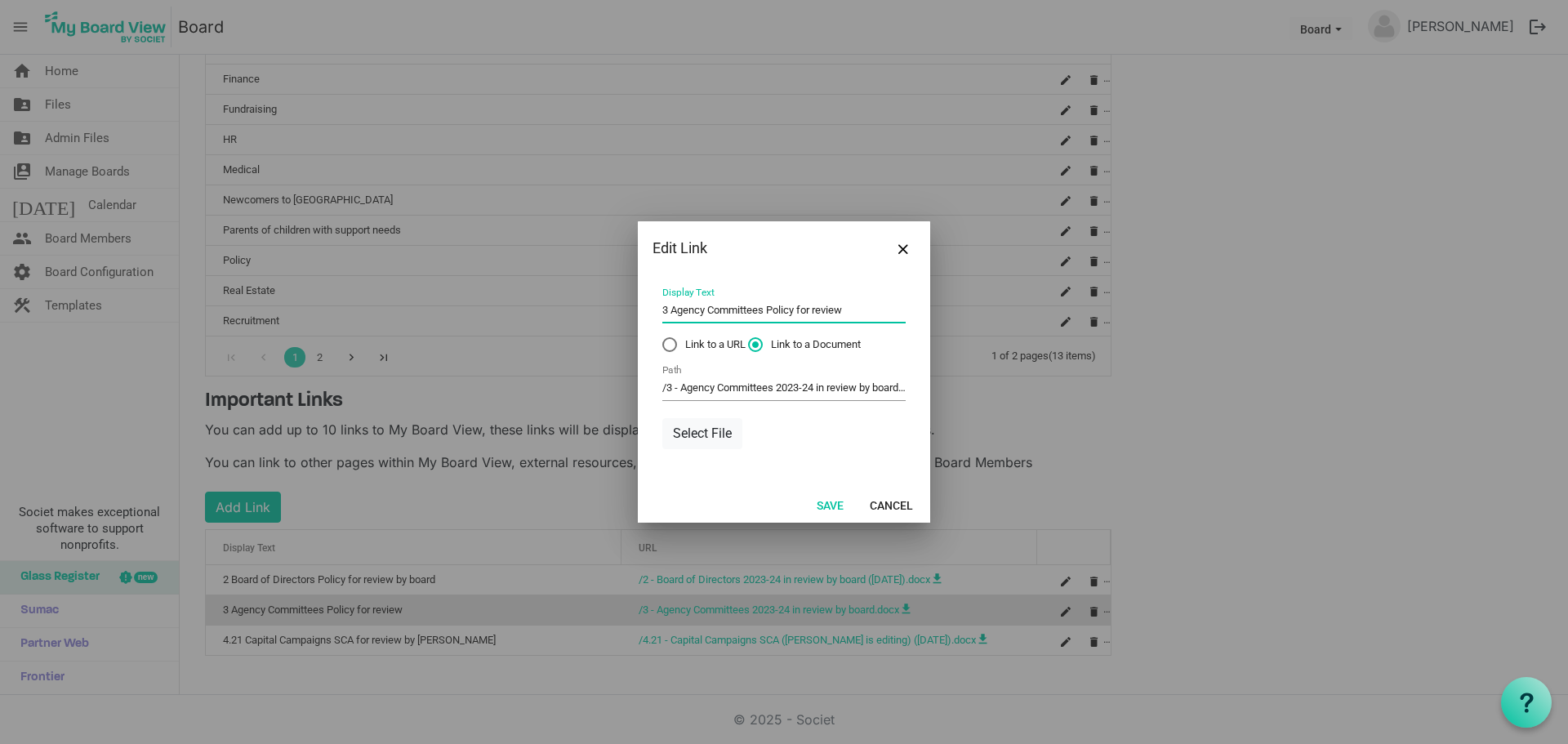
click at [857, 299] on input "3 Agency Committees Policy for review" at bounding box center [784, 311] width 243 height 26
type input "3 Agency Committees Policy for review by board"
click at [826, 497] on button "Save" at bounding box center [830, 504] width 48 height 23
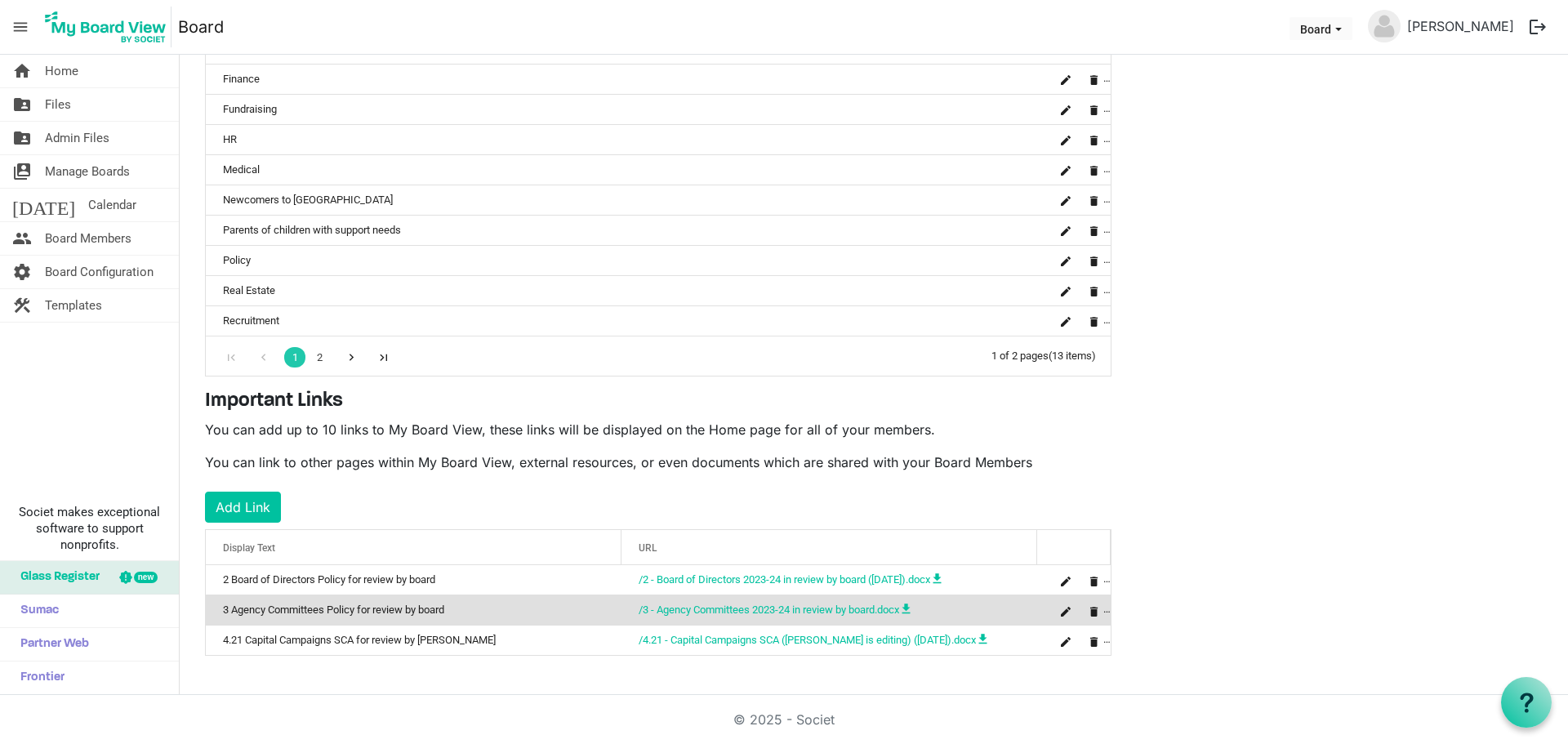
drag, startPoint x: 763, startPoint y: 610, endPoint x: 482, endPoint y: 699, distance: 294.8
click at [482, 697] on div "© 2025 - Societ" at bounding box center [784, 719] width 931 height 49
click at [257, 504] on button "Add Link" at bounding box center [242, 507] width 76 height 31
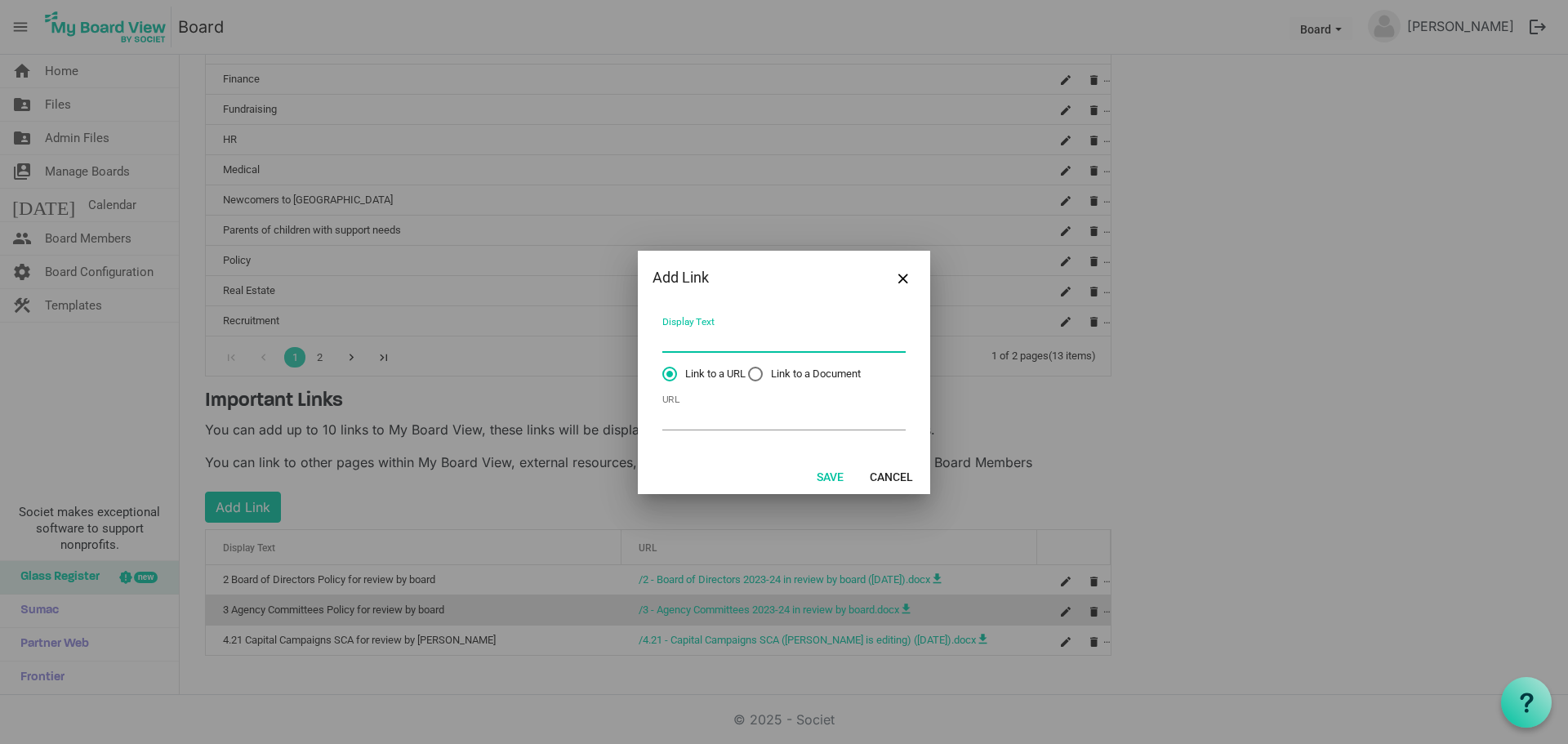
click at [702, 340] on input "Display Text" at bounding box center [784, 340] width 243 height 26
type input "4.20 Third Party Fundraising Policy for review by Tim"
click at [819, 372] on span "Link to a Document" at bounding box center [804, 373] width 113 height 15
click at [749, 368] on input "Link to a Document" at bounding box center [748, 367] width 1 height 1
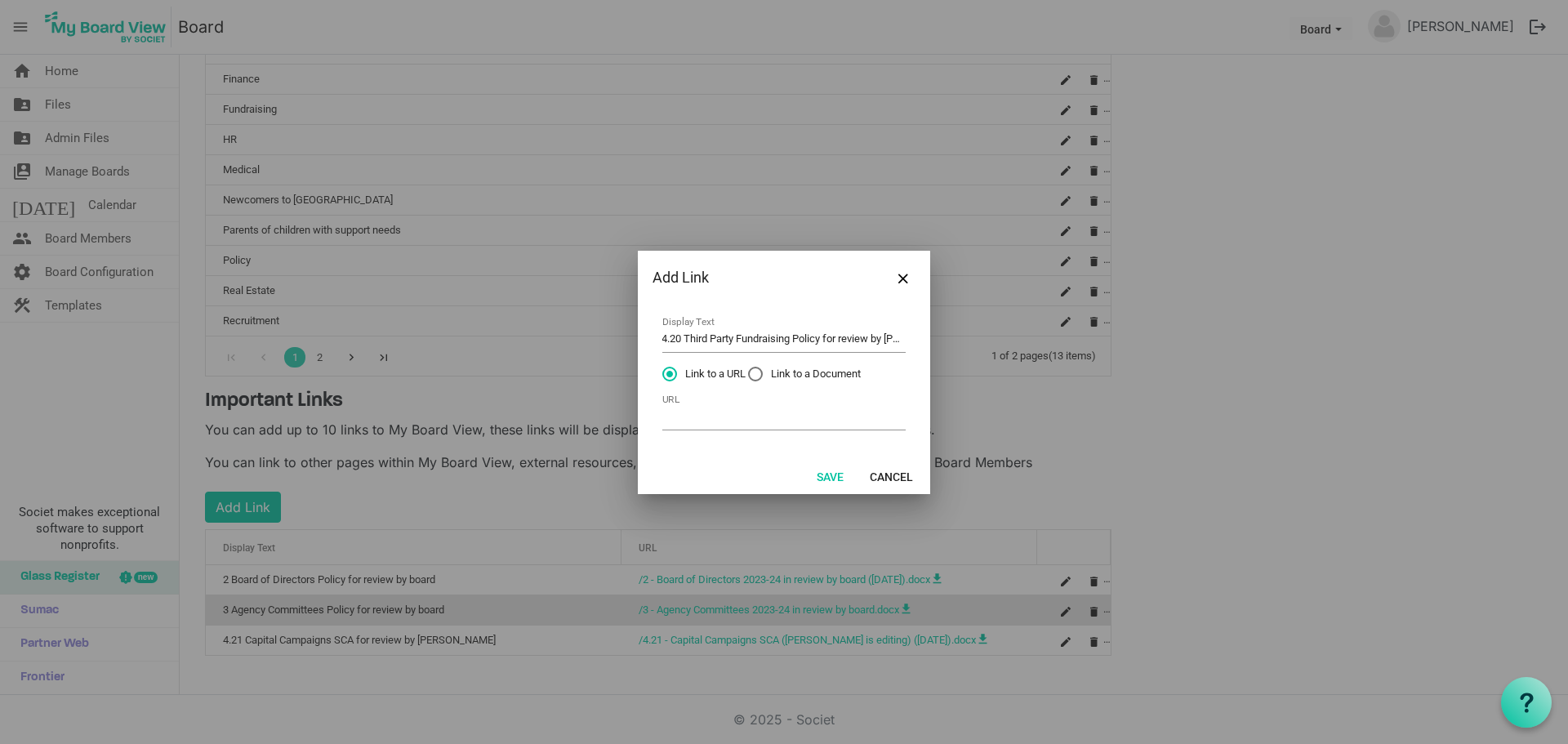
radio input "true"
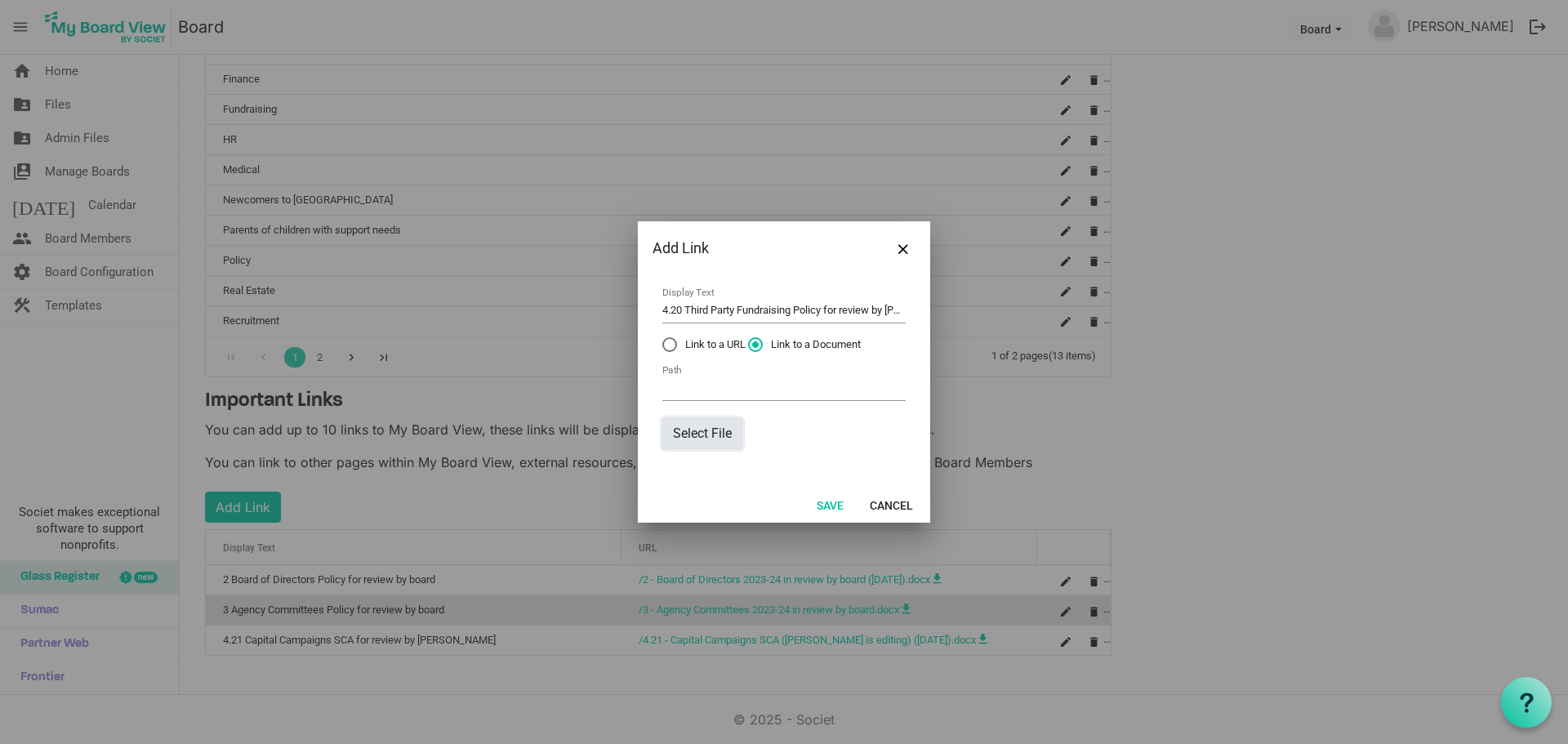
click at [699, 436] on button "Select File" at bounding box center [701, 433] width 80 height 31
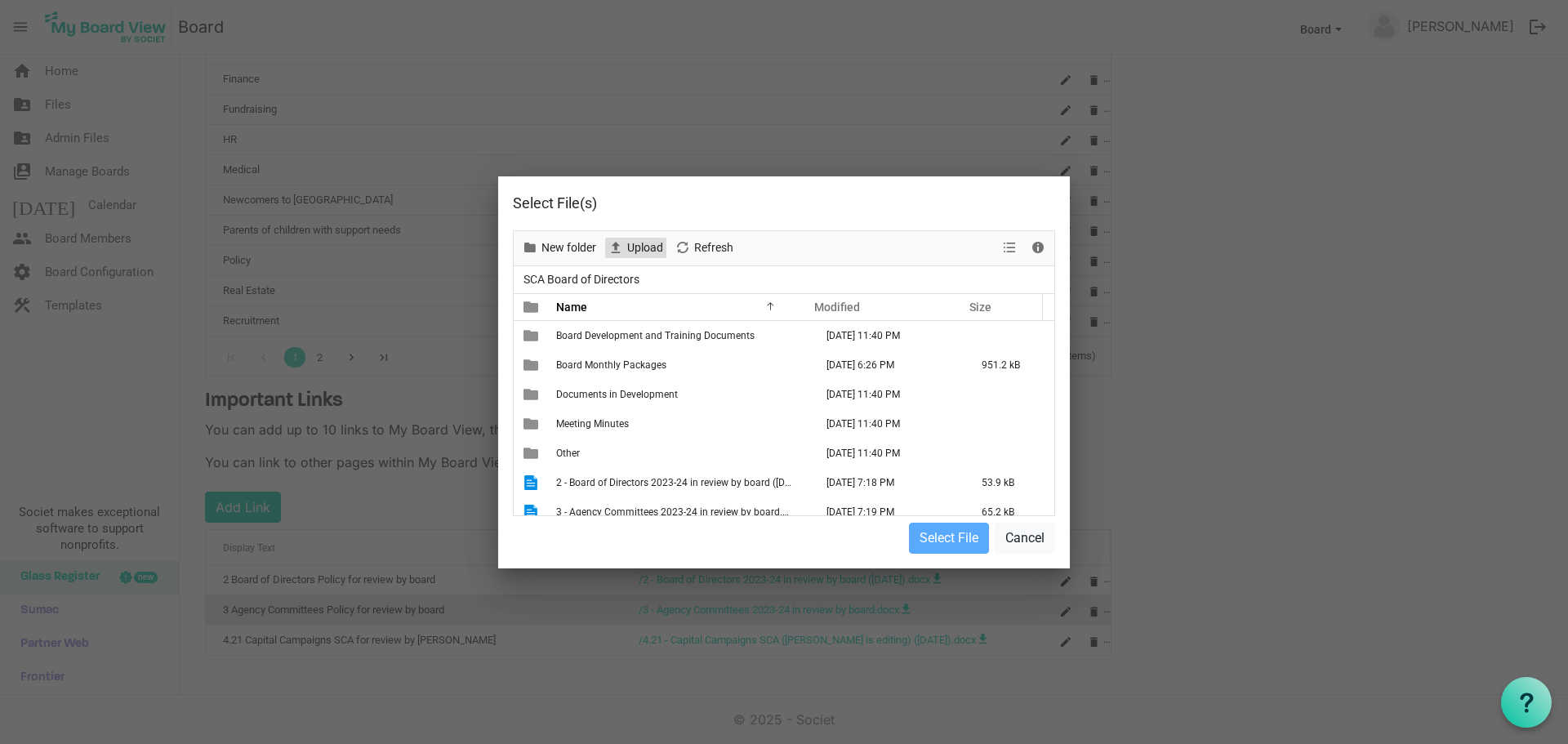
click at [649, 244] on span "Upload" at bounding box center [645, 248] width 40 height 21
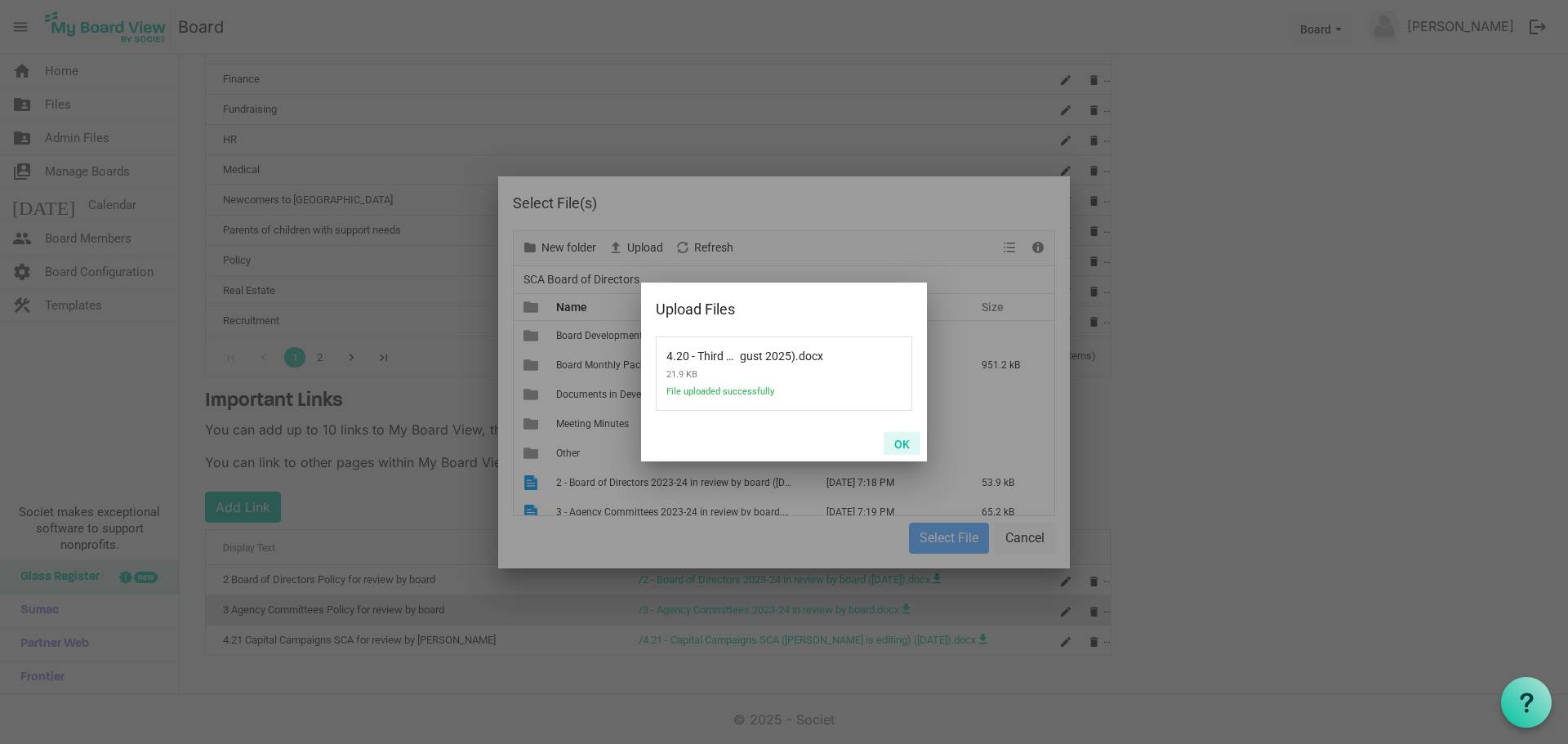
click at [905, 442] on button "OK" at bounding box center [901, 443] width 37 height 23
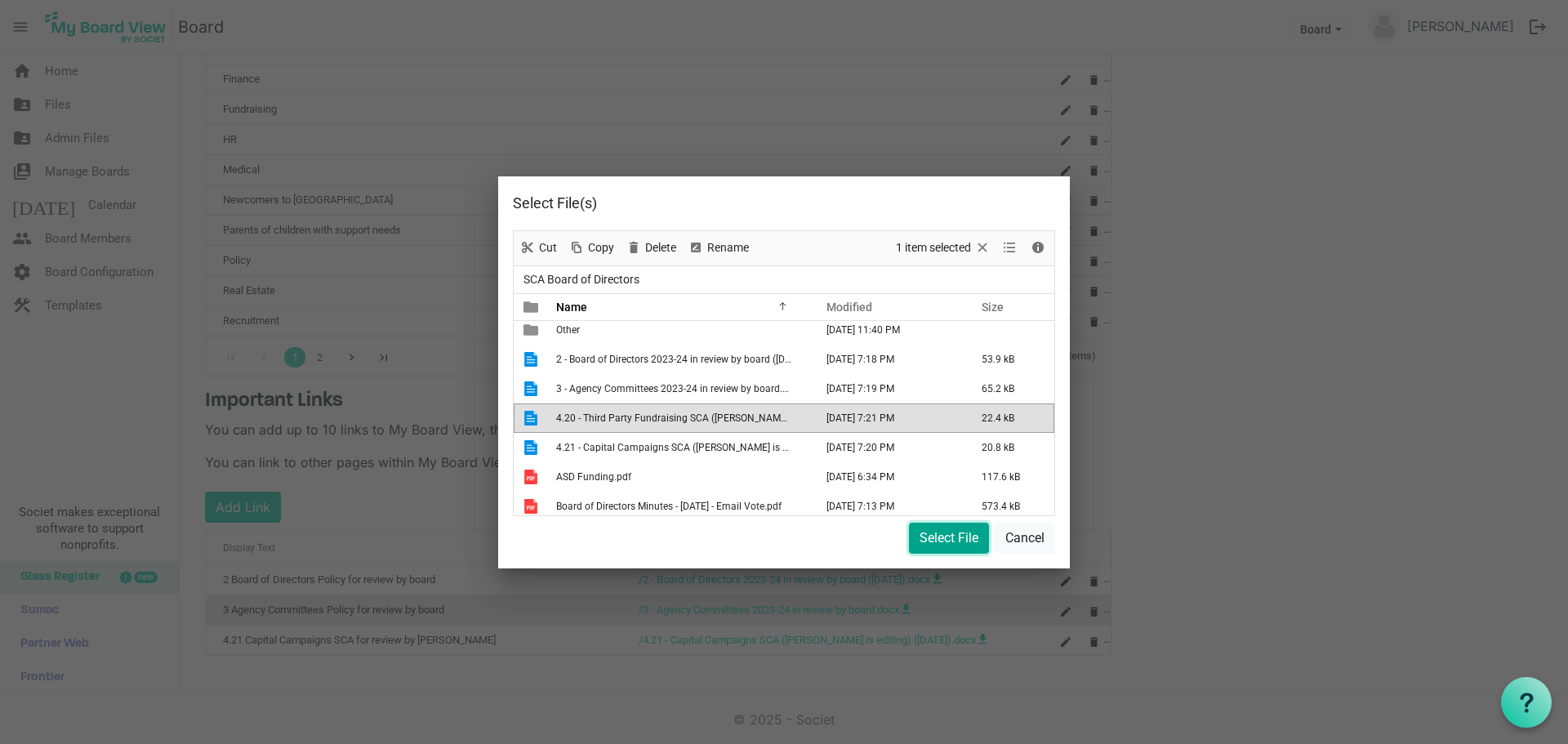
click at [959, 535] on button "Select File" at bounding box center [949, 537] width 80 height 31
type input "/4.20 - Third Party Fundraising SCA (Tim is editing) (August 2025).docx"
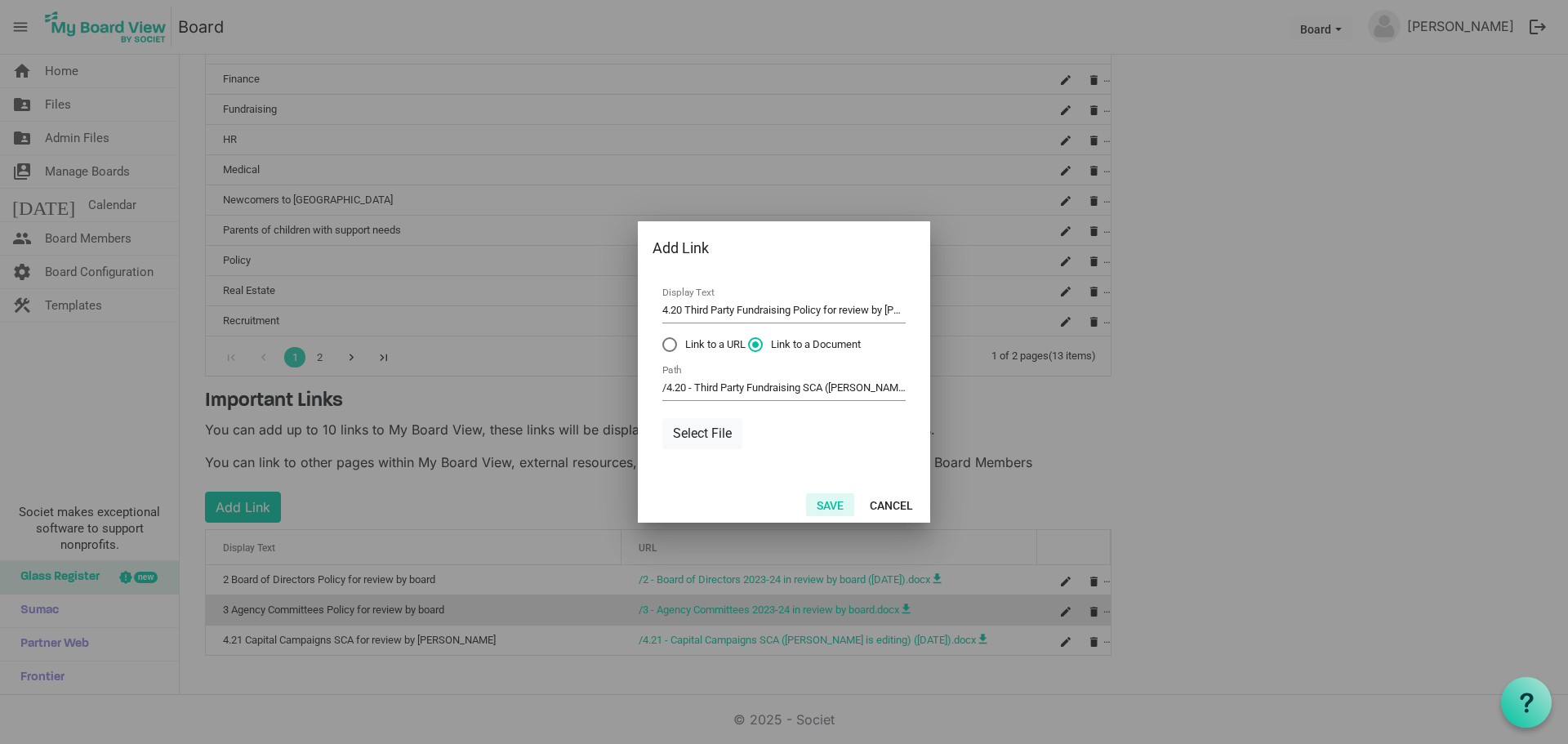
click at [835, 502] on button "Save" at bounding box center [830, 504] width 48 height 23
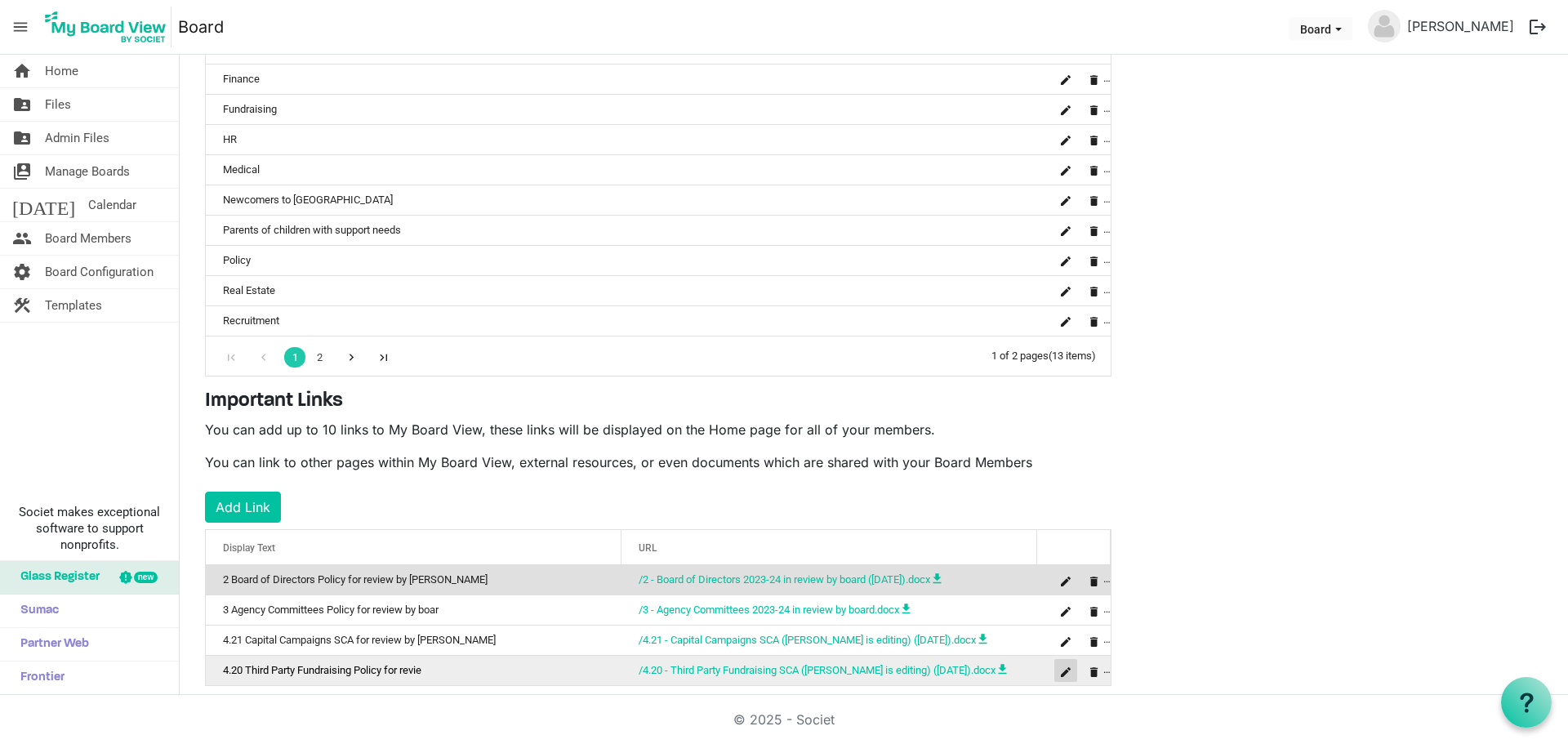
click at [1069, 667] on span "is Command column column header" at bounding box center [1066, 672] width 10 height 10
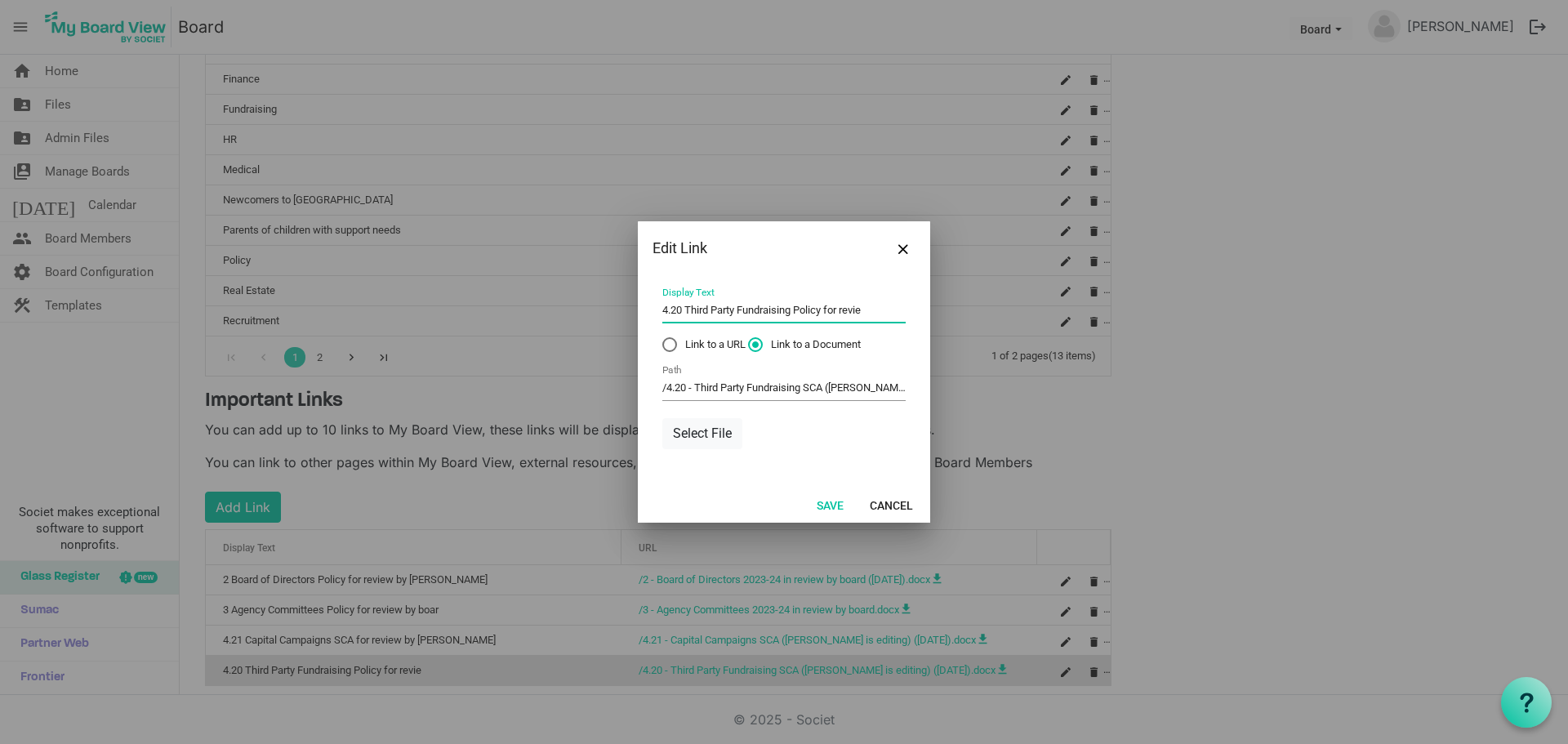
click at [879, 306] on input "4.20 Third Party Fundraising Policy for revie" at bounding box center [784, 311] width 243 height 26
type input "4.20 Third Party Fundraising Policy for review by Tim"
click at [826, 504] on button "Save" at bounding box center [830, 504] width 48 height 23
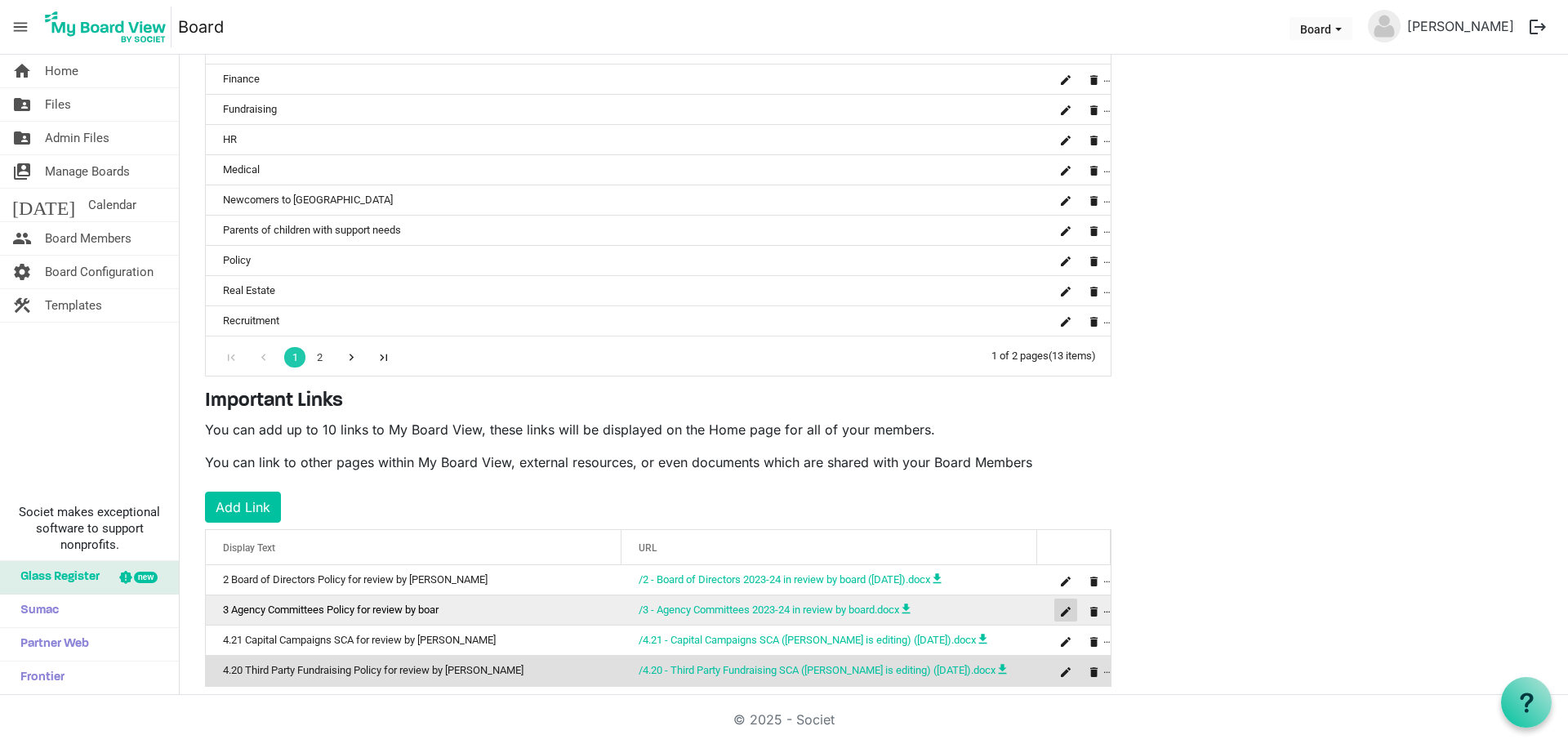
click at [1066, 611] on span "is Command column column header" at bounding box center [1066, 612] width 10 height 10
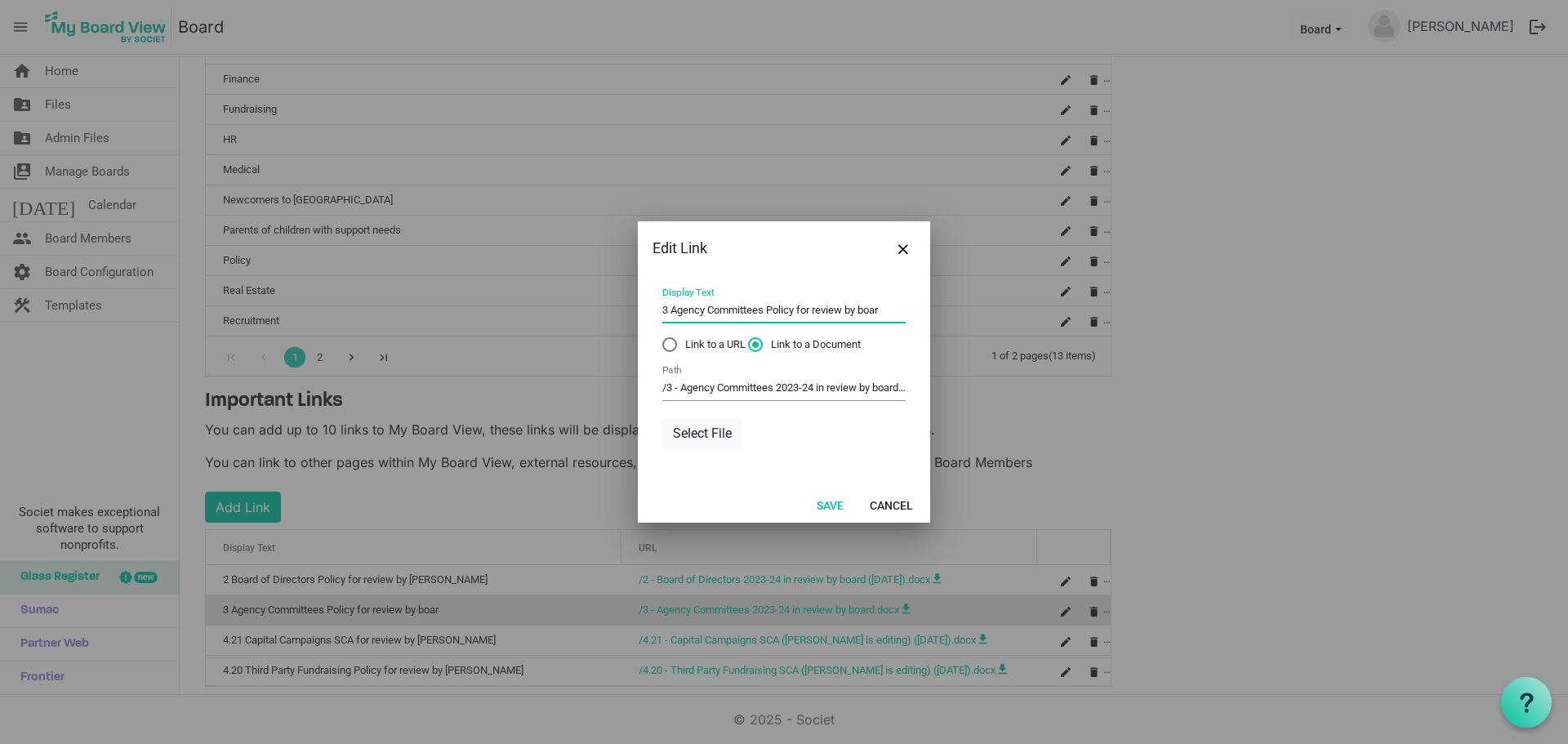
click at [888, 309] on input "3 Agency Committees Policy for review by boar" at bounding box center [784, 311] width 243 height 26
drag, startPoint x: 801, startPoint y: 310, endPoint x: 821, endPoint y: 309, distance: 20.0
click at [801, 310] on input "3 Agency Committees Policy for review by boar" at bounding box center [784, 311] width 243 height 26
type input "3 Agency Committees Policy review by board"
click at [843, 499] on button "Save" at bounding box center [830, 504] width 48 height 23
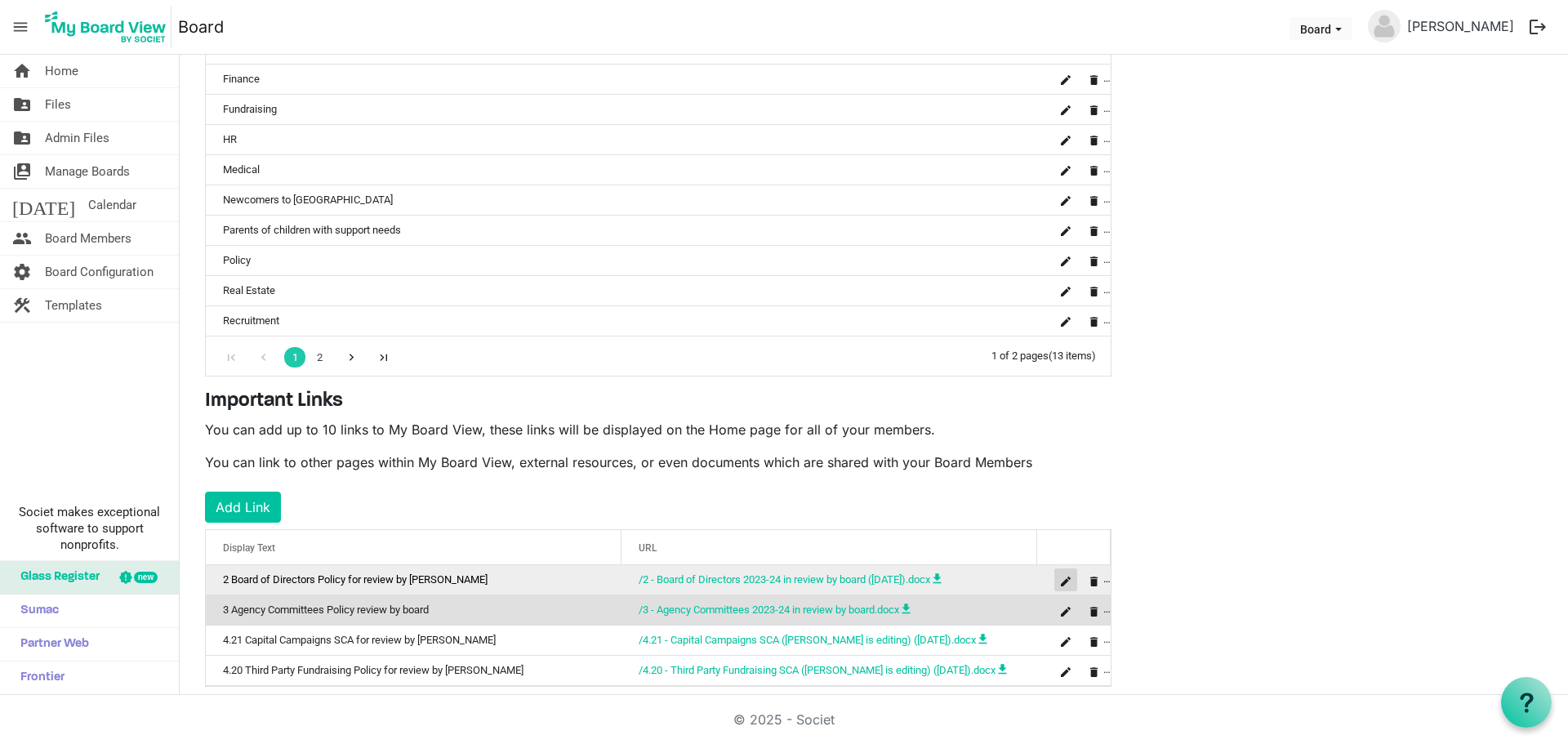
click at [1067, 581] on span "is Command column column header" at bounding box center [1066, 581] width 10 height 10
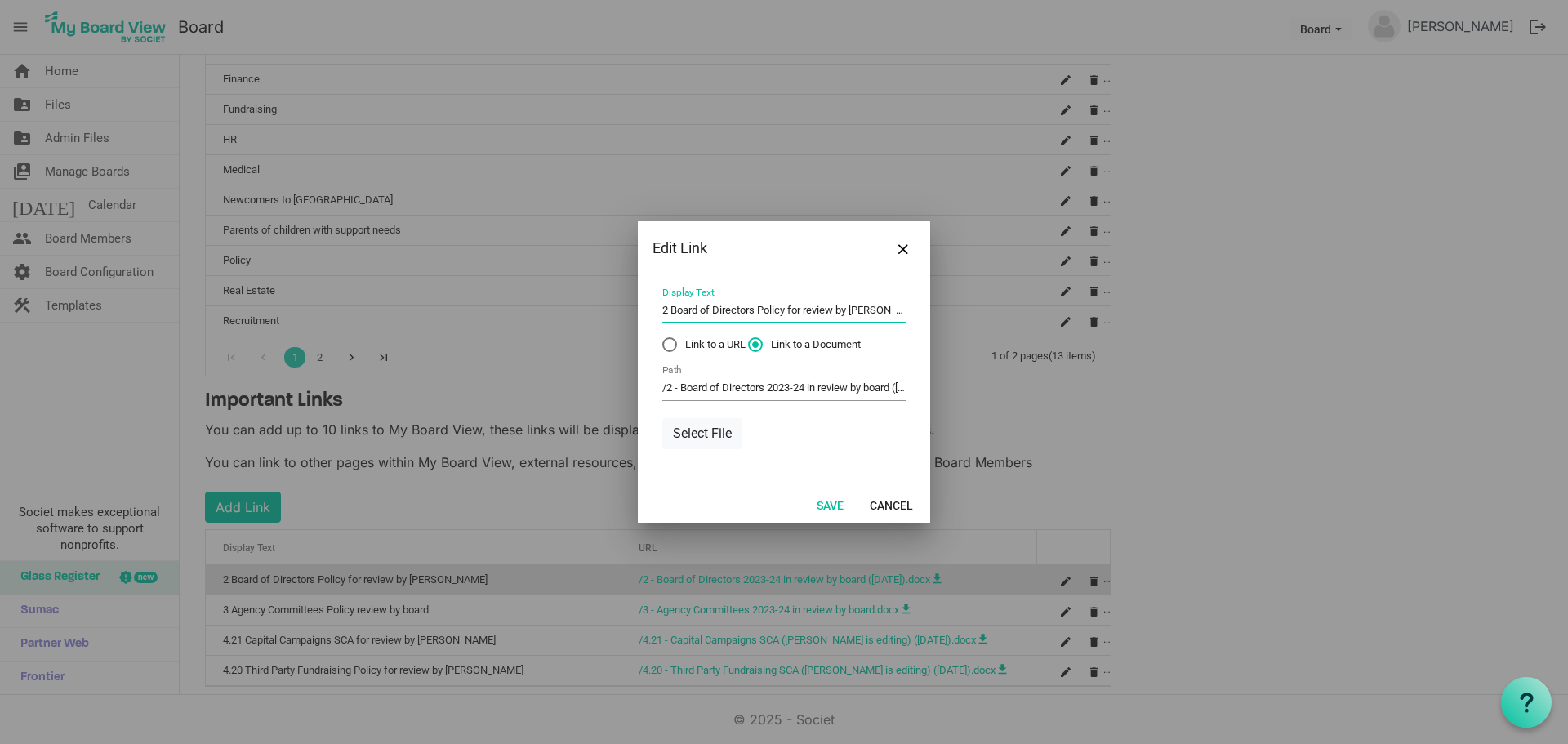
drag, startPoint x: 788, startPoint y: 307, endPoint x: 933, endPoint y: 308, distance: 145.0
click at [788, 307] on input "2 Board of Directors Policy for review by boa" at bounding box center [784, 311] width 243 height 26
type input "2 Board of Directors Policy review by board"
click at [841, 501] on button "Save" at bounding box center [830, 504] width 48 height 23
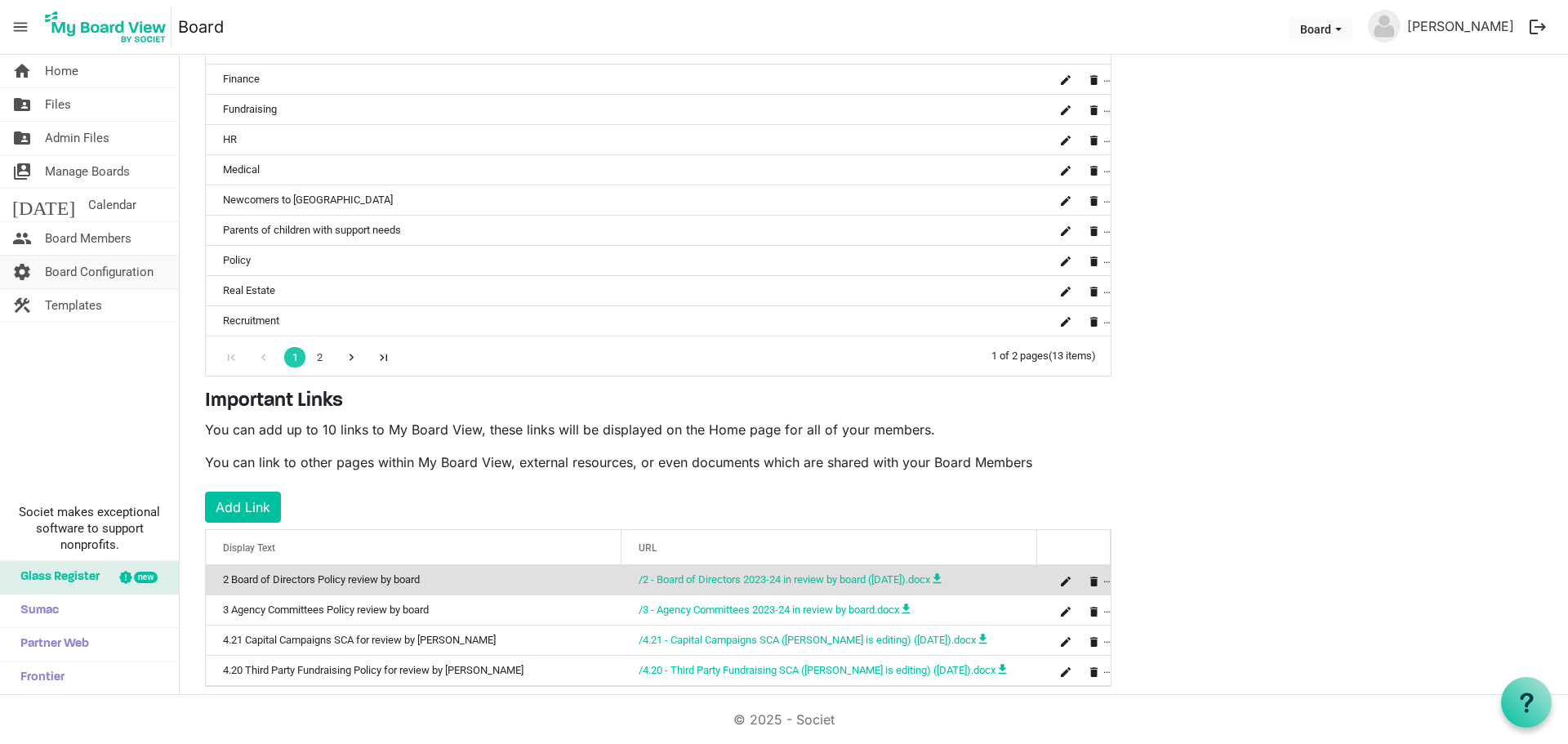
click at [106, 269] on span "Board Configuration" at bounding box center [99, 272] width 109 height 33
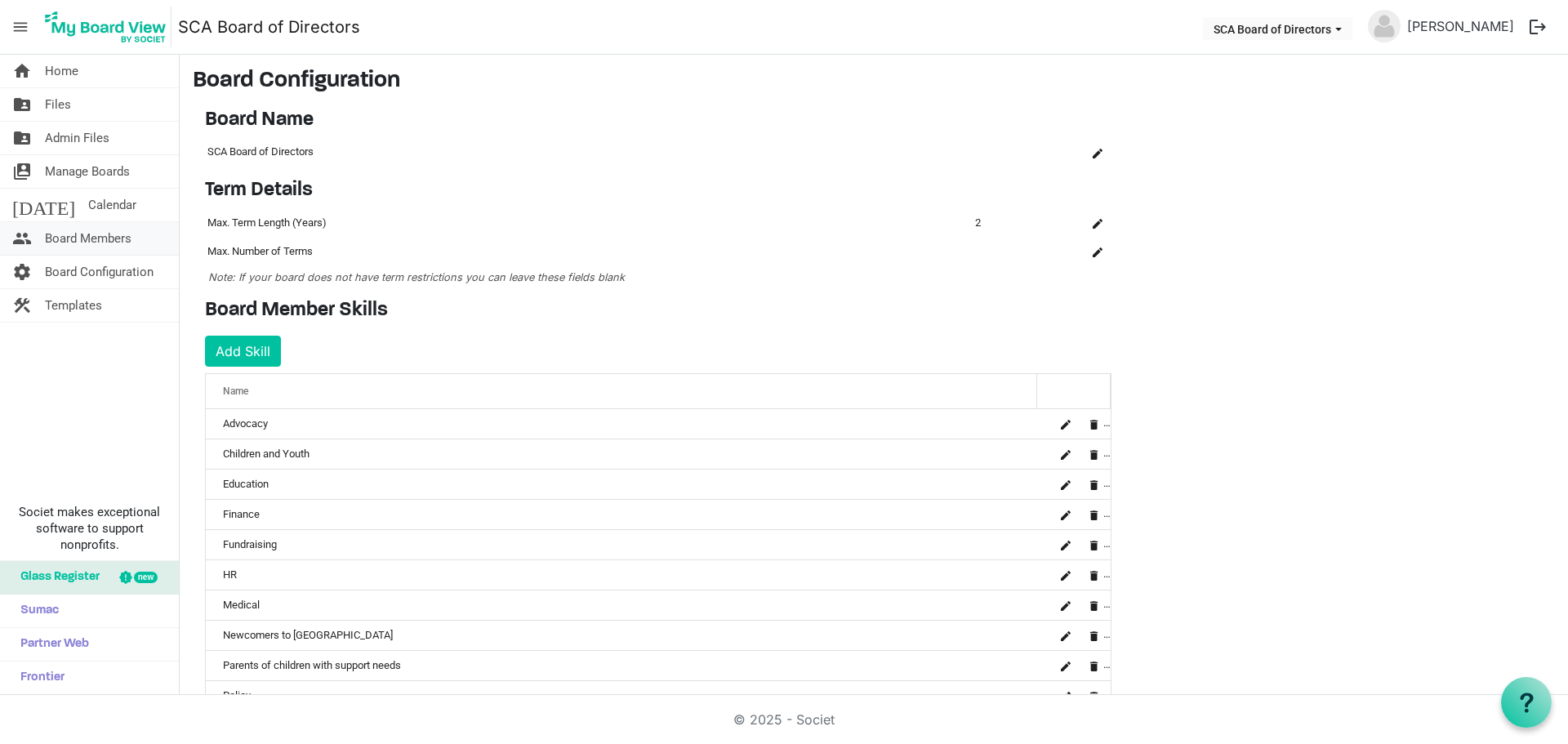
click at [90, 237] on span "Board Members" at bounding box center [88, 238] width 87 height 33
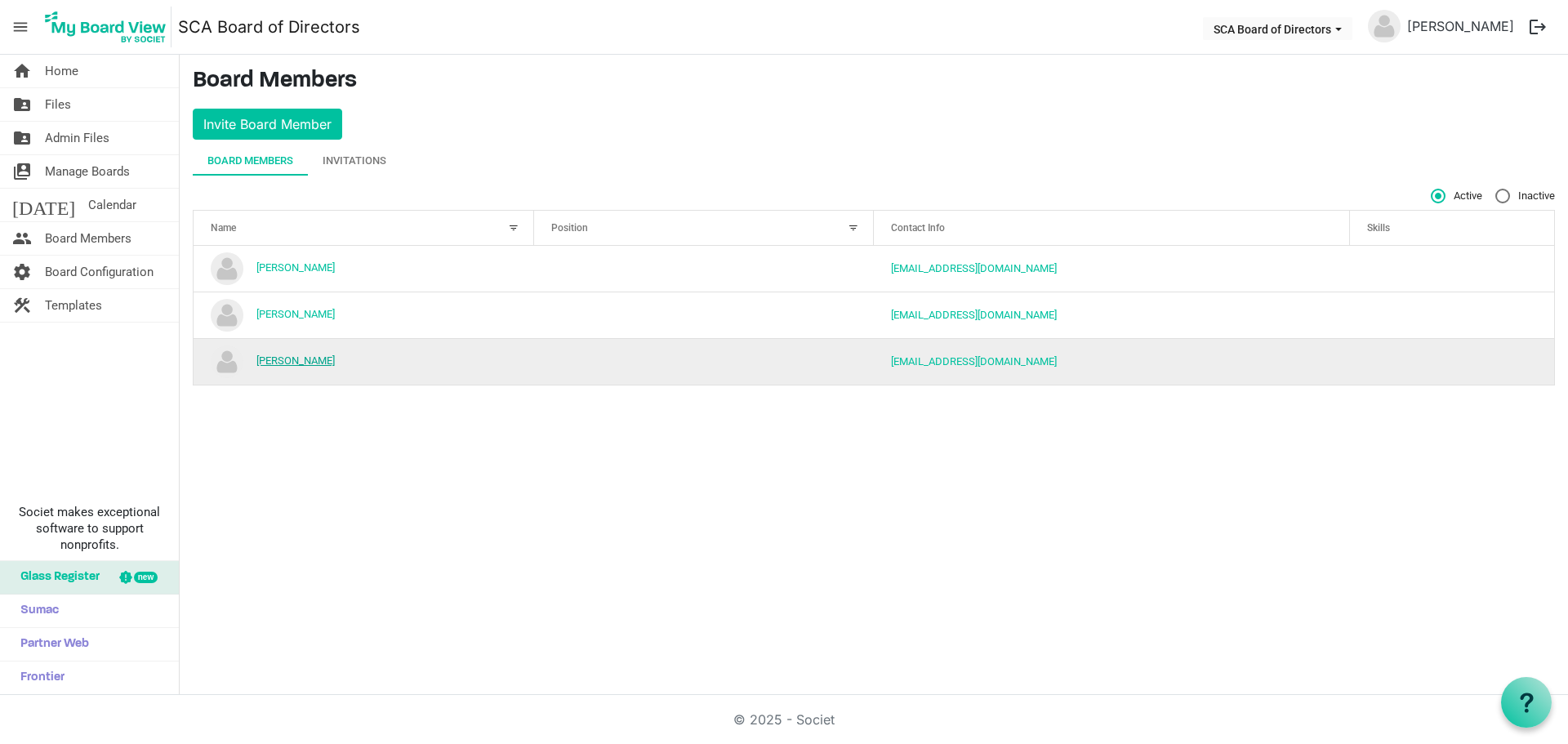
click at [291, 360] on link "[PERSON_NAME]" at bounding box center [295, 361] width 78 height 12
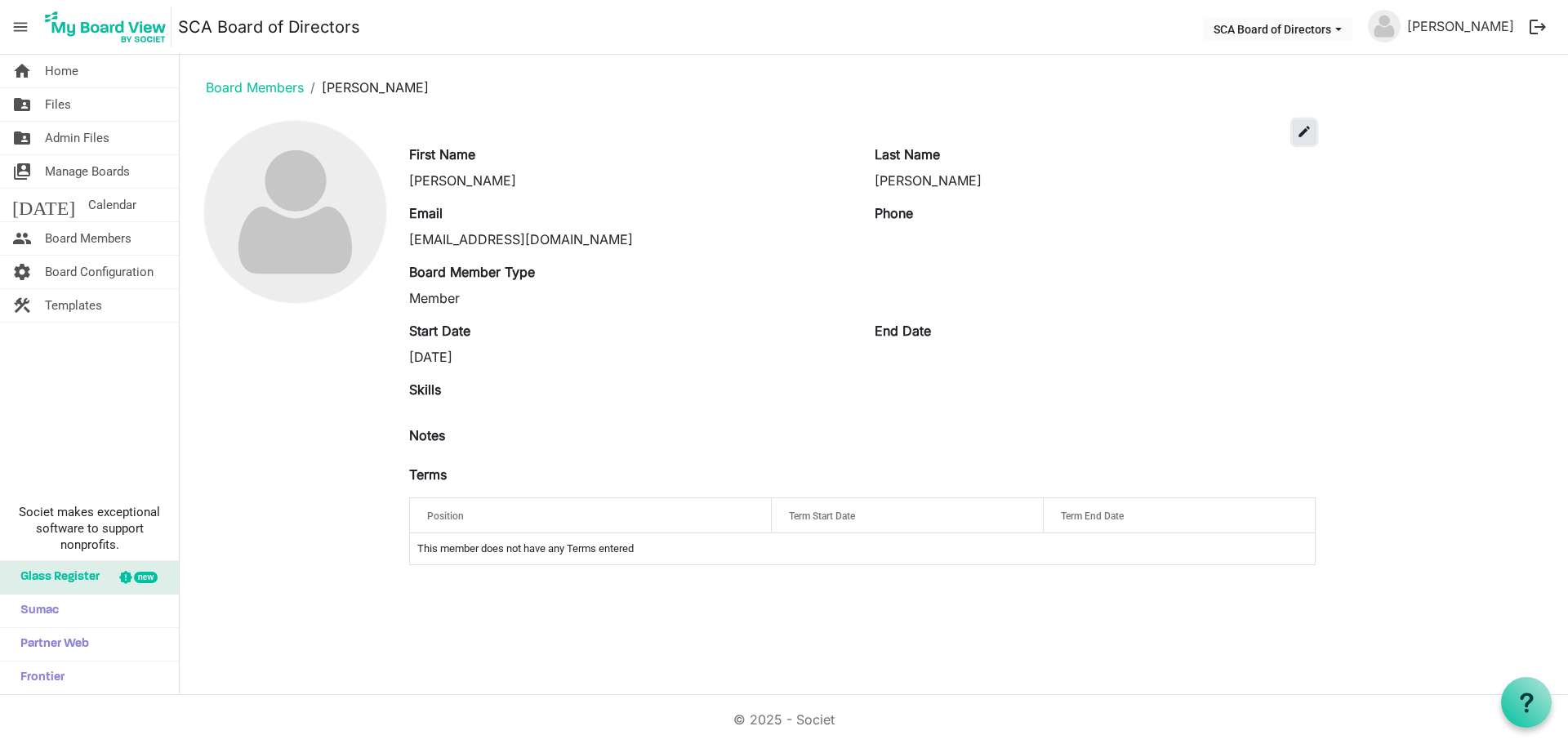
click at [1311, 129] on button "edit" at bounding box center [1303, 131] width 23 height 25
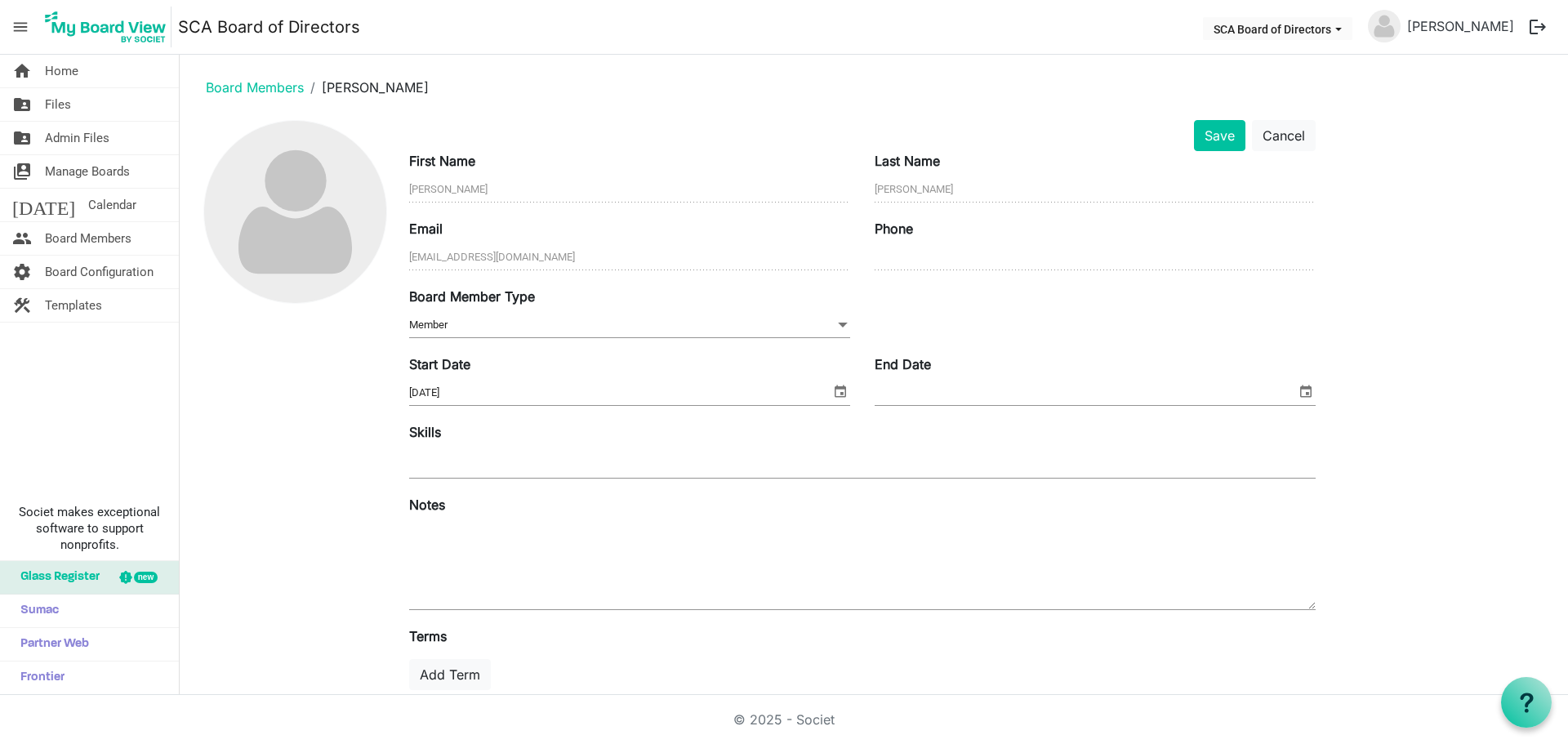
click at [629, 329] on span "Member Member" at bounding box center [629, 326] width 441 height 26
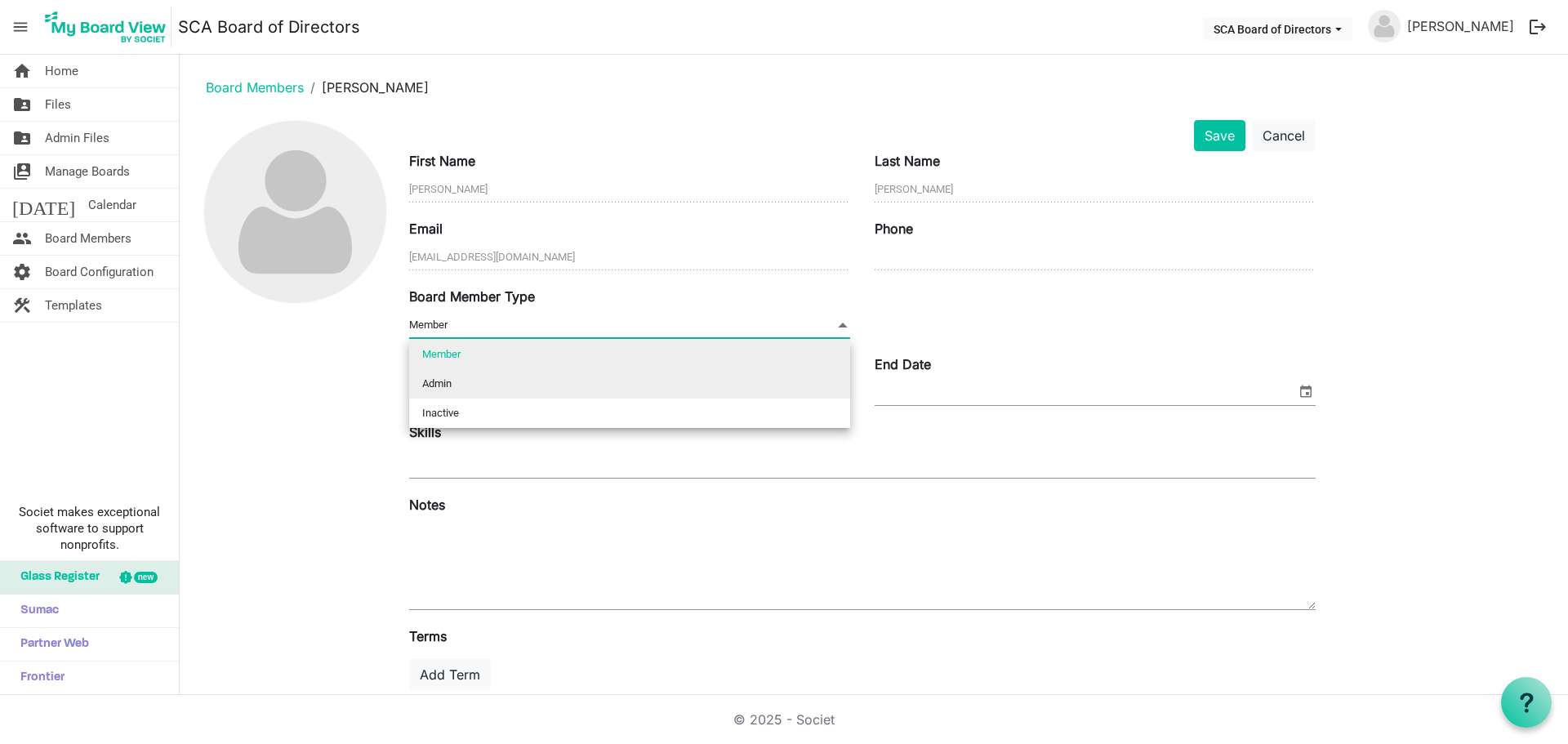
click at [598, 377] on li "Admin" at bounding box center [629, 384] width 441 height 30
type input "Admin"
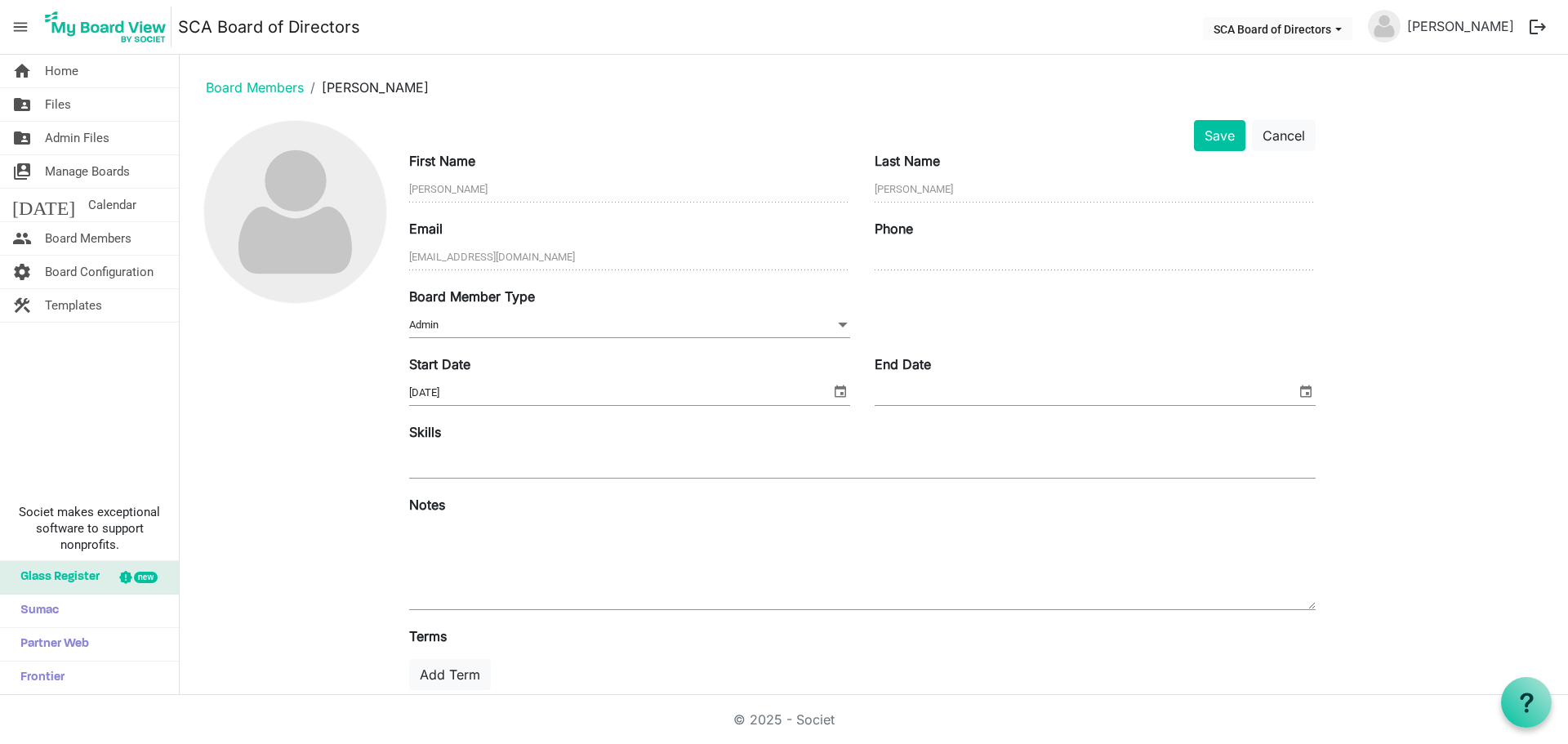
click at [845, 392] on span "select" at bounding box center [841, 390] width 20 height 21
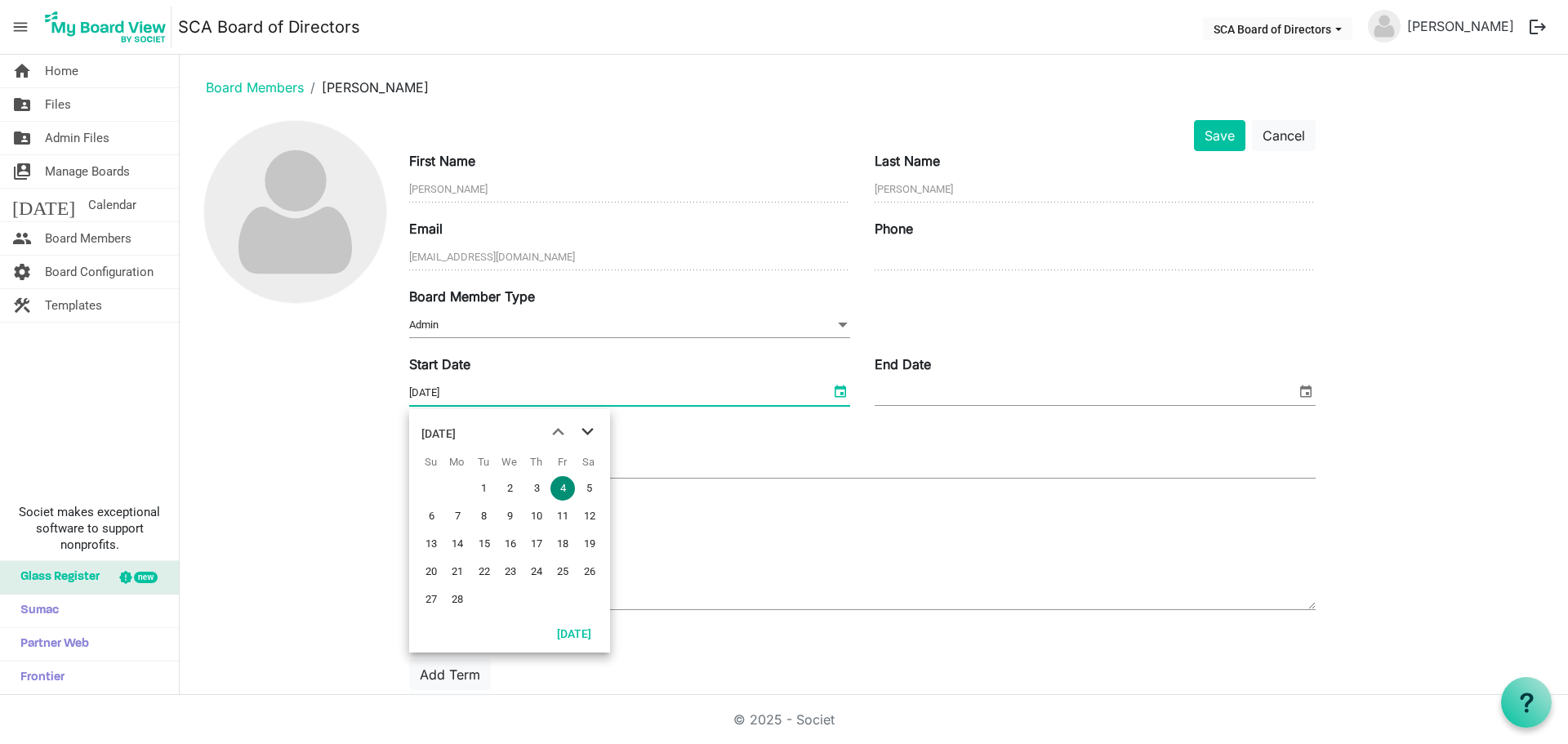
click at [589, 429] on span "next month" at bounding box center [587, 432] width 29 height 30
click at [589, 428] on span "next month" at bounding box center [587, 432] width 29 height 30
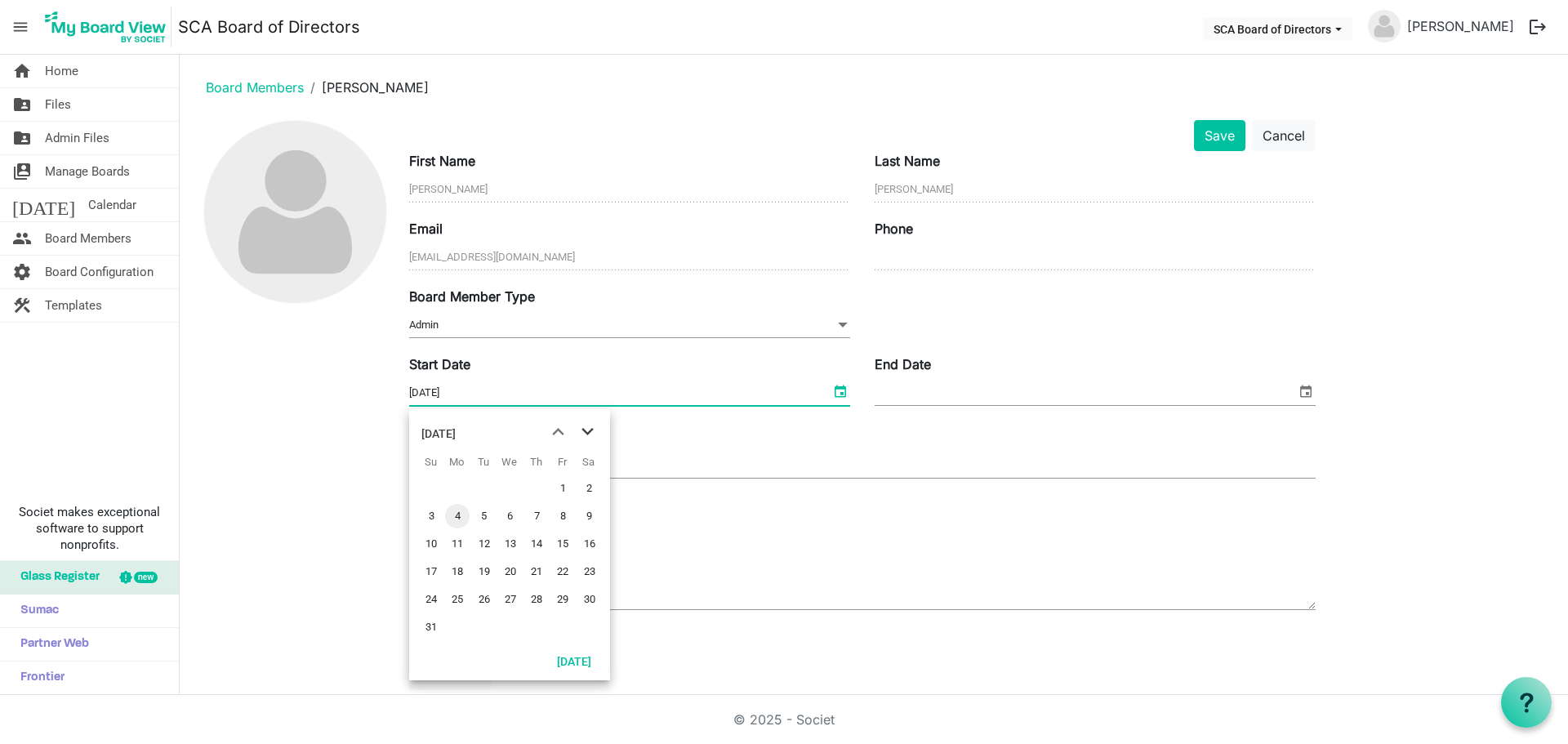
click at [589, 428] on span "next month" at bounding box center [587, 432] width 29 height 30
click at [587, 428] on span "next month" at bounding box center [587, 432] width 29 height 30
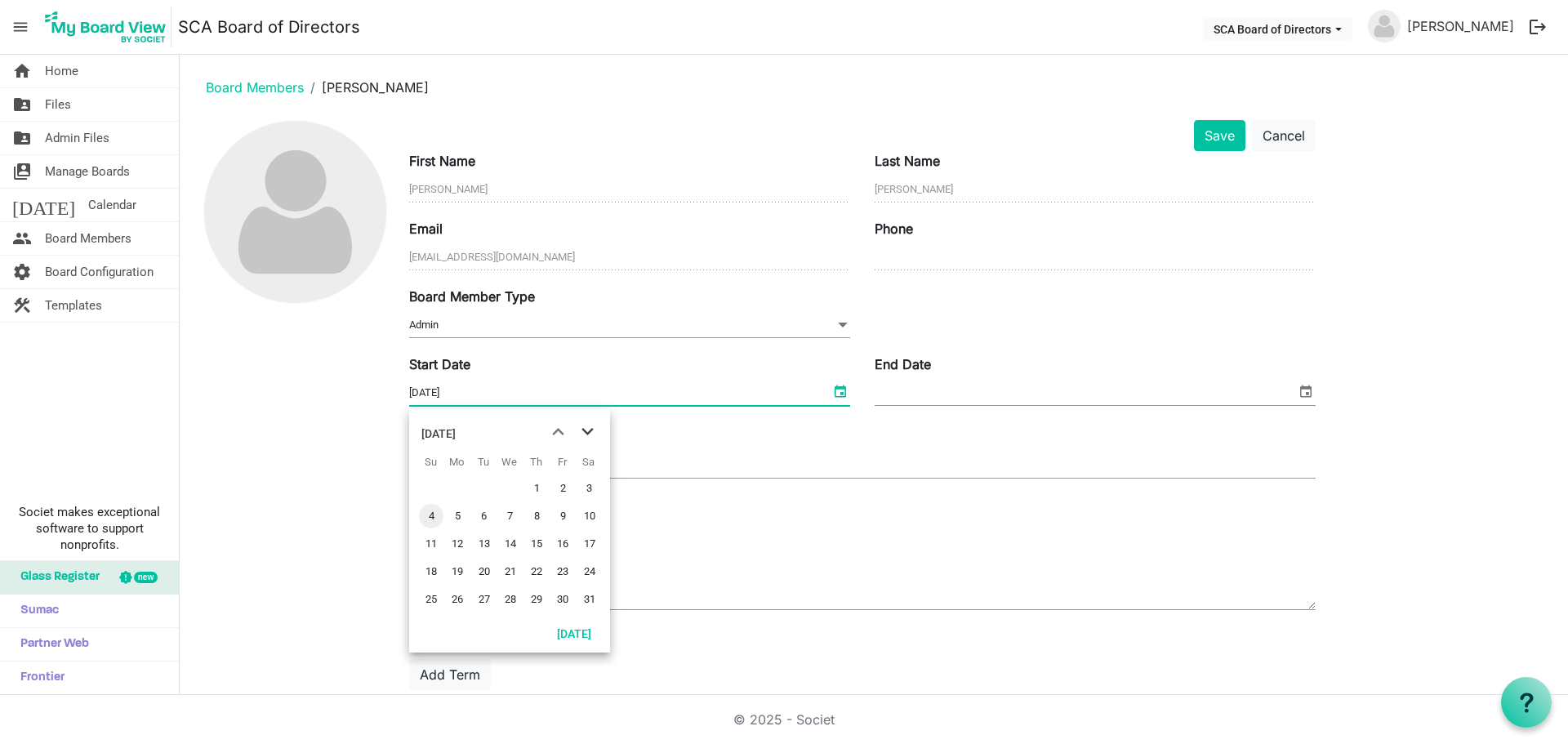
click at [586, 429] on span "next month" at bounding box center [587, 432] width 29 height 30
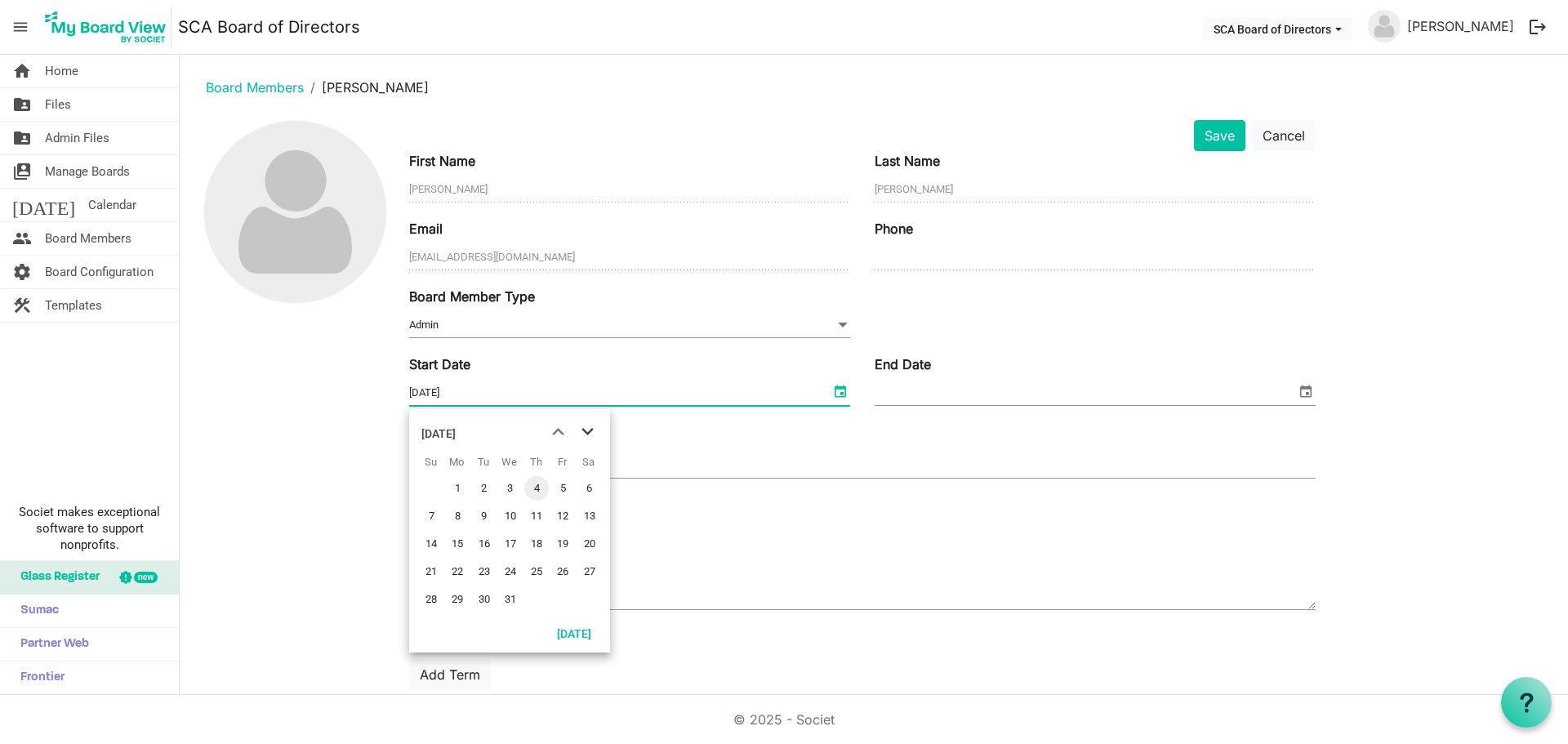
click at [586, 429] on span "next month" at bounding box center [587, 432] width 29 height 30
click at [552, 434] on span "previous month" at bounding box center [557, 432] width 29 height 30
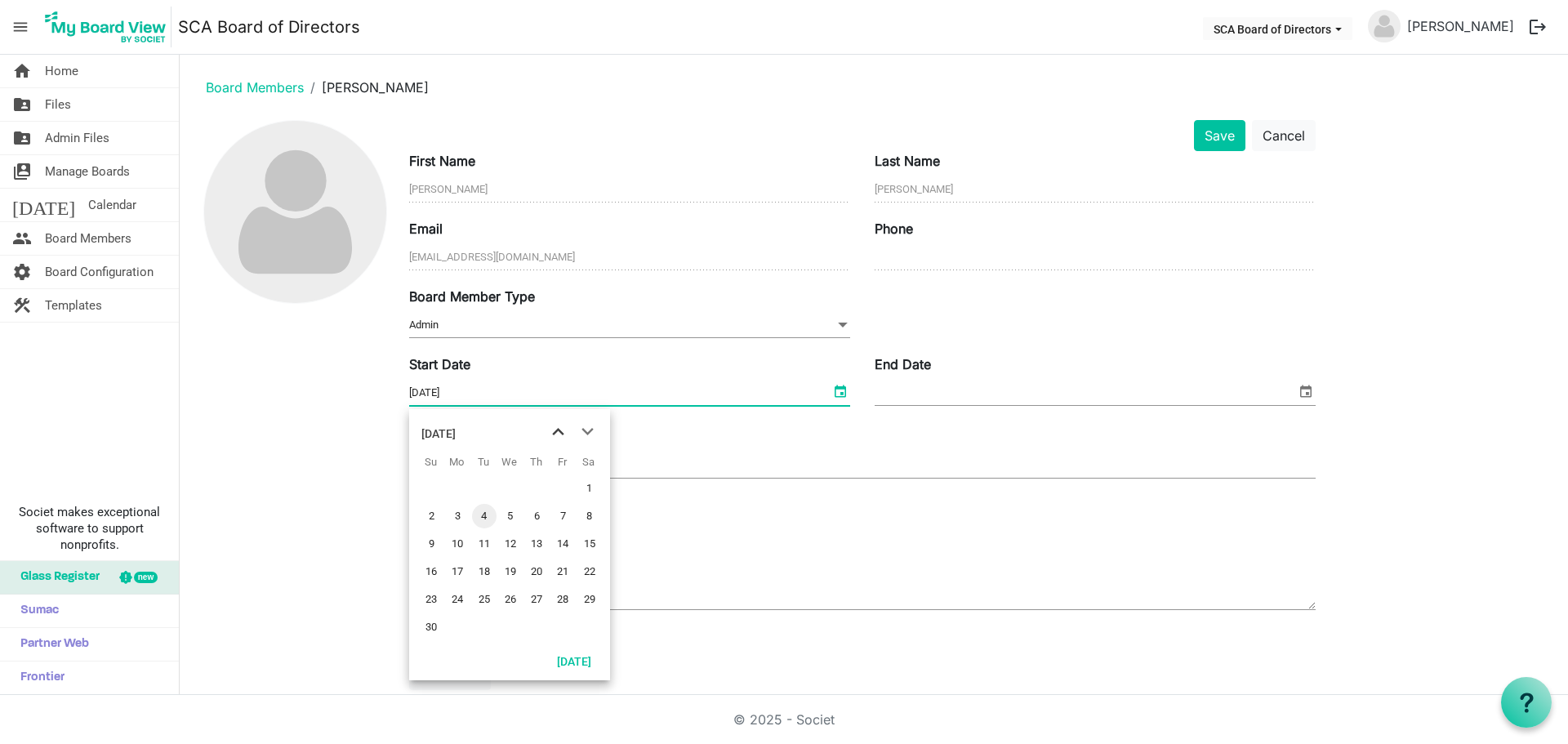
click at [552, 434] on span "previous month" at bounding box center [557, 432] width 29 height 30
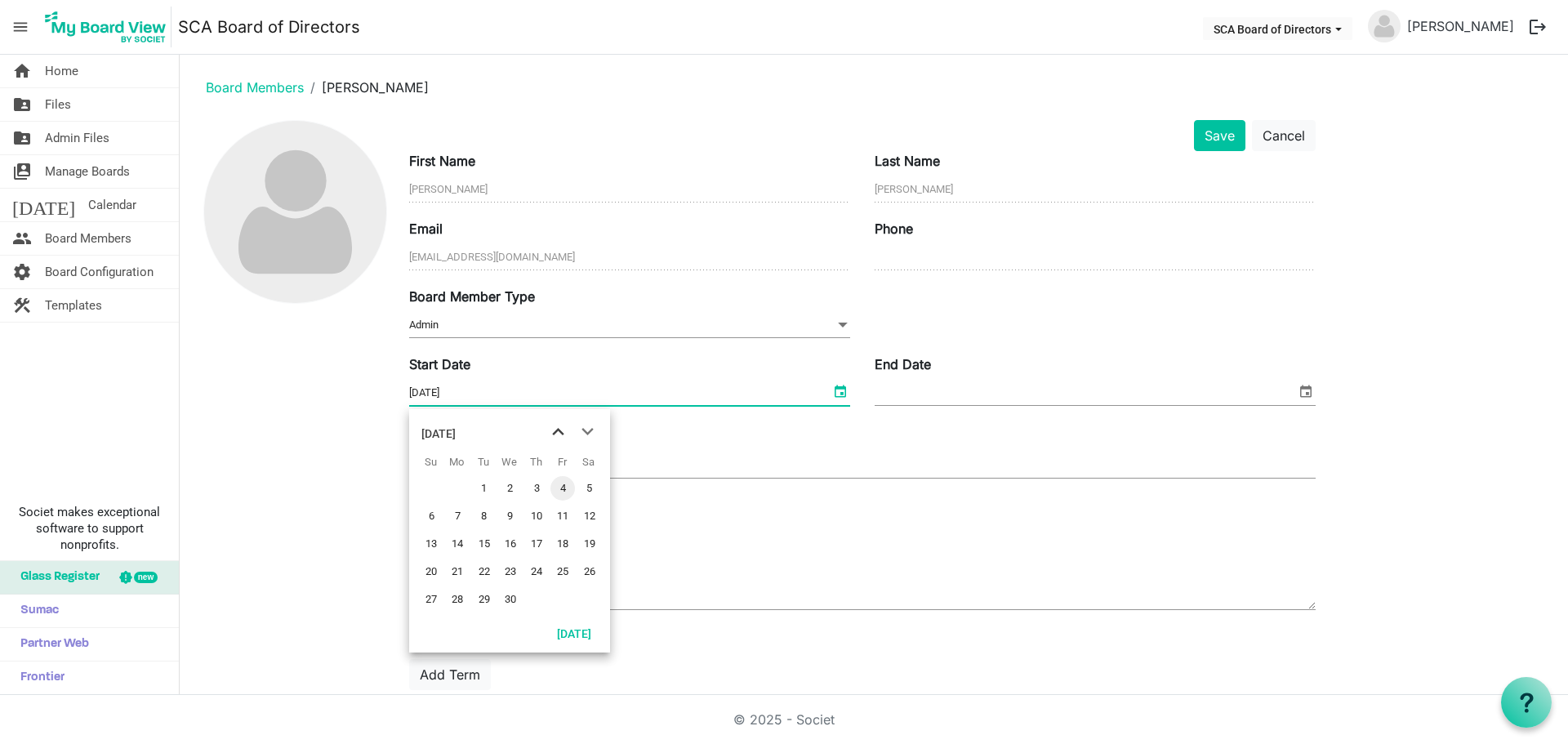
click at [552, 434] on span "previous month" at bounding box center [557, 432] width 29 height 30
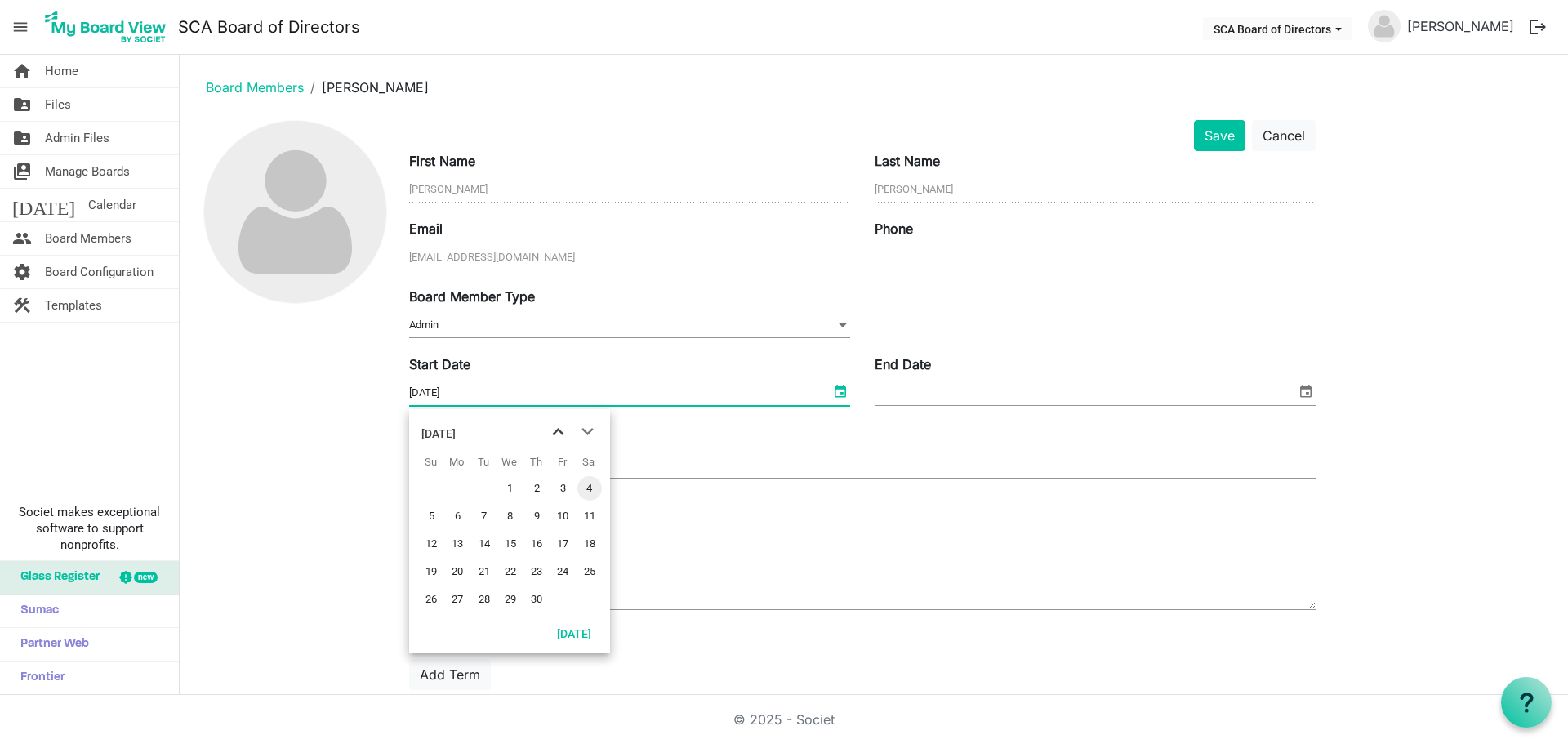
click at [552, 434] on span "previous month" at bounding box center [557, 432] width 29 height 30
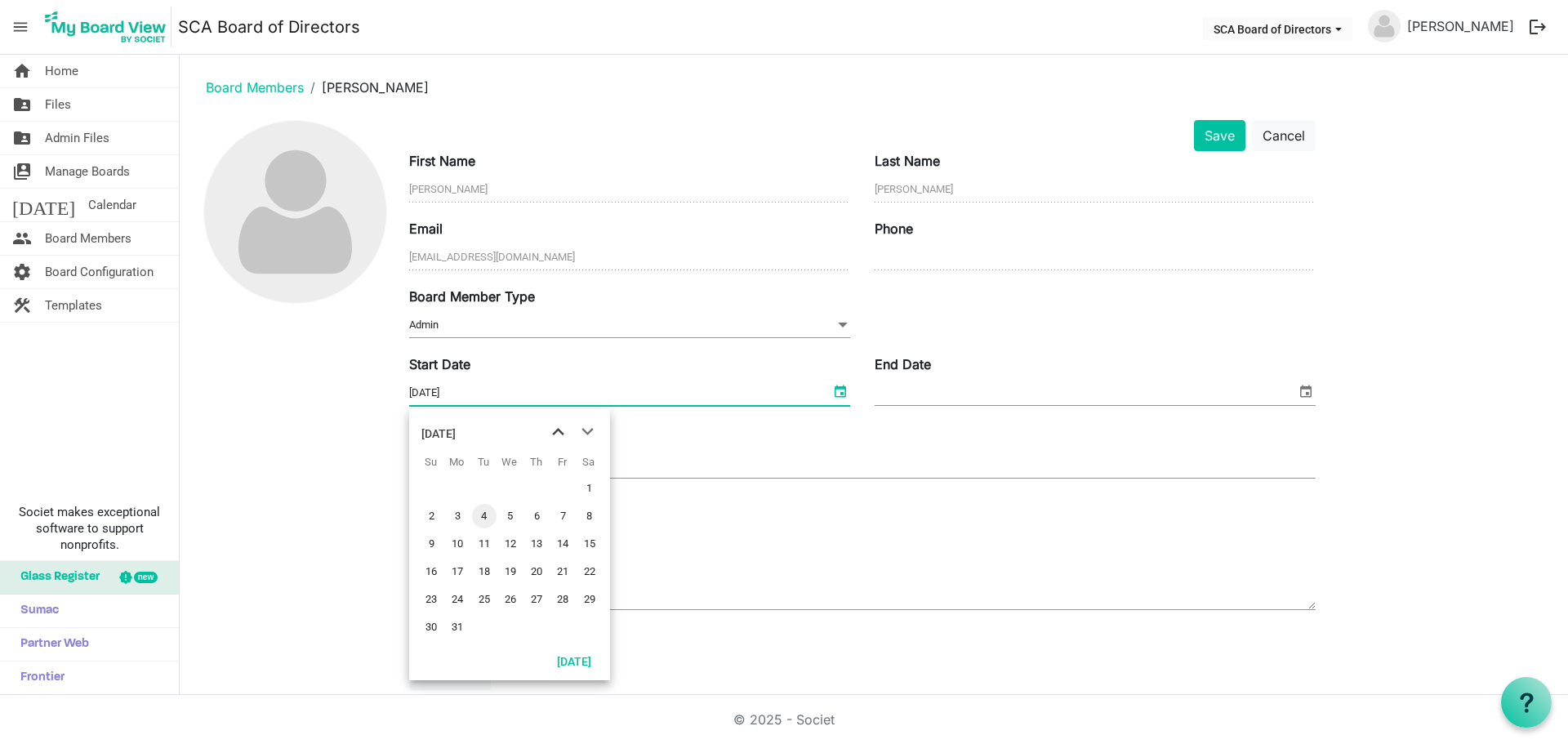
click at [552, 434] on span "previous month" at bounding box center [557, 432] width 29 height 30
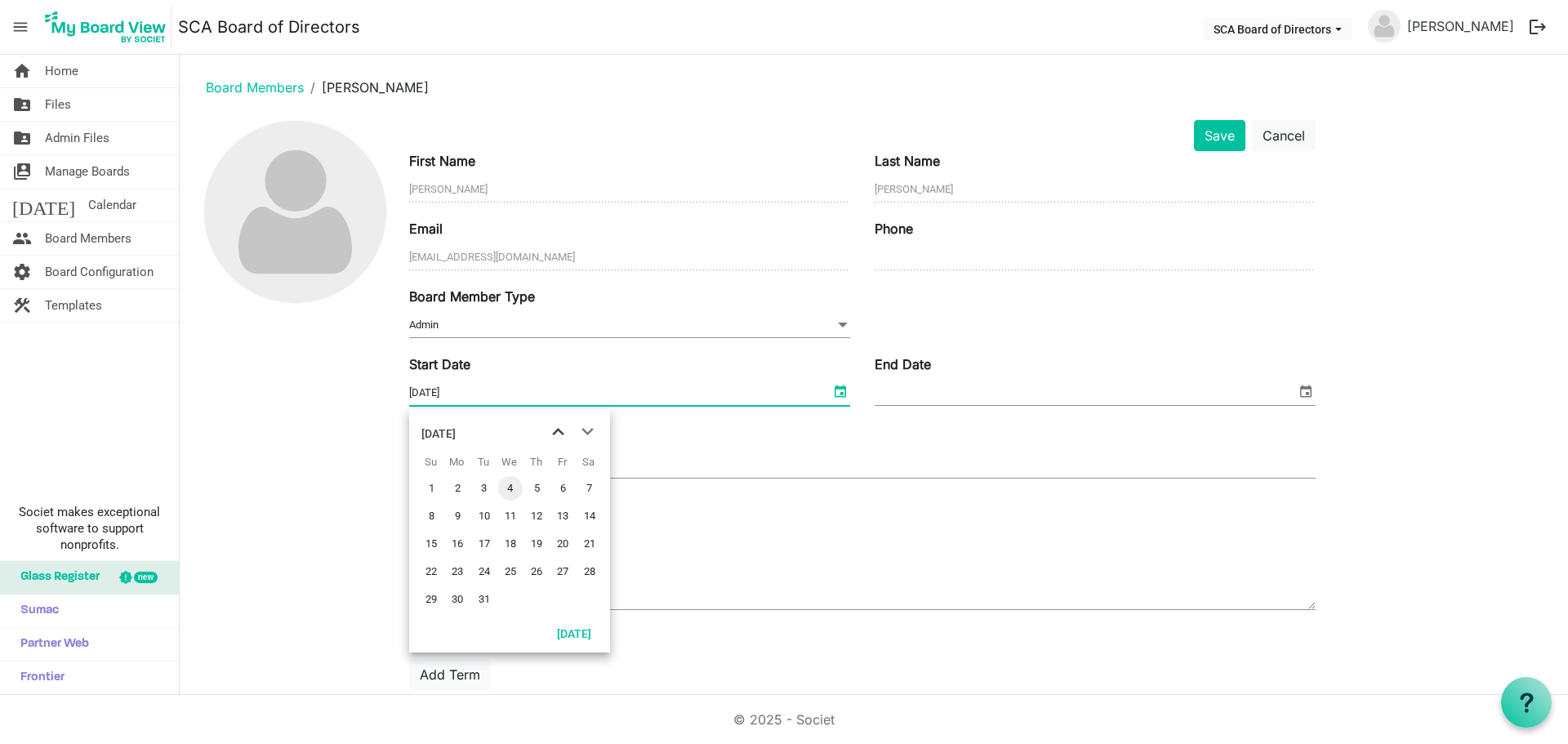
click at [552, 434] on span "previous month" at bounding box center [557, 432] width 29 height 30
click at [461, 540] on span "14" at bounding box center [456, 543] width 25 height 25
type input "[DATE]"
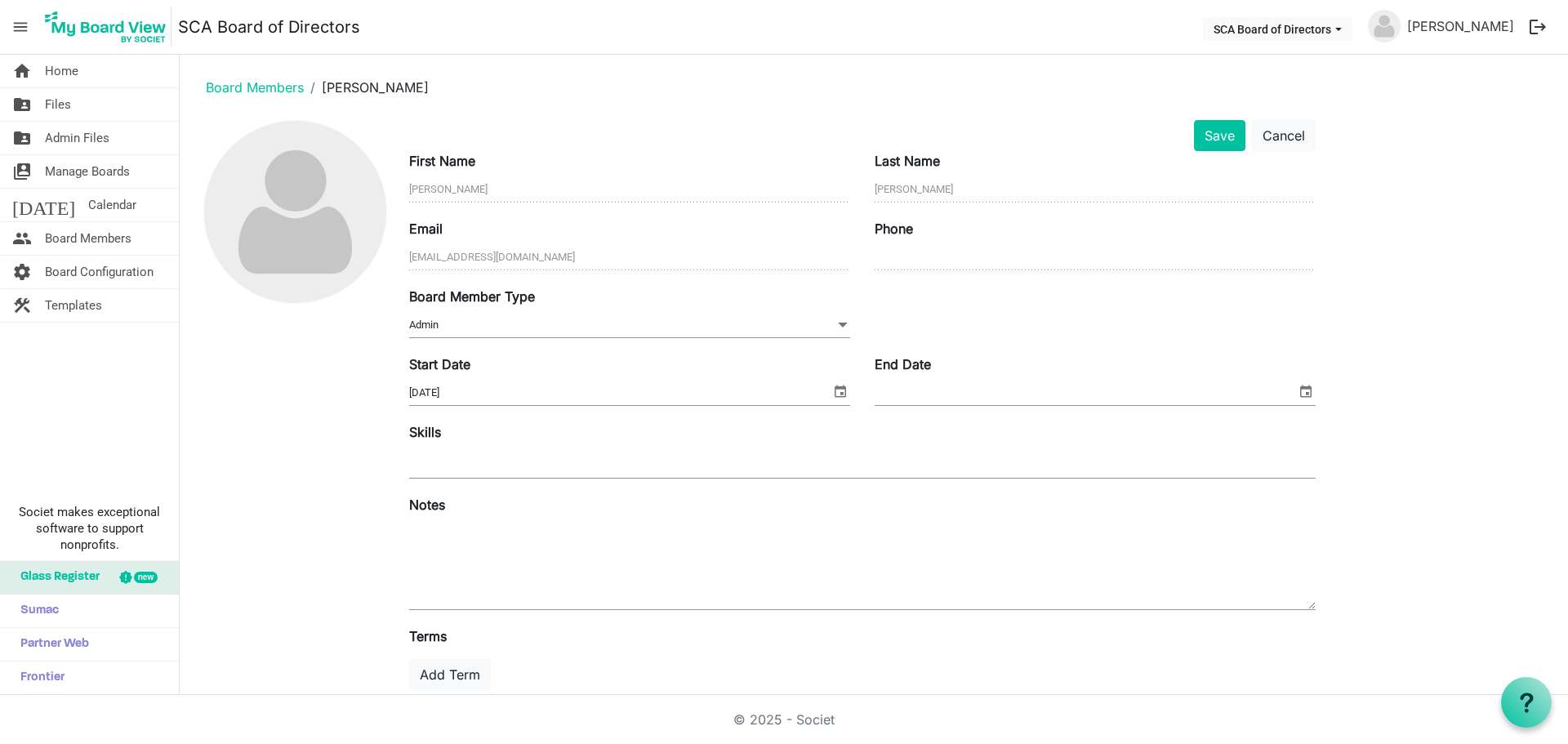
click at [996, 511] on div "Notes" at bounding box center [863, 554] width 931 height 119
click at [577, 467] on div at bounding box center [862, 463] width 906 height 30
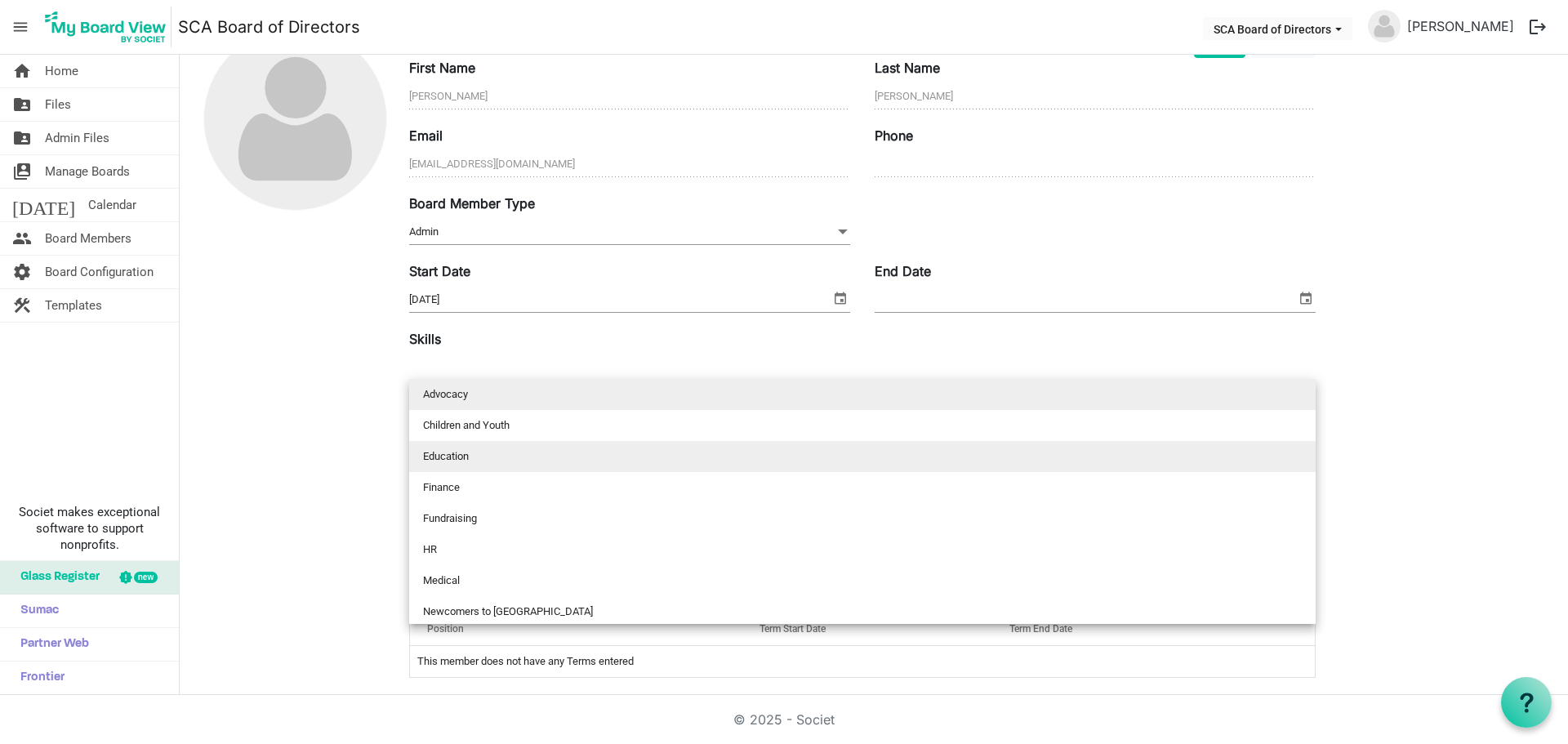
scroll to position [102, 0]
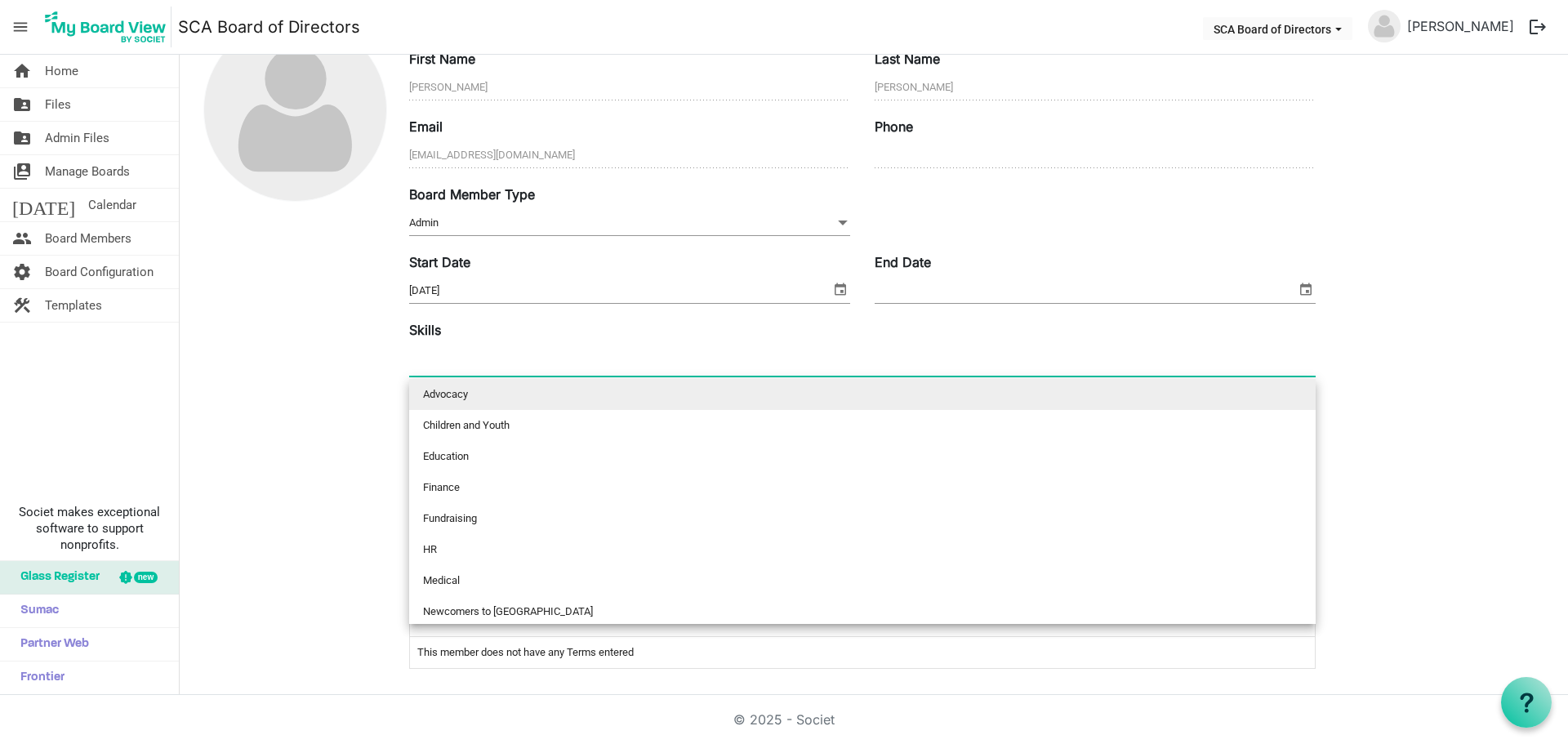
click at [272, 461] on div at bounding box center [294, 350] width 205 height 664
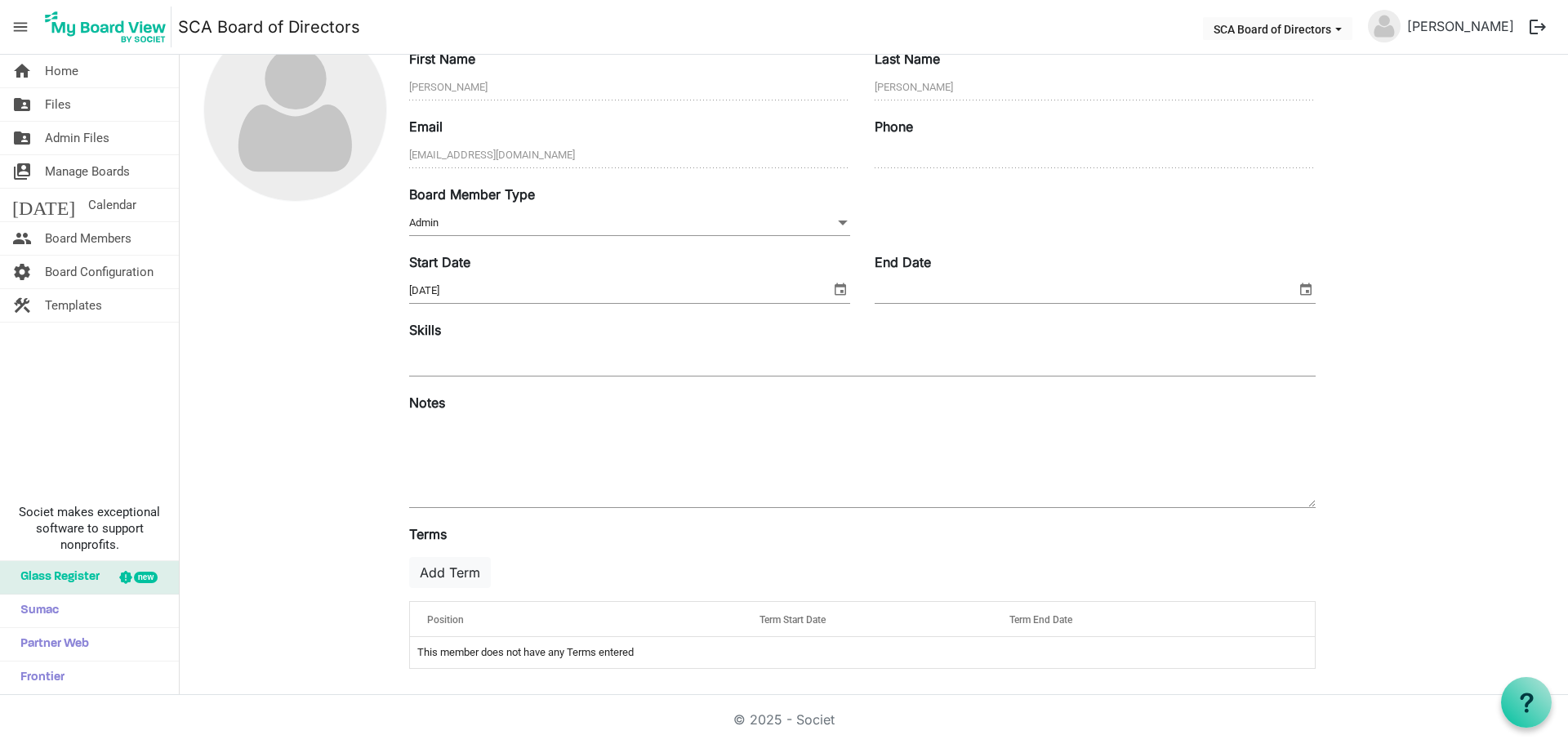
click at [474, 503] on textarea at bounding box center [862, 462] width 906 height 88
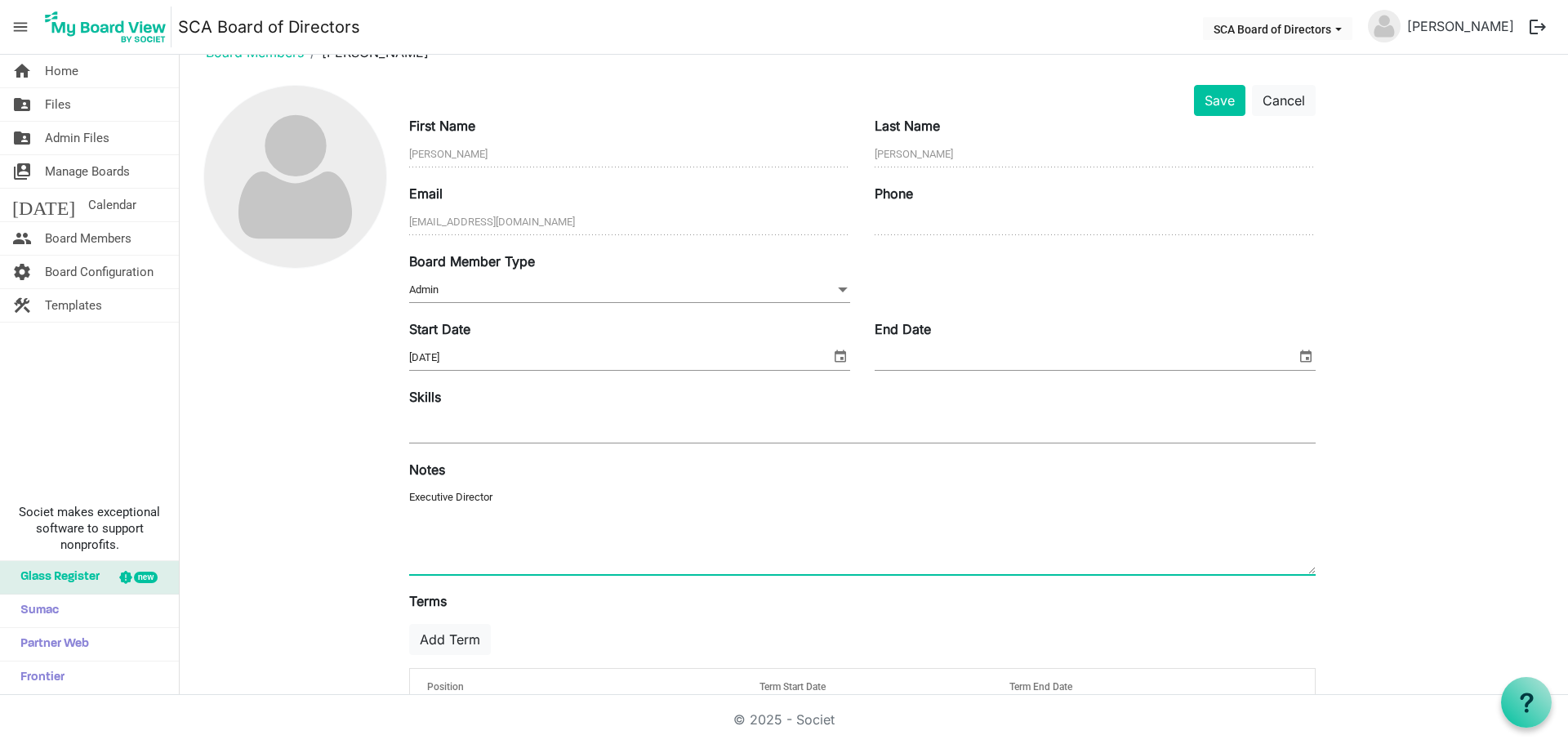
scroll to position [0, 0]
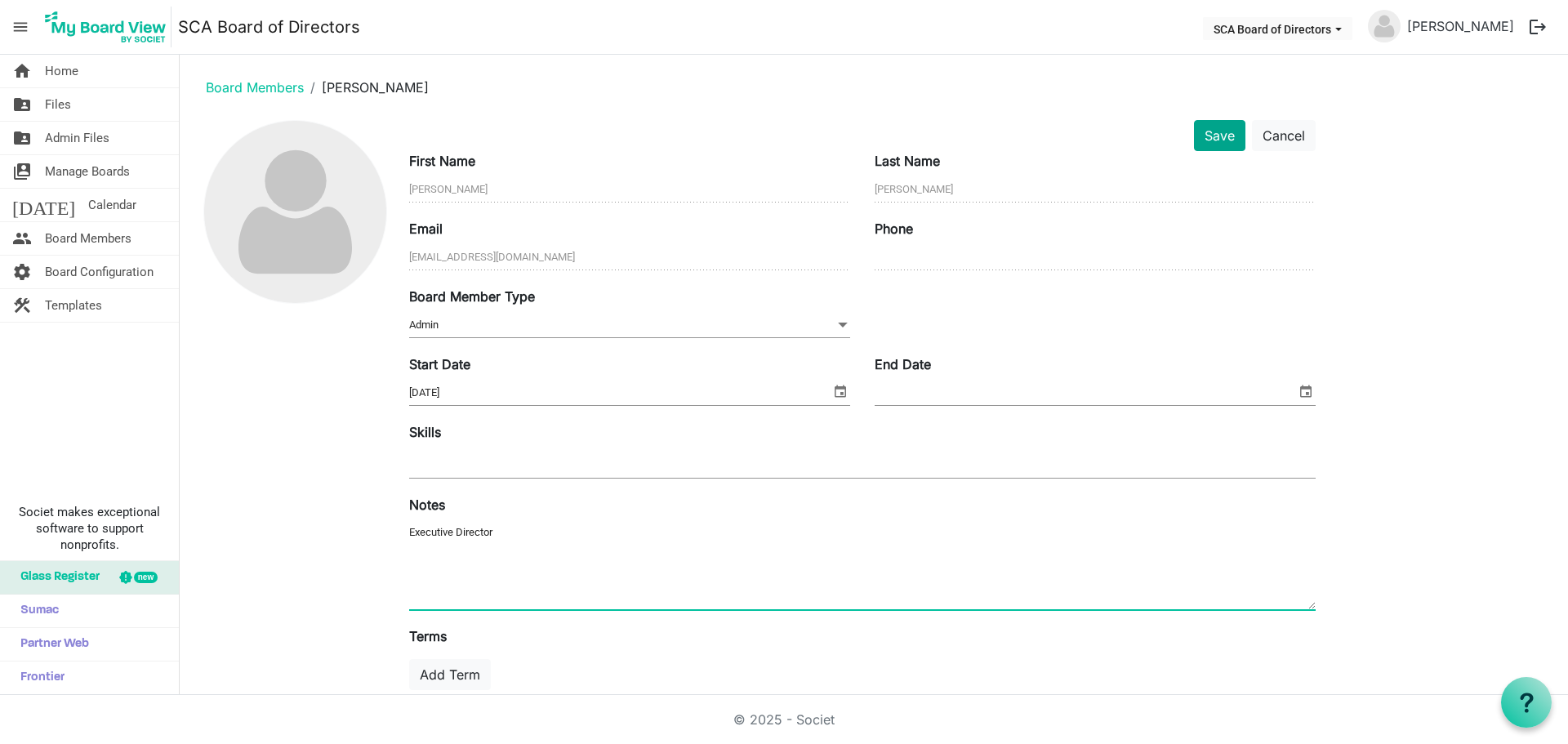
type textarea "Executive Director"
click at [1222, 129] on button "Save" at bounding box center [1219, 134] width 51 height 31
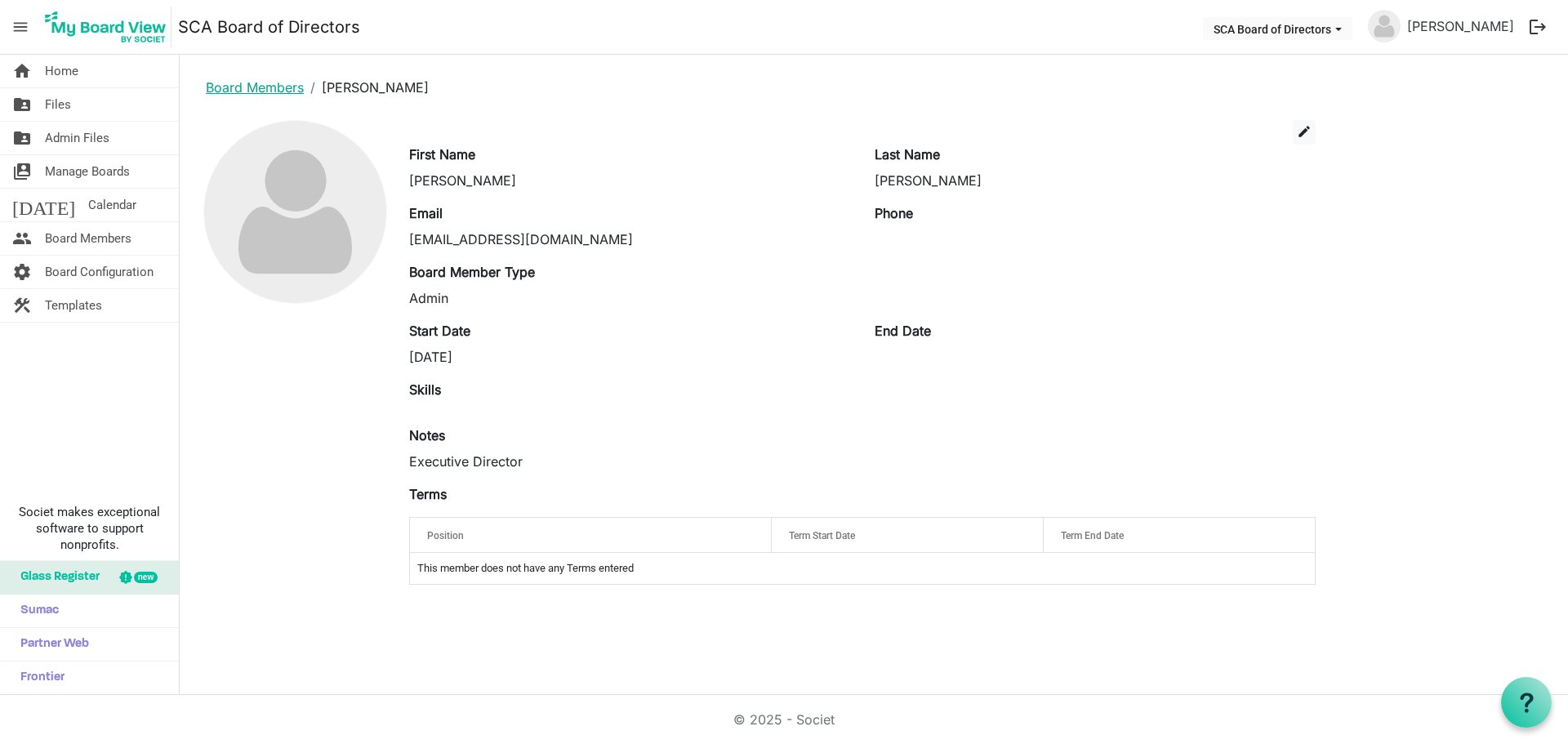
click at [229, 88] on link "Board Members" at bounding box center [254, 87] width 98 height 17
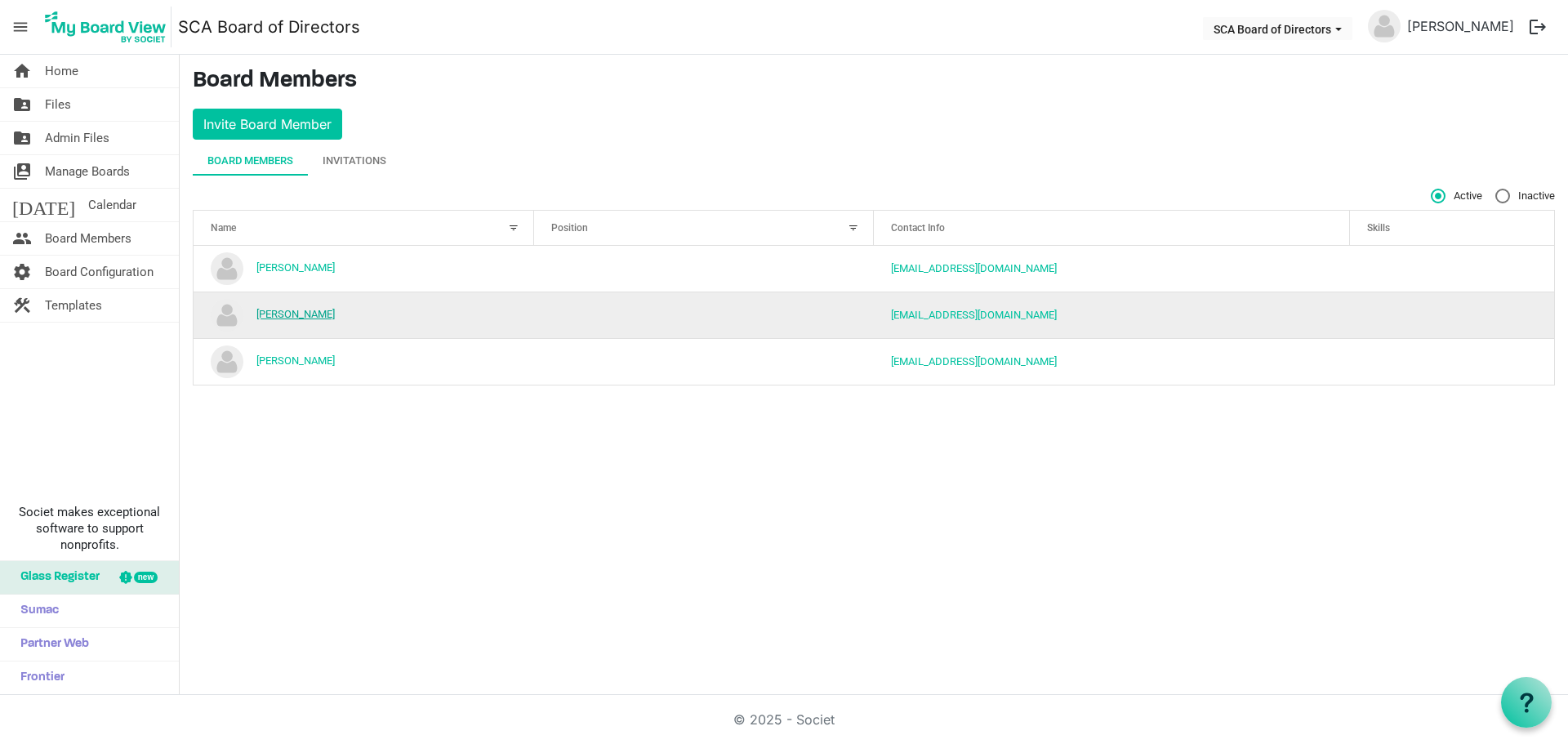
click at [290, 315] on link "[PERSON_NAME]" at bounding box center [295, 314] width 78 height 12
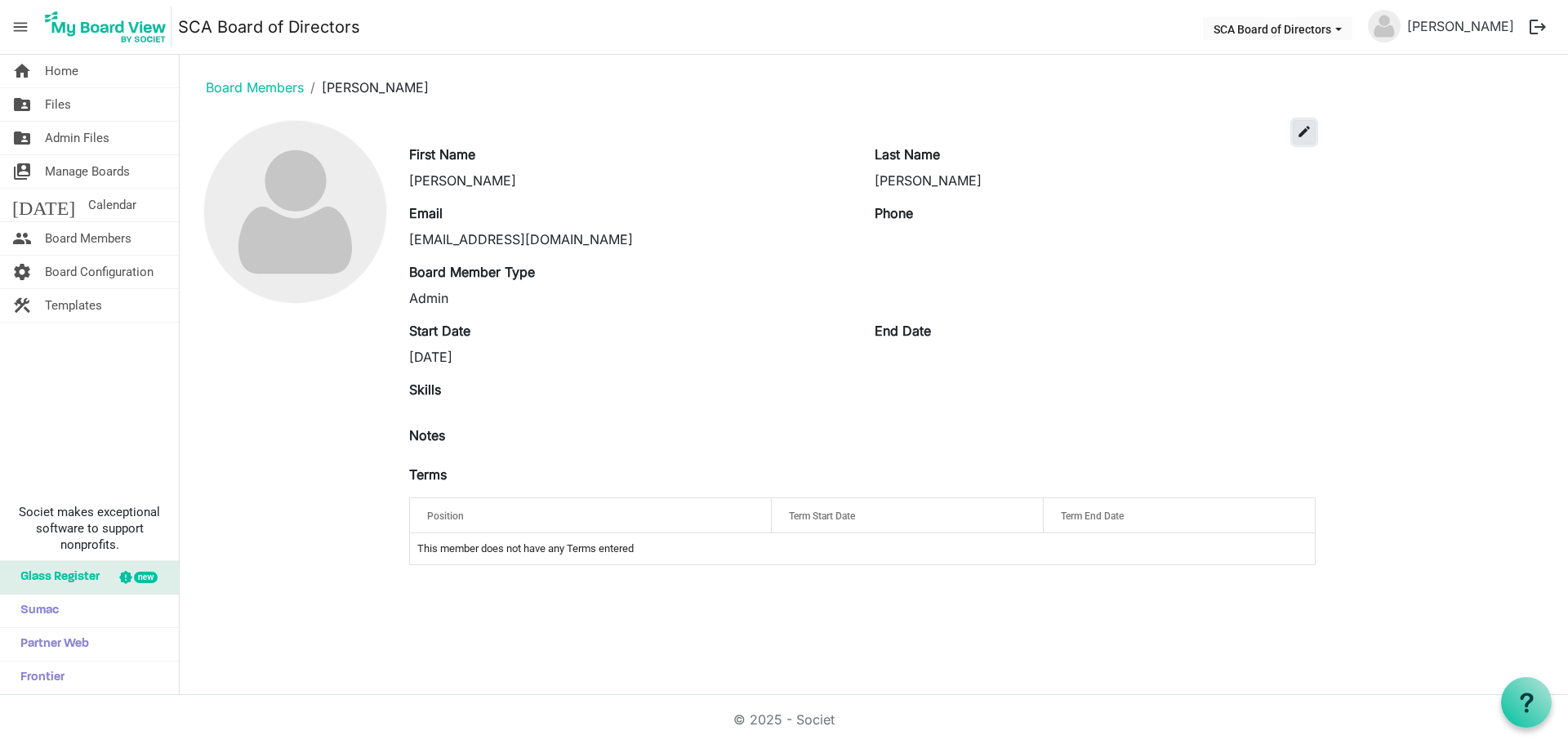
click at [1298, 129] on span "edit" at bounding box center [1303, 131] width 15 height 15
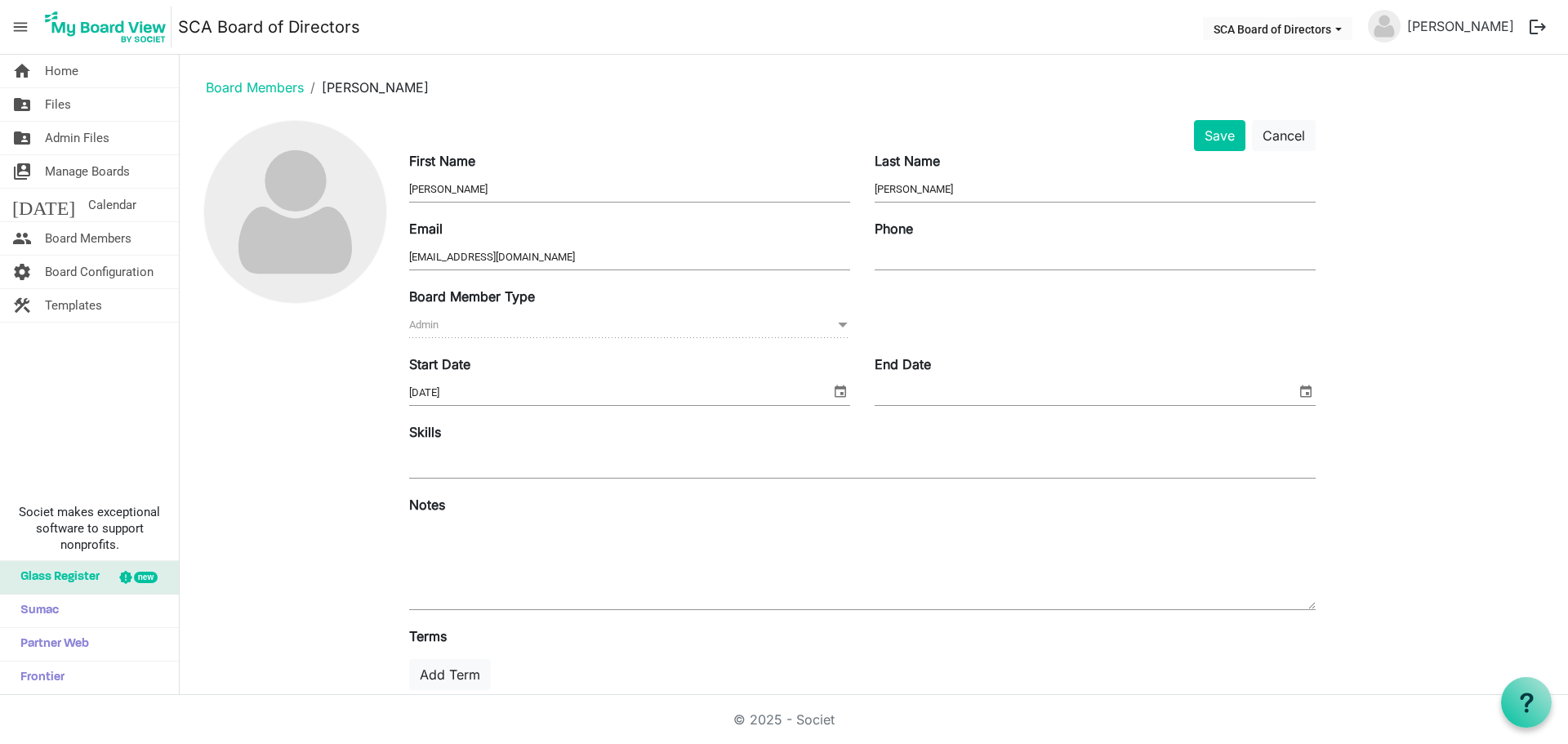
click at [935, 257] on input "Phone" at bounding box center [1095, 257] width 441 height 25
type input "[PHONE_NUMBER]"
click at [838, 393] on span "select" at bounding box center [841, 390] width 20 height 21
click at [534, 397] on input "2/3/2022" at bounding box center [619, 392] width 421 height 25
drag, startPoint x: 197, startPoint y: 390, endPoint x: 143, endPoint y: 390, distance: 54.0
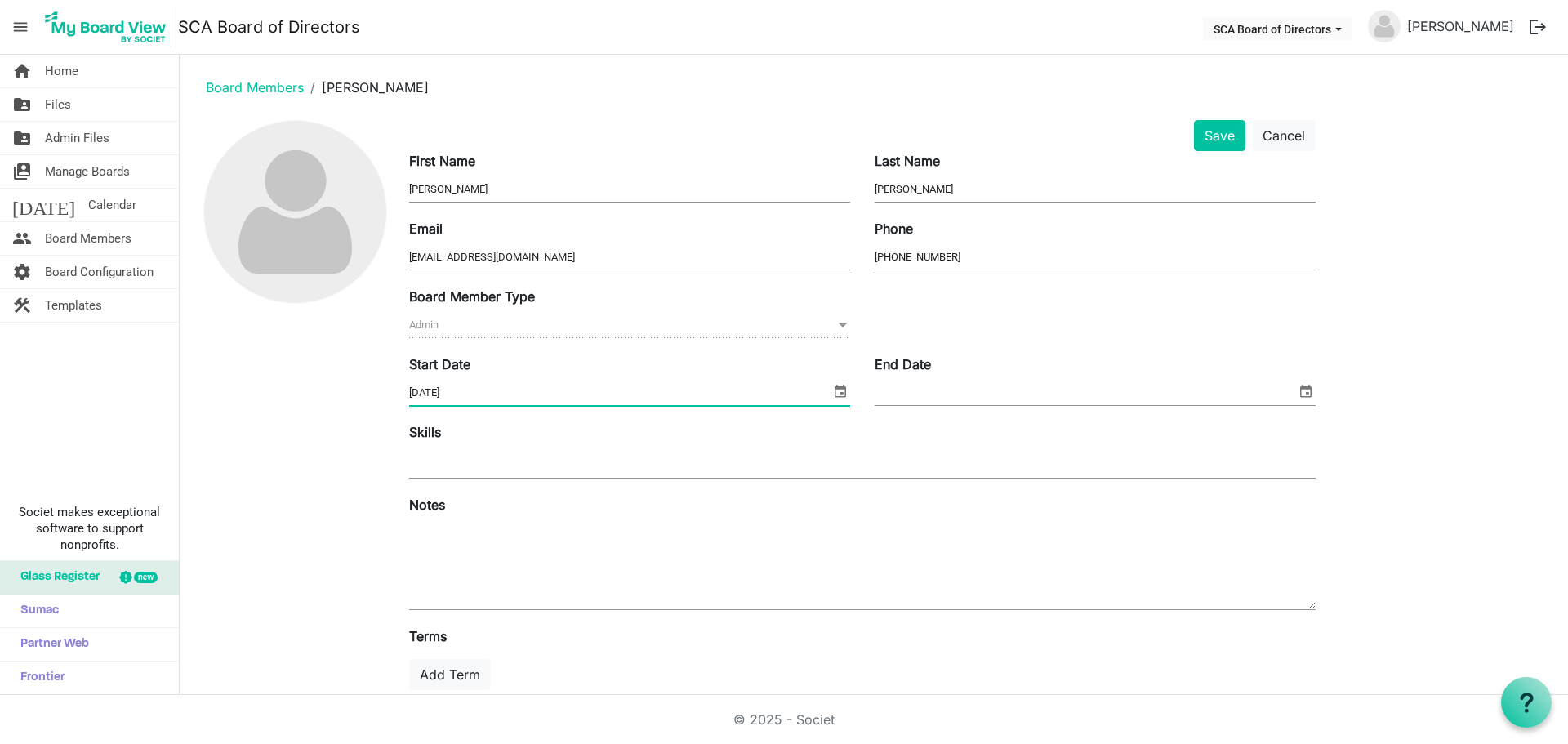
click at [143, 390] on div "home Home folder_shared Files folder_shared Admin Files switch_account Manage B…" at bounding box center [784, 374] width 1568 height 640
type input "9/26/2011"
click at [494, 526] on textarea at bounding box center [862, 564] width 906 height 88
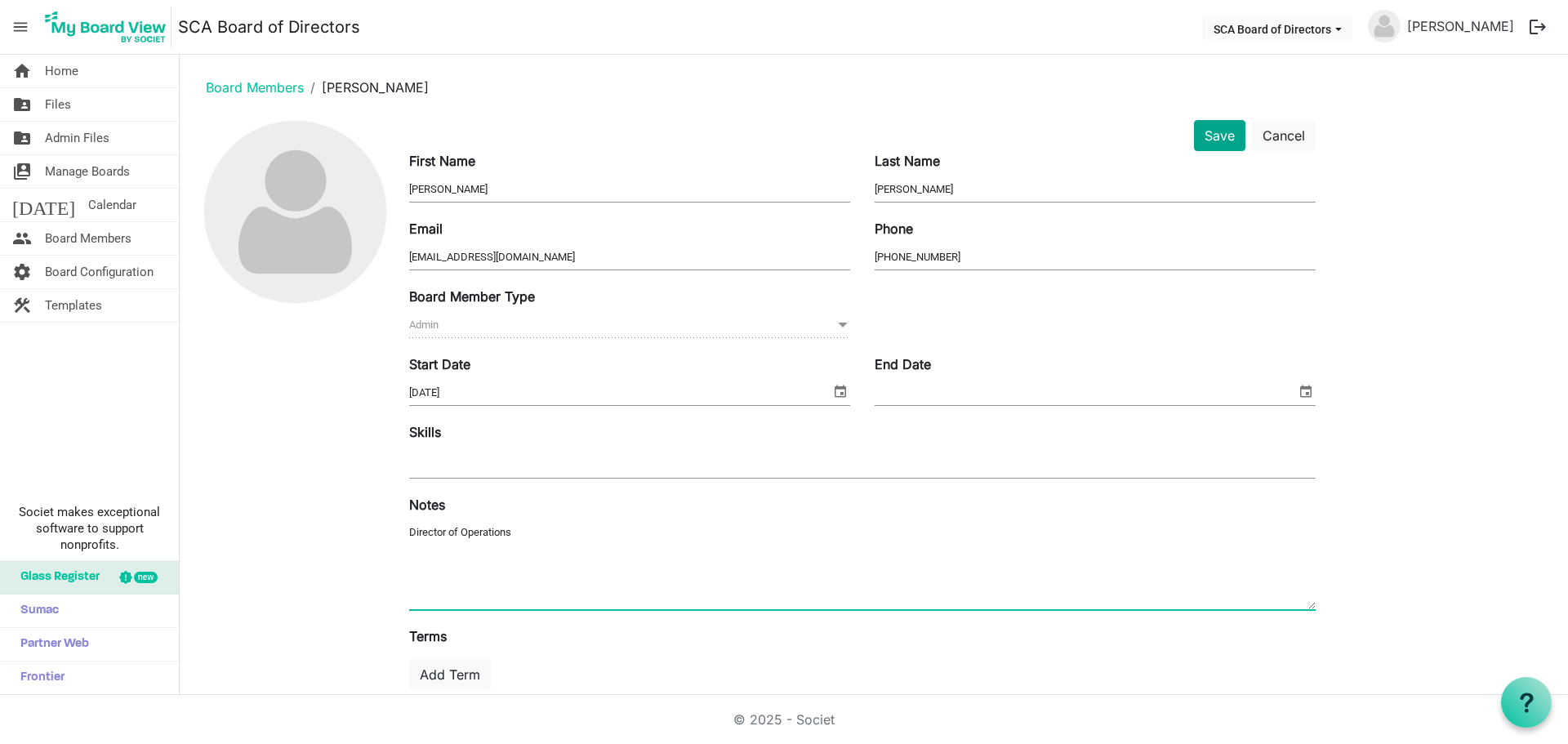
type textarea "Director of Operations"
click at [1206, 130] on button "Save" at bounding box center [1219, 134] width 51 height 31
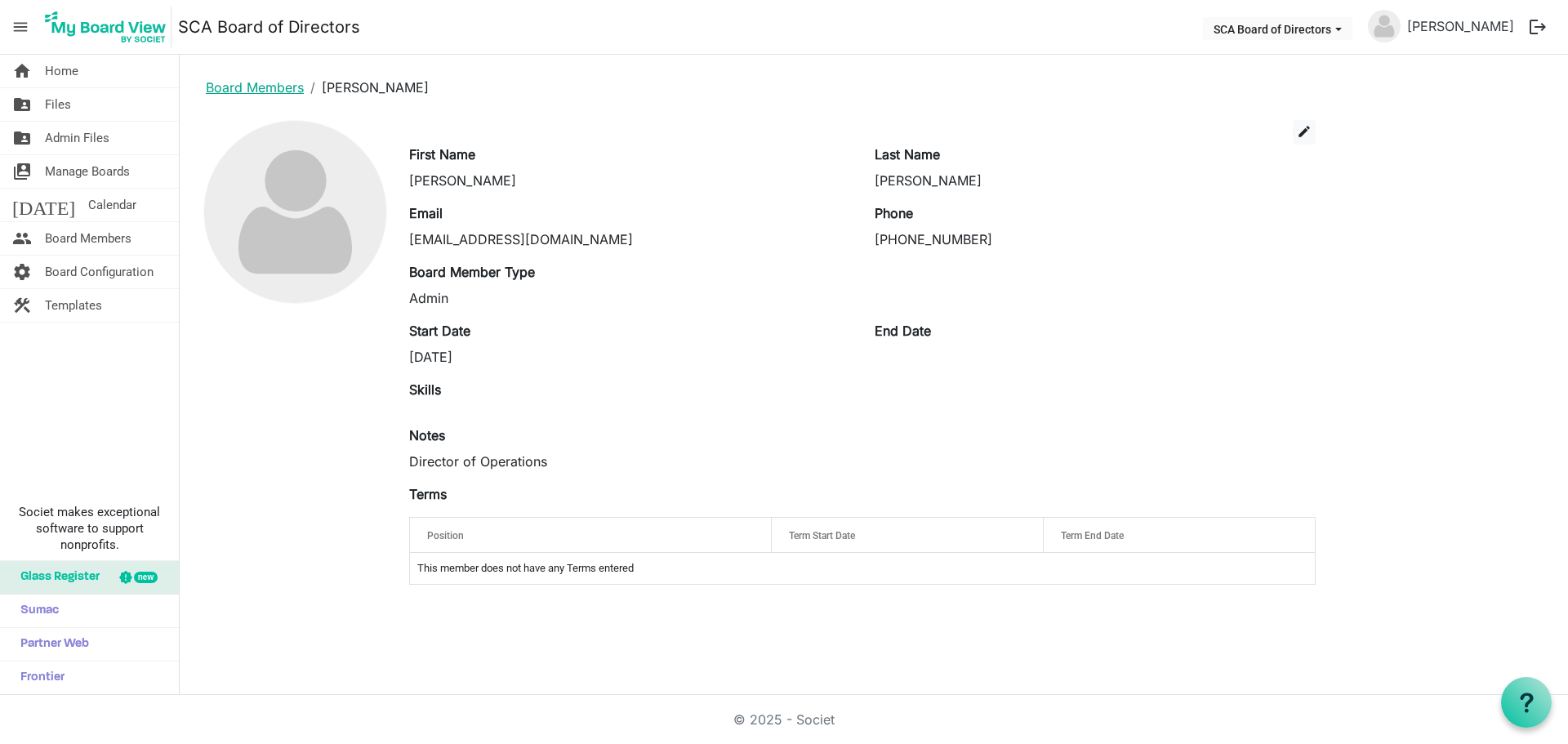
click at [223, 88] on link "Board Members" at bounding box center [254, 87] width 98 height 17
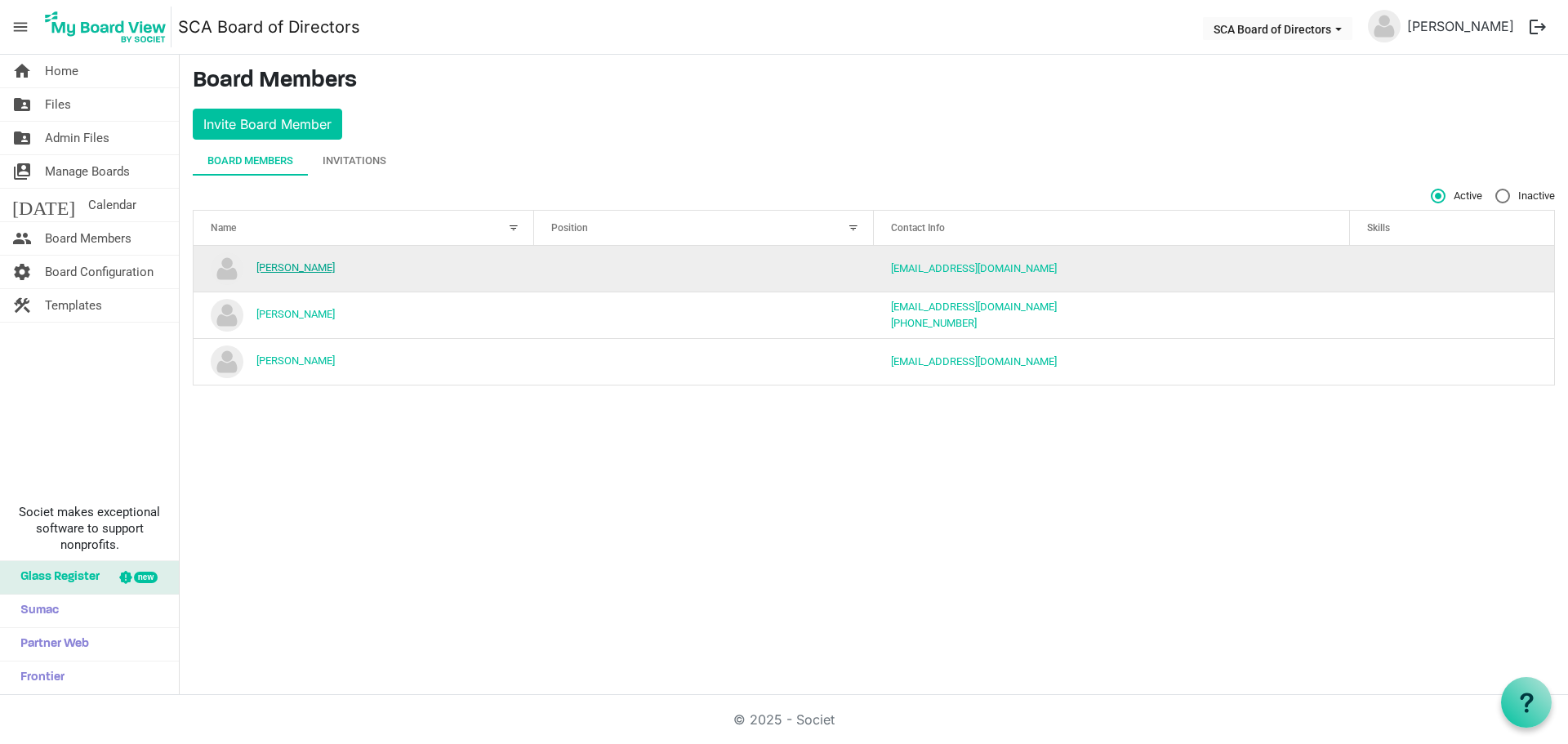
click at [289, 271] on link "[PERSON_NAME]" at bounding box center [295, 267] width 78 height 12
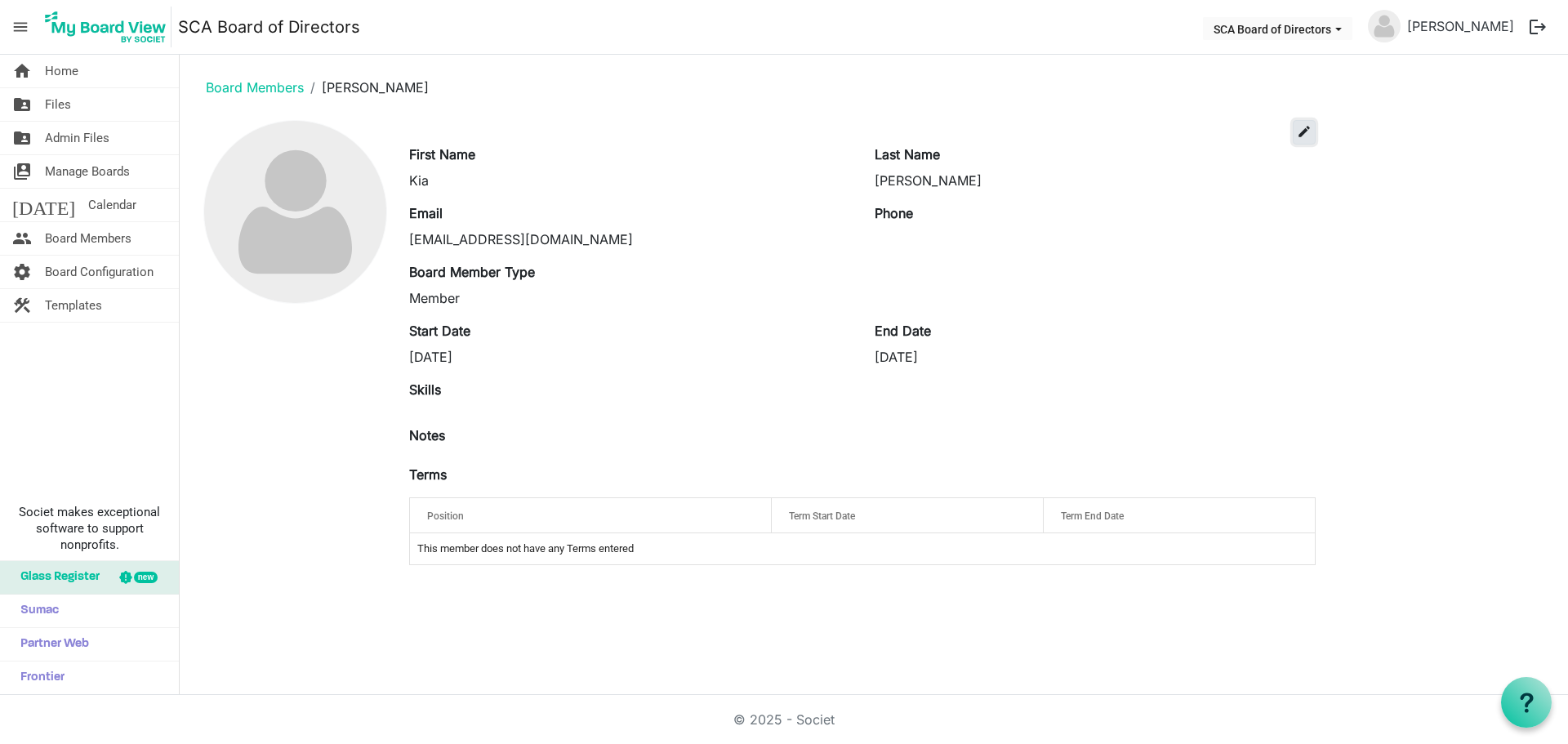
click at [1306, 137] on span "edit" at bounding box center [1303, 131] width 15 height 15
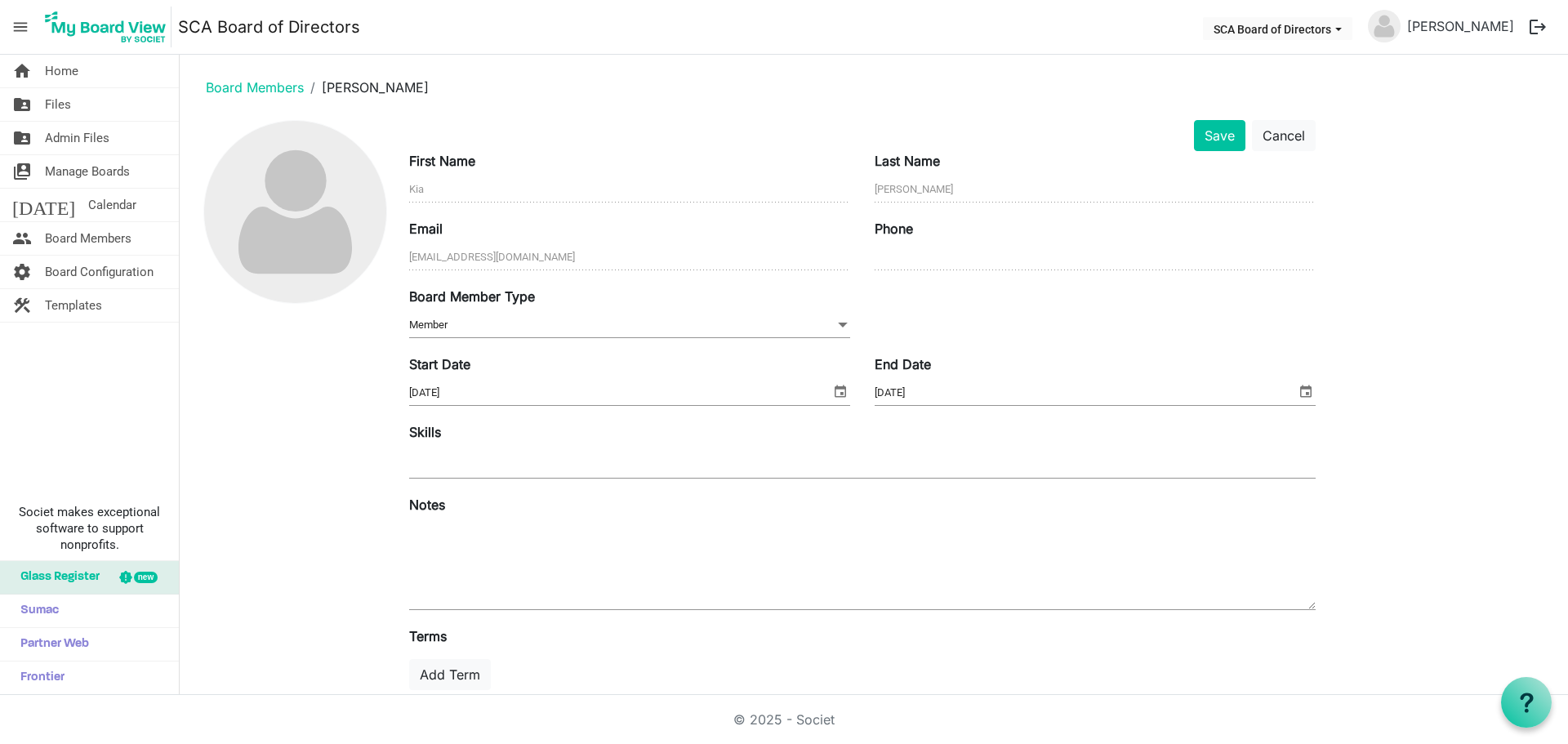
click at [528, 306] on div "Board Member Type Member Member" at bounding box center [629, 313] width 465 height 54
click at [525, 325] on span "Member Member" at bounding box center [629, 326] width 441 height 26
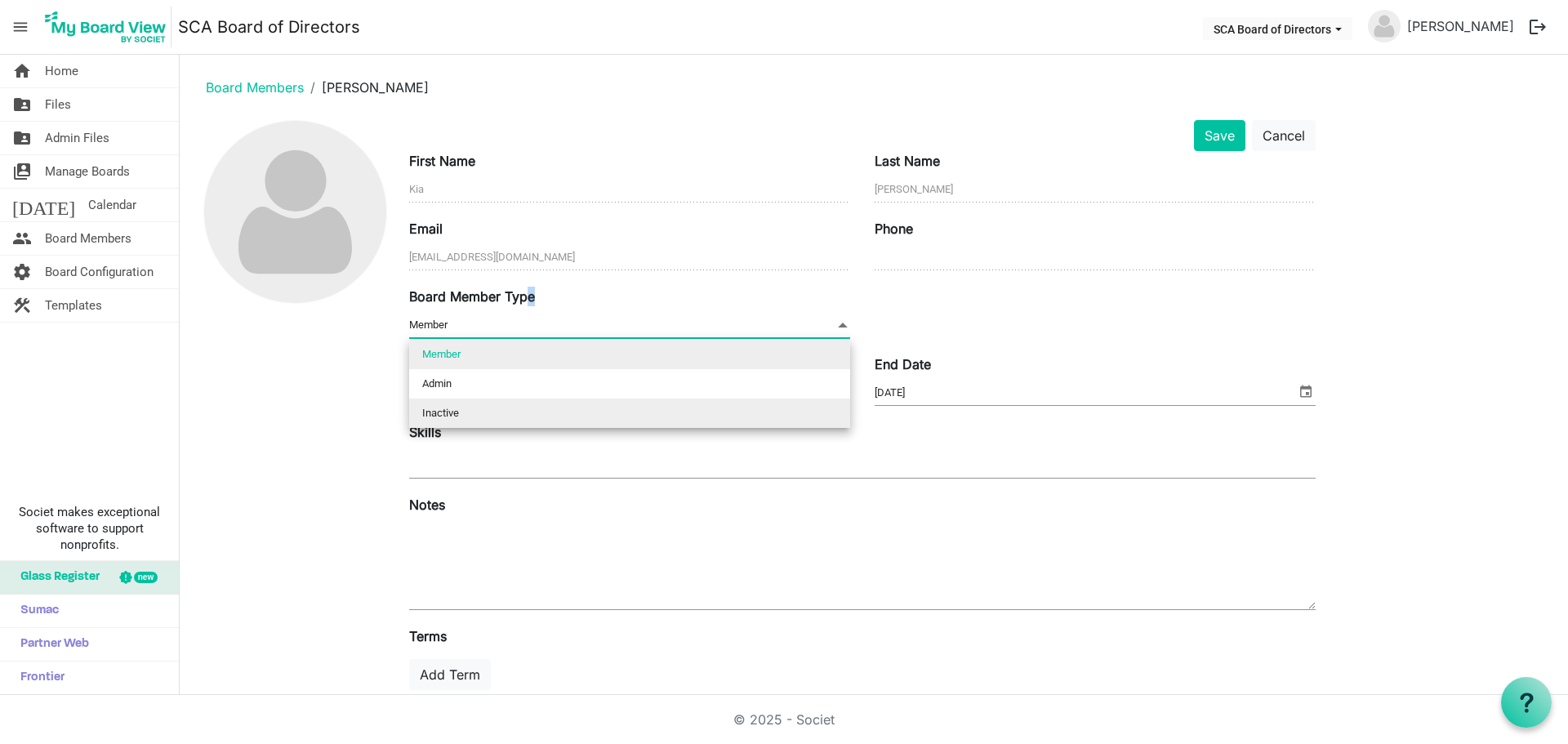
click at [466, 416] on li "Inactive" at bounding box center [629, 413] width 441 height 30
type input "Inactive"
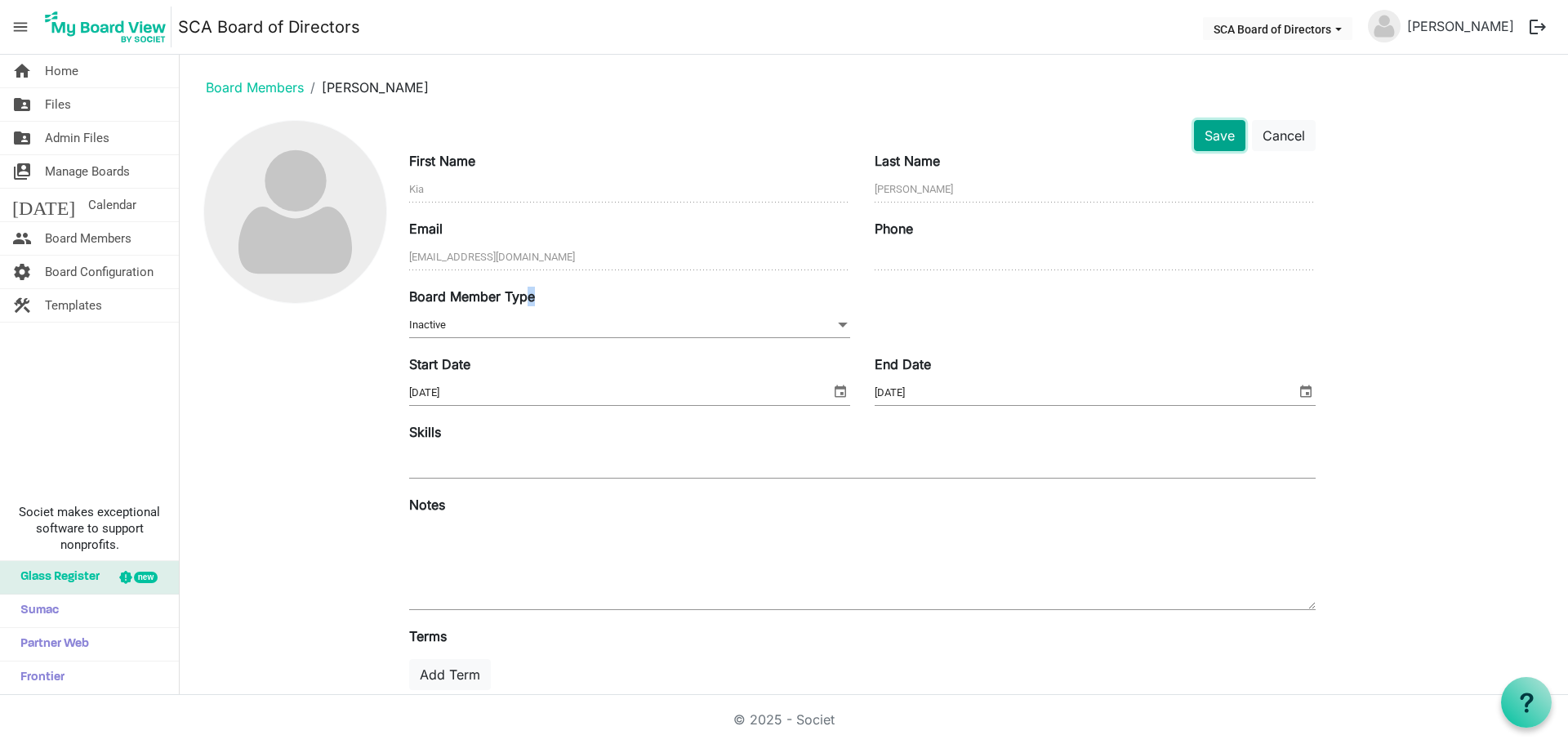
click at [1218, 134] on button "Save" at bounding box center [1219, 134] width 51 height 31
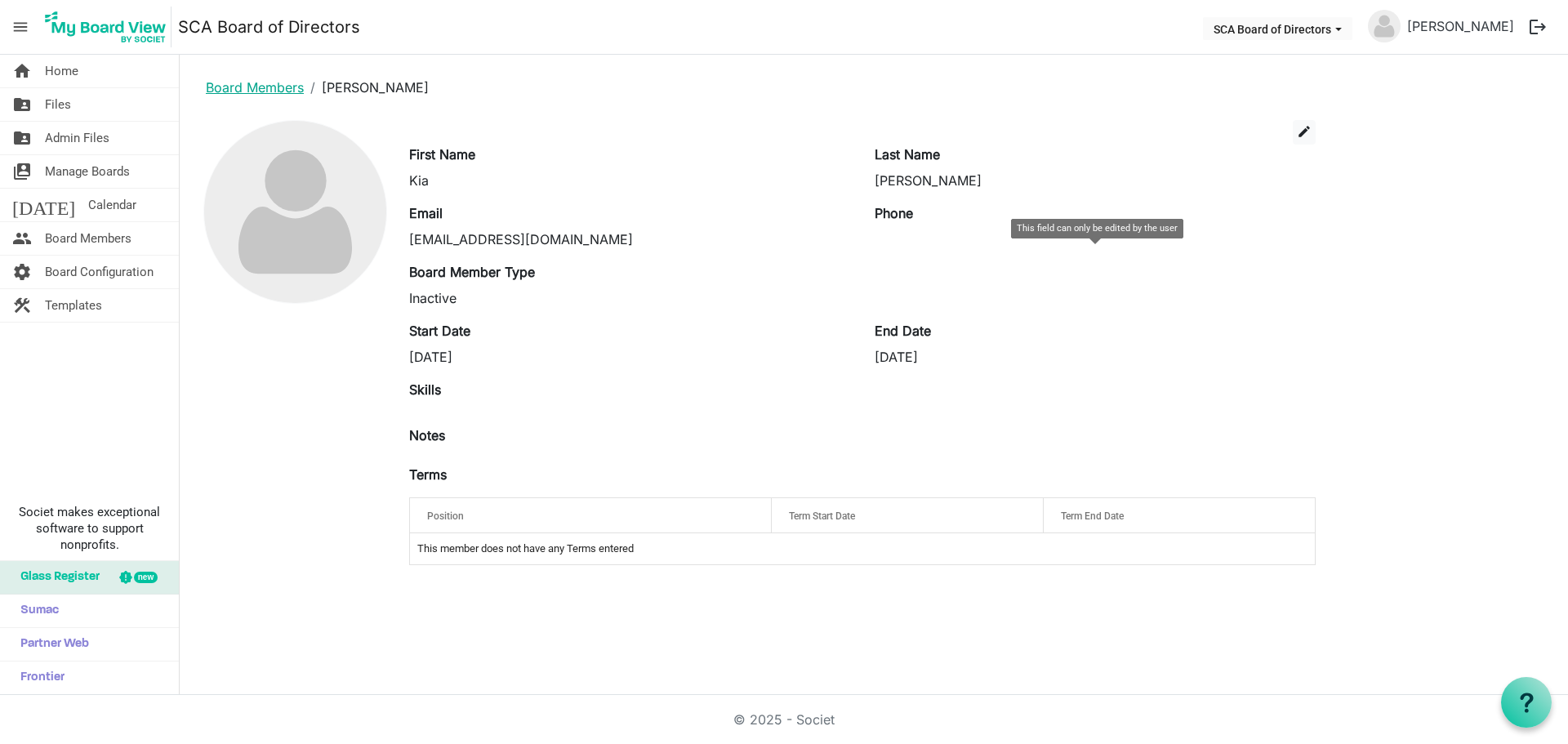
click at [230, 93] on link "Board Members" at bounding box center [254, 87] width 98 height 17
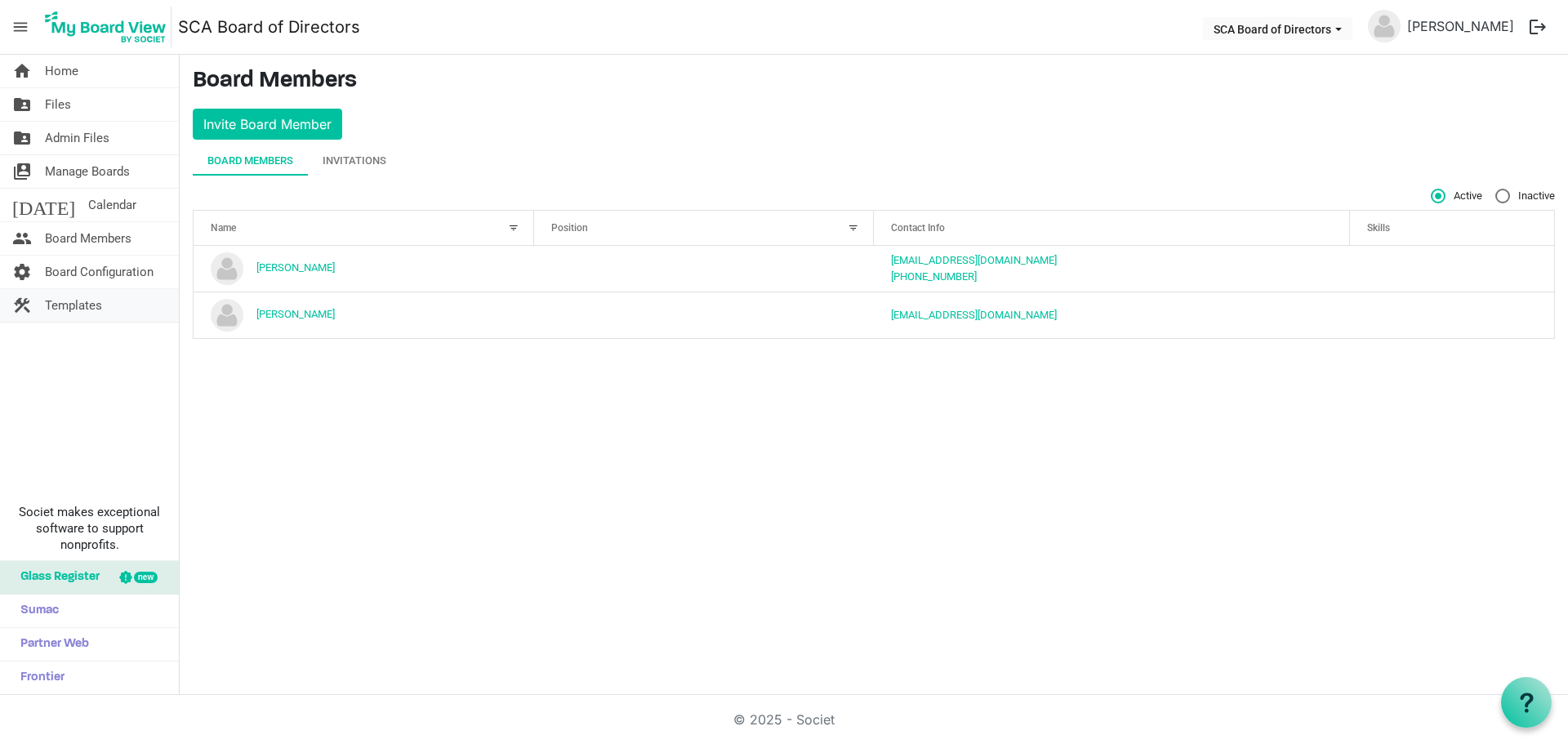
click at [79, 306] on span "Templates" at bounding box center [73, 305] width 57 height 33
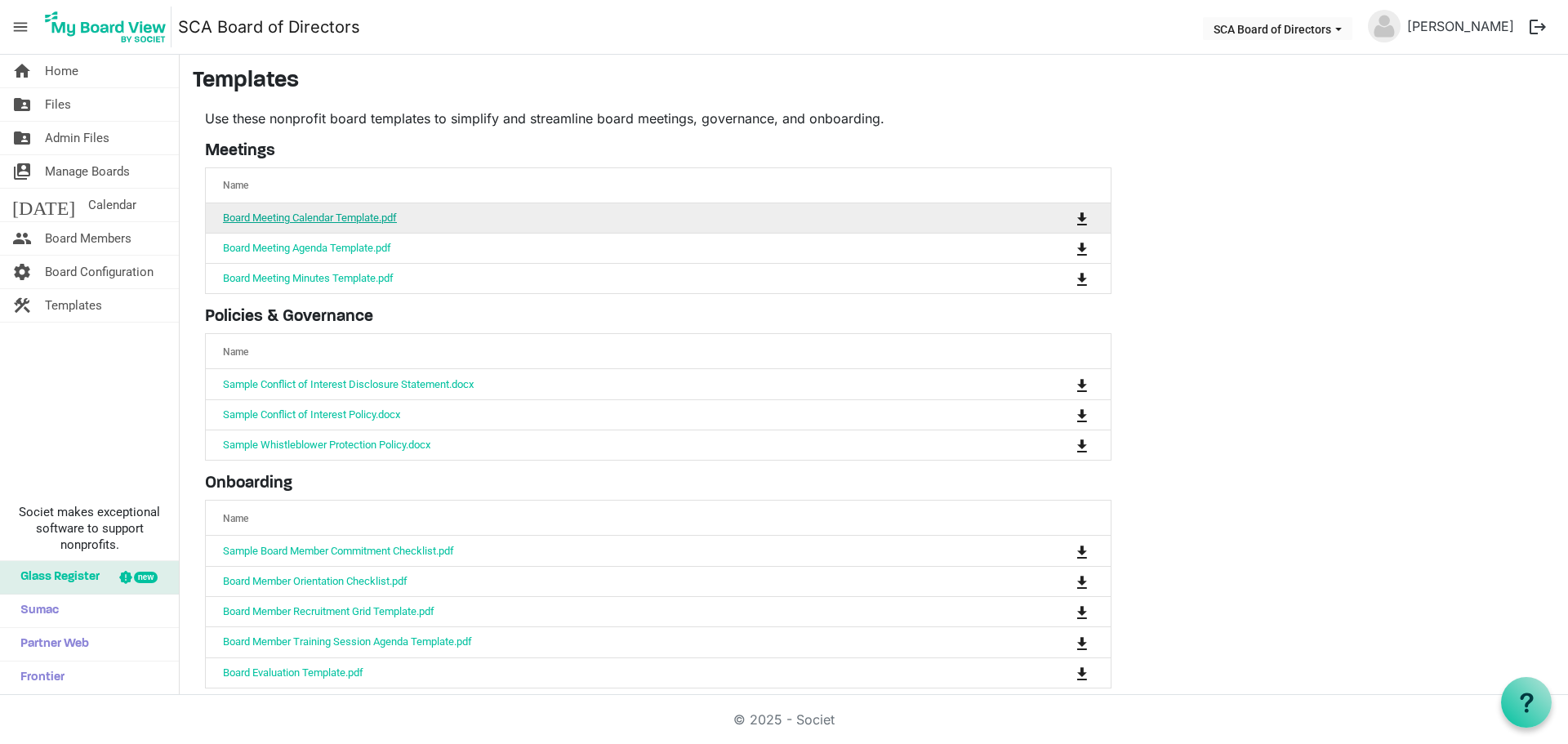
click at [321, 219] on link "Board Meeting Calendar Template.pdf" at bounding box center [310, 217] width 174 height 12
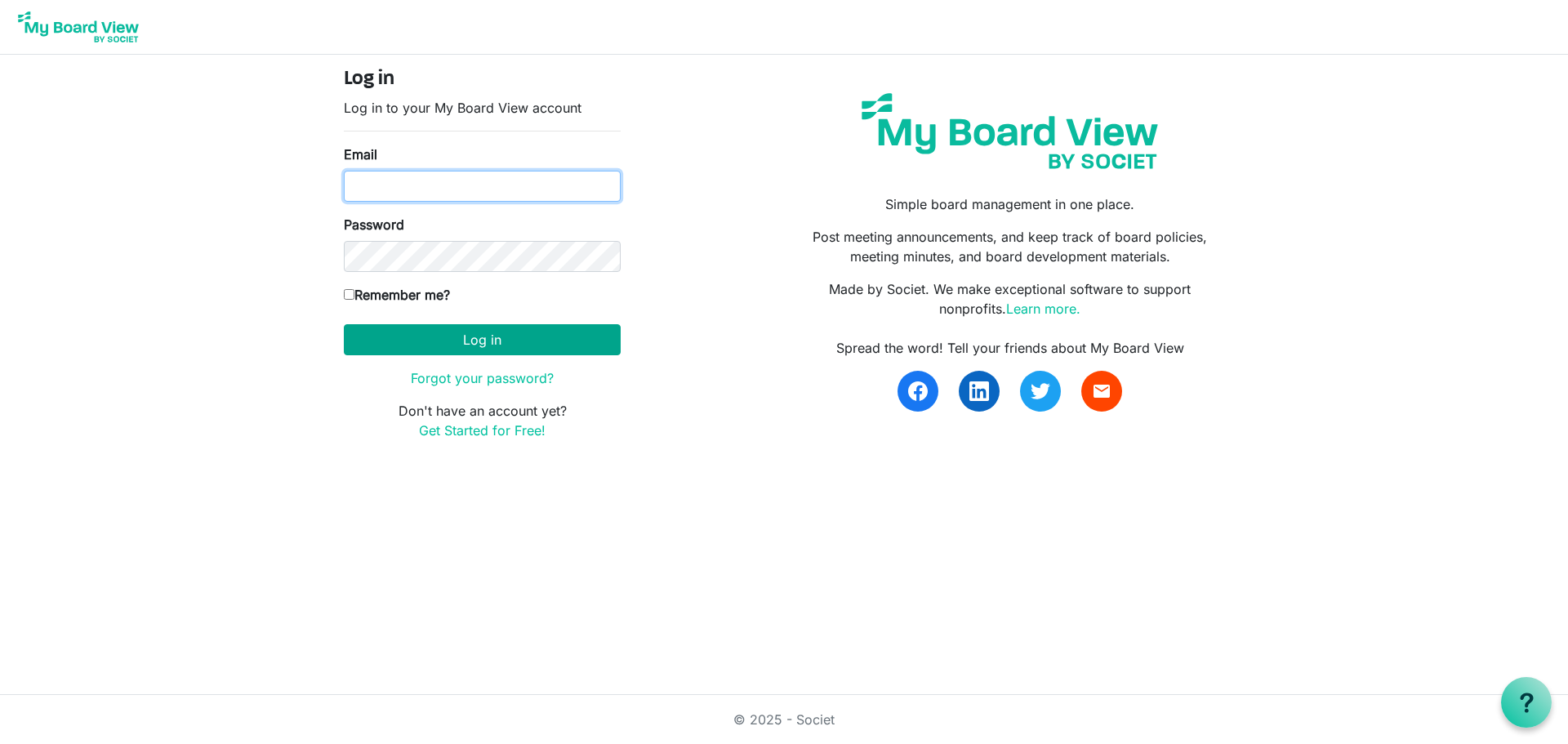
type input "[EMAIL_ADDRESS][DOMAIN_NAME]"
click at [484, 337] on button "Log in" at bounding box center [482, 339] width 277 height 31
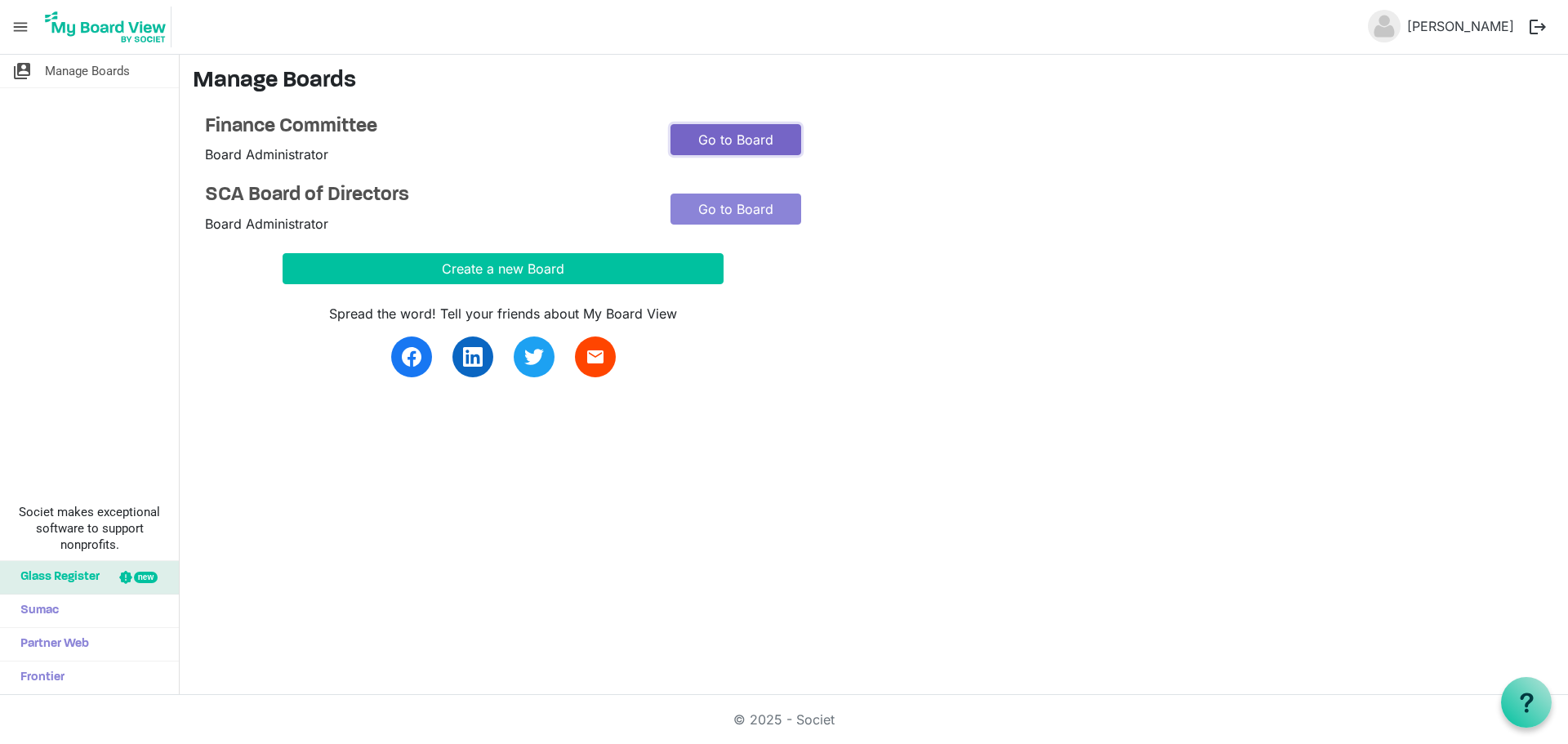
click at [731, 133] on link "Go to Board" at bounding box center [736, 139] width 130 height 31
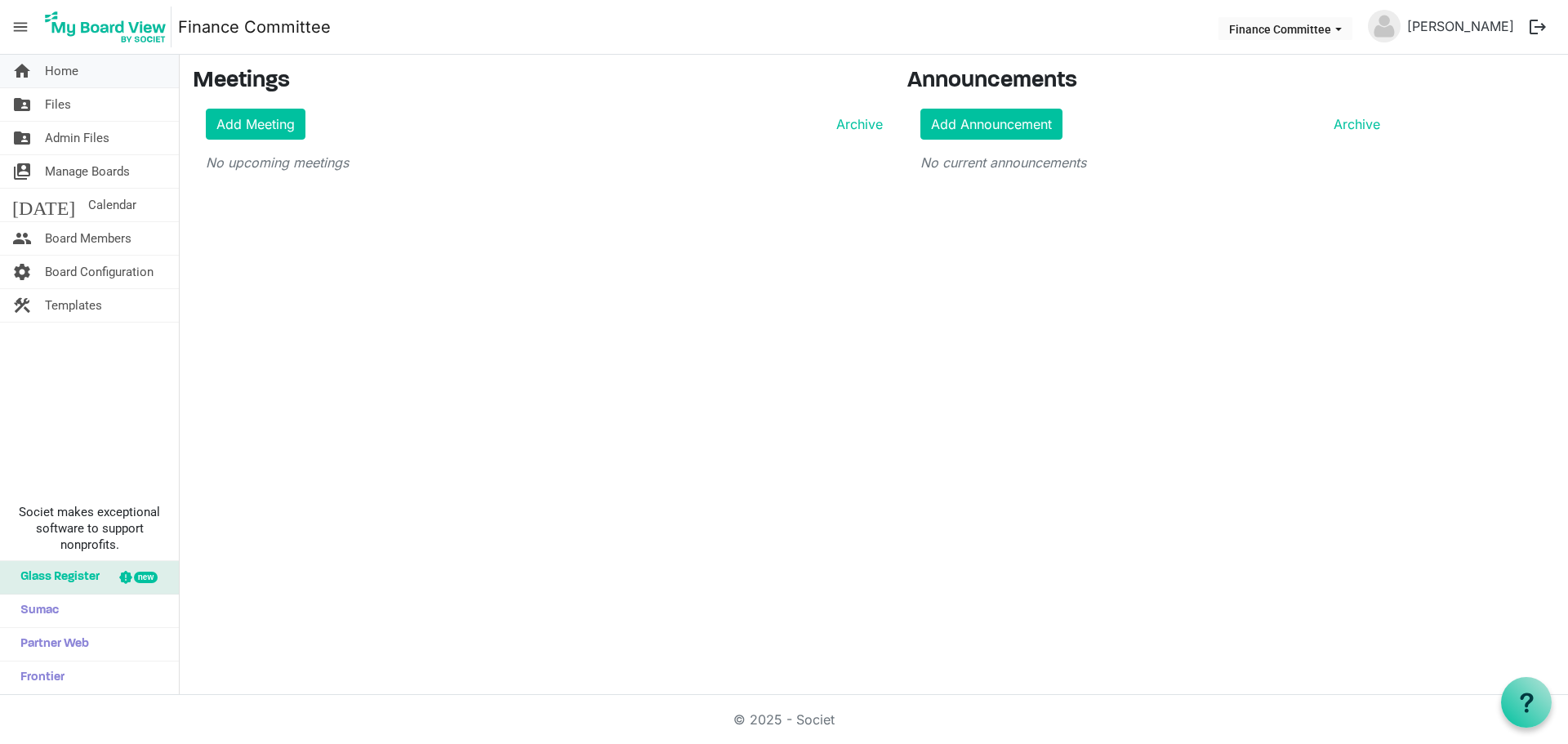
click at [78, 75] on span "Home" at bounding box center [61, 70] width 34 height 33
click at [55, 74] on span "Home" at bounding box center [61, 70] width 34 height 33
click at [21, 71] on span "home" at bounding box center [22, 70] width 20 height 33
click at [116, 31] on img at bounding box center [105, 27] width 131 height 41
click at [22, 22] on span "menu" at bounding box center [20, 27] width 31 height 31
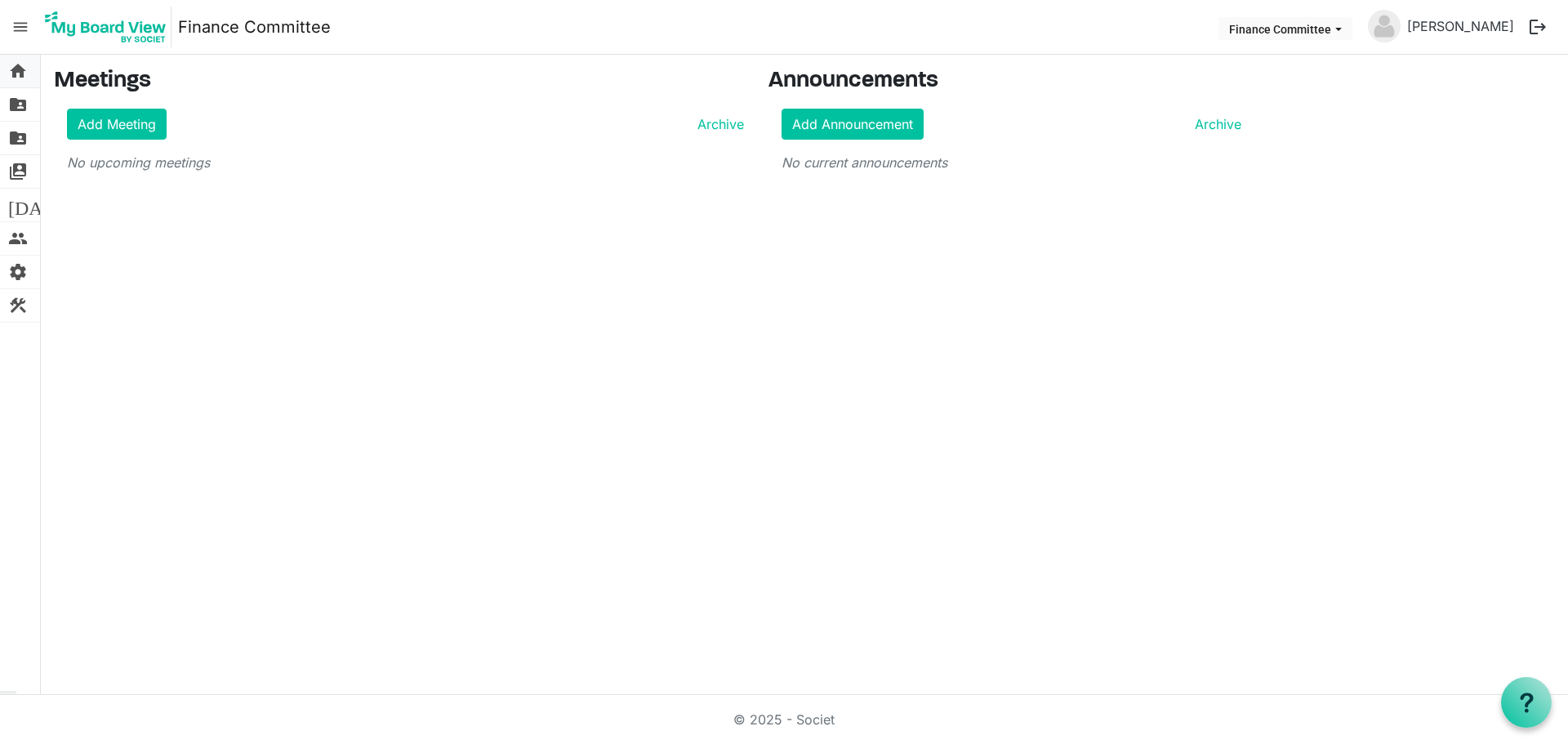
click at [23, 69] on span "home" at bounding box center [18, 70] width 20 height 33
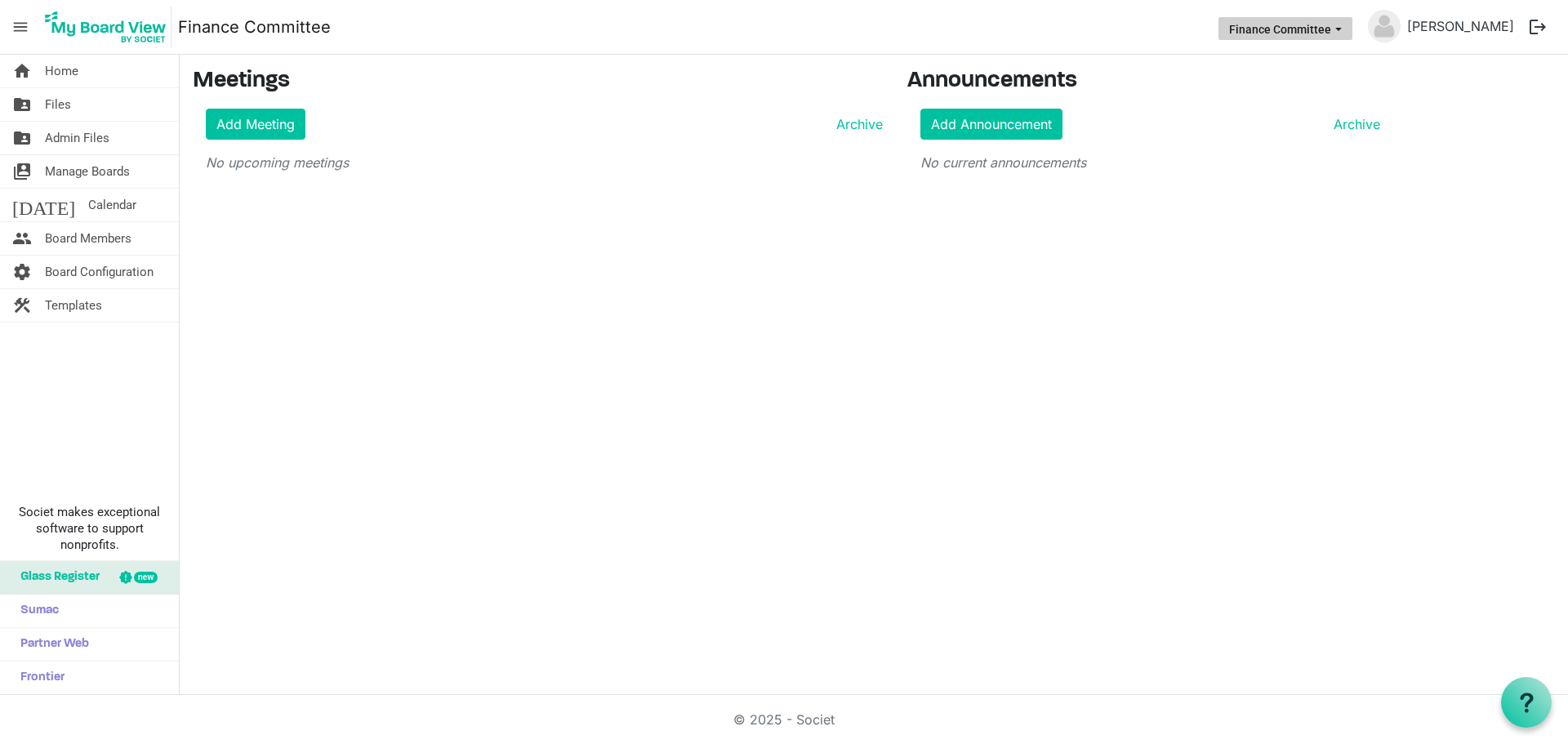
click at [1352, 30] on button "Finance Committee" at bounding box center [1285, 28] width 134 height 23
click at [1323, 77] on li "SCA Board of Directors" at bounding box center [1323, 91] width 142 height 30
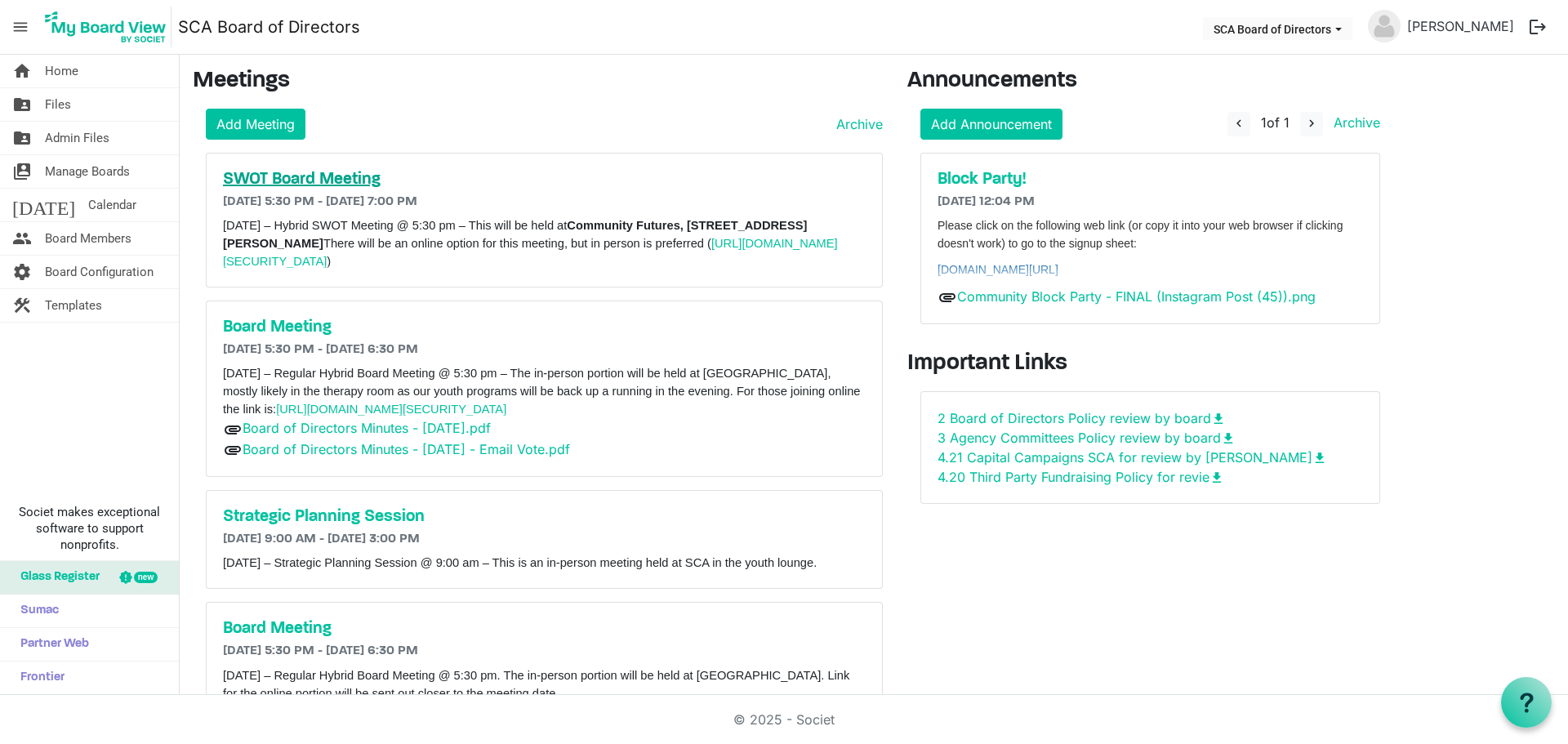
click at [322, 173] on h5 "SWOT Board Meeting" at bounding box center [544, 180] width 642 height 20
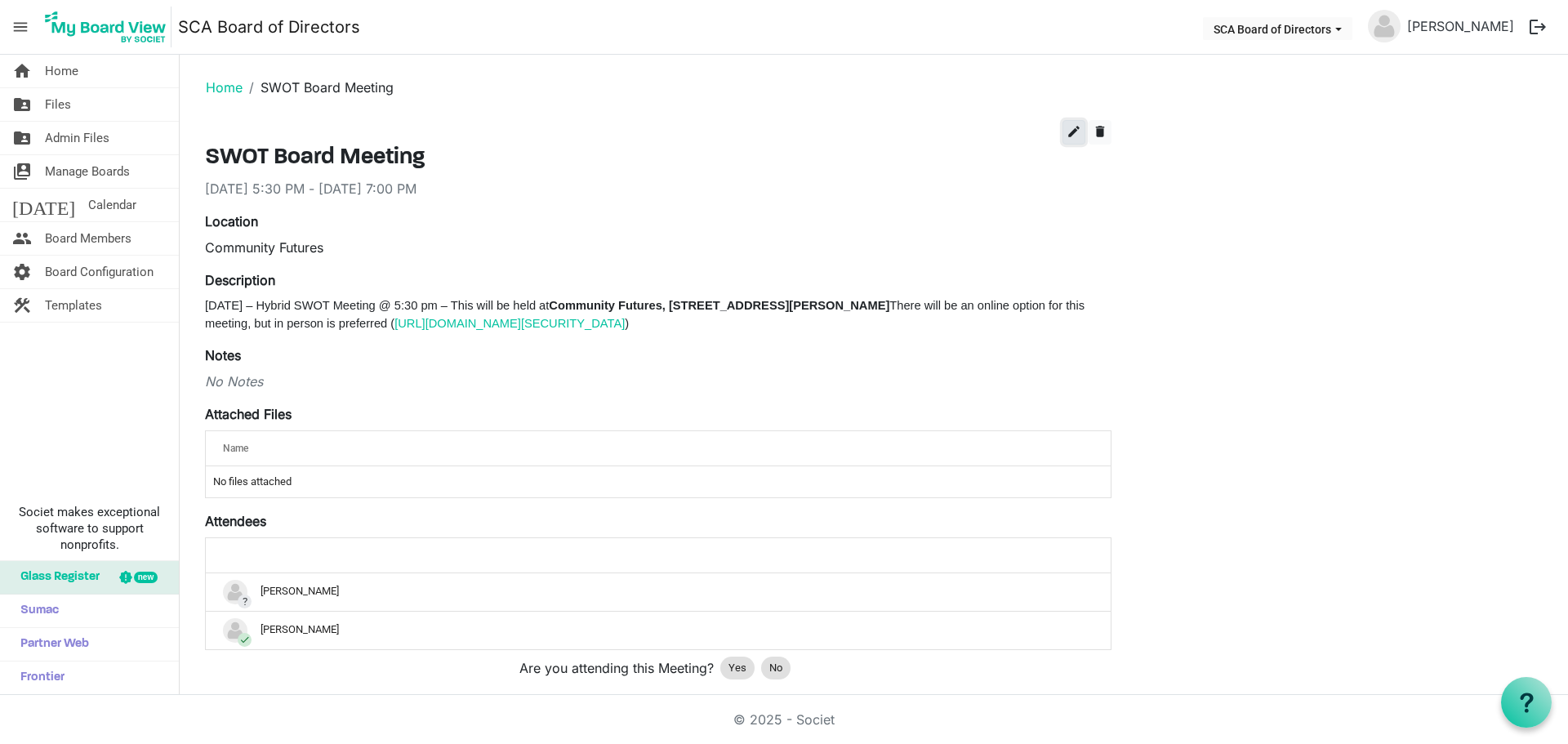
click at [1083, 126] on button "edit" at bounding box center [1073, 131] width 23 height 25
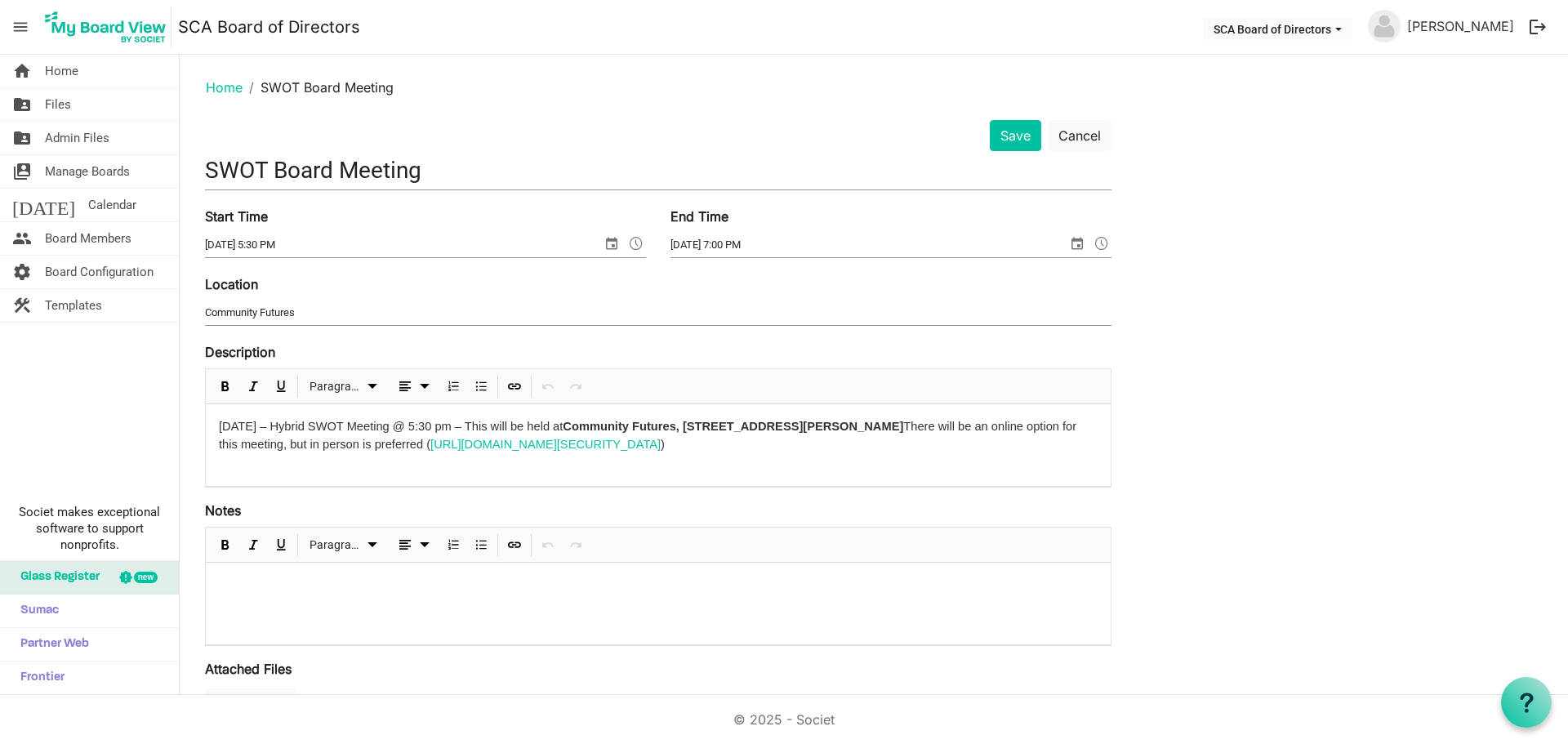
click at [479, 167] on input "SWOT Board Meeting" at bounding box center [657, 170] width 906 height 39
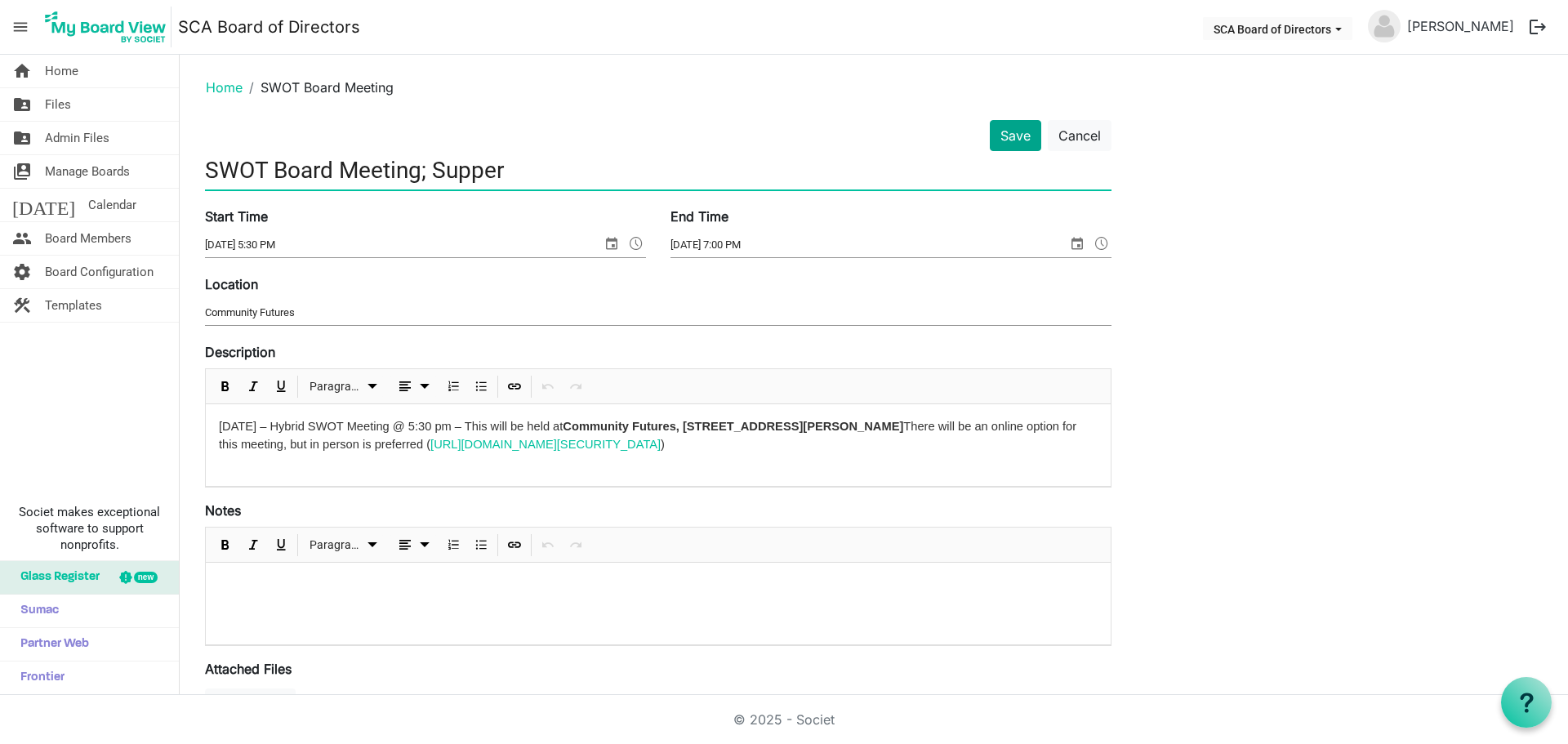
type input "SWOT Board Meeting; Supper"
click at [1009, 134] on button "Save" at bounding box center [1016, 134] width 51 height 31
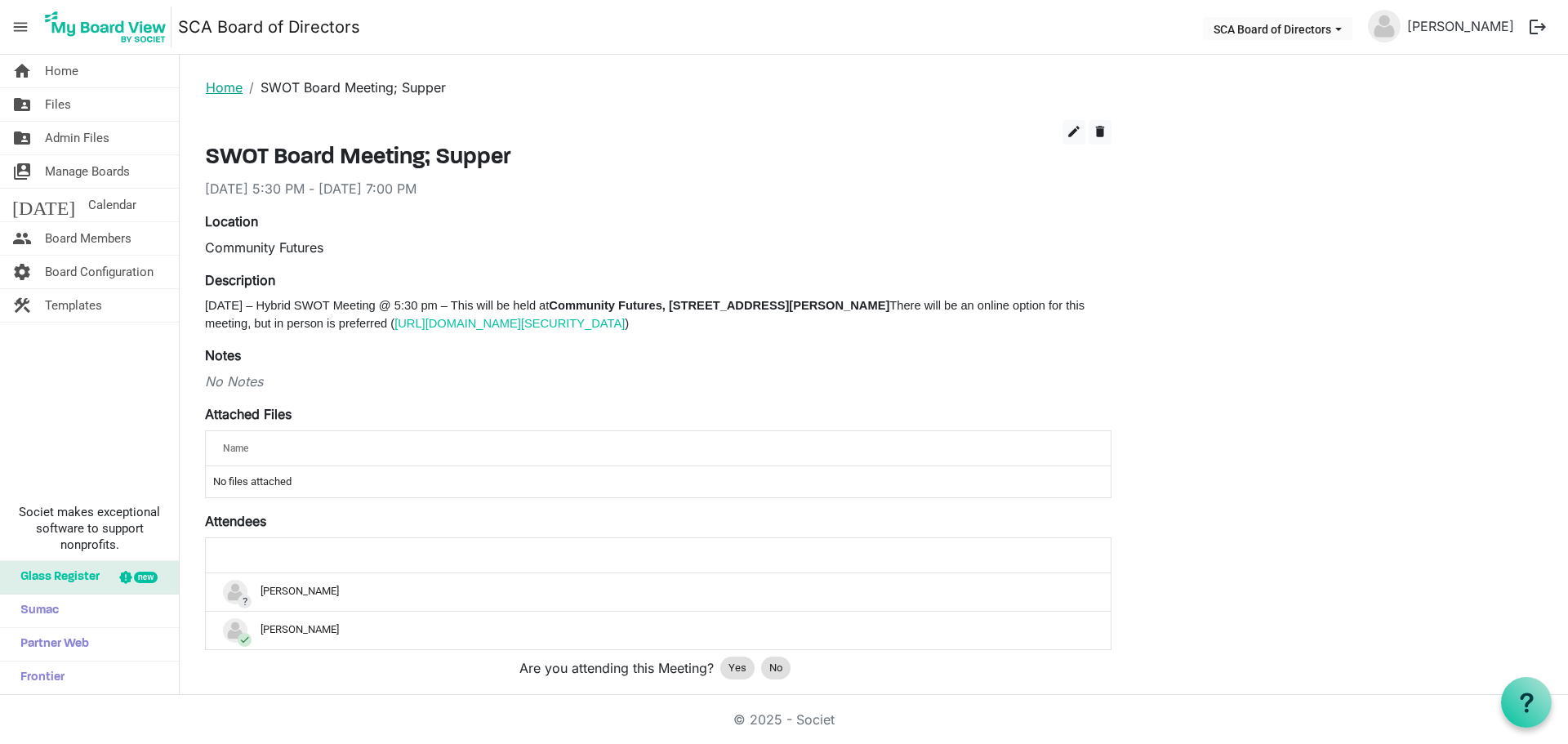
click at [229, 91] on link "Home" at bounding box center [223, 87] width 37 height 17
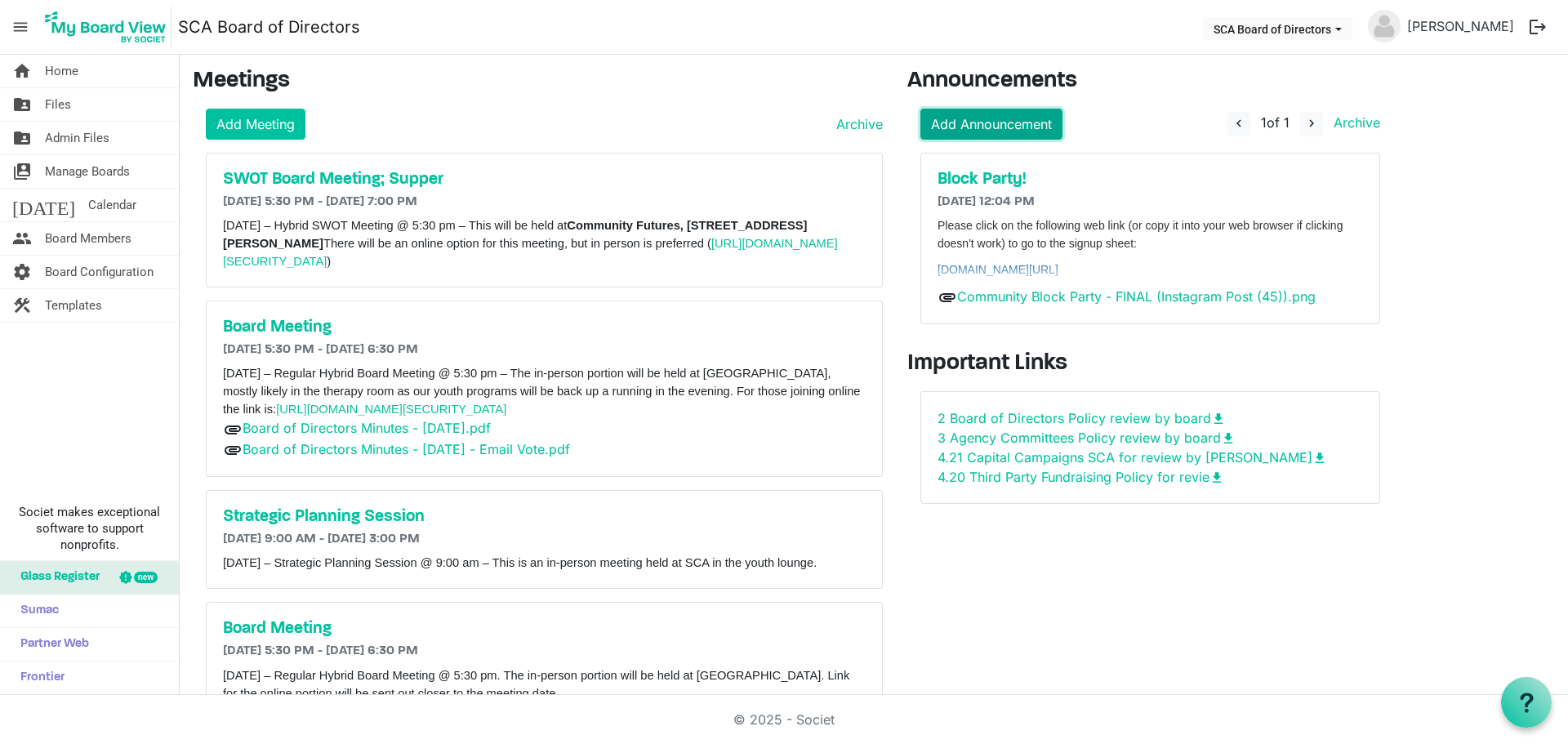
click at [1002, 117] on link "Add Announcement" at bounding box center [991, 124] width 142 height 31
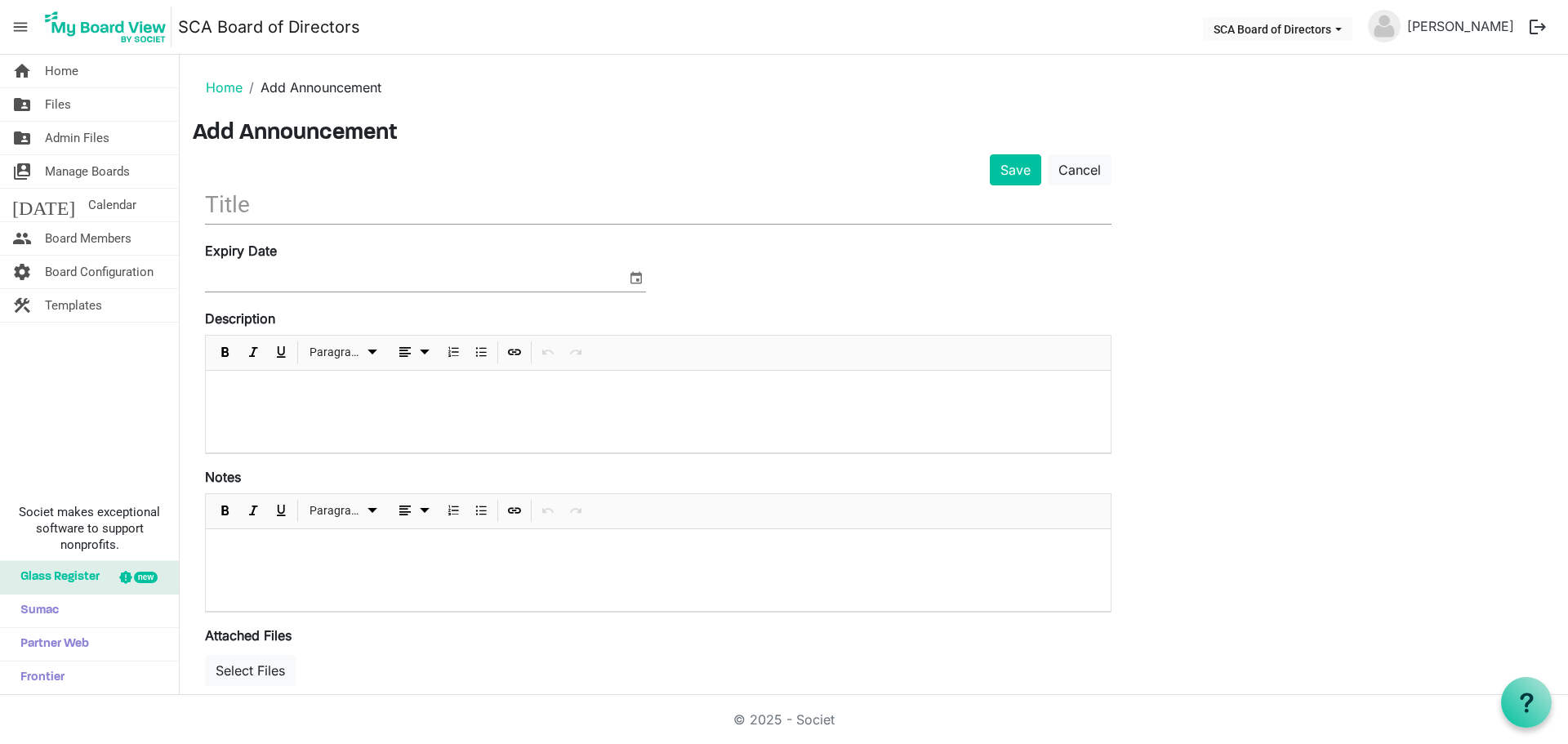
click at [259, 209] on input "text" at bounding box center [657, 205] width 906 height 39
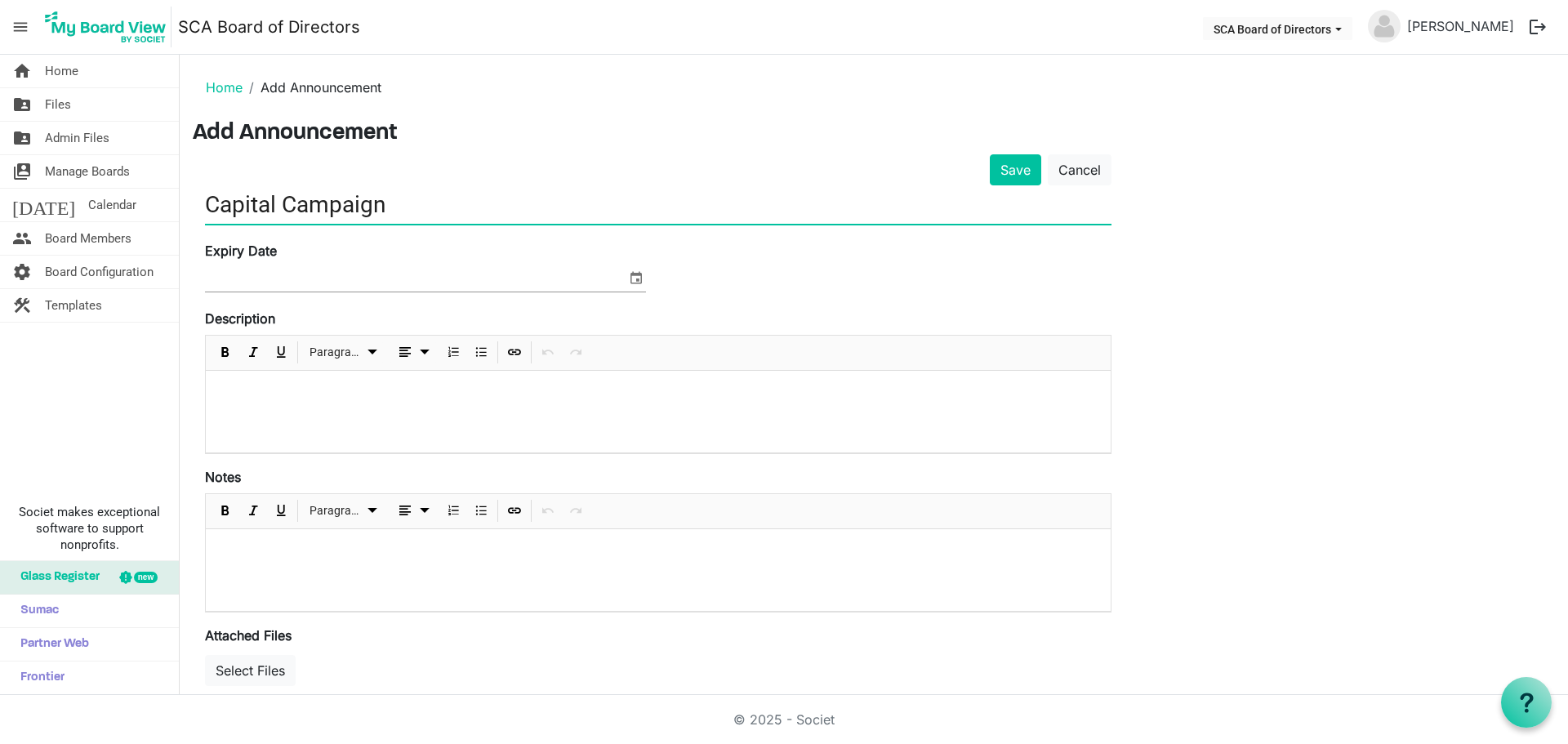
type input "Capital Campaign"
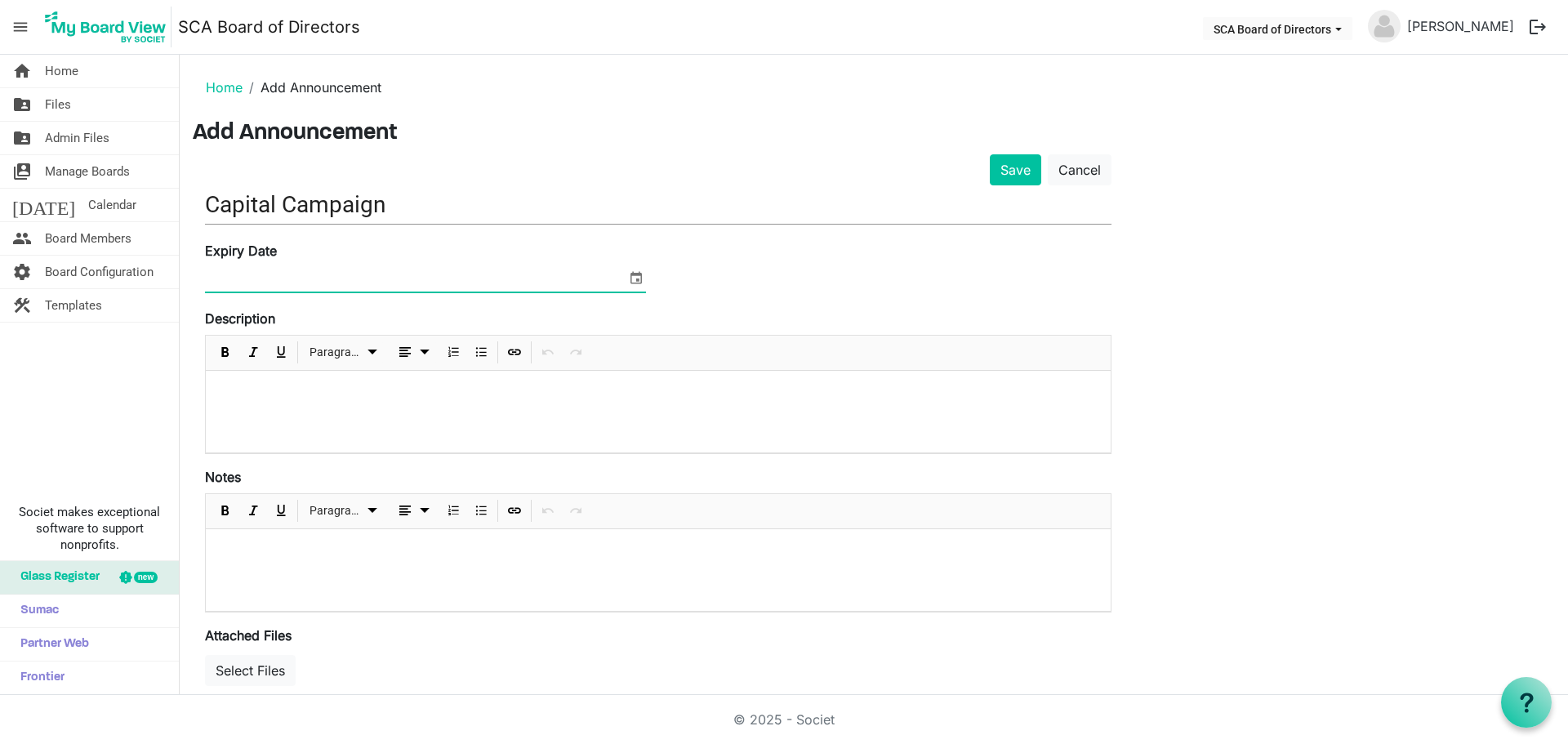
click at [266, 389] on p at bounding box center [657, 391] width 878 height 17
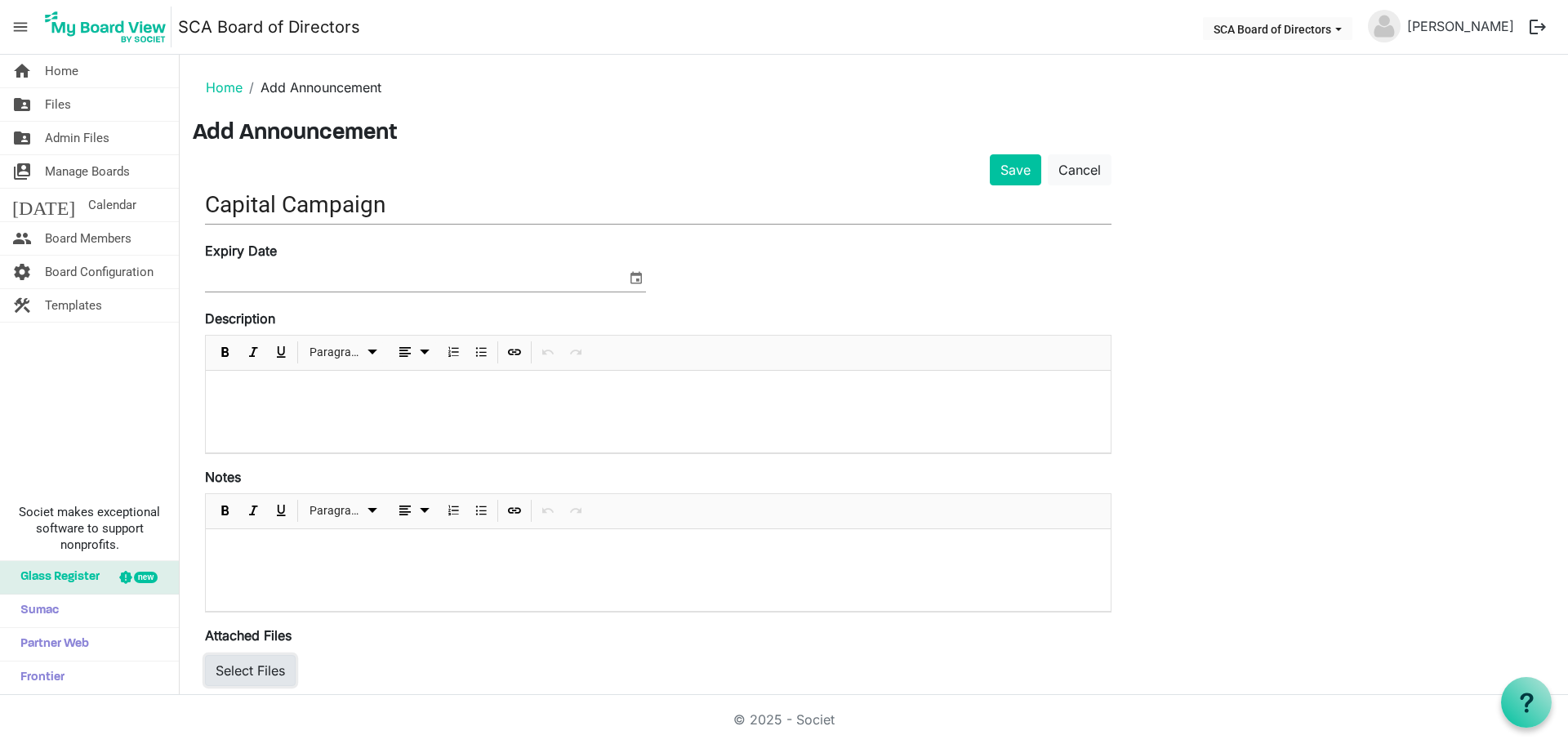
click at [271, 668] on button "Select Files" at bounding box center [250, 670] width 91 height 31
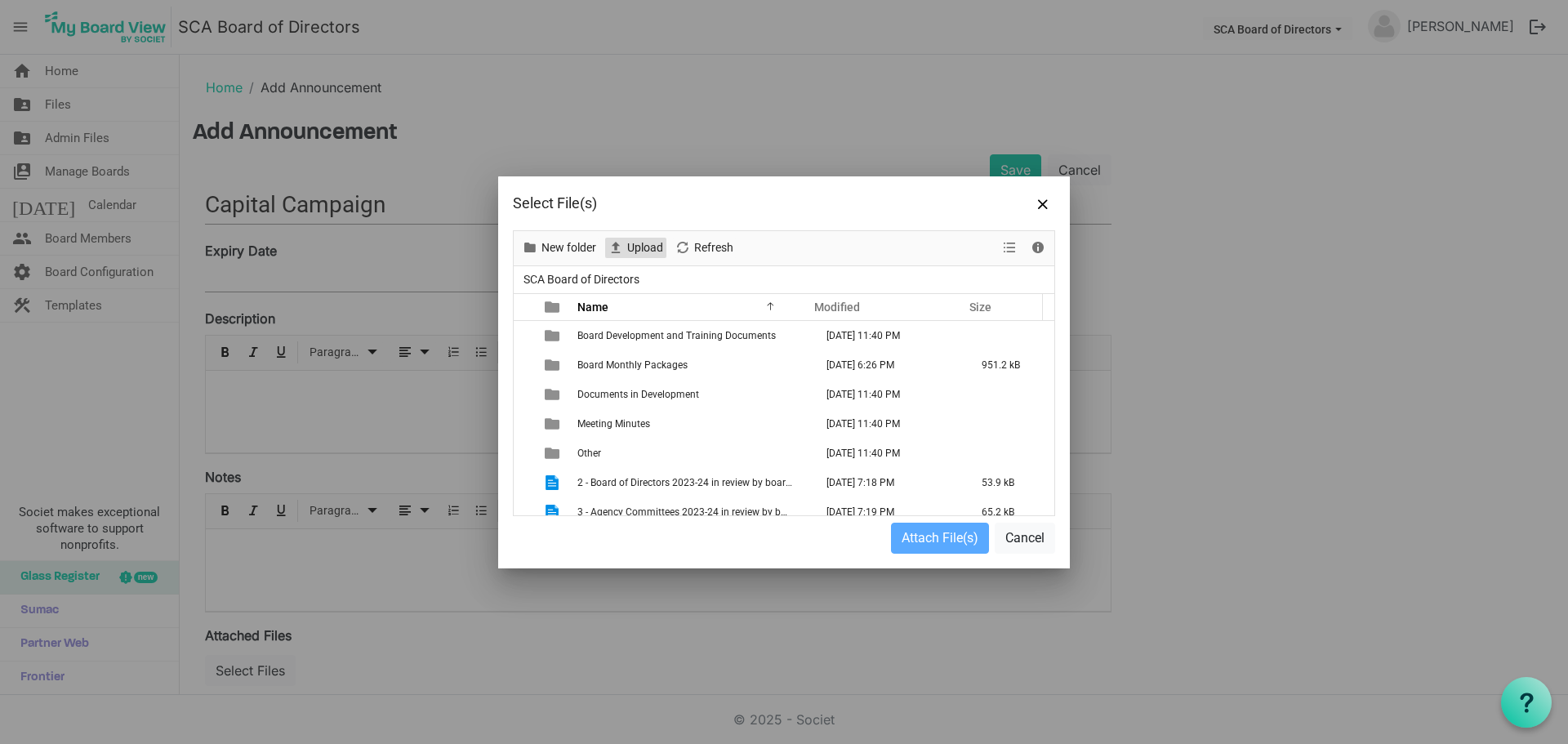
click at [646, 241] on span "Upload" at bounding box center [645, 248] width 40 height 21
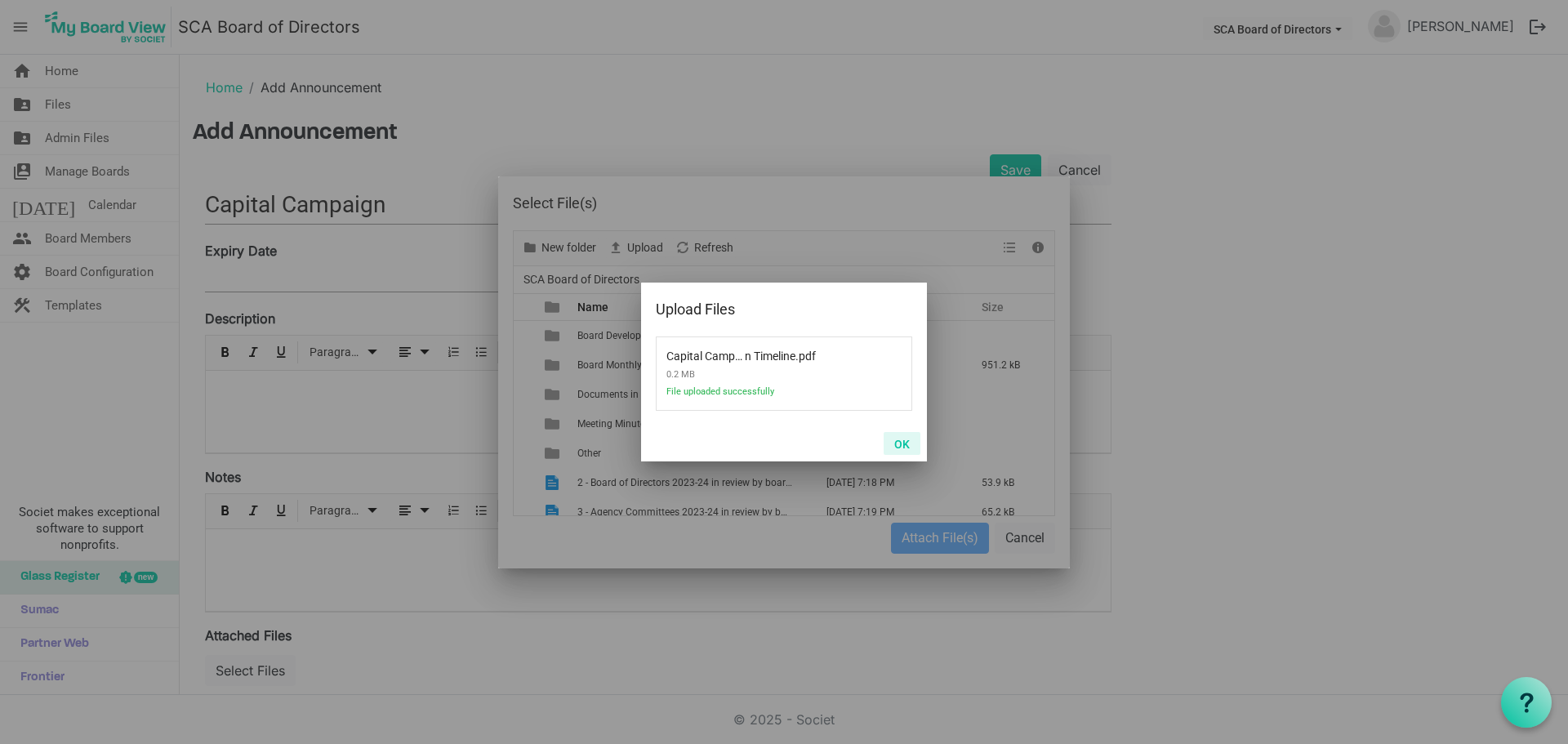
click at [901, 436] on button "OK" at bounding box center [901, 443] width 37 height 23
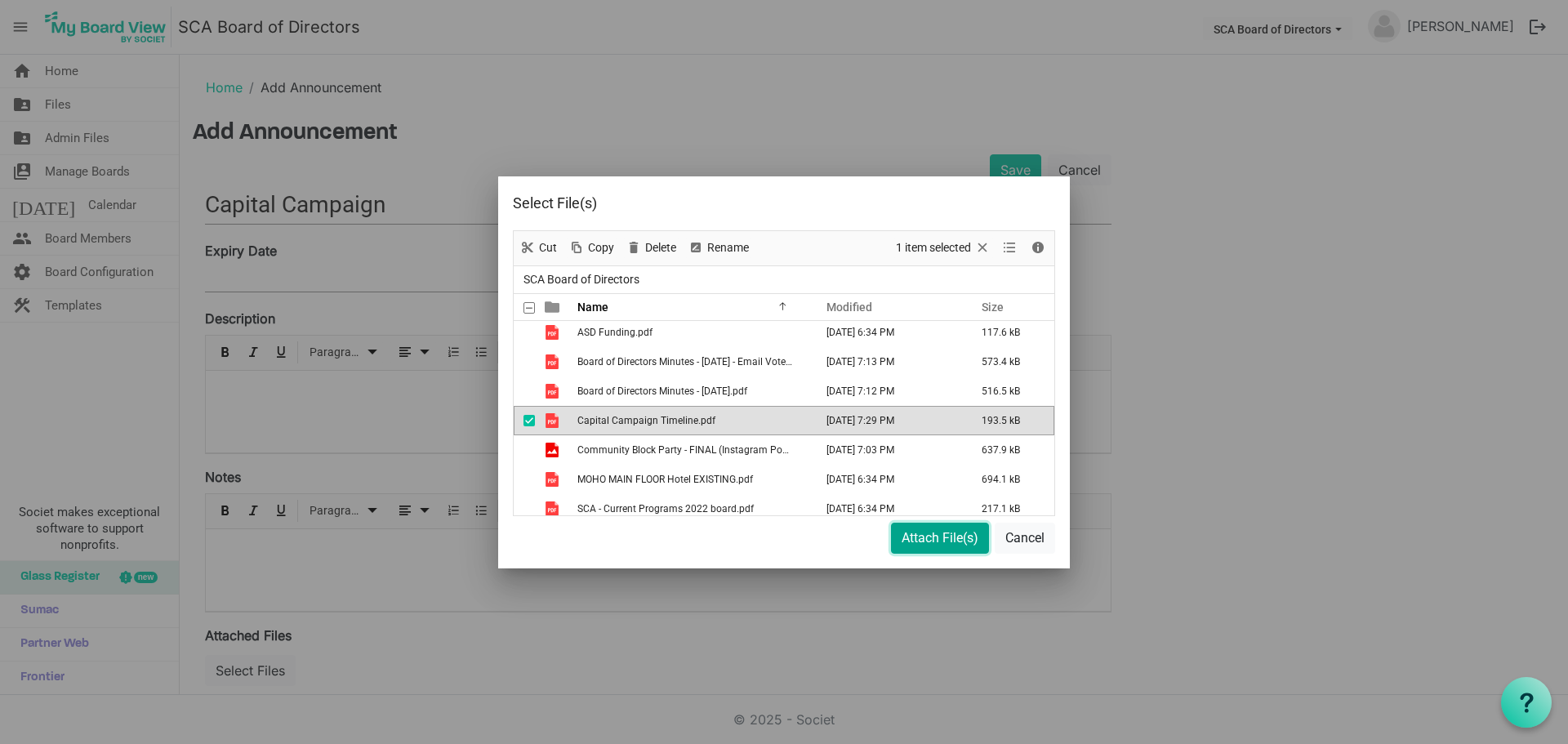
click at [922, 538] on button "Attach File(s)" at bounding box center [940, 537] width 98 height 31
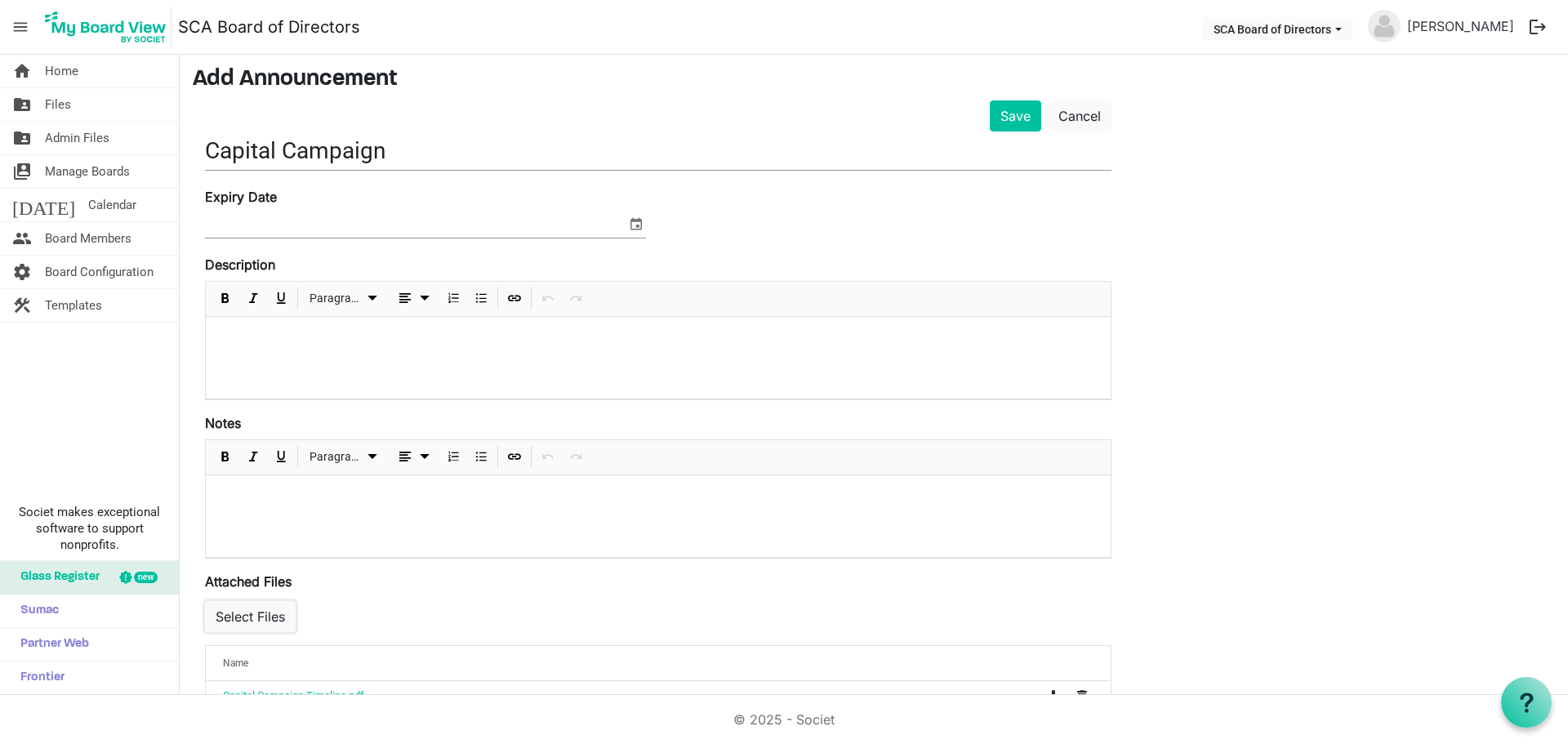
scroll to position [97, 0]
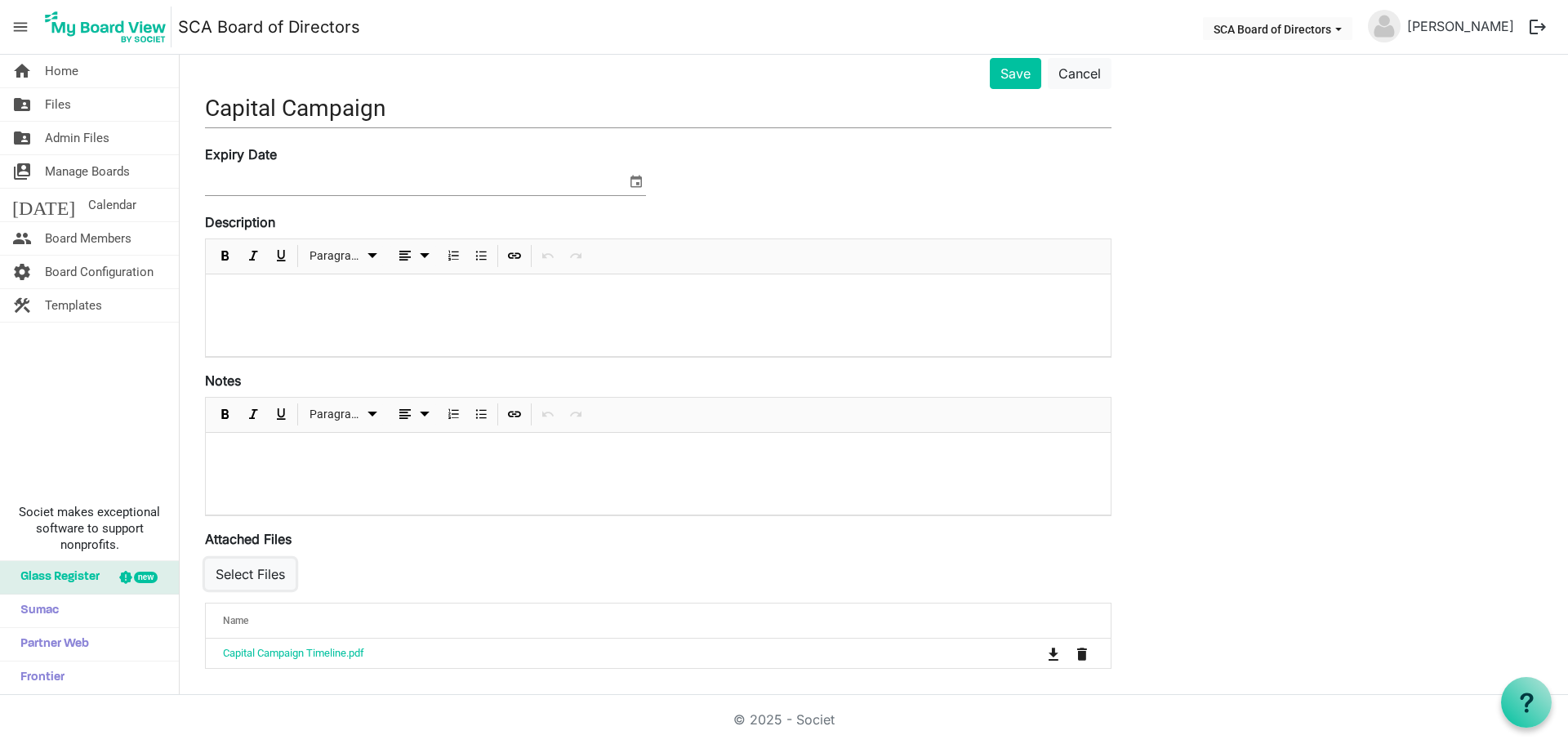
click at [229, 575] on button "Select Files" at bounding box center [250, 573] width 91 height 31
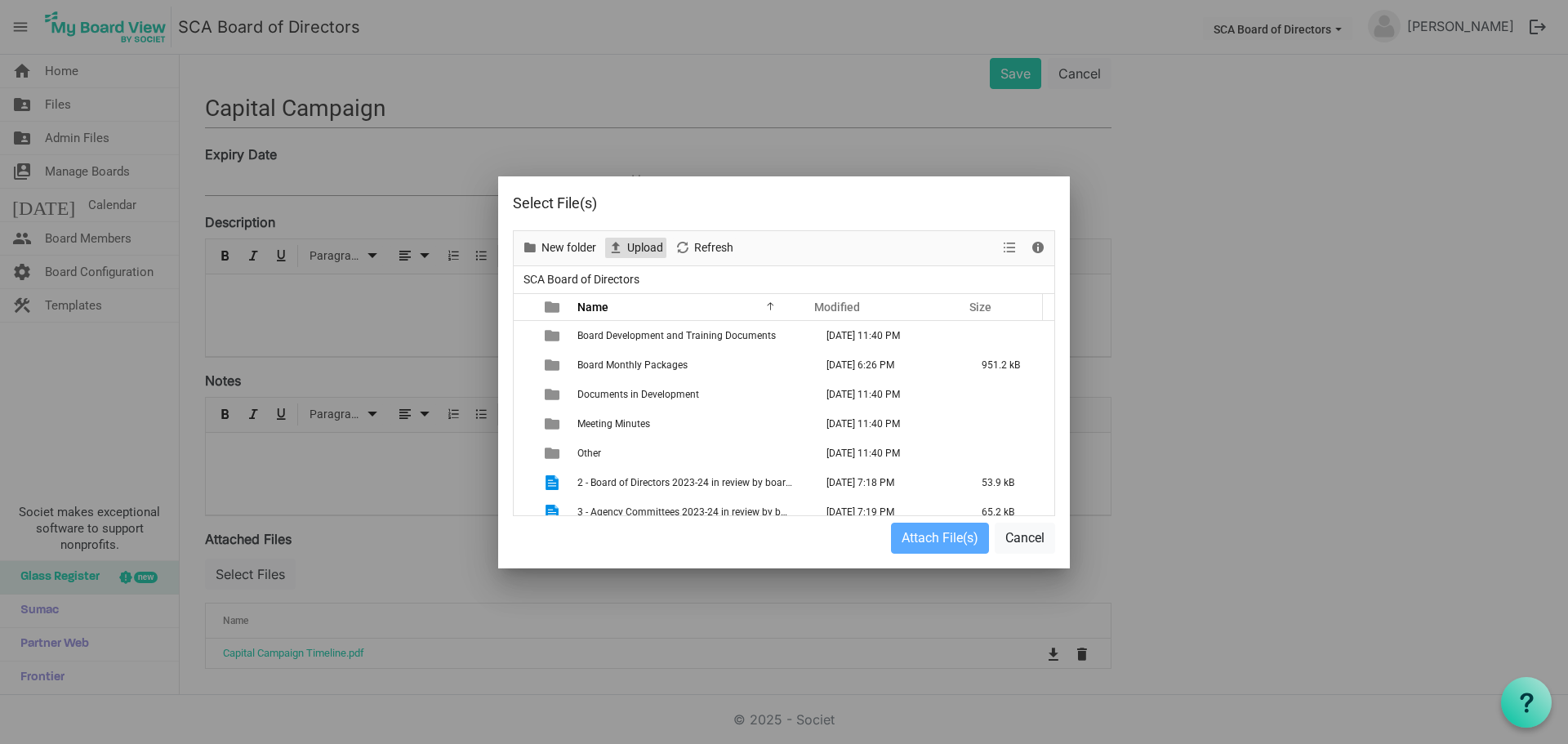
click at [645, 249] on span "Upload" at bounding box center [645, 248] width 40 height 21
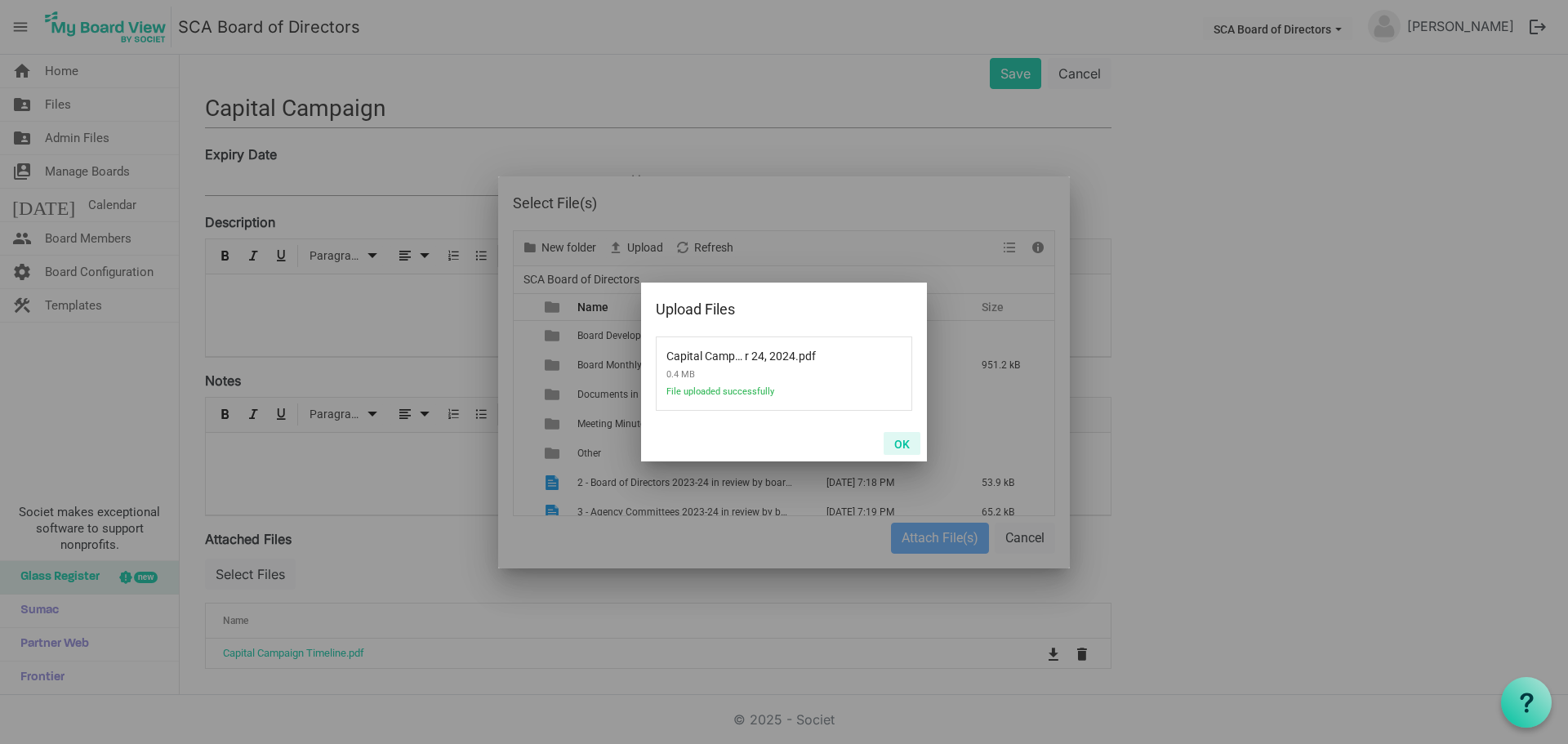
click at [897, 445] on button "OK" at bounding box center [901, 443] width 37 height 23
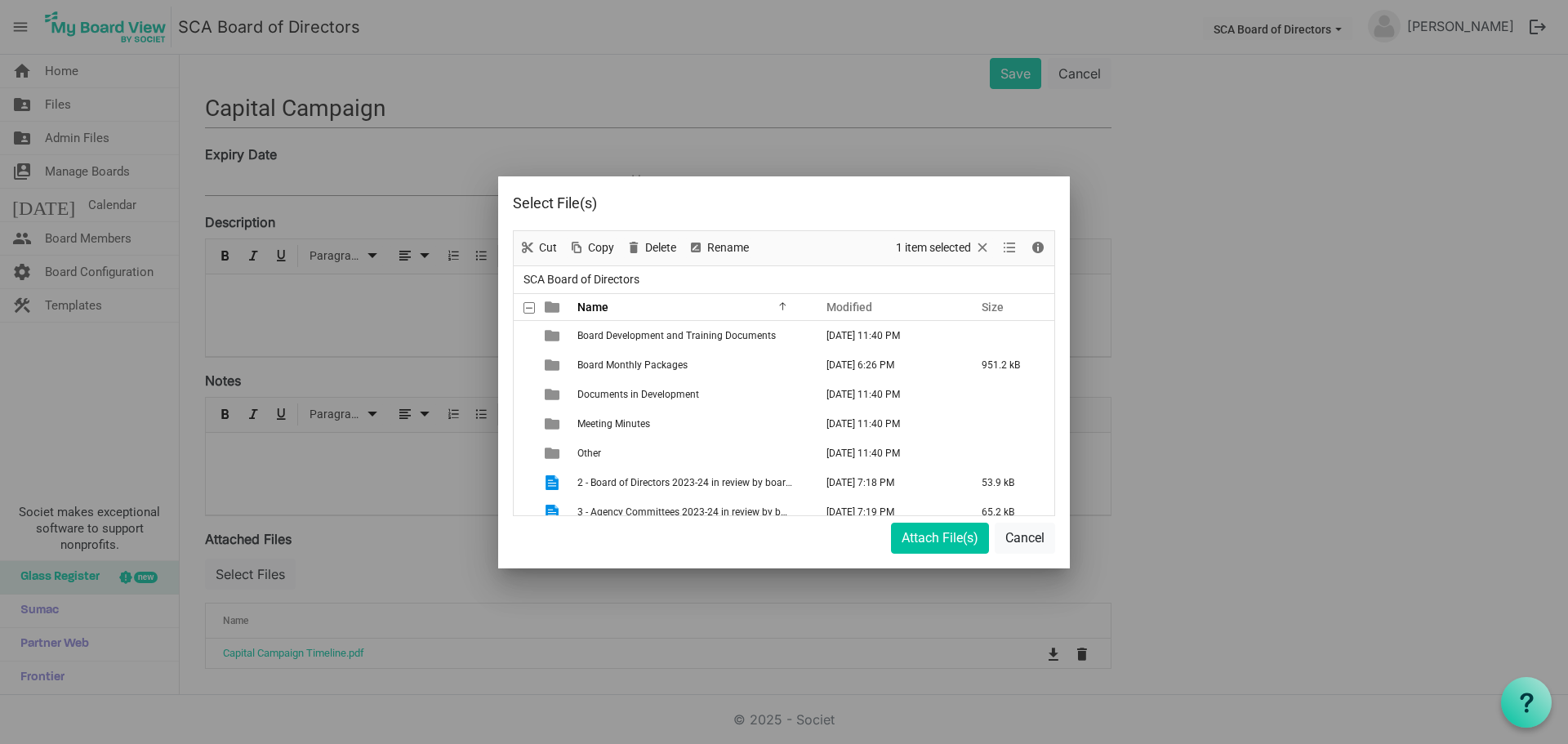
scroll to position [268, 0]
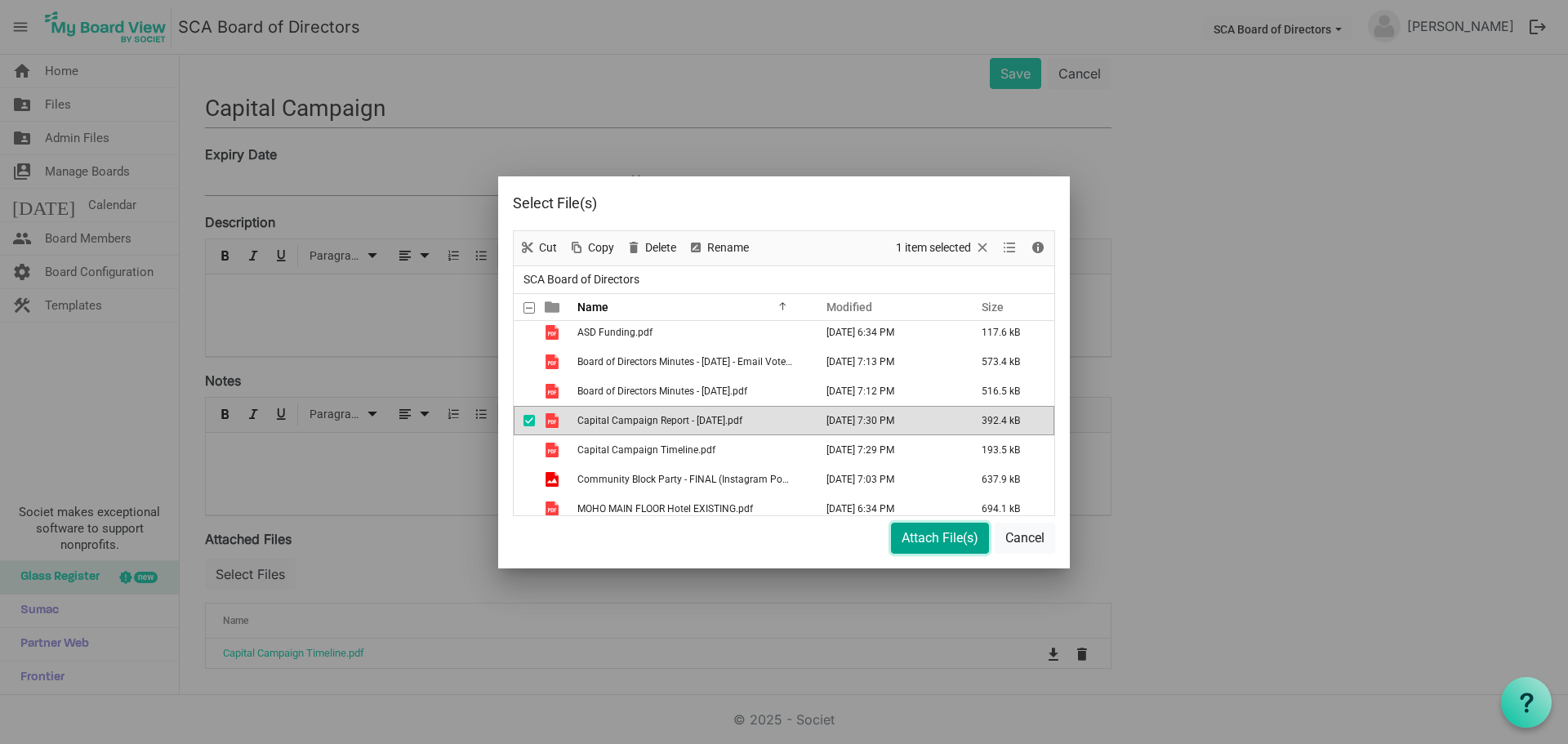
click at [937, 537] on button "Attach File(s)" at bounding box center [940, 537] width 98 height 31
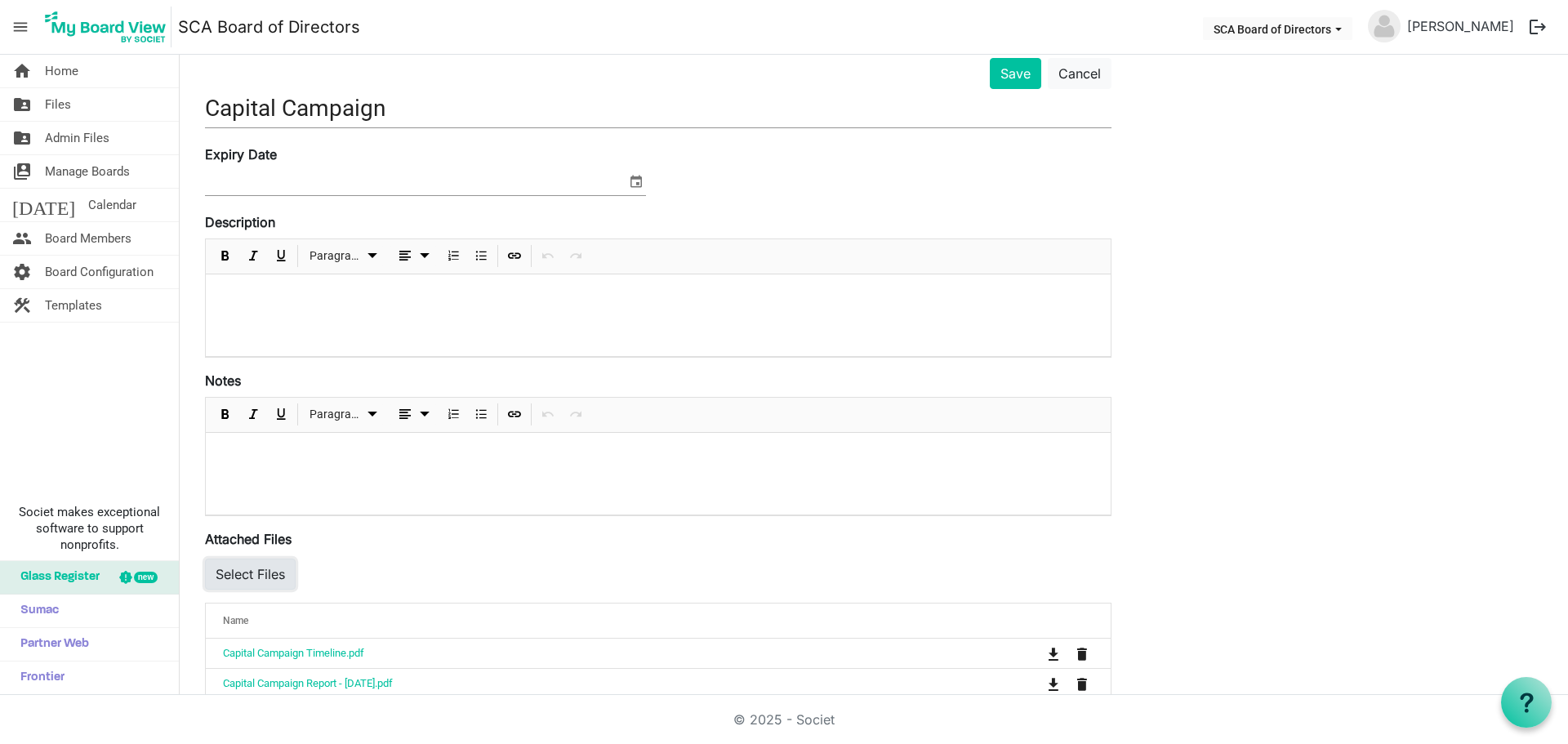
click at [269, 576] on button "Select Files" at bounding box center [250, 573] width 91 height 31
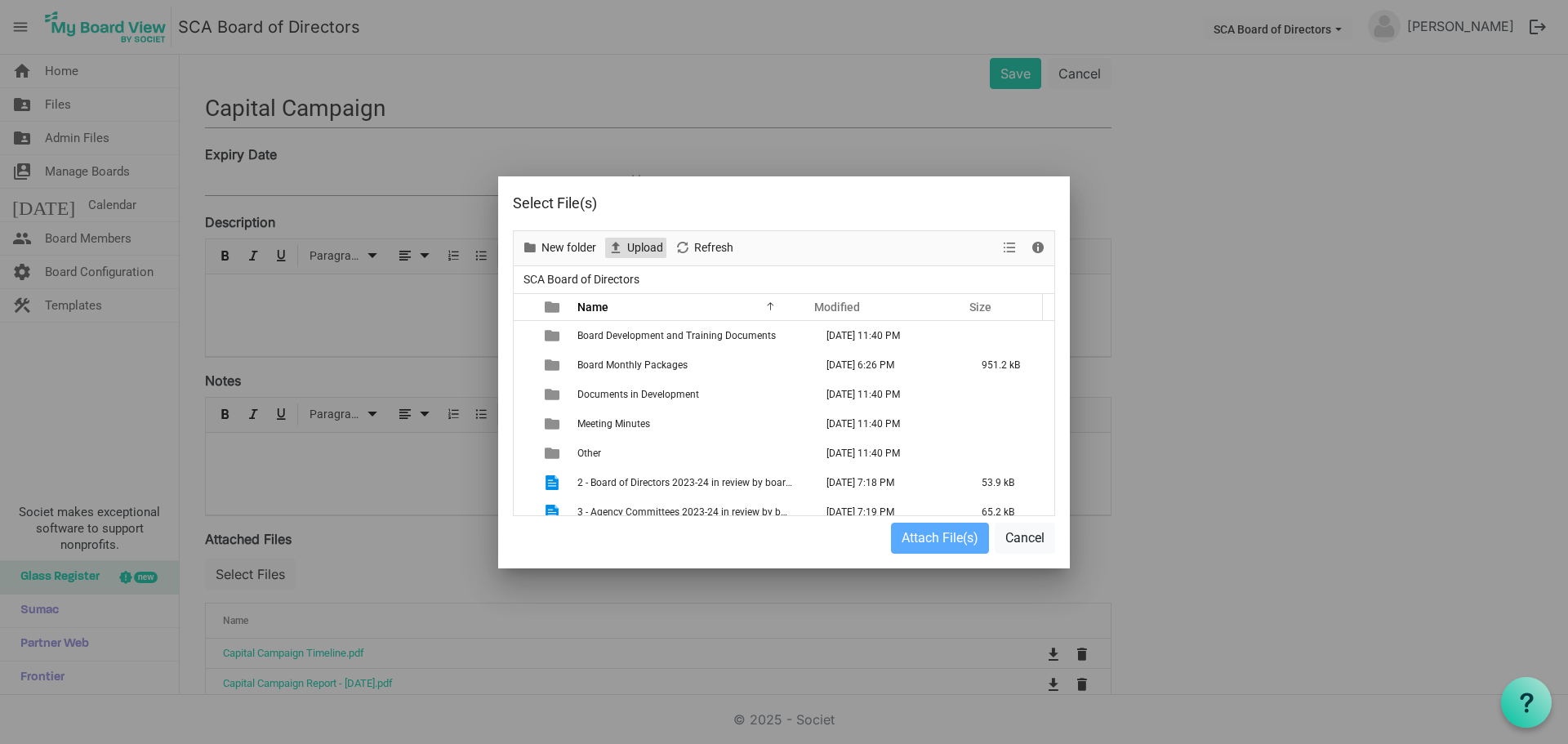
click at [637, 244] on span "Upload" at bounding box center [645, 248] width 40 height 21
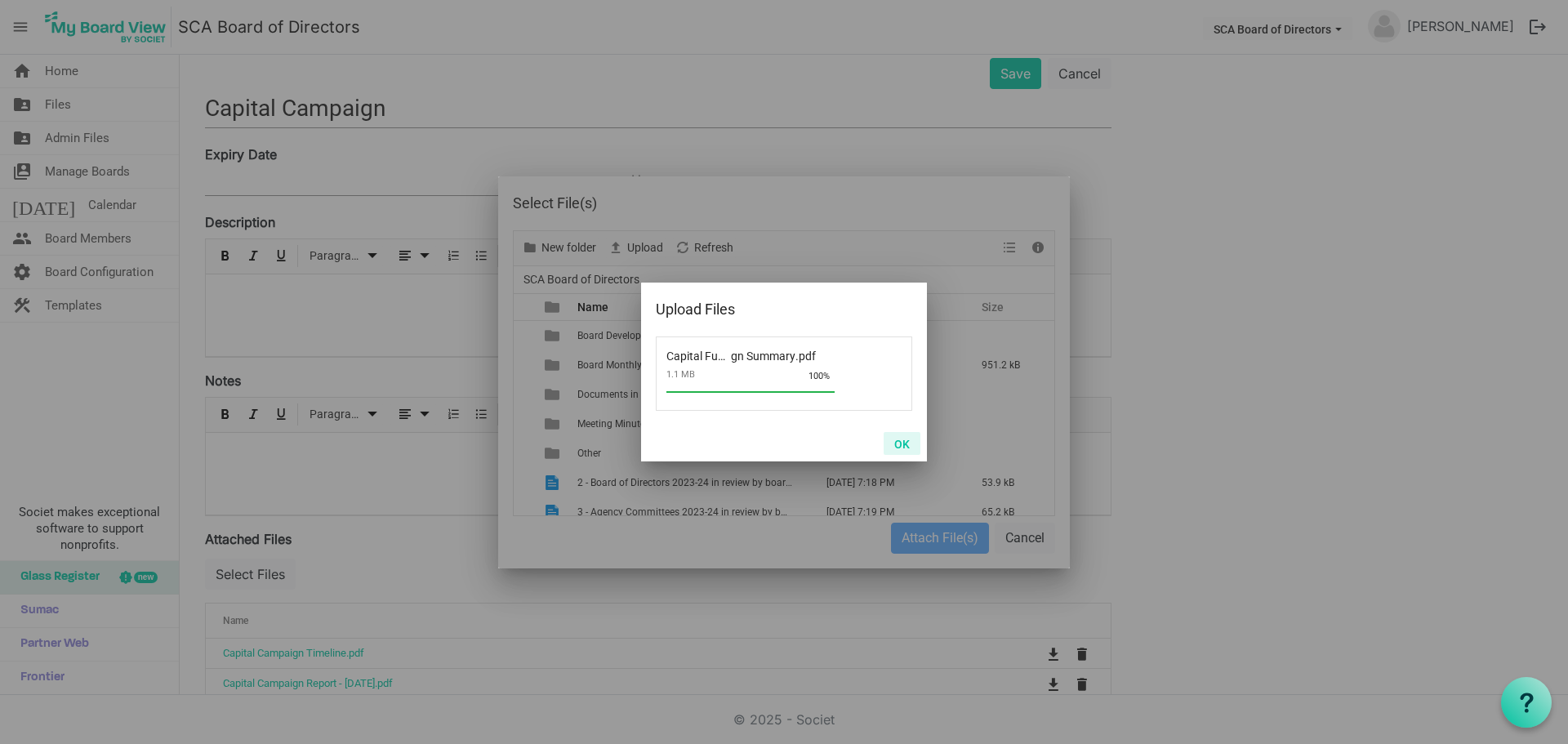
click at [897, 445] on button "OK" at bounding box center [901, 443] width 37 height 23
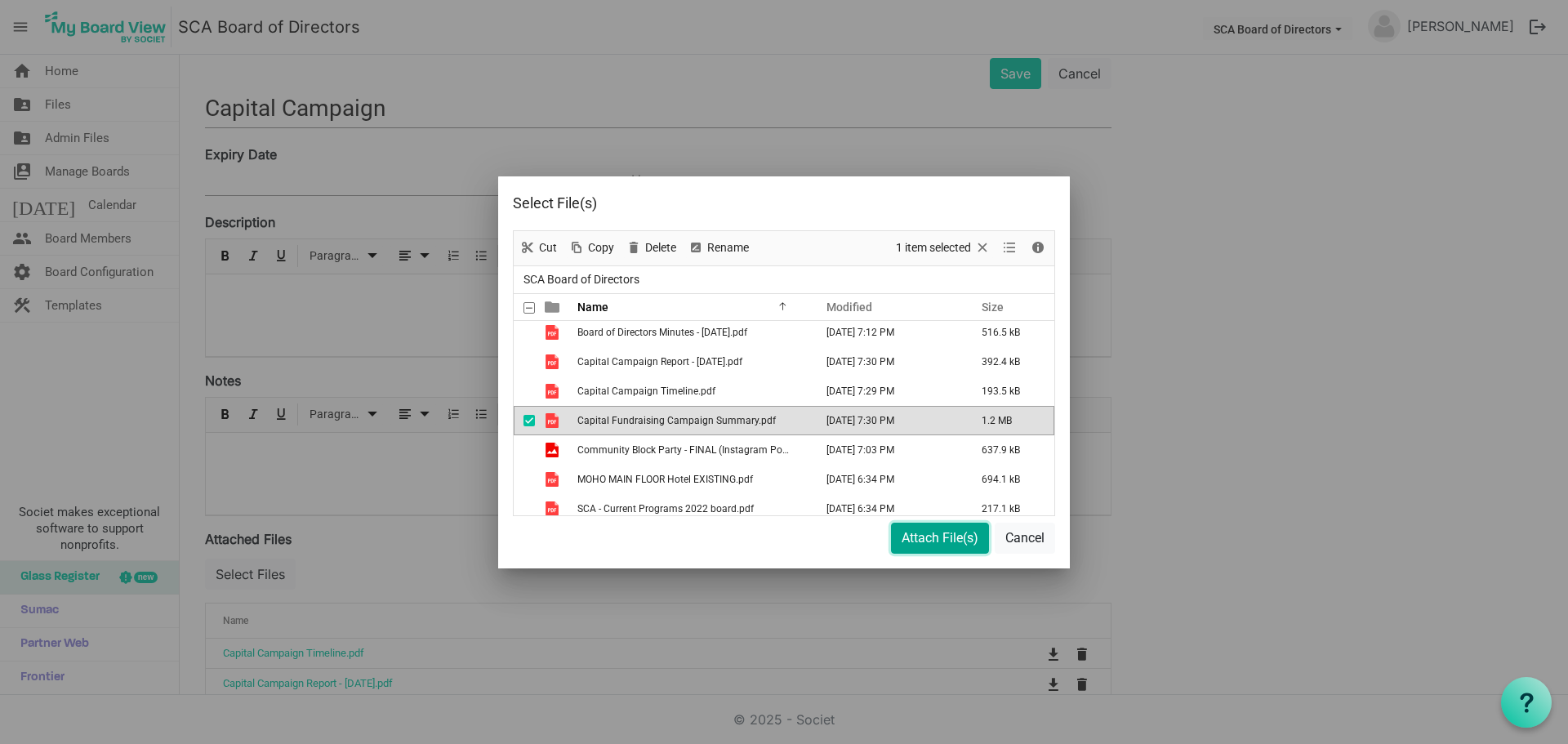
click at [918, 544] on button "Attach File(s)" at bounding box center [940, 537] width 98 height 31
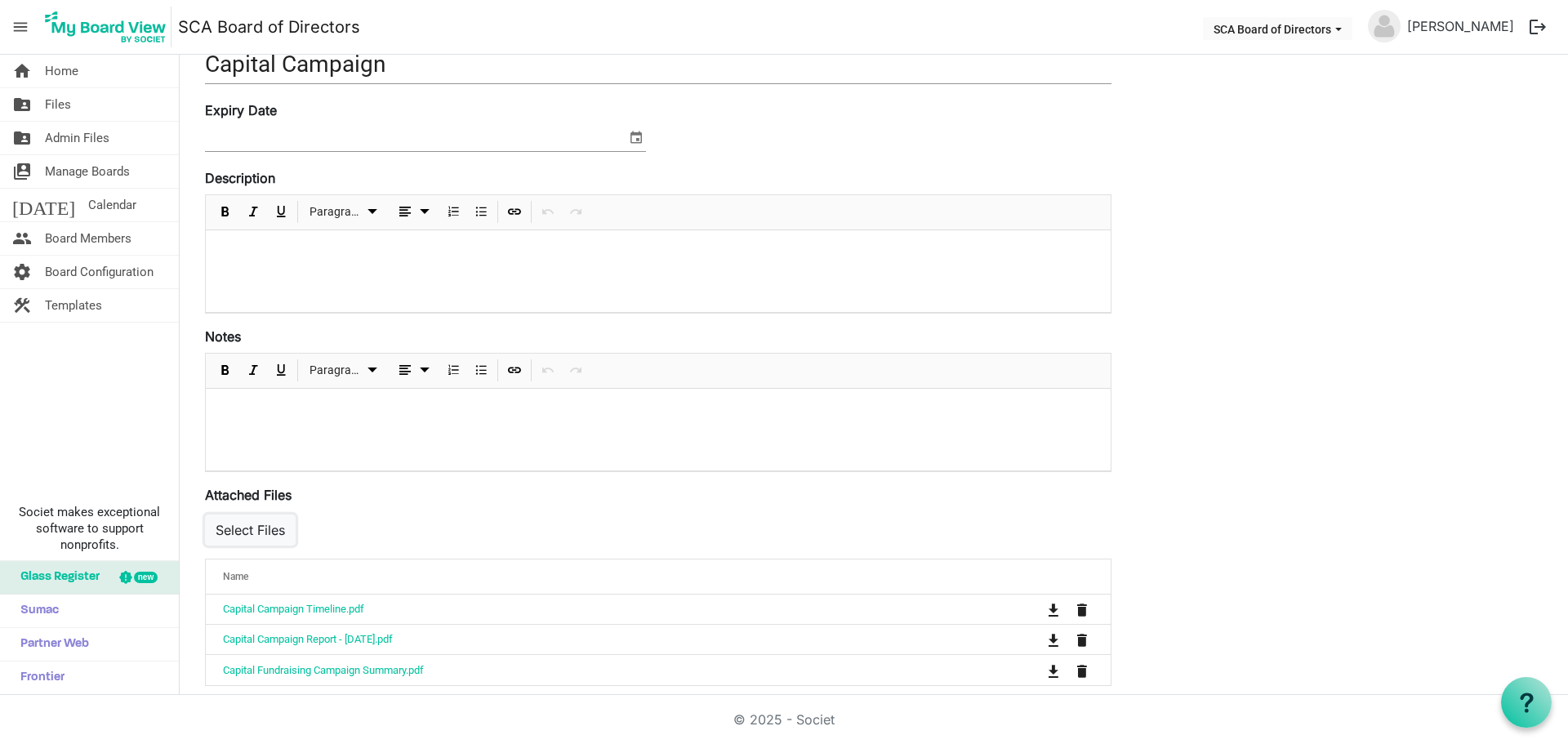
scroll to position [157, 0]
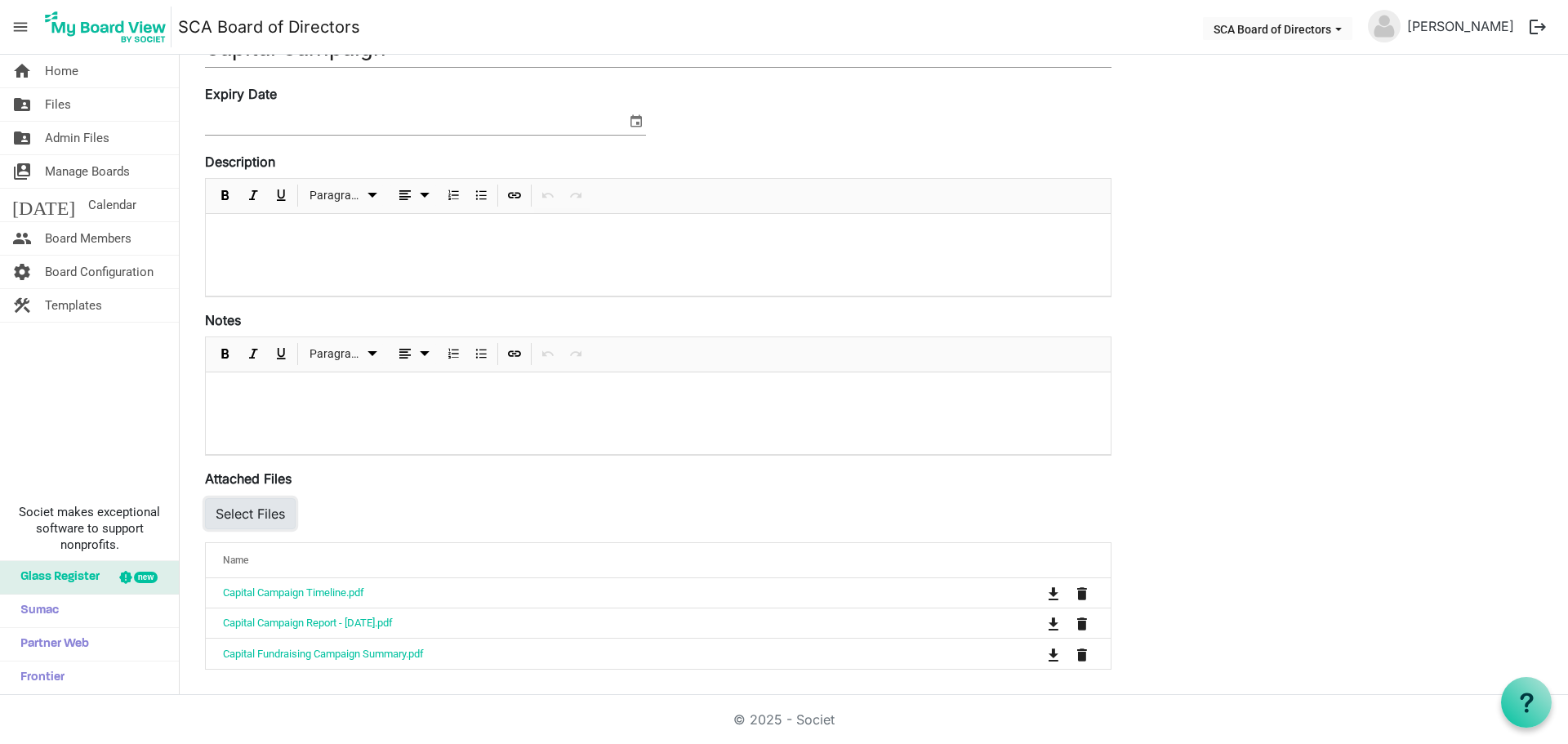
click at [277, 520] on button "Select Files" at bounding box center [250, 513] width 91 height 31
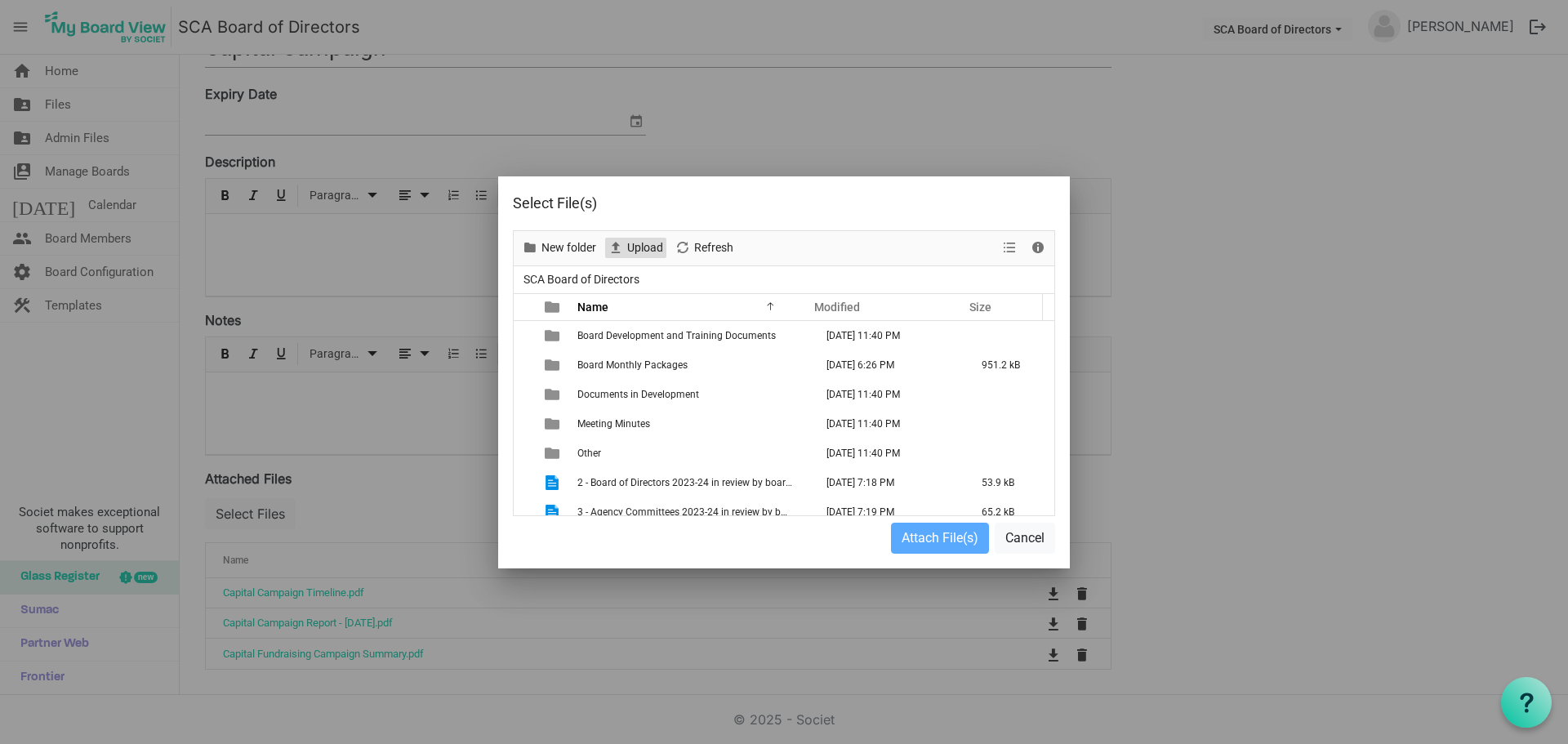
click at [647, 247] on span "Upload" at bounding box center [645, 248] width 40 height 21
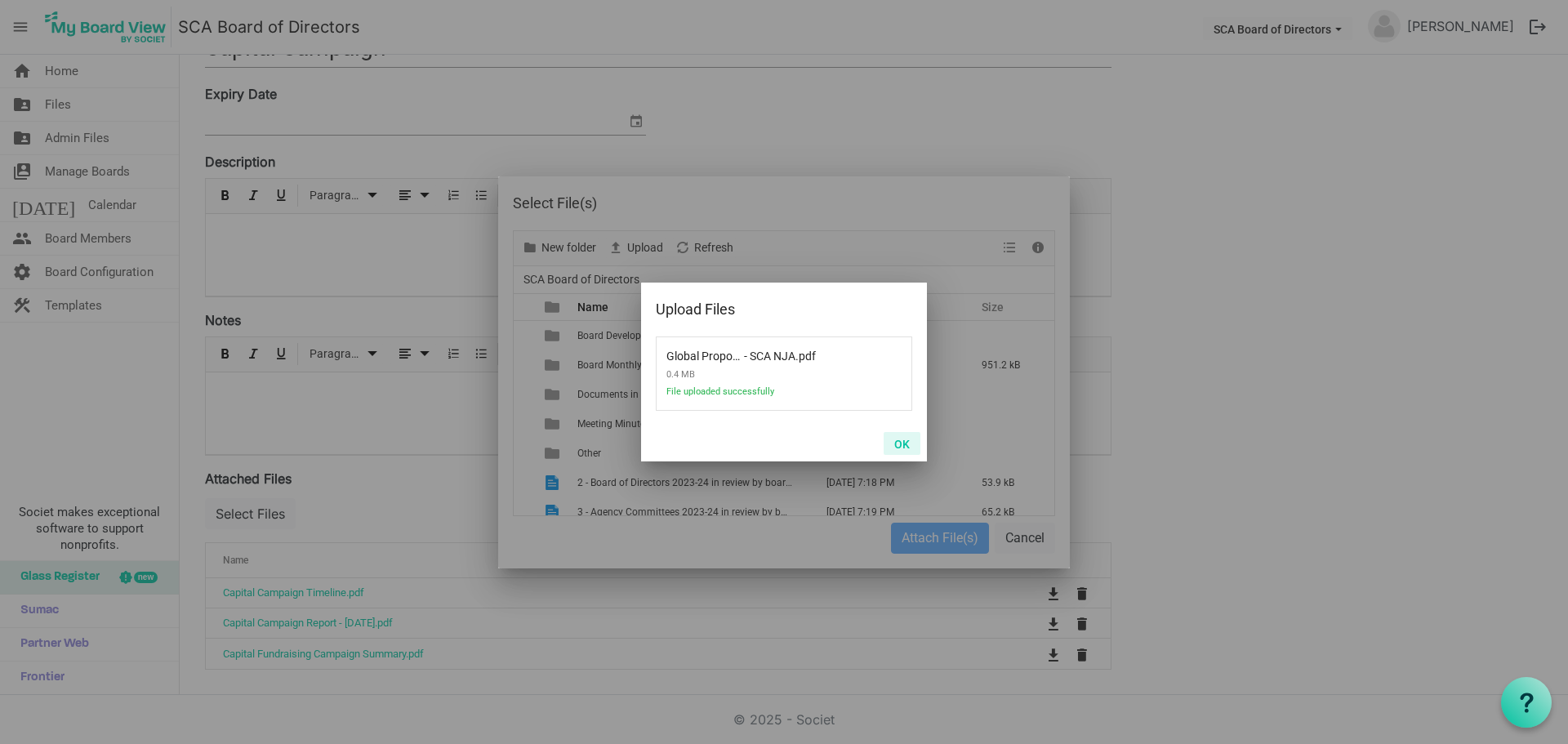
click at [904, 443] on button "OK" at bounding box center [901, 443] width 37 height 23
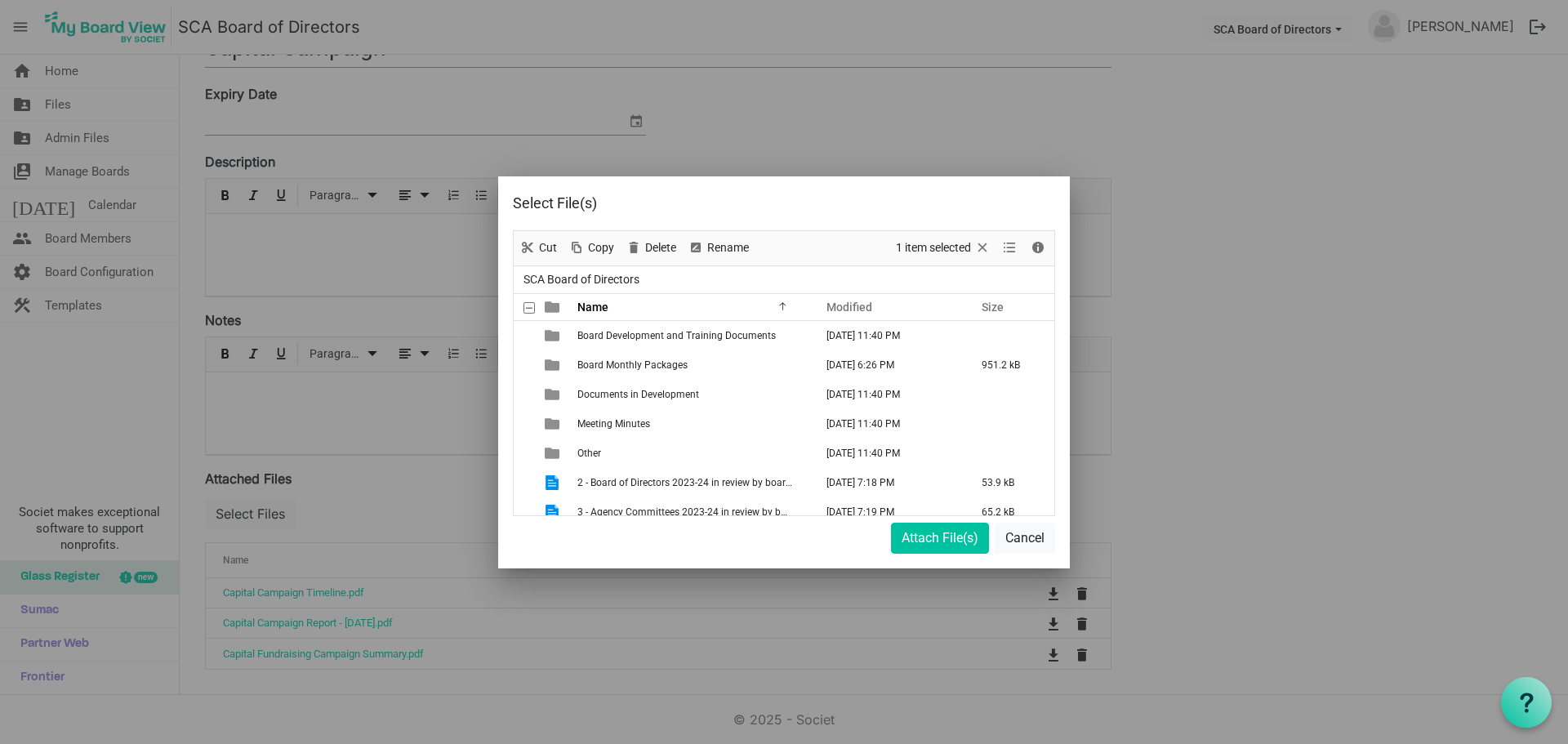
scroll to position [385, 0]
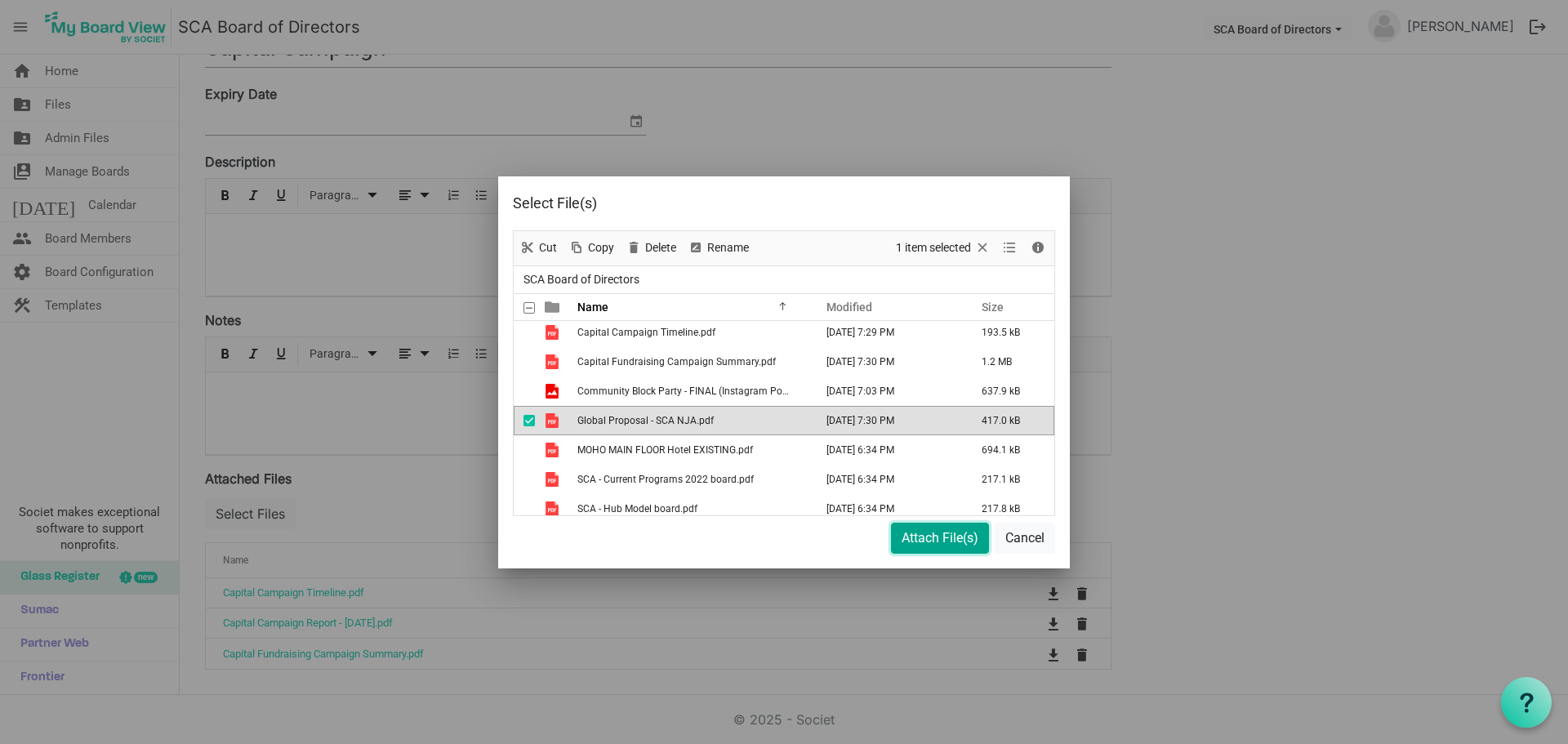
click at [915, 538] on button "Attach File(s)" at bounding box center [940, 537] width 98 height 31
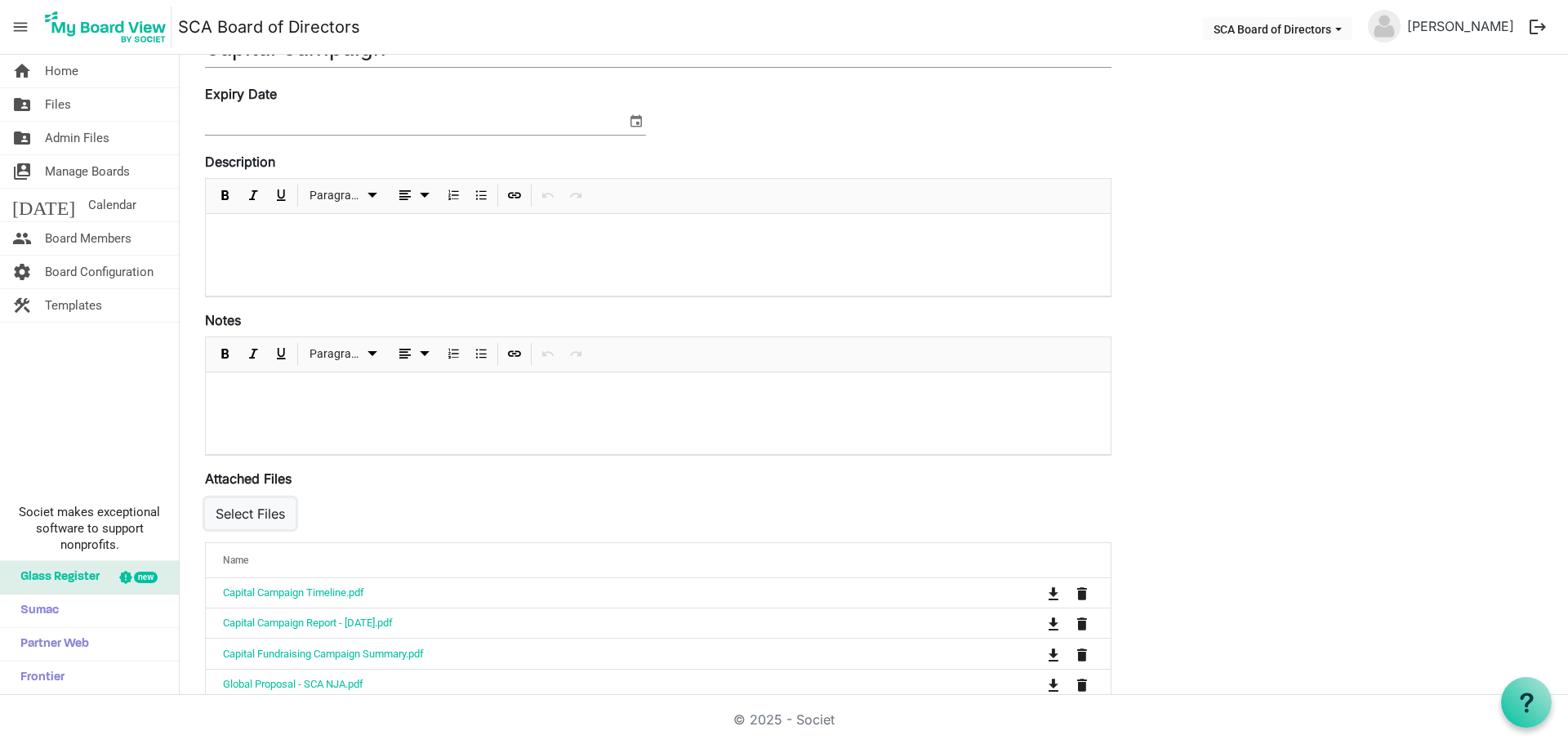
drag, startPoint x: 267, startPoint y: 515, endPoint x: 334, endPoint y: 515, distance: 67.0
click at [267, 515] on button "Select Files" at bounding box center [250, 513] width 91 height 31
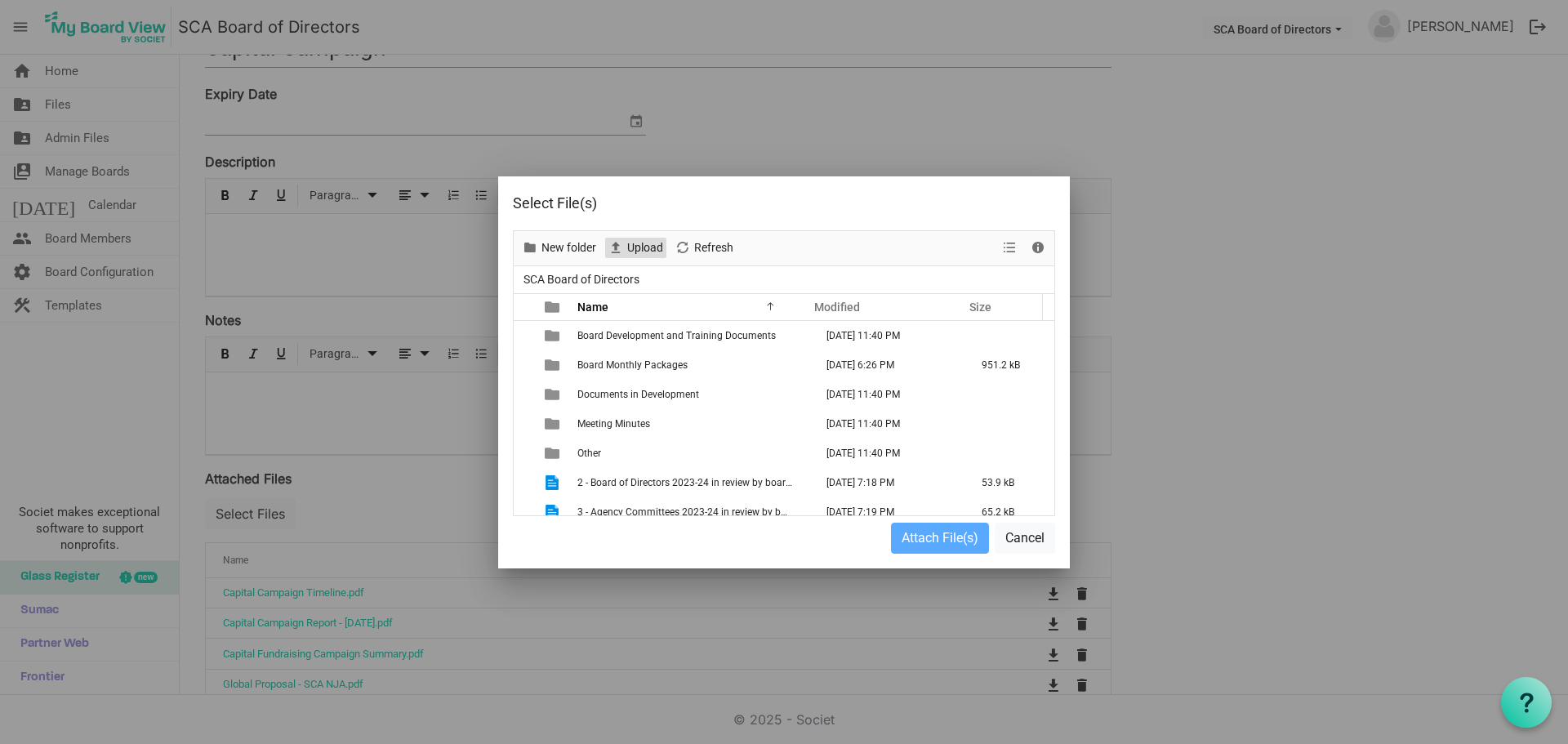
click at [644, 248] on span "Upload" at bounding box center [645, 248] width 40 height 21
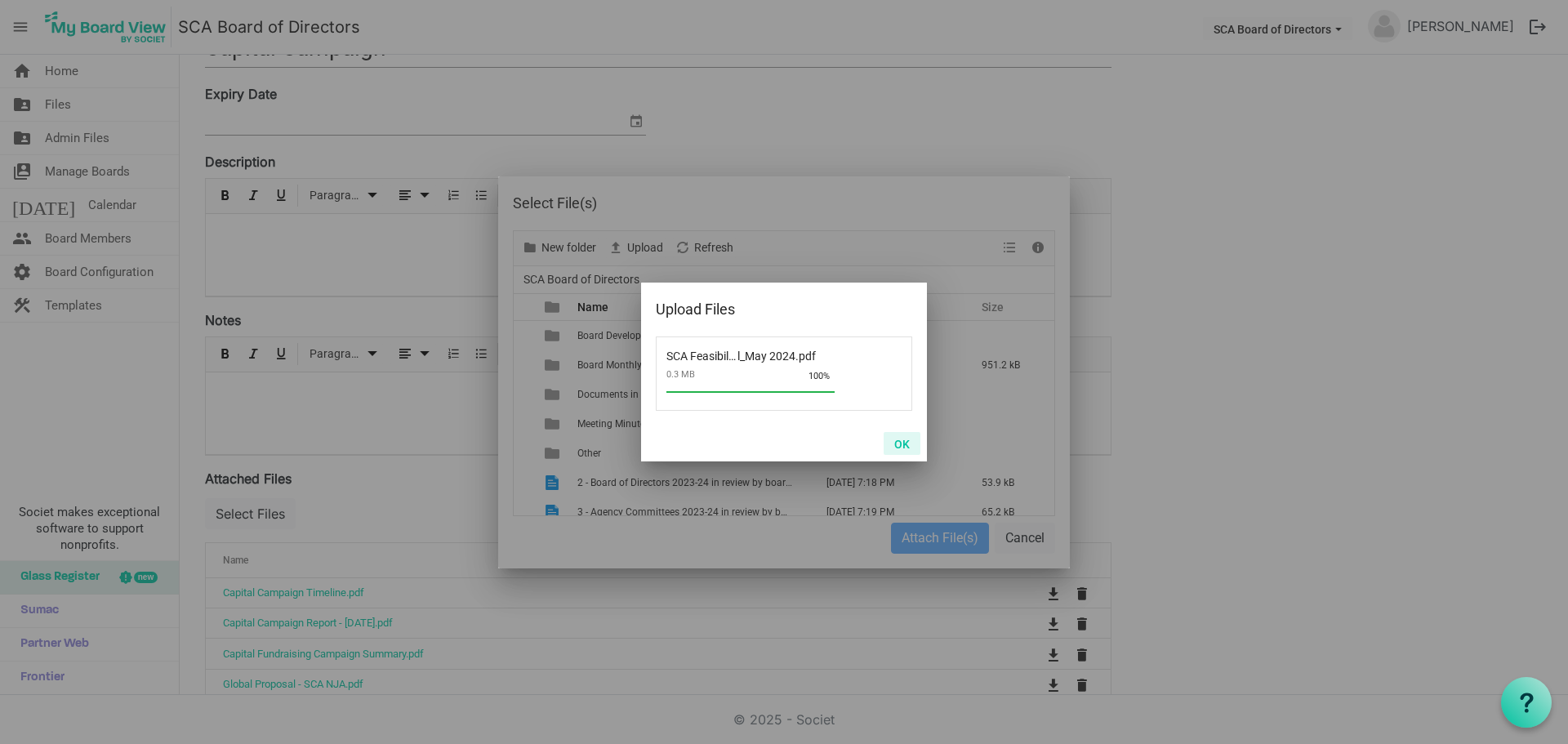
click at [896, 448] on button "OK" at bounding box center [901, 443] width 37 height 23
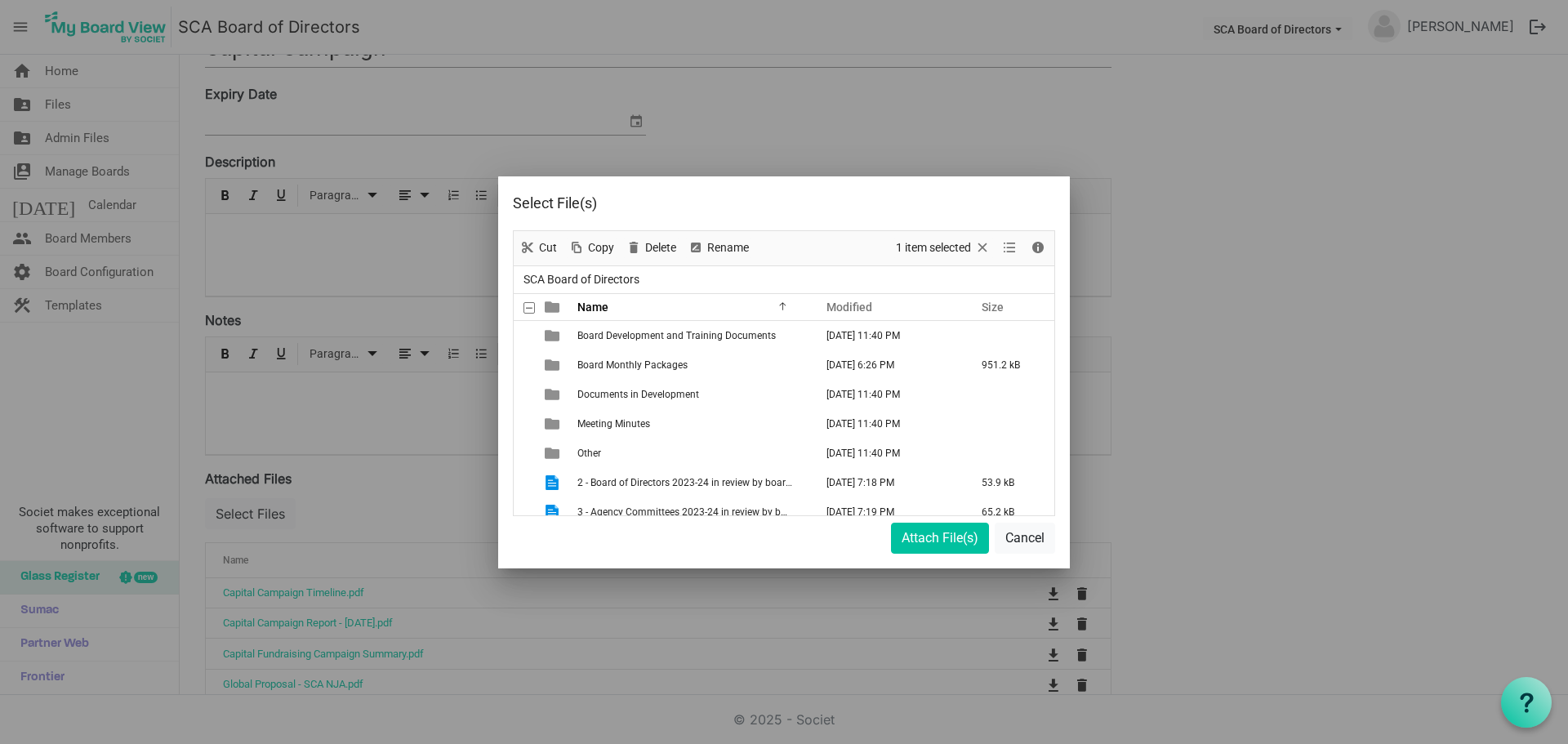
scroll to position [511, 0]
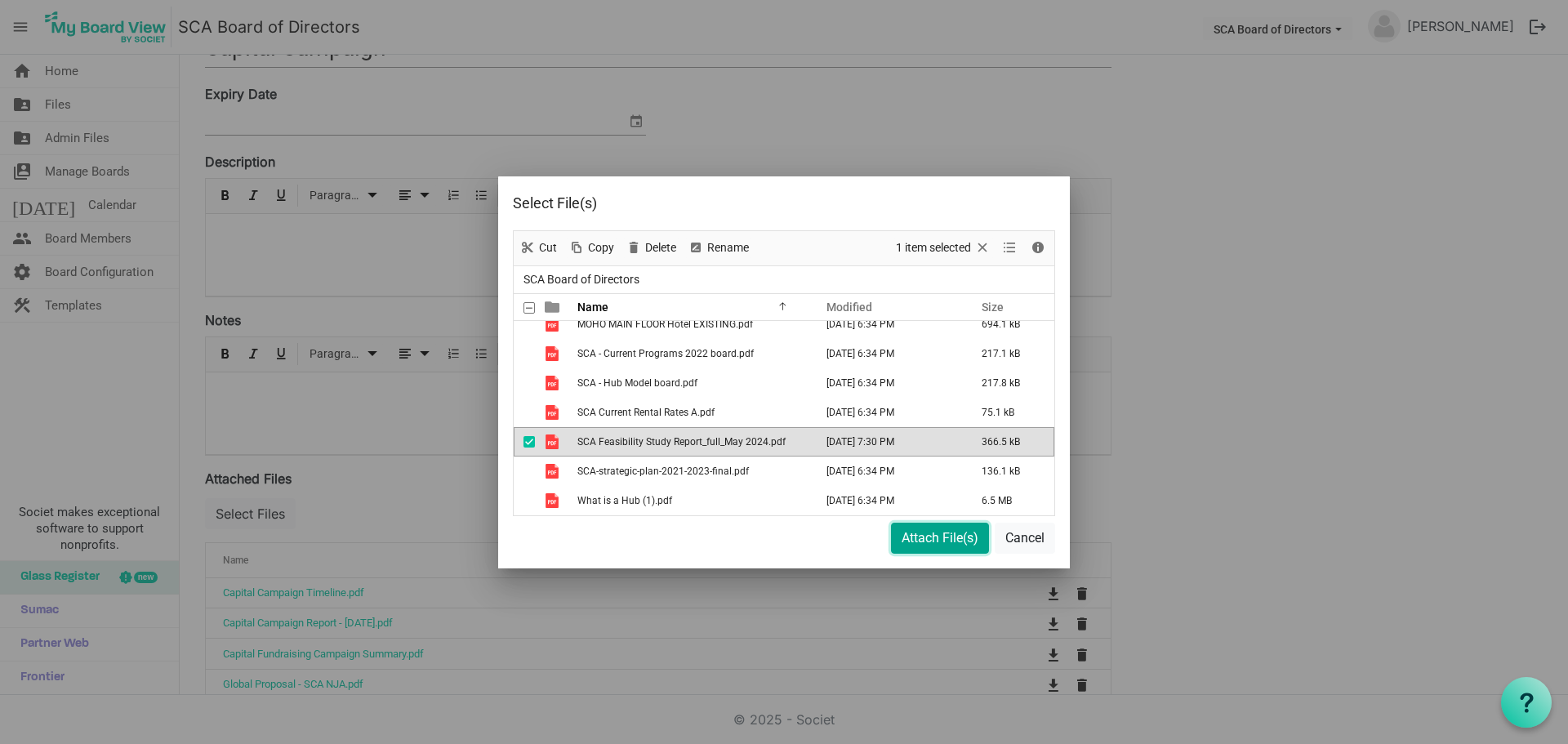
click at [948, 538] on button "Attach File(s)" at bounding box center [940, 537] width 98 height 31
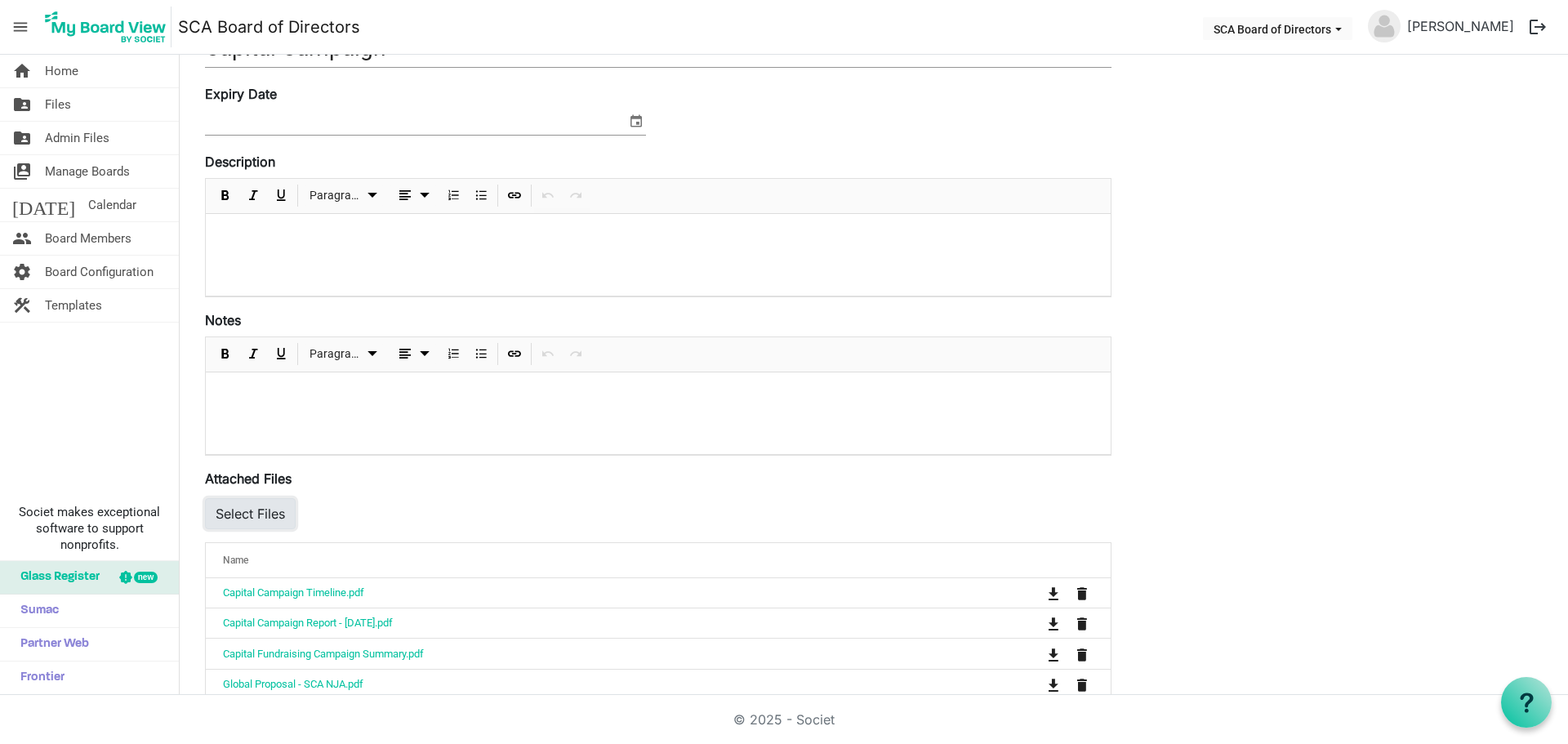
click at [239, 516] on button "Select Files" at bounding box center [250, 513] width 91 height 31
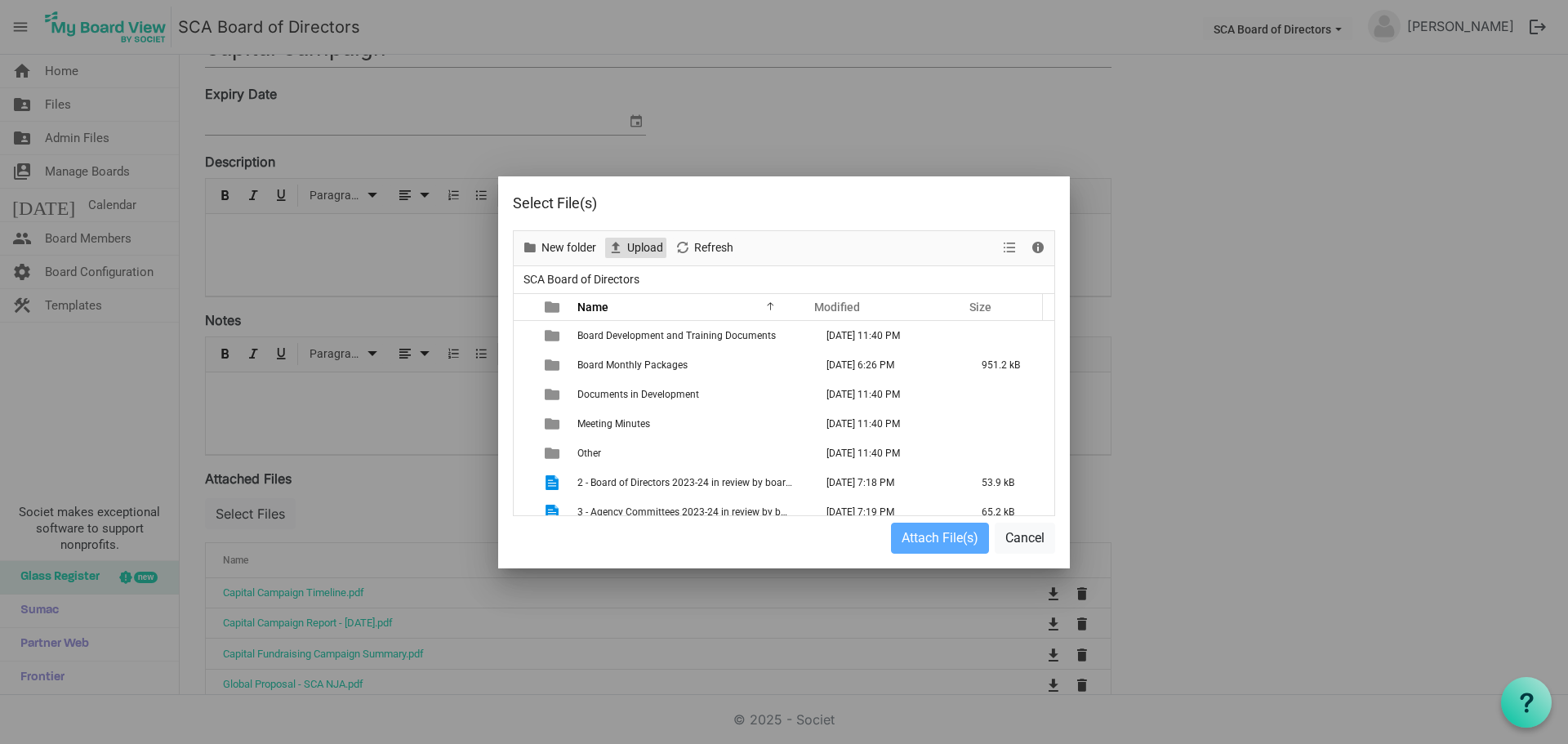
click at [621, 239] on span "Upload" at bounding box center [616, 248] width 20 height 21
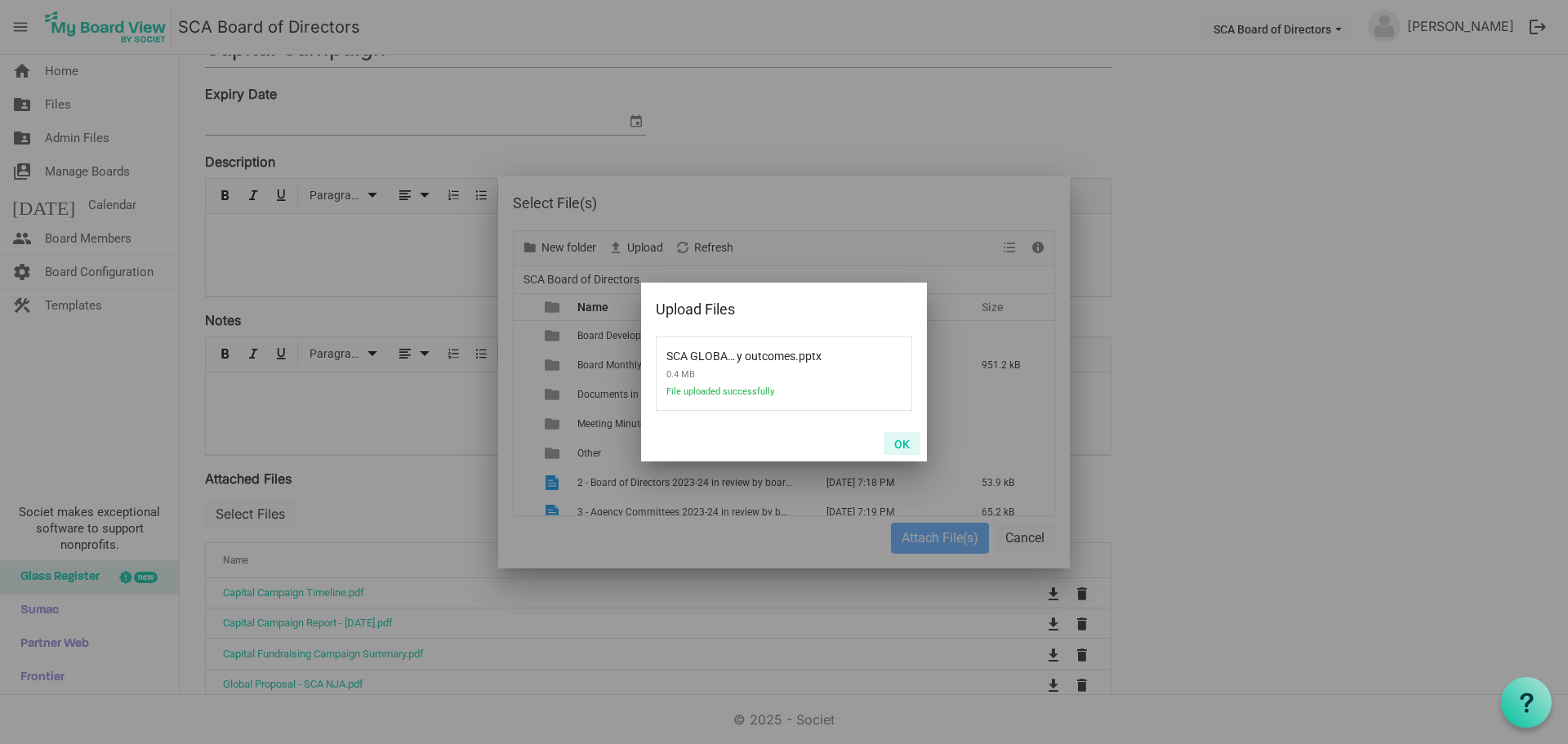
click at [901, 439] on button "OK" at bounding box center [901, 443] width 37 height 23
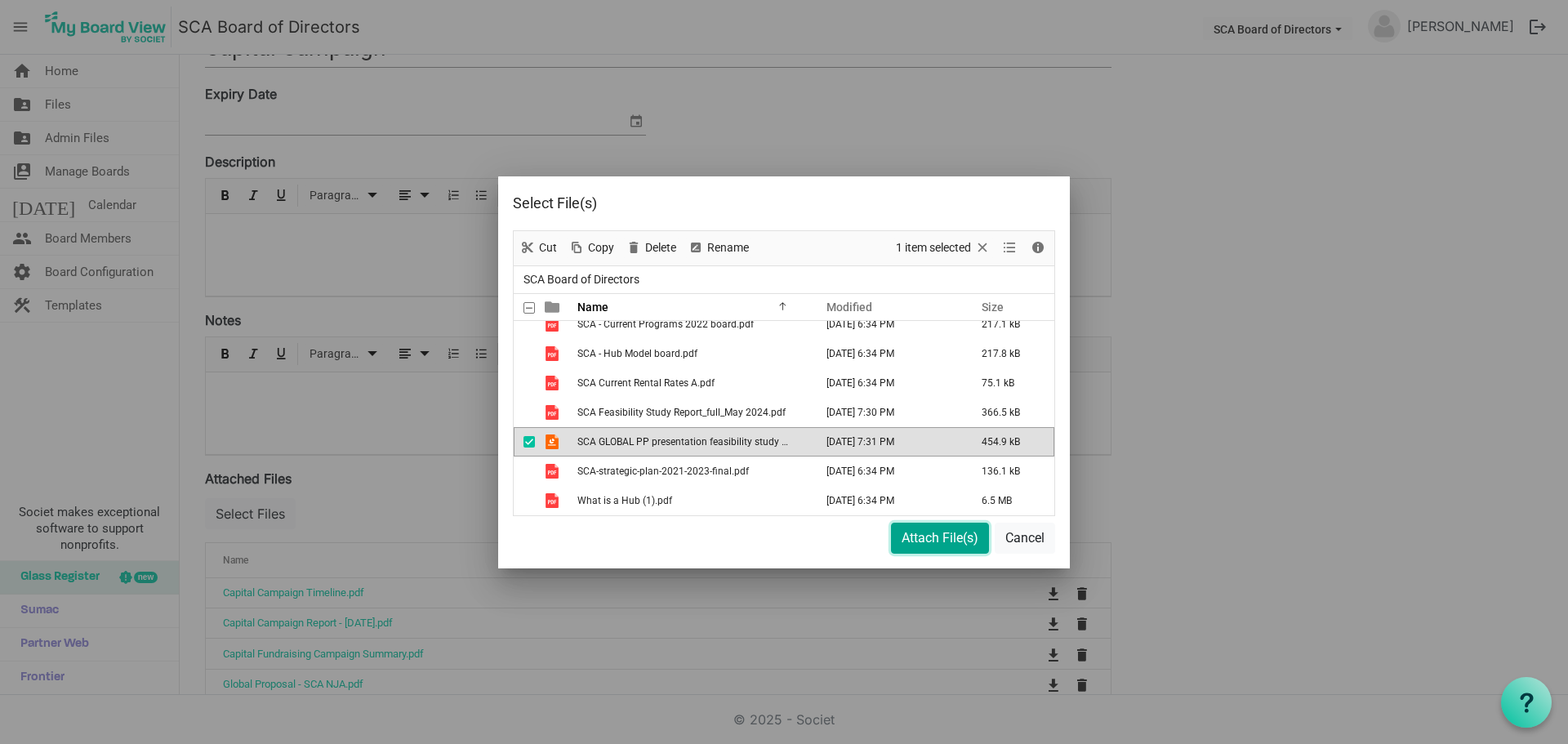
click at [922, 533] on button "Attach File(s)" at bounding box center [940, 537] width 98 height 31
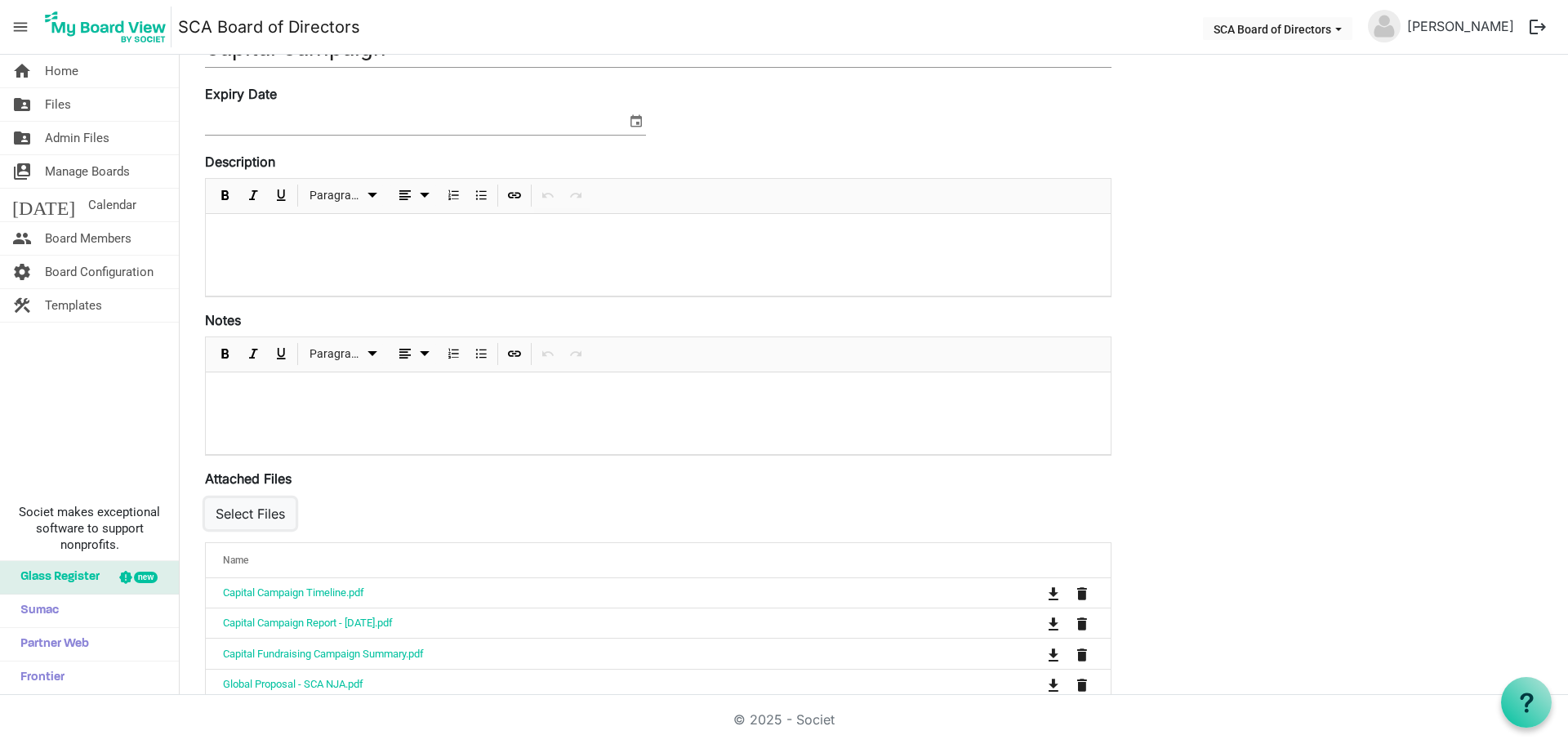
click at [291, 508] on button "Select Files" at bounding box center [250, 513] width 91 height 31
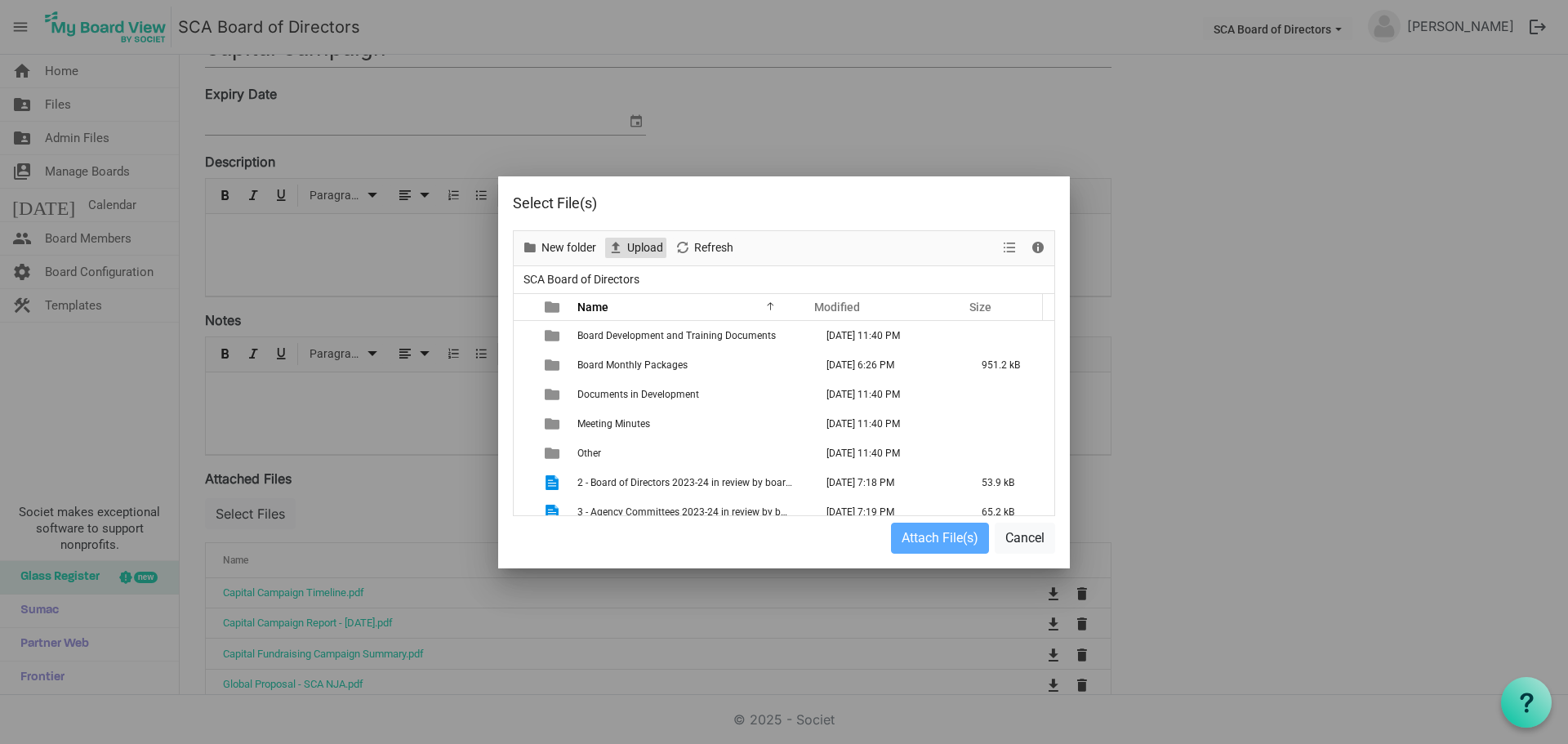
click at [652, 243] on span "Upload" at bounding box center [645, 248] width 40 height 21
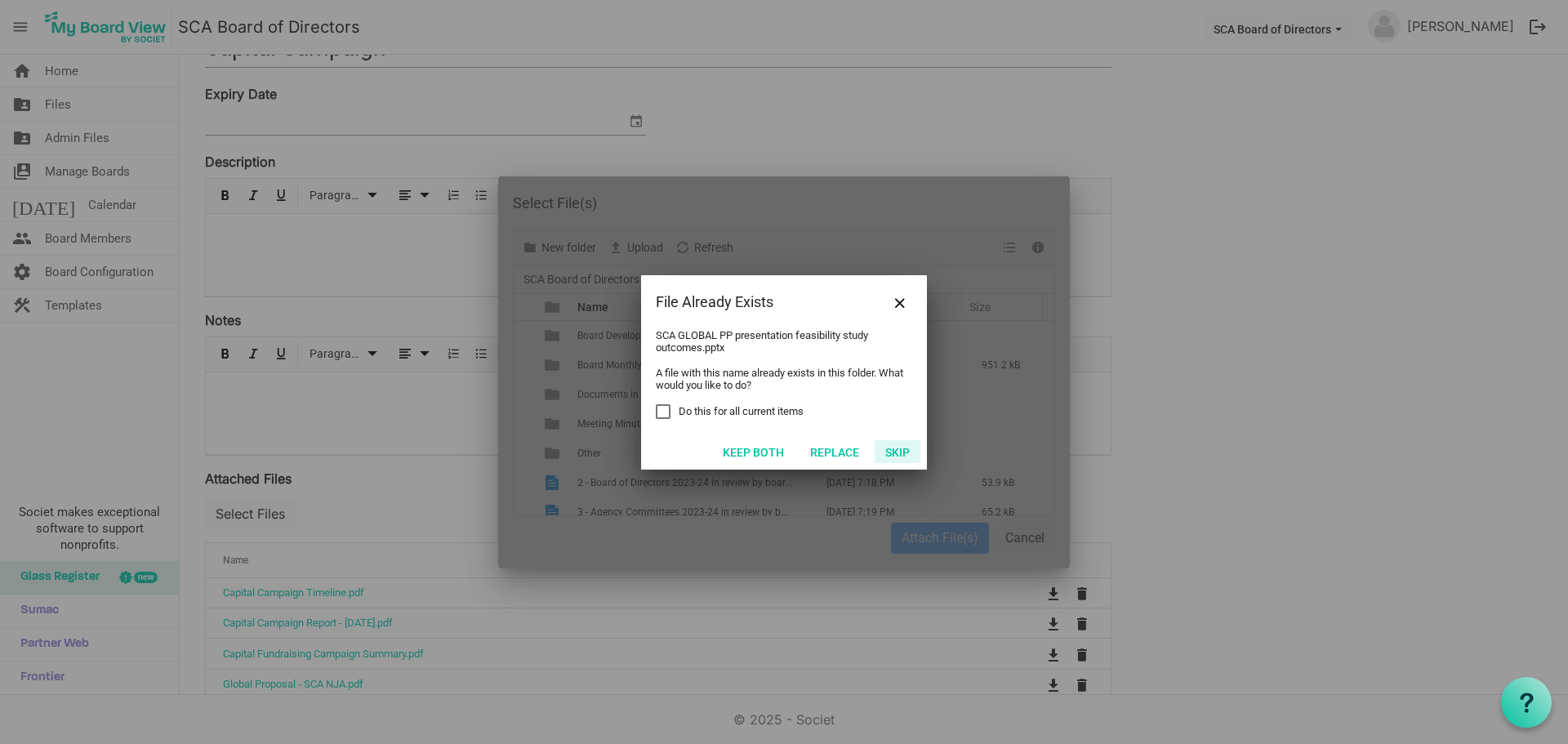
click at [894, 451] on button "Skip" at bounding box center [897, 451] width 45 height 23
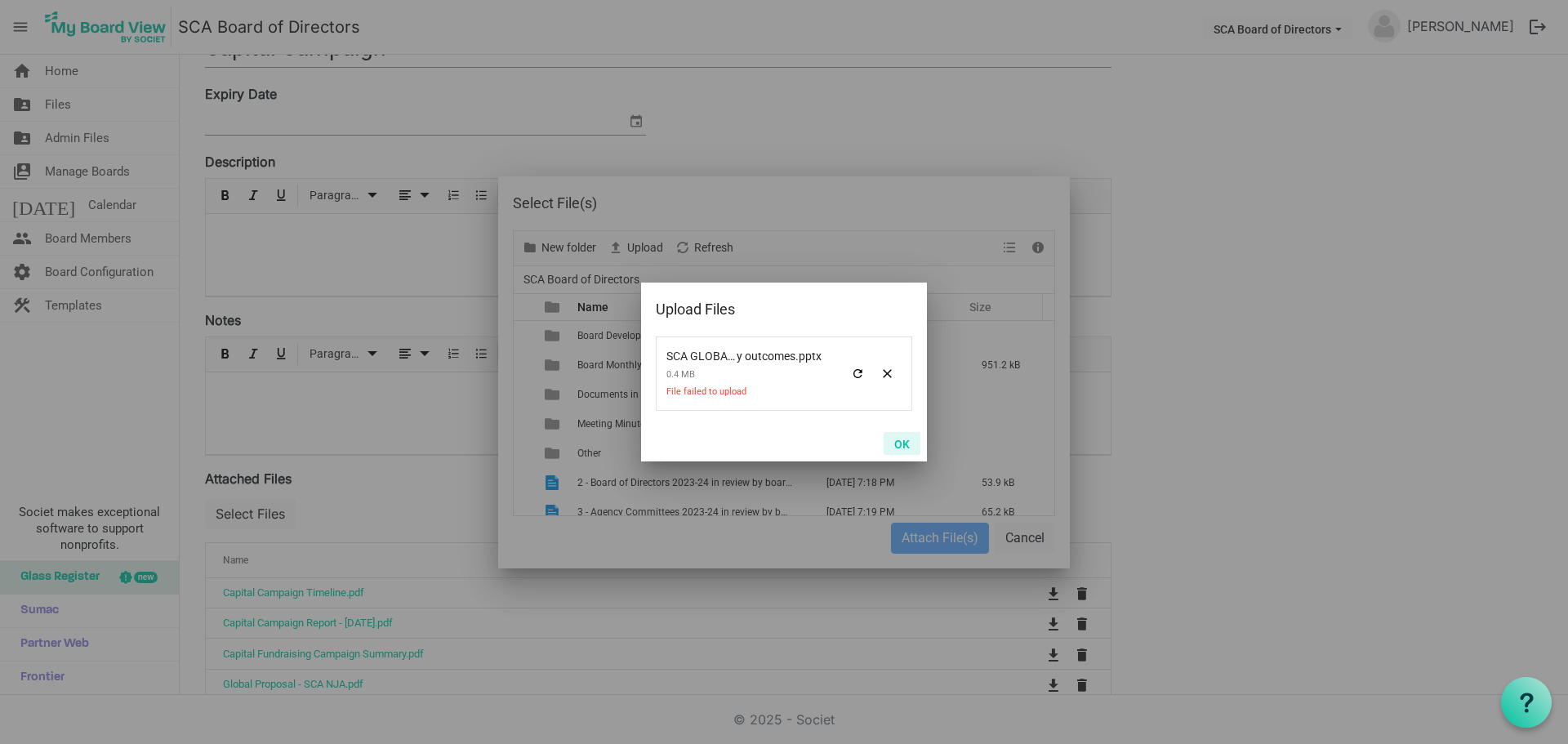
click at [902, 439] on button "OK" at bounding box center [901, 443] width 37 height 23
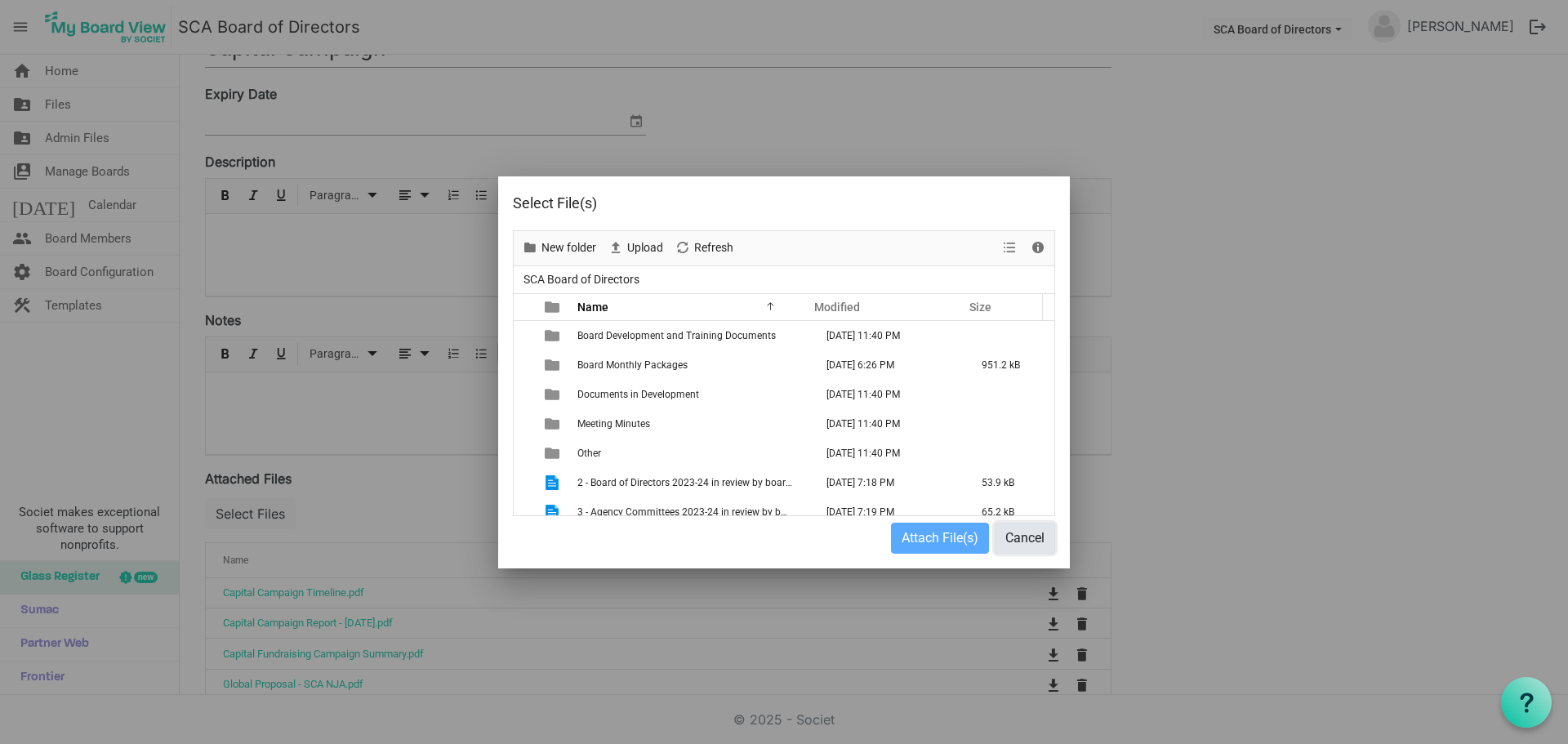
click at [1026, 538] on button "Cancel" at bounding box center [1025, 537] width 60 height 31
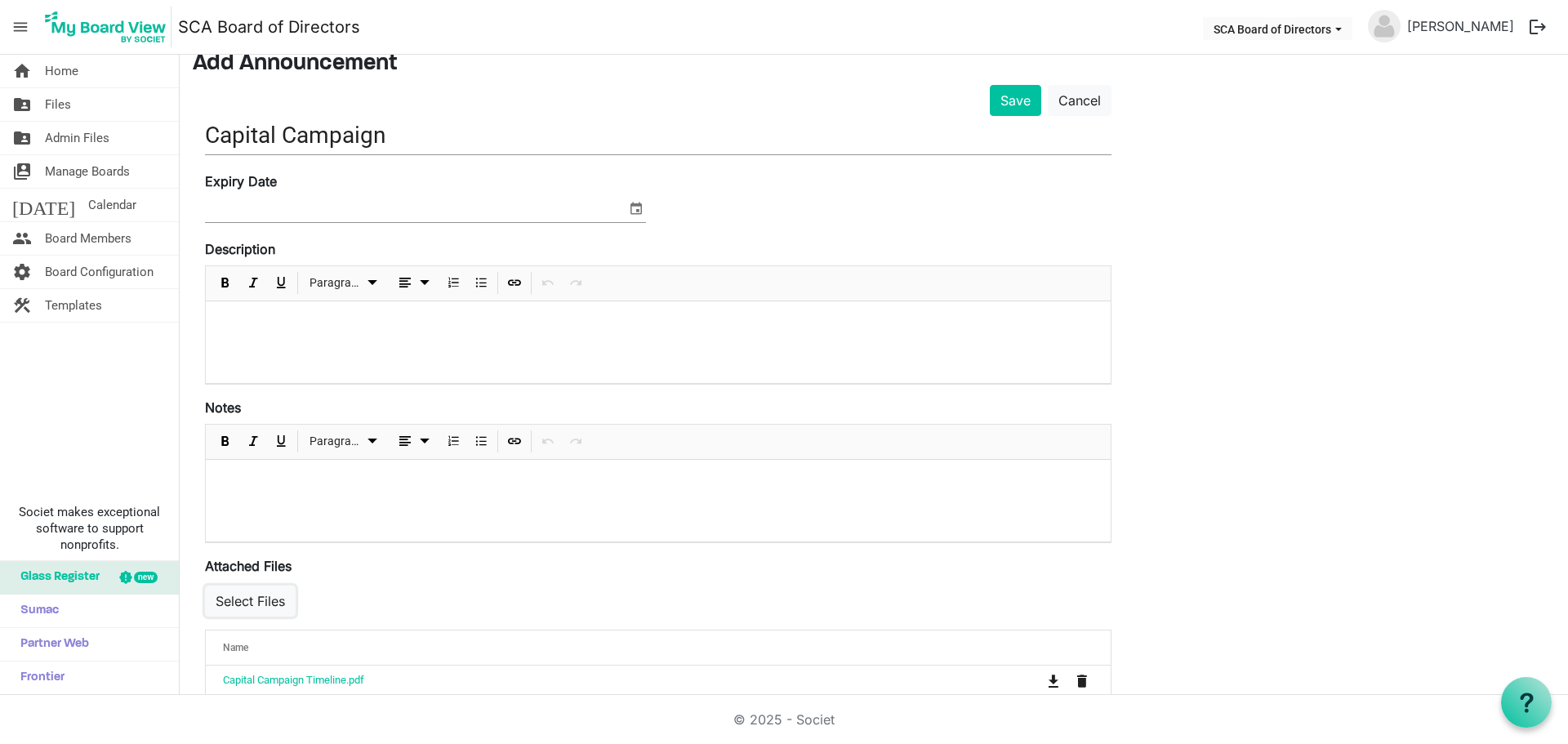
scroll to position [0, 0]
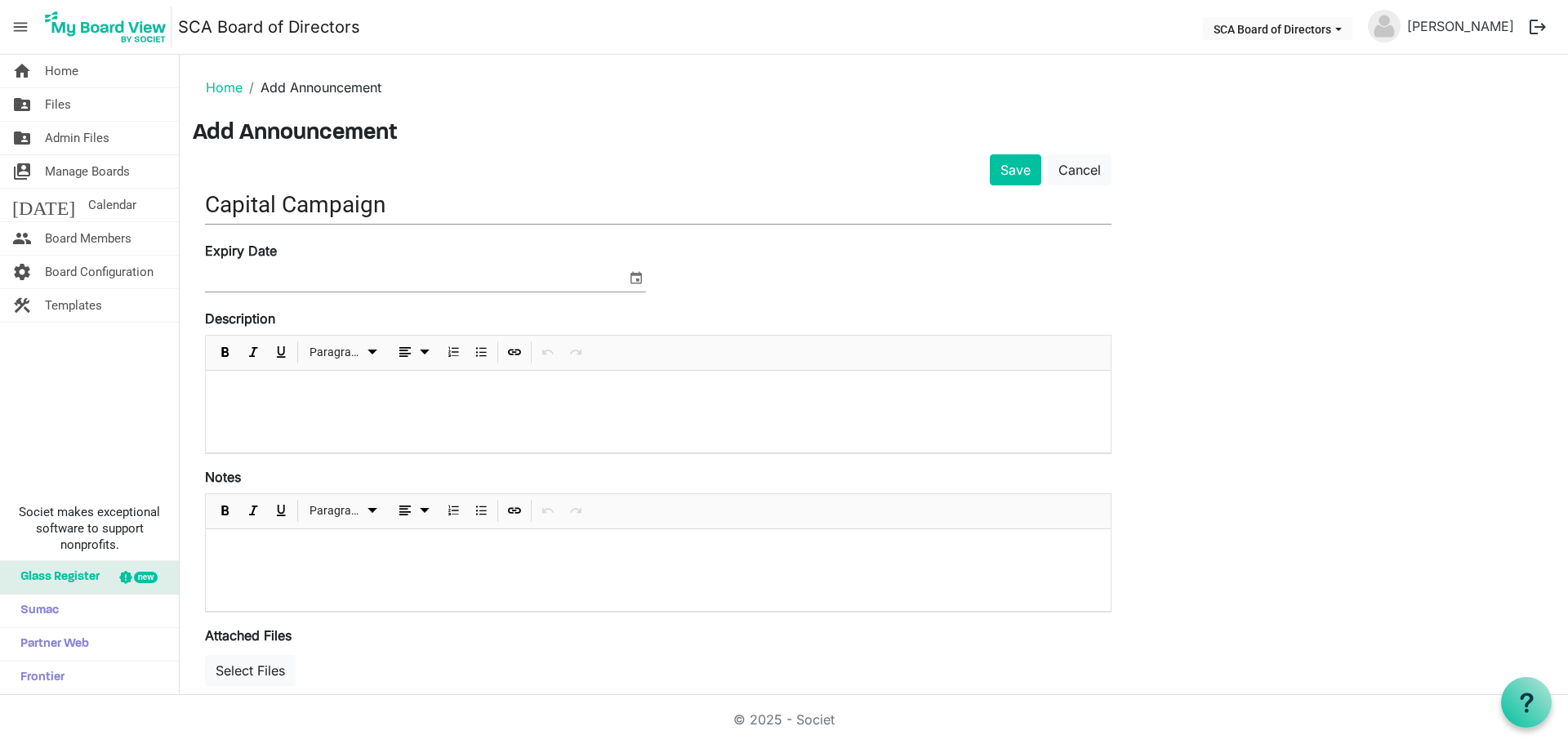
click at [291, 388] on p at bounding box center [657, 391] width 878 height 17
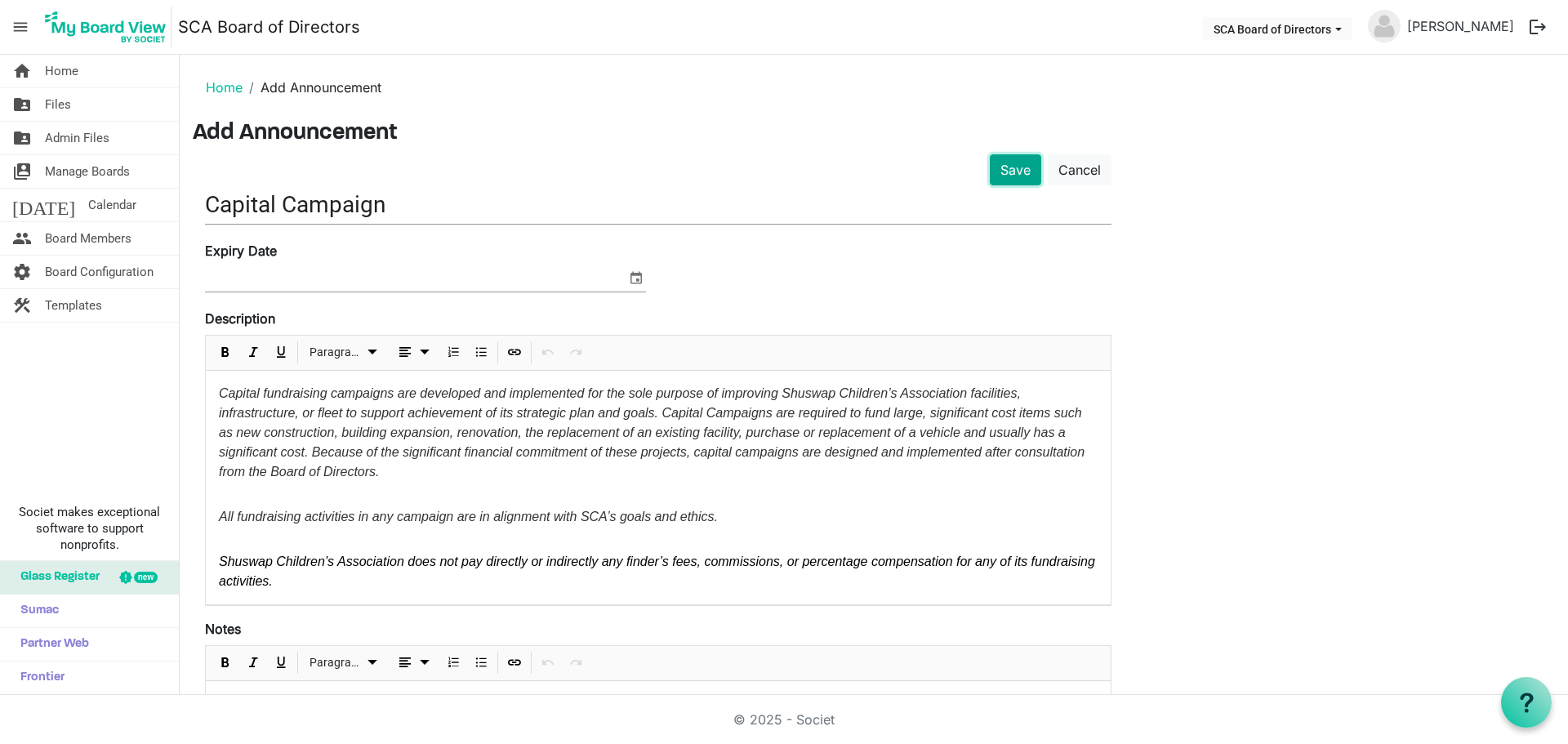
click at [1017, 172] on button "Save" at bounding box center [1016, 169] width 51 height 31
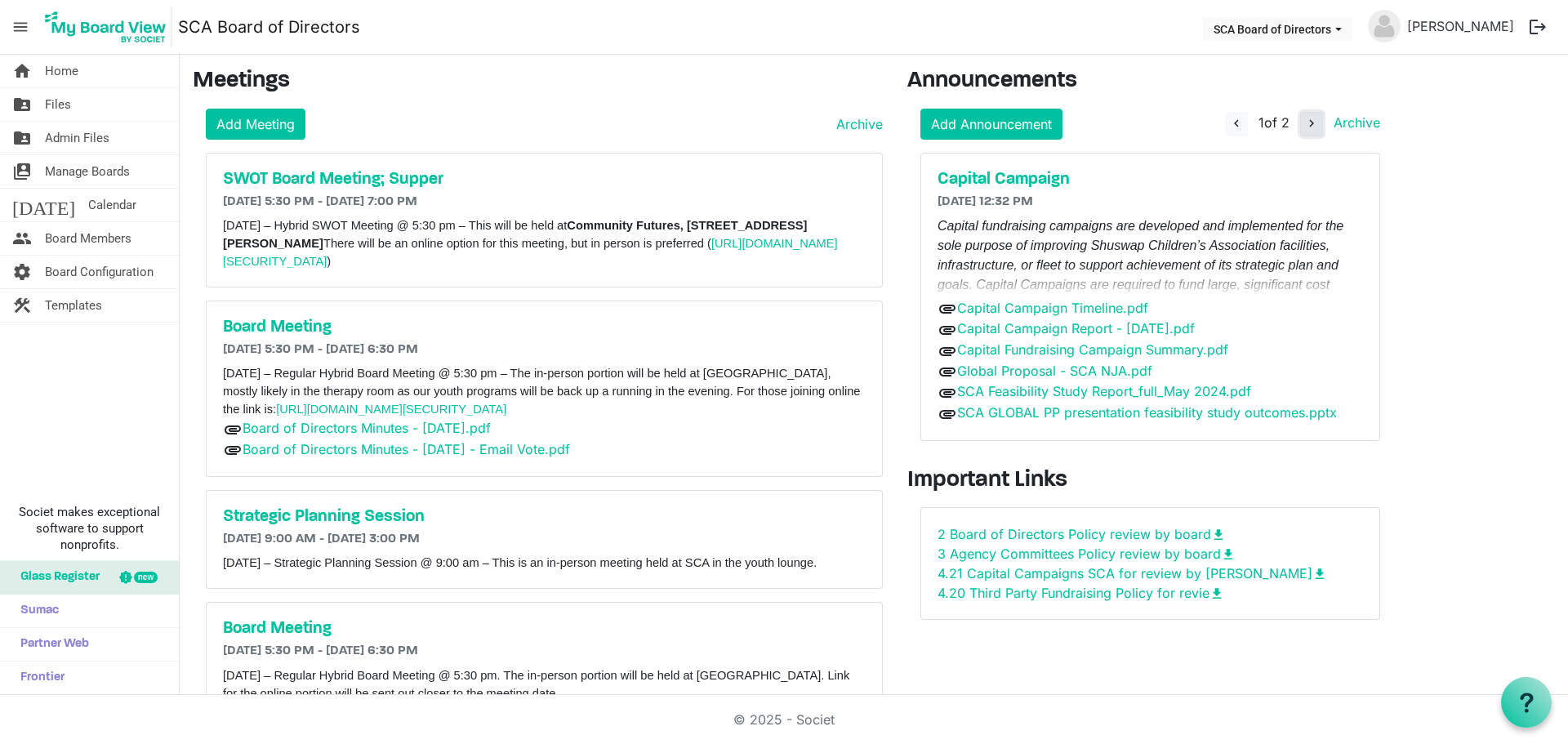
click at [1306, 129] on span "navigate_next" at bounding box center [1311, 123] width 15 height 15
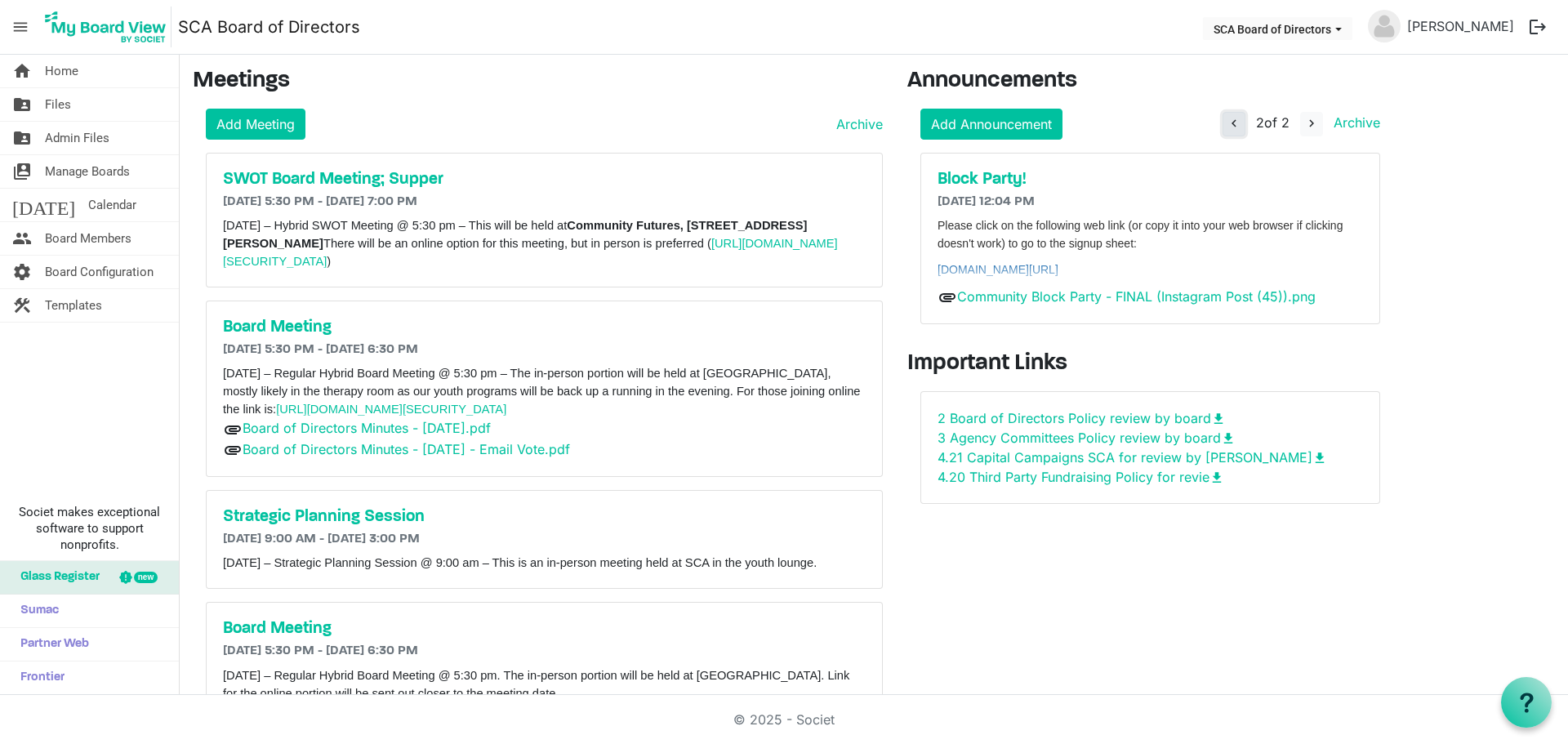
click at [1230, 124] on span "navigate_before" at bounding box center [1233, 123] width 15 height 15
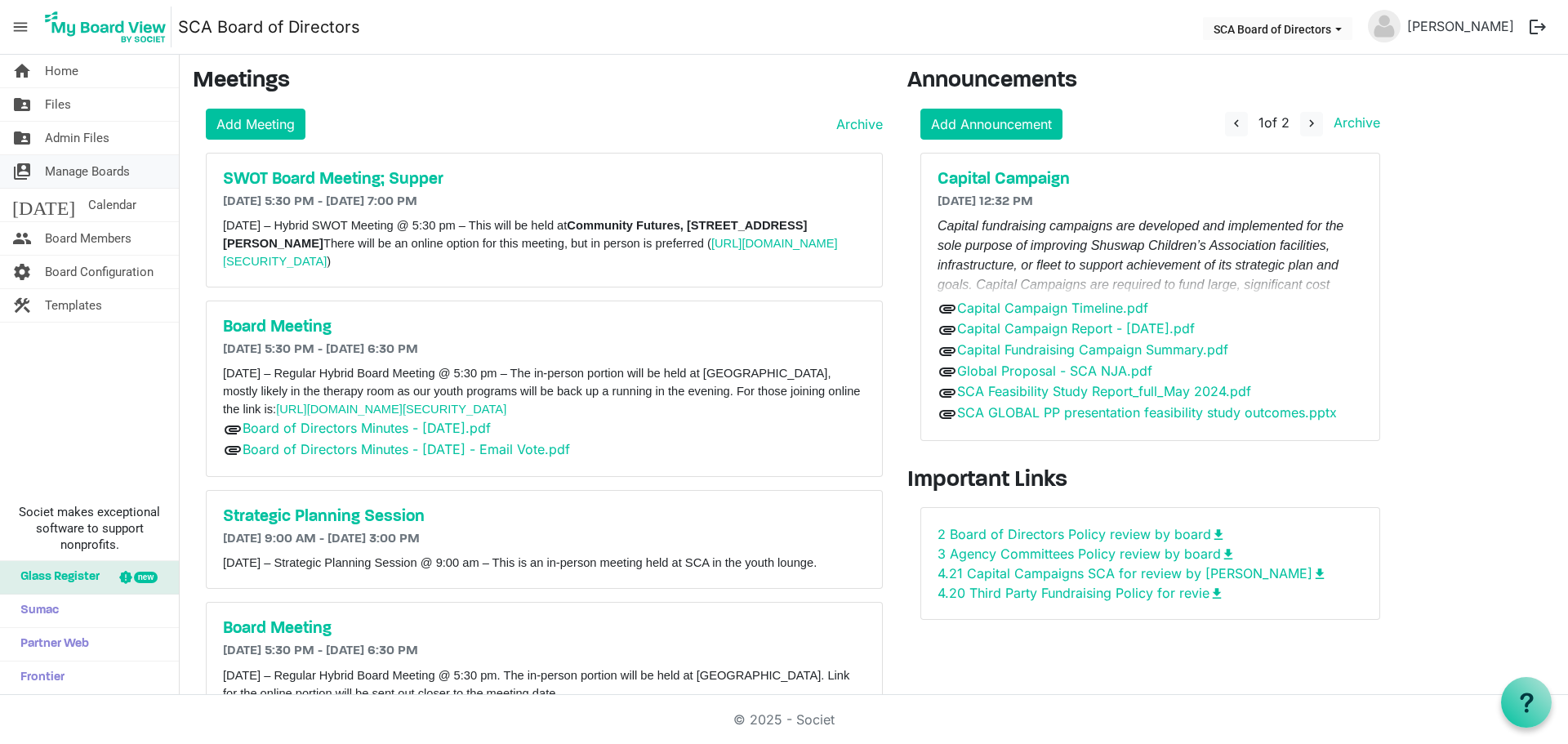
click at [76, 160] on span "Manage Boards" at bounding box center [87, 171] width 85 height 33
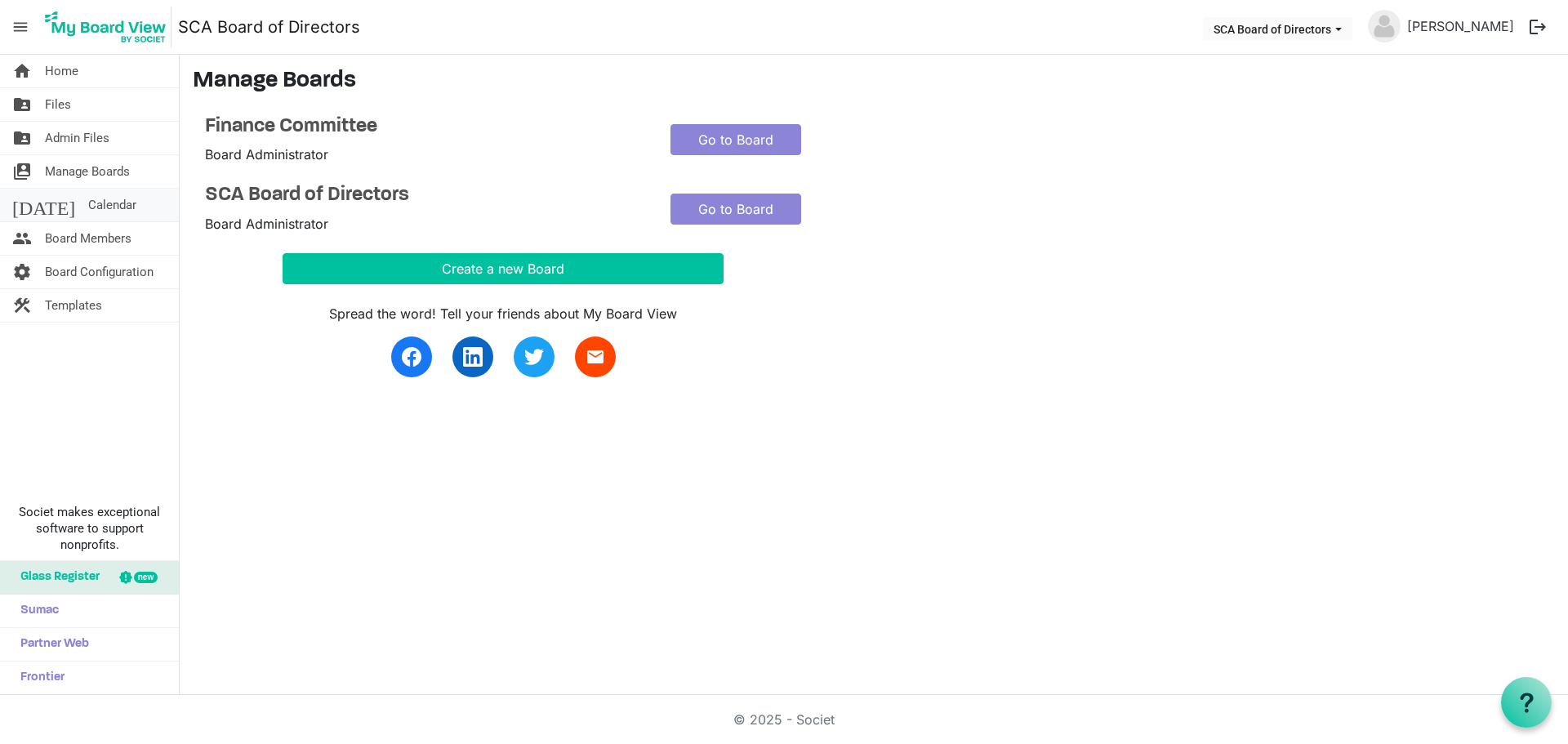
click at [88, 202] on span "Calendar" at bounding box center [112, 205] width 48 height 33
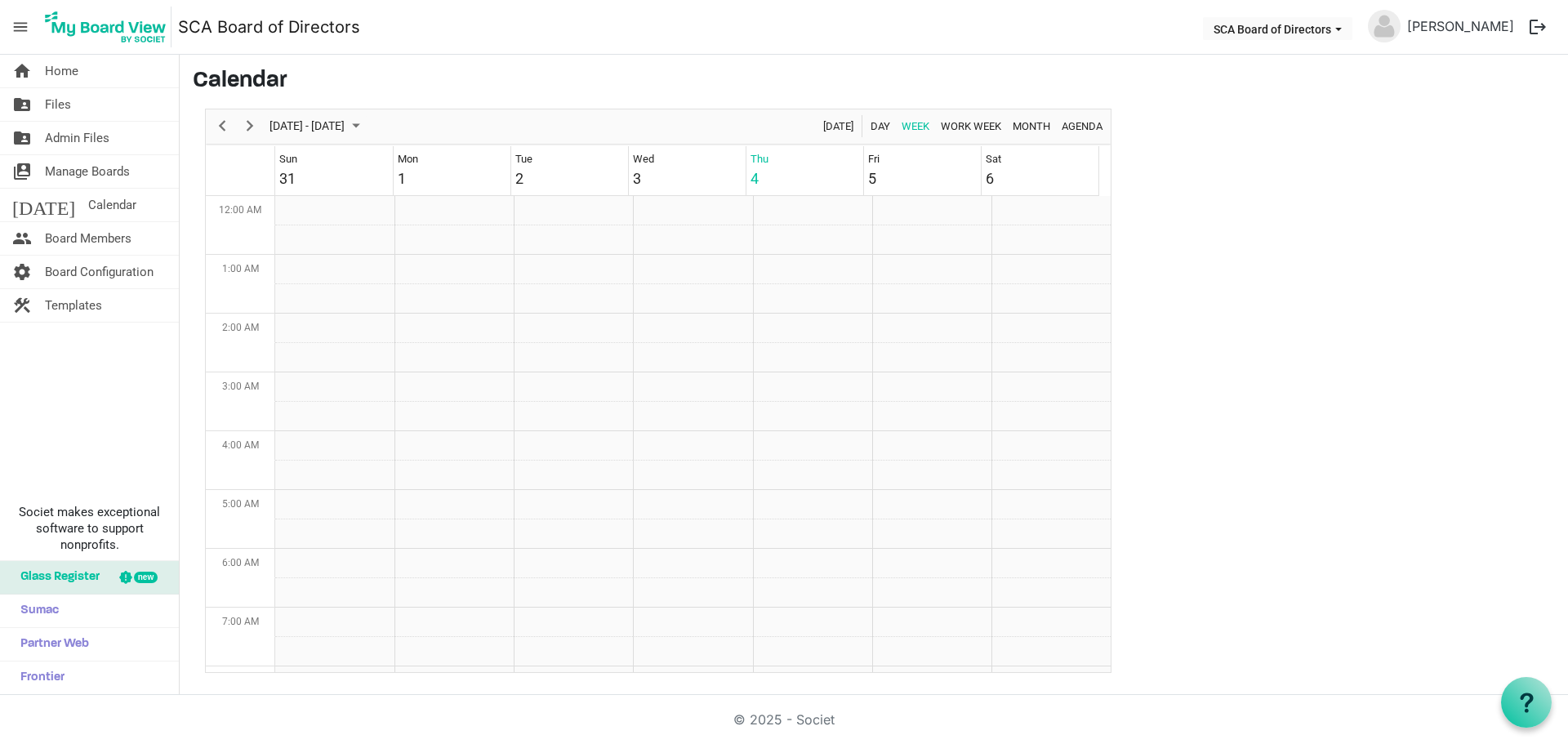
scroll to position [530, 0]
click at [1047, 129] on span "Month" at bounding box center [1031, 125] width 41 height 21
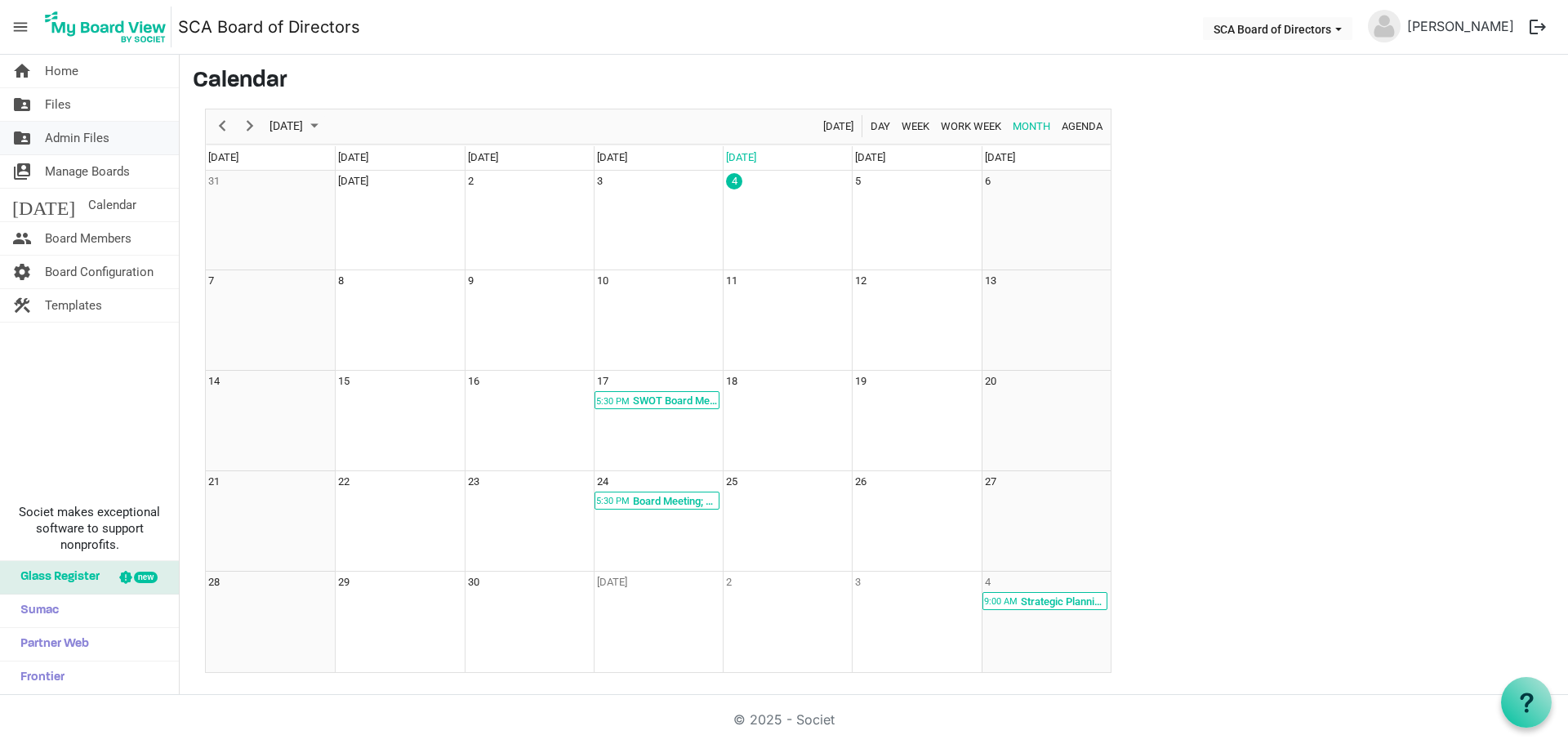
click at [68, 143] on span "Admin Files" at bounding box center [76, 137] width 64 height 33
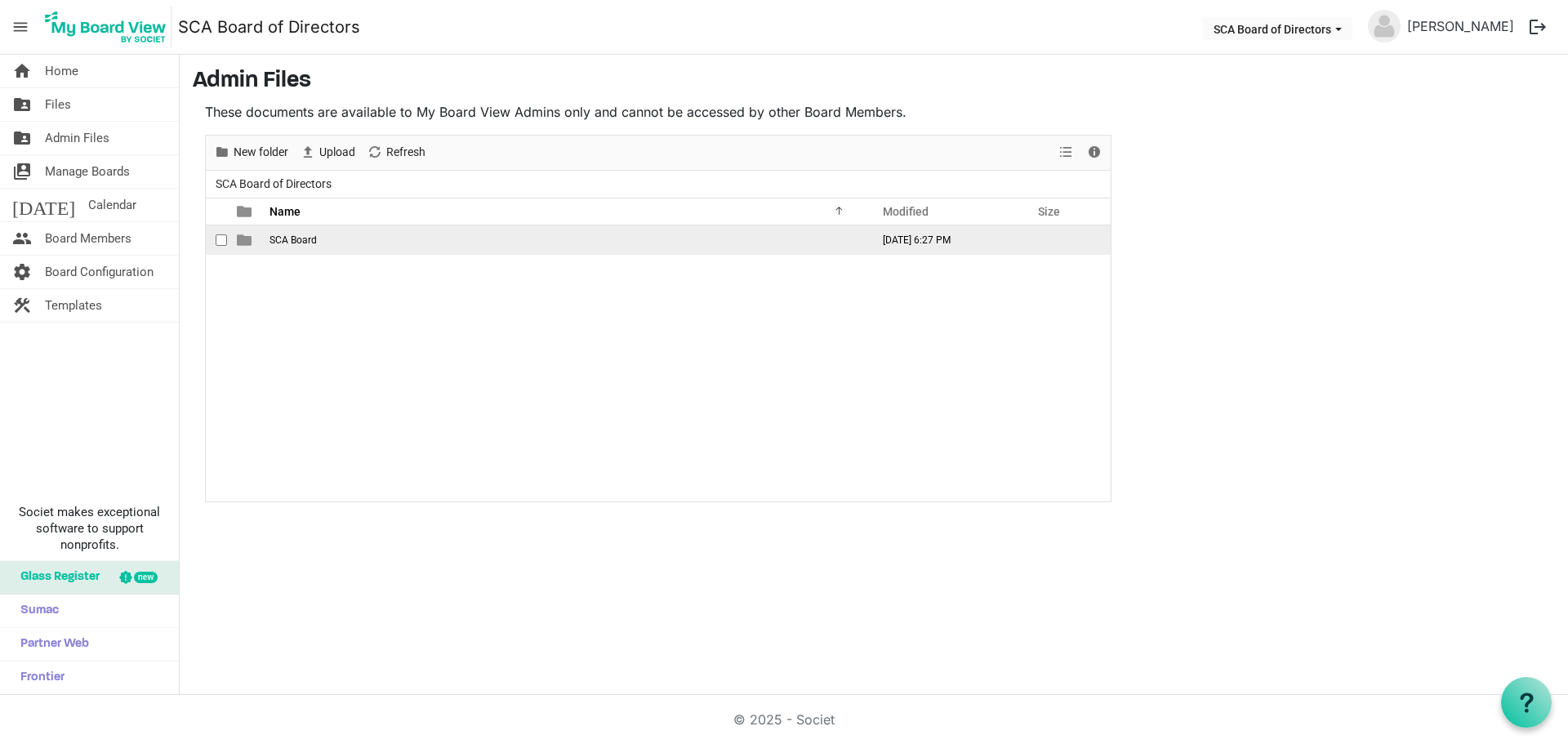
click at [323, 242] on td "SCA Board" at bounding box center [565, 240] width 601 height 30
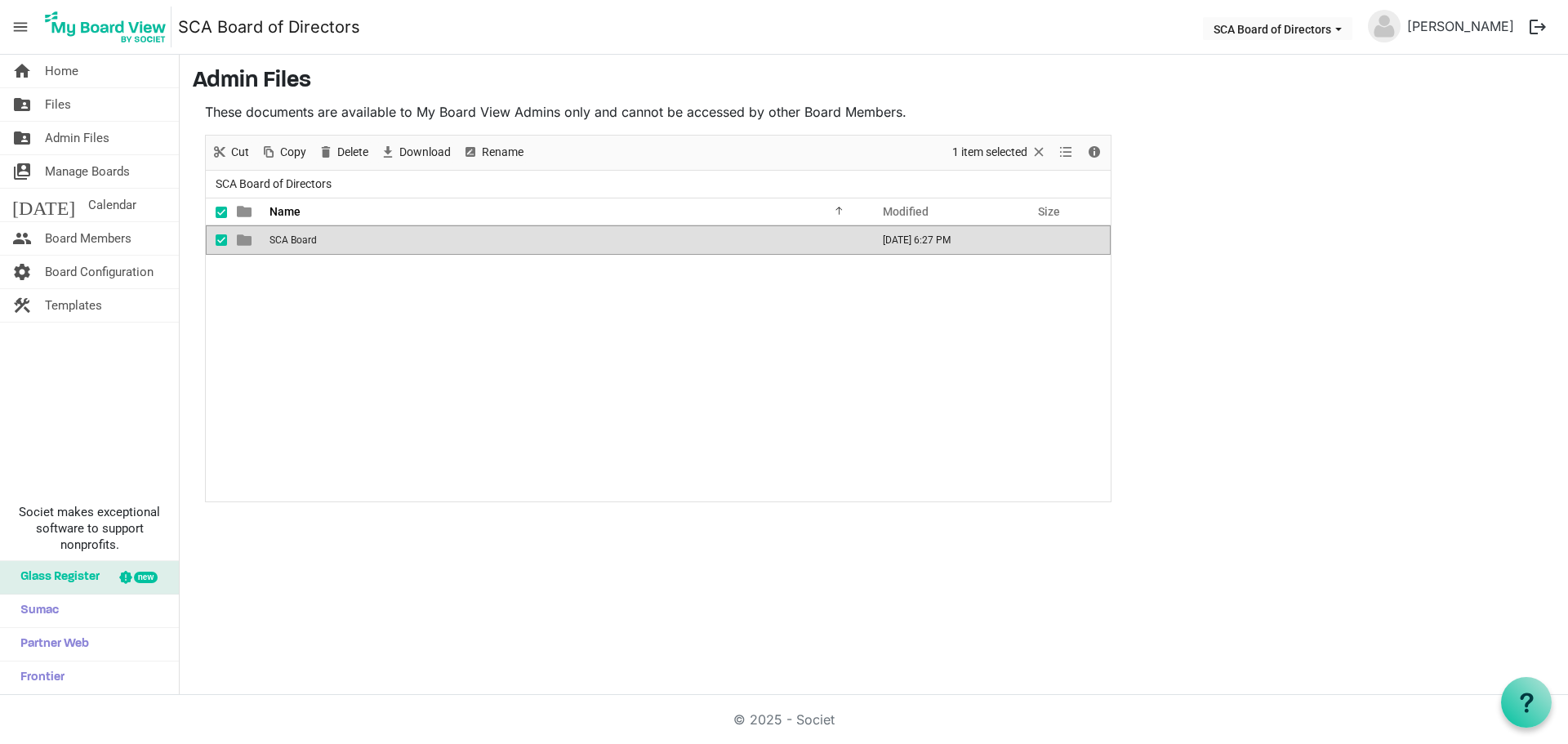
click at [323, 242] on td "SCA Board" at bounding box center [565, 240] width 601 height 30
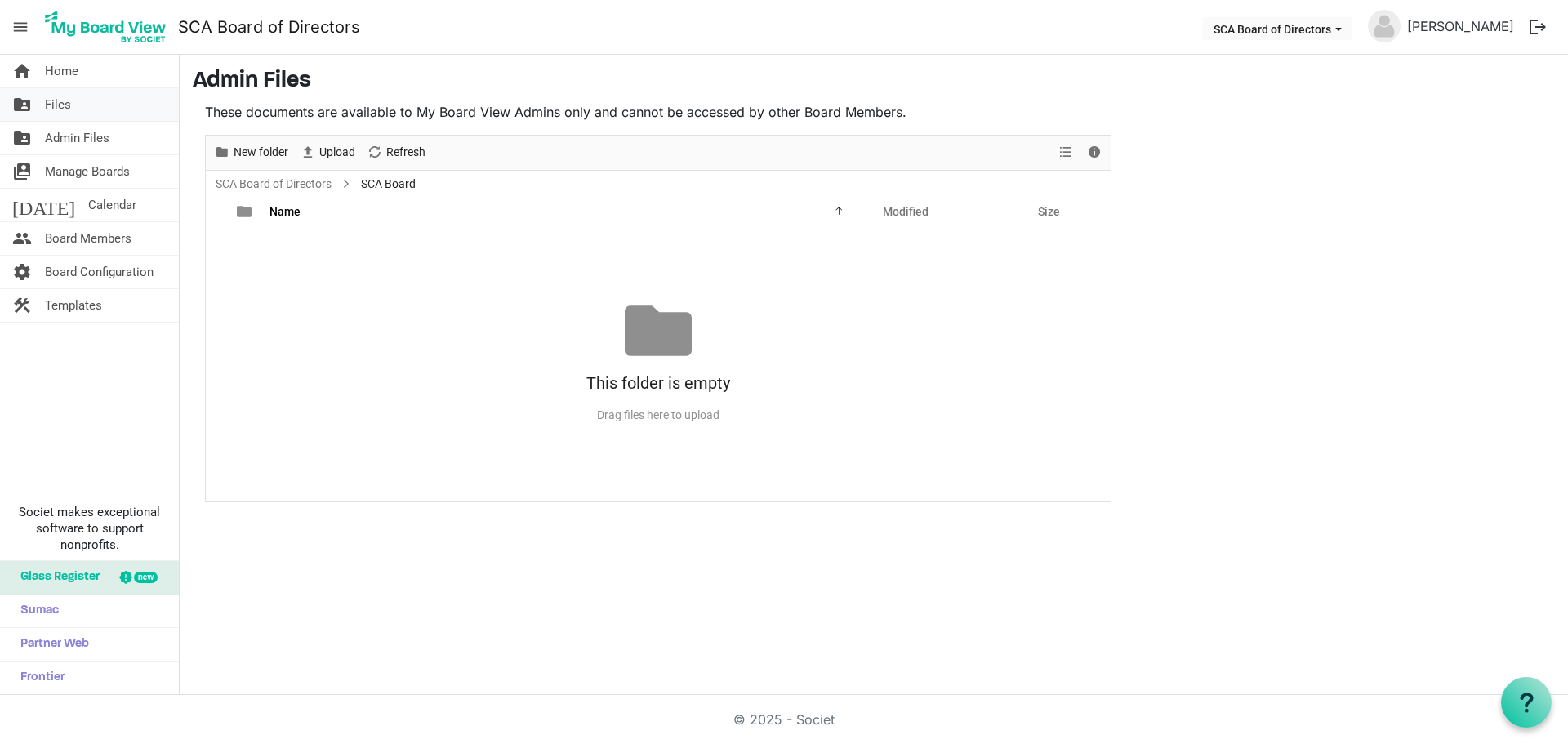
click at [65, 102] on span "Files" at bounding box center [57, 104] width 26 height 33
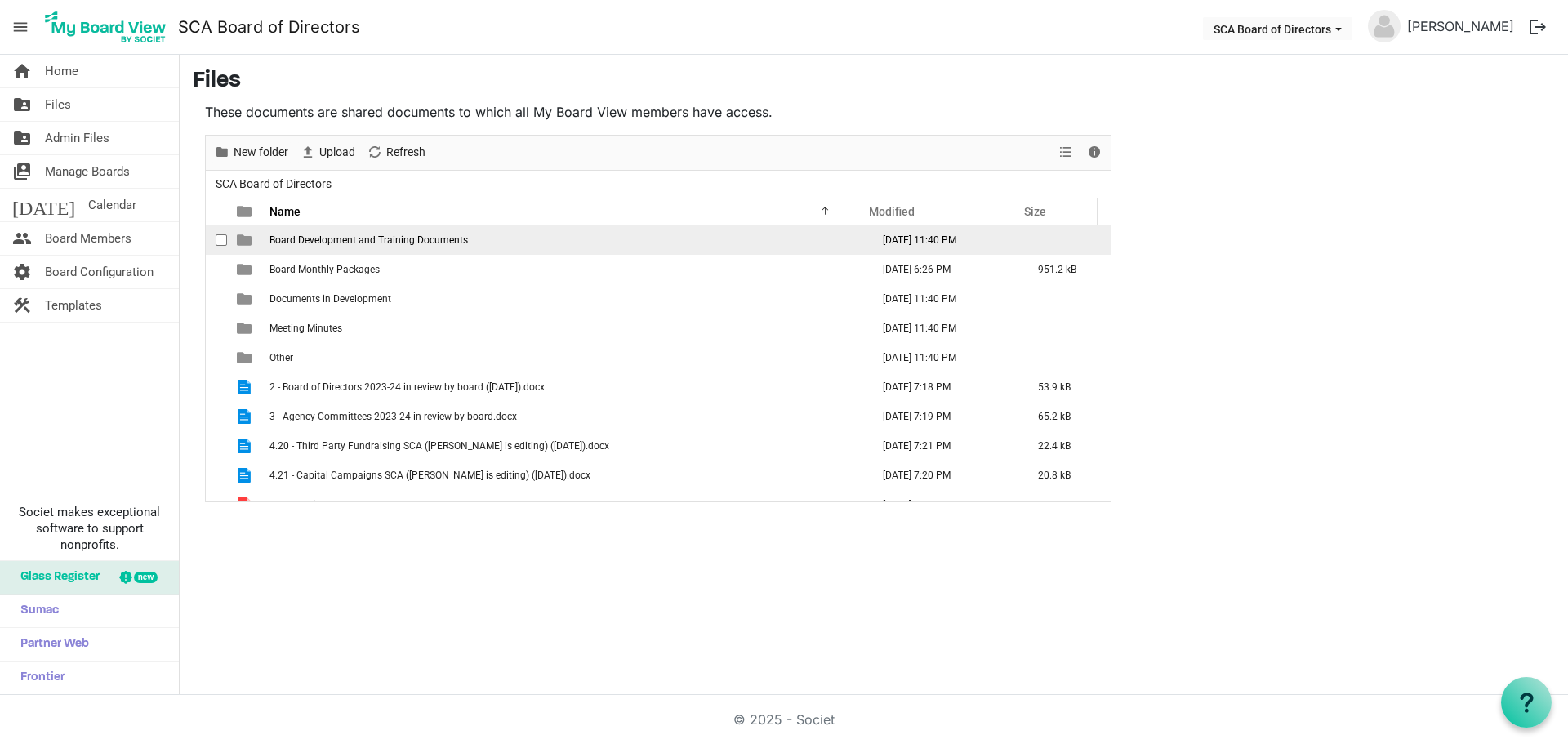
click at [440, 246] on td "Board Development and Training Documents" at bounding box center [565, 240] width 601 height 30
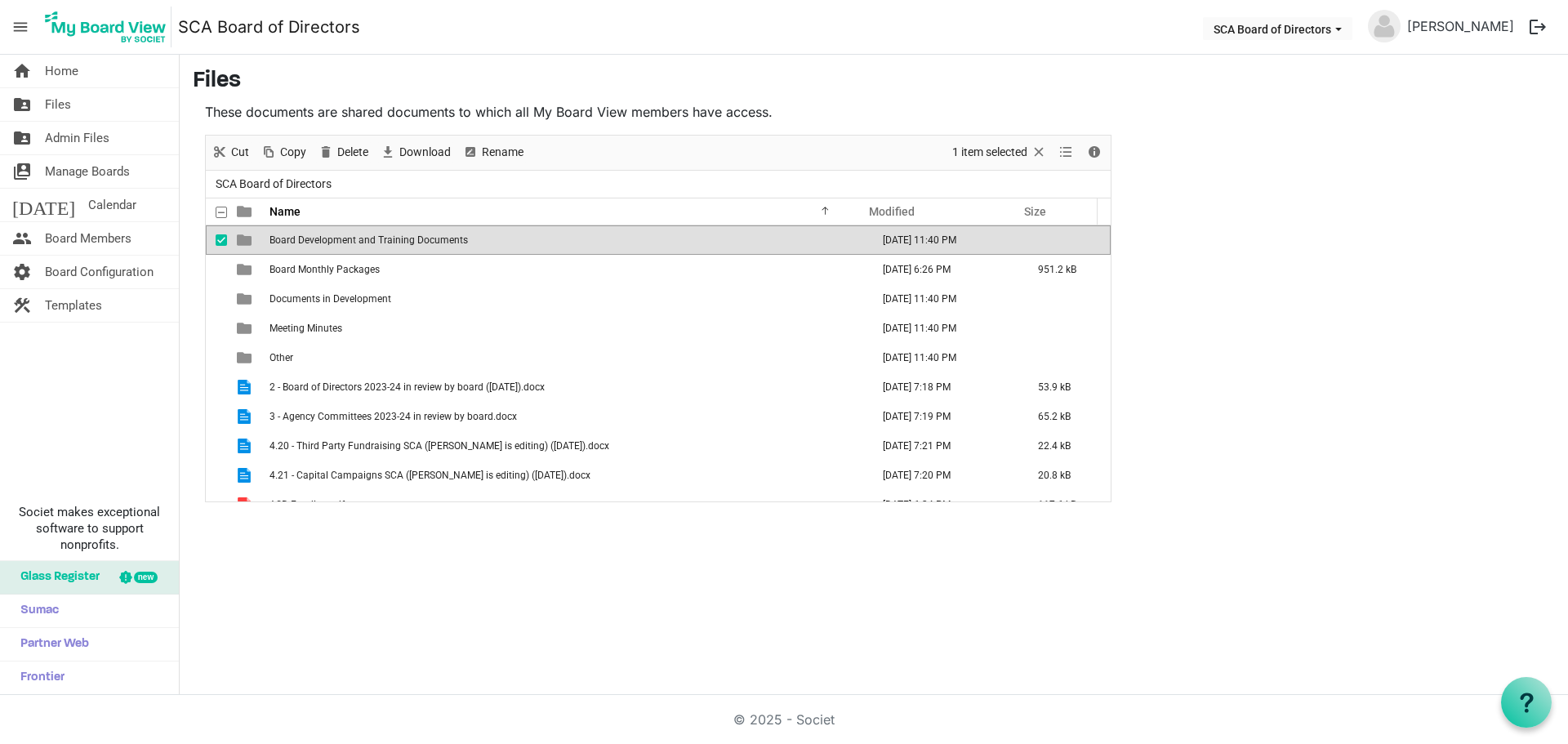
click at [440, 246] on td "Board Development and Training Documents" at bounding box center [565, 240] width 601 height 30
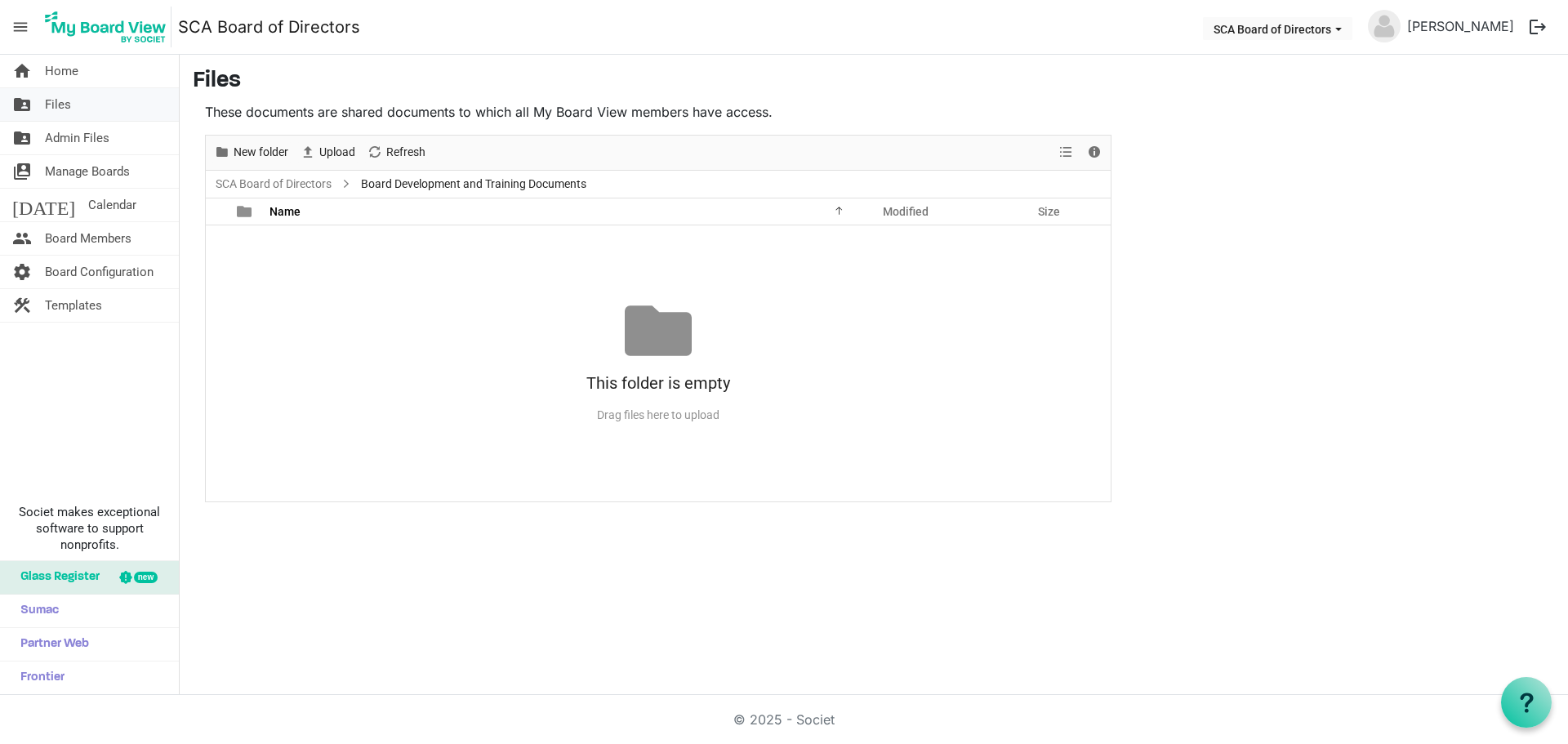
click at [67, 106] on span "Files" at bounding box center [57, 104] width 26 height 33
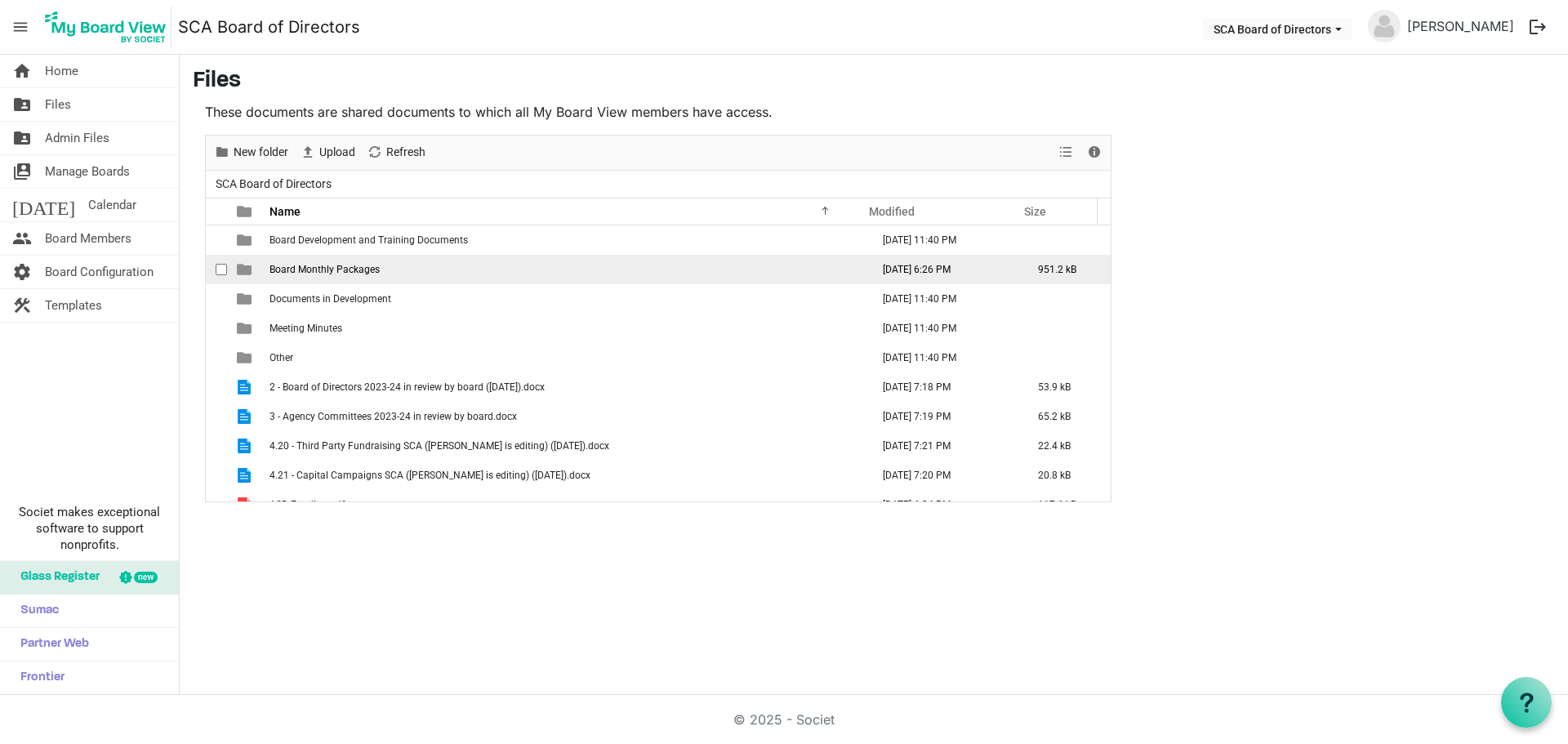
click at [348, 276] on td "Board Monthly Packages" at bounding box center [565, 270] width 601 height 30
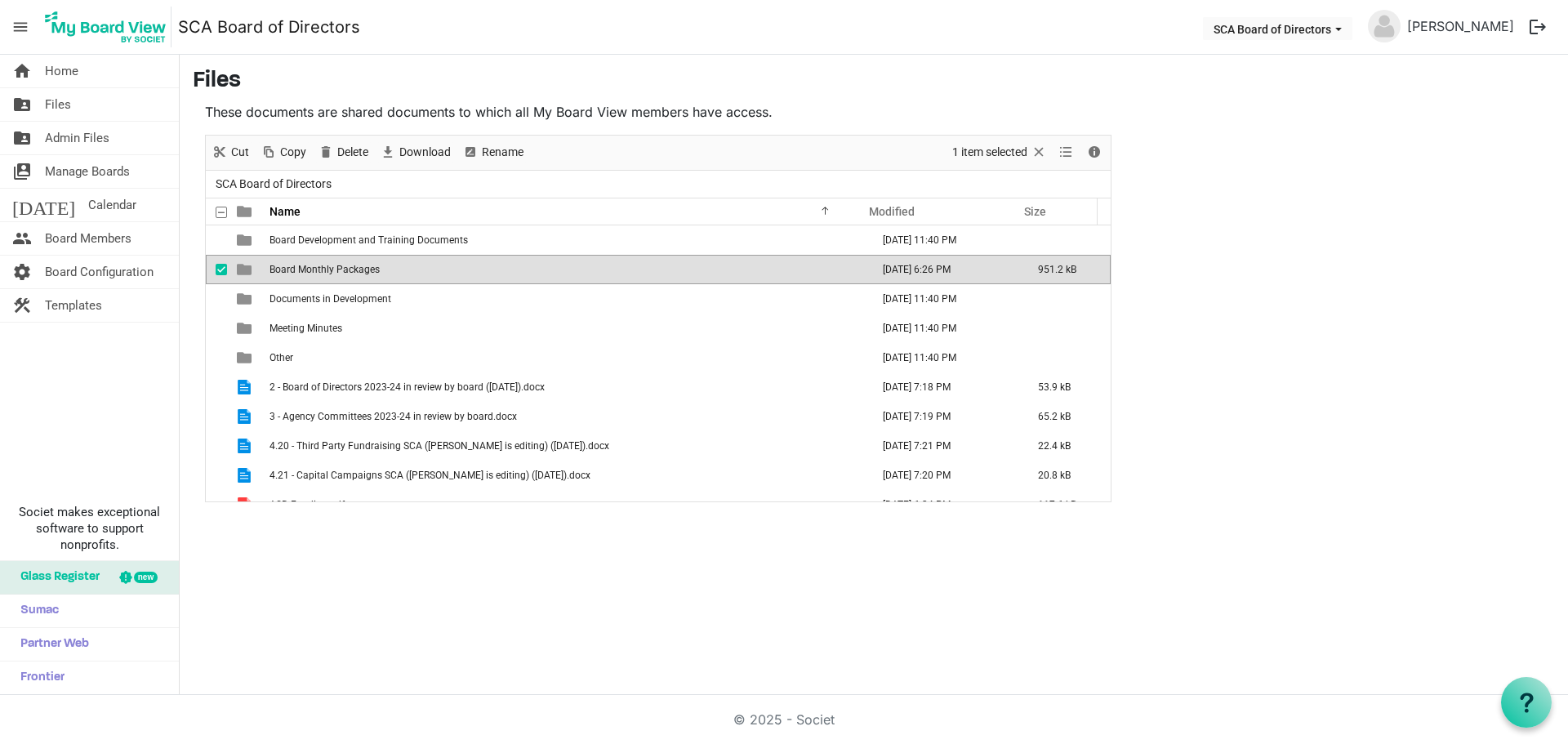
click at [348, 276] on td "Board Monthly Packages" at bounding box center [565, 270] width 601 height 30
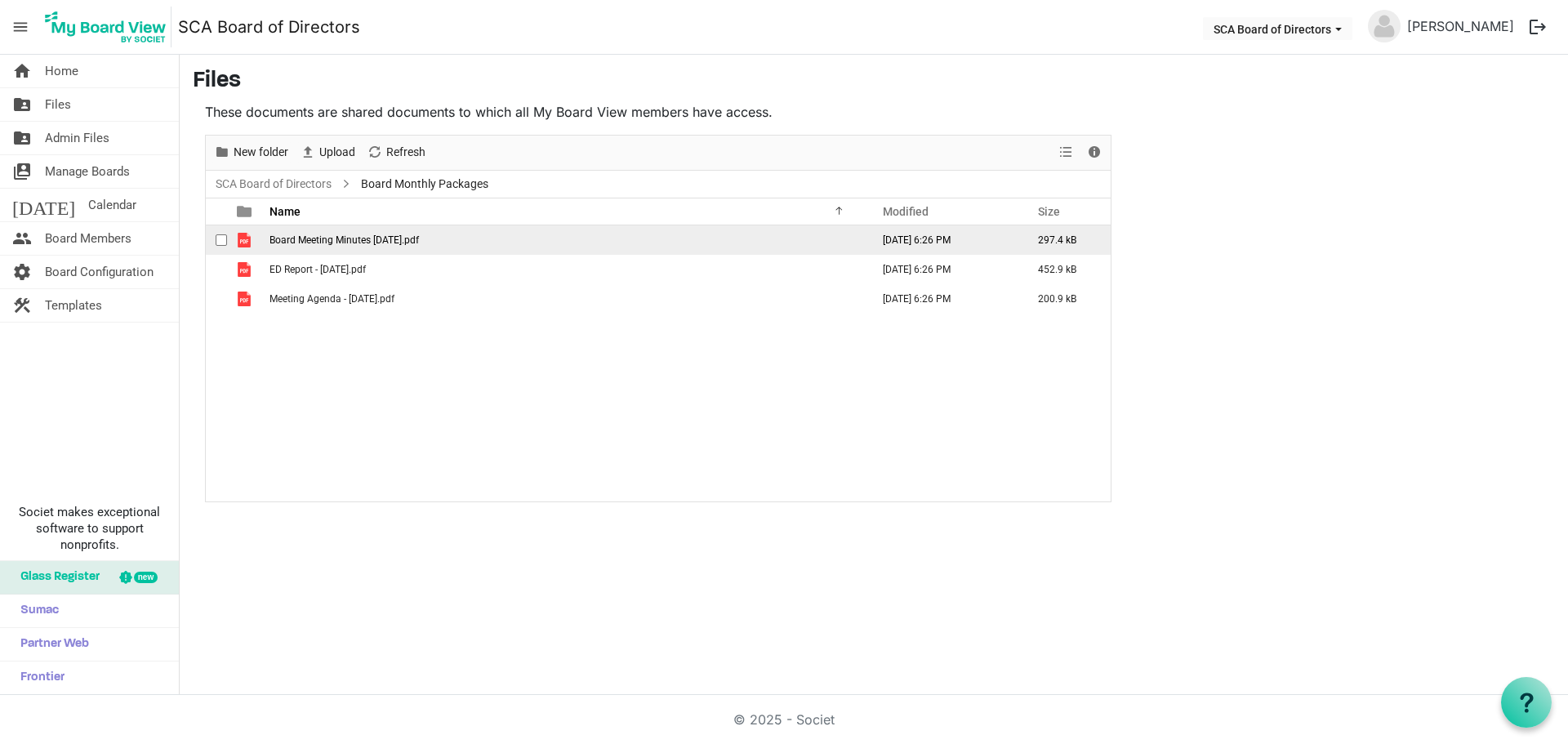
click at [402, 239] on span "Board Meeting Minutes Nov 24 2021.pdf" at bounding box center [344, 240] width 149 height 12
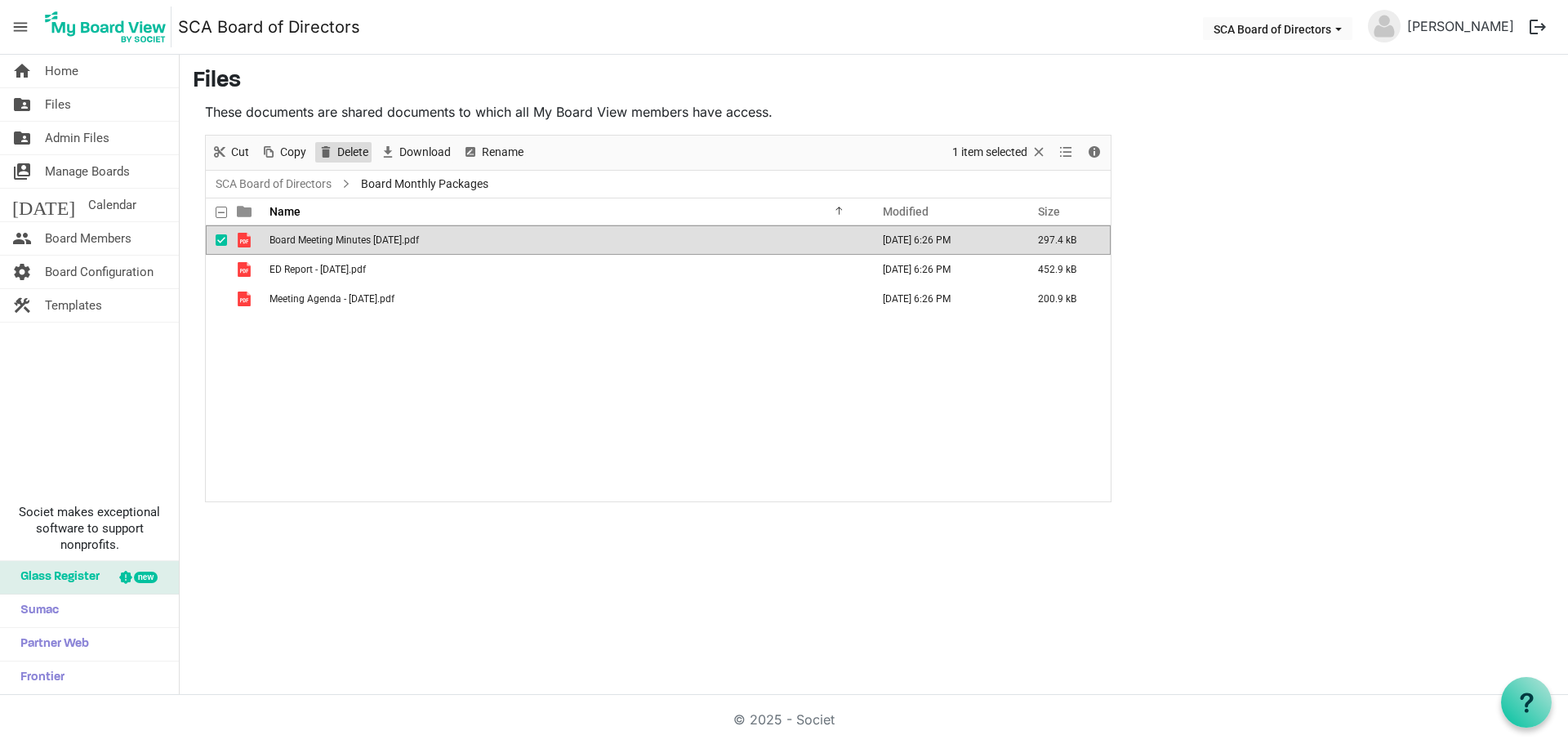
click at [346, 157] on span "Delete" at bounding box center [353, 152] width 35 height 21
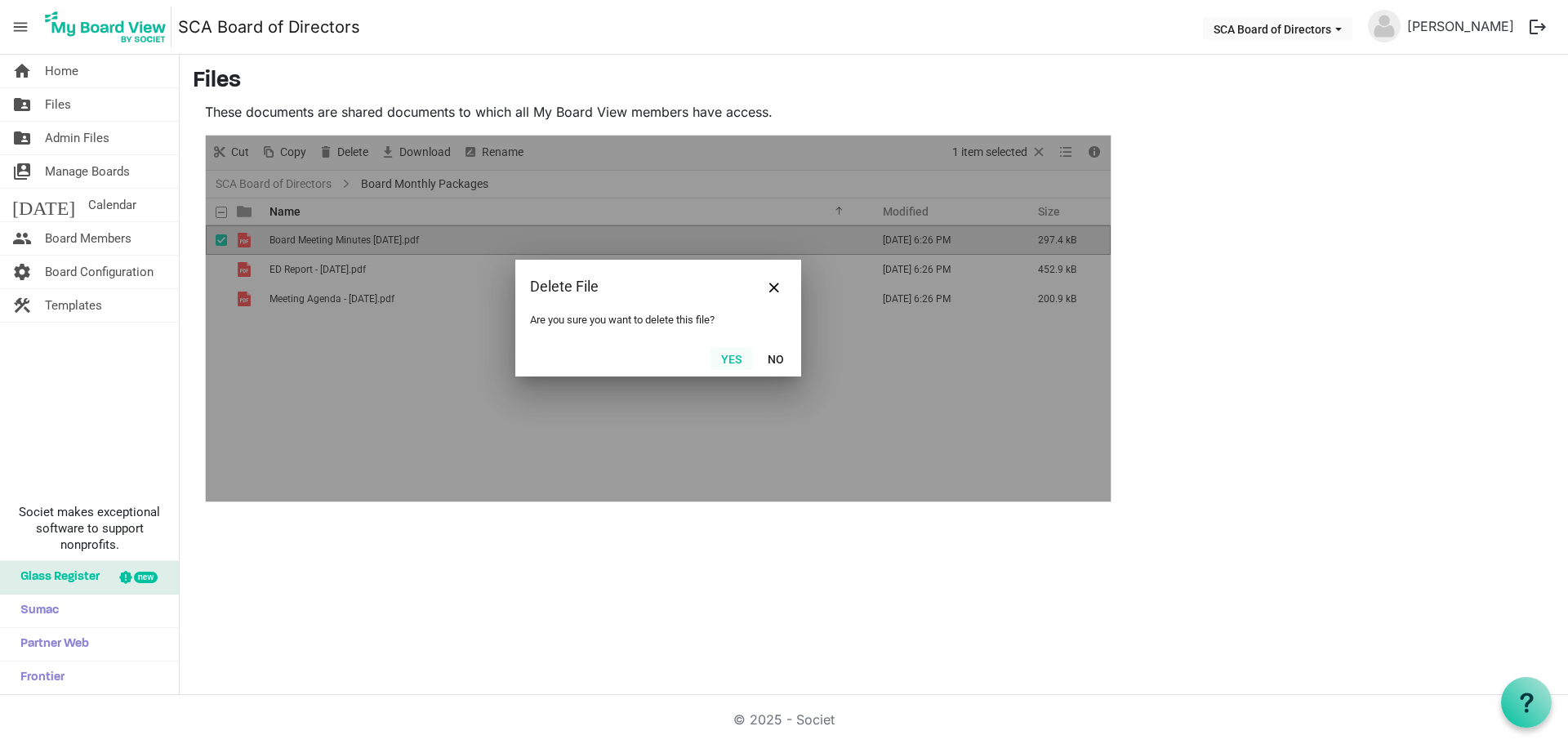
click at [726, 362] on button "Yes" at bounding box center [731, 358] width 41 height 23
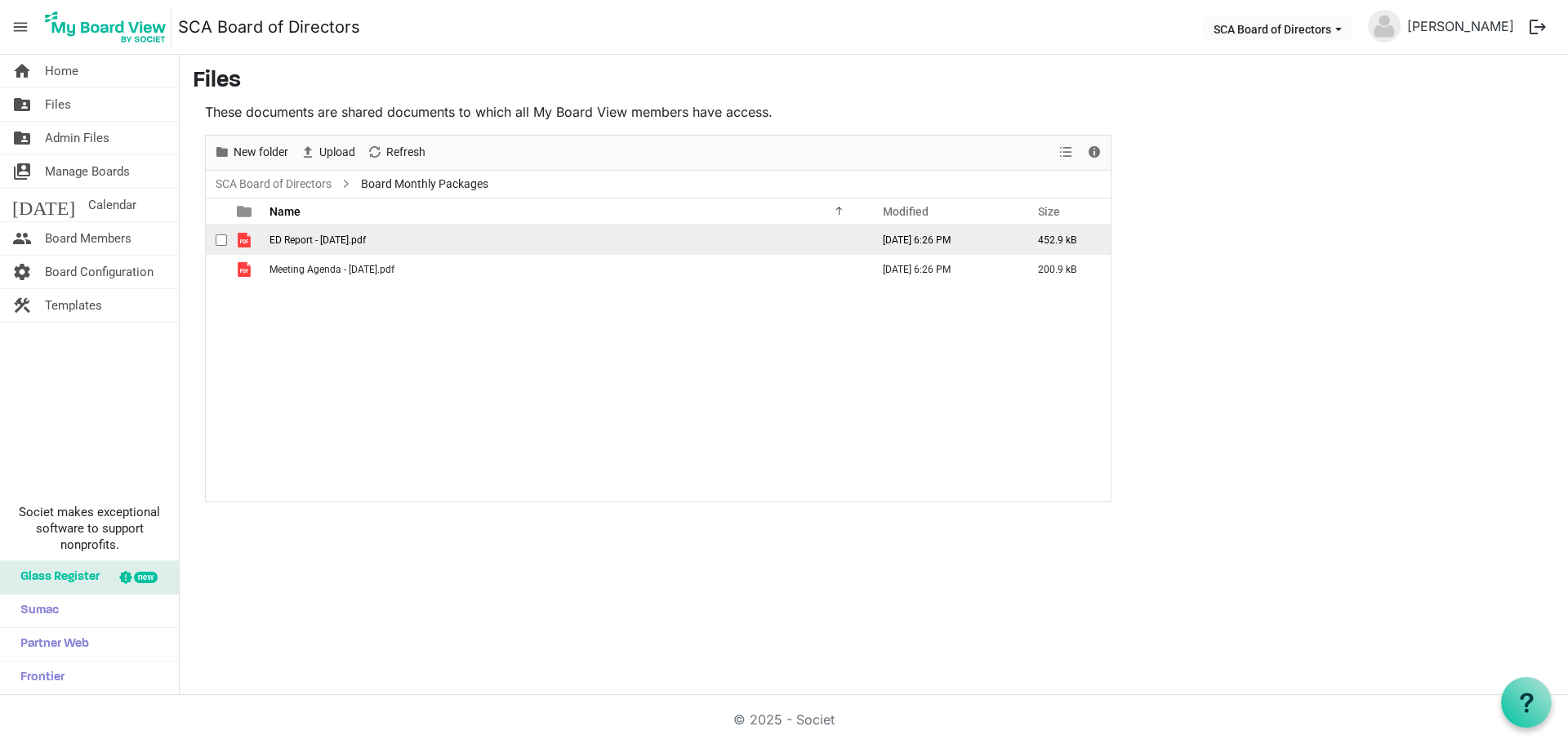
click at [356, 245] on td "ED Report - January 26 2022.pdf" at bounding box center [565, 240] width 601 height 30
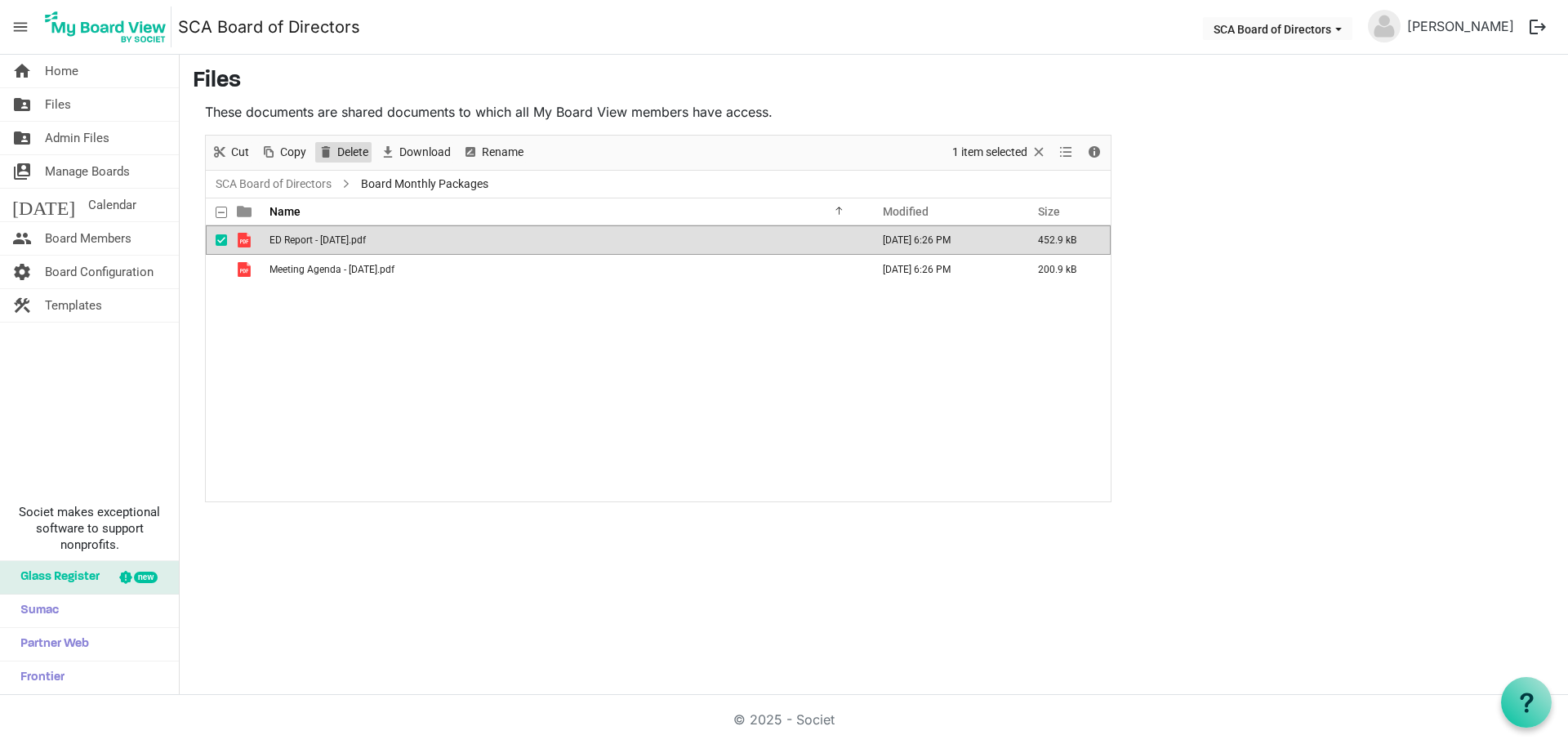
click at [341, 158] on span "Delete" at bounding box center [353, 152] width 35 height 21
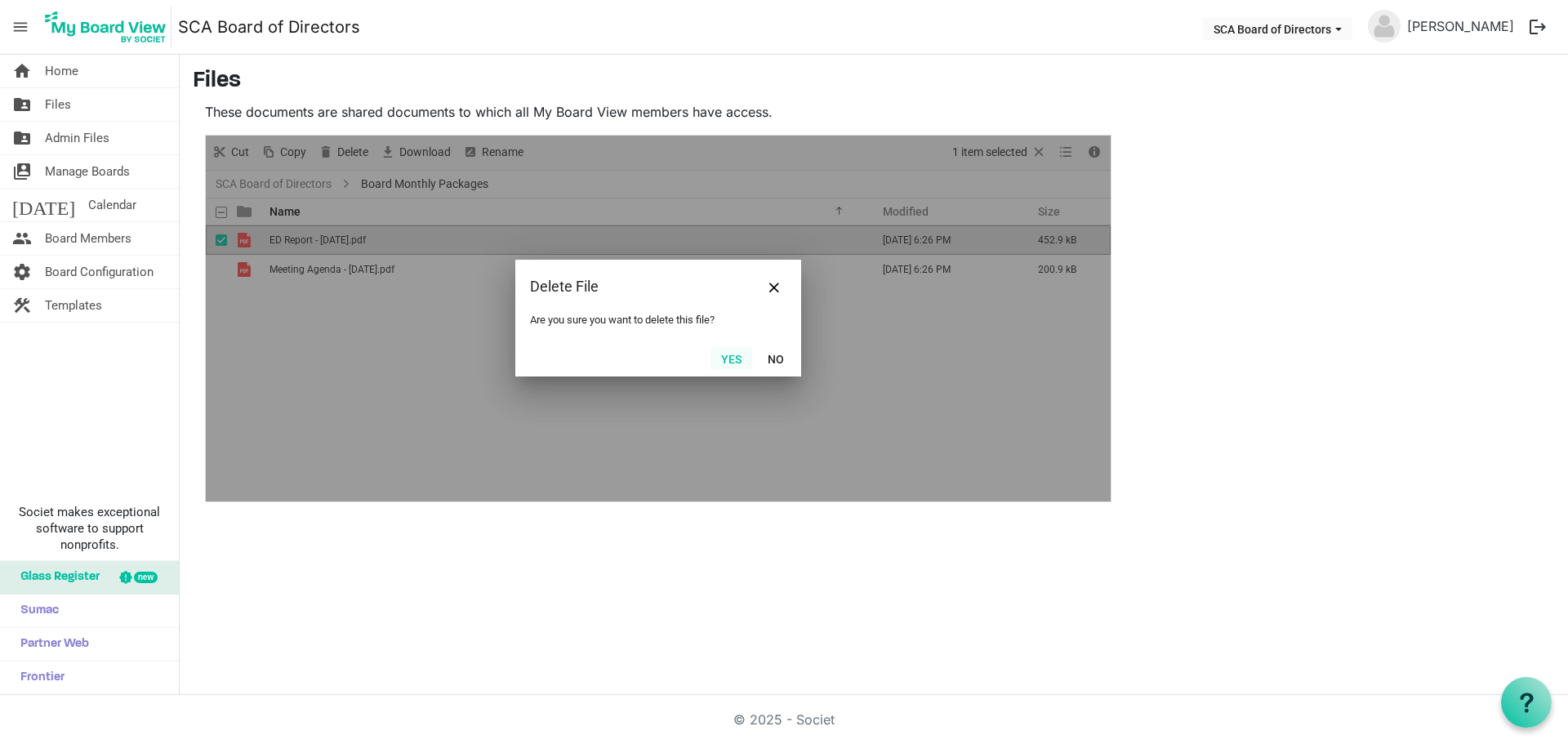
click at [727, 356] on button "Yes" at bounding box center [731, 358] width 41 height 23
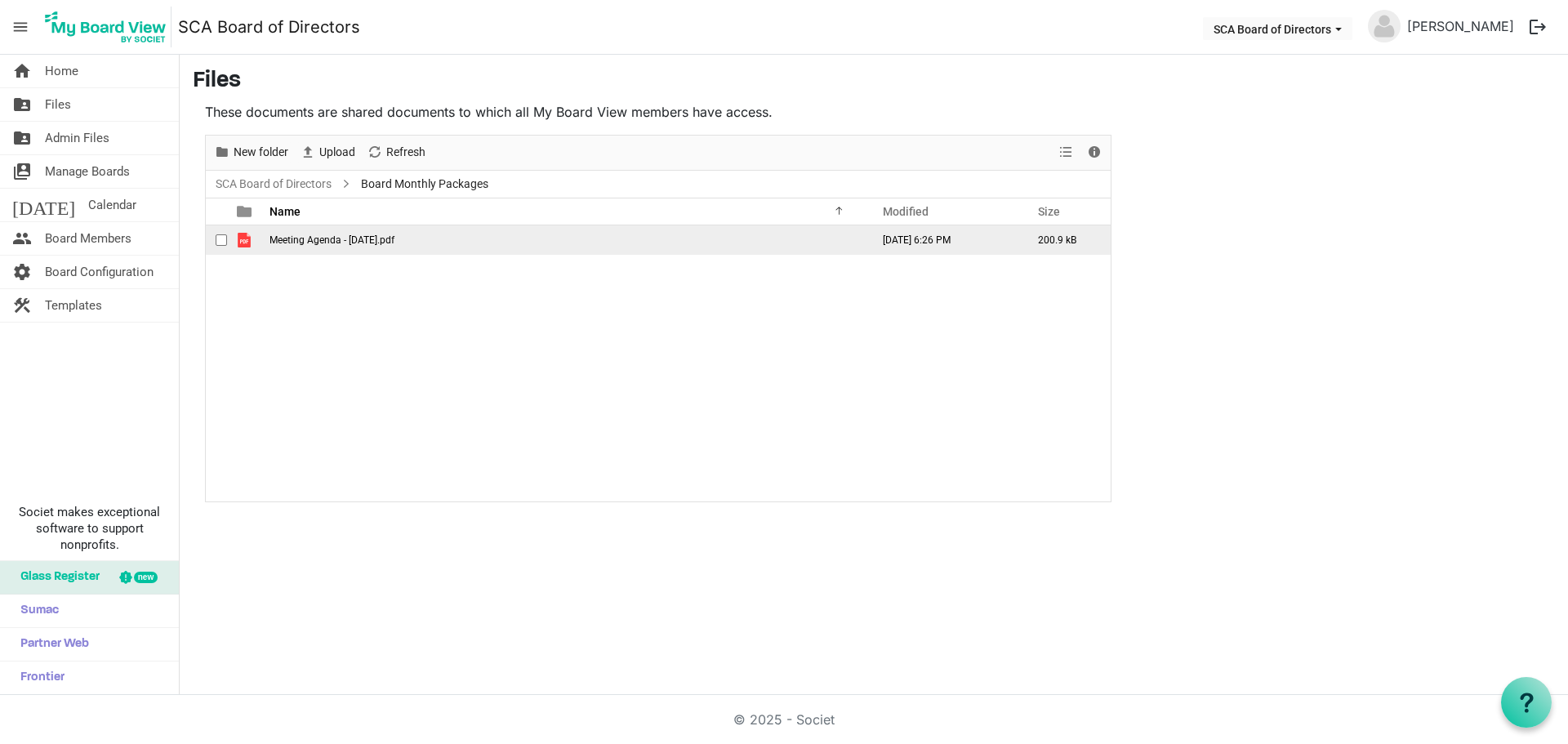
click at [301, 244] on span "Meeting Agenda - January 26 2022.pdf" at bounding box center [332, 240] width 124 height 12
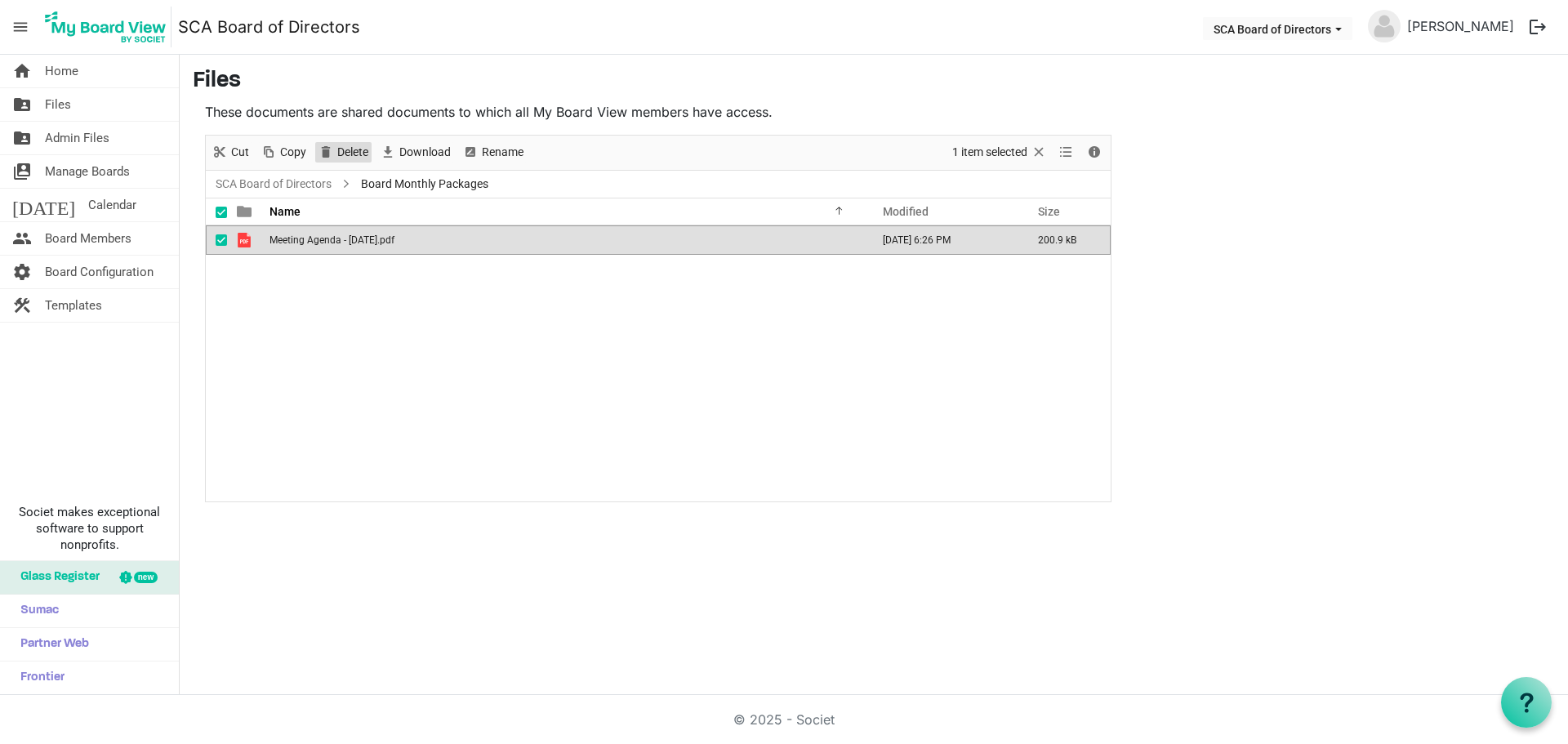
click at [337, 158] on span "Delete" at bounding box center [353, 152] width 35 height 21
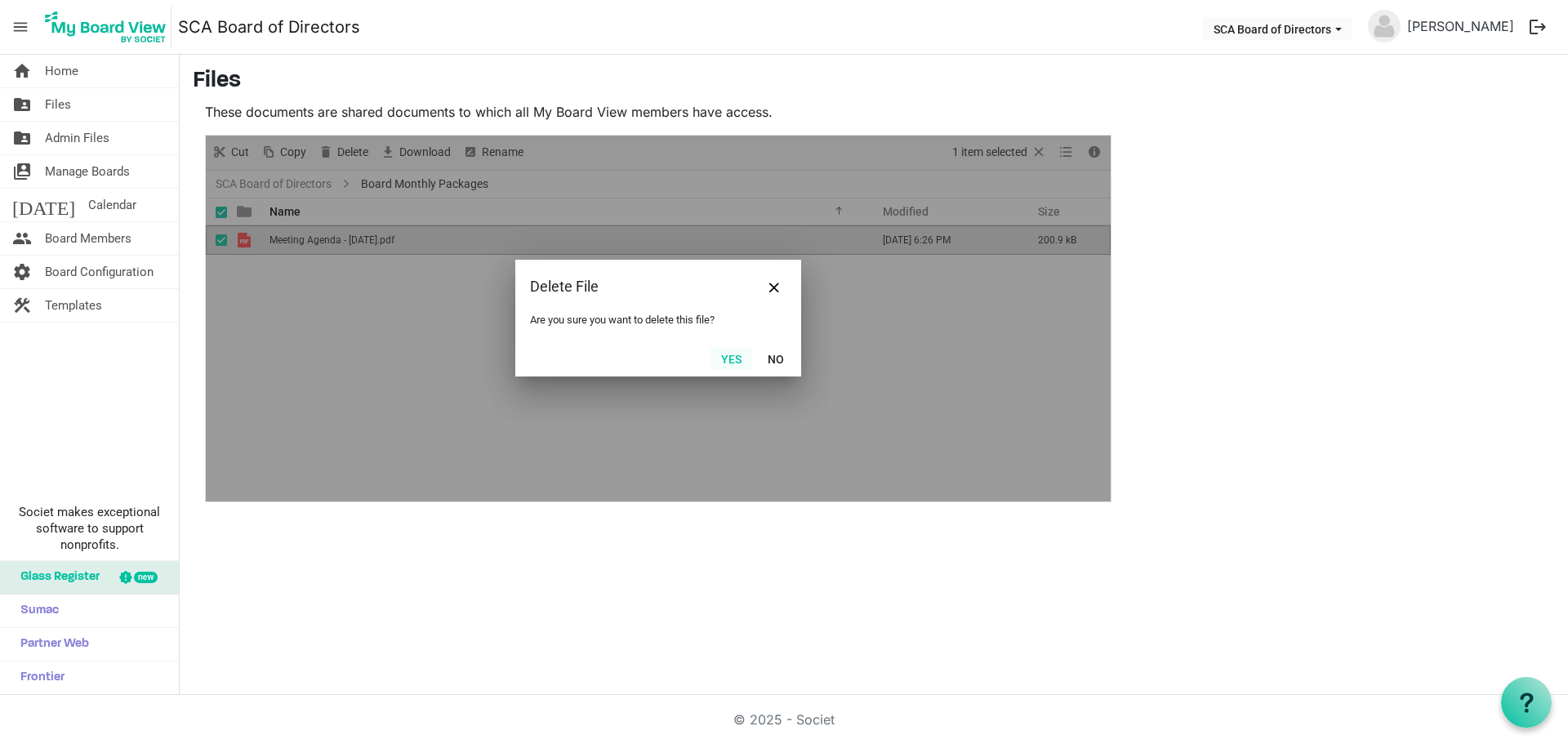
click at [739, 355] on button "Yes" at bounding box center [731, 358] width 41 height 23
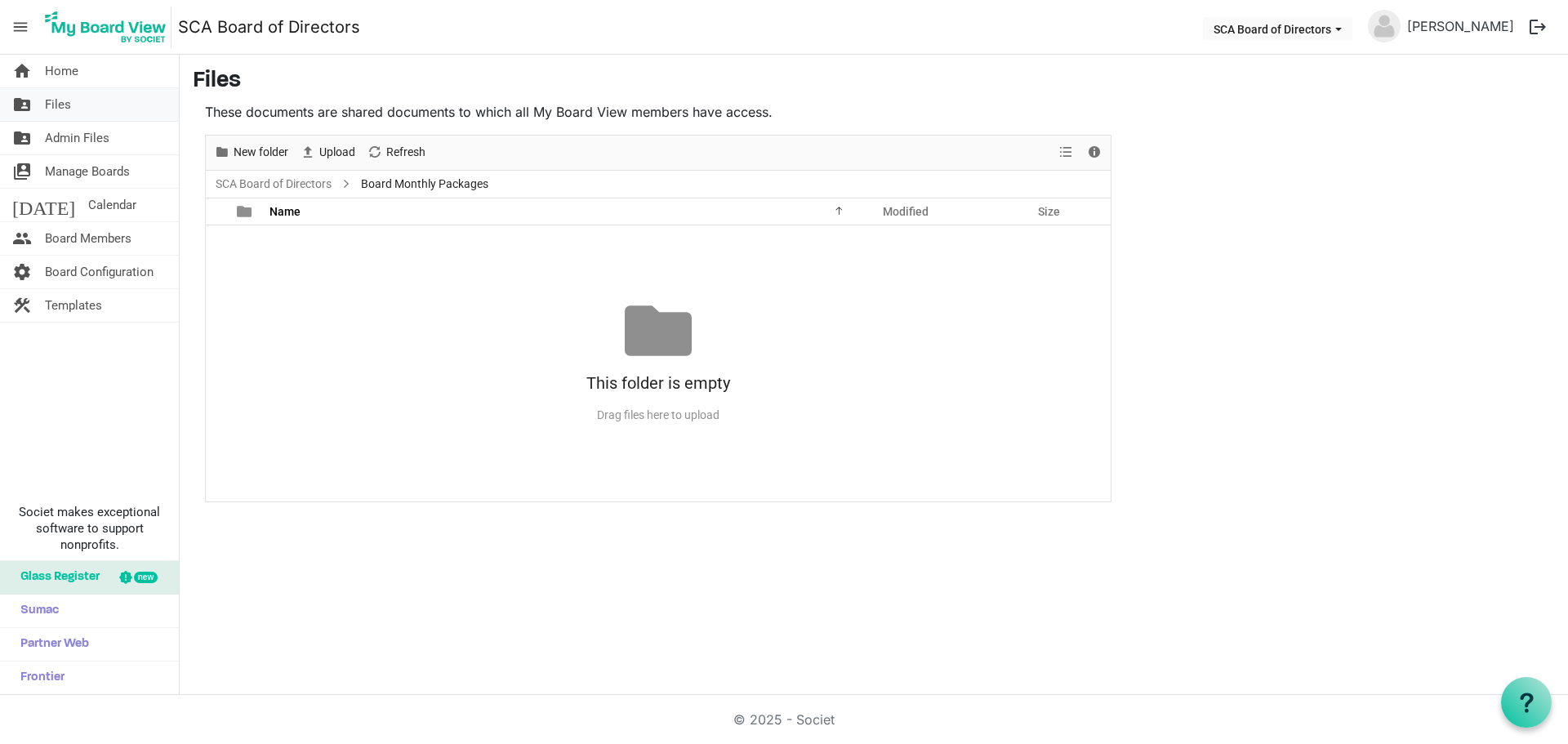
click at [78, 109] on link "folder_shared Files" at bounding box center [89, 104] width 179 height 33
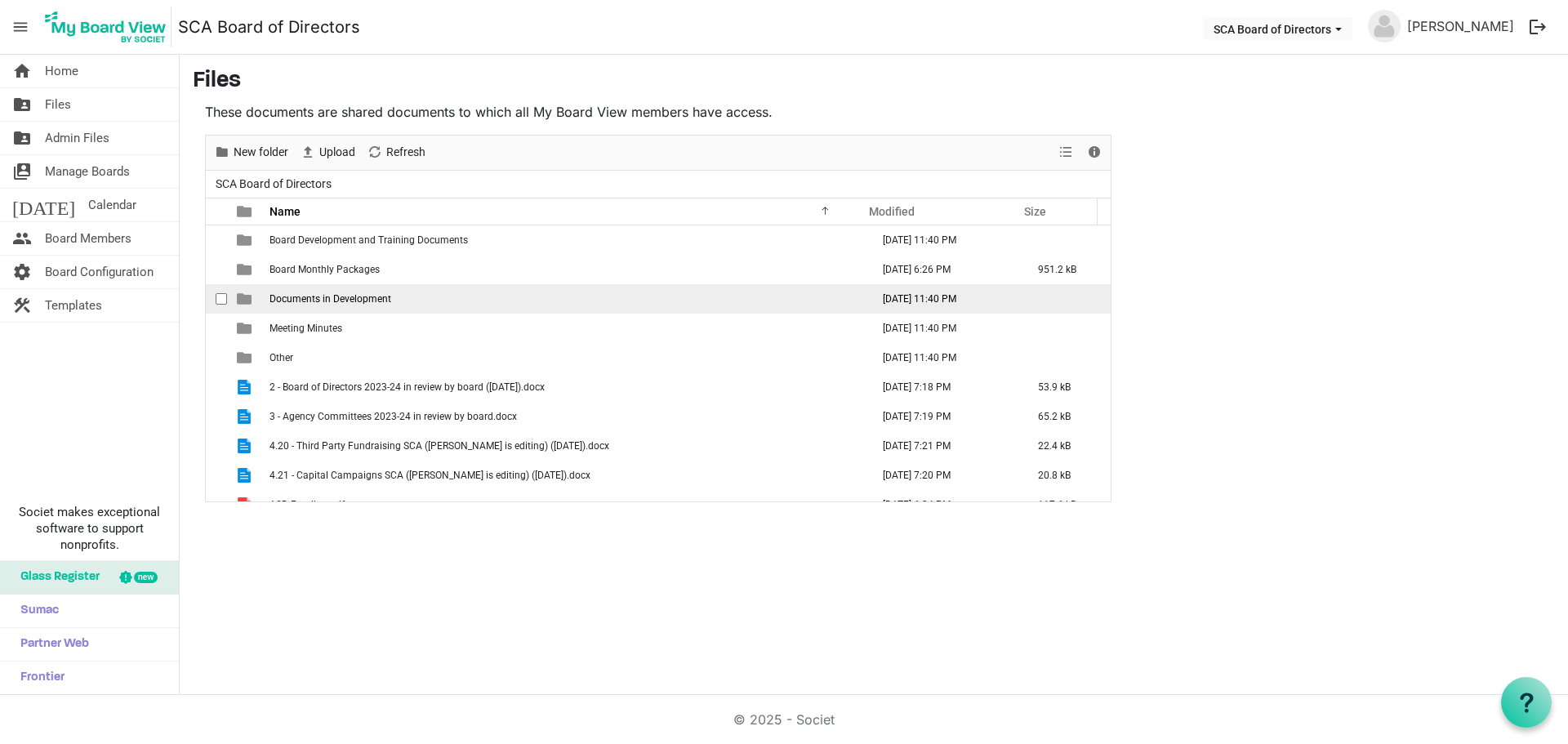
click at [358, 301] on span "Documents in Development" at bounding box center [330, 299] width 122 height 12
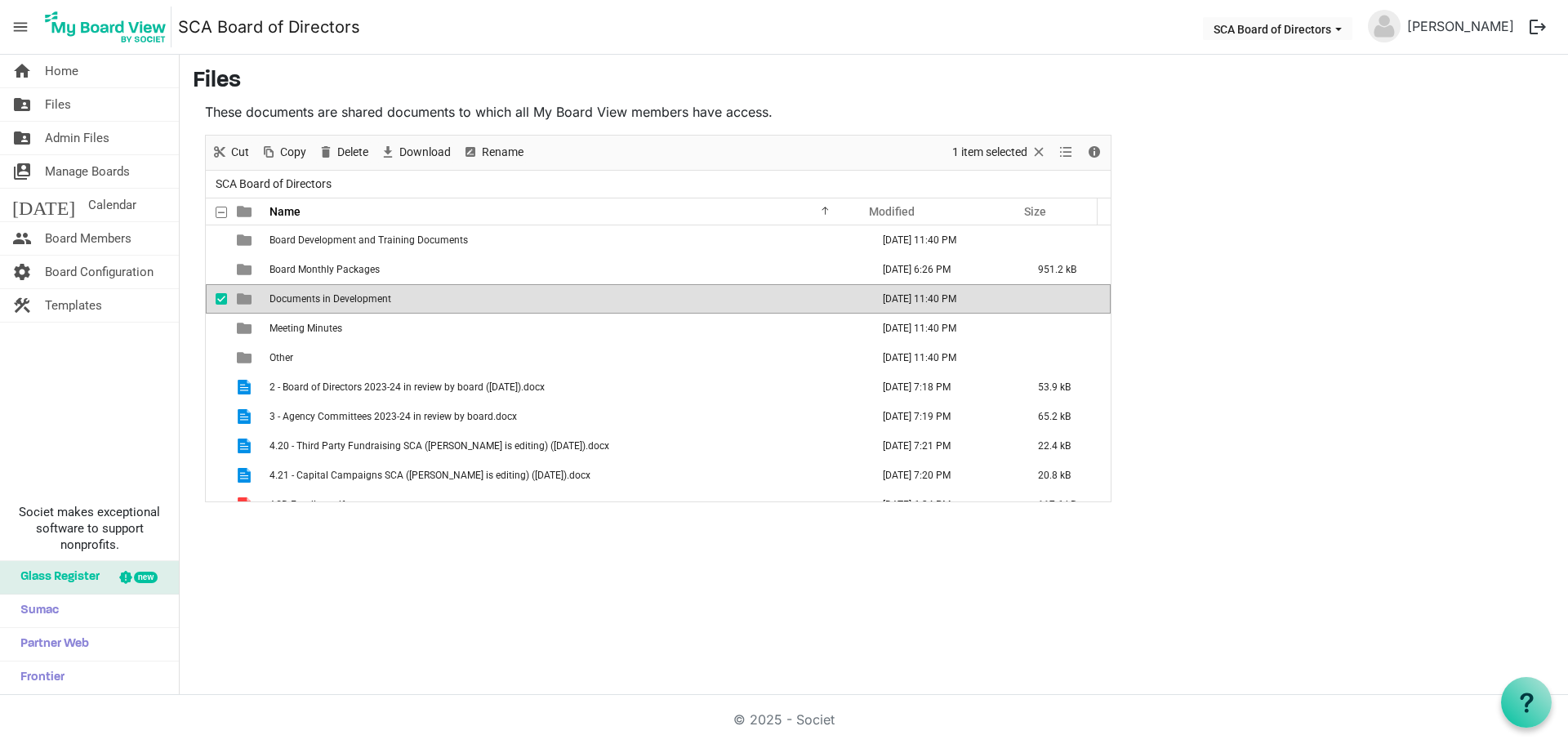
click at [358, 301] on span "Documents in Development" at bounding box center [330, 299] width 122 height 12
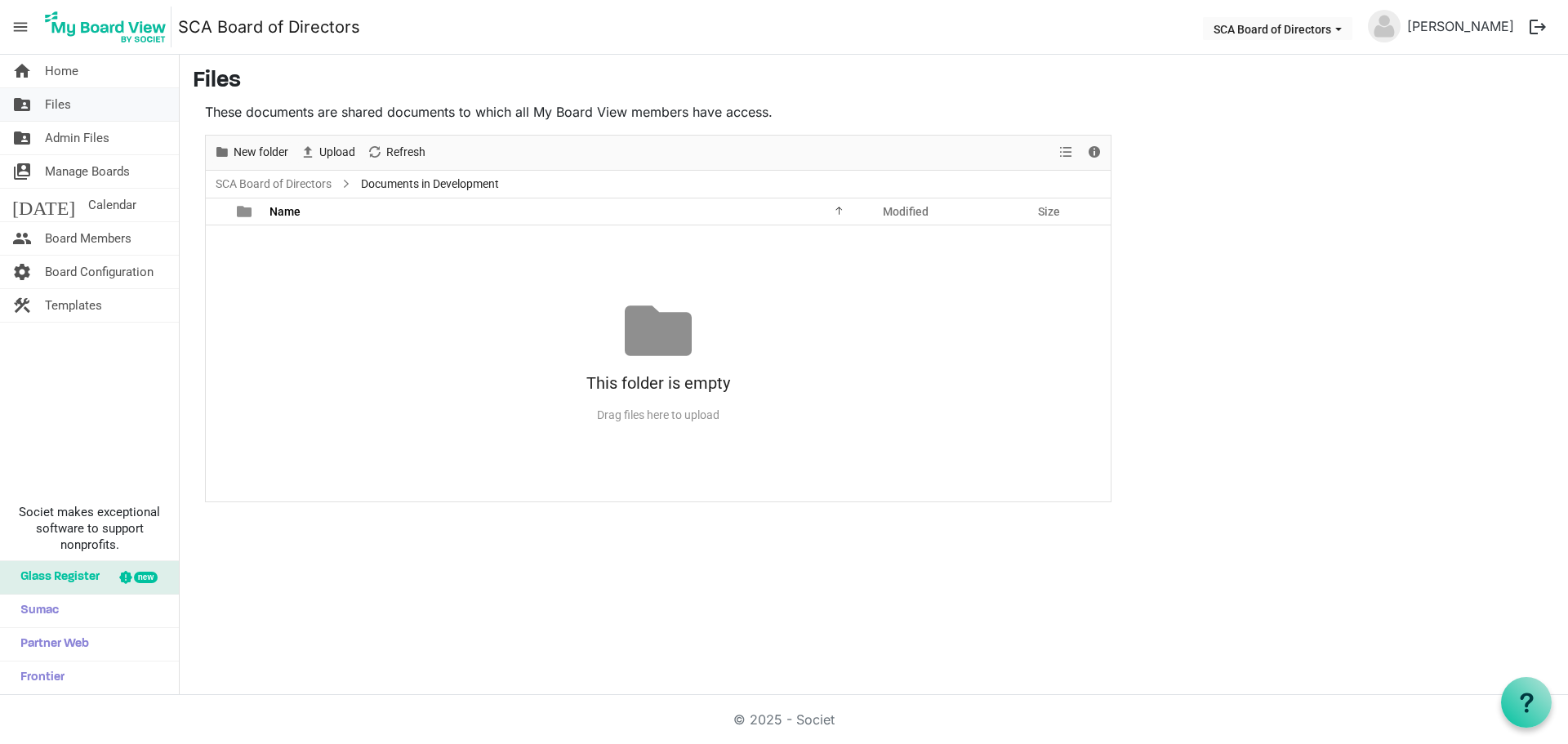
click at [55, 106] on span "Files" at bounding box center [57, 104] width 26 height 33
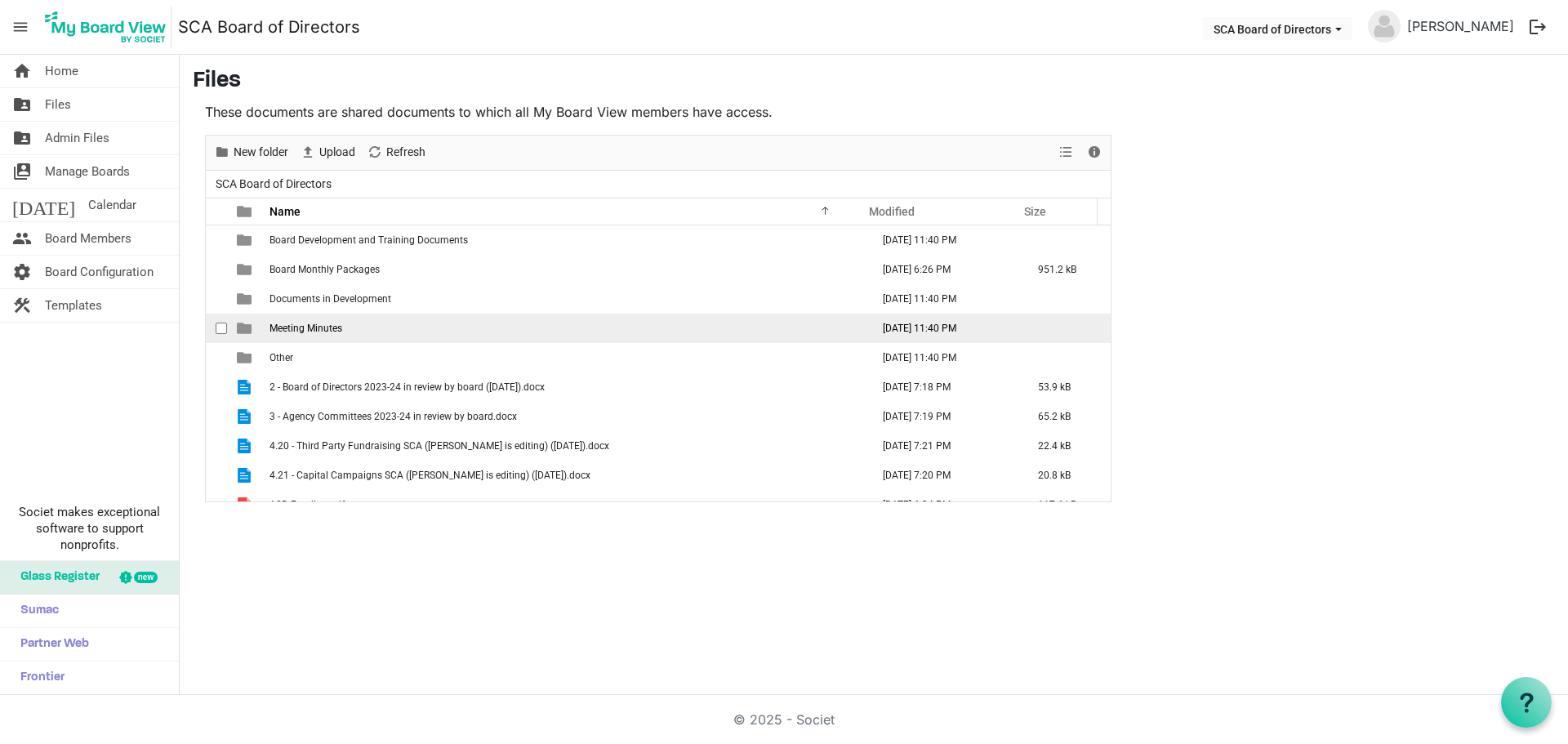
click at [336, 327] on span "Meeting Minutes" at bounding box center [306, 328] width 73 height 12
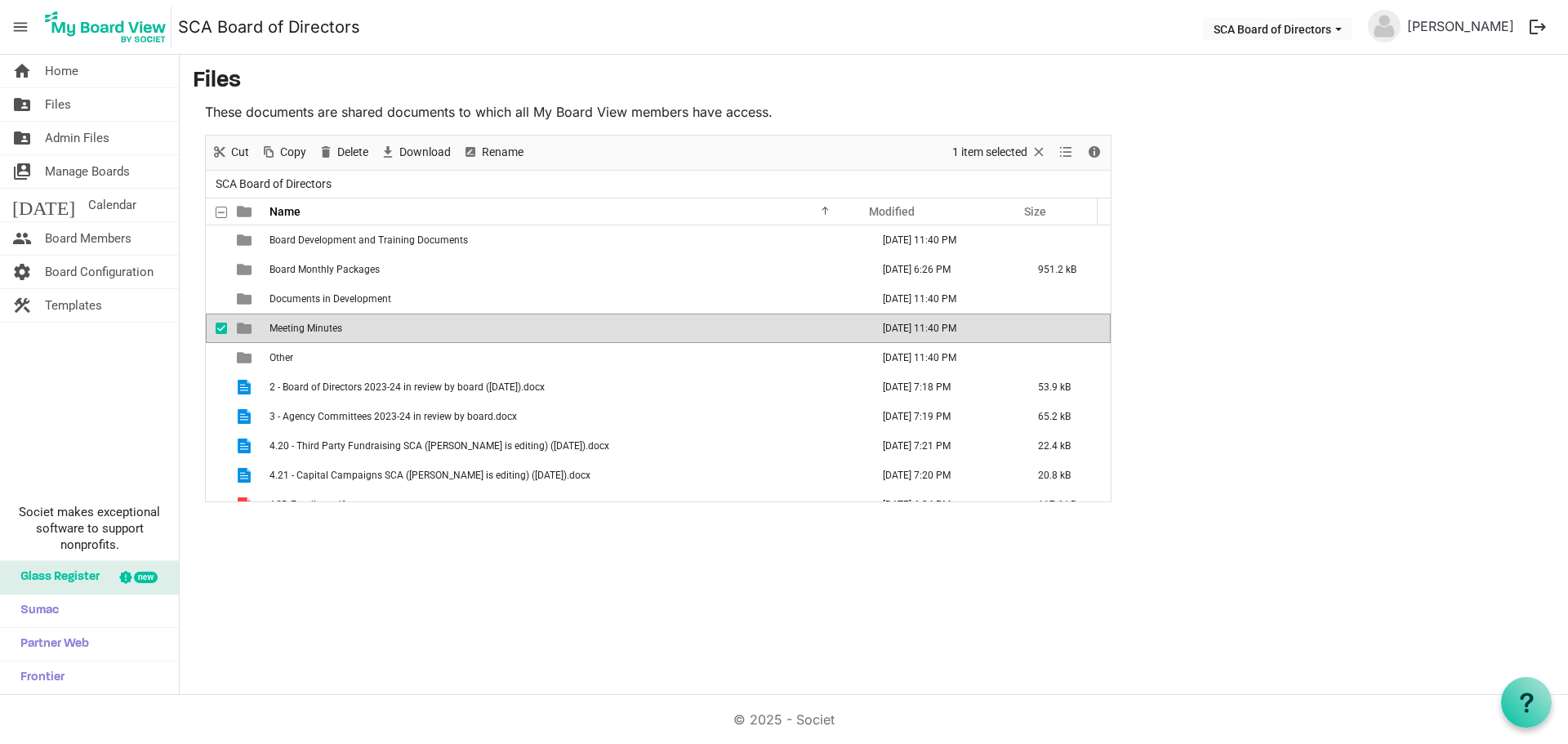
click at [336, 327] on span "Meeting Minutes" at bounding box center [306, 328] width 73 height 12
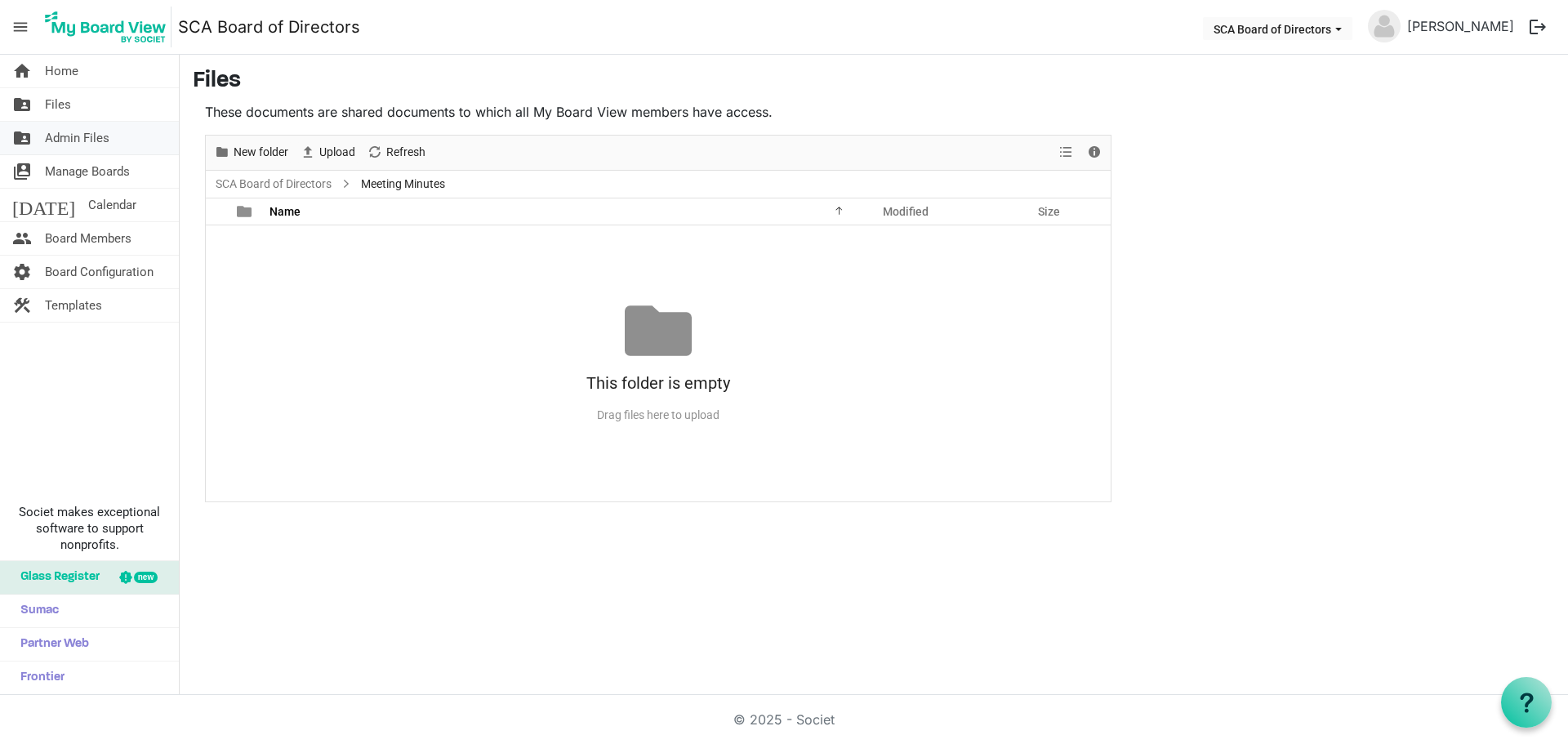
drag, startPoint x: 65, startPoint y: 101, endPoint x: 128, endPoint y: 140, distance: 74.1
click at [65, 100] on span "Files" at bounding box center [57, 104] width 26 height 33
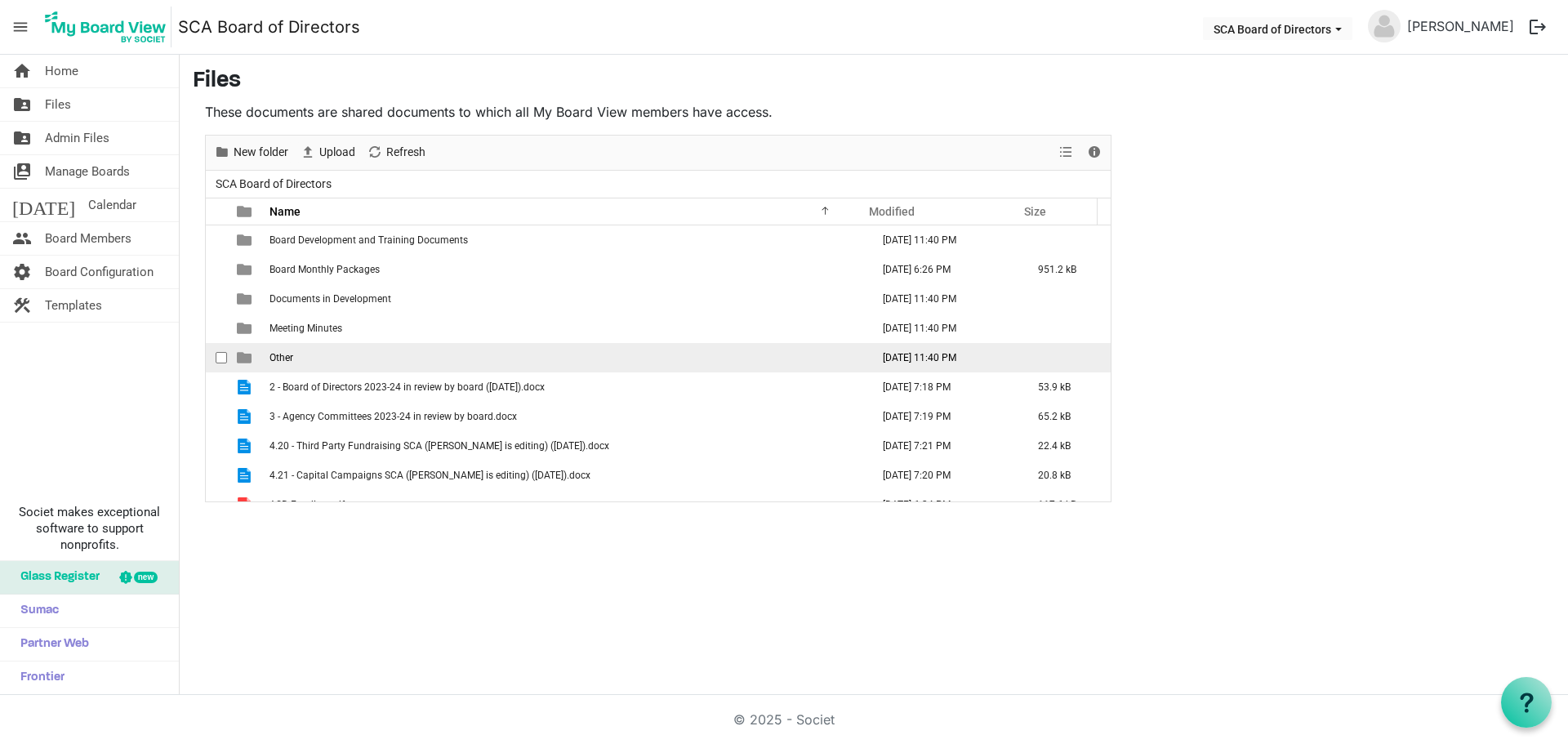
click at [300, 365] on td "Other" at bounding box center [565, 358] width 601 height 30
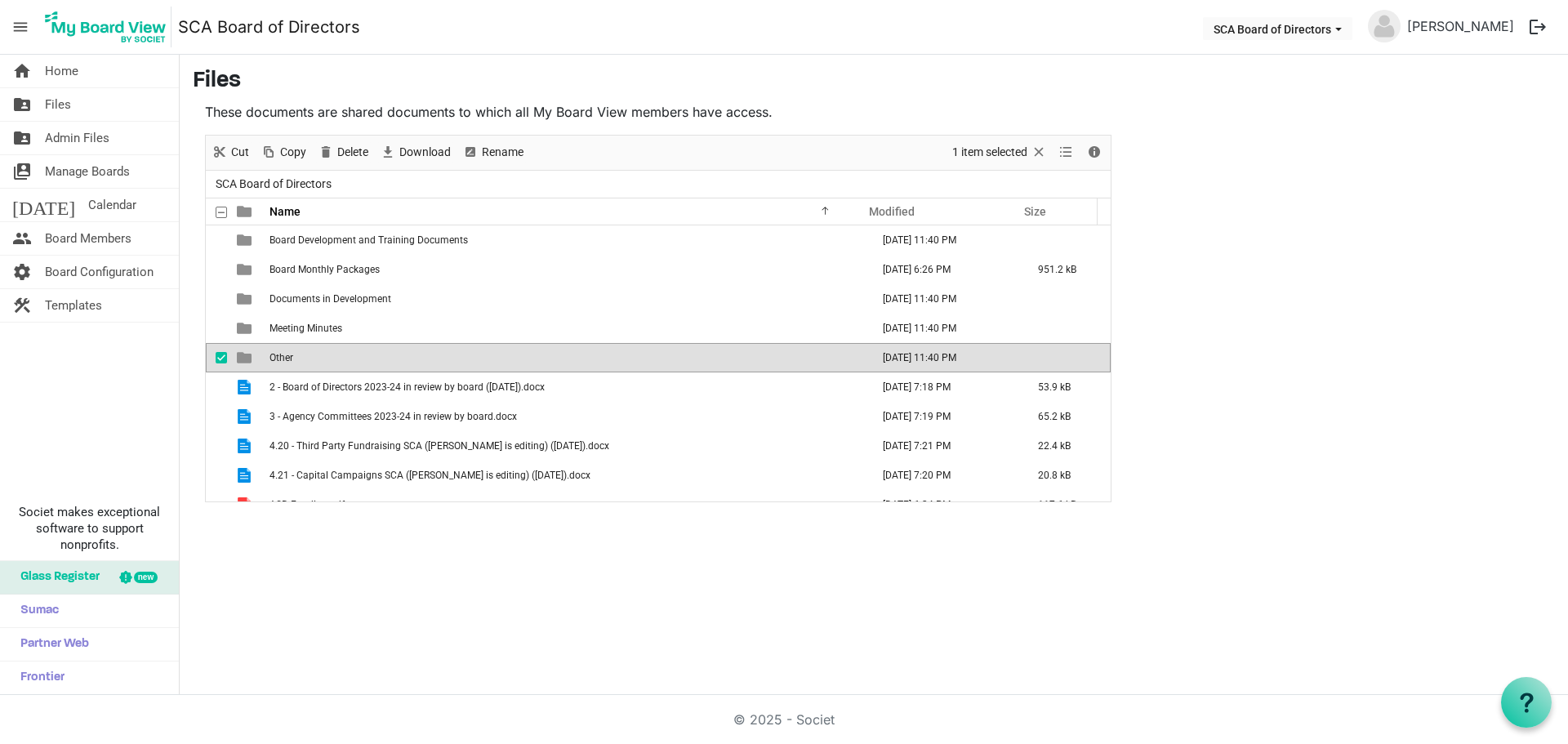
click at [300, 365] on td "Other" at bounding box center [565, 358] width 601 height 30
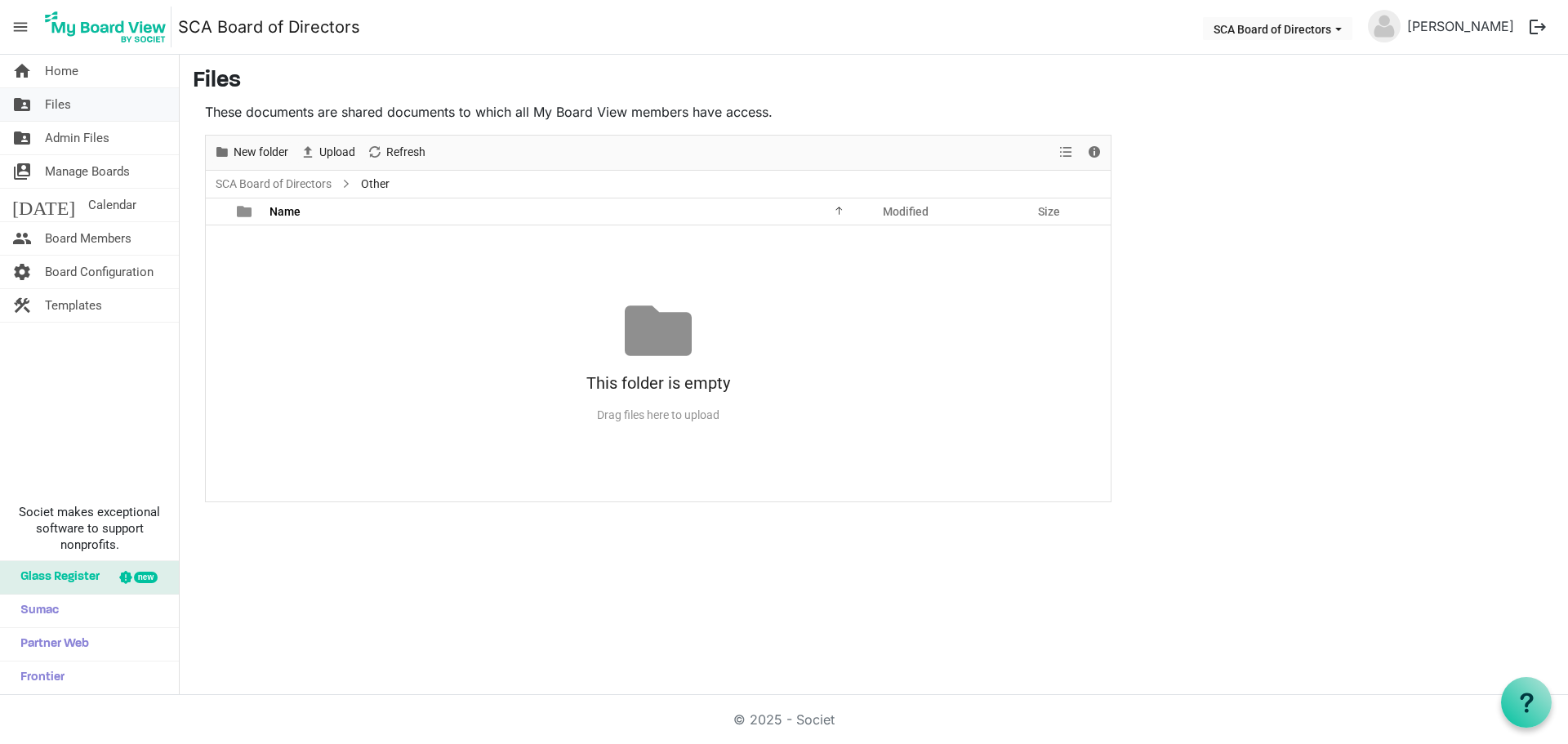
click at [83, 97] on link "folder_shared Files" at bounding box center [89, 104] width 179 height 33
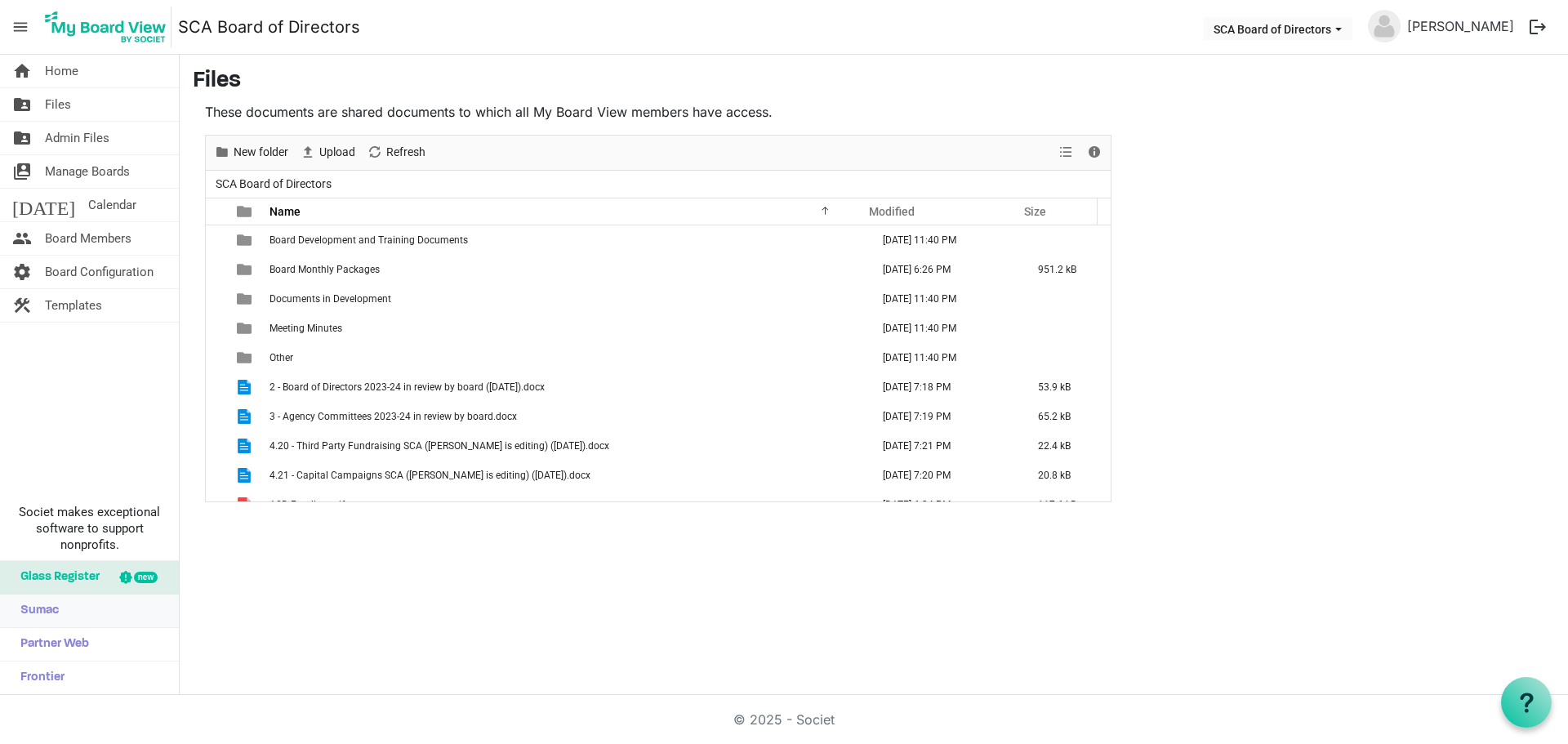
click at [63, 608] on link "Sumac" at bounding box center [89, 611] width 179 height 33
click at [86, 651] on span "Partner Web" at bounding box center [50, 644] width 77 height 33
click at [92, 678] on link "Frontier" at bounding box center [89, 677] width 179 height 33
click at [77, 73] on span "Home" at bounding box center [61, 70] width 34 height 33
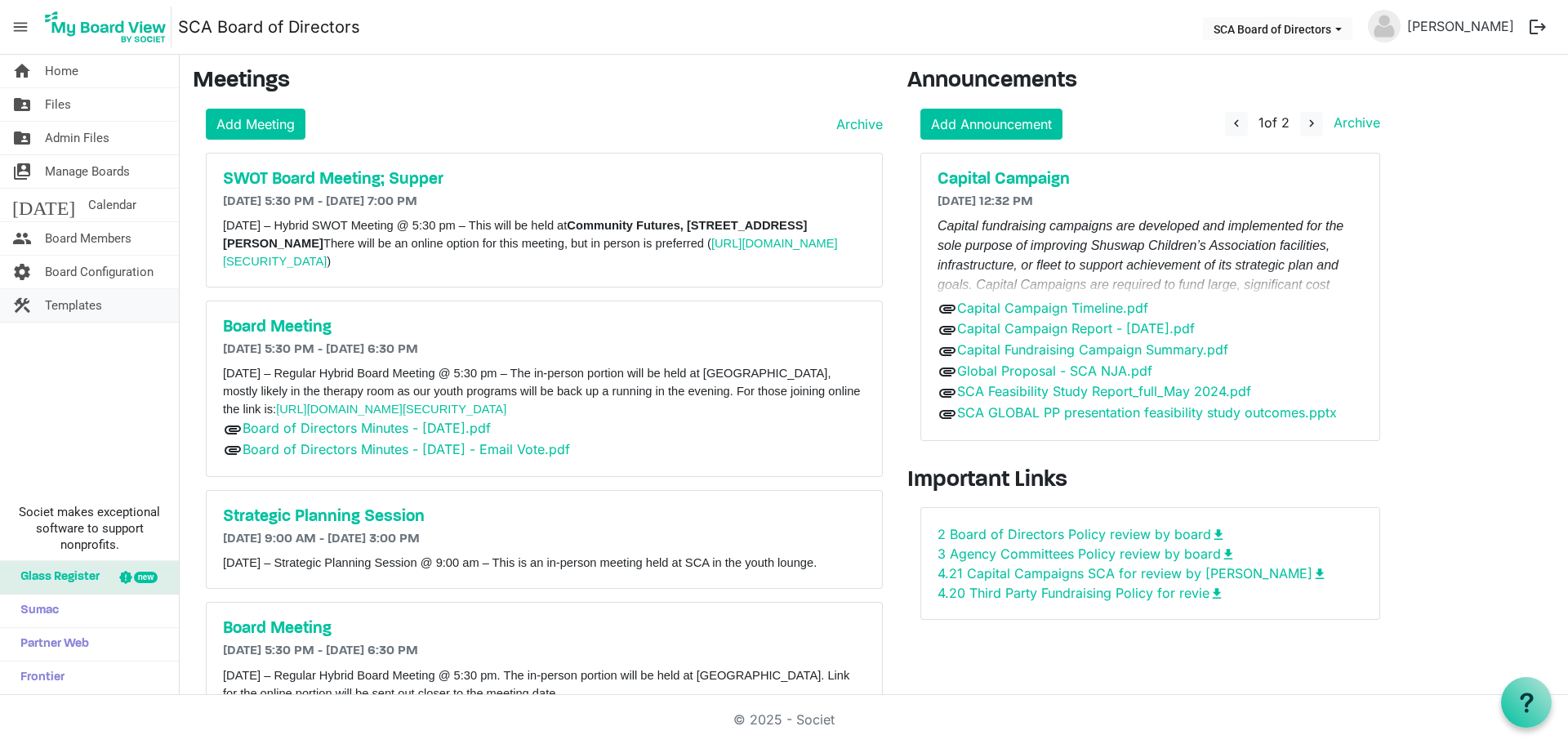
click at [53, 307] on span "Templates" at bounding box center [73, 305] width 57 height 33
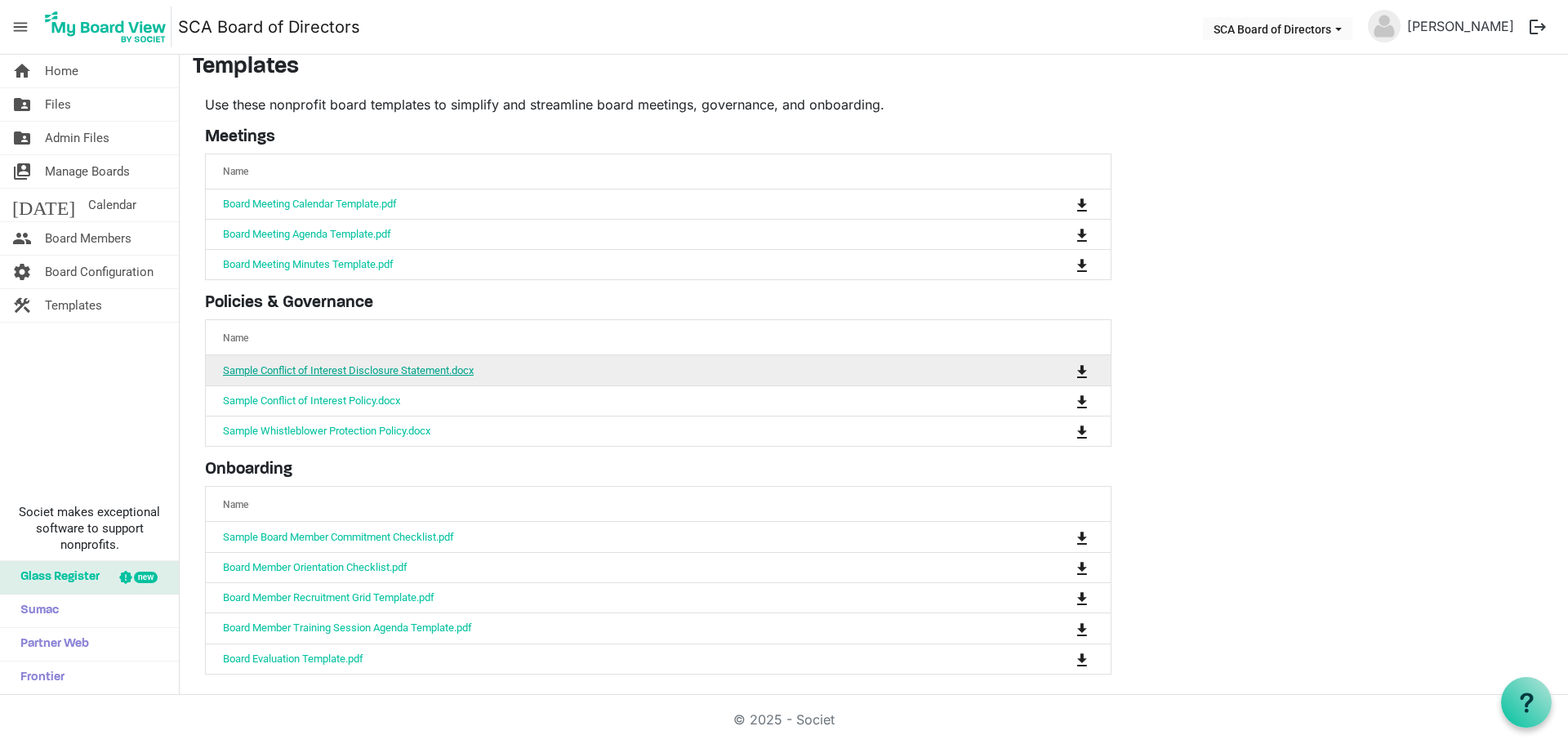
scroll to position [17, 0]
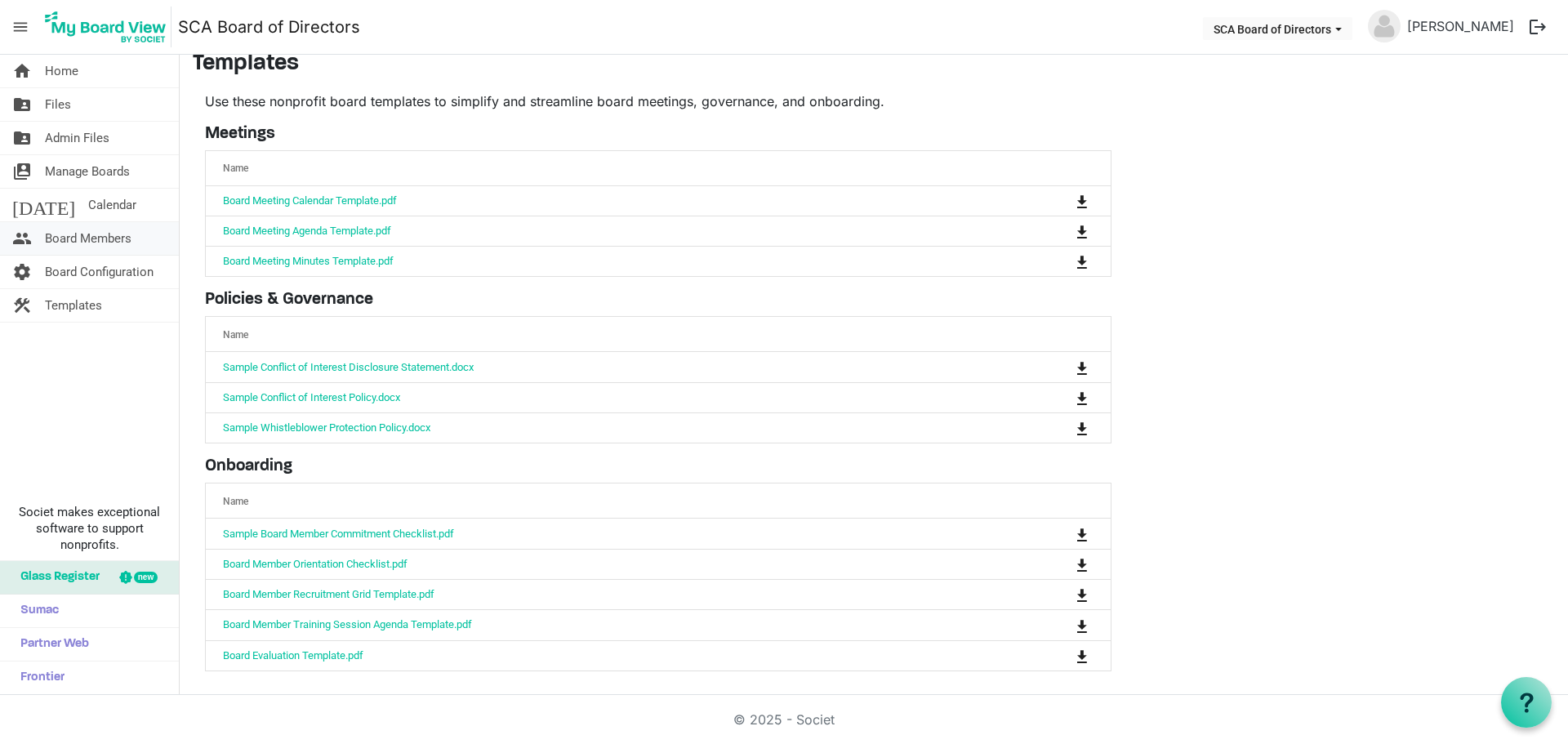
click at [79, 236] on span "Board Members" at bounding box center [88, 238] width 87 height 33
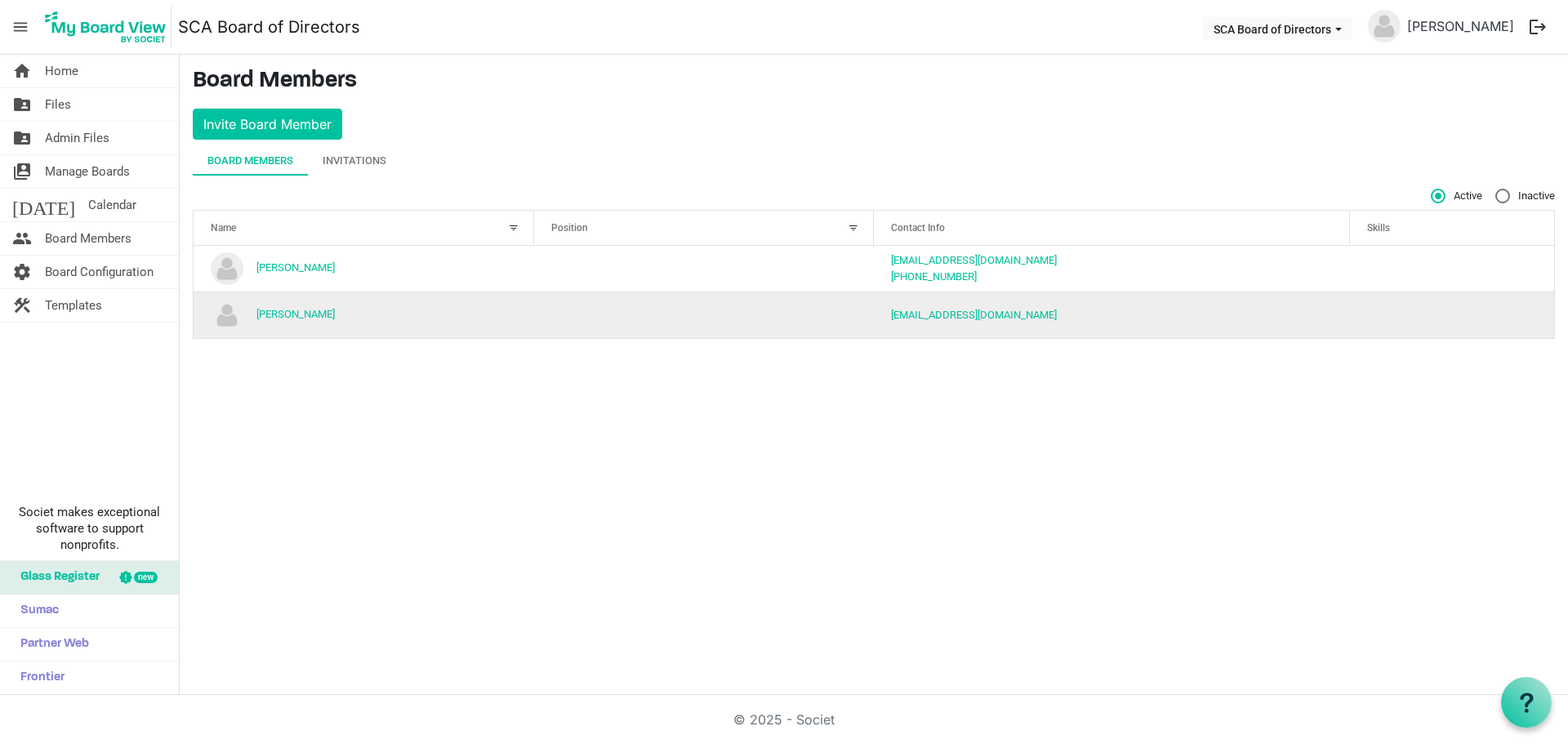
click at [282, 307] on td "[PERSON_NAME]" at bounding box center [364, 314] width 341 height 46
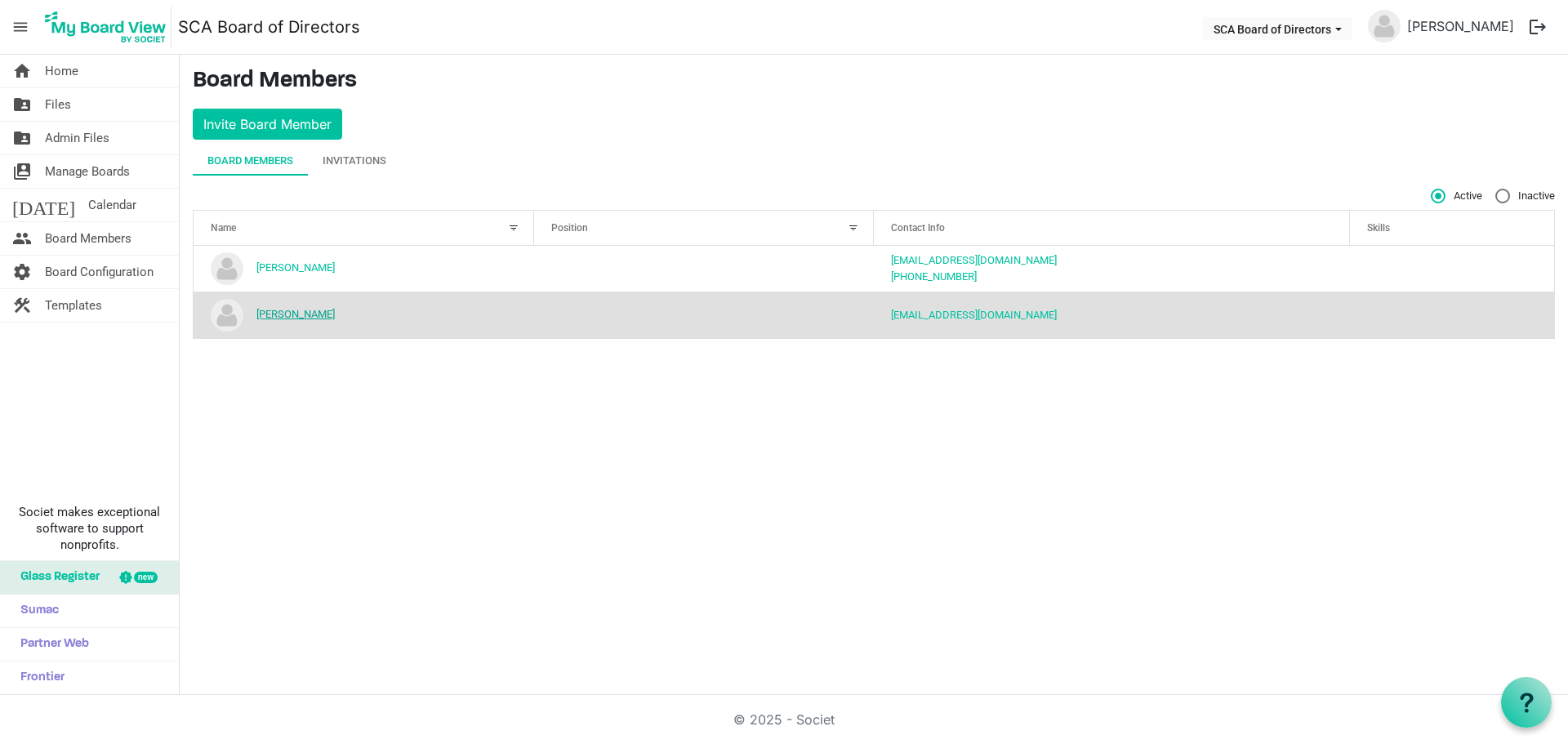
click at [281, 319] on link "Tim Gibson" at bounding box center [295, 314] width 78 height 12
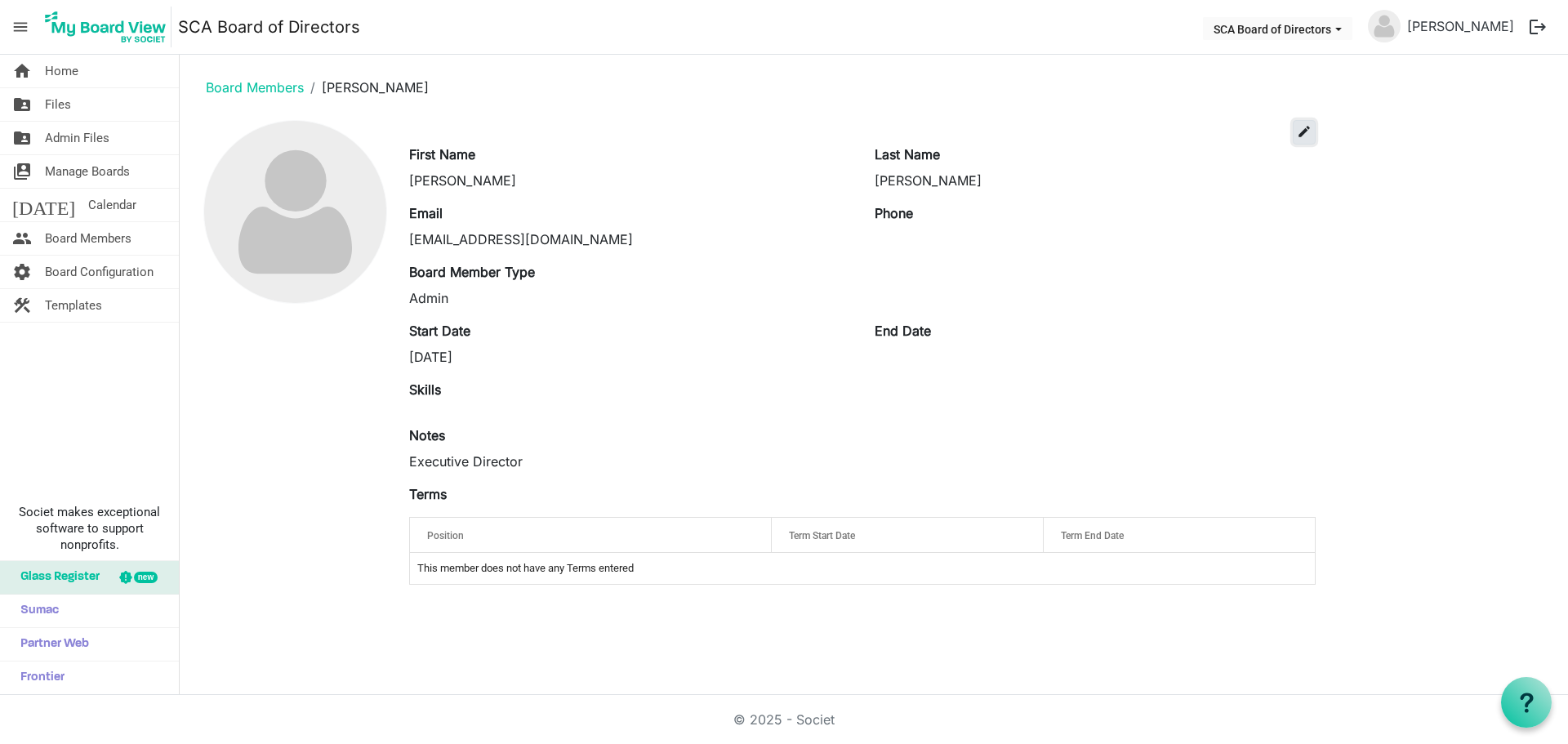
click at [1310, 129] on span "edit" at bounding box center [1303, 131] width 15 height 15
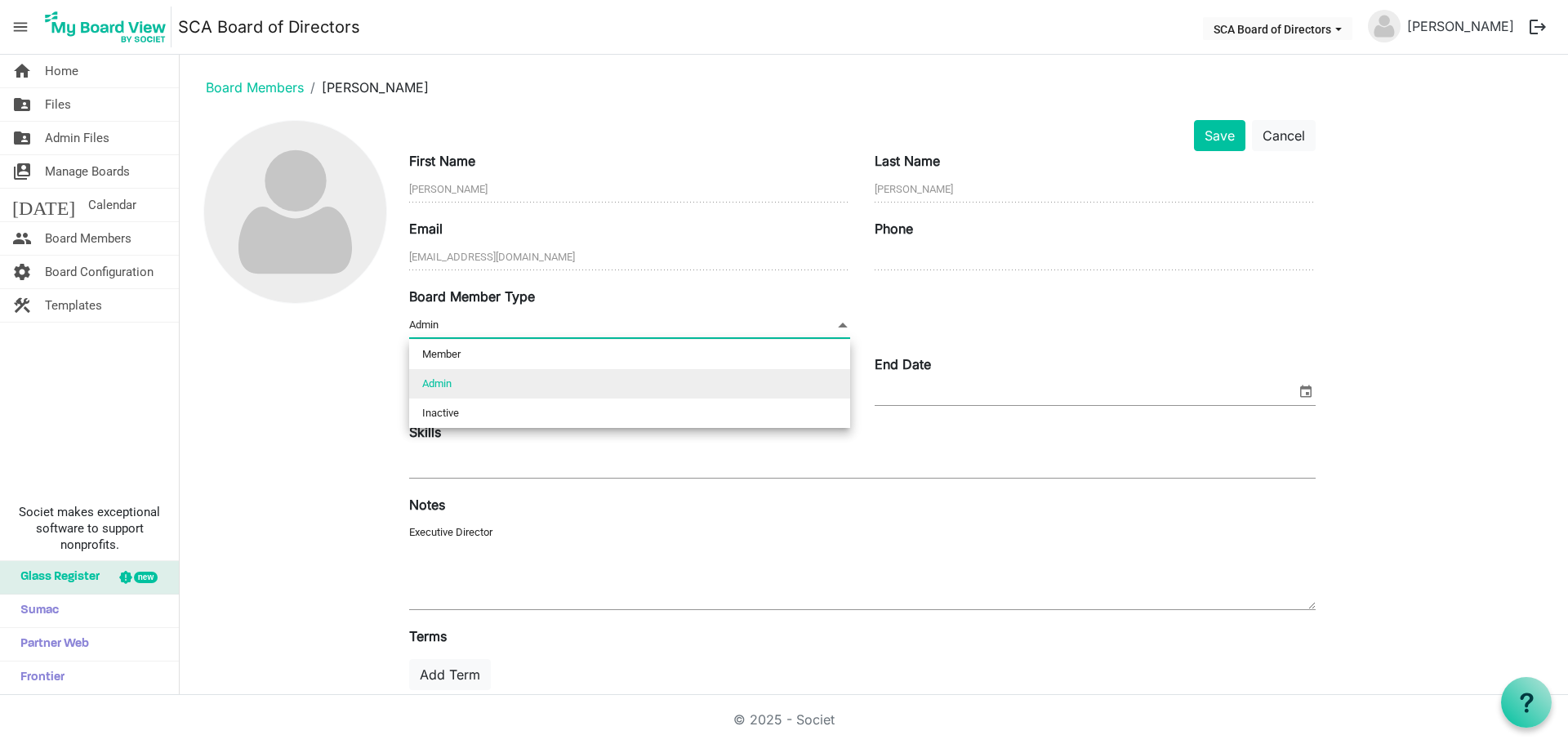
click at [529, 321] on span "Admin Admin" at bounding box center [629, 326] width 441 height 26
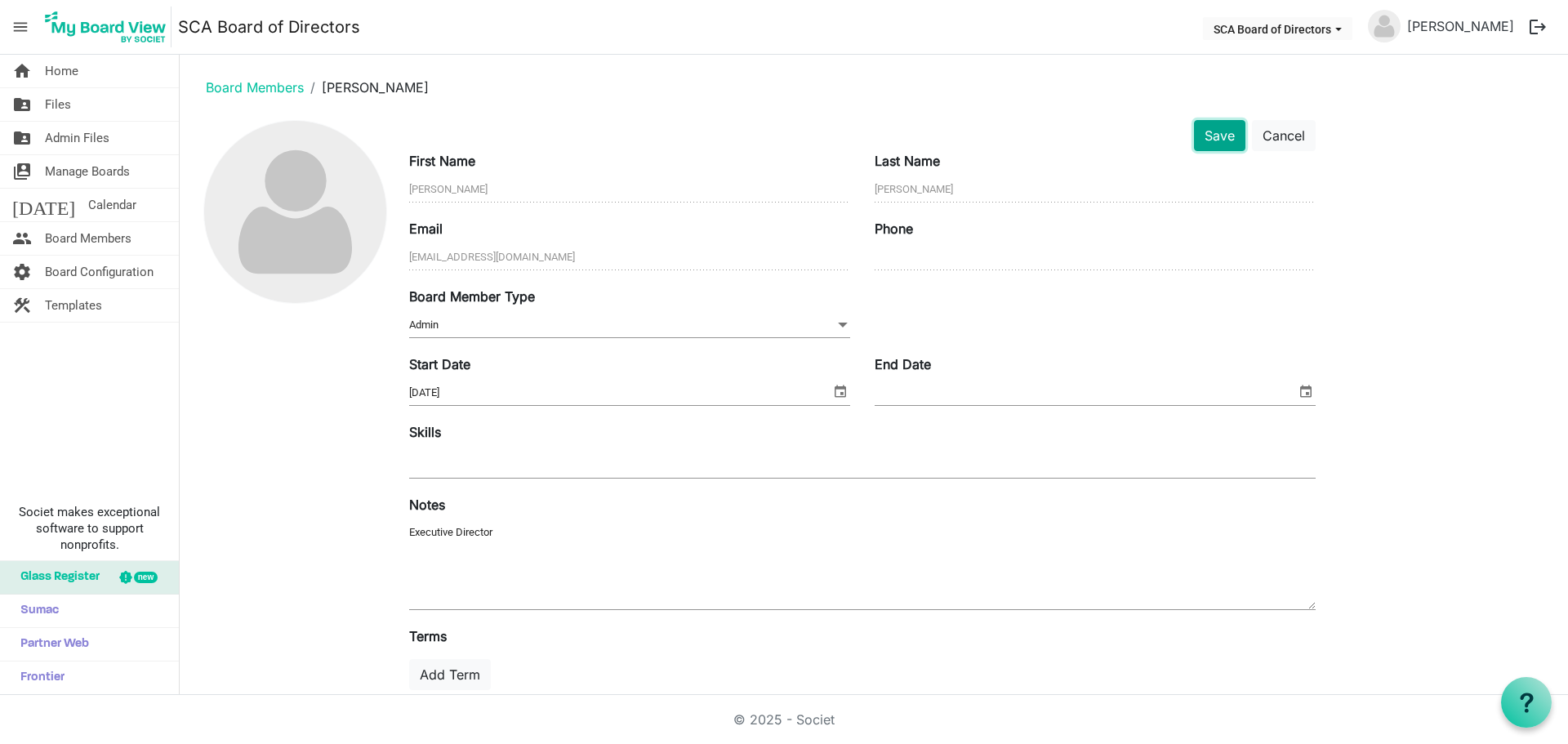
click at [1211, 147] on button "Save" at bounding box center [1219, 134] width 51 height 31
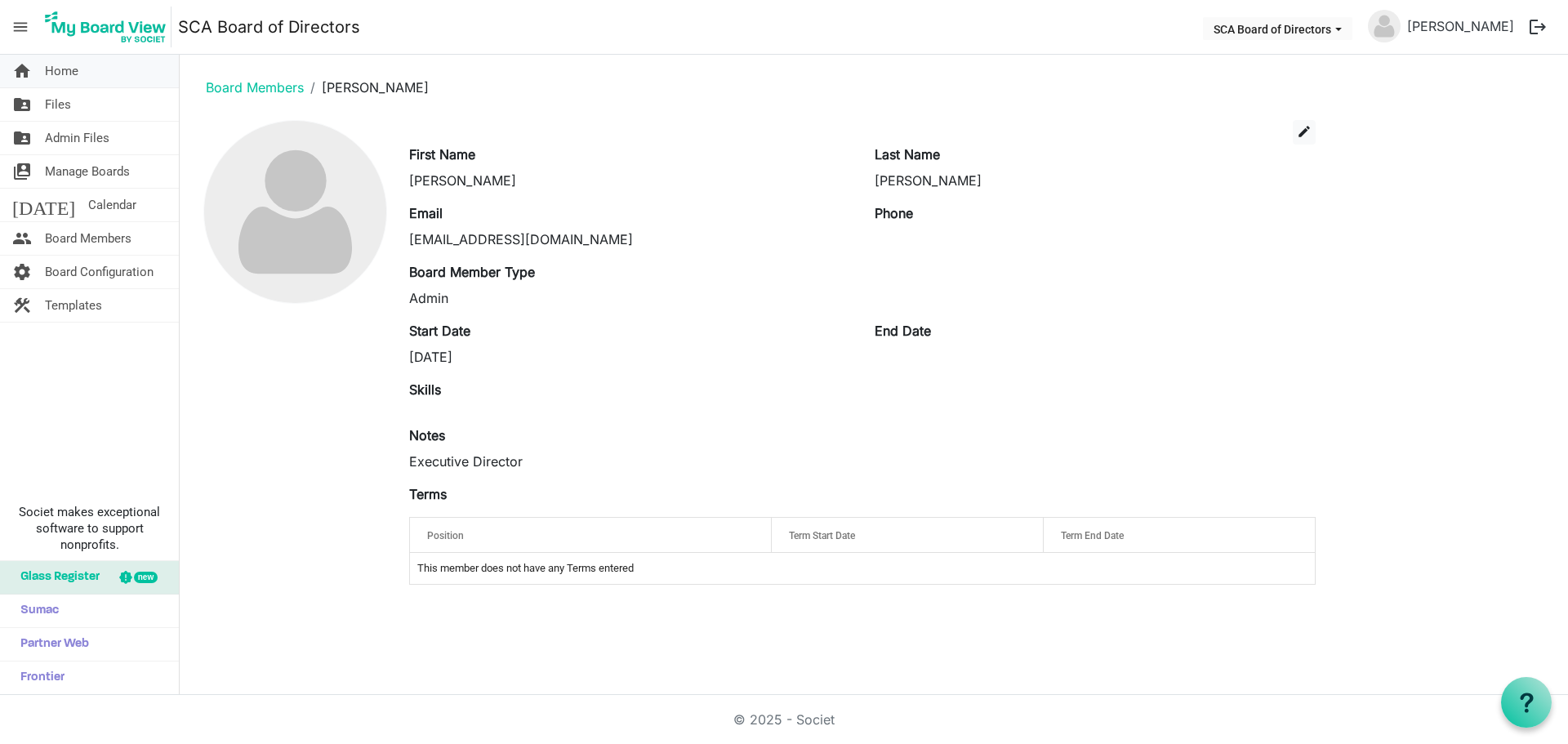
click at [87, 69] on link "home Home" at bounding box center [89, 70] width 179 height 33
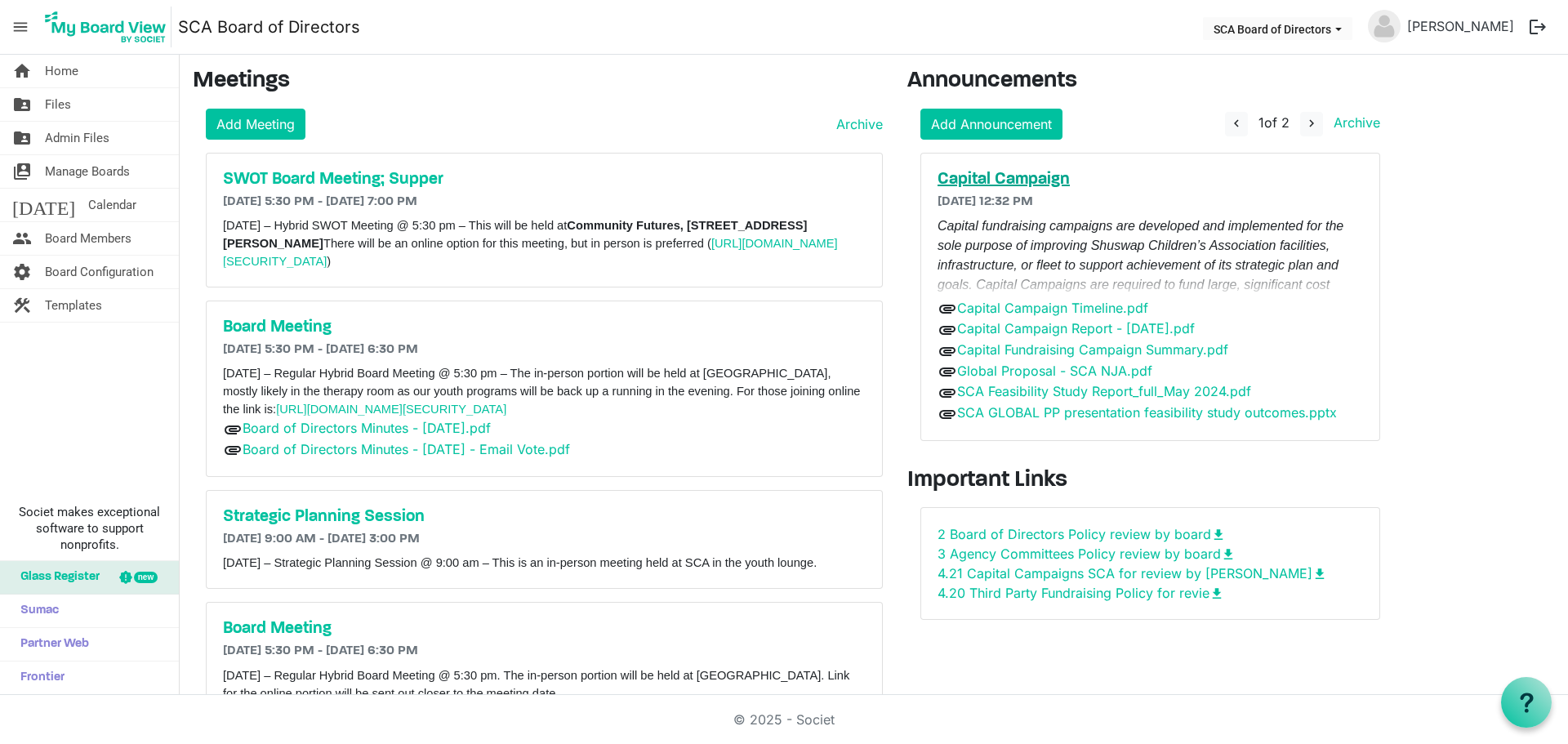
click at [1004, 172] on h5 "Capital Campaign" at bounding box center [1150, 180] width 426 height 20
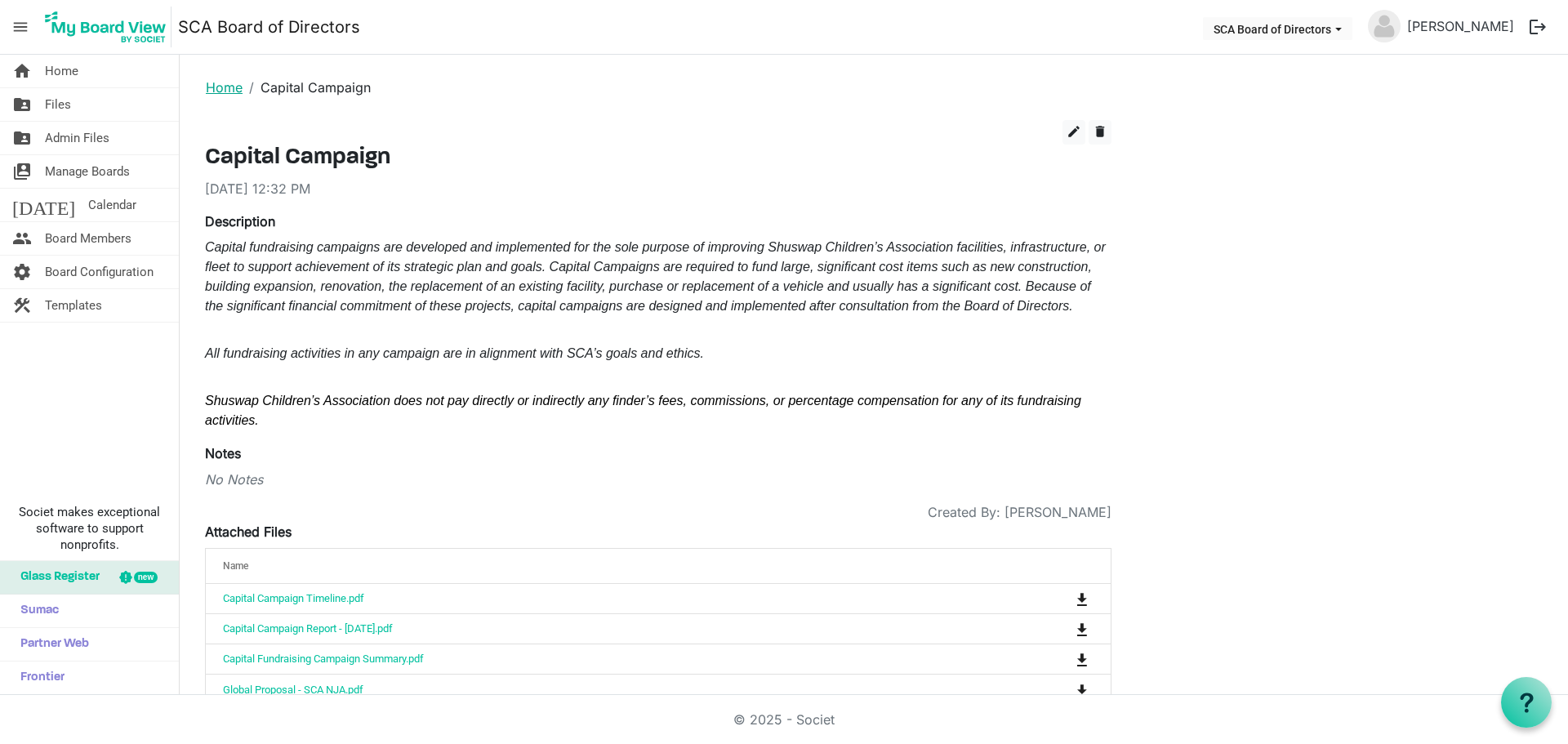
click at [217, 87] on link "Home" at bounding box center [223, 87] width 37 height 17
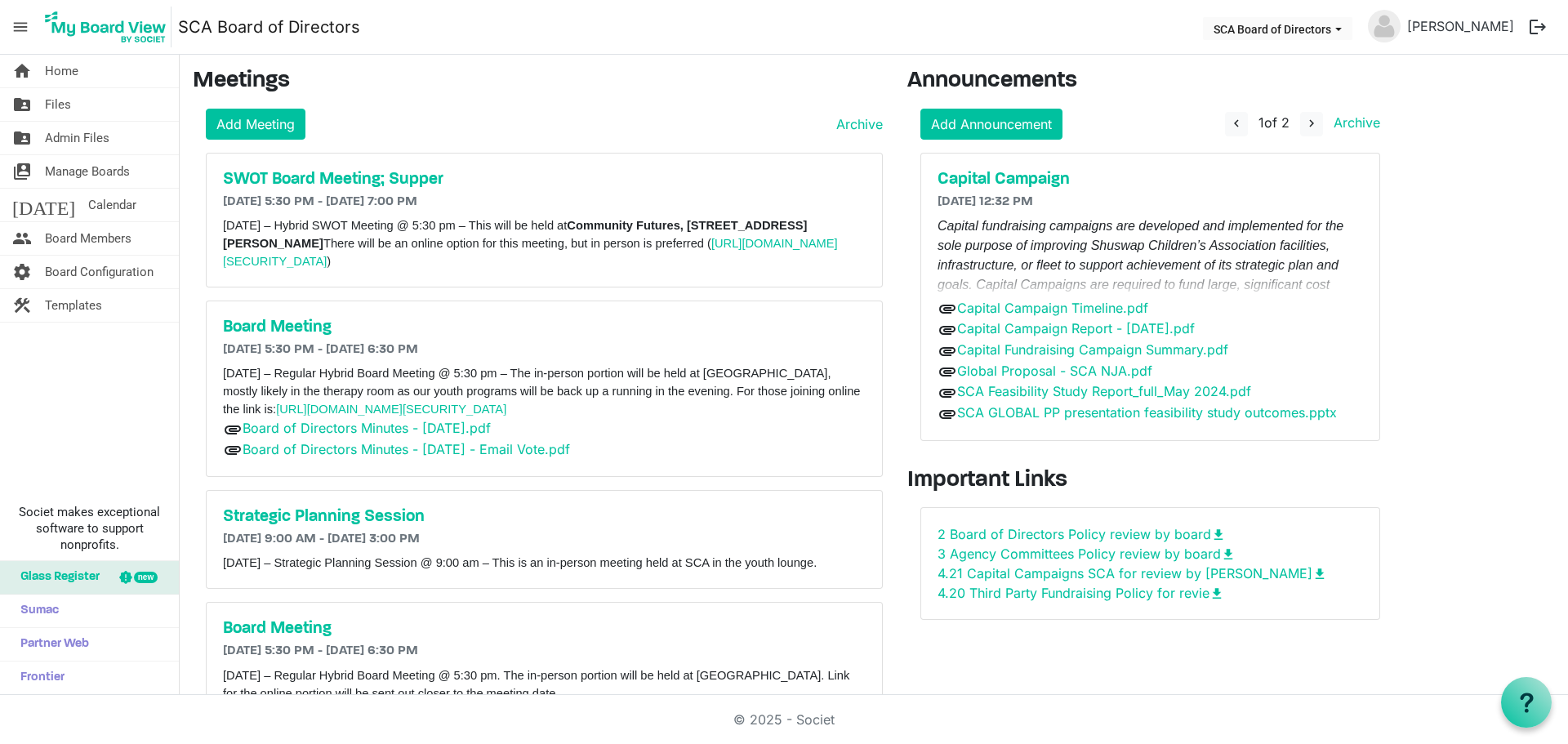
click at [31, 30] on span "menu" at bounding box center [20, 27] width 31 height 31
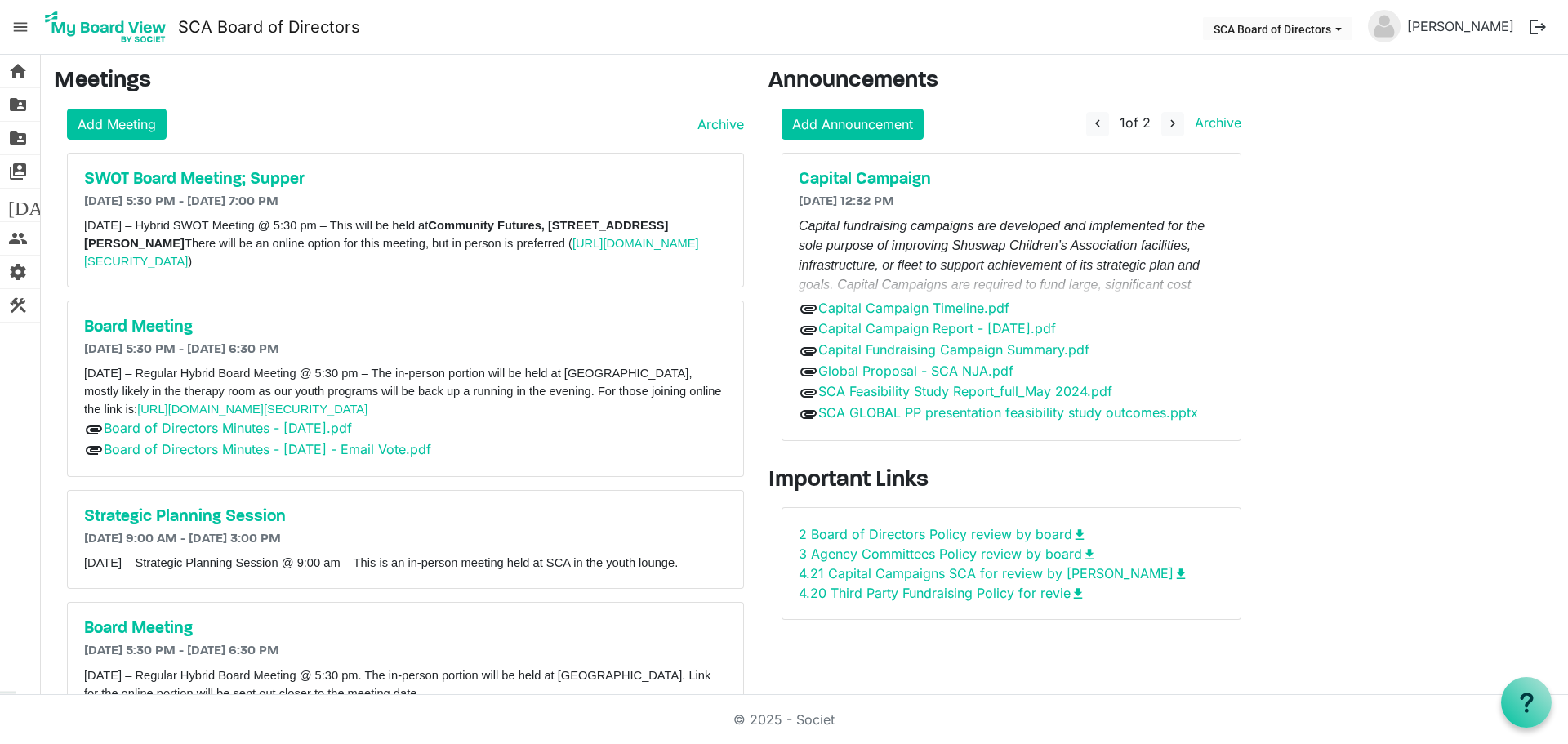
click at [104, 31] on img at bounding box center [105, 27] width 131 height 41
